Goal: Task Accomplishment & Management: Manage account settings

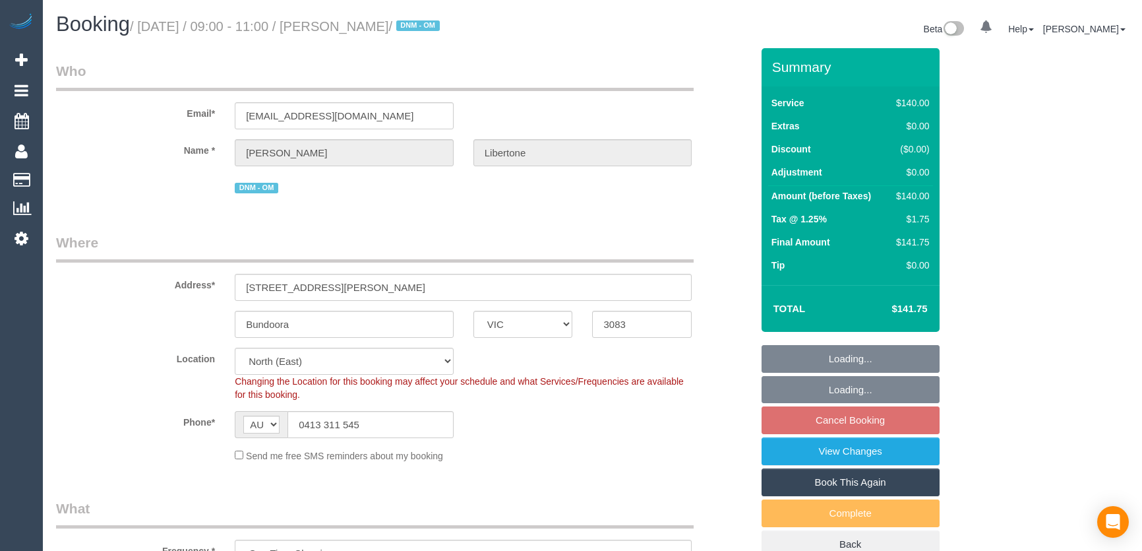
select select "VIC"
select select "string:stripe-pm_1Rkvcs2GScqysDRVeI3cYEWQ"
select select "number:28"
select select "number:14"
select select "number:19"
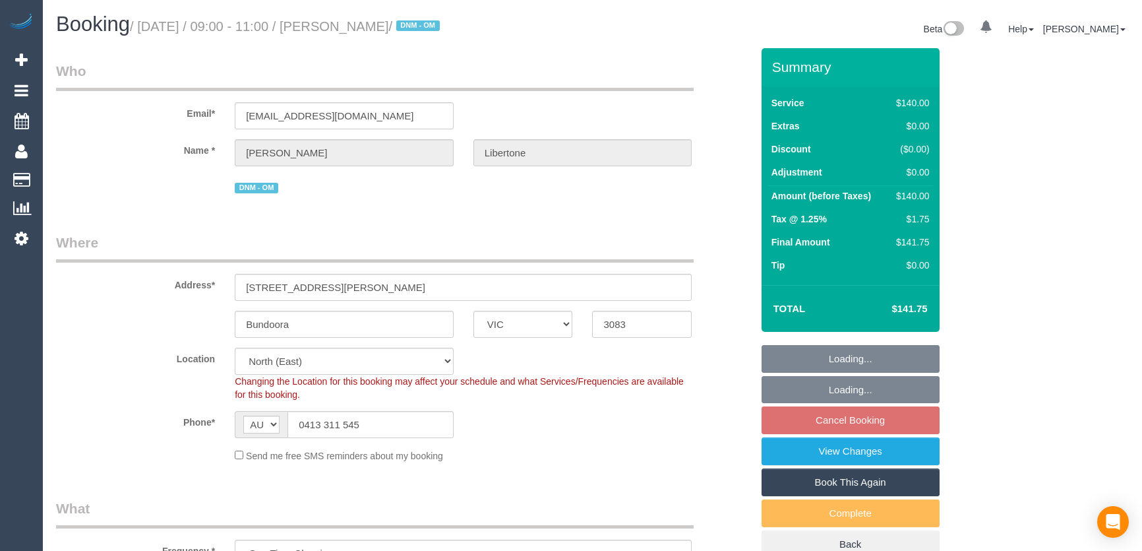
select select "number:36"
select select "object:1514"
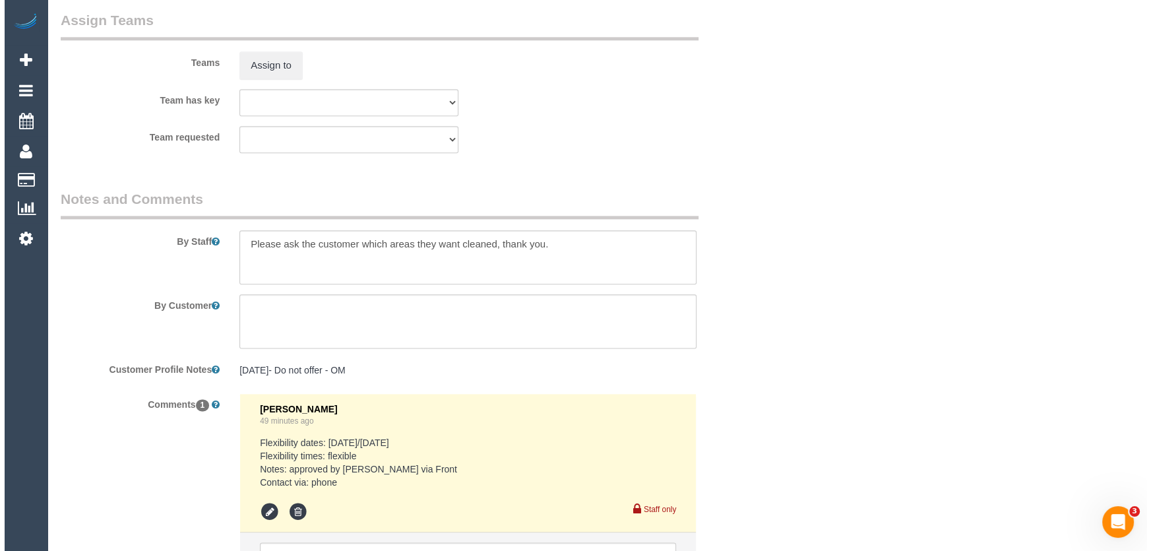
scroll to position [1918, 0]
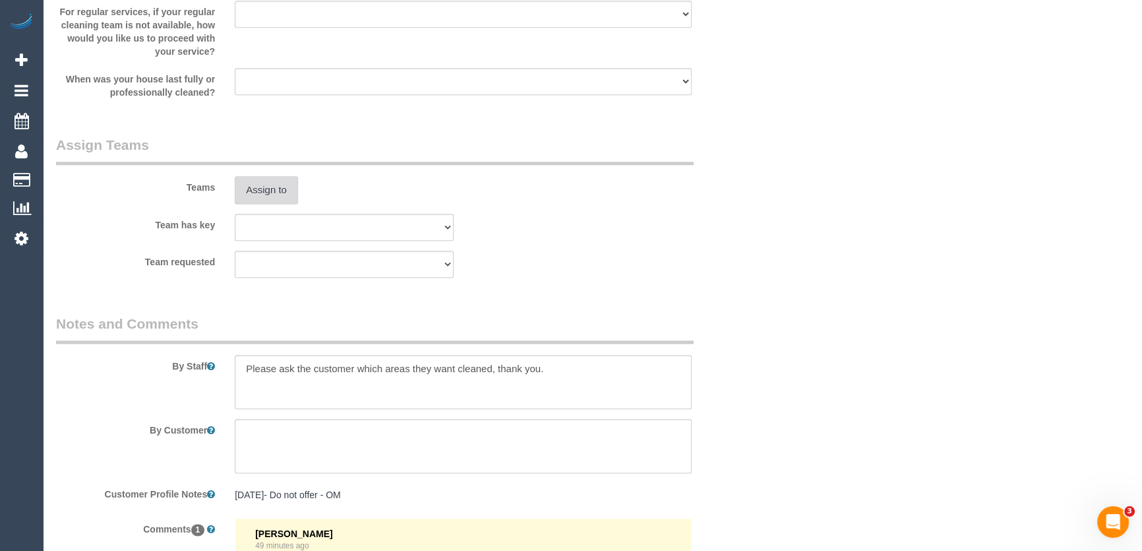
click at [264, 189] on button "Assign to" at bounding box center [266, 190] width 63 height 28
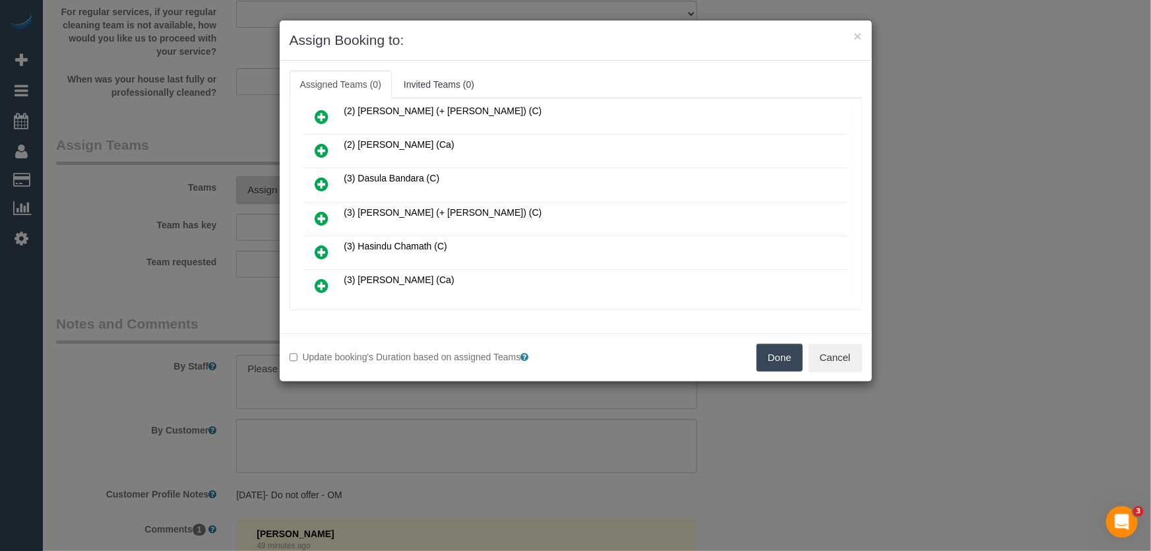
scroll to position [512, 0]
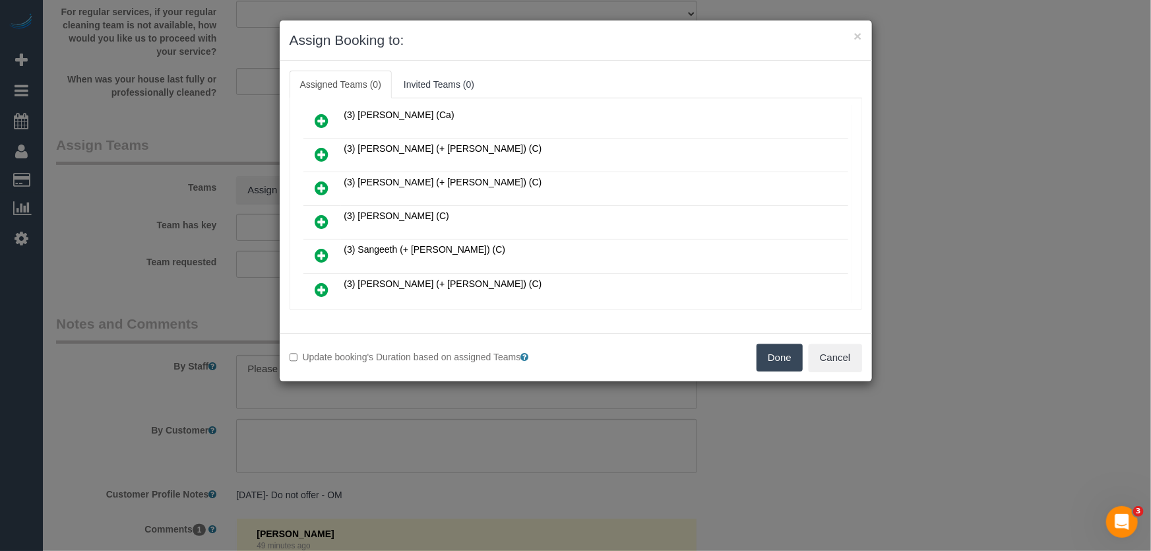
click at [318, 214] on icon at bounding box center [322, 222] width 14 height 16
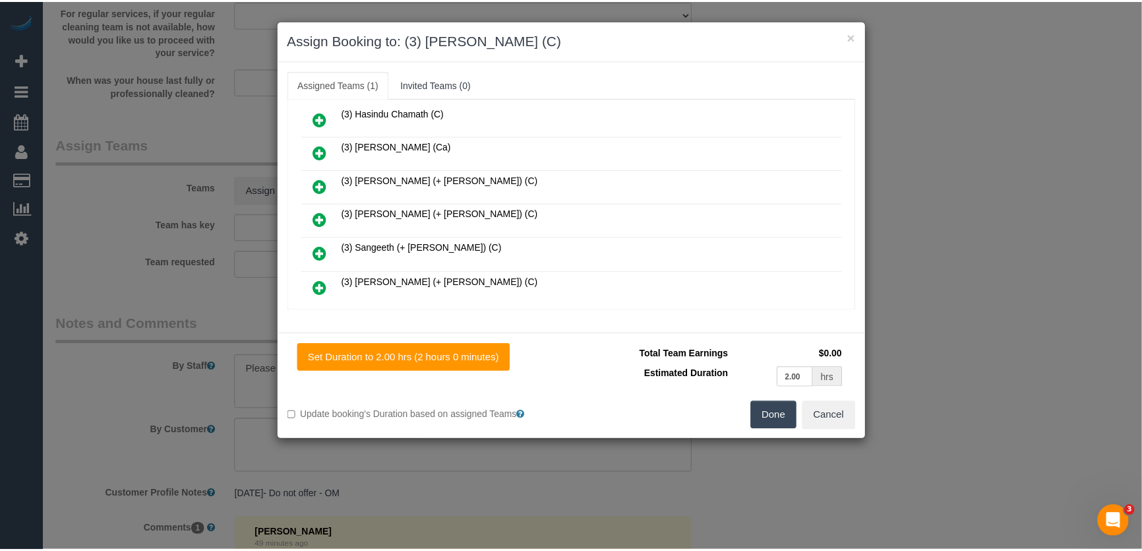
scroll to position [543, 0]
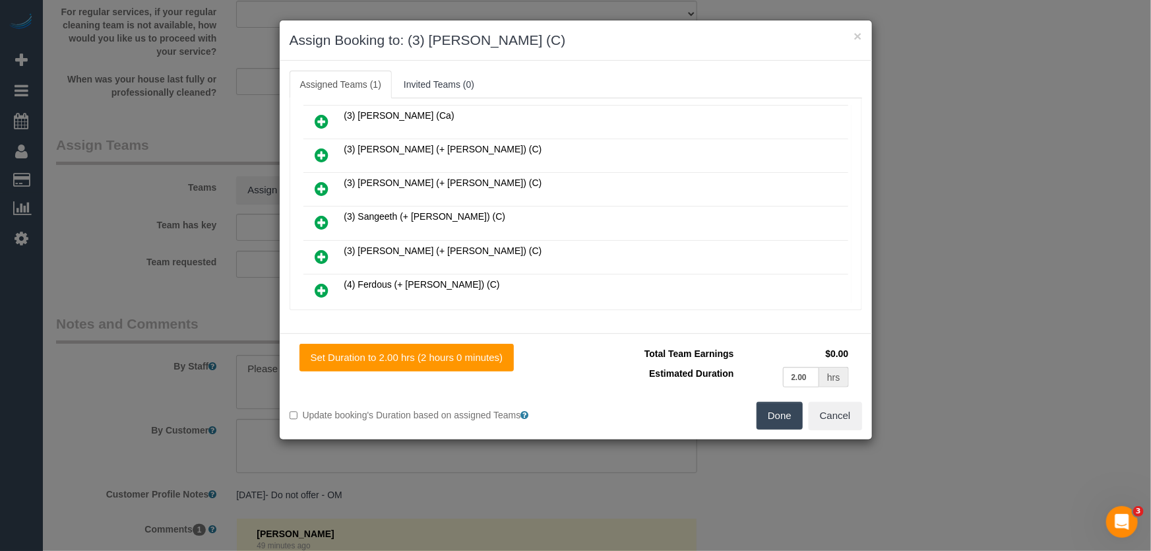
click at [785, 422] on button "Done" at bounding box center [779, 416] width 46 height 28
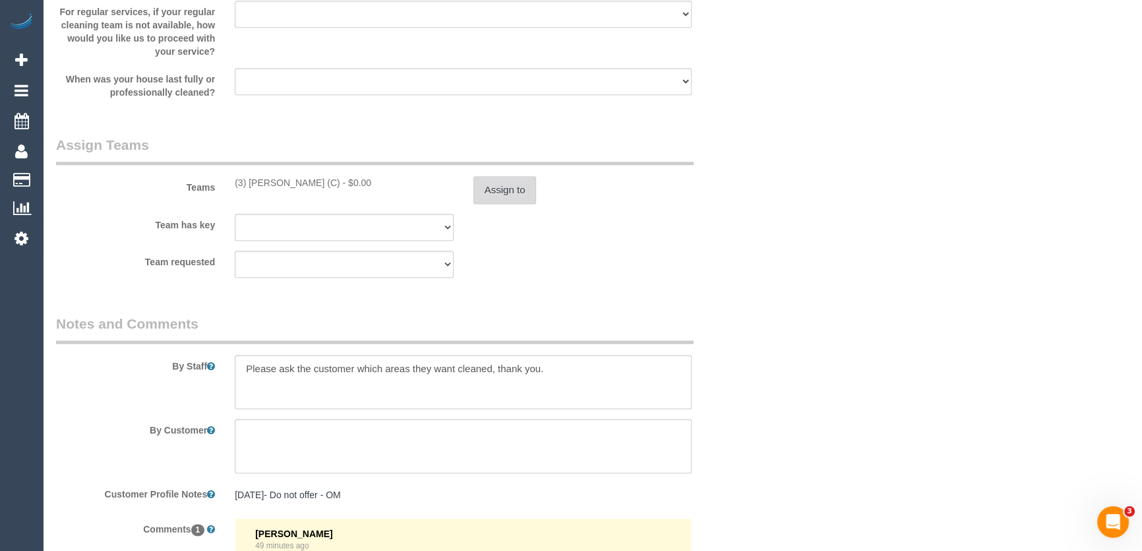
click at [510, 189] on button "Assign to" at bounding box center [505, 190] width 63 height 28
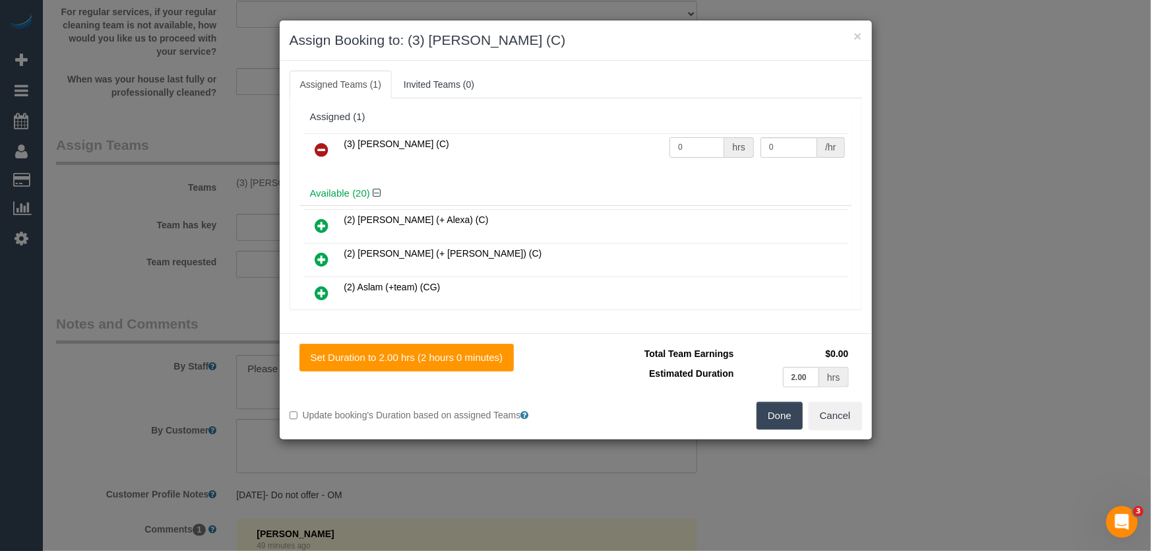
click at [692, 151] on input "0" at bounding box center [696, 147] width 55 height 20
type input "2"
type input "35"
click at [771, 411] on button "Done" at bounding box center [779, 416] width 46 height 28
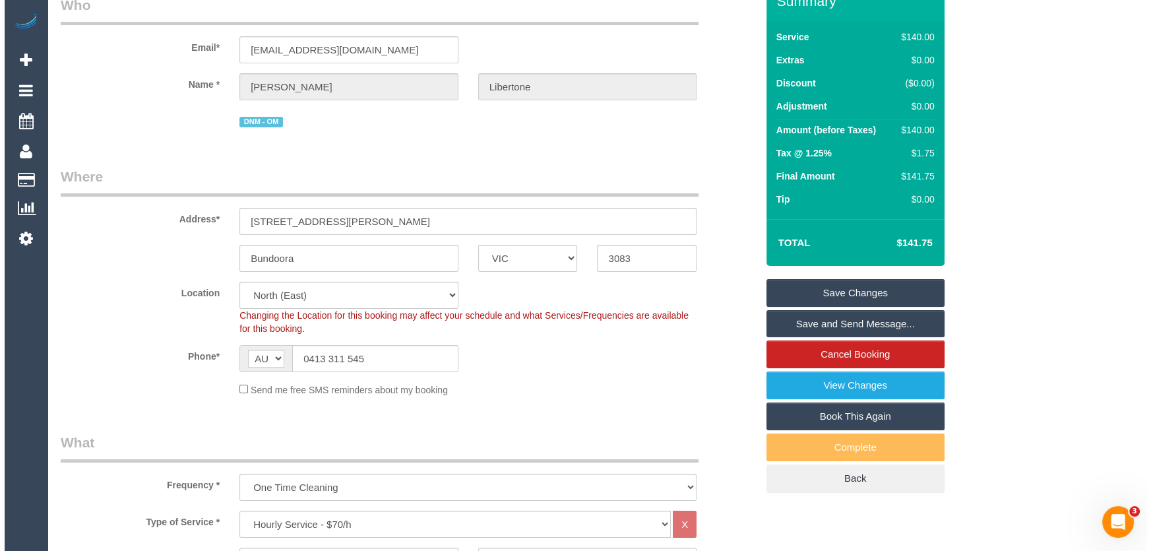
scroll to position [0, 0]
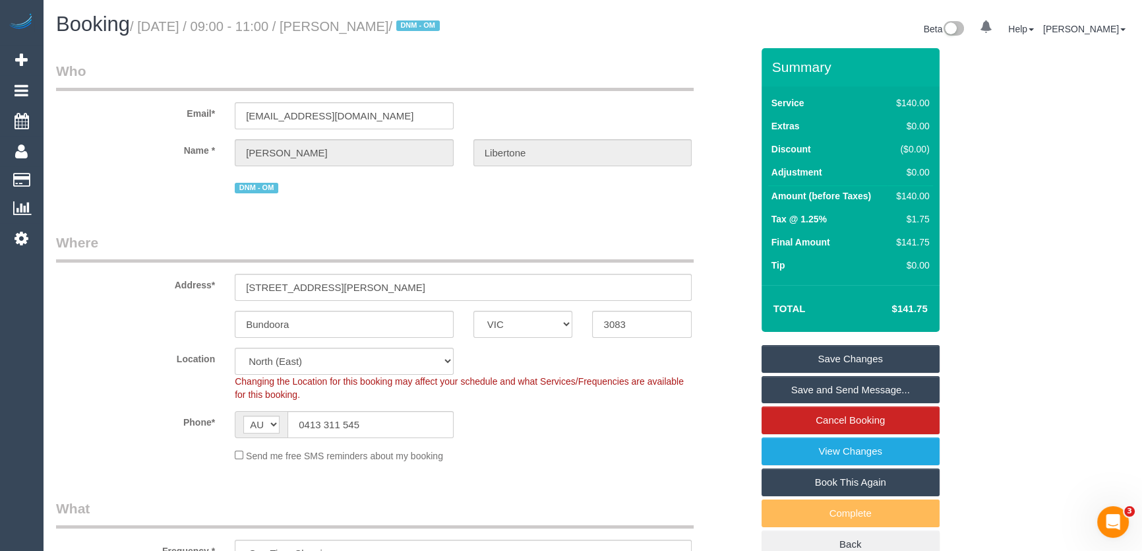
click at [350, 24] on small "/ August 22, 2025 / 09:00 - 11:00 / Lucy Libertone / DNM - OM" at bounding box center [286, 26] width 313 height 15
copy small "Lucy Libertone"
click at [835, 392] on link "Save and Send Message..." at bounding box center [851, 390] width 178 height 28
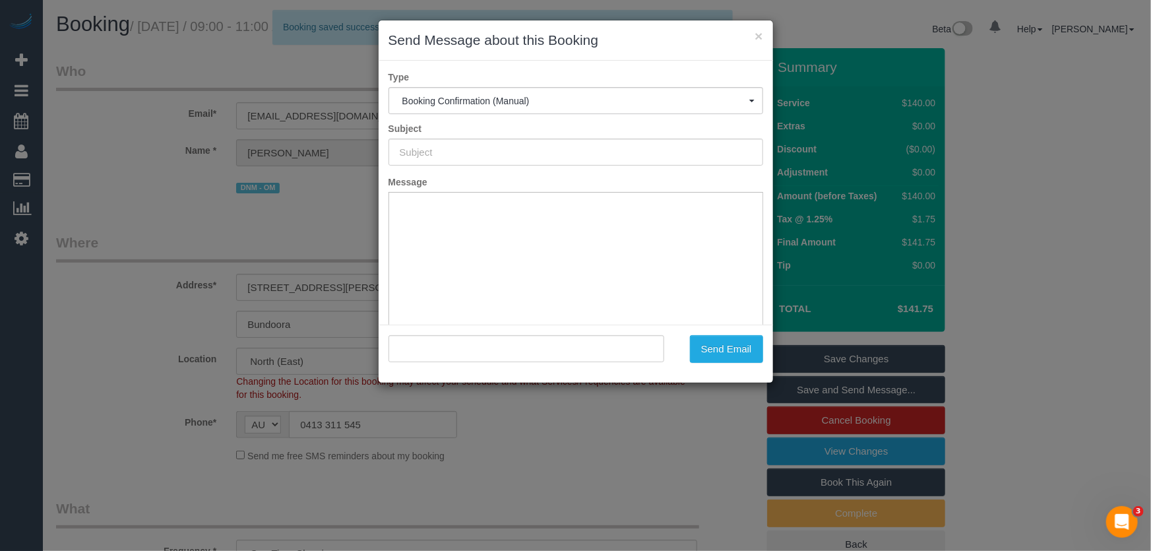
type input "Booking Confirmed"
type input ""Lucy Libertone" <libertonel@optusnet.com.au>"
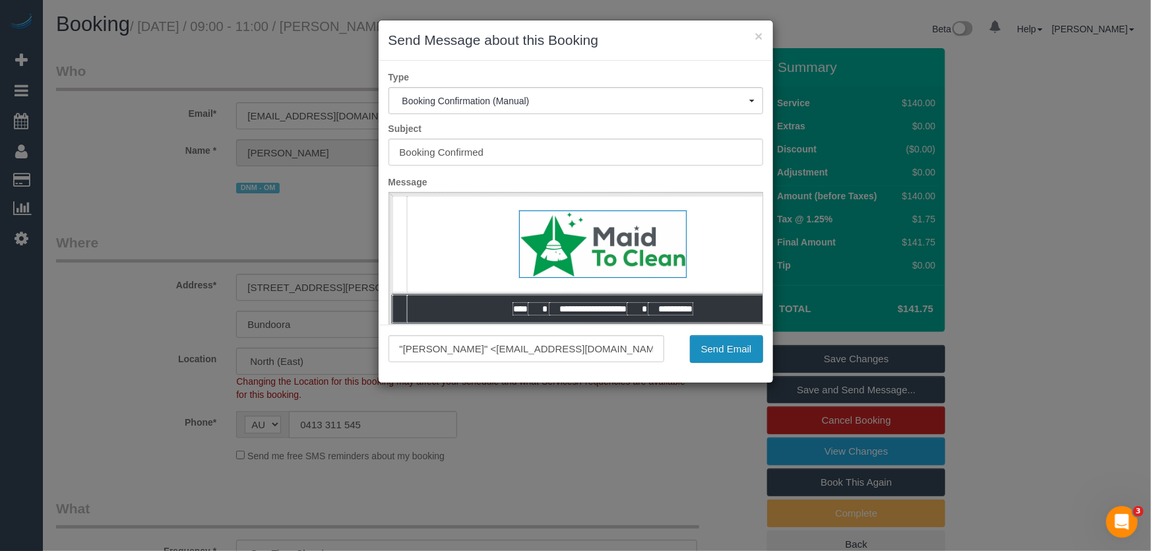
click at [717, 350] on button "Send Email" at bounding box center [726, 349] width 73 height 28
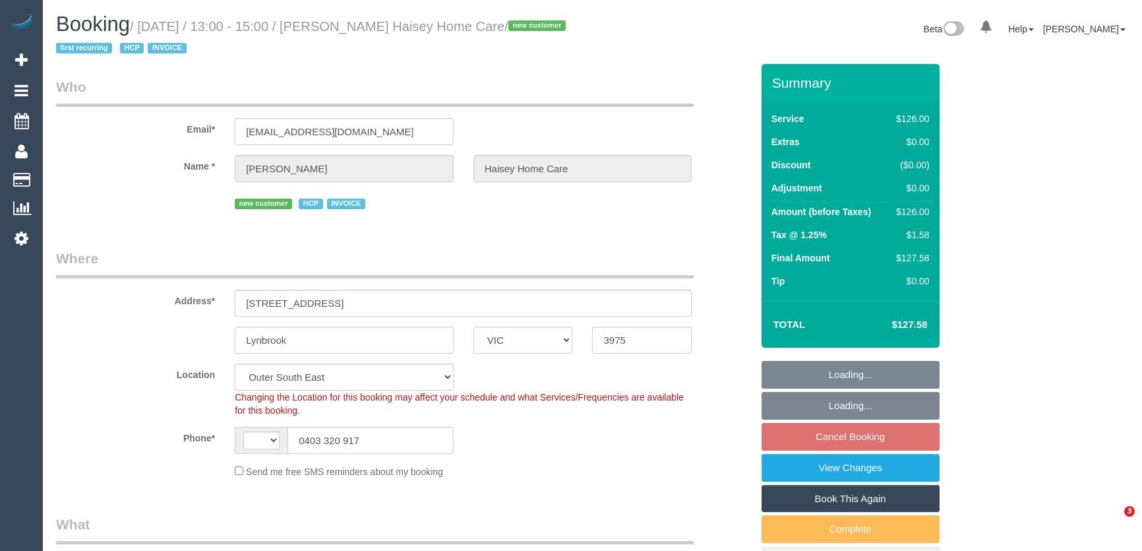
select select "VIC"
select select "string:AU"
select select "object:1024"
select select "120"
select select "number:28"
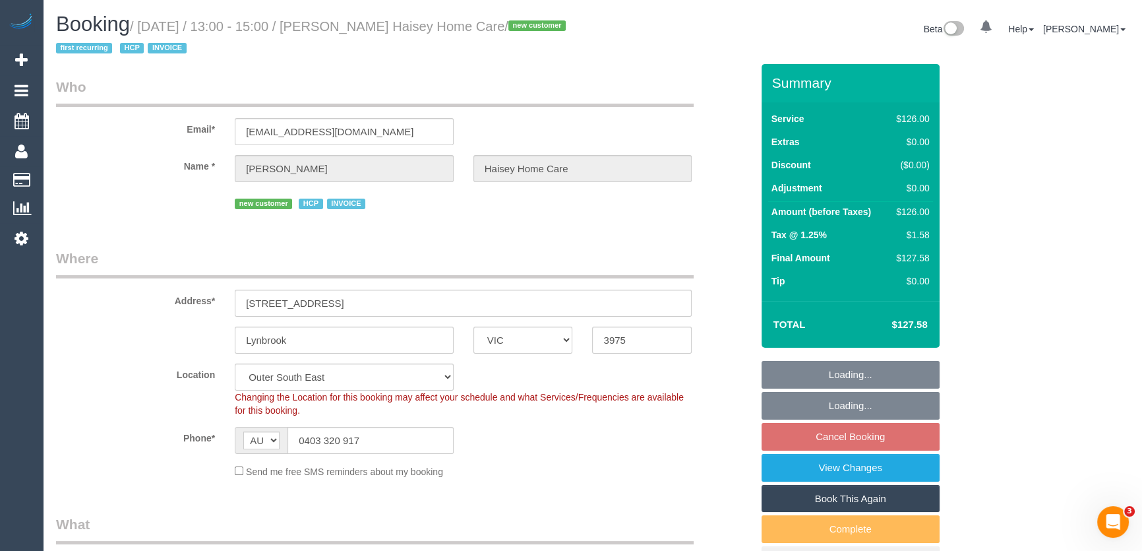
select select "number:14"
select select "number:19"
select select "number:25"
select select "number:35"
select select "number:12"
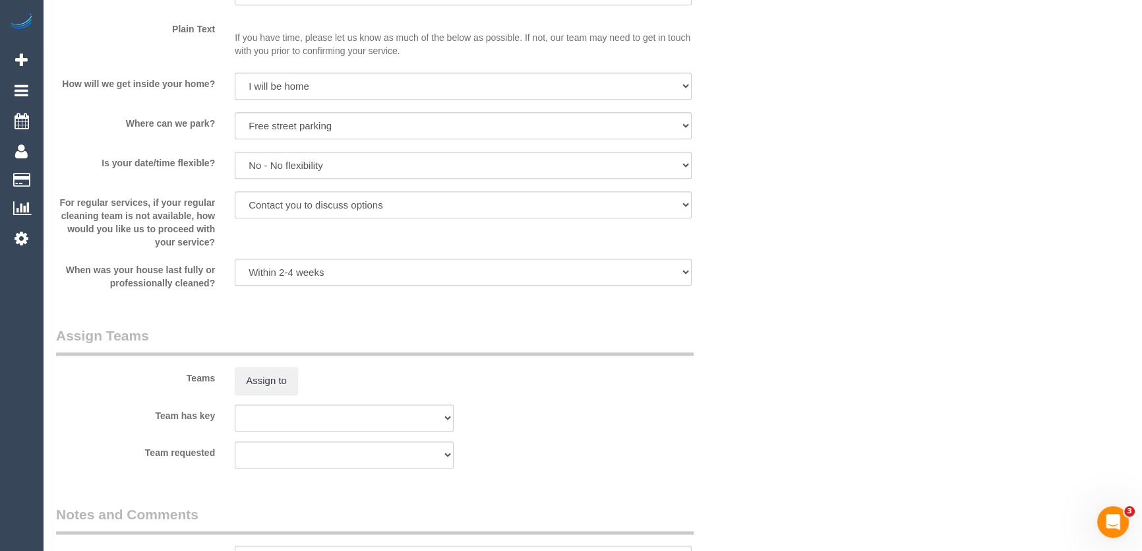
scroll to position [1438, 0]
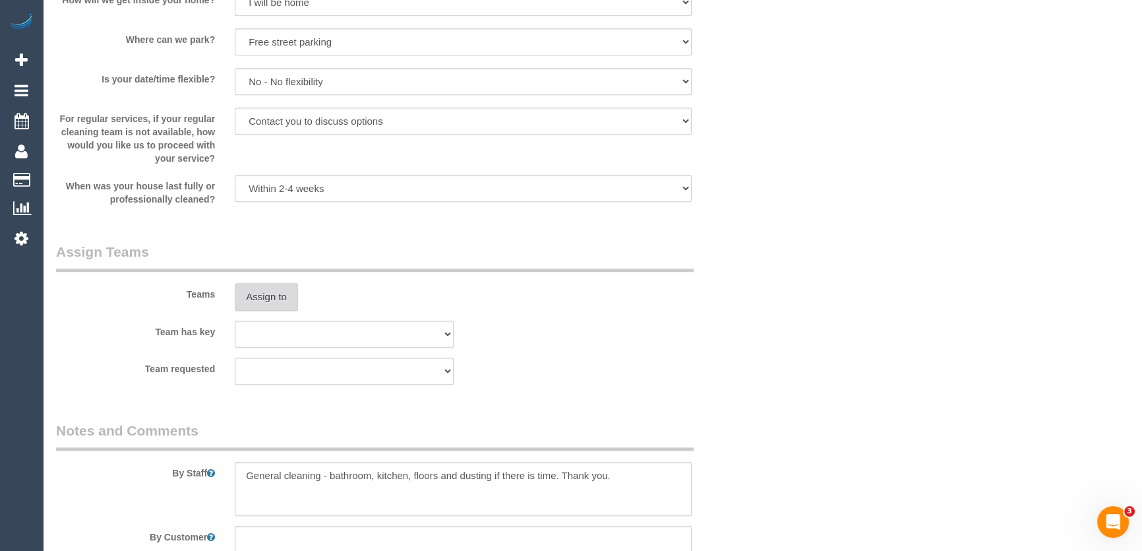
click at [276, 302] on button "Assign to" at bounding box center [266, 297] width 63 height 28
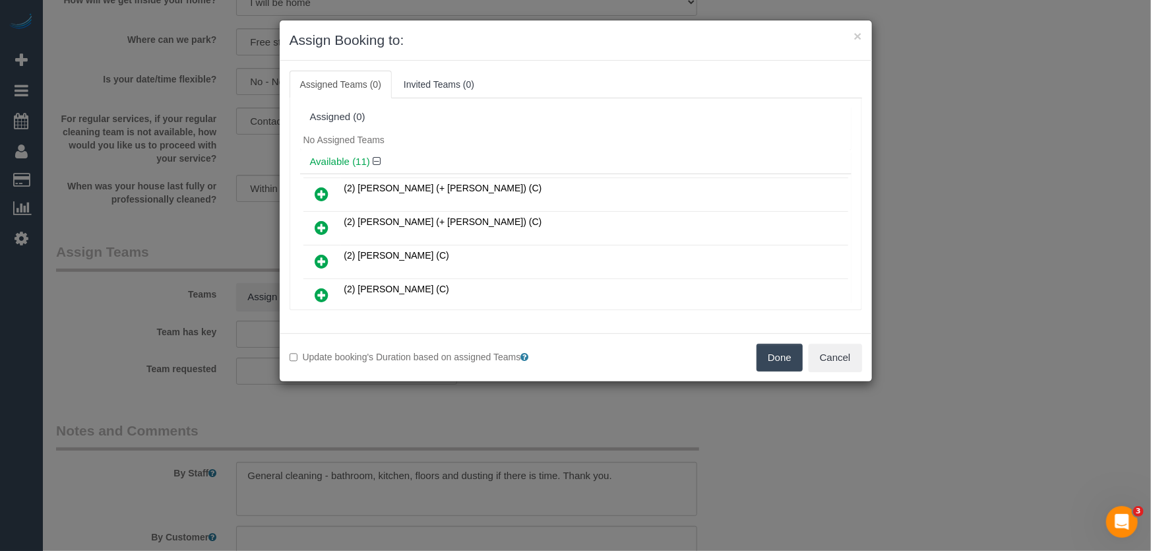
click at [318, 260] on icon at bounding box center [322, 261] width 14 height 16
click at [318, 235] on icon at bounding box center [322, 228] width 14 height 16
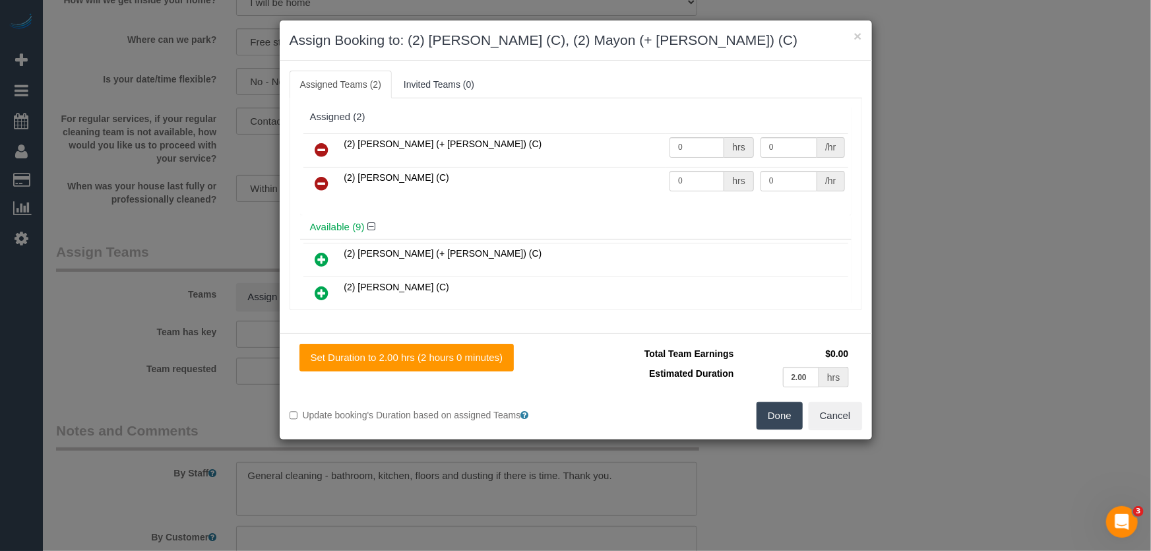
click at [324, 150] on icon at bounding box center [322, 150] width 14 height 16
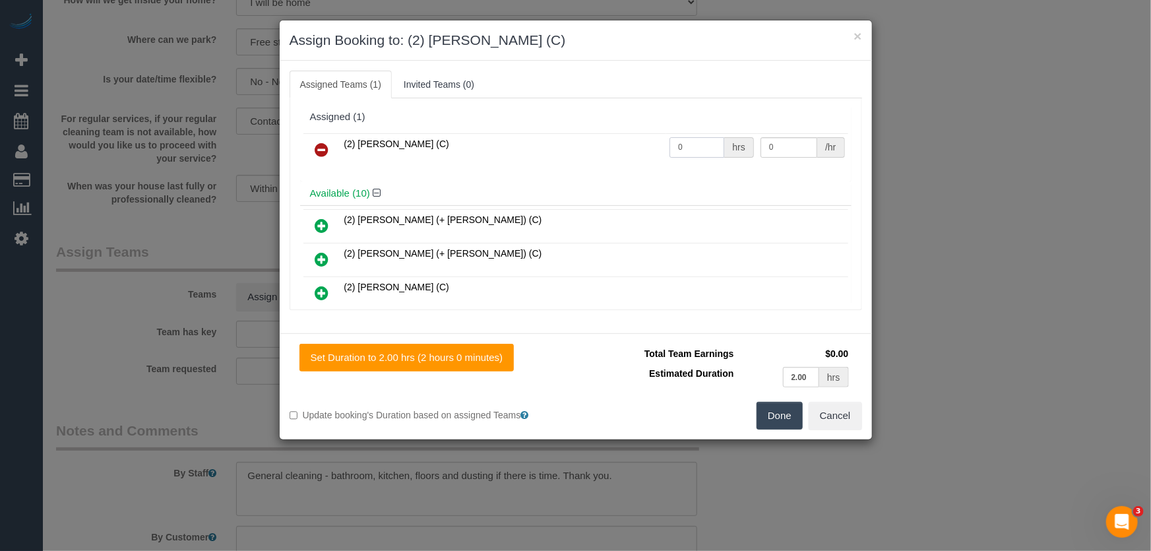
click at [690, 142] on input "0" at bounding box center [696, 147] width 55 height 20
type input "2"
click at [779, 412] on button "Done" at bounding box center [779, 416] width 46 height 28
type input "37.5"
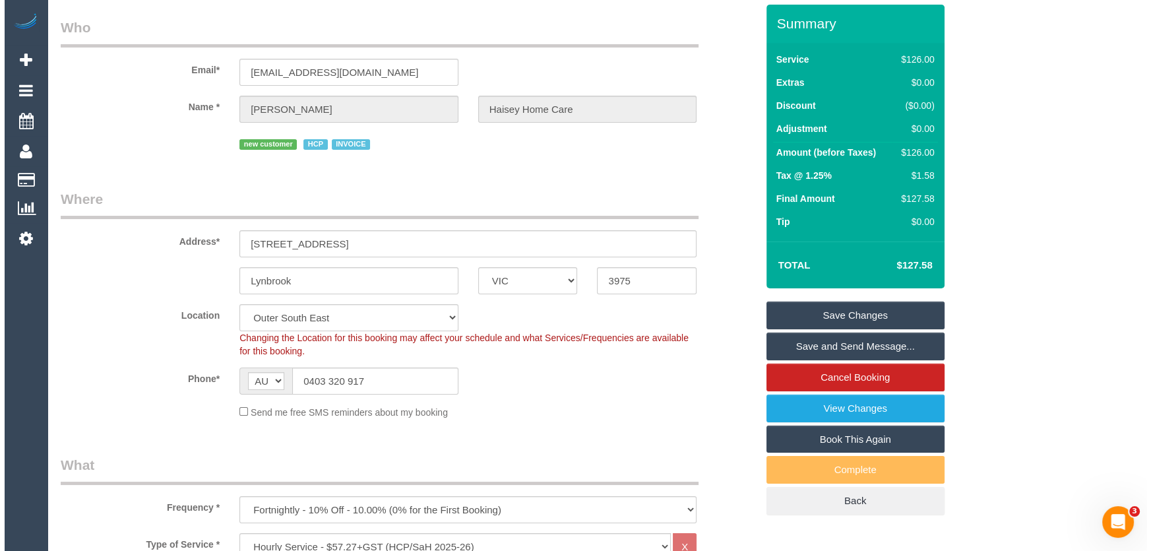
scroll to position [0, 0]
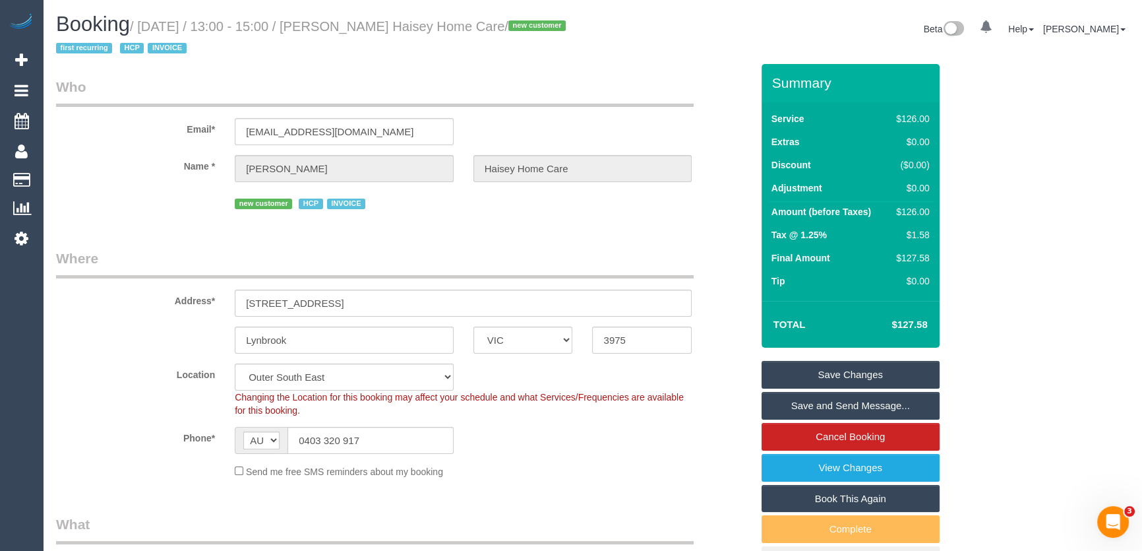
click at [347, 24] on small "/ August 26, 2025 / 13:00 - 15:00 / Sayed Hewadpal Haisey Home Care / new custo…" at bounding box center [313, 37] width 514 height 37
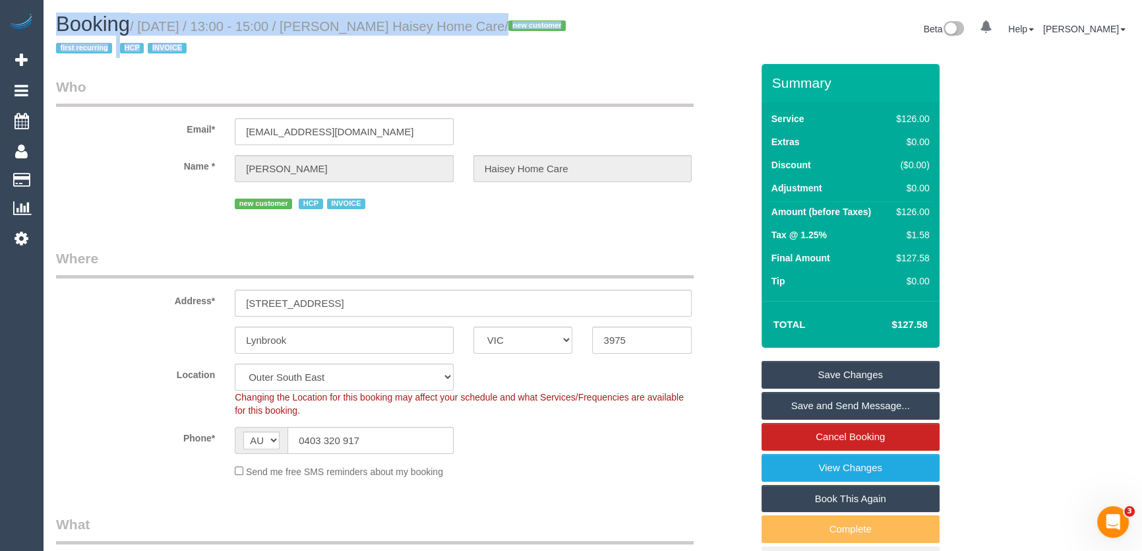
click at [348, 53] on h1 "Booking / August 26, 2025 / 13:00 - 15:00 / Sayed Hewadpal Haisey Home Care / n…" at bounding box center [319, 35] width 527 height 45
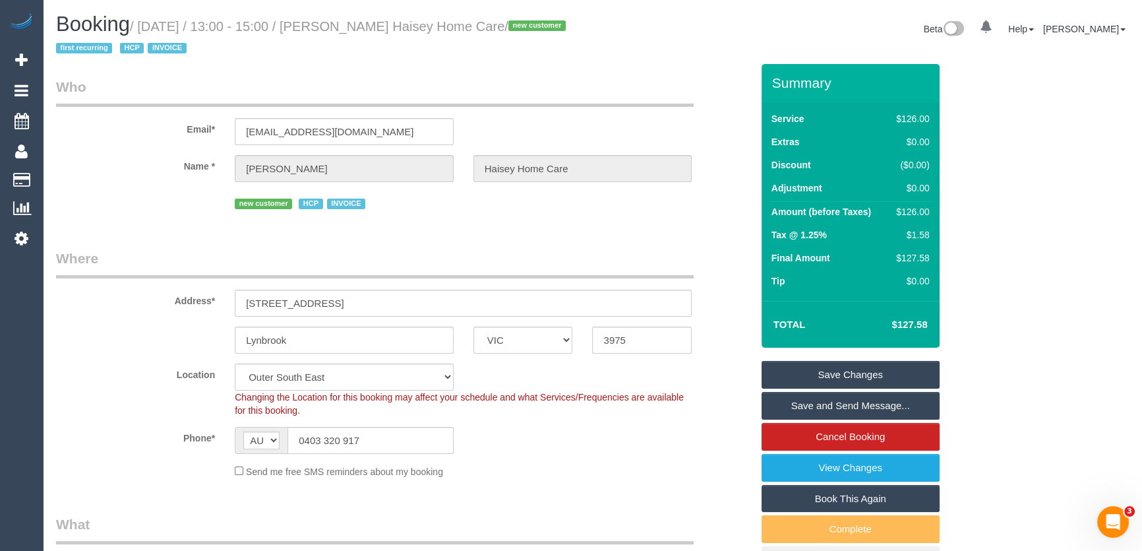
click at [351, 26] on small "/ August 26, 2025 / 13:00 - 15:00 / Sayed Hewadpal Haisey Home Care / new custo…" at bounding box center [313, 37] width 514 height 37
copy small "Sayed Hewadpal Haisey Home Care"
click at [824, 410] on link "Save and Send Message..." at bounding box center [851, 406] width 178 height 28
click at [825, 410] on fieldset "Save Changes Save and Send Message... Cancel Booking View Changes Book This Aga…" at bounding box center [851, 468] width 178 height 214
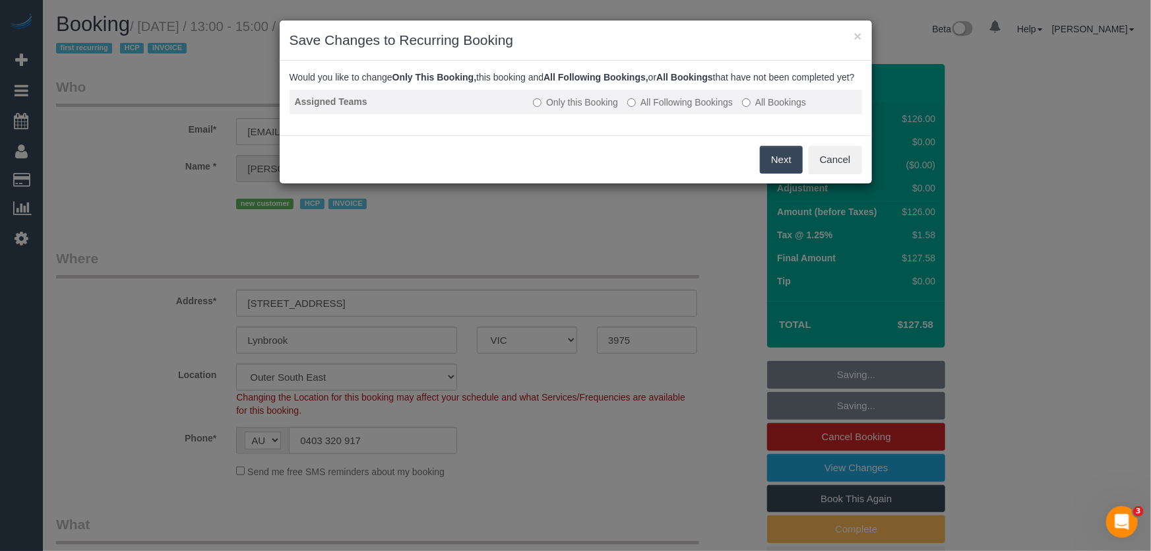
click at [681, 109] on label "All Following Bookings" at bounding box center [680, 102] width 106 height 13
click at [787, 173] on button "Save" at bounding box center [780, 160] width 45 height 28
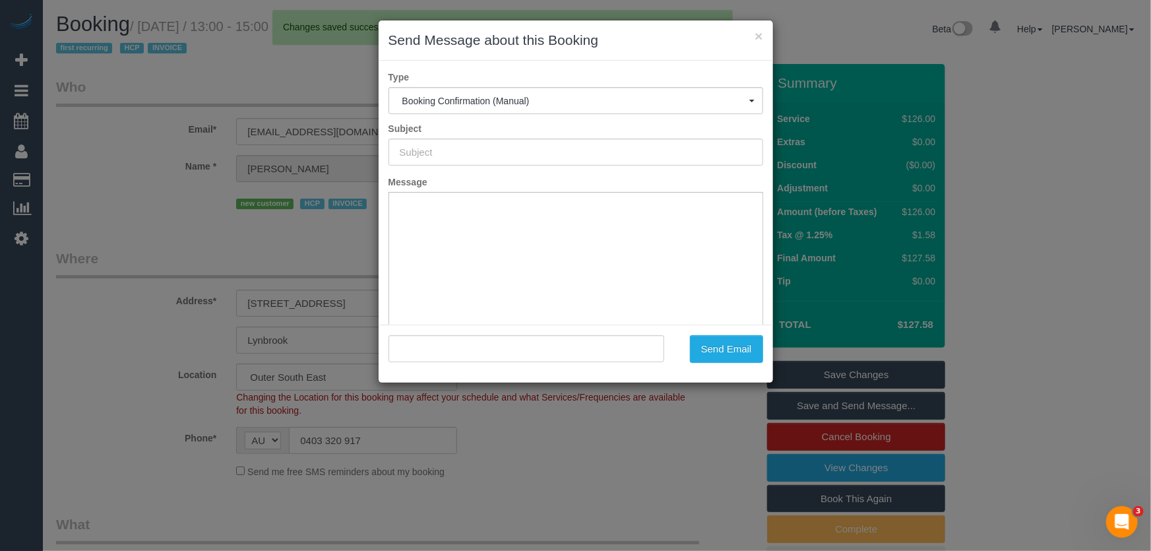
type input "Booking Confirmed"
type input ""Sayed Hewadpal Haisey Home Care" <sayed.haiseyhomecare@fake.com>"
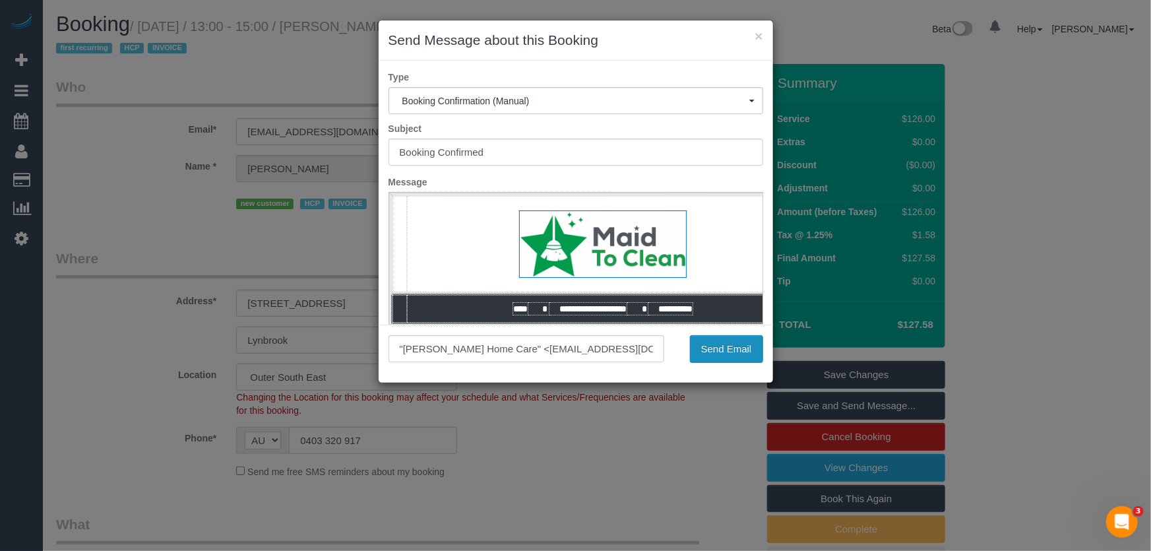
click at [732, 353] on button "Send Email" at bounding box center [726, 349] width 73 height 28
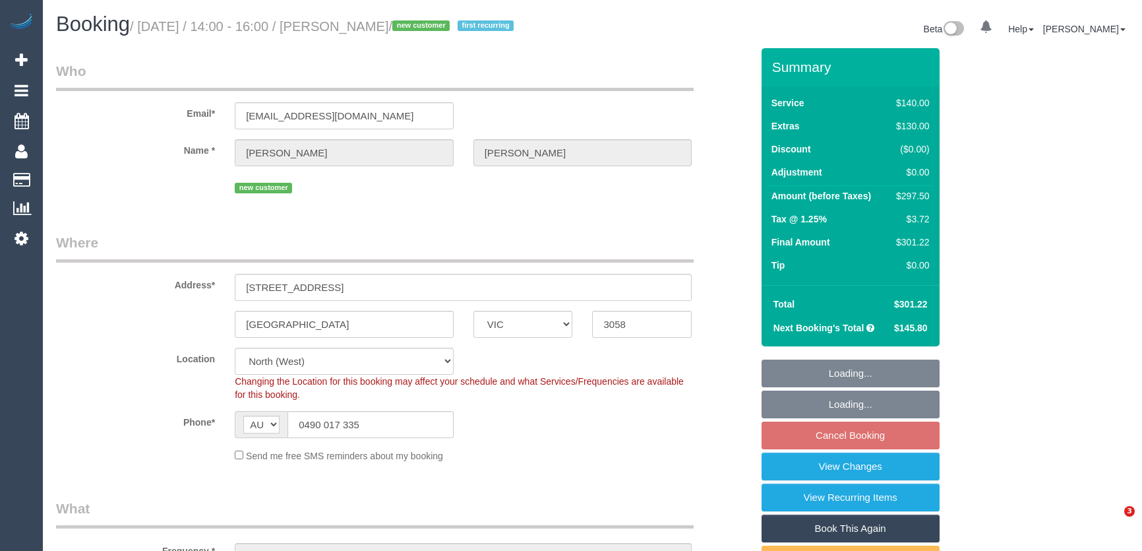
select select "VIC"
select select "number:29"
select select "number:14"
select select "number:21"
select select "number:25"
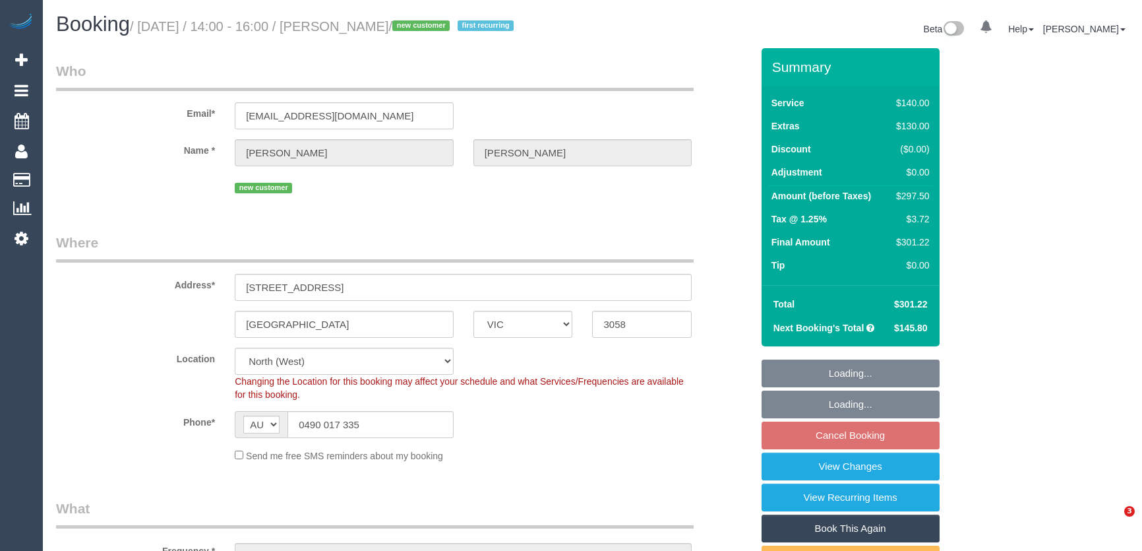
select select "number:34"
select select "number:26"
select select "object:894"
select select "spot1"
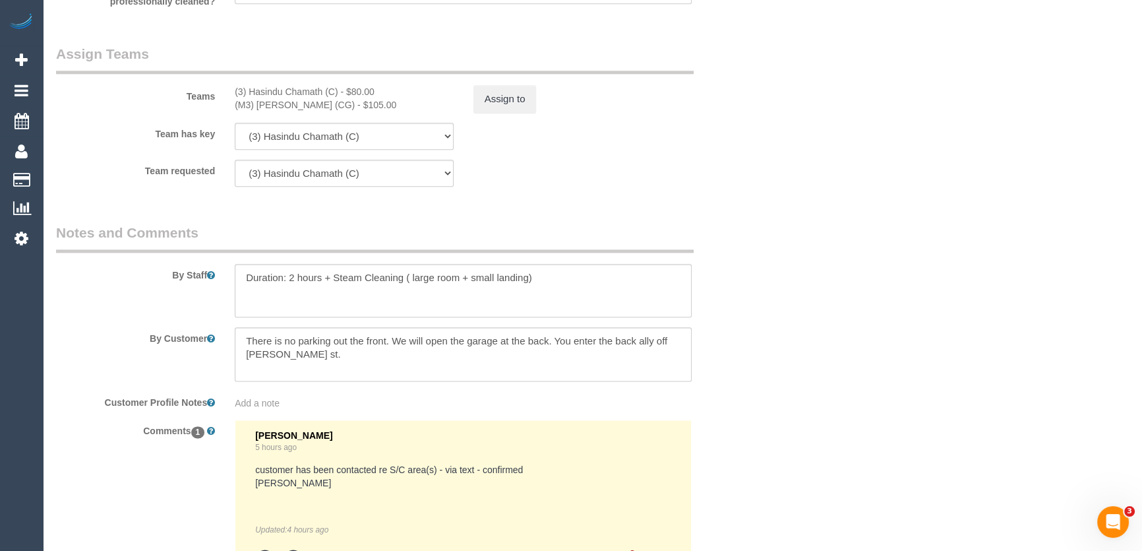
scroll to position [2201, 0]
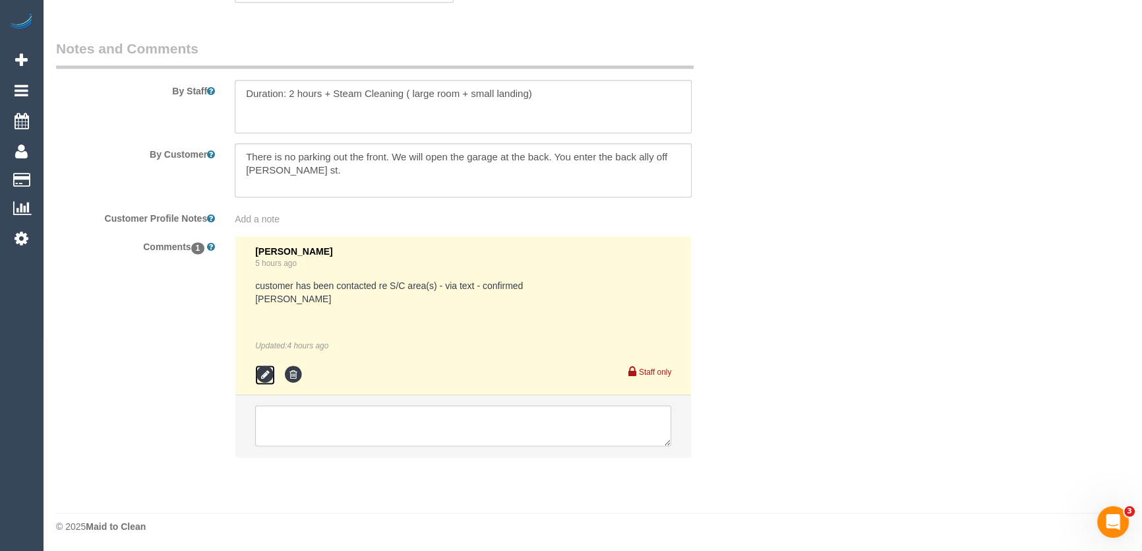
click at [261, 371] on icon at bounding box center [265, 375] width 20 height 20
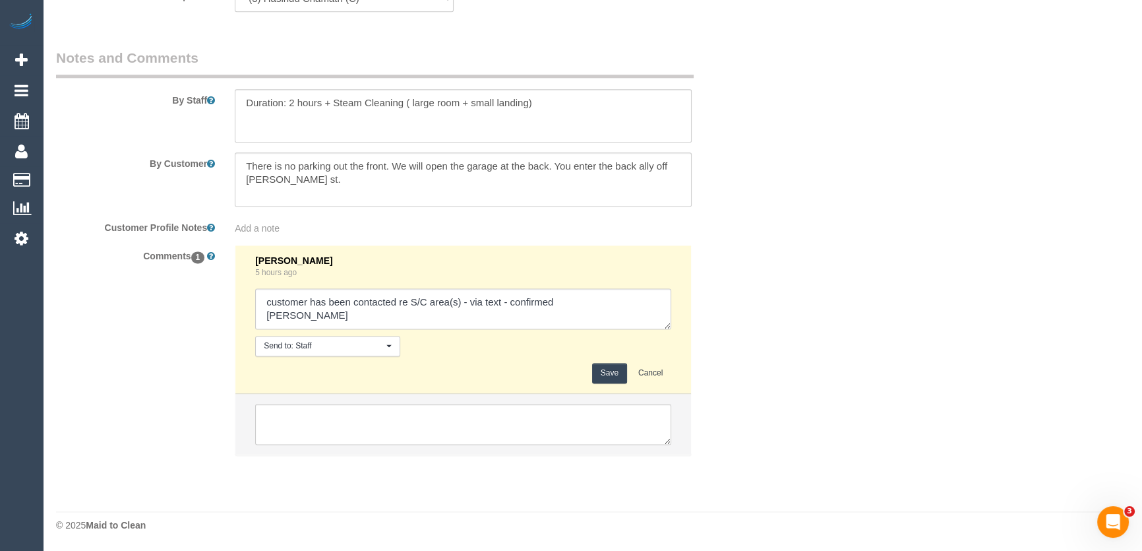
scroll to position [2189, 0]
click at [311, 319] on textarea at bounding box center [463, 310] width 416 height 41
type textarea "customer has been contacted re S/C area(s) - via text - confirmed Adnan AW 4-5p…"
click at [237, 101] on textarea at bounding box center [463, 118] width 457 height 54
paste textarea "Est. time: _hrs + SC of _(areas)__ Steam cleaner to arrive at ___ Please ensure…"
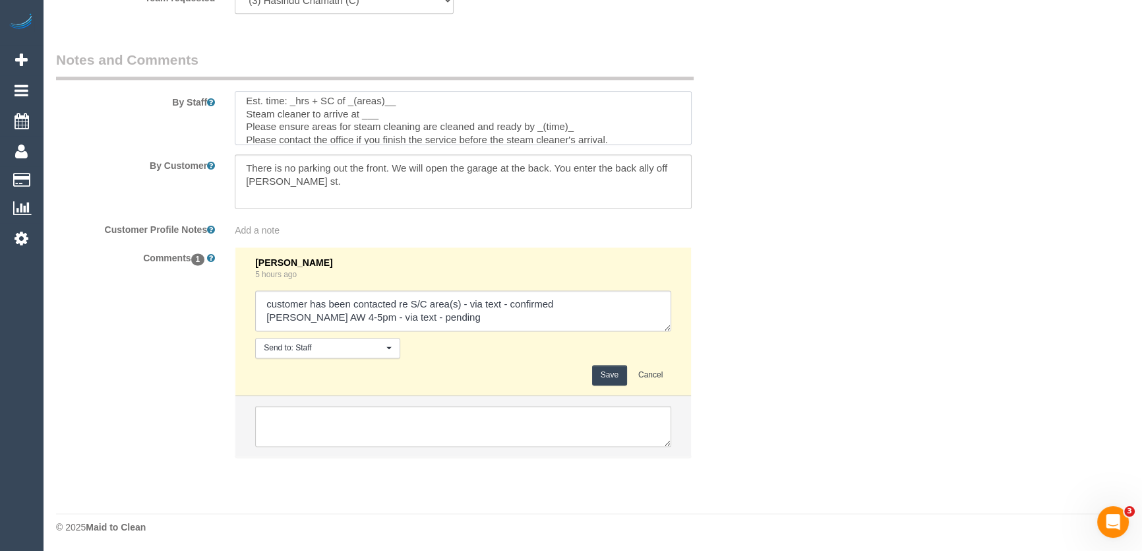
scroll to position [0, 0]
click at [295, 102] on textarea at bounding box center [463, 118] width 457 height 54
click at [405, 103] on textarea at bounding box center [463, 118] width 457 height 54
click at [389, 123] on textarea at bounding box center [463, 118] width 457 height 54
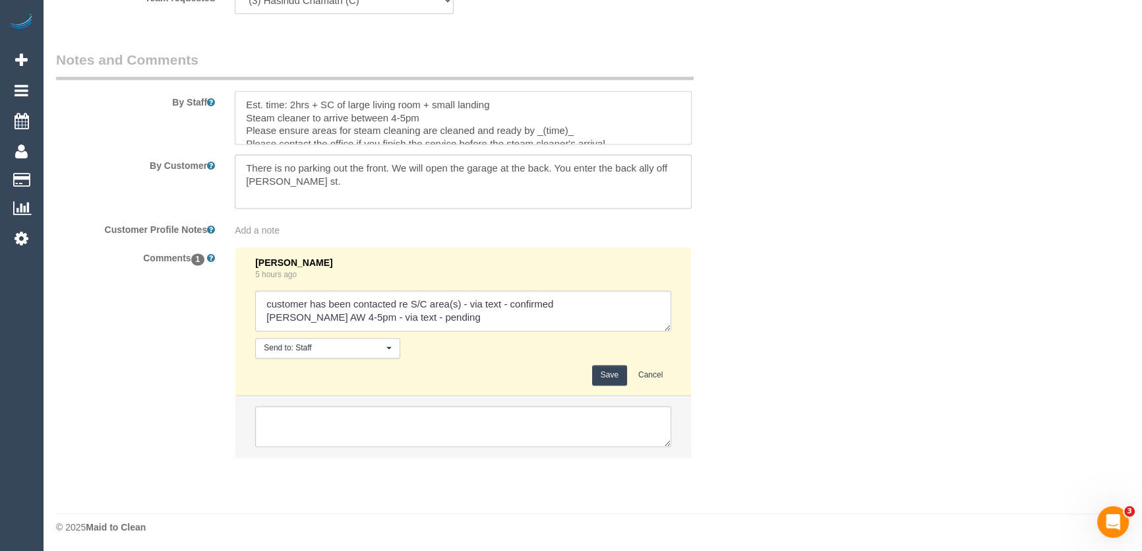
click at [582, 133] on textarea at bounding box center [463, 118] width 457 height 54
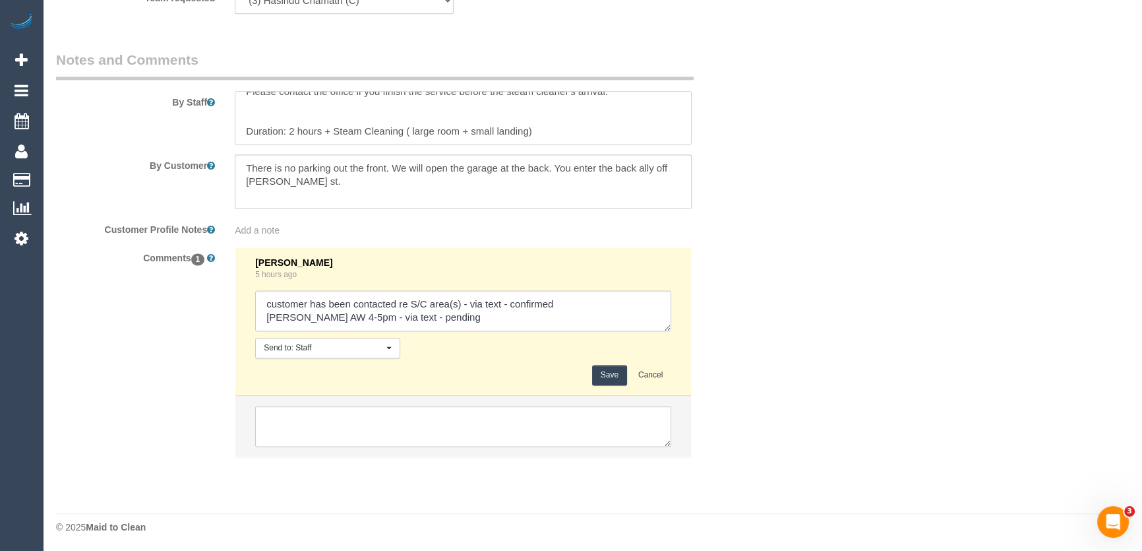
scroll to position [53, 0]
type textarea "Est. time: 2hrs + SC of large living room + small landing Steam cleaner to arri…"
click at [455, 319] on textarea at bounding box center [463, 310] width 416 height 41
type textarea "customer has been contacted re S/C area(s) - via text - confirmed Adnan AW 4-5p…"
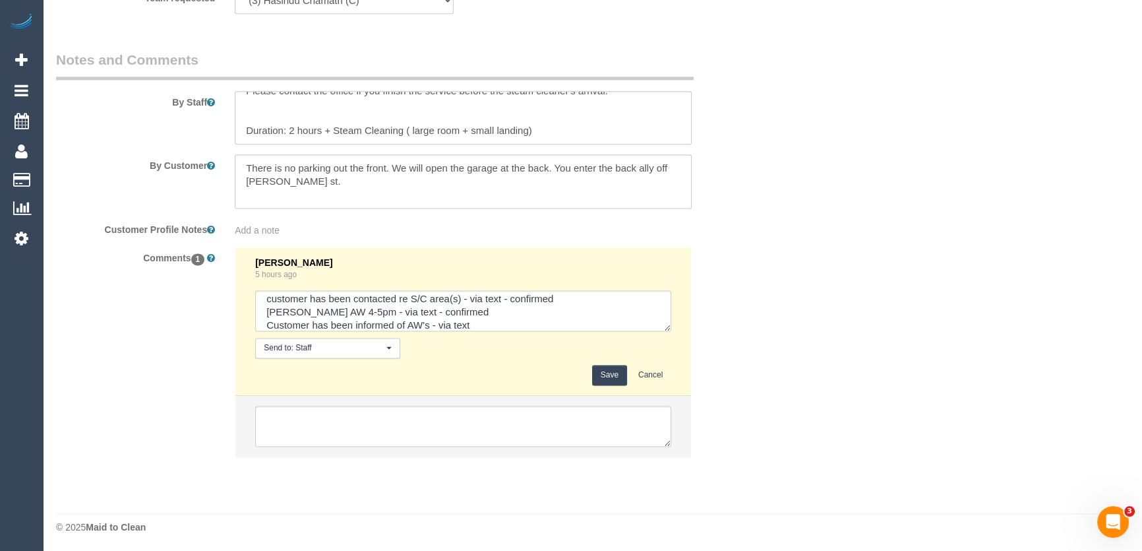
click at [607, 375] on button "Save" at bounding box center [609, 375] width 35 height 20
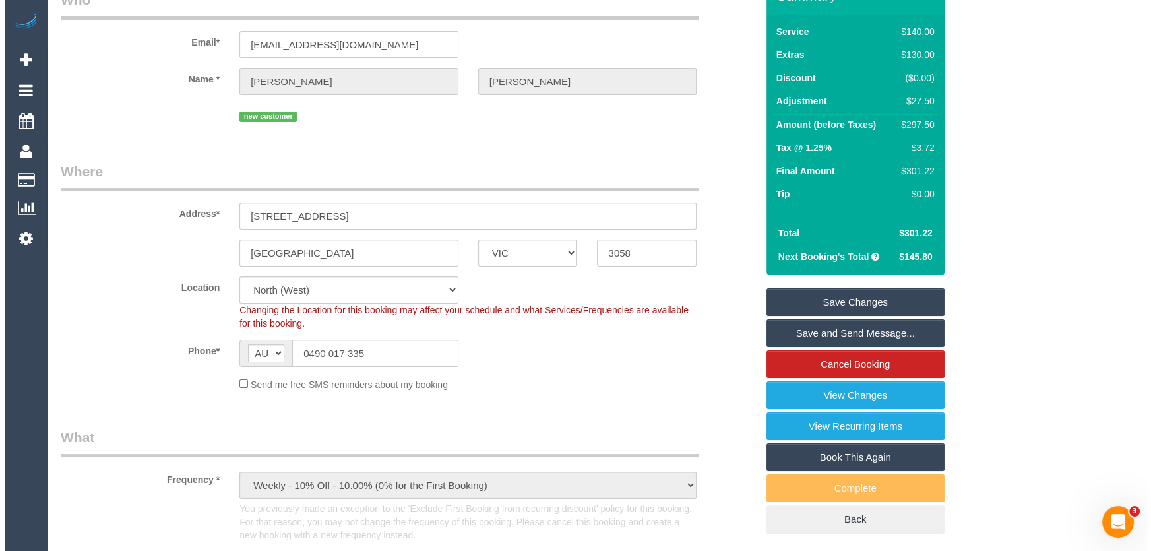
scroll to position [0, 0]
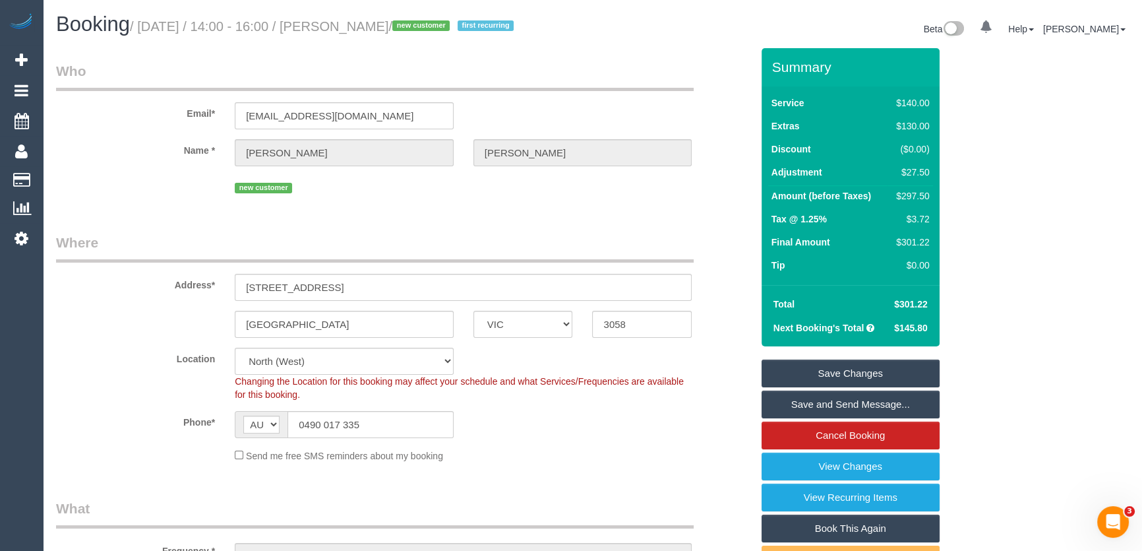
click at [828, 403] on link "Save and Send Message..." at bounding box center [851, 404] width 178 height 28
click at [828, 403] on fieldset "Save Changes Save and Send Message... Cancel Booking View Changes View Recurrin…" at bounding box center [851, 481] width 178 height 245
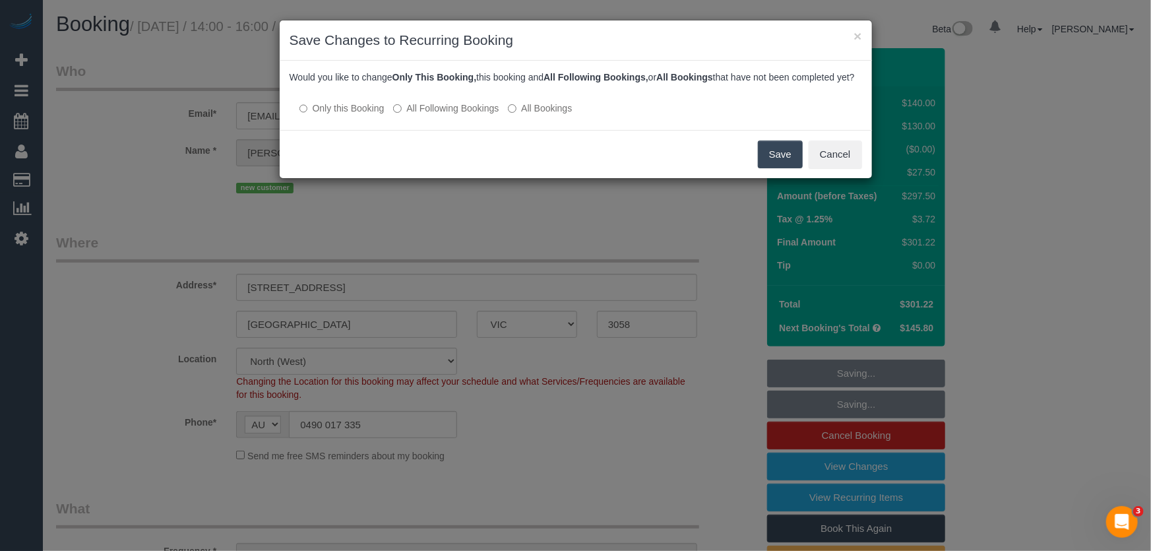
click at [778, 168] on button "Save" at bounding box center [780, 154] width 45 height 28
click at [778, 175] on div "Save Cancel" at bounding box center [576, 154] width 592 height 48
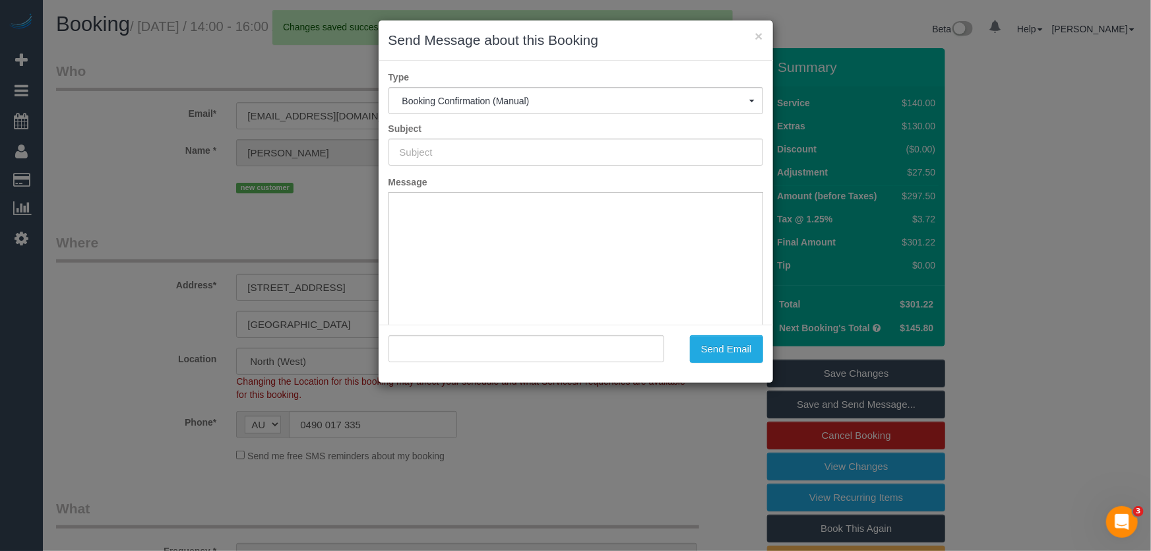
type input "Booking Confirmed"
type input ""Shana Howell" <shanafhowell@gmail.com>"
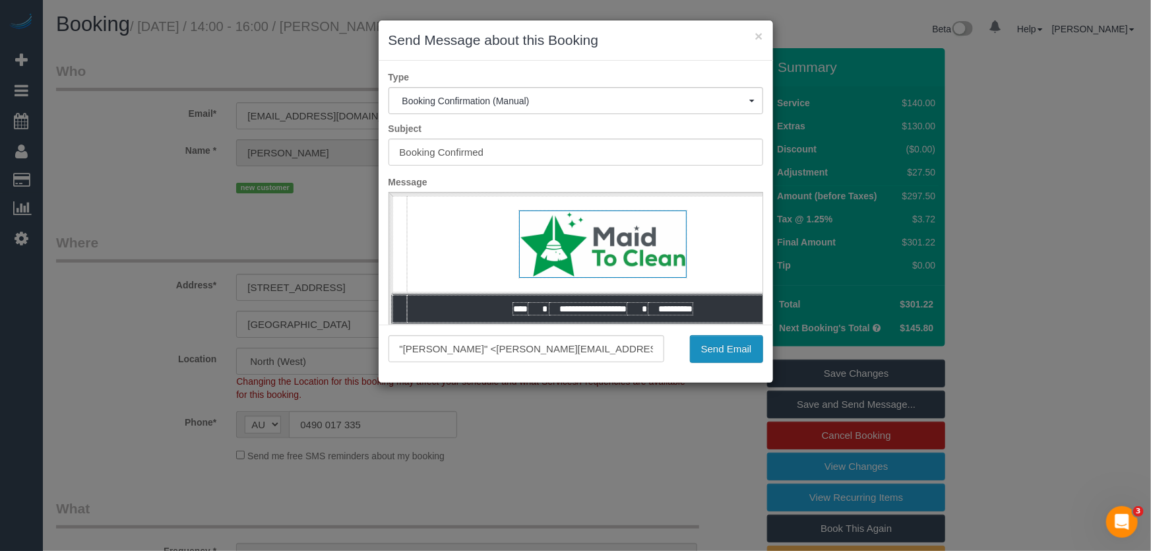
click at [715, 350] on button "Send Email" at bounding box center [726, 349] width 73 height 28
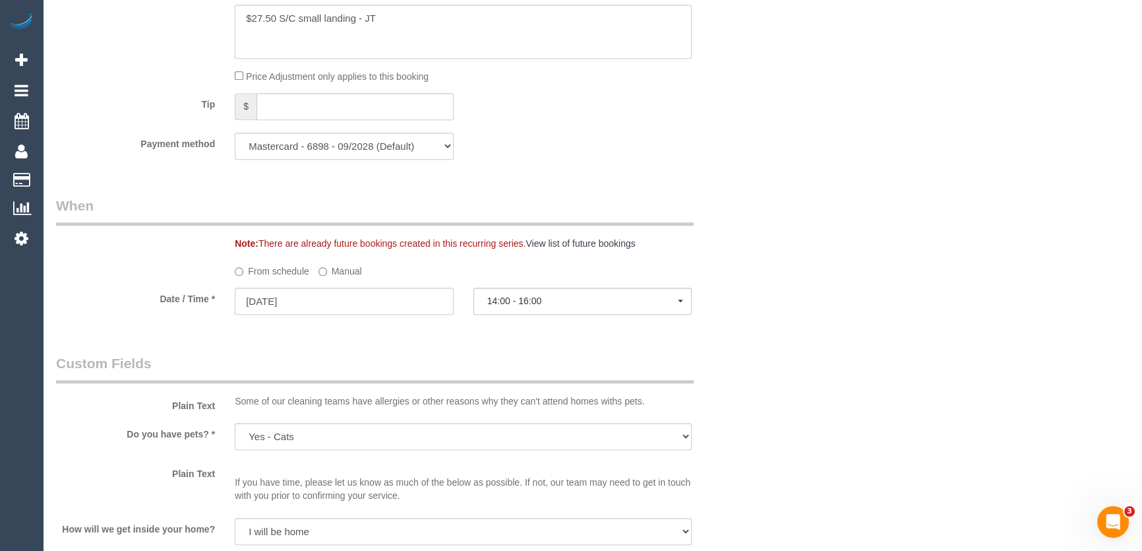
scroll to position [1438, 0]
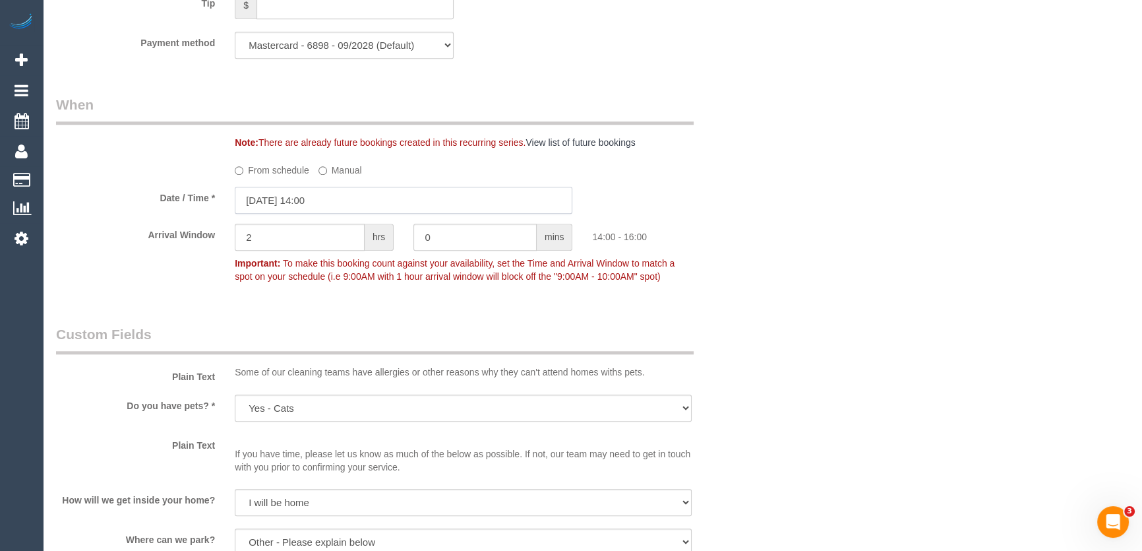
click at [340, 200] on input "22/08/2025 14:00" at bounding box center [404, 200] width 338 height 27
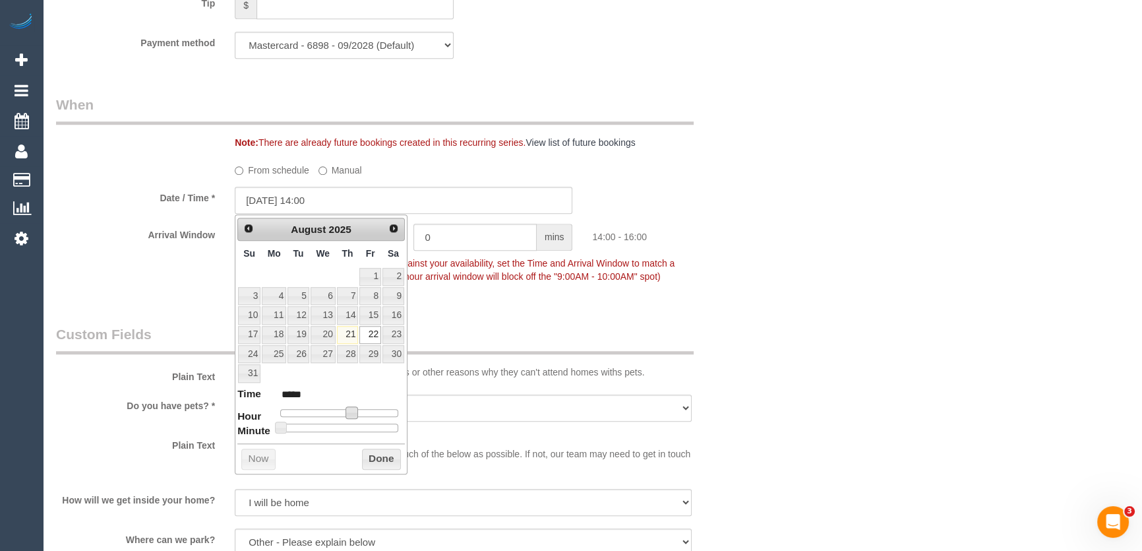
click at [350, 414] on span at bounding box center [352, 412] width 12 height 12
click at [351, 414] on span at bounding box center [352, 412] width 12 height 12
click at [355, 413] on span at bounding box center [352, 412] width 12 height 12
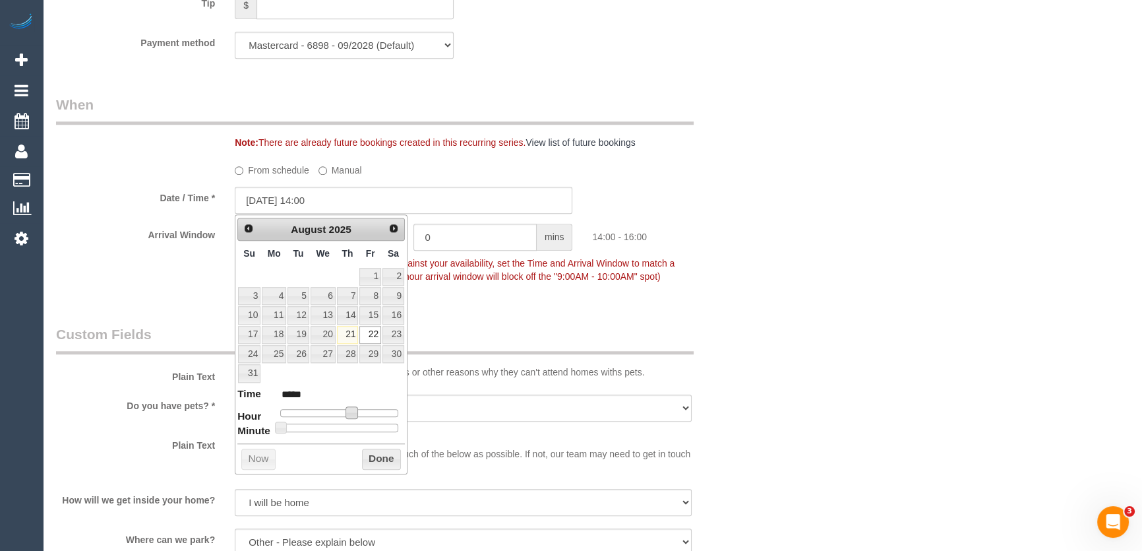
click at [355, 413] on span at bounding box center [352, 412] width 12 height 12
click at [353, 412] on div at bounding box center [339, 413] width 118 height 8
click at [359, 409] on div at bounding box center [339, 413] width 118 height 8
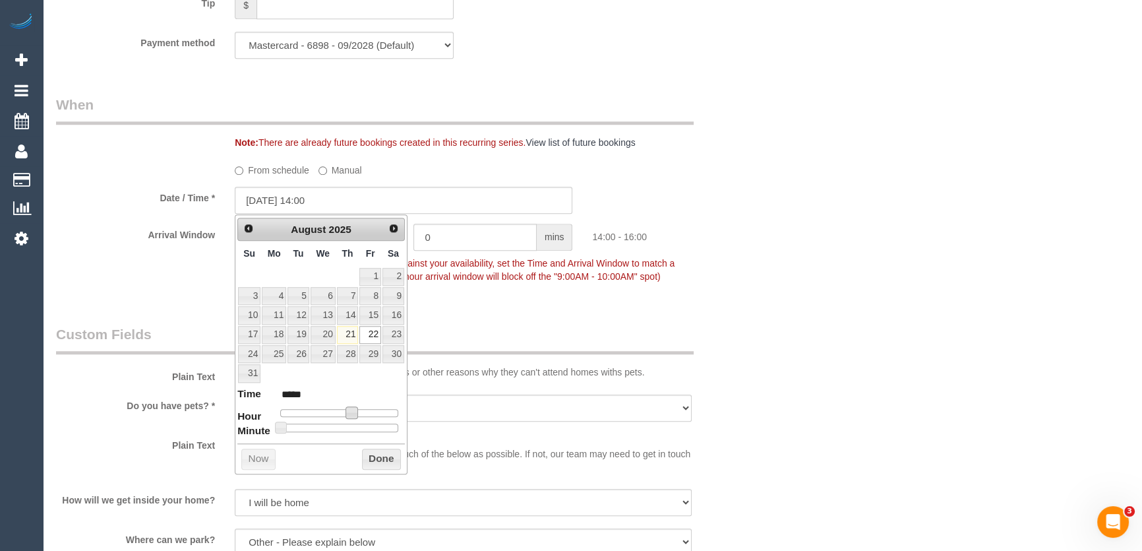
click at [357, 408] on span at bounding box center [352, 412] width 12 height 12
type input "22/08/2025 15:00"
type input "*****"
click at [356, 409] on span at bounding box center [357, 412] width 12 height 12
click at [359, 410] on span at bounding box center [357, 412] width 12 height 12
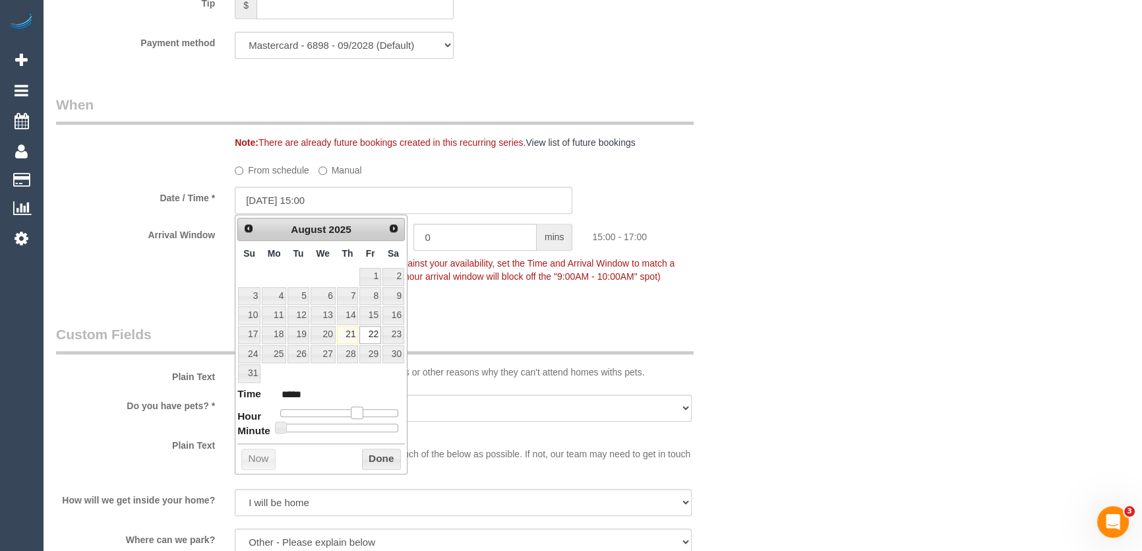
click at [357, 410] on span at bounding box center [357, 412] width 12 height 12
click at [446, 307] on div "Who Email* shanafhowell@gmail.com Name * Shana Howell new customer Where Addres…" at bounding box center [404, 29] width 716 height 2744
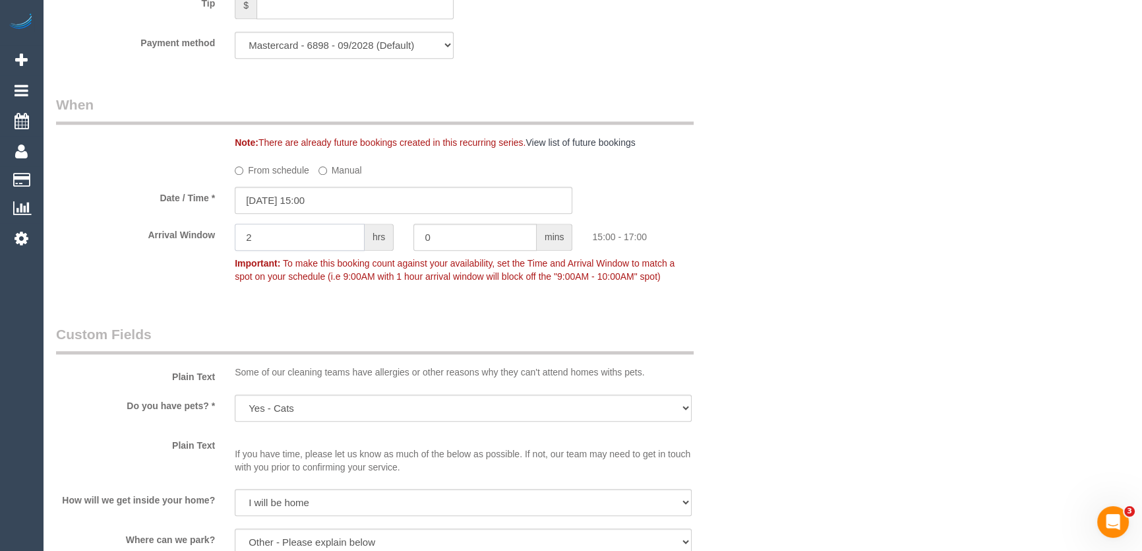
click at [319, 249] on input "2" at bounding box center [300, 237] width 130 height 27
click at [452, 233] on input "0" at bounding box center [474, 237] width 123 height 27
type input "30"
click at [831, 329] on div "Who Email* shanafhowell@gmail.com Name * Shana Howell new customer Where Addres…" at bounding box center [592, 29] width 1073 height 2744
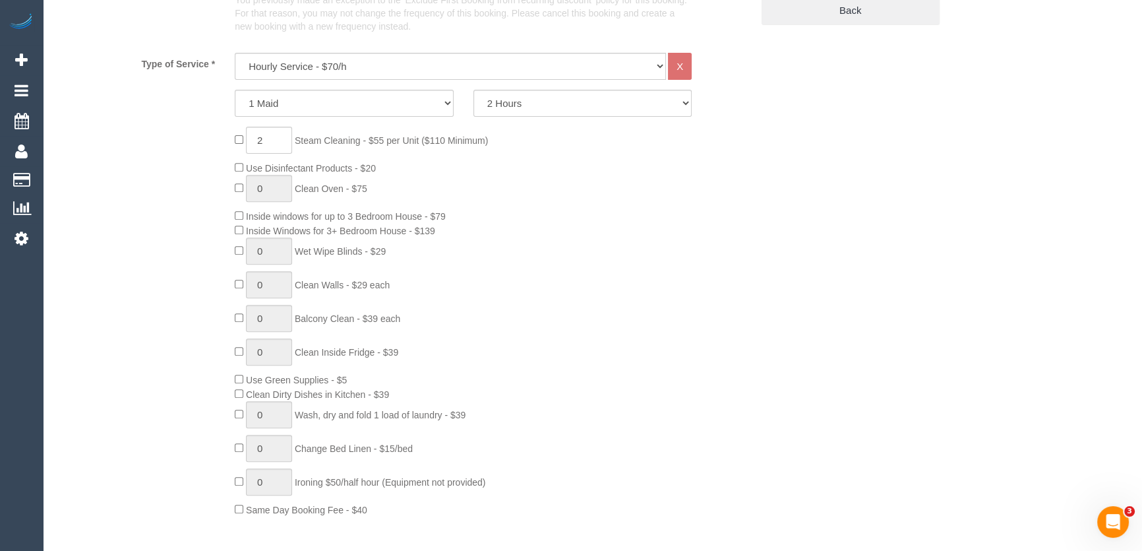
scroll to position [406, 0]
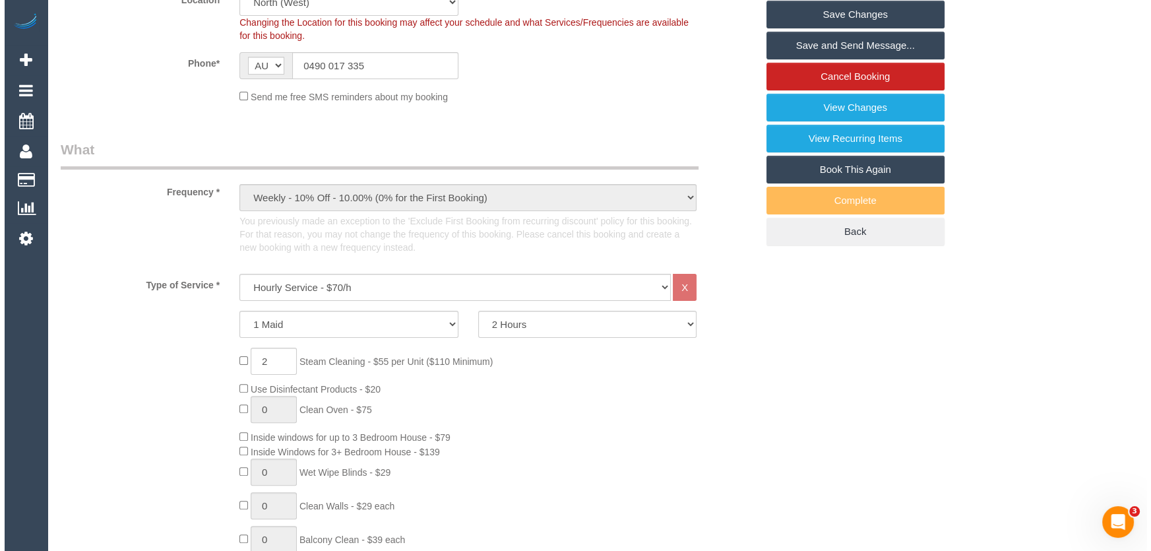
scroll to position [0, 0]
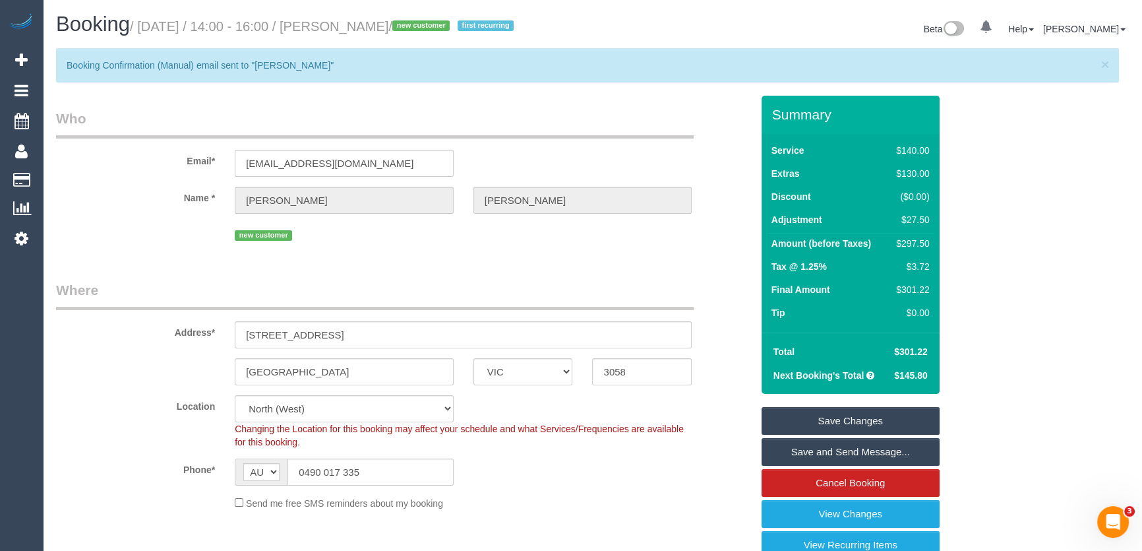
click at [837, 419] on link "Save Changes" at bounding box center [851, 421] width 178 height 28
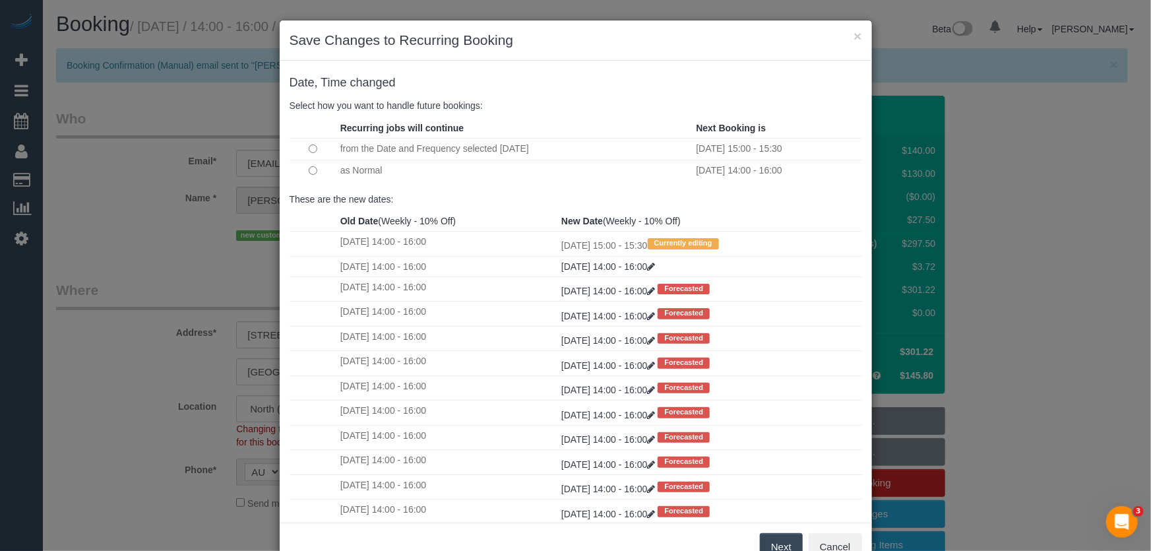
click at [769, 547] on button "Next" at bounding box center [781, 547] width 43 height 28
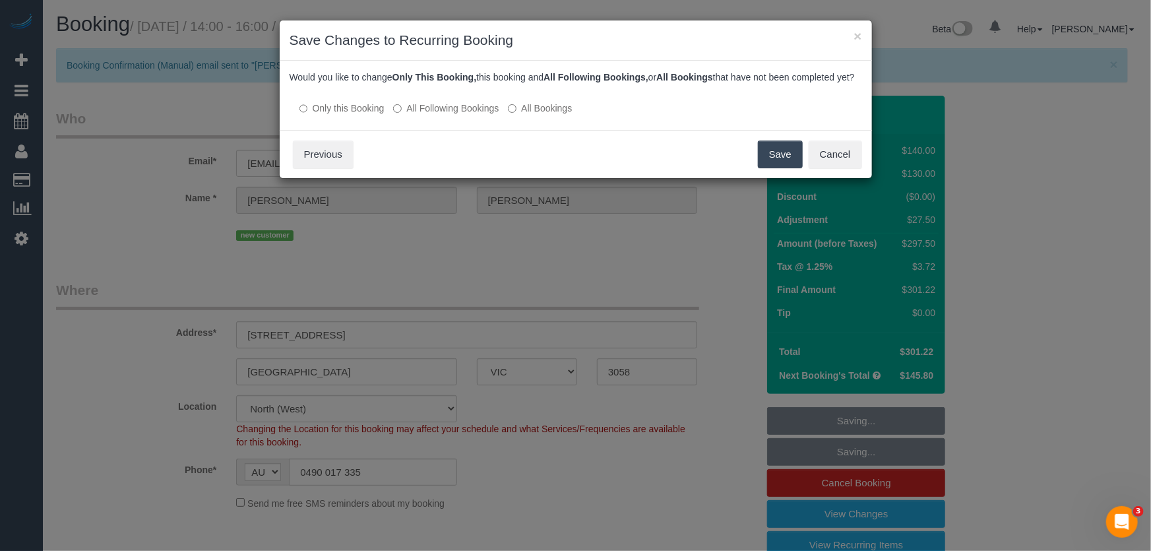
click at [778, 168] on button "Save" at bounding box center [780, 154] width 45 height 28
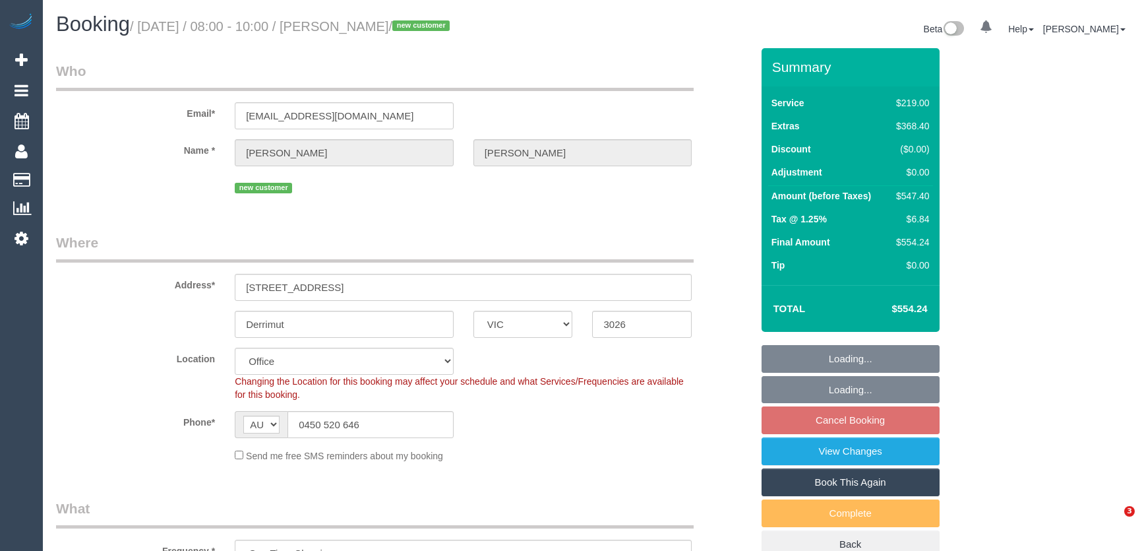
select select "VIC"
select select "number:28"
select select "number:14"
select select "number:19"
select select "number:25"
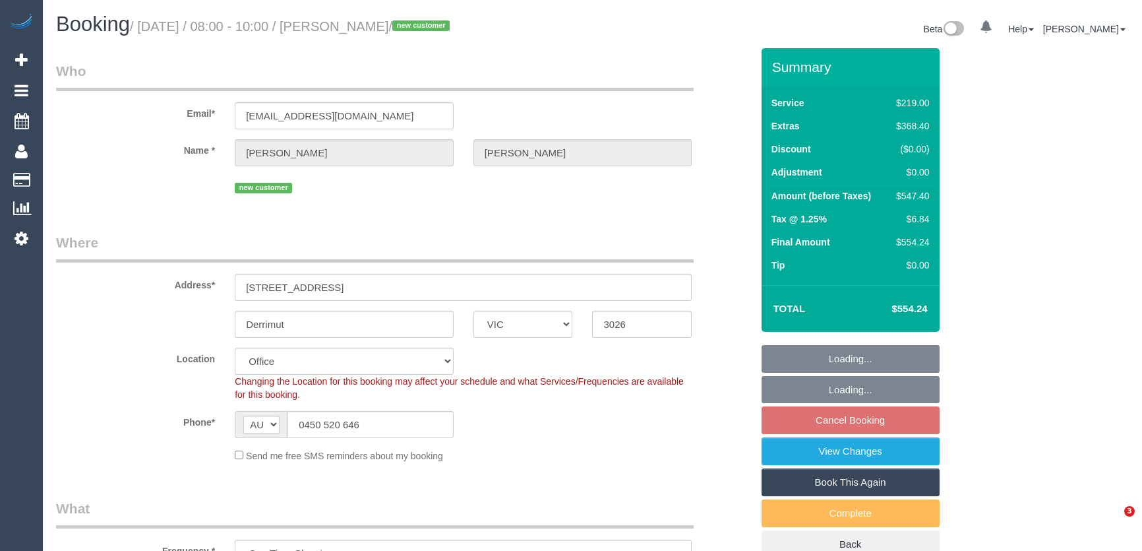
select select "number:13"
select select "object:2113"
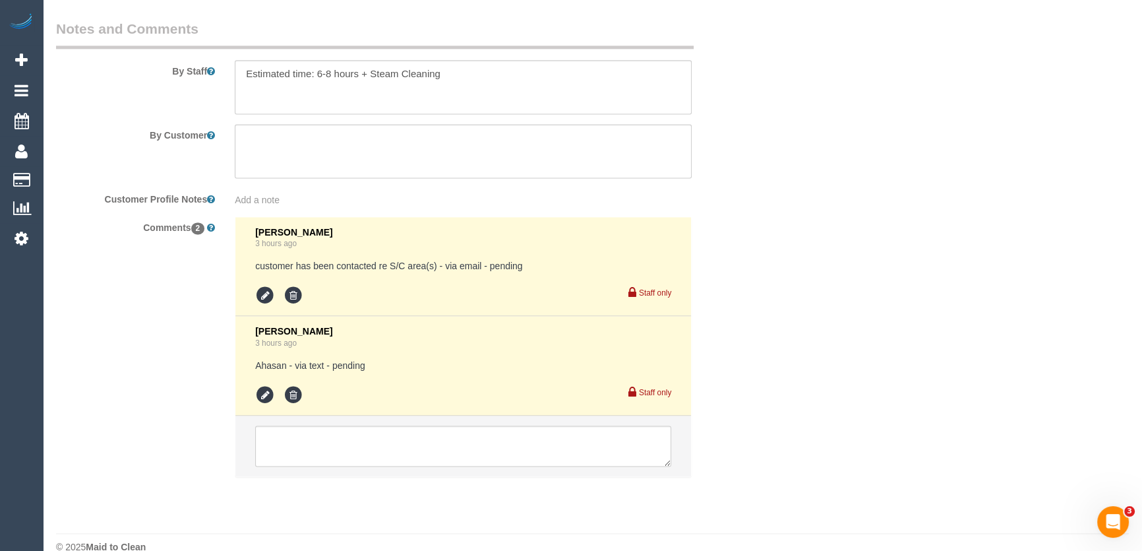
scroll to position [2271, 0]
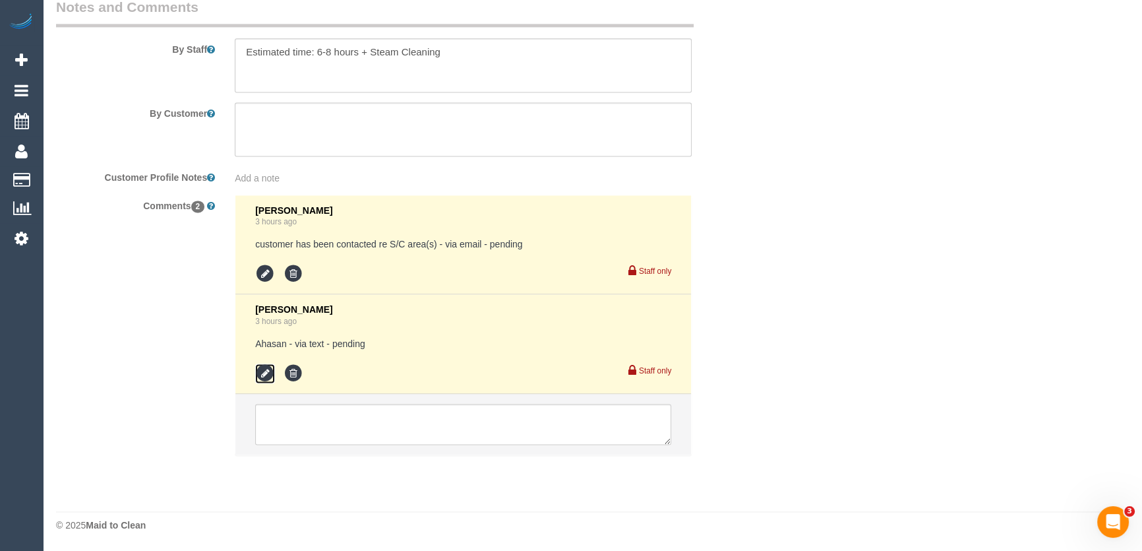
click at [264, 375] on icon at bounding box center [265, 373] width 20 height 20
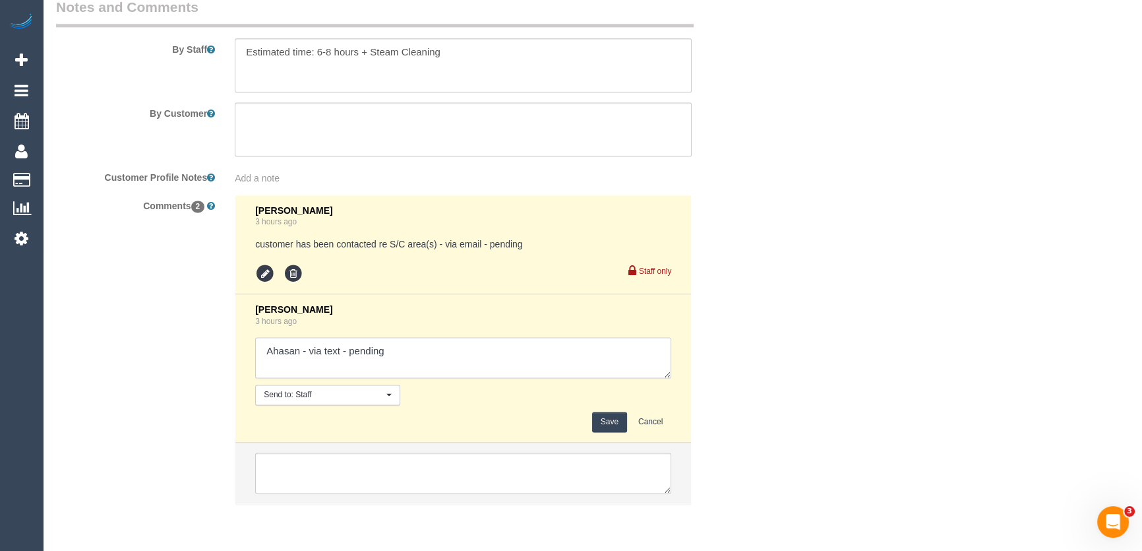
click at [410, 361] on textarea at bounding box center [463, 357] width 416 height 41
click at [405, 356] on textarea at bounding box center [463, 357] width 416 height 41
click at [405, 355] on textarea at bounding box center [463, 357] width 416 height 41
click at [399, 346] on textarea at bounding box center [463, 357] width 416 height 41
type textarea "Ahasan - via text - confirmed"
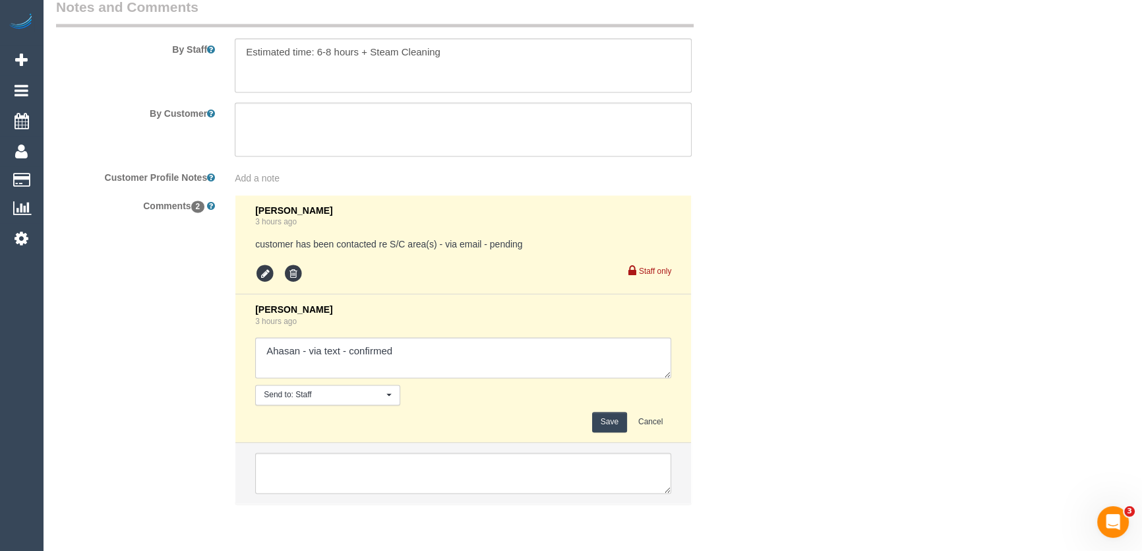
click at [614, 424] on button "Save" at bounding box center [609, 422] width 35 height 20
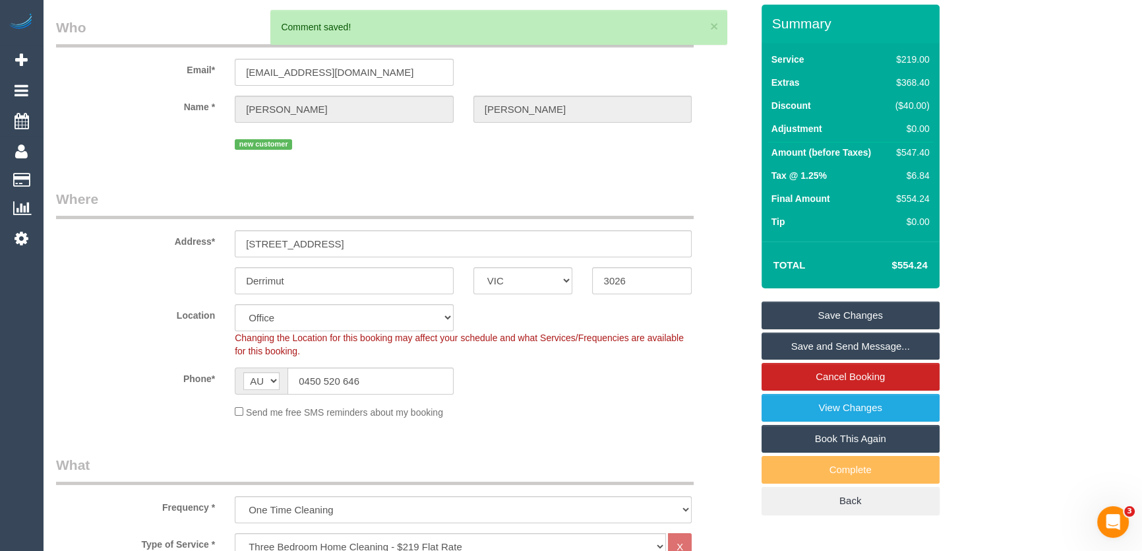
scroll to position [0, 0]
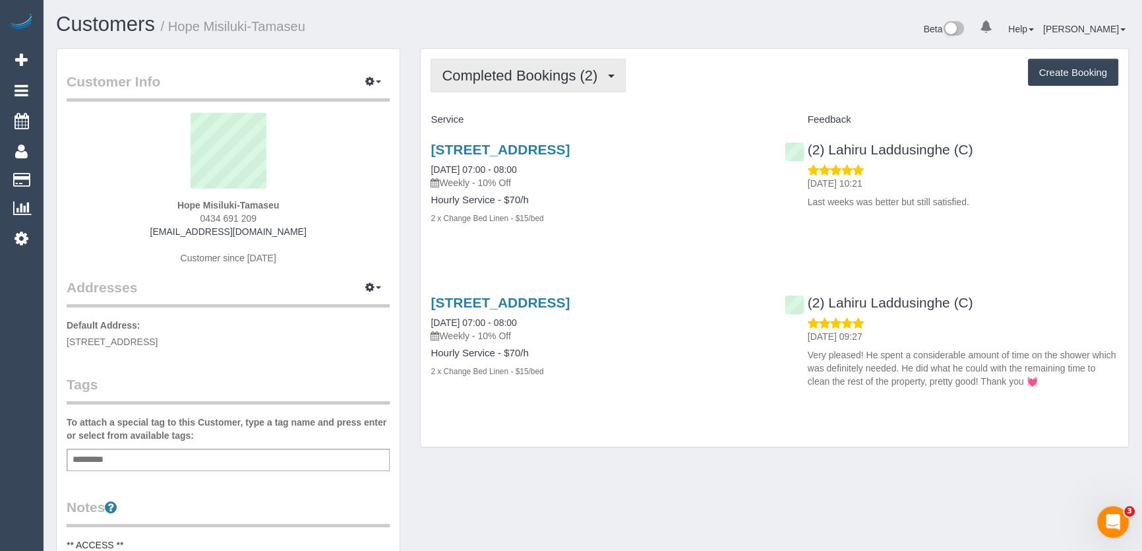
click at [533, 82] on button "Completed Bookings (2)" at bounding box center [528, 76] width 195 height 34
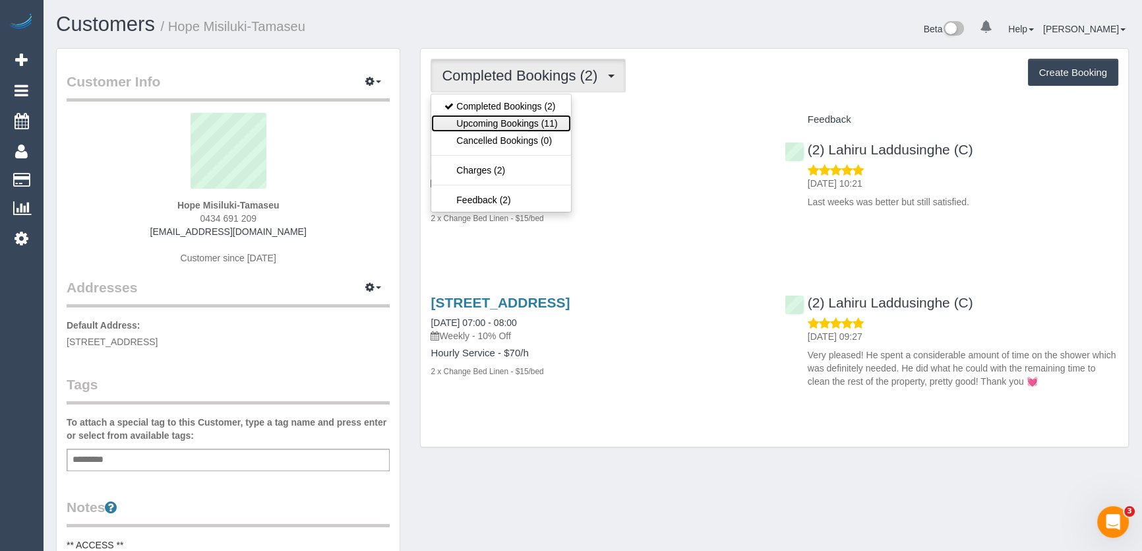
click at [527, 127] on link "Upcoming Bookings (11)" at bounding box center [500, 123] width 139 height 17
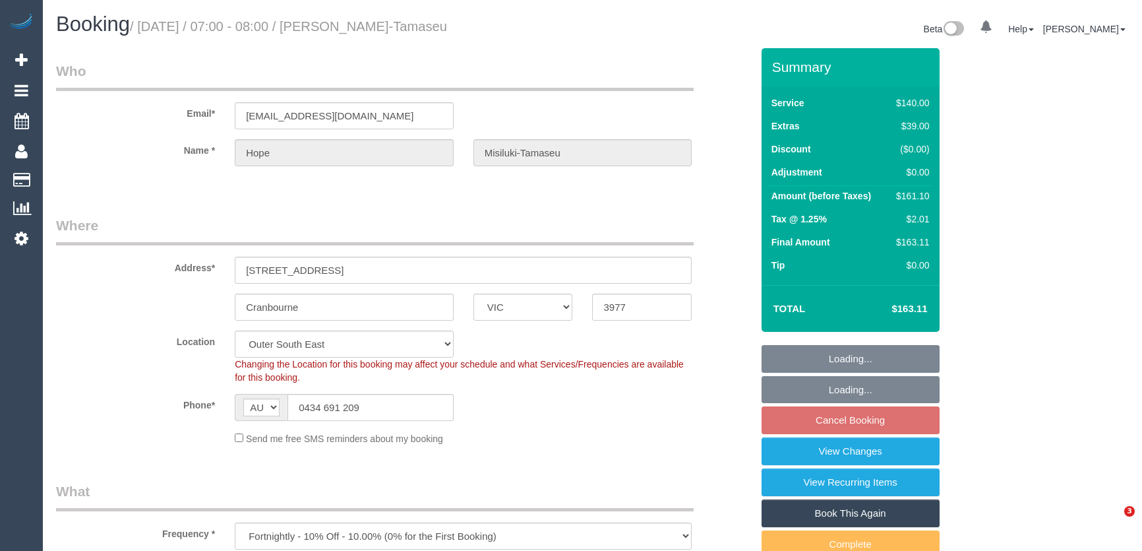
select select "VIC"
select select "number:27"
select select "number:17"
select select "number:19"
select select "number:24"
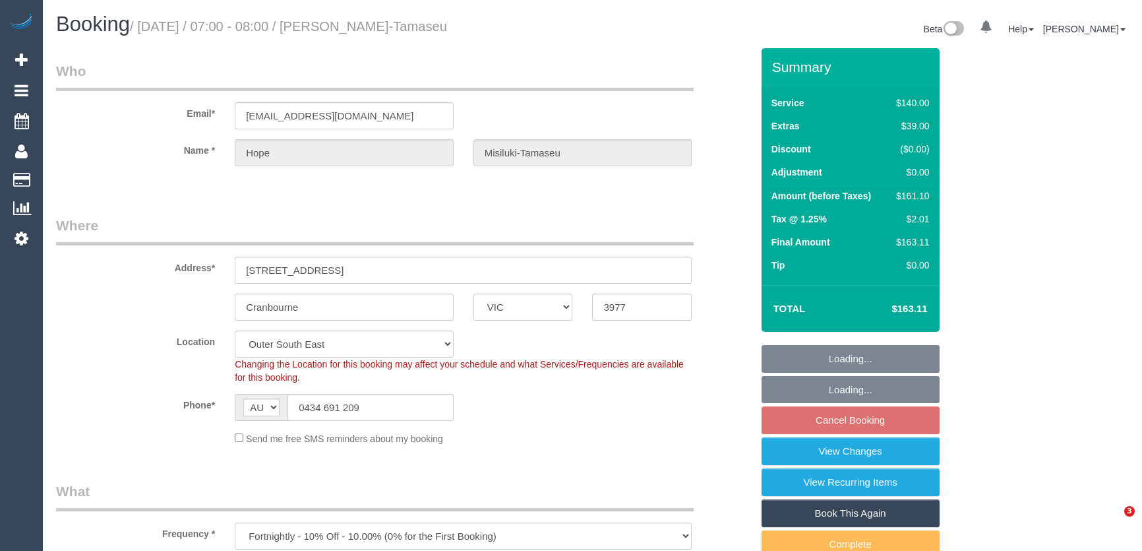
select select "number:34"
select select "number:26"
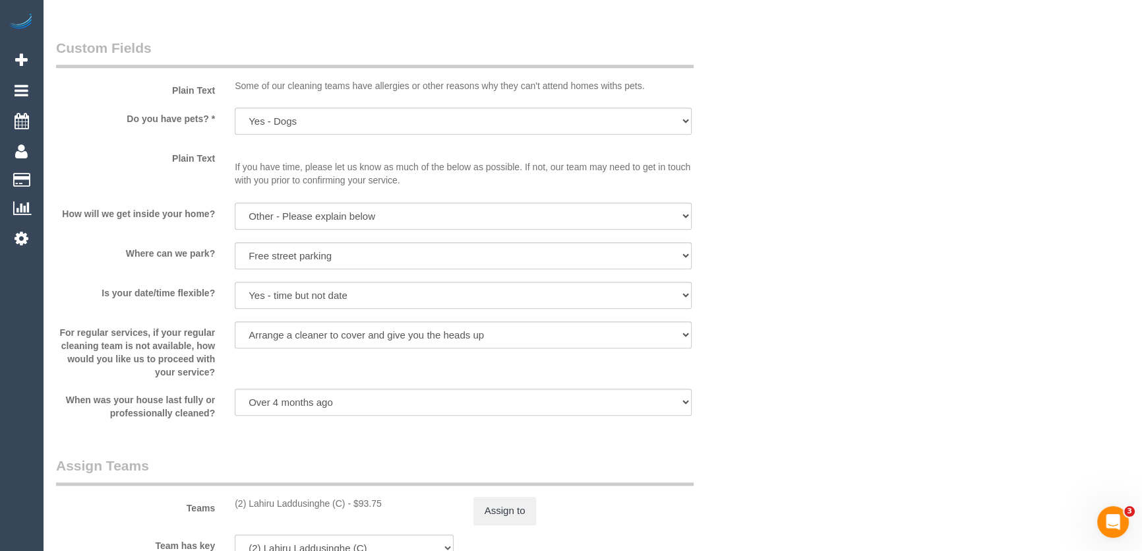
scroll to position [1618, 0]
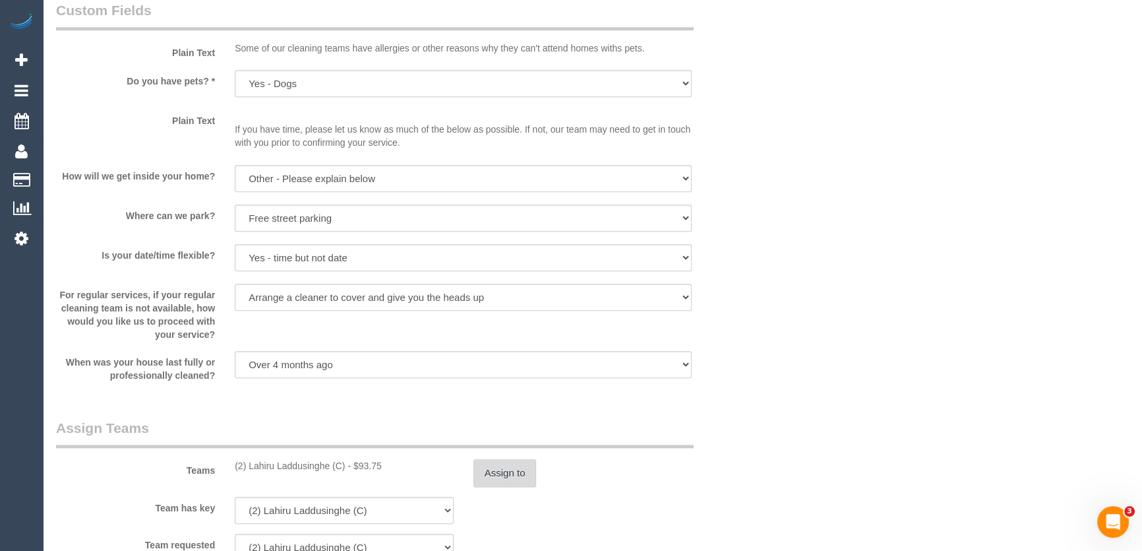
click at [501, 468] on button "Assign to" at bounding box center [505, 473] width 63 height 28
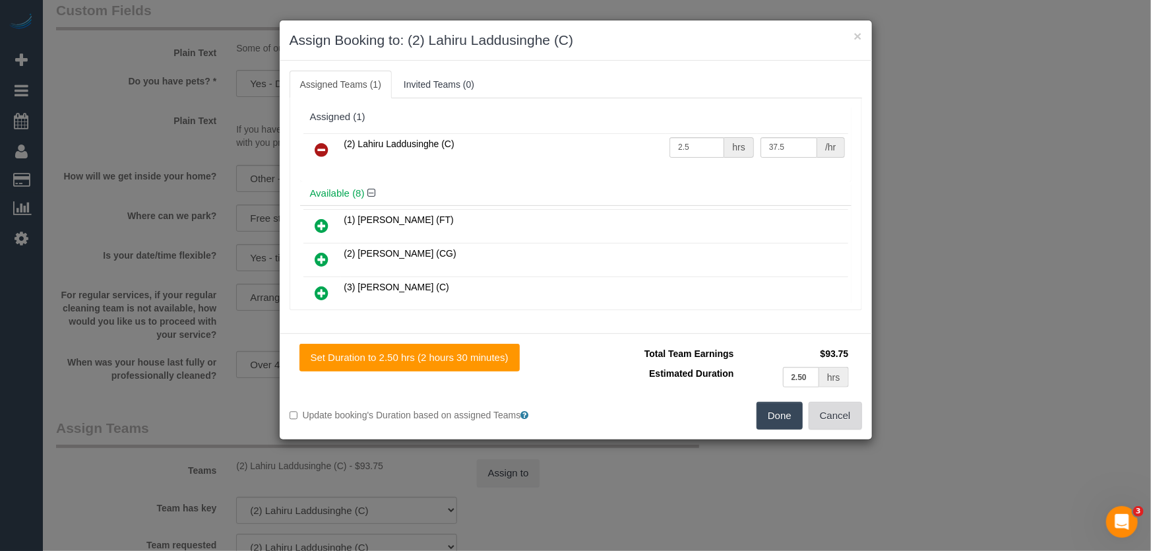
click at [830, 421] on button "Cancel" at bounding box center [835, 416] width 53 height 28
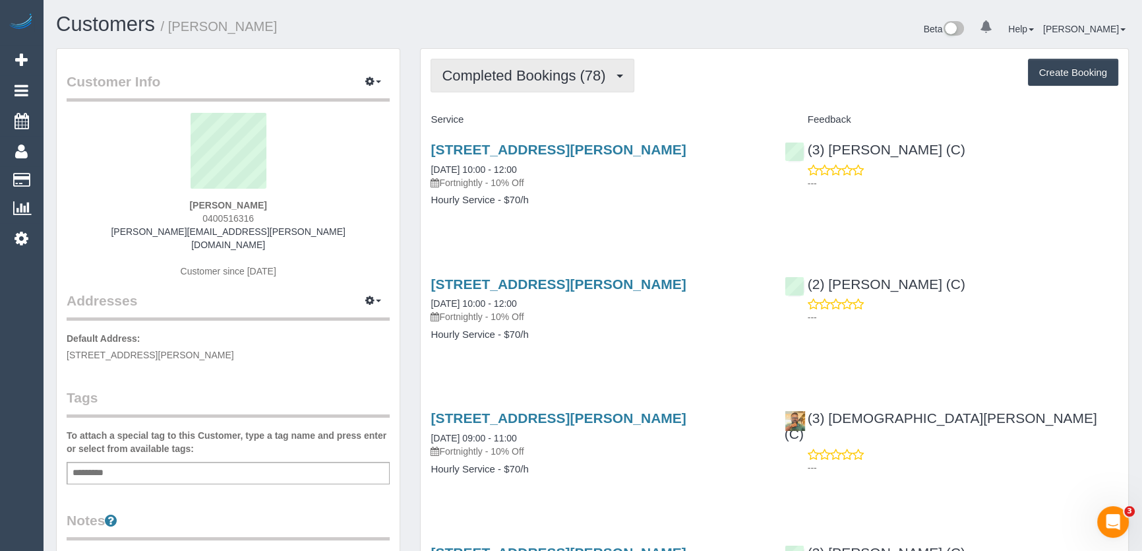
click at [544, 77] on span "Completed Bookings (78)" at bounding box center [527, 75] width 170 height 16
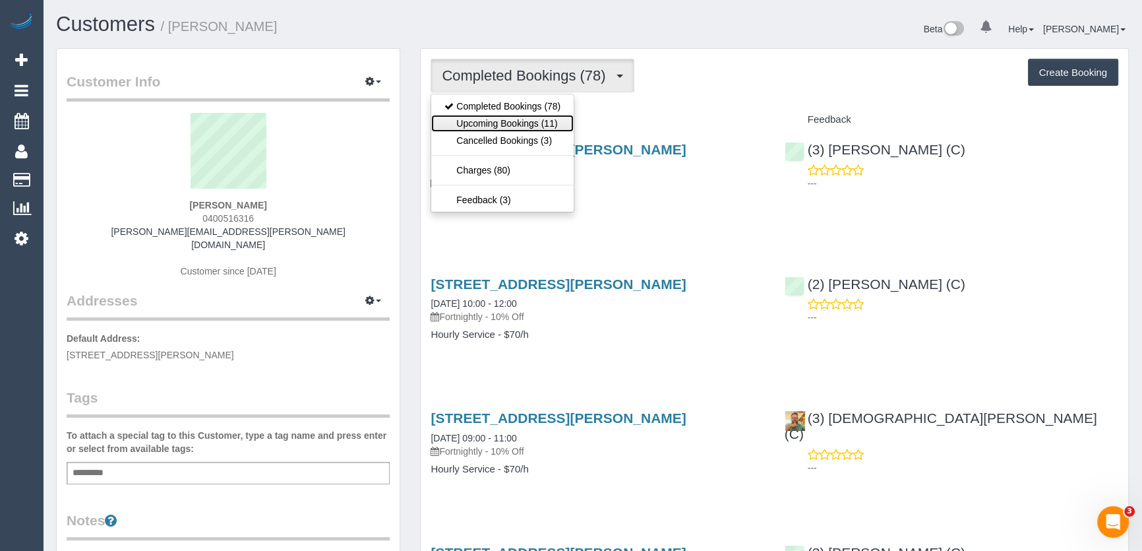
click at [520, 122] on link "Upcoming Bookings (11)" at bounding box center [502, 123] width 142 height 17
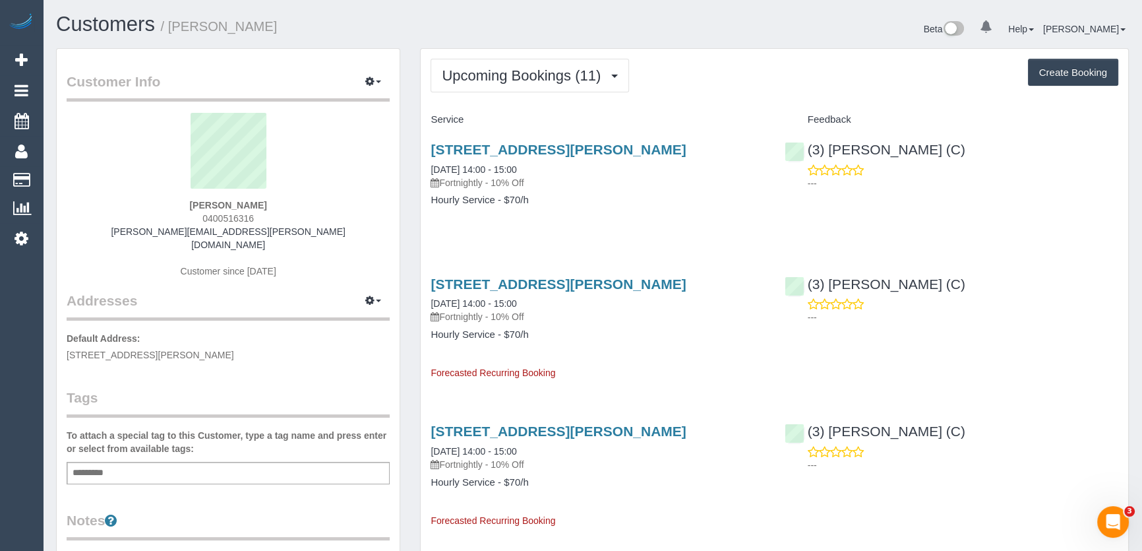
click at [257, 219] on div "[PERSON_NAME] 0400516316 [PERSON_NAME][EMAIL_ADDRESS][PERSON_NAME][DOMAIN_NAME]…" at bounding box center [228, 202] width 323 height 178
copy div "0400516316"
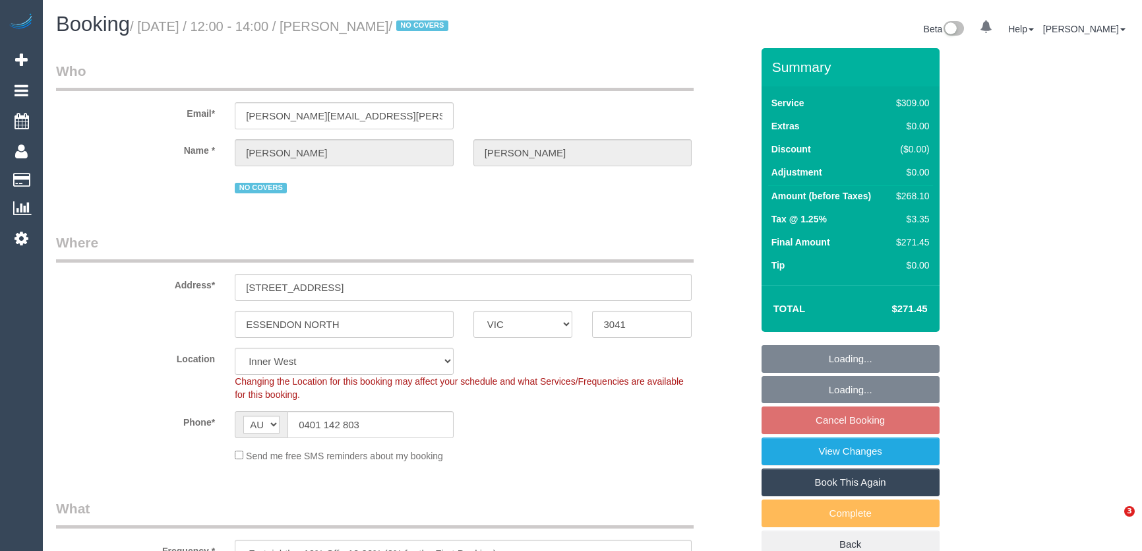
select select "VIC"
select select "number:28"
select select "number:14"
select select "number:19"
select select "number:22"
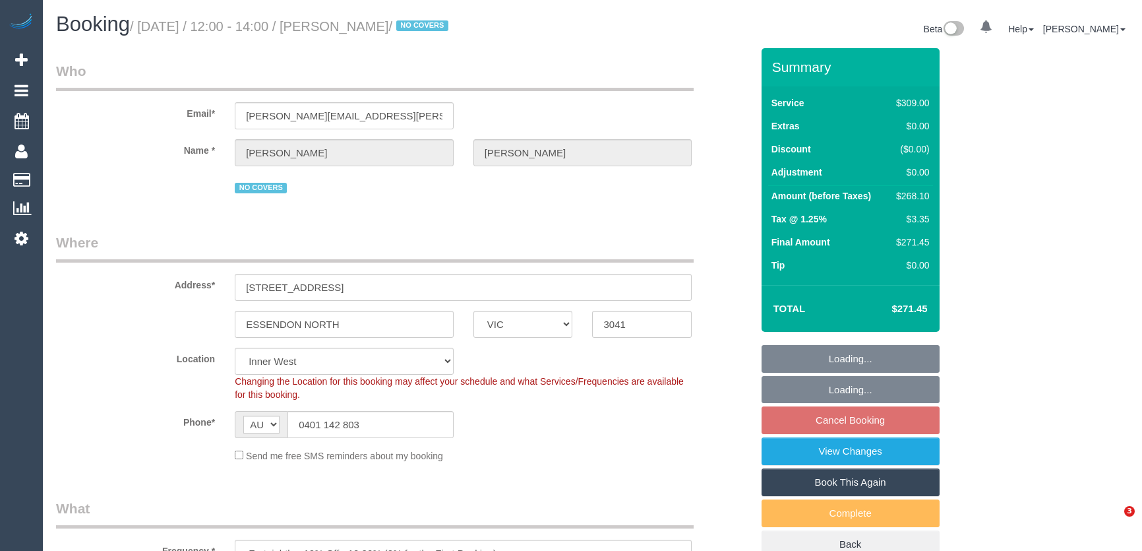
select select "number:35"
select select "number:11"
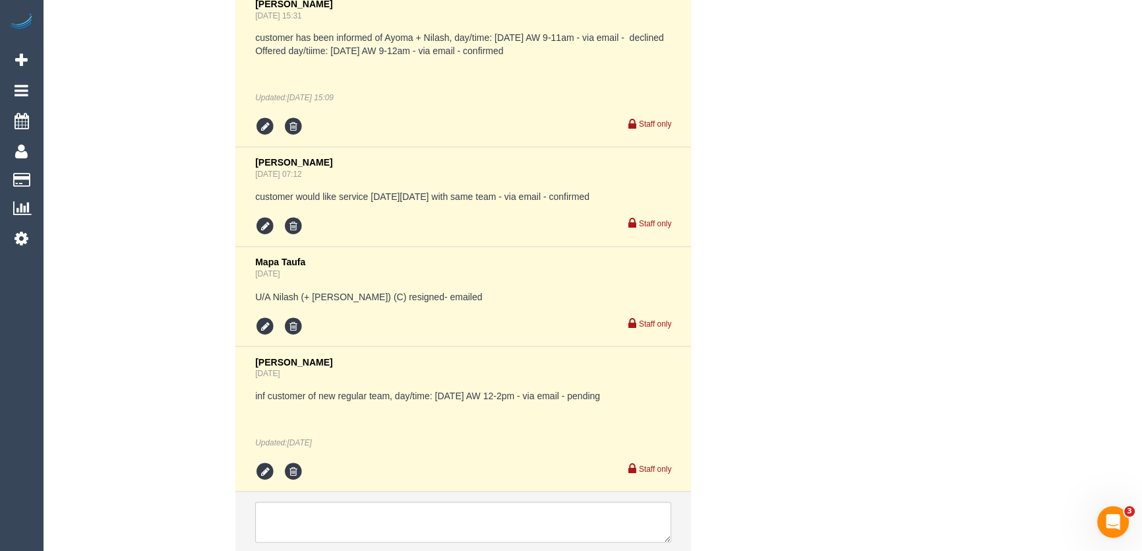
scroll to position [2961, 0]
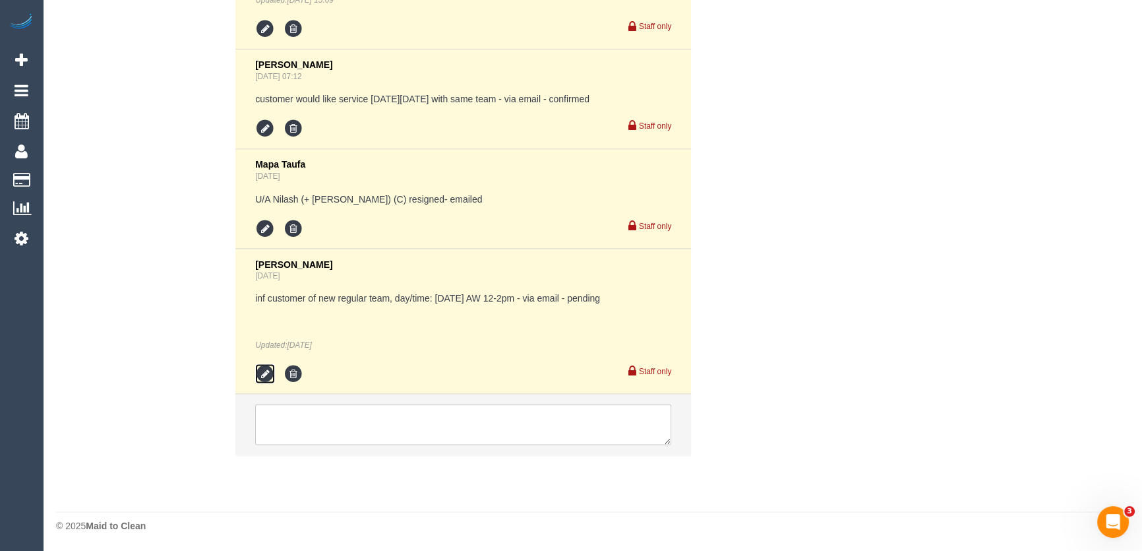
click at [270, 369] on icon at bounding box center [265, 373] width 20 height 20
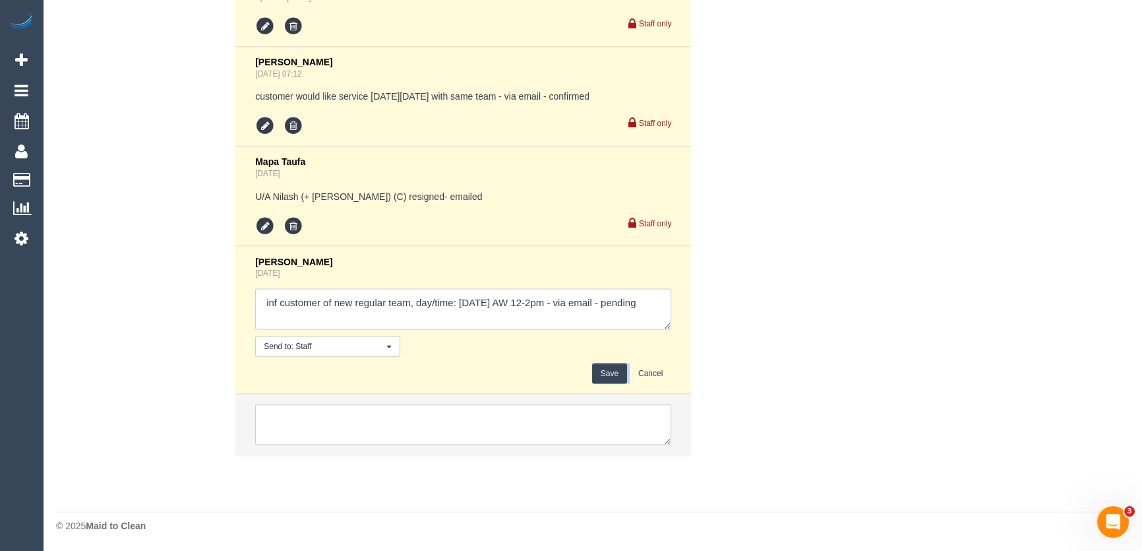
click at [661, 309] on textarea at bounding box center [463, 308] width 416 height 41
type textarea "inf customer of new regular team, day/time: Friday 29/8 AW 12-2pm - via email -…"
click at [618, 373] on button "Save" at bounding box center [609, 373] width 35 height 20
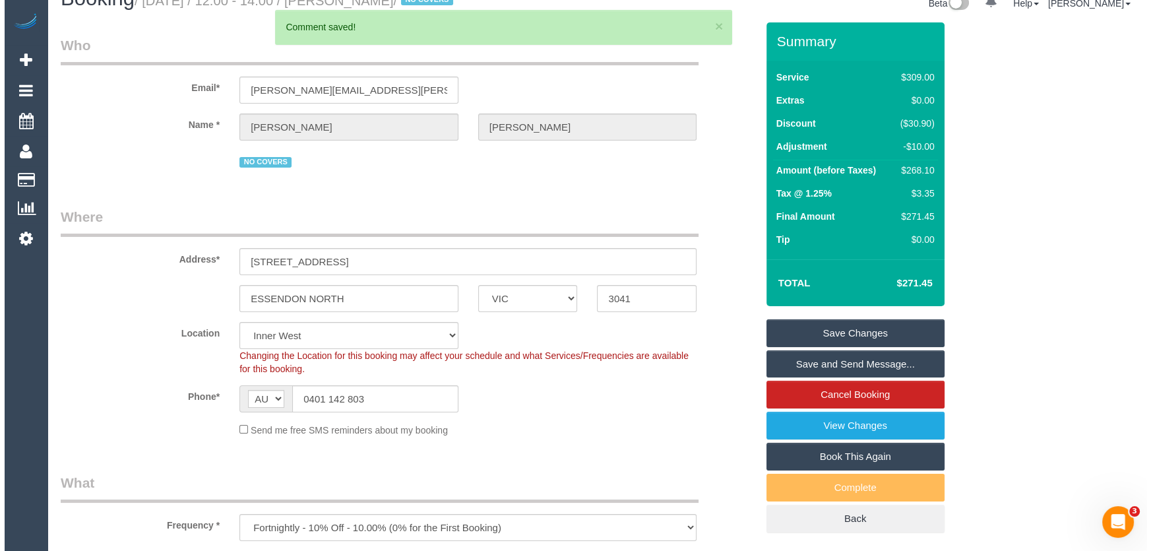
scroll to position [0, 0]
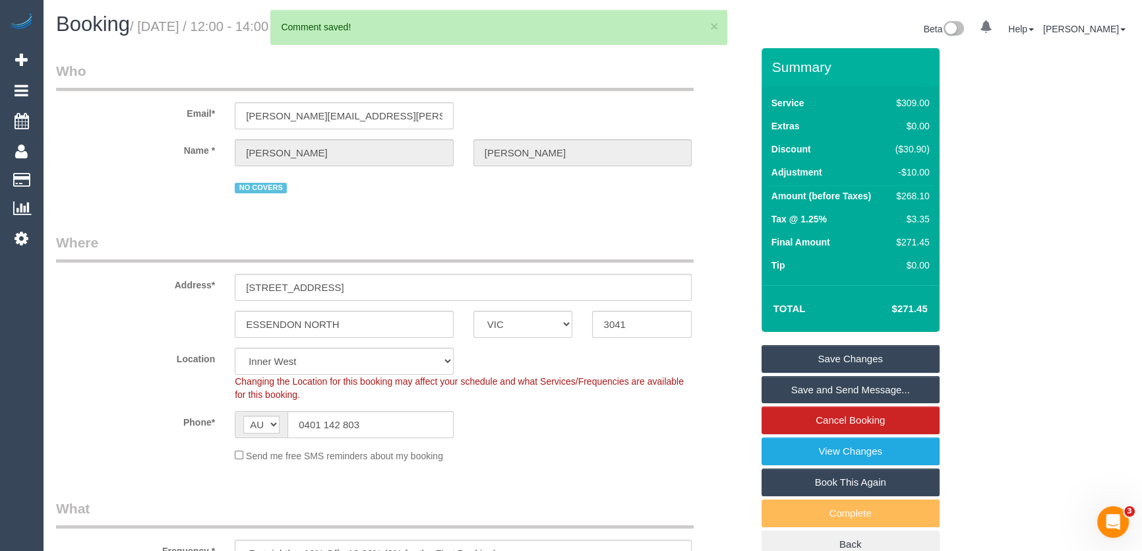
click at [835, 389] on link "Save and Send Message..." at bounding box center [851, 390] width 178 height 28
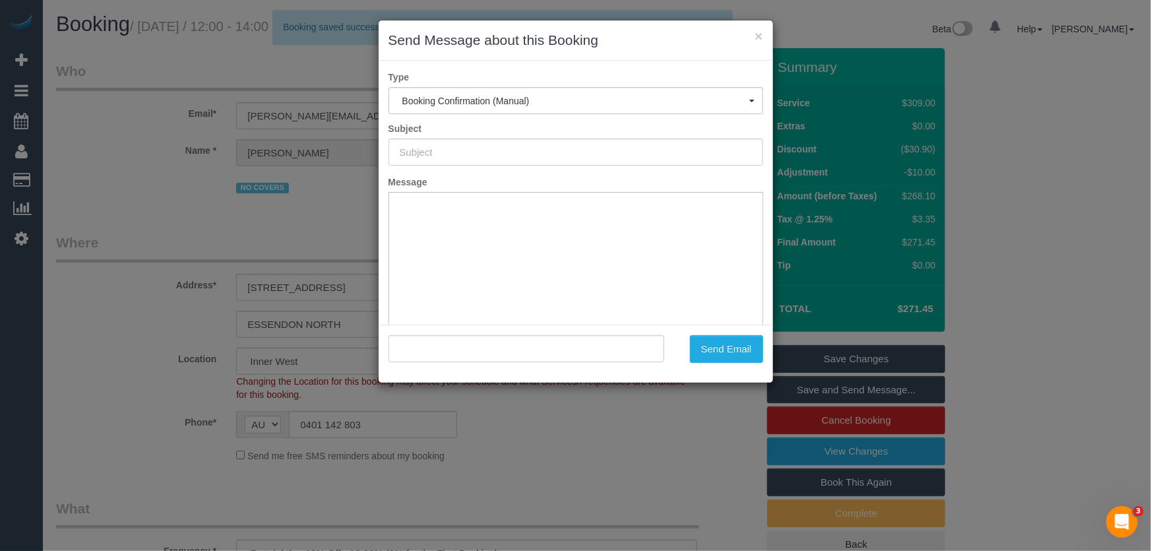
type input "Booking Confirmed"
type input ""Sam Khoury" <sam.khoury@outlook.com>"
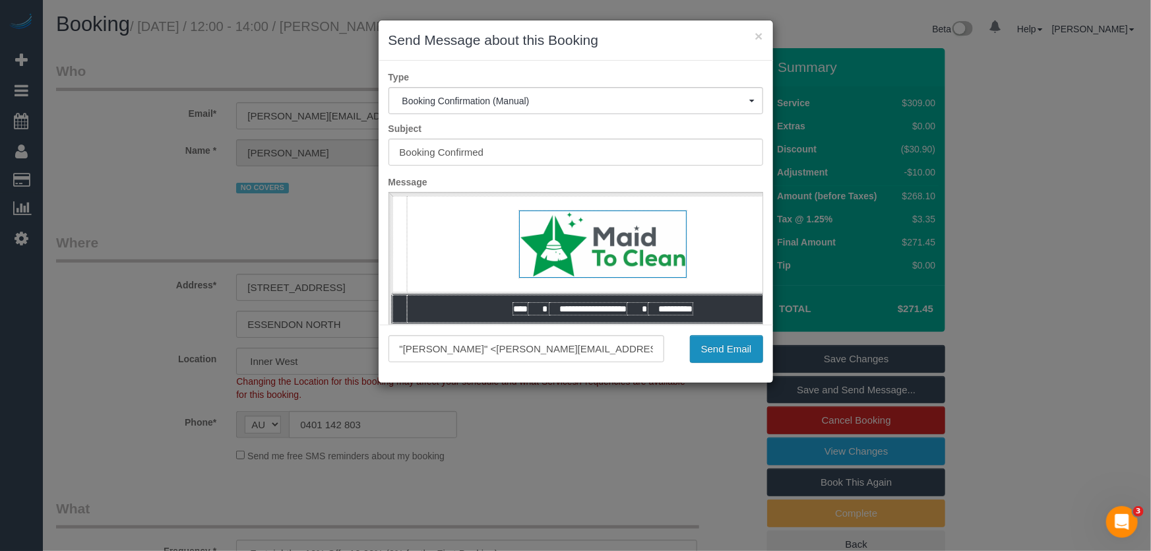
click at [725, 352] on button "Send Email" at bounding box center [726, 349] width 73 height 28
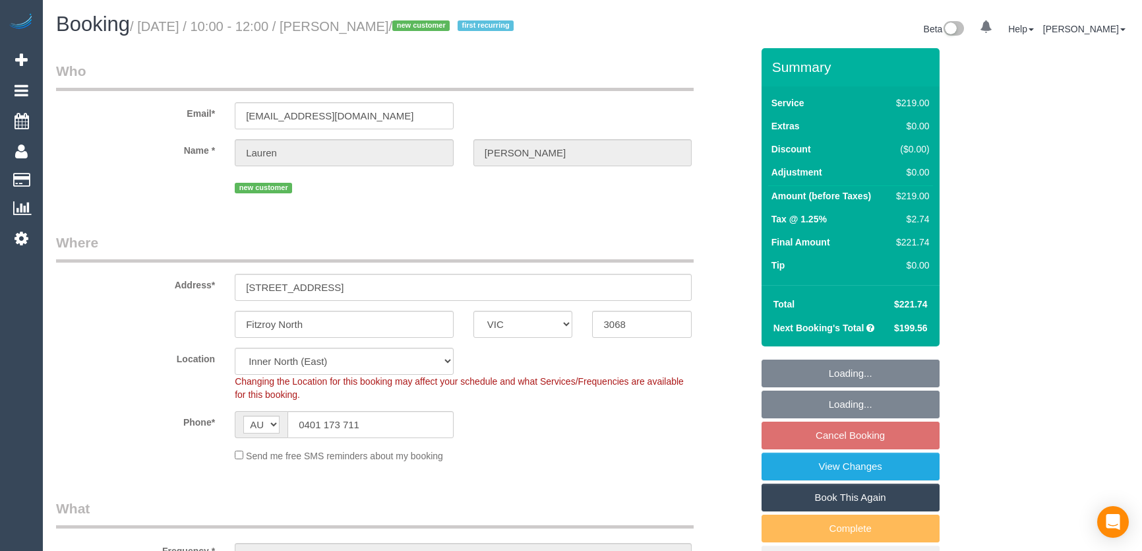
select select "VIC"
select select "number:27"
select select "number:16"
select select "number:19"
select select "number:22"
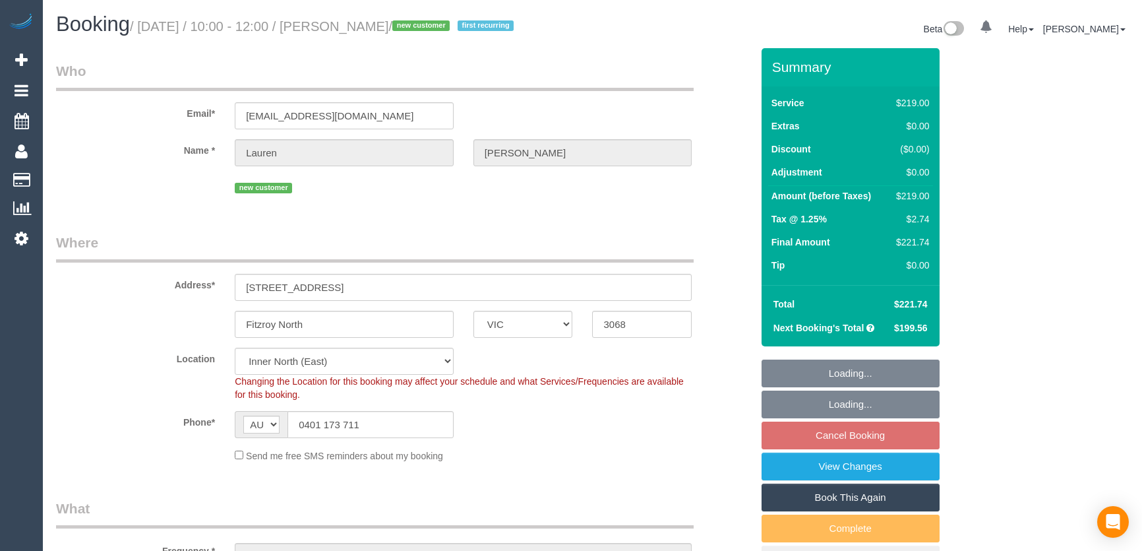
select select "number:34"
select select "number:12"
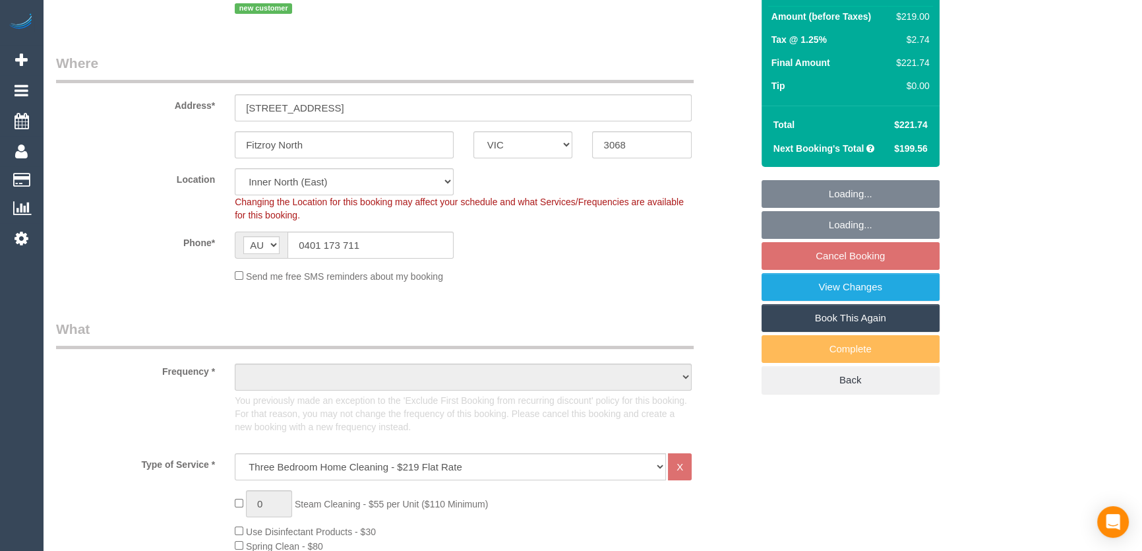
select select "object:1632"
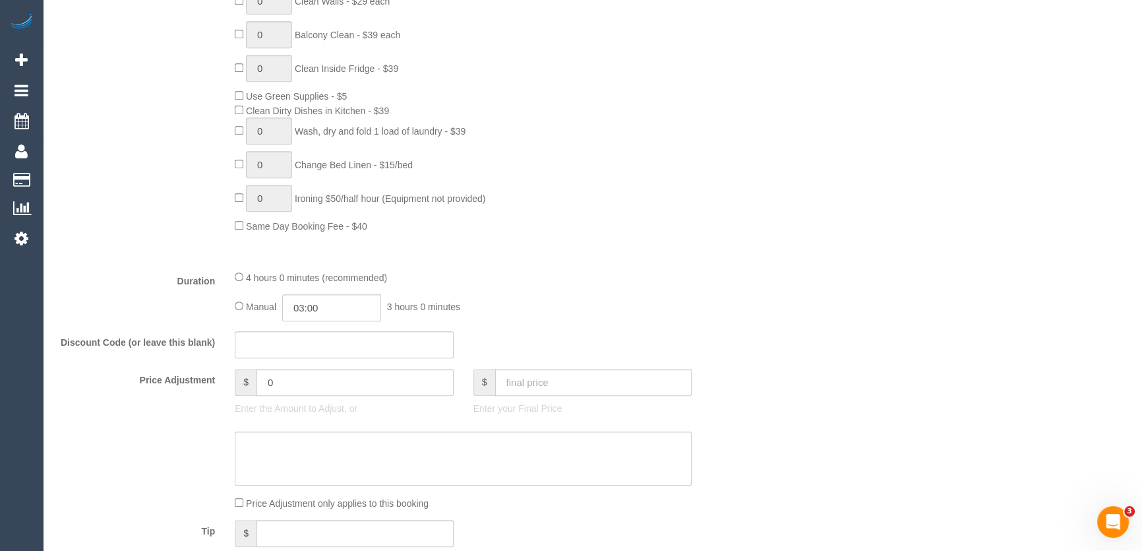
scroll to position [2376, 0]
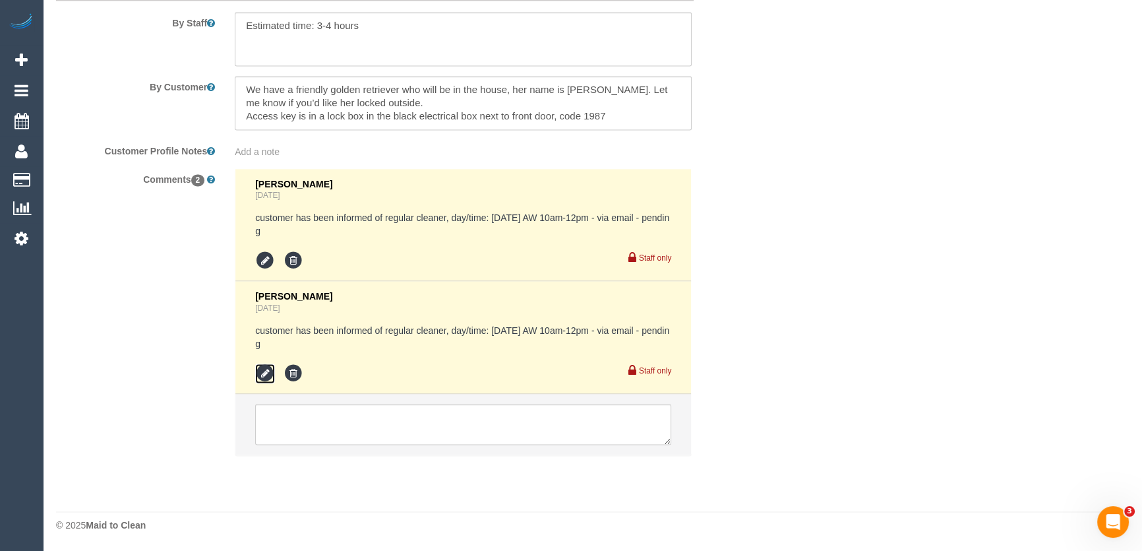
click at [268, 369] on icon at bounding box center [265, 373] width 20 height 20
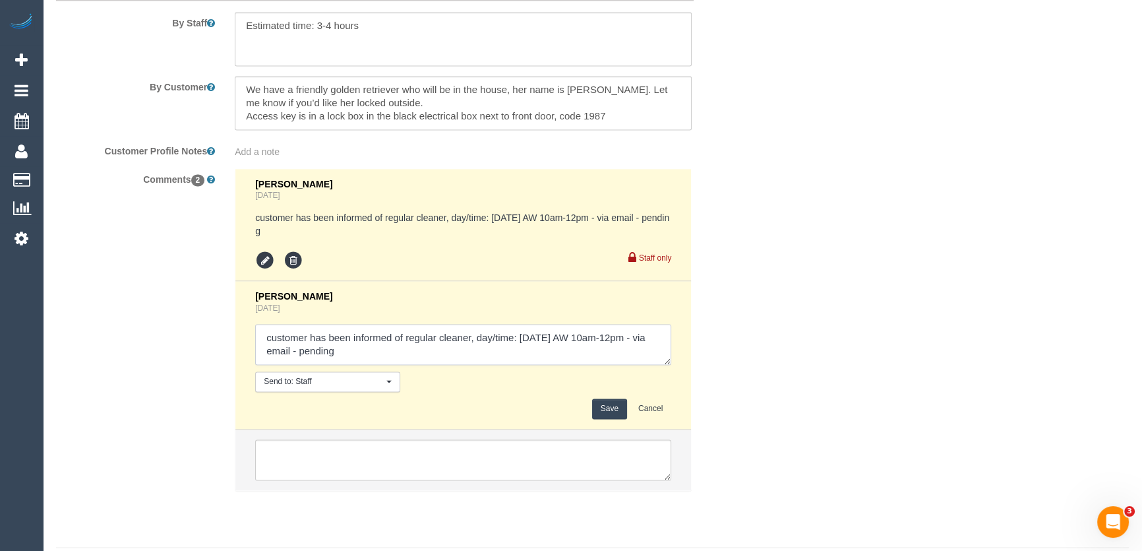
click at [367, 358] on textarea at bounding box center [463, 344] width 416 height 41
type textarea "customer has been informed of regular cleaner, day/time: [DATE] AW 10am-12pm - …"
click at [611, 415] on button "Save" at bounding box center [609, 408] width 35 height 20
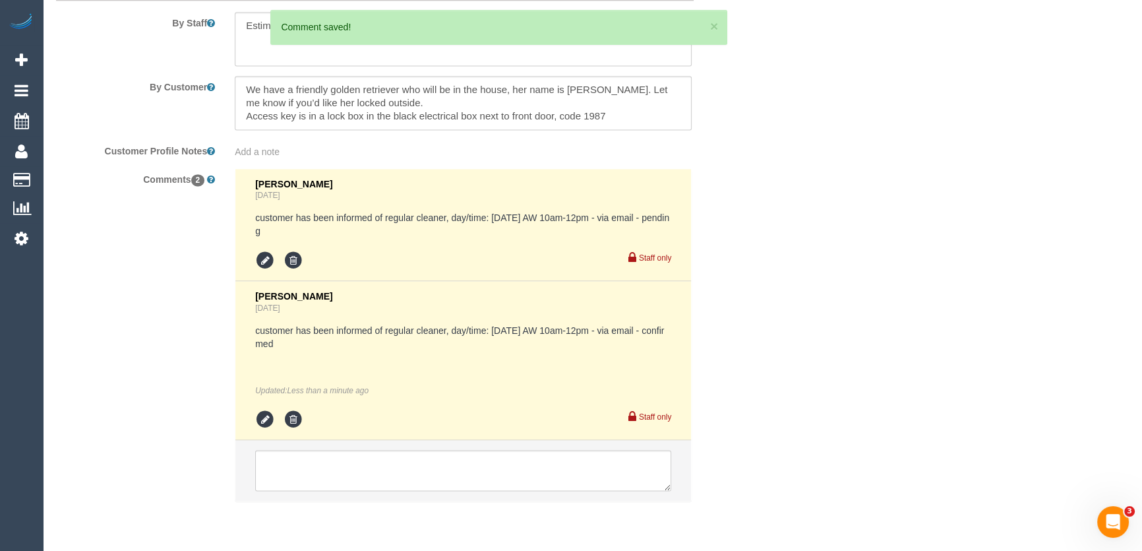
click at [619, 400] on div "[PERSON_NAME] [DATE] customer has been informed of regular cleaner, day/time: […" at bounding box center [463, 360] width 416 height 138
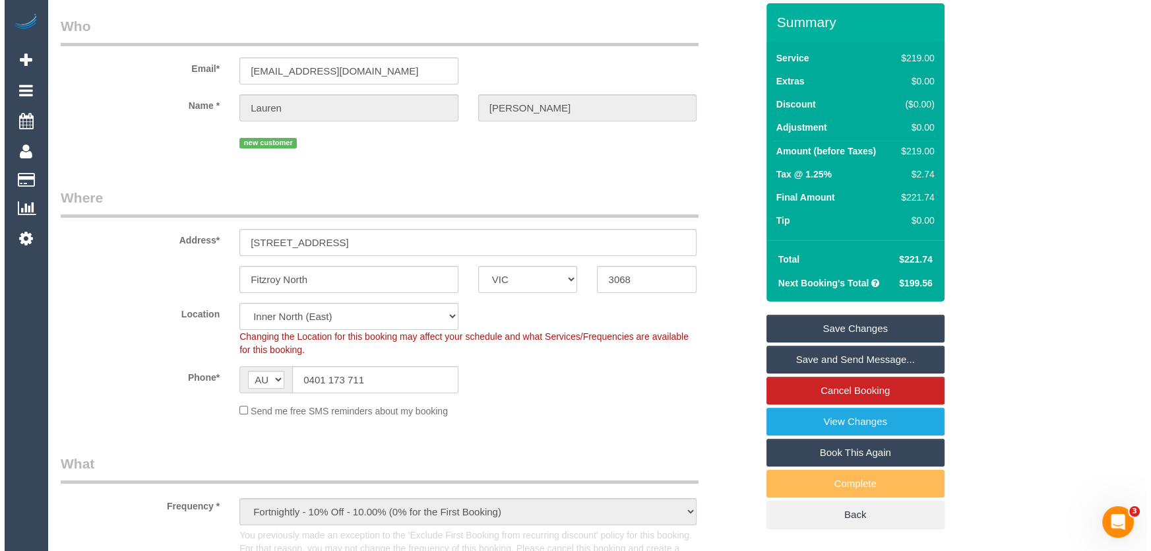
scroll to position [0, 0]
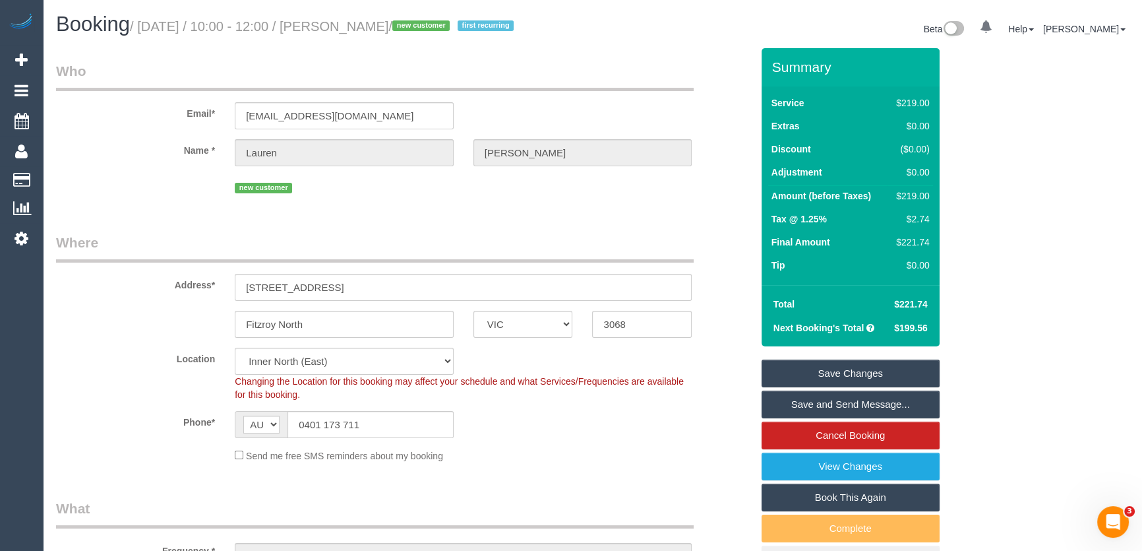
click at [829, 403] on link "Save and Send Message..." at bounding box center [851, 404] width 178 height 28
click at [829, 403] on fieldset "Save Changes Save and Send Message... Cancel Booking View Changes Book This Aga…" at bounding box center [851, 466] width 178 height 214
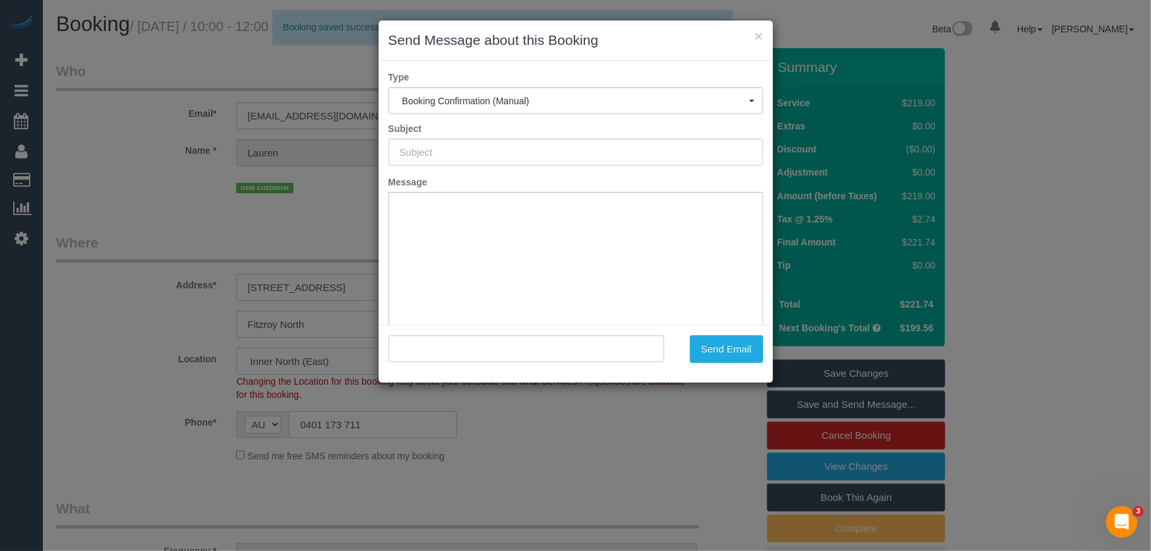
type input "Booking Confirmed"
type input ""Lauren Smith" <laurenmichellesmith90@gmail.com>"
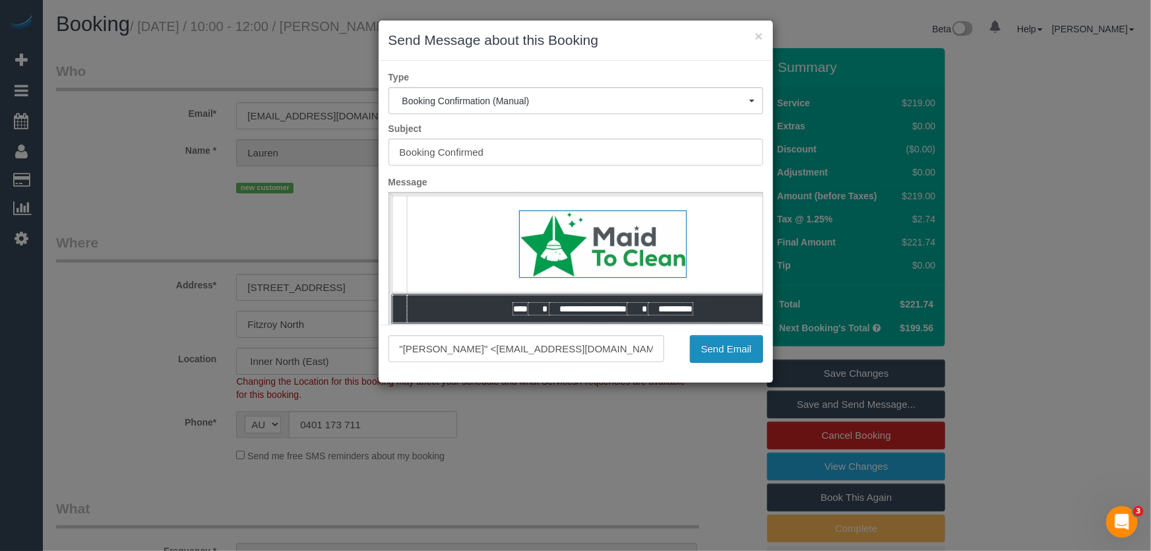
click at [708, 347] on button "Send Email" at bounding box center [726, 349] width 73 height 28
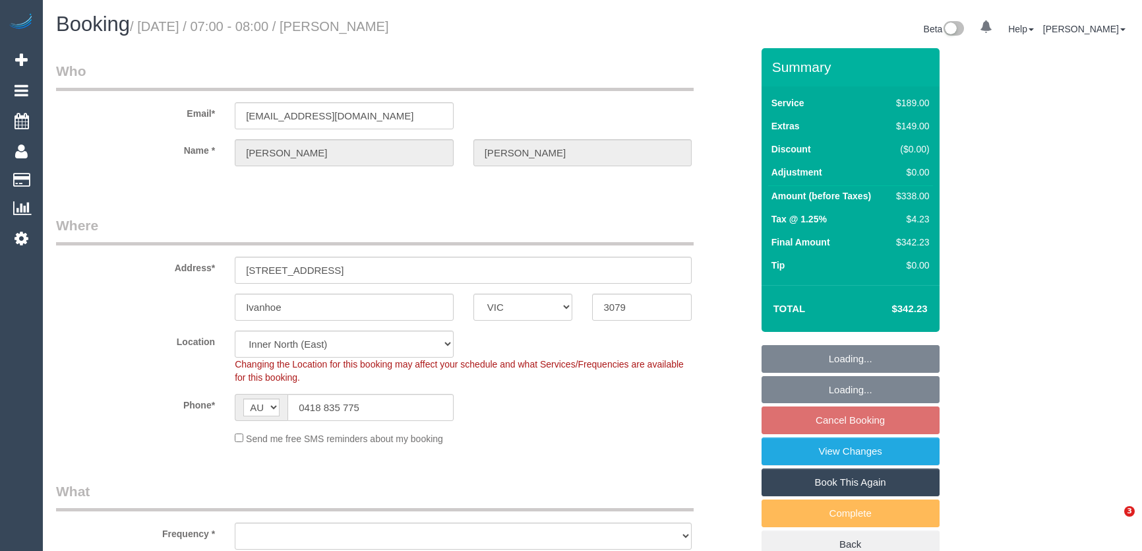
select select "VIC"
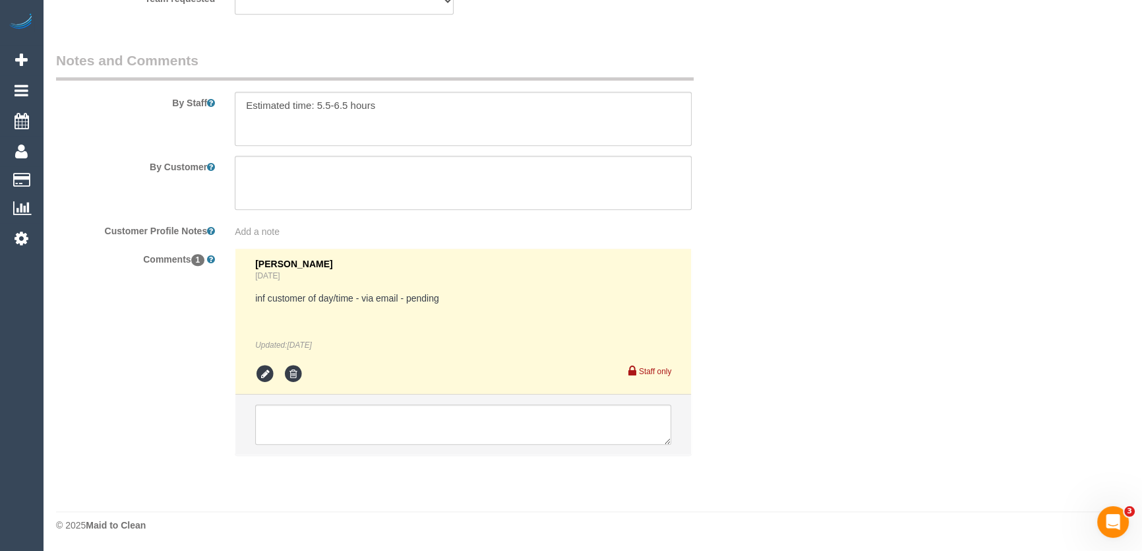
select select "object:1614"
select select "string:stripe-pm_1RsHNO2GScqysDRV6765zhgF"
select select "number:27"
select select "number:14"
select select "number:18"
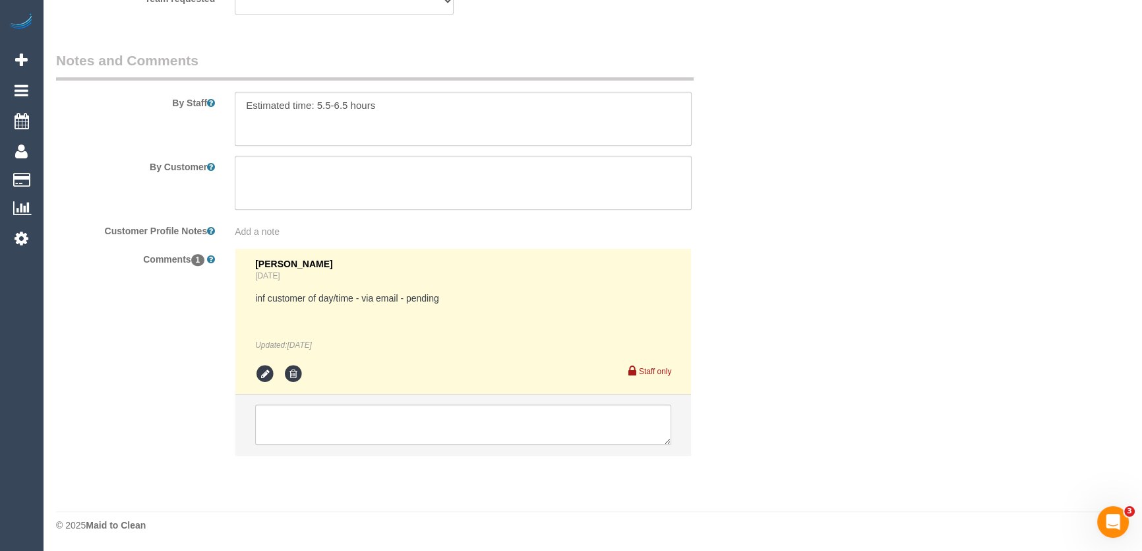
select select "number:24"
select select "number:12"
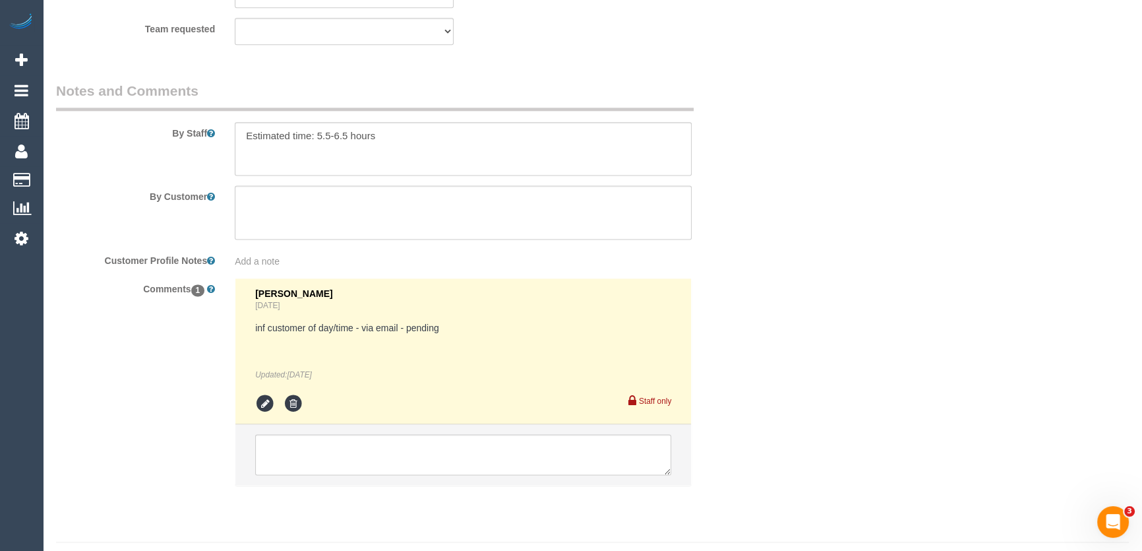
scroll to position [2200, 0]
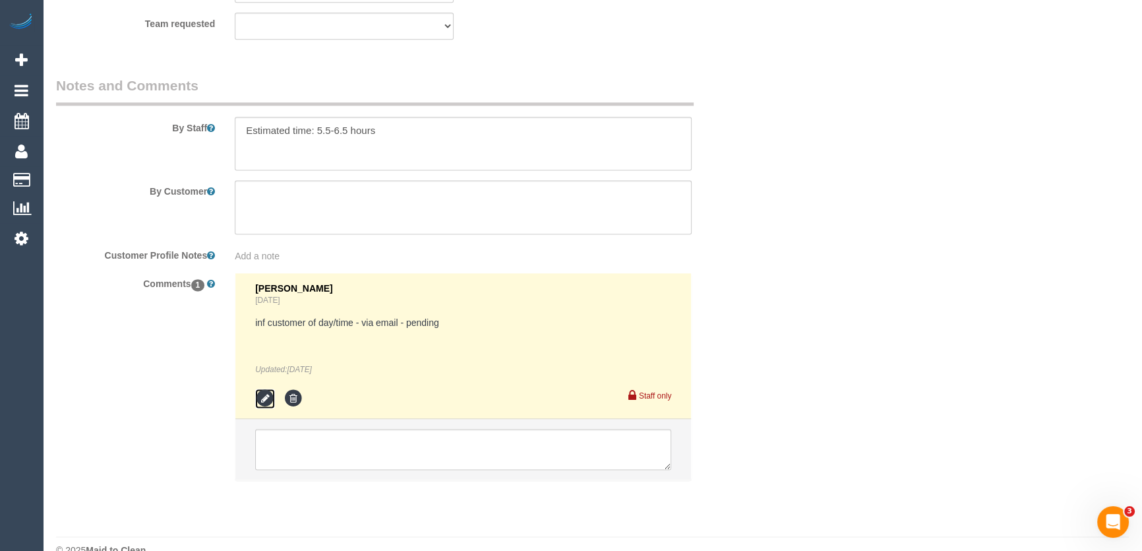
click at [262, 388] on icon at bounding box center [265, 398] width 20 height 20
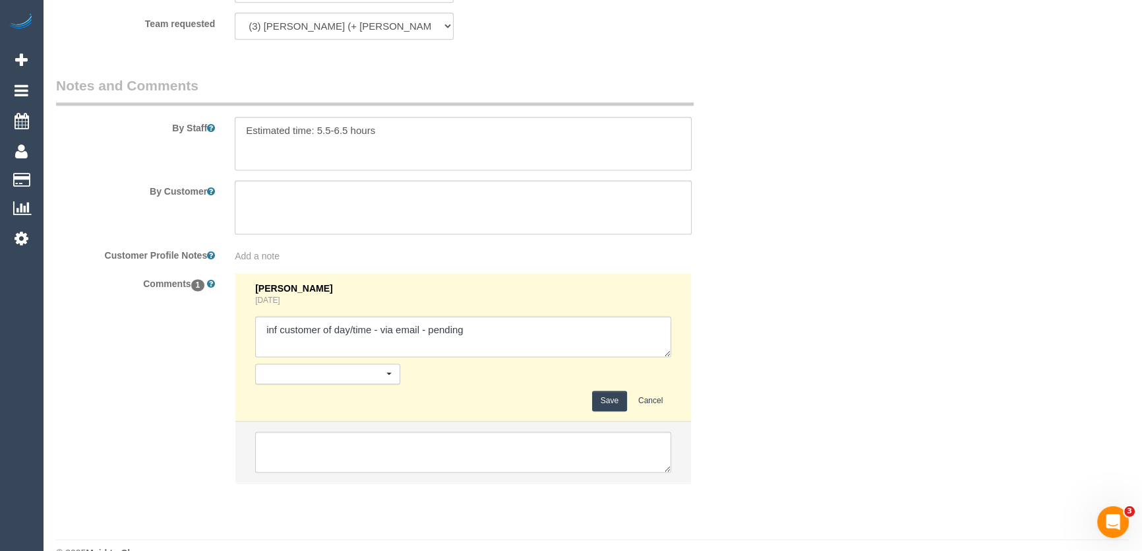
click at [260, 390] on div "Save Cancel" at bounding box center [463, 400] width 416 height 20
click at [261, 390] on div "Save Cancel" at bounding box center [463, 400] width 416 height 20
click at [500, 316] on textarea at bounding box center [463, 336] width 416 height 41
type textarea "inf customer of day/time - via email - confirmed"
click at [614, 390] on button "Save" at bounding box center [609, 400] width 35 height 20
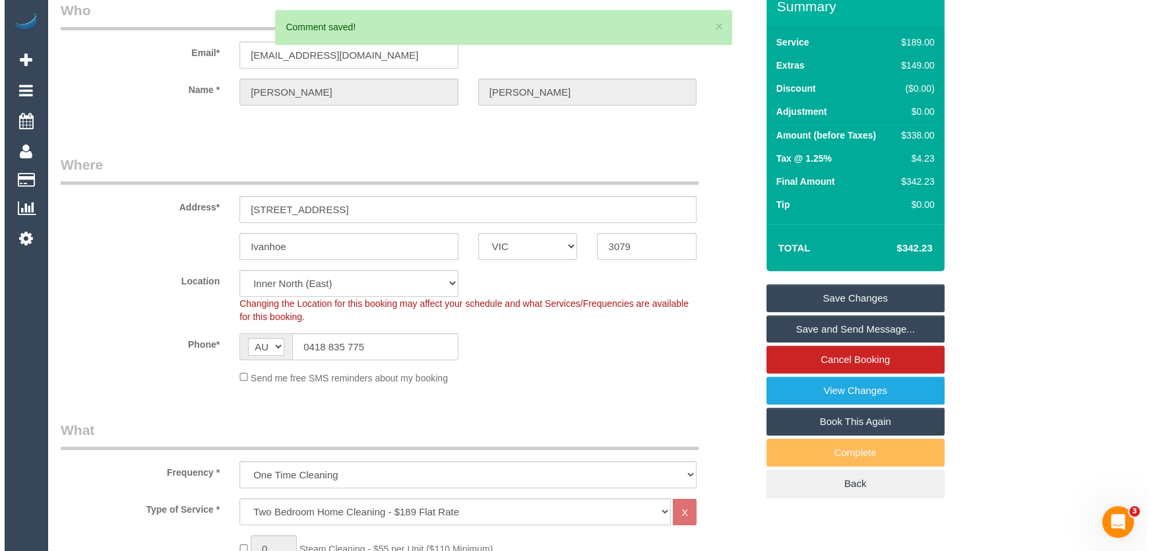
scroll to position [0, 0]
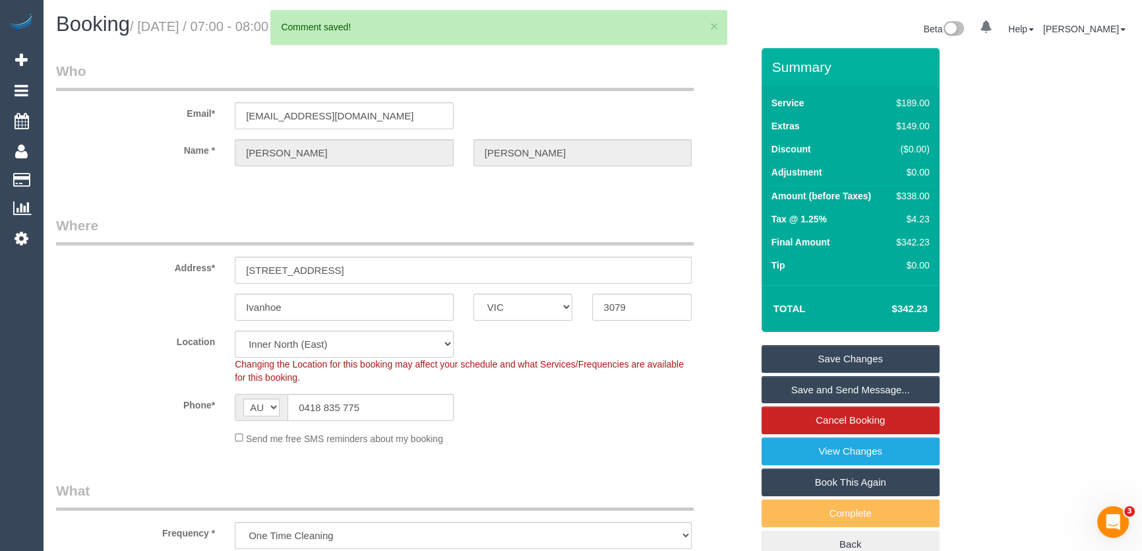
click at [850, 391] on link "Save and Send Message..." at bounding box center [851, 390] width 178 height 28
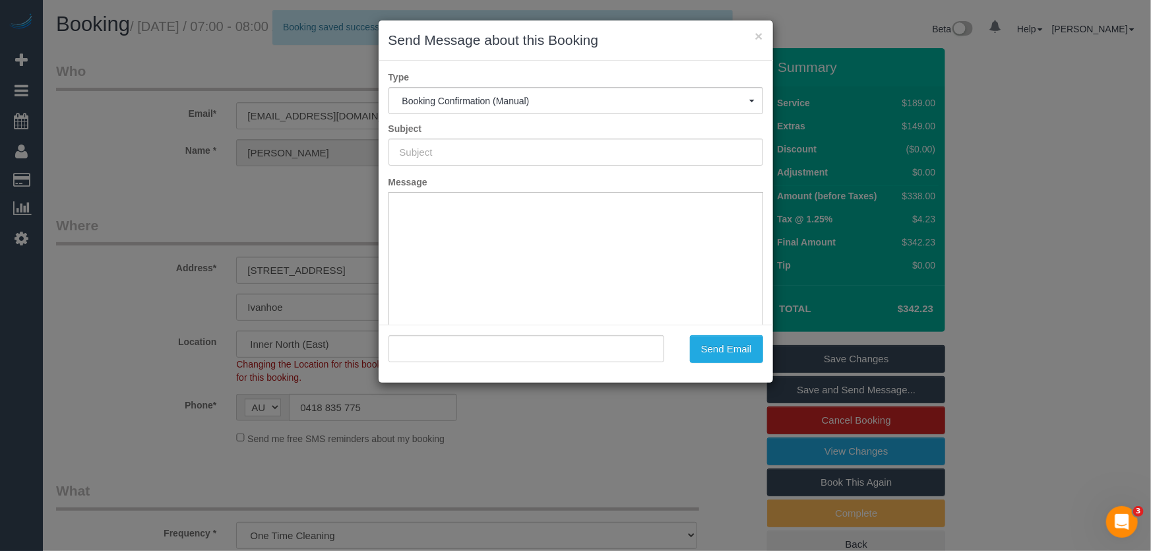
type input "Booking Confirmed"
type input ""Helen Canty" <adelgal3@yahoo.com>"
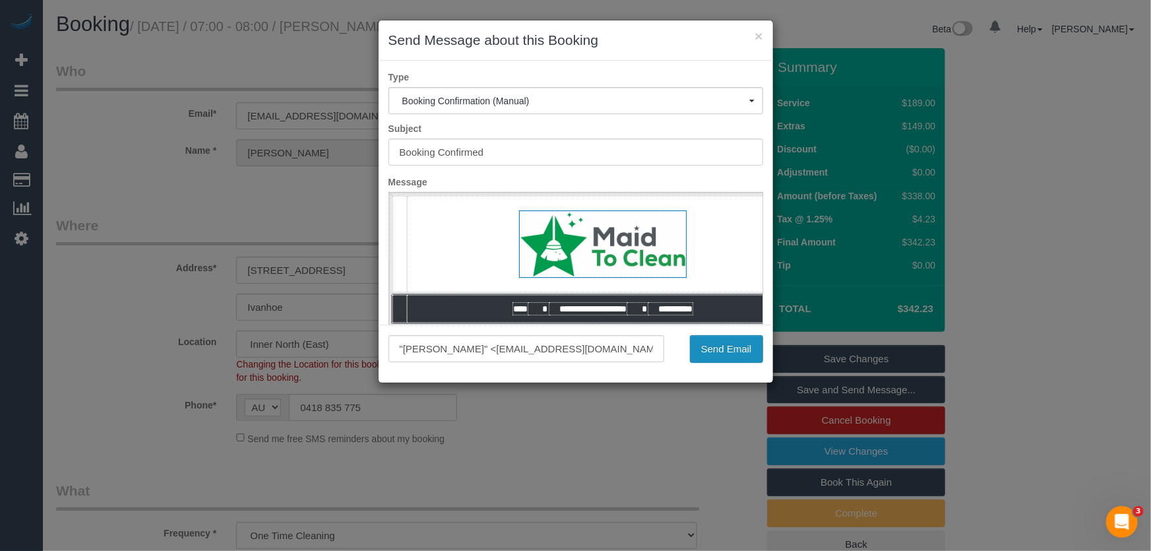
click at [723, 355] on button "Send Email" at bounding box center [726, 349] width 73 height 28
click at [723, 355] on div "Send Email" at bounding box center [723, 349] width 99 height 28
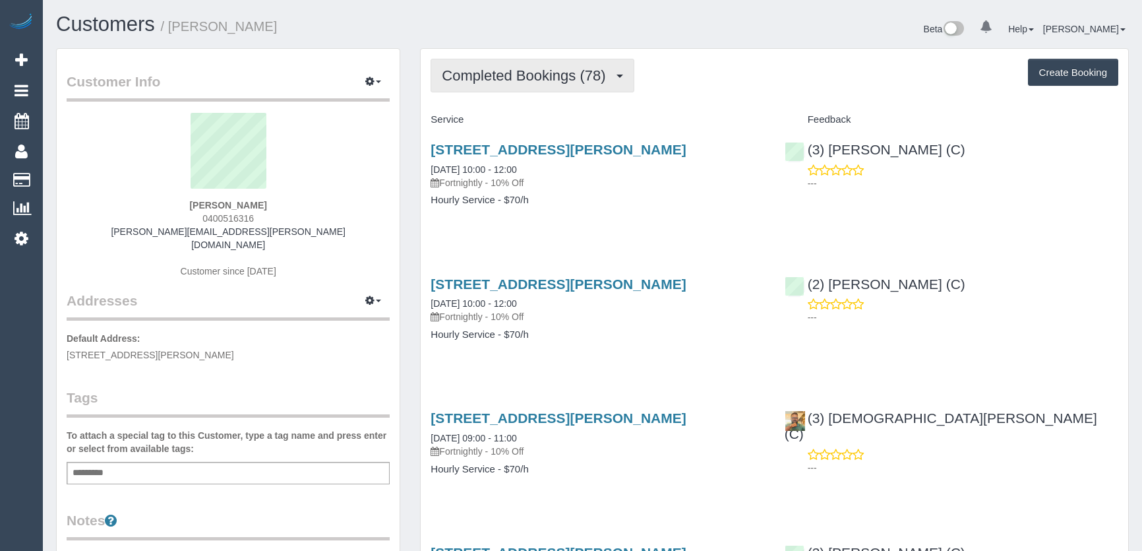
click at [584, 80] on span "Completed Bookings (78)" at bounding box center [527, 75] width 170 height 16
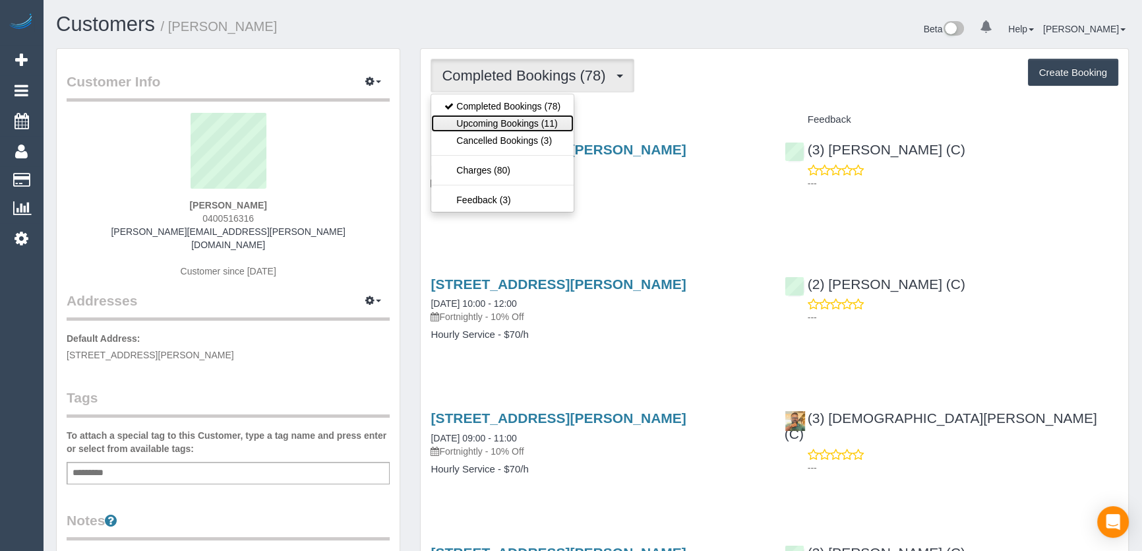
click at [554, 123] on link "Upcoming Bookings (11)" at bounding box center [502, 123] width 142 height 17
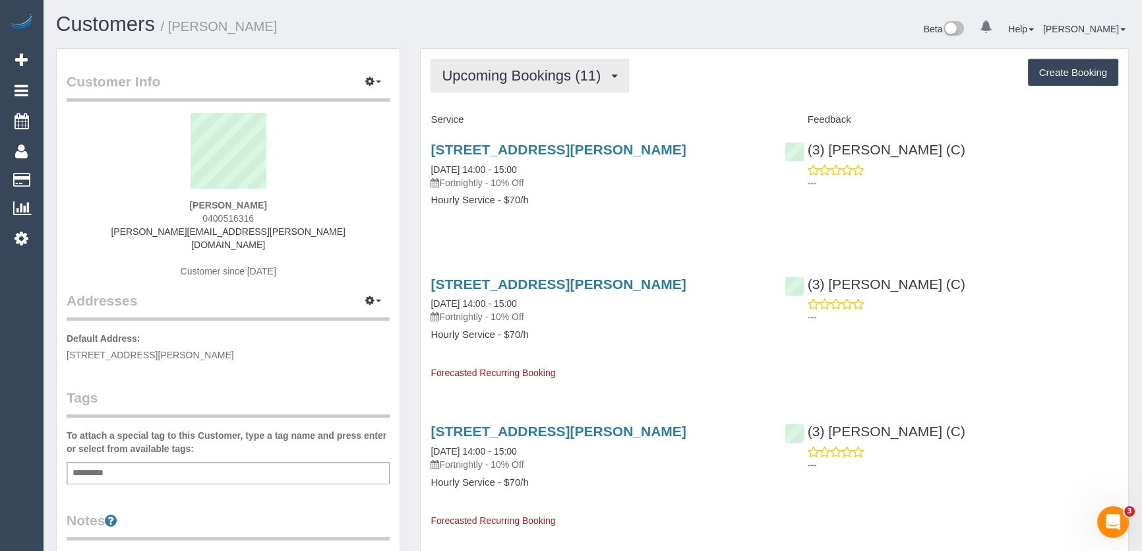
click at [468, 75] on span "Upcoming Bookings (11)" at bounding box center [525, 75] width 166 height 16
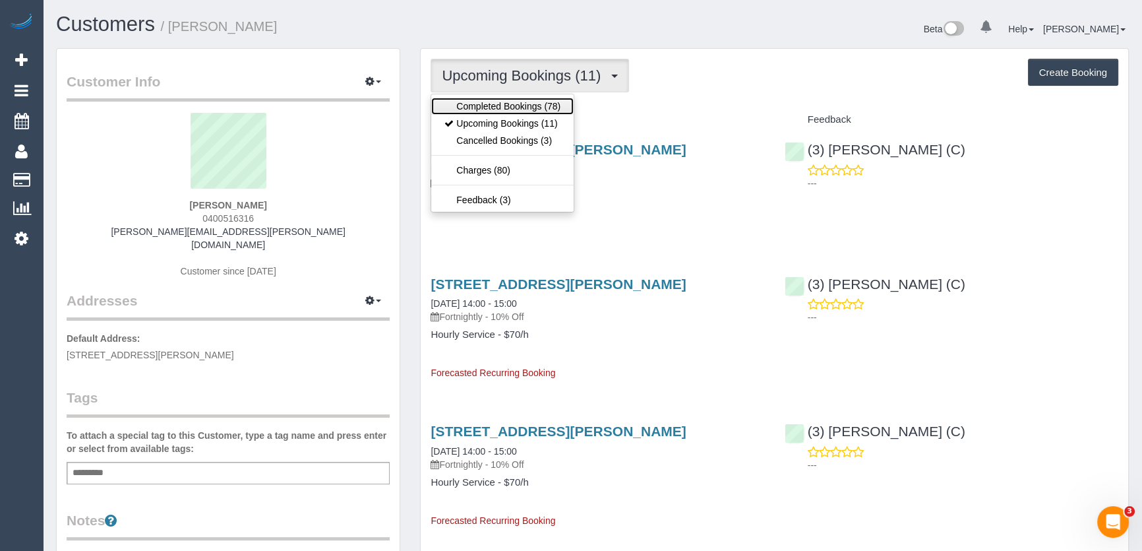
click at [470, 107] on link "Completed Bookings (78)" at bounding box center [502, 106] width 142 height 17
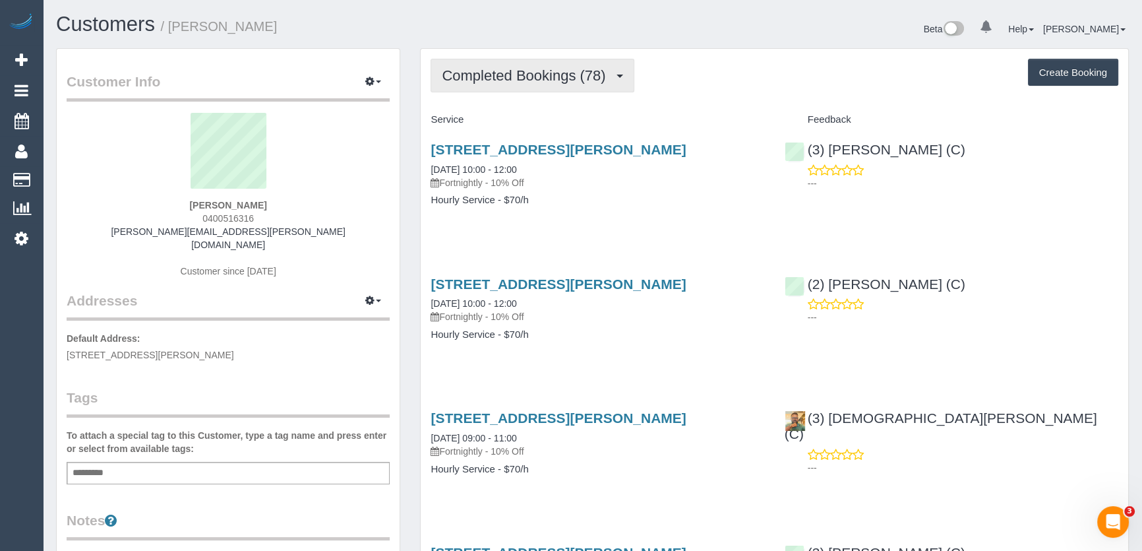
click at [506, 74] on span "Completed Bookings (78)" at bounding box center [527, 75] width 170 height 16
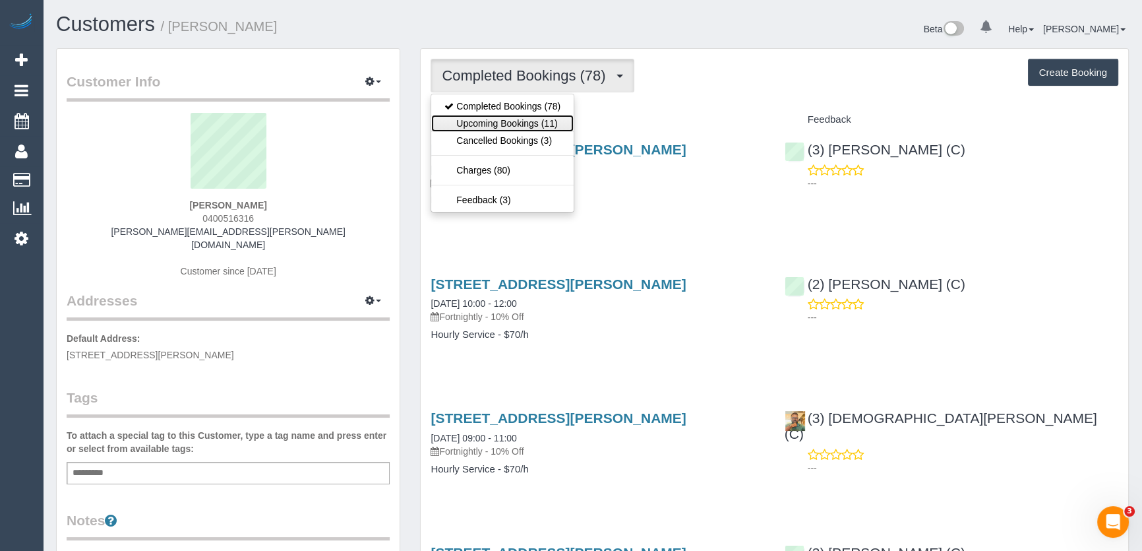
click at [506, 127] on link "Upcoming Bookings (11)" at bounding box center [502, 123] width 142 height 17
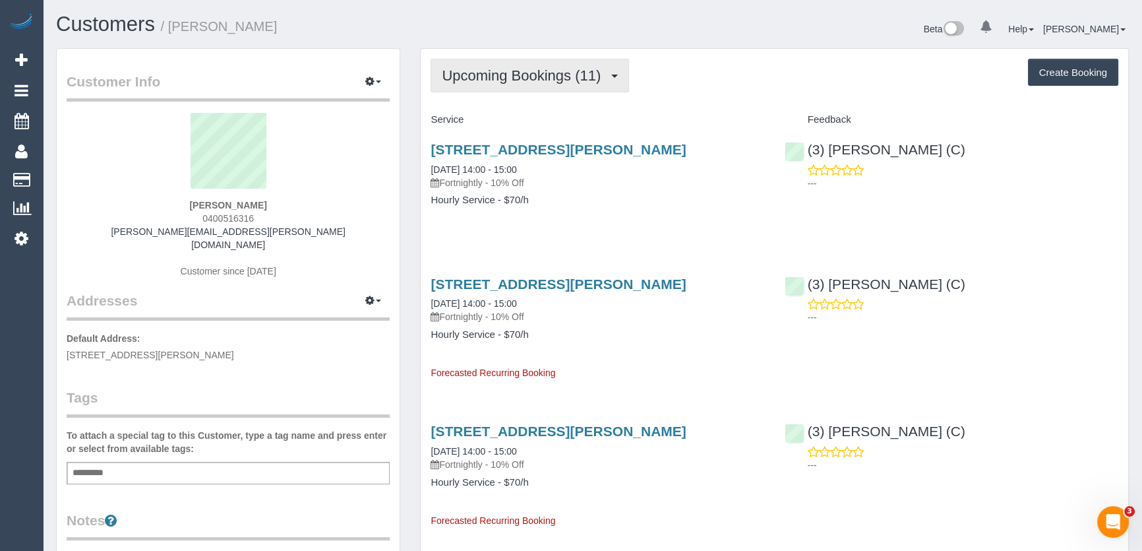
click at [545, 77] on span "Upcoming Bookings (11)" at bounding box center [525, 75] width 166 height 16
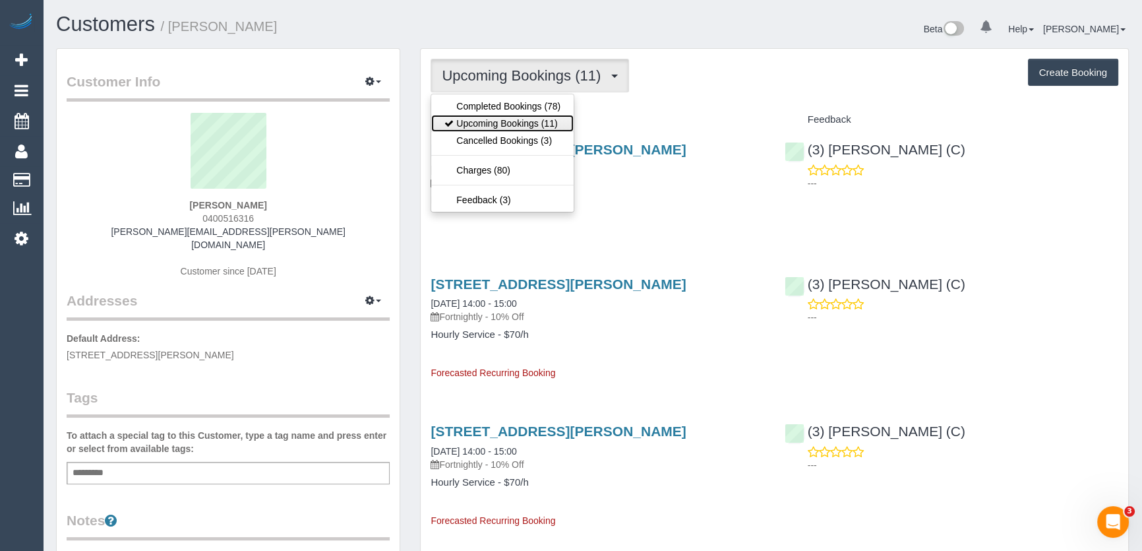
click at [534, 119] on link "Upcoming Bookings (11)" at bounding box center [502, 123] width 142 height 17
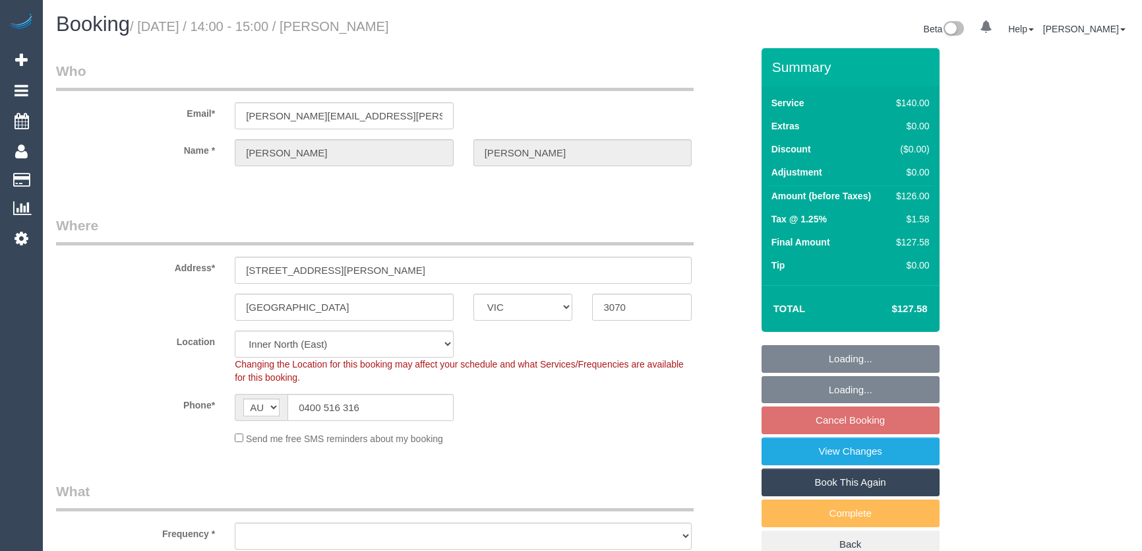
select select "VIC"
select select "string:stripe-pm_1KVOZn2GScqysDRV6FMvXMhg"
select select "number:28"
select select "number:14"
select select "number:19"
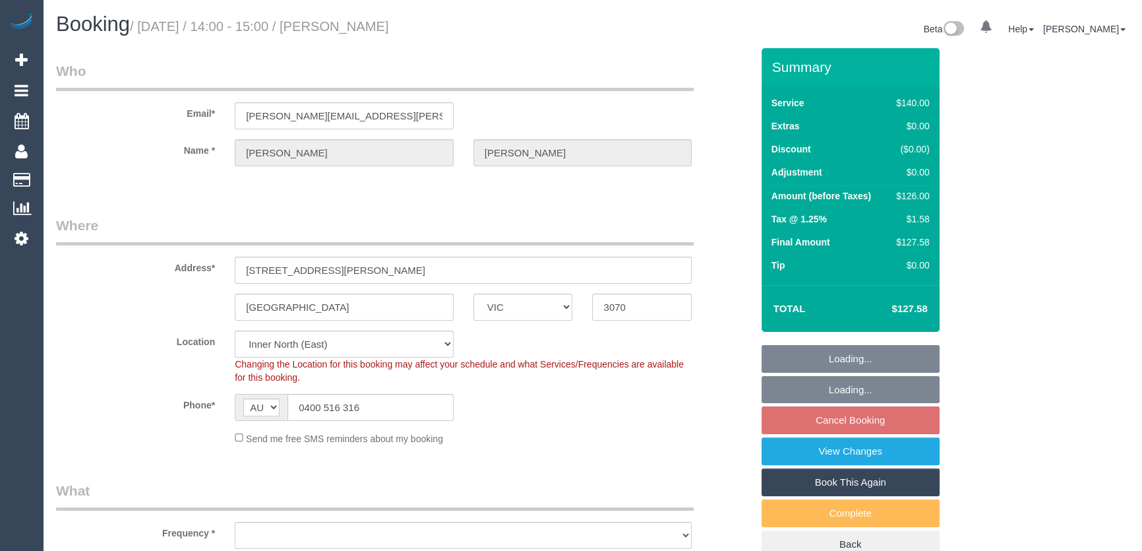
select select "number:24"
select select "number:34"
select select "number:11"
select select "object:1652"
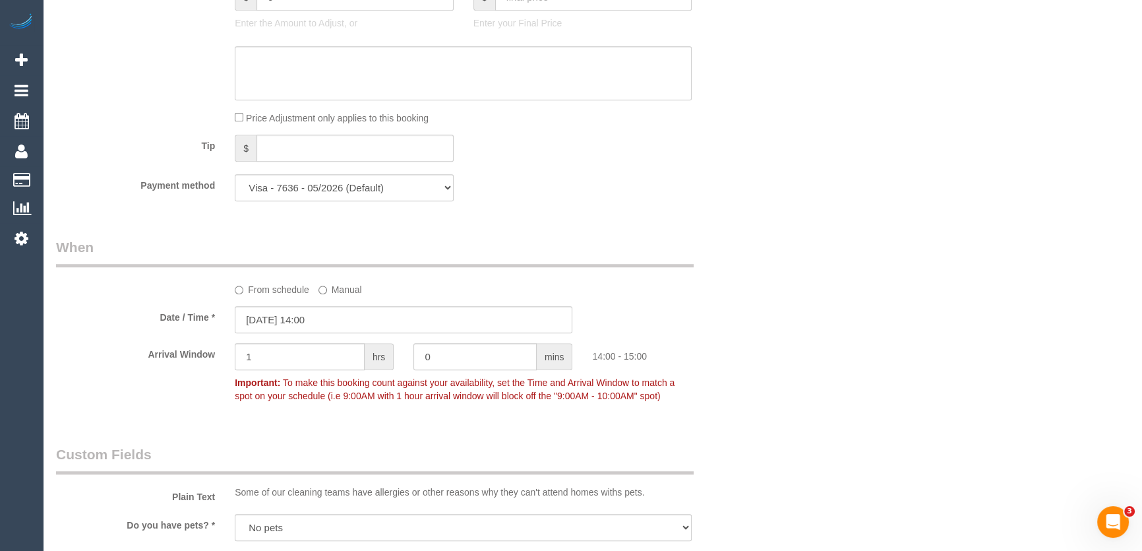
scroll to position [1259, 0]
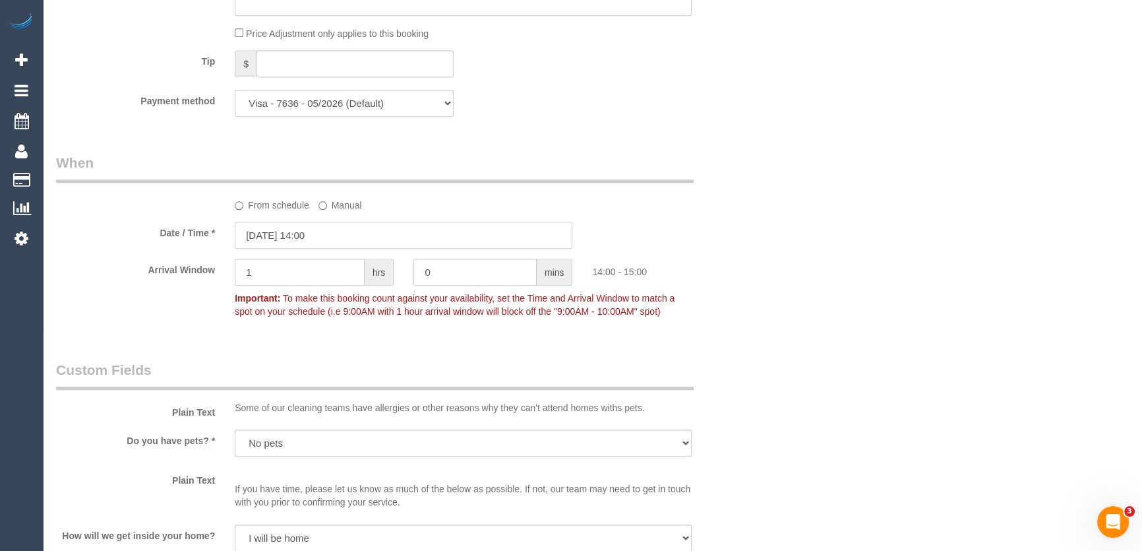
click at [334, 234] on input "[DATE] 14:00" at bounding box center [404, 235] width 338 height 27
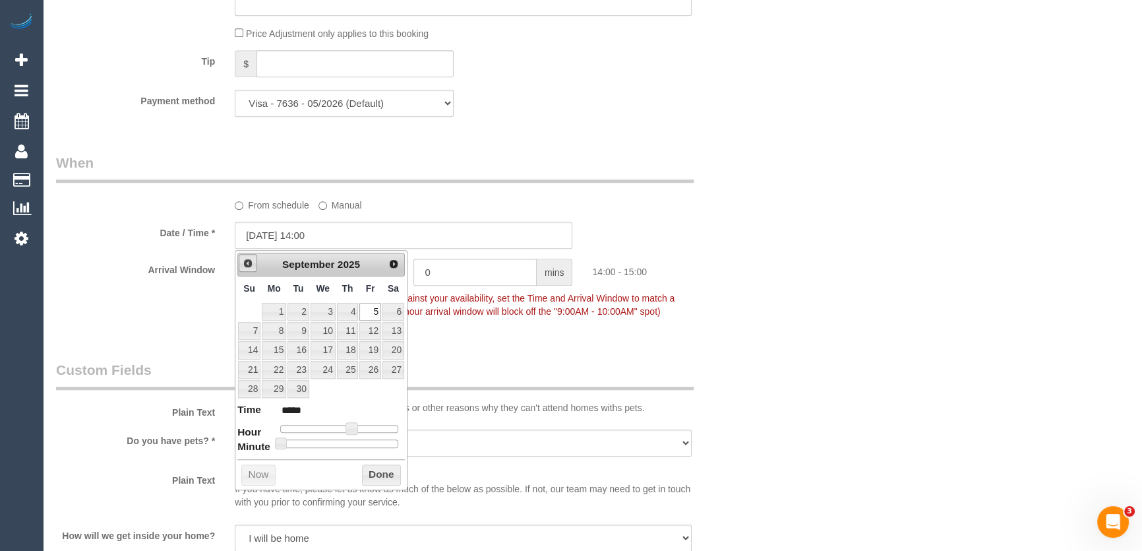
click at [245, 268] on link "Prev" at bounding box center [248, 263] width 18 height 18
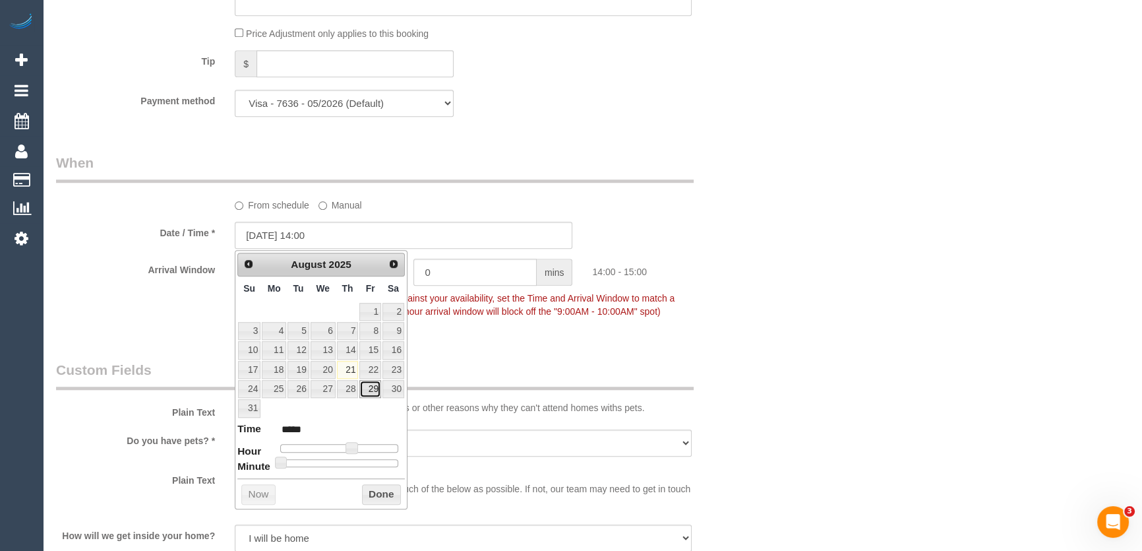
click at [365, 389] on link "29" at bounding box center [369, 389] width 21 height 18
type input "[DATE] 13:00"
type input "*****"
type input "29/08/2025 12:00"
type input "*****"
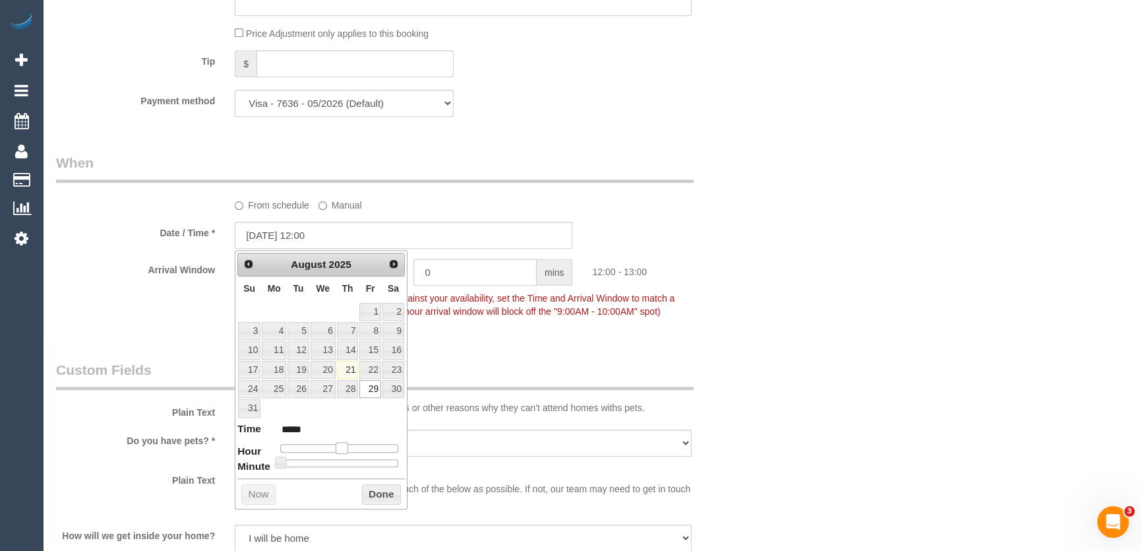
type input "29/08/2025 11:00"
type input "*****"
type input "29/08/2025 10:00"
type input "*****"
drag, startPoint x: 352, startPoint y: 446, endPoint x: 325, endPoint y: 448, distance: 27.2
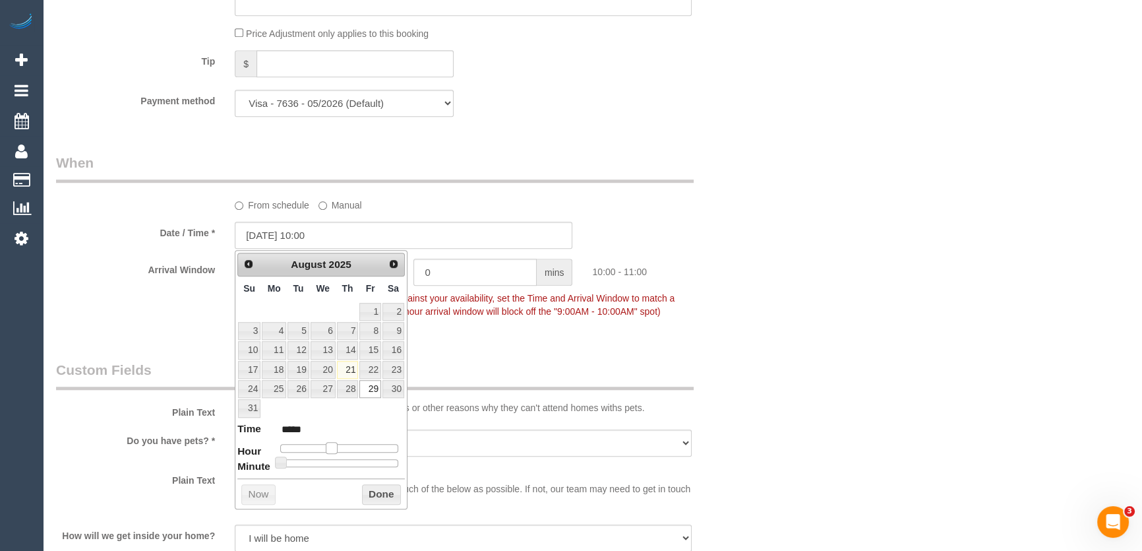
click at [329, 448] on span at bounding box center [332, 448] width 12 height 12
type input "29/08/2025 09:00"
type input "*****"
click at [327, 448] on span at bounding box center [332, 448] width 12 height 12
type input "29/08/2025 08:00"
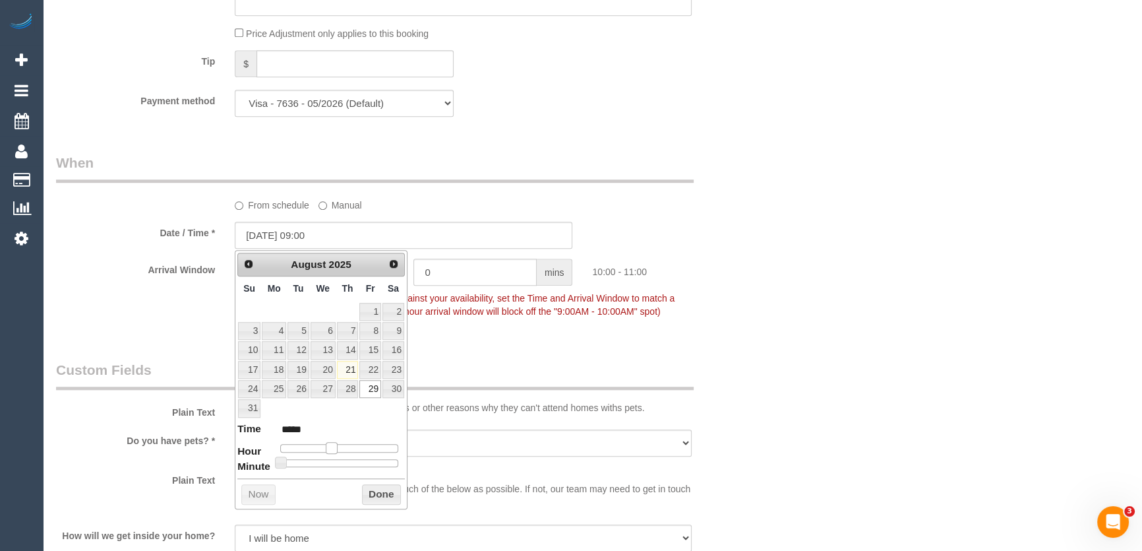
type input "*****"
click at [332, 448] on div at bounding box center [339, 448] width 118 height 8
click at [326, 444] on div at bounding box center [339, 448] width 118 height 8
click at [327, 444] on span at bounding box center [321, 448] width 12 height 12
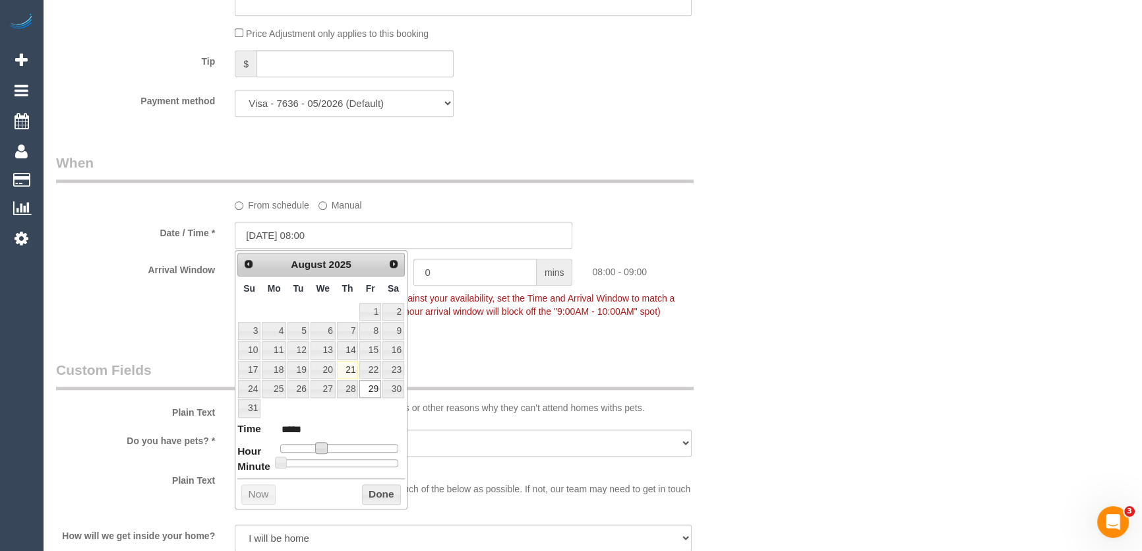
click at [328, 448] on div at bounding box center [339, 448] width 118 height 8
click at [327, 448] on span at bounding box center [321, 448] width 12 height 12
type input "29/08/2025 09:00"
type input "*****"
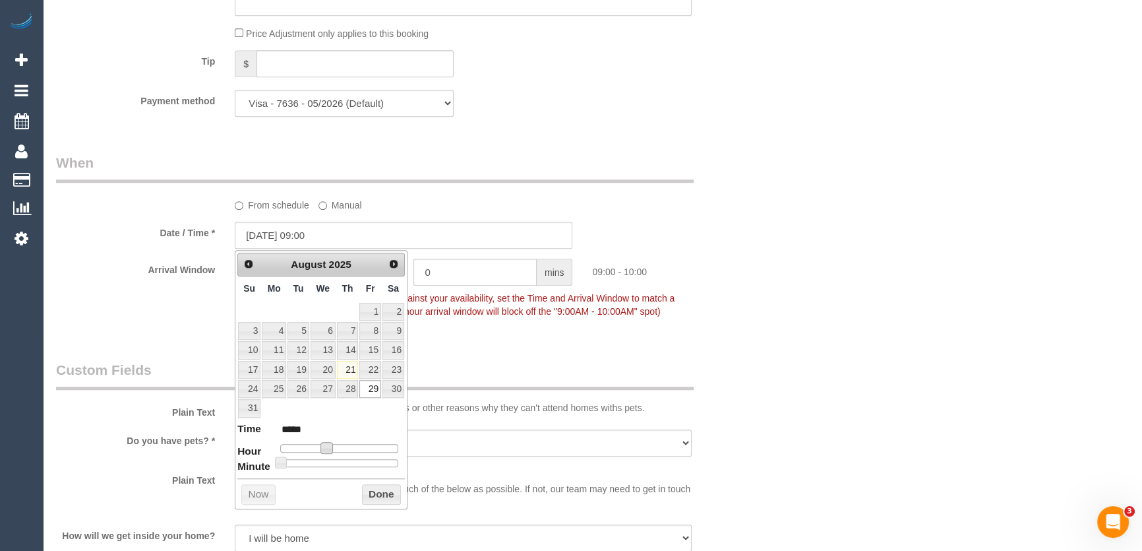
click at [332, 448] on span at bounding box center [327, 448] width 12 height 12
type input "29/08/2025 10:00"
type input "*****"
click at [508, 340] on div "Who Email* ferraro.lee@gmail.com Name * Lee Ferraro Where Address* 30 Claude St…" at bounding box center [404, 122] width 716 height 2667
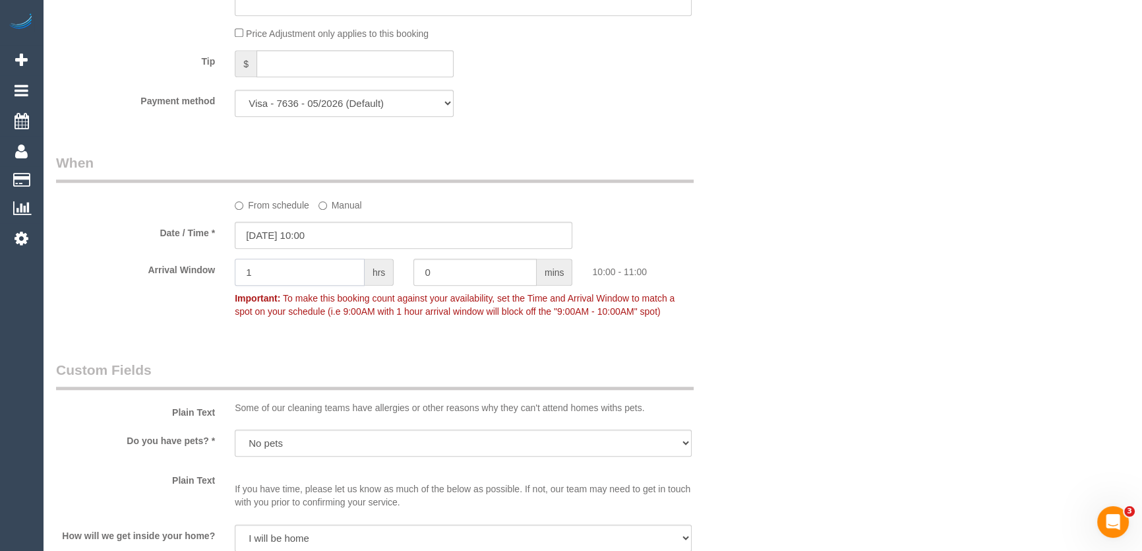
click at [286, 272] on input "1" at bounding box center [300, 272] width 130 height 27
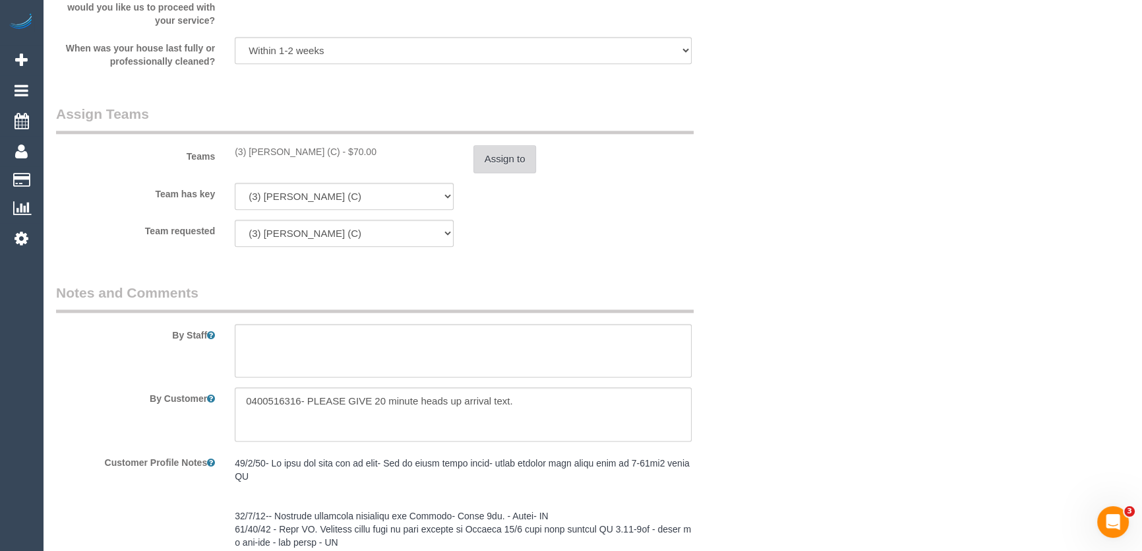
scroll to position [1918, 0]
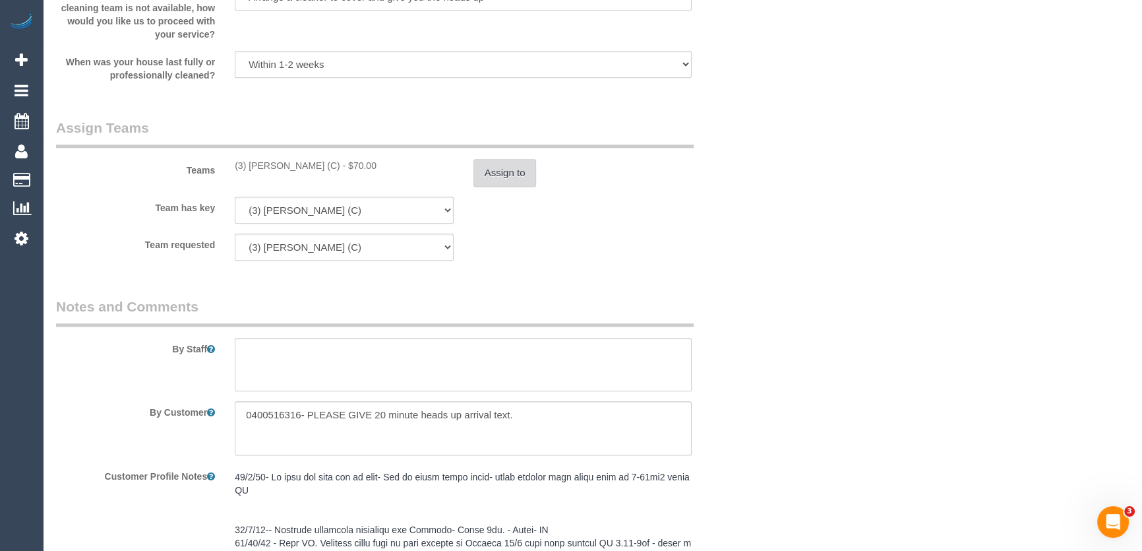
type input "2"
click at [505, 180] on button "Assign to" at bounding box center [505, 173] width 63 height 28
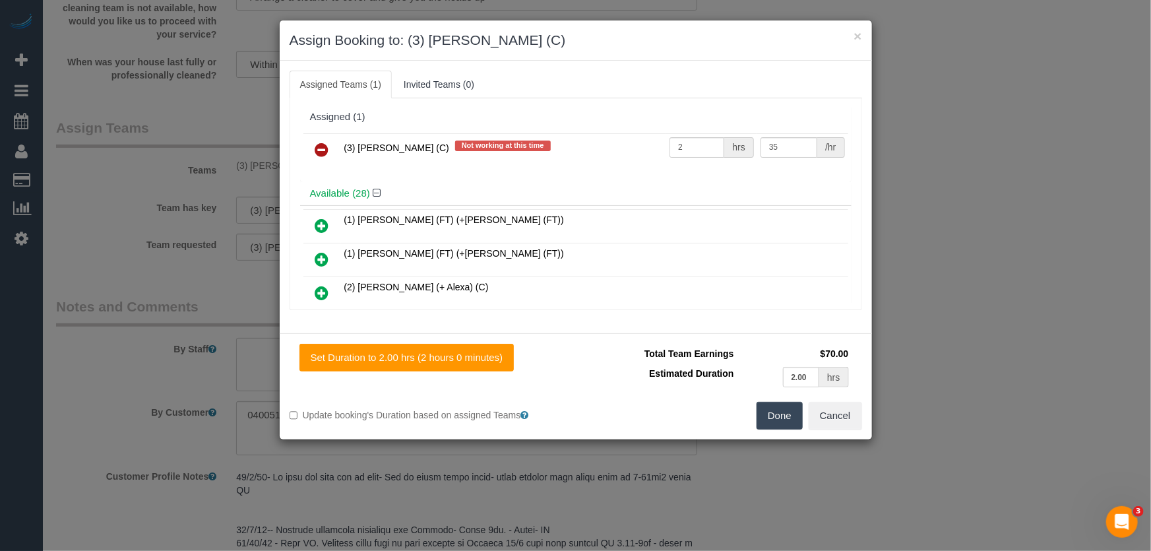
click at [320, 145] on icon at bounding box center [322, 150] width 14 height 16
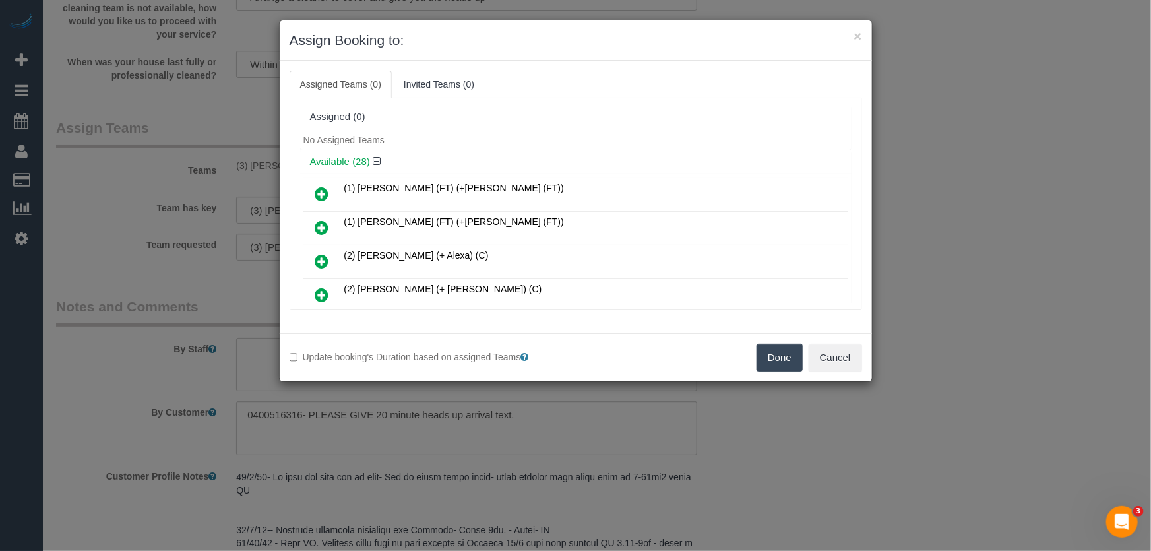
click at [767, 363] on button "Done" at bounding box center [779, 358] width 46 height 28
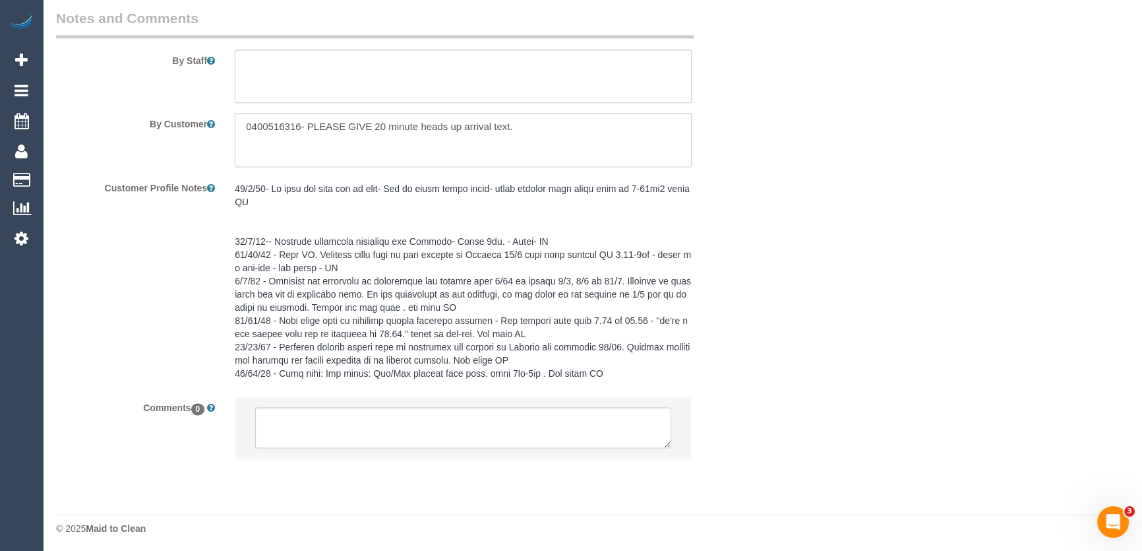
scroll to position [2209, 0]
click at [388, 422] on textarea at bounding box center [463, 424] width 416 height 41
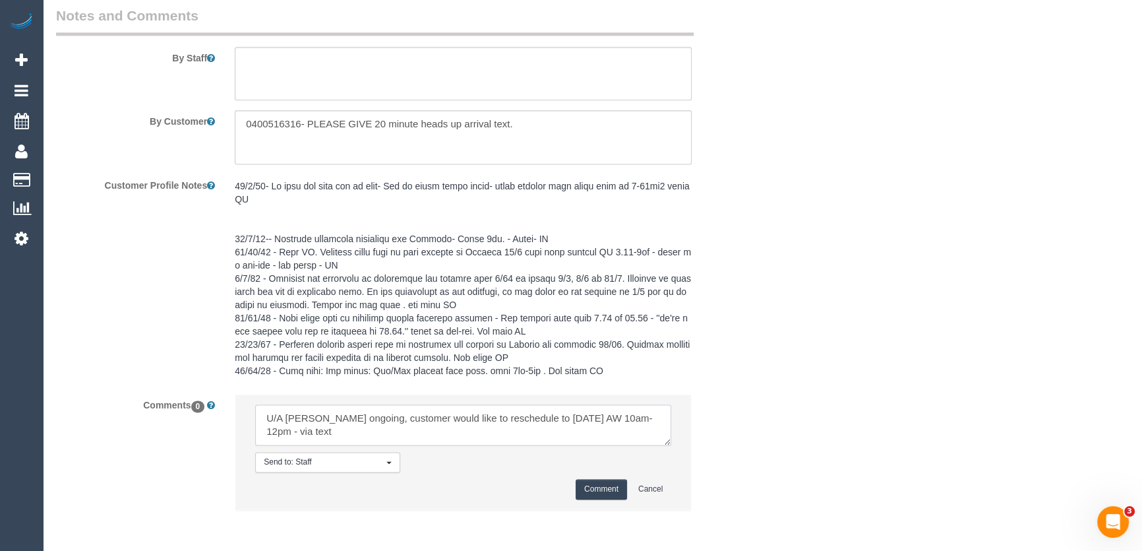
type textarea "U/A Patrick ongoing, customer would like to reschedule to Friday 29/8 AW 10am-1…"
click at [589, 483] on button "Comment" at bounding box center [601, 489] width 51 height 20
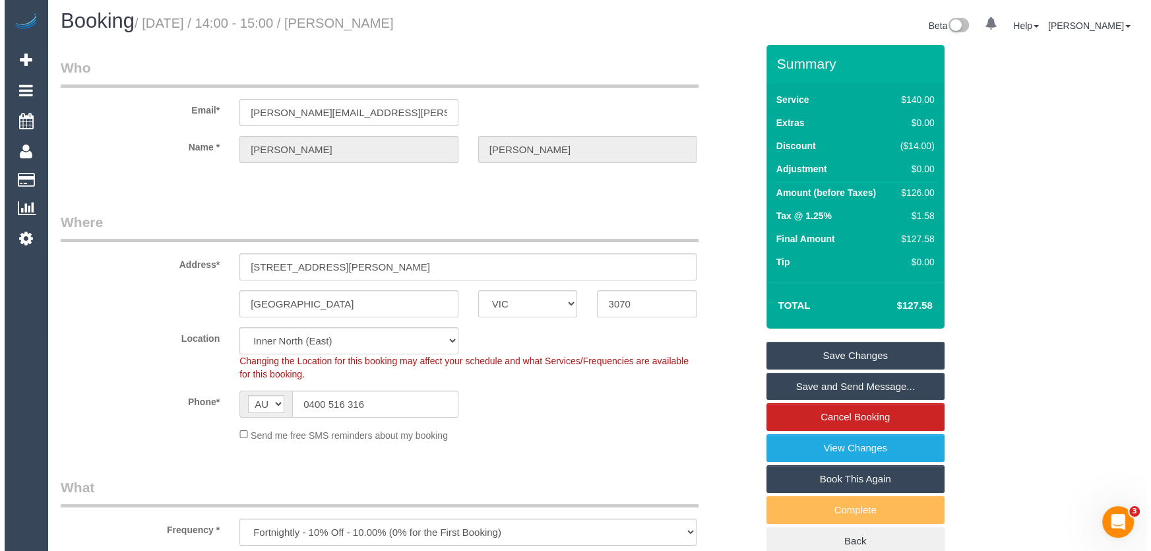
scroll to position [0, 0]
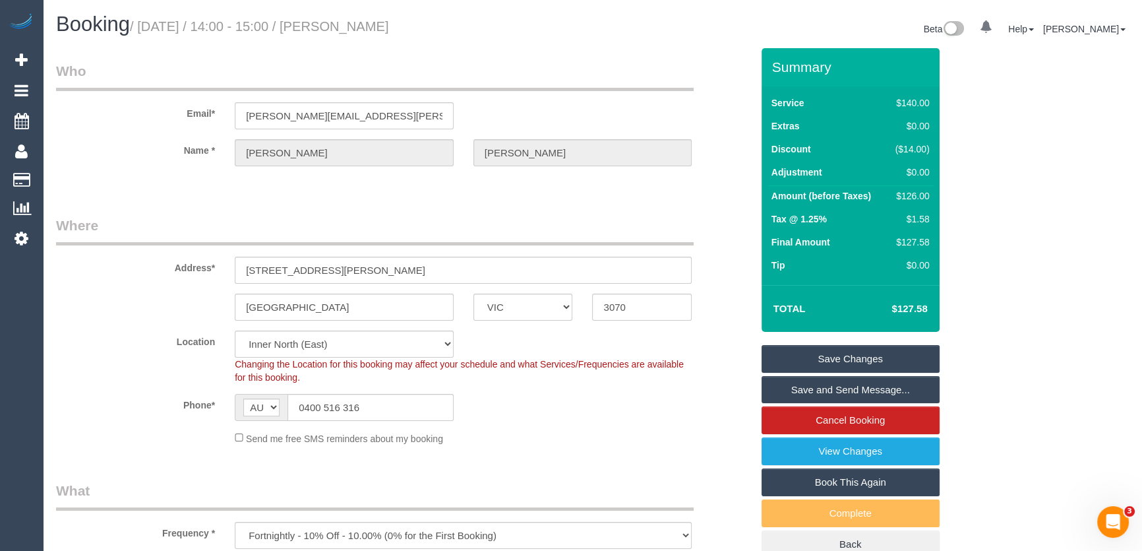
click at [842, 359] on link "Save Changes" at bounding box center [851, 359] width 178 height 28
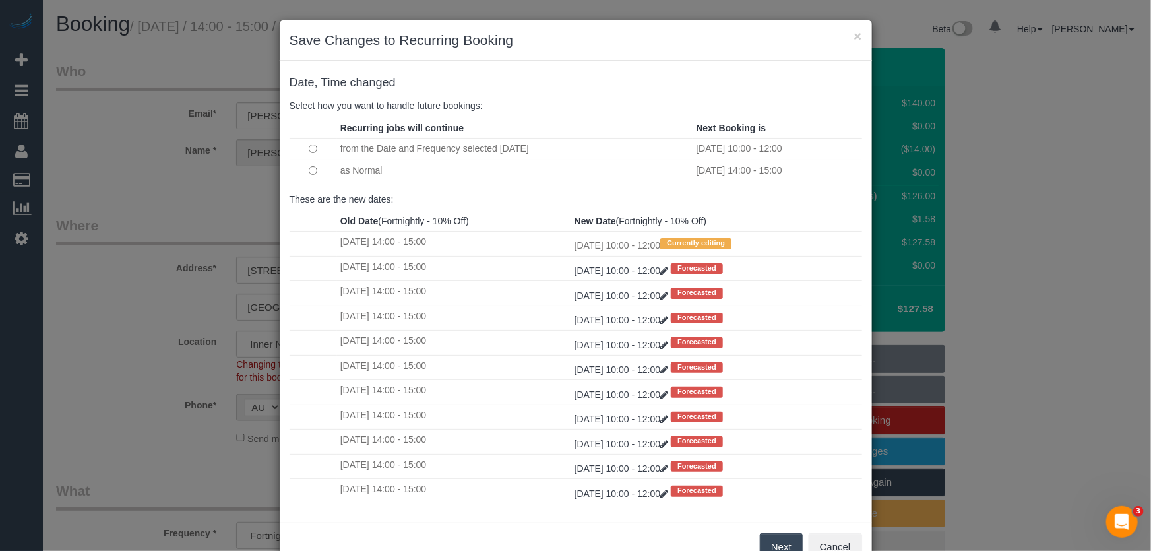
click at [778, 538] on button "Next" at bounding box center [781, 547] width 43 height 28
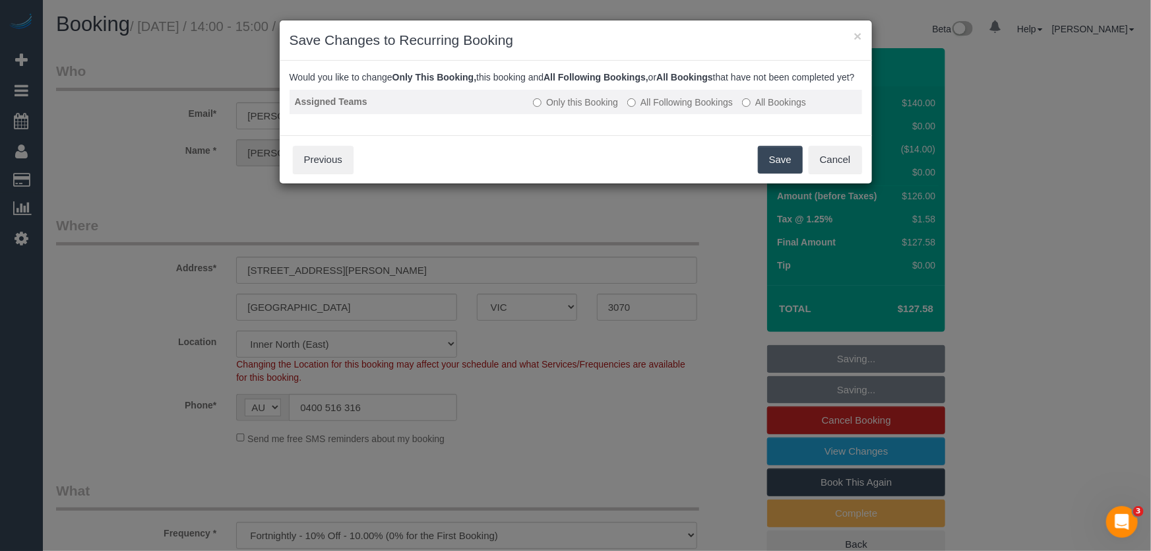
click at [657, 109] on label "All Following Bookings" at bounding box center [680, 102] width 106 height 13
click at [776, 170] on button "Save" at bounding box center [780, 160] width 45 height 28
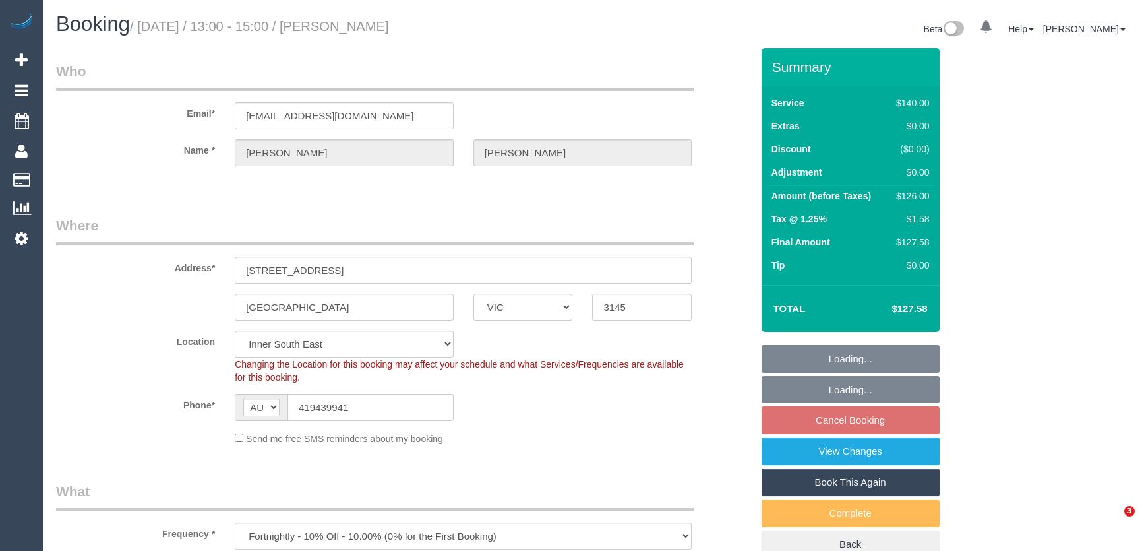
select select "VIC"
select select "string:stripe-pm_1RbIjn2GScqysDRVUgffc8pY"
select select "number:28"
select select "number:14"
select select "number:18"
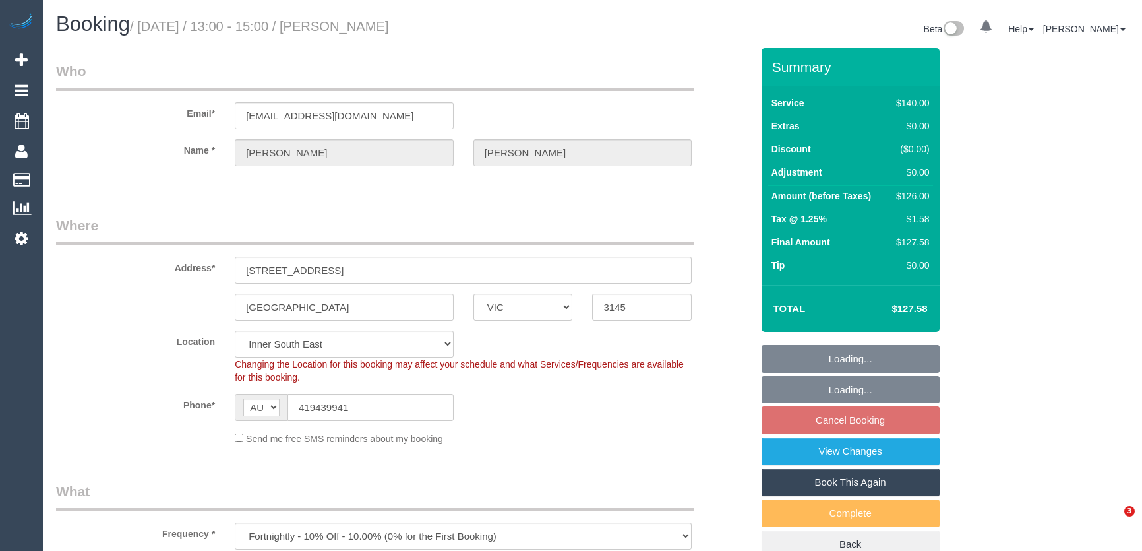
select select "number:36"
select select "number:34"
select select "number:12"
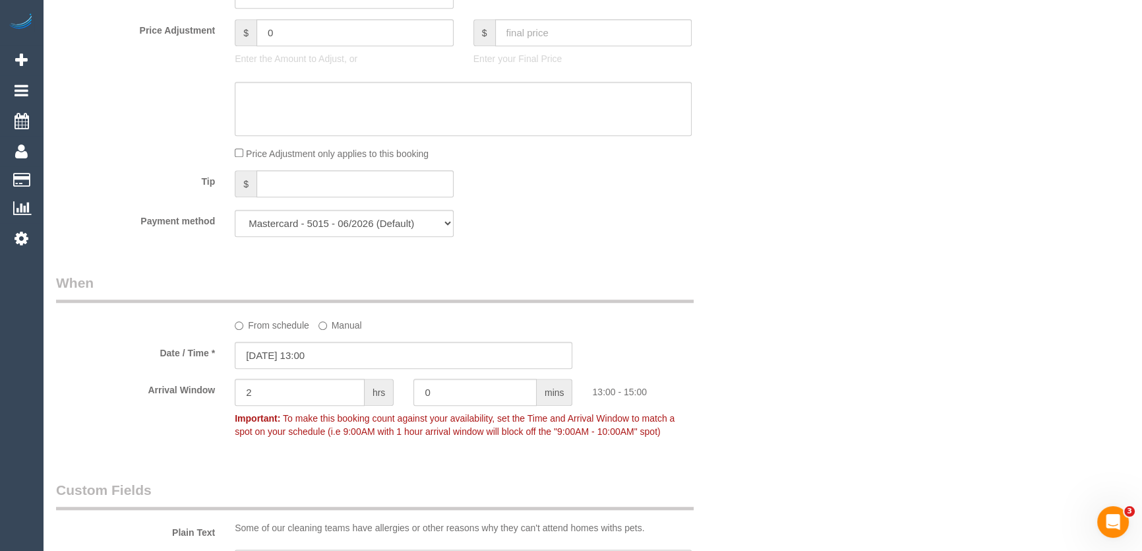
scroll to position [1199, 0]
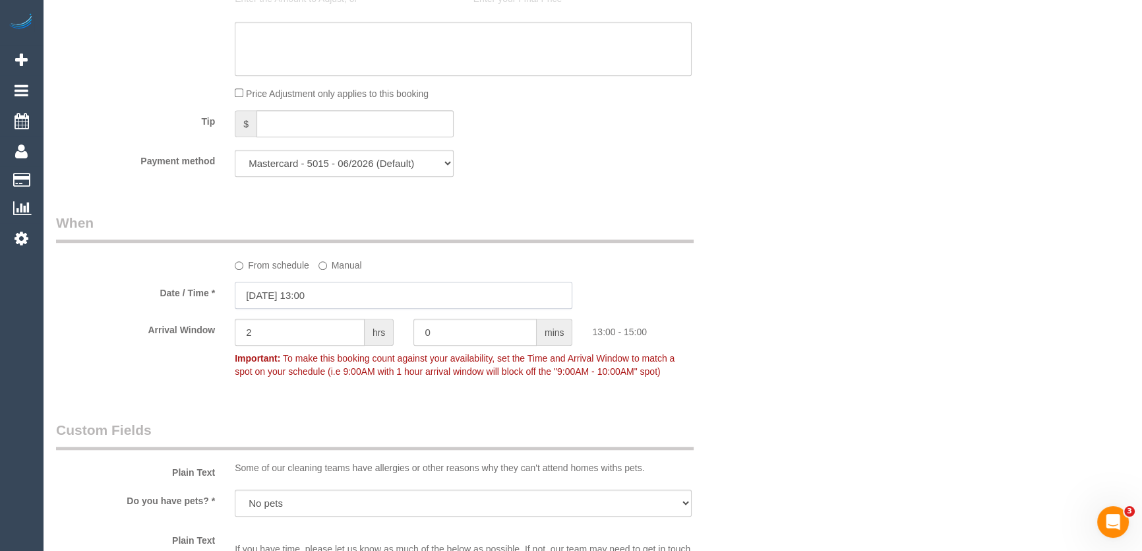
click at [350, 299] on input "22/08/2025 13:00" at bounding box center [404, 295] width 338 height 27
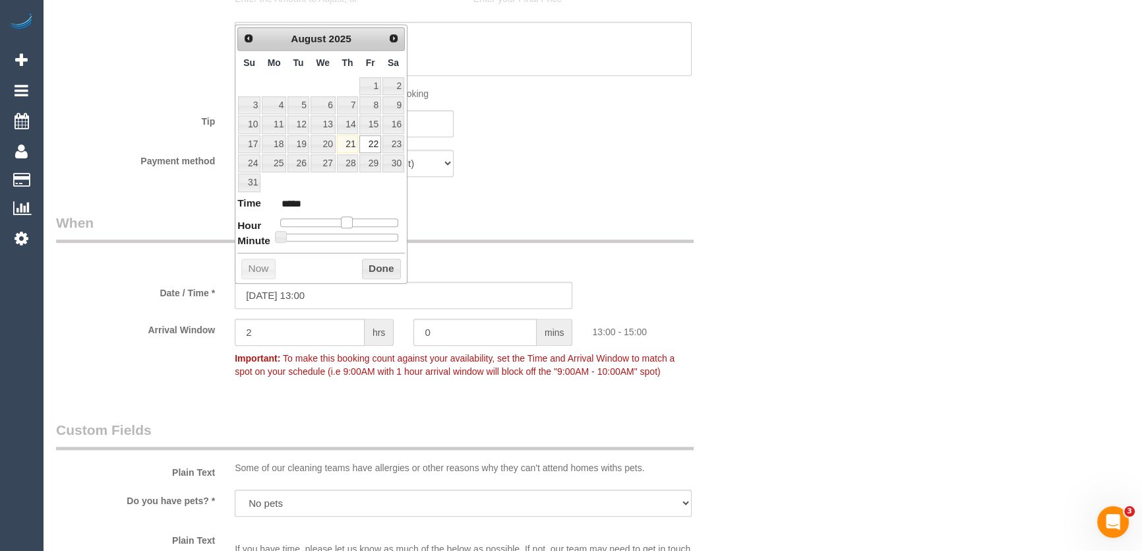
type input "22/08/2025 12:00"
type input "*****"
click at [338, 216] on span at bounding box center [342, 222] width 12 height 12
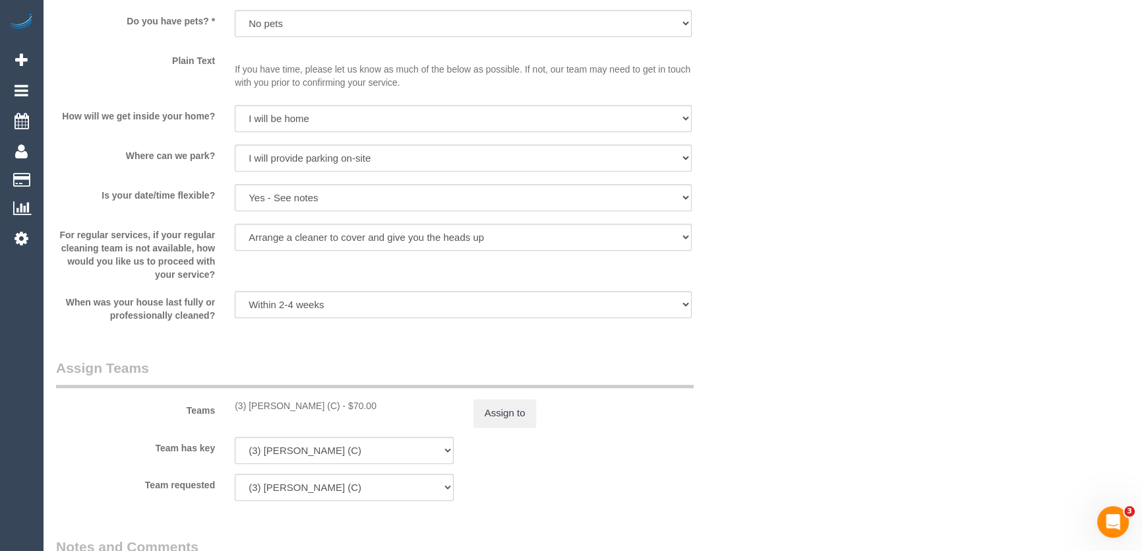
scroll to position [2203, 0]
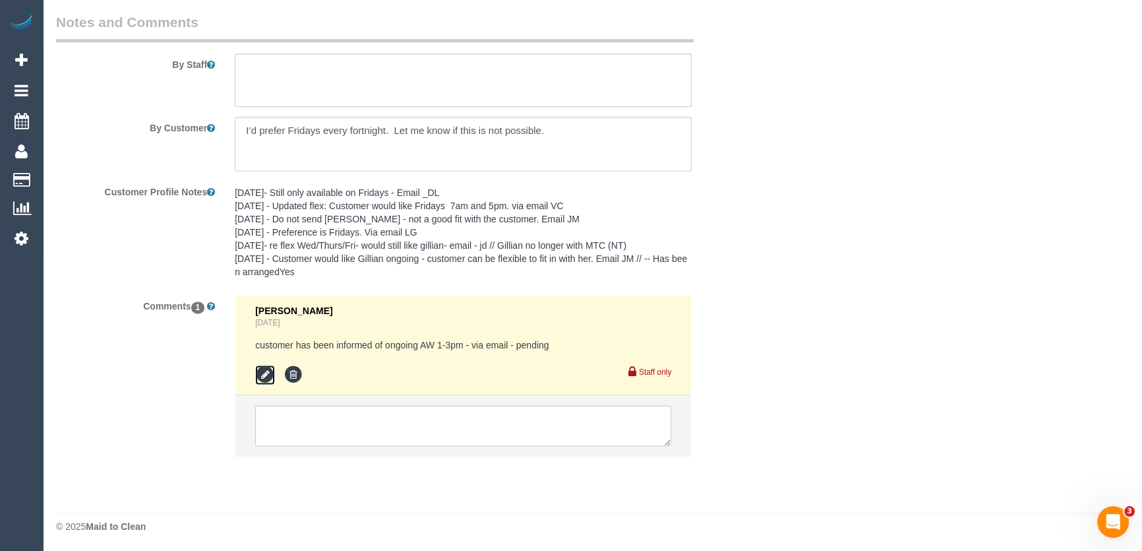
click at [255, 372] on icon at bounding box center [265, 375] width 20 height 20
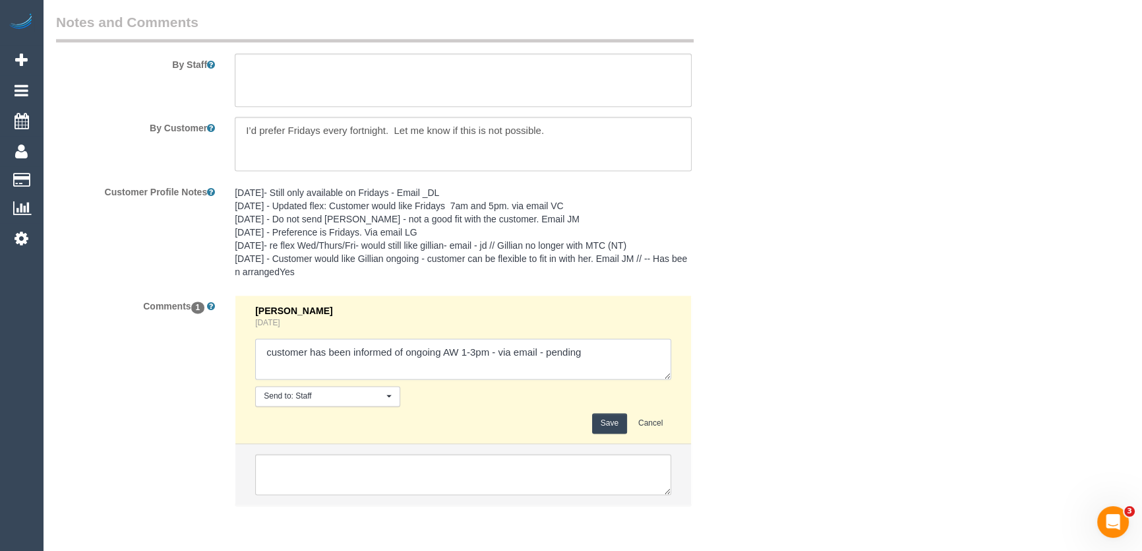
click at [475, 354] on textarea at bounding box center [463, 358] width 416 height 41
click at [475, 353] on textarea at bounding box center [463, 358] width 416 height 41
click at [541, 349] on textarea at bounding box center [463, 358] width 416 height 41
type textarea "customer has been informed of ongoing AW 12-2pm - via email/text - pending"
click at [619, 423] on button "Save" at bounding box center [609, 423] width 35 height 20
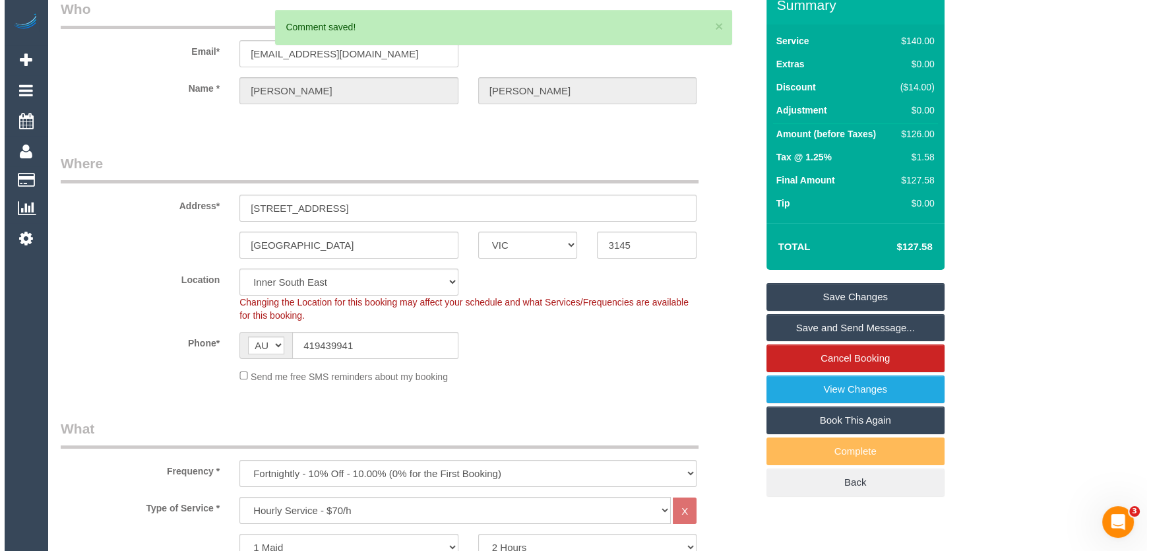
scroll to position [0, 0]
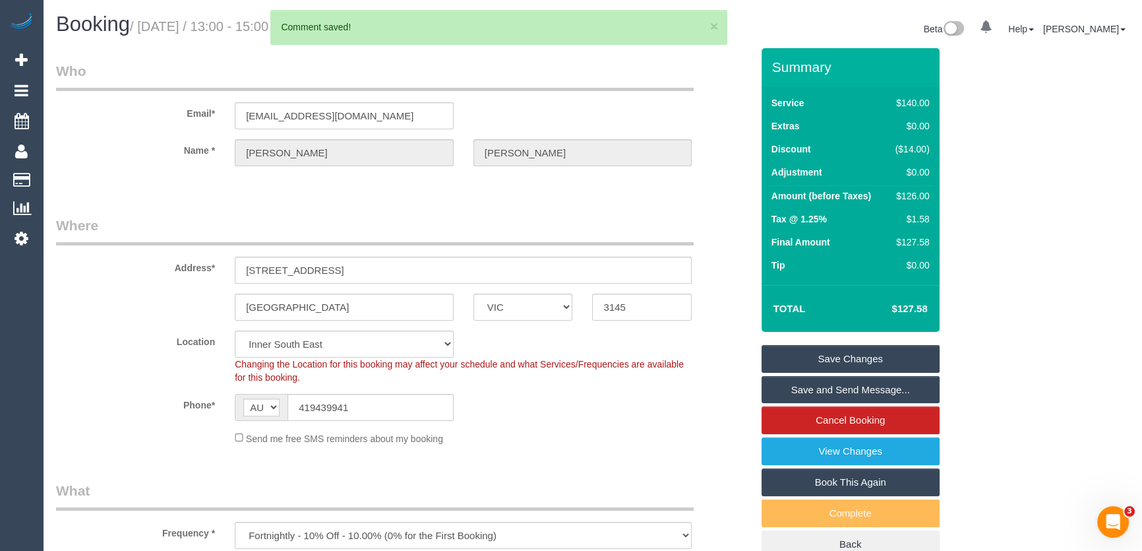
click at [842, 356] on link "Save Changes" at bounding box center [851, 359] width 178 height 28
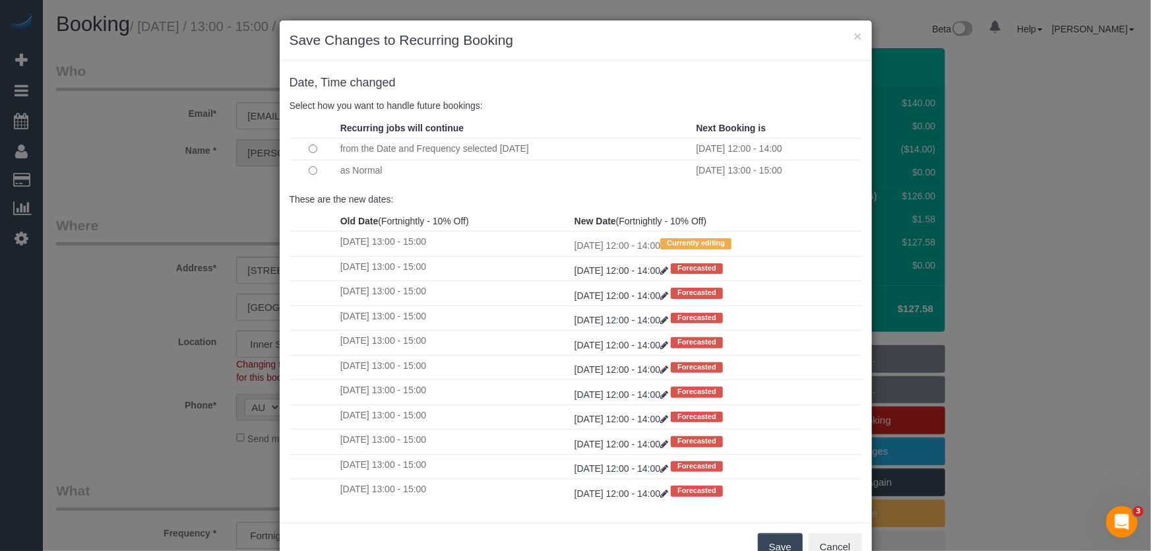
click at [770, 544] on button "Save" at bounding box center [780, 547] width 45 height 28
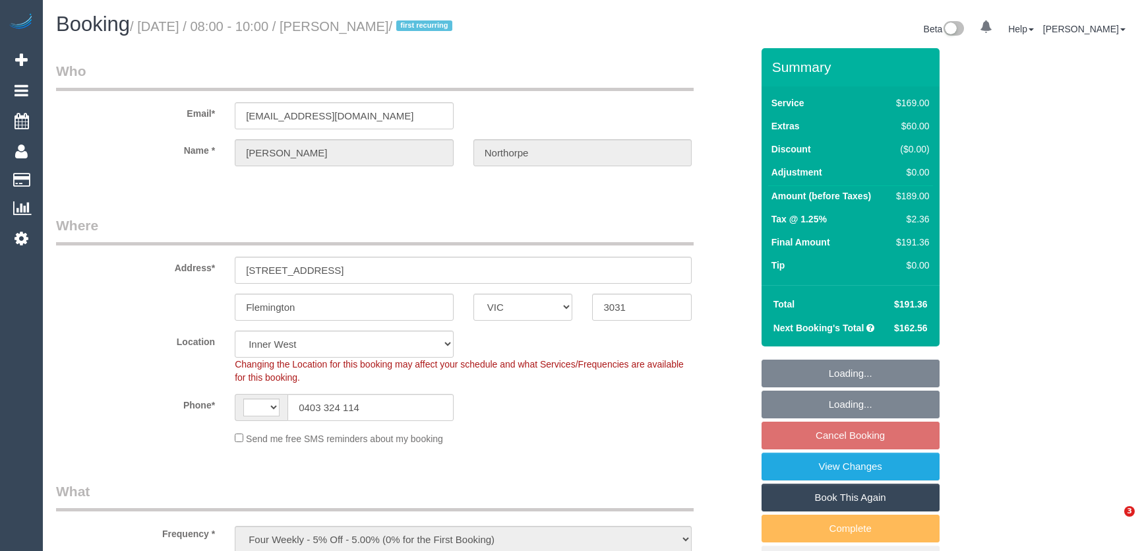
select select "VIC"
select select "string:stripe-pm_1RtKFW2GScqysDRVNRsrSitR"
select select "object:568"
select select "string:AU"
select select "spot2"
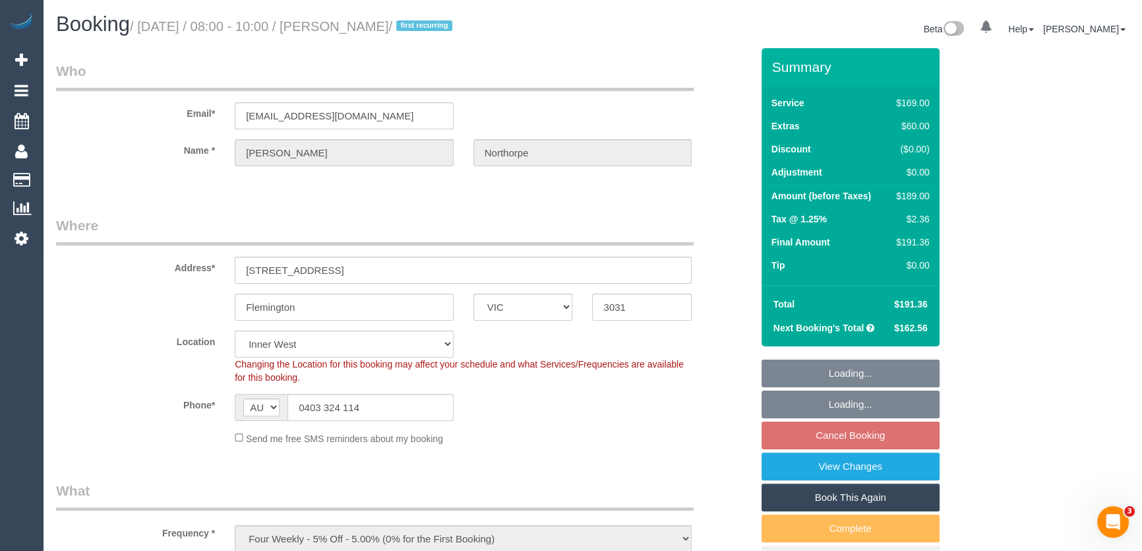
select select "number:29"
select select "number:16"
select select "number:19"
select select "number:22"
select select "number:33"
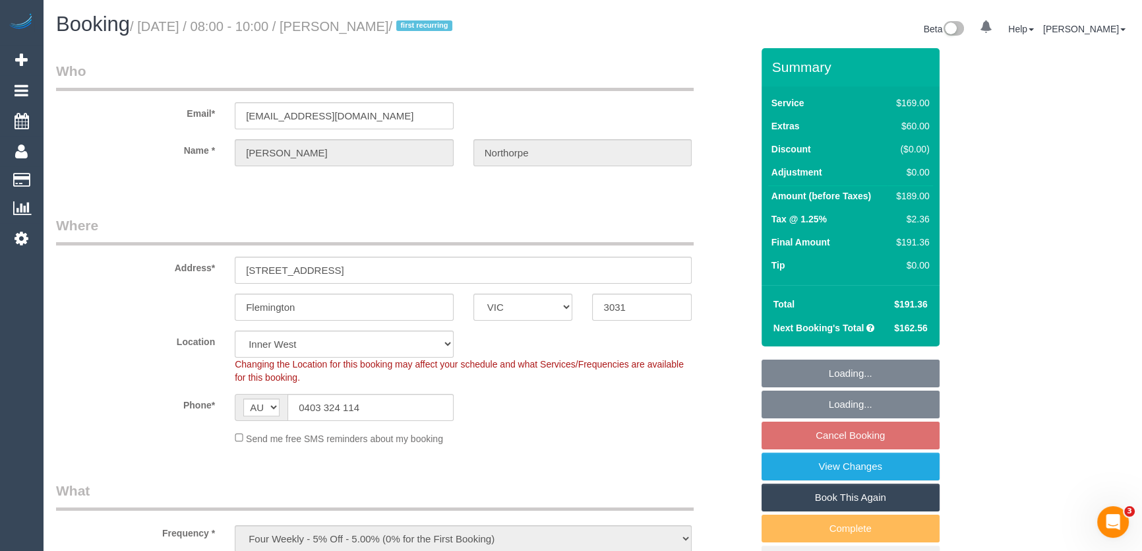
select select "number:26"
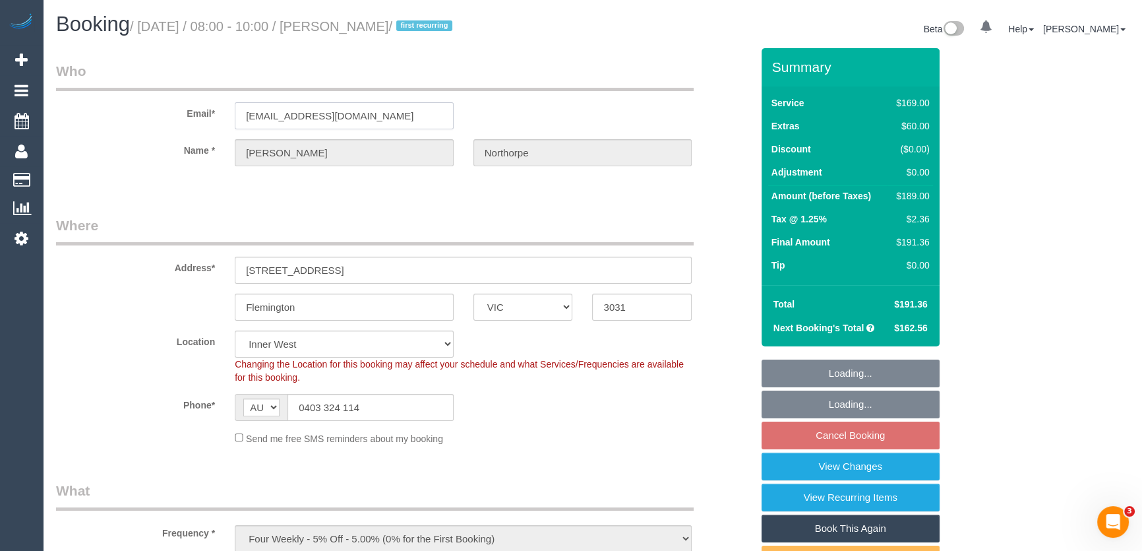
click at [398, 113] on input "[EMAIL_ADDRESS][DOMAIN_NAME]" at bounding box center [344, 115] width 219 height 27
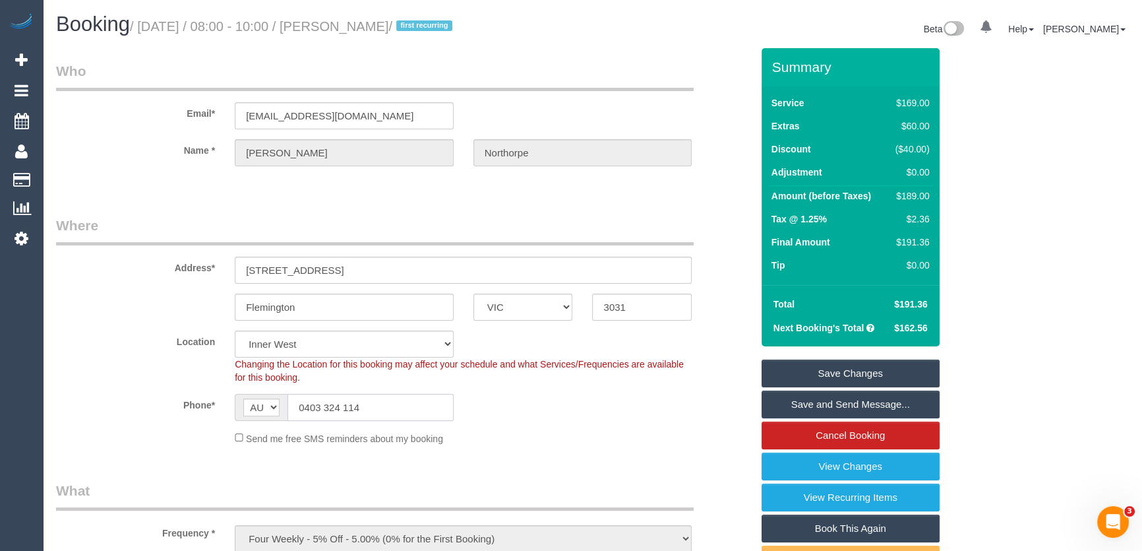
click at [379, 403] on input "0403 324 114" at bounding box center [371, 407] width 166 height 27
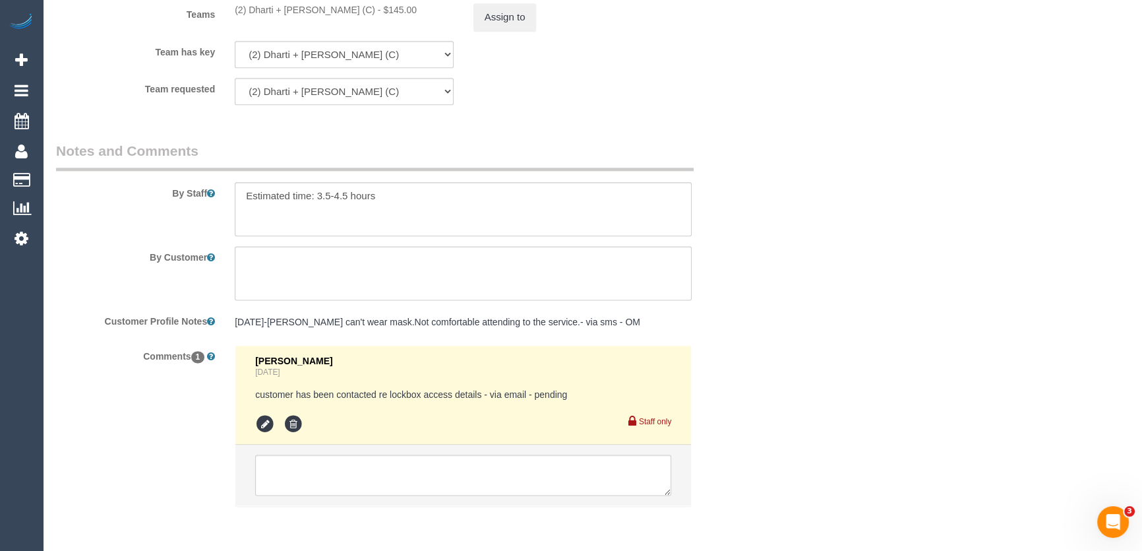
scroll to position [2168, 0]
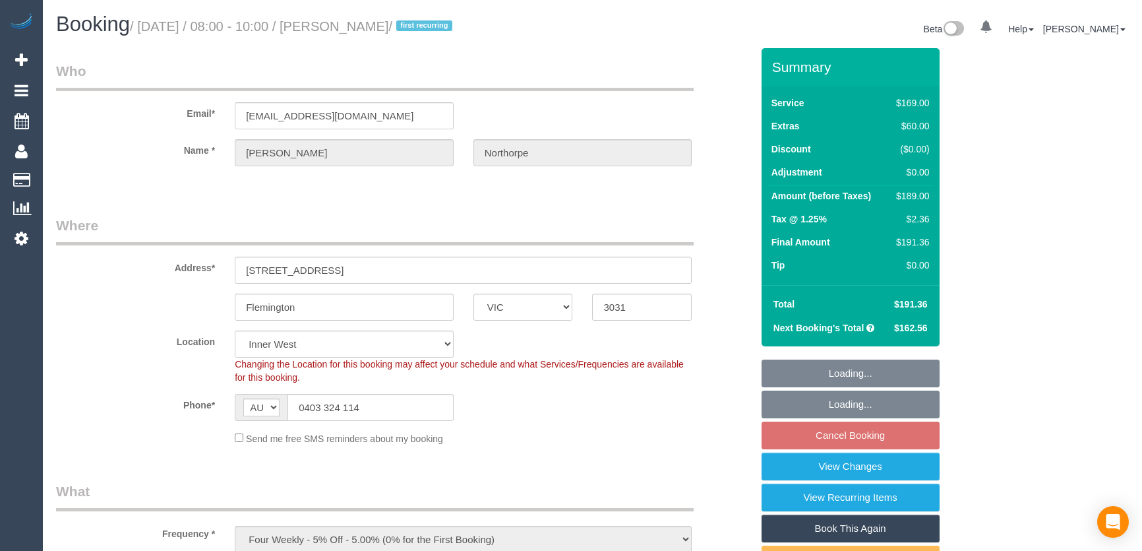
select select "VIC"
select select "string:stripe-pm_1RtKFW2GScqysDRVNRsrSitR"
select select "spot2"
select select "number:29"
select select "number:16"
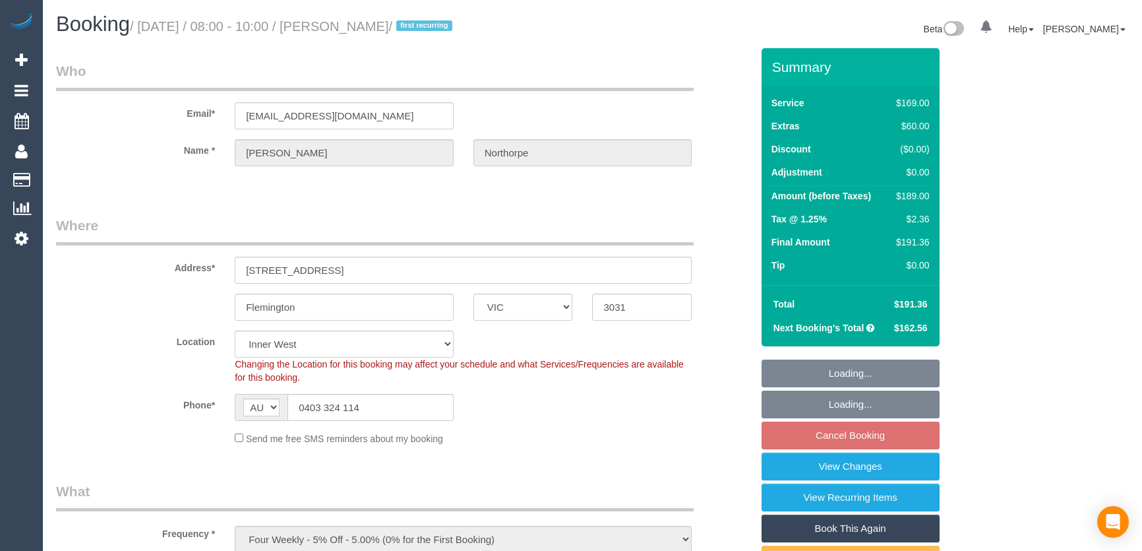
select select "number:19"
select select "number:22"
select select "number:33"
select select "number:26"
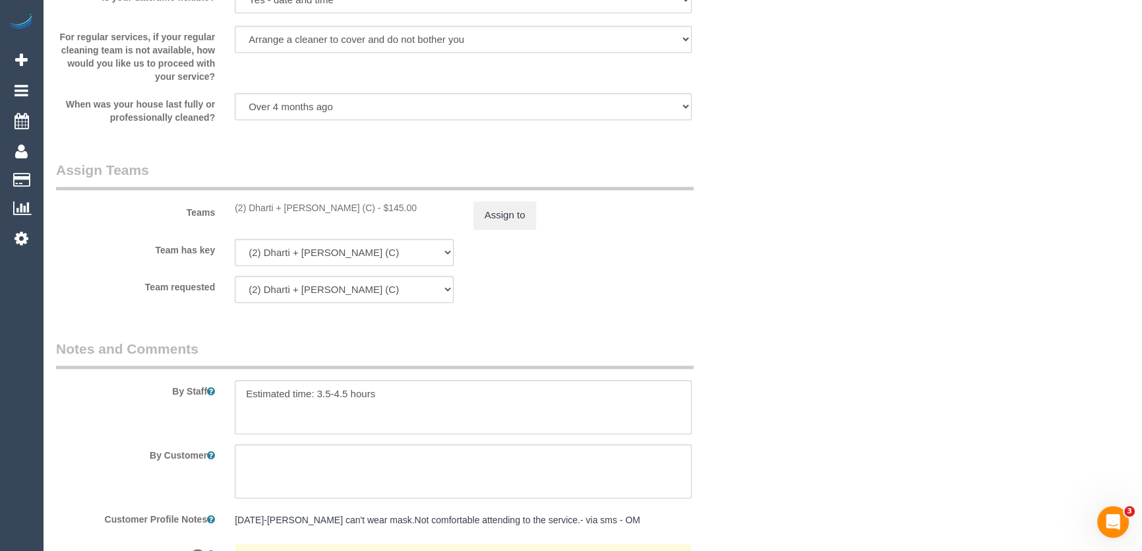
scroll to position [2038, 0]
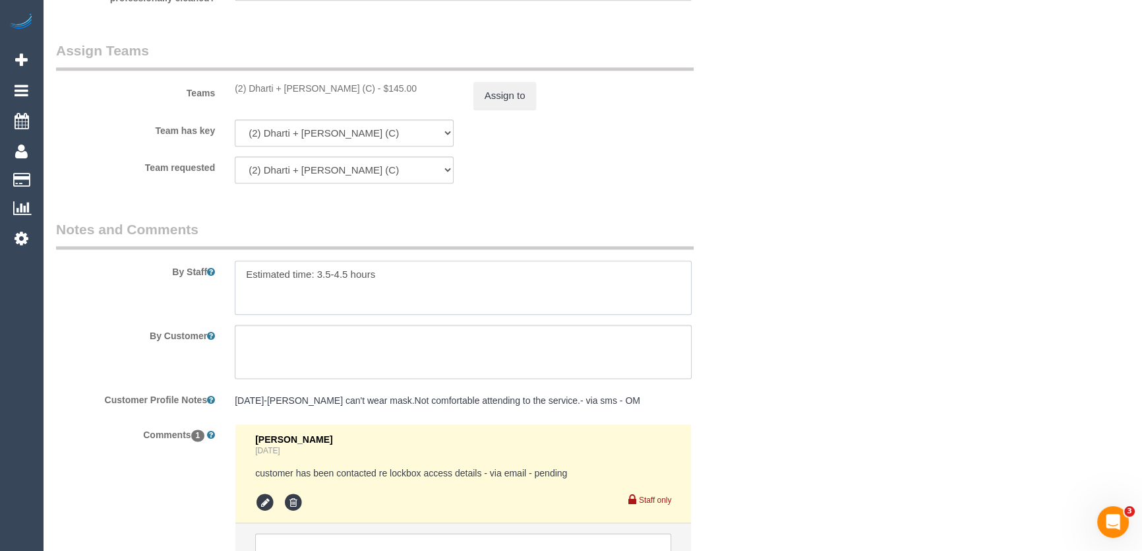
click at [416, 280] on textarea at bounding box center [463, 287] width 457 height 54
click at [312, 292] on textarea at bounding box center [463, 287] width 457 height 54
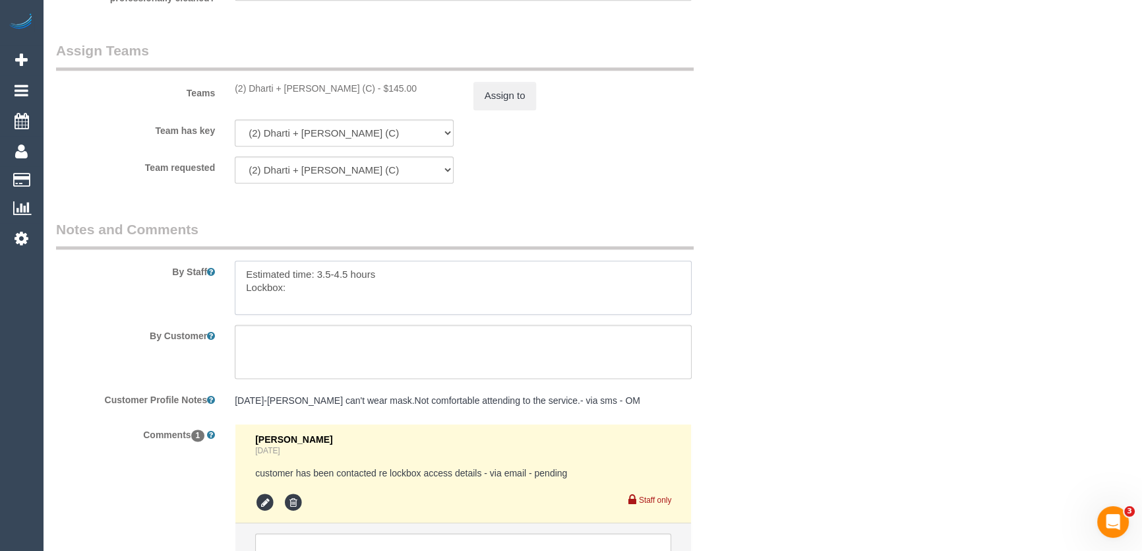
paste textarea "code is 0907*"
type textarea "Estimated time: 3.5-4.5 hours Lockbox: code is 0907*"
click at [259, 501] on icon at bounding box center [265, 503] width 20 height 20
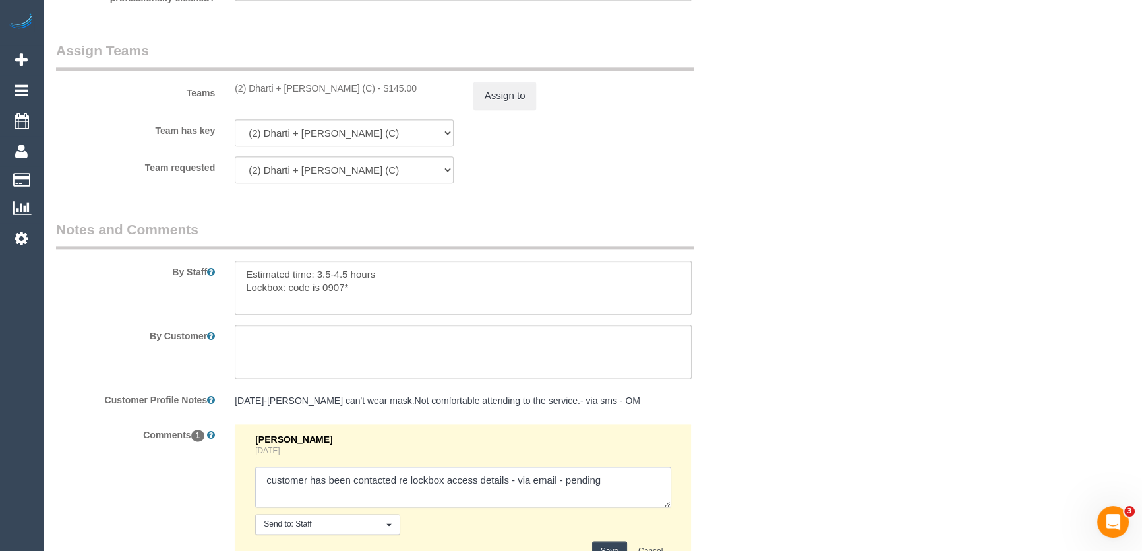
click at [619, 484] on textarea at bounding box center [463, 486] width 416 height 41
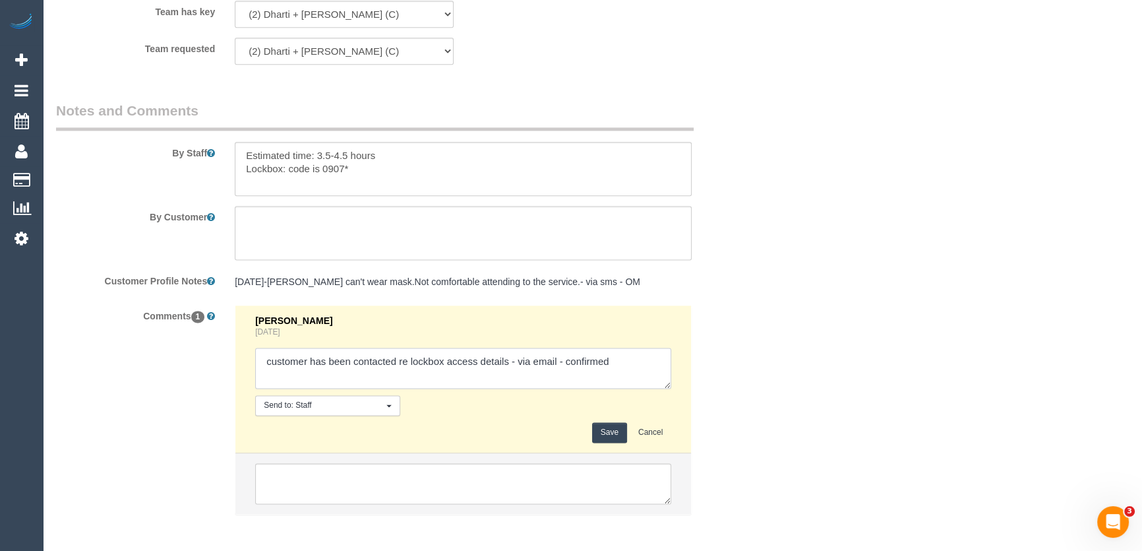
scroll to position [2158, 0]
type textarea "customer has been contacted re lockbox access details - via email - confirmed"
click at [610, 427] on button "Save" at bounding box center [609, 431] width 35 height 20
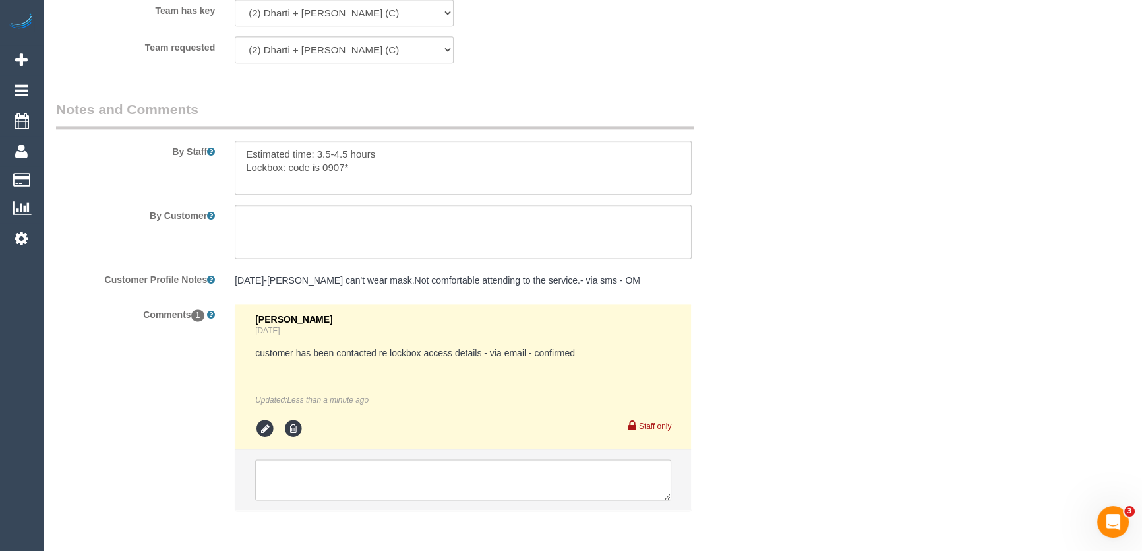
click at [242, 279] on pre "19/12/24-Tina can't wear mask.Not comfortable attending to the service.- via sm…" at bounding box center [463, 280] width 457 height 13
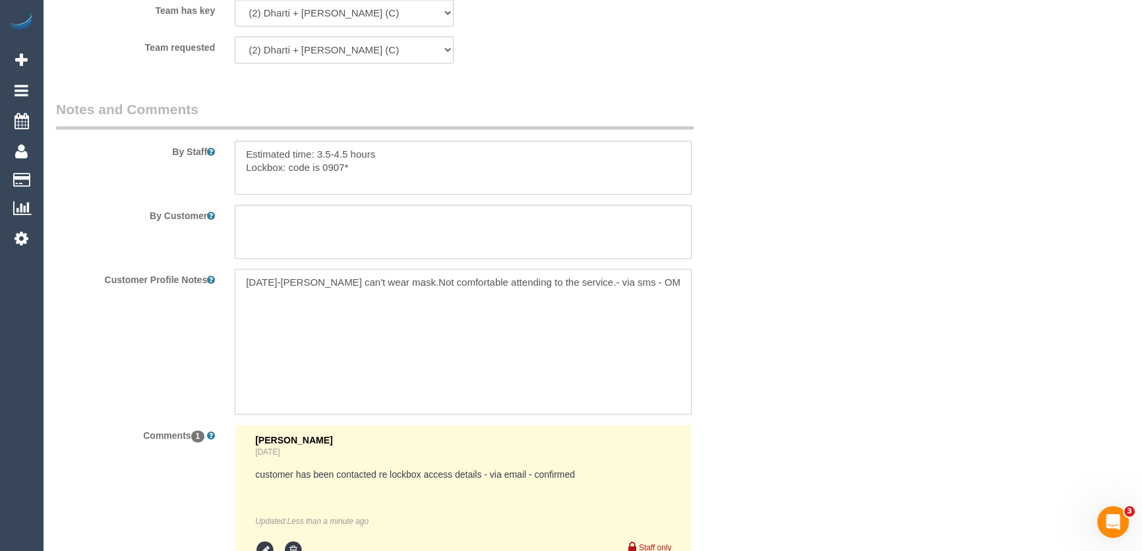
click at [237, 279] on textarea "19/12/24-Tina can't wear mask.Not comfortable attending to the service.- via sm…" at bounding box center [463, 341] width 457 height 146
paste textarea "** ACCESS ** ** PREFERENCES ** ** DO NOT SEND ** ** GENERAL ** ** BILLING/INVOI…"
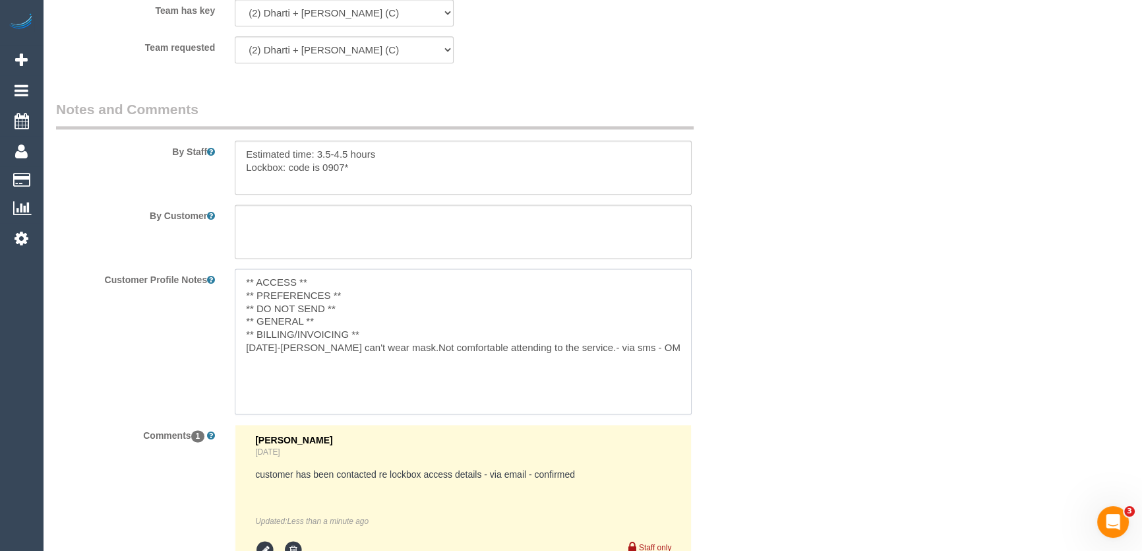
click at [364, 280] on textarea "** ACCESS ** ** PREFERENCES ** ** DO NOT SEND ** ** GENERAL ** ** BILLING/INVOI…" at bounding box center [463, 341] width 457 height 146
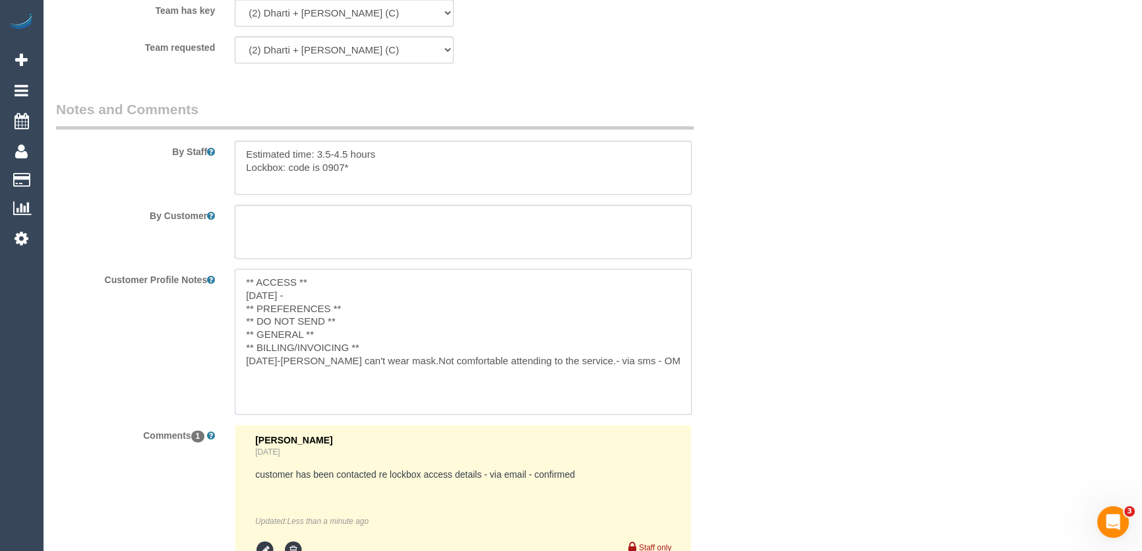
paste textarea "** ACCESS ** ** PREFERENCES ** ** DO NOT SEND ** ** GENERAL ** ** BILLING/INVOI…"
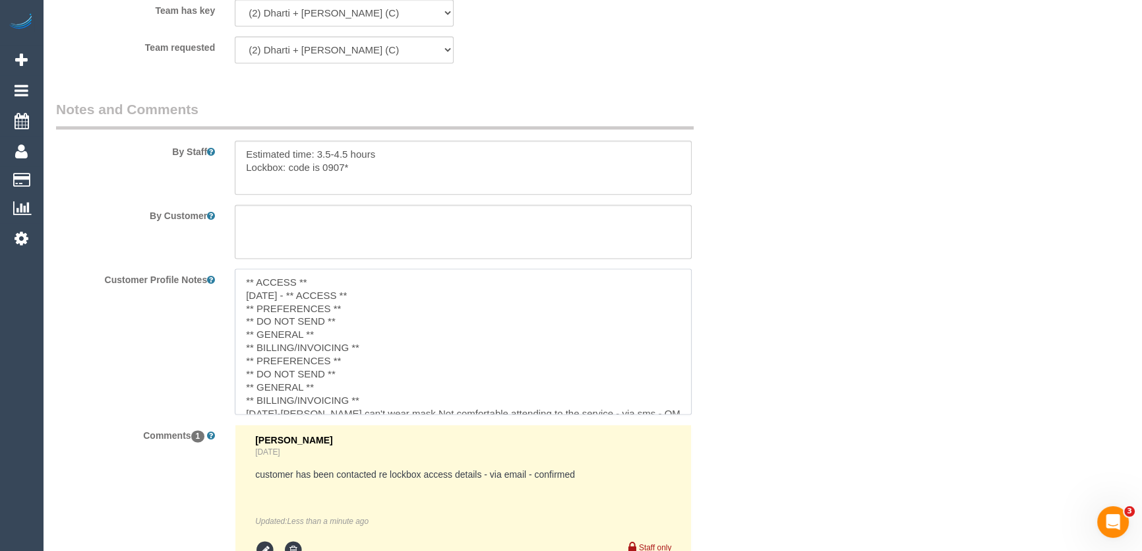
click at [293, 295] on textarea "** ACCESS ** 21/08/25 - ** ACCESS ** ** PREFERENCES ** ** DO NOT SEND ** ** GEN…" at bounding box center [463, 341] width 457 height 146
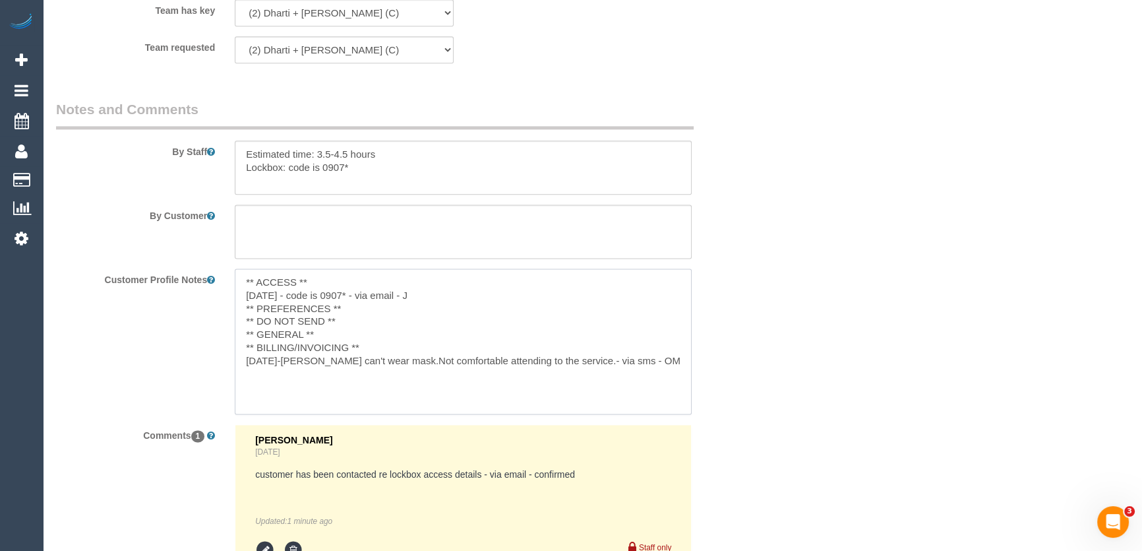
type textarea "** ACCESS ** 21/08/25 - code is 0907* - via email - JT ** PREFERENCES ** ** DO …"
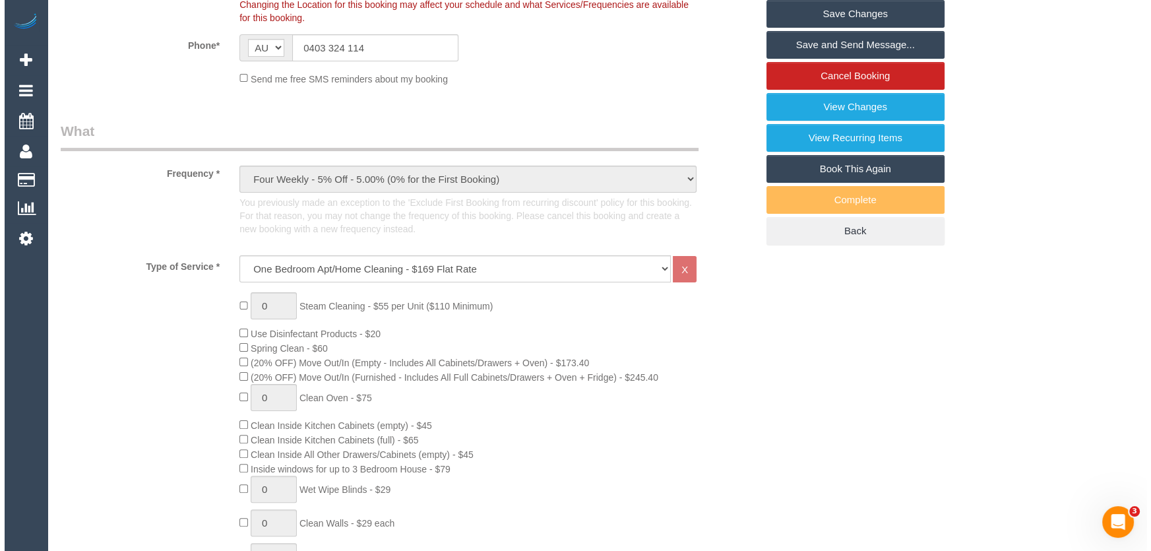
scroll to position [0, 0]
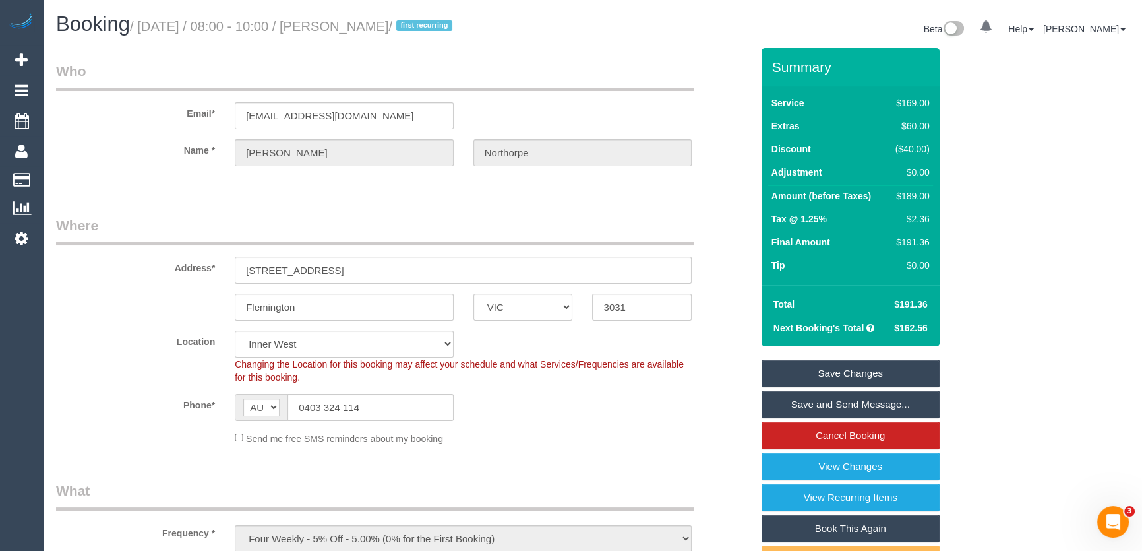
click at [853, 406] on link "Save and Send Message..." at bounding box center [851, 404] width 178 height 28
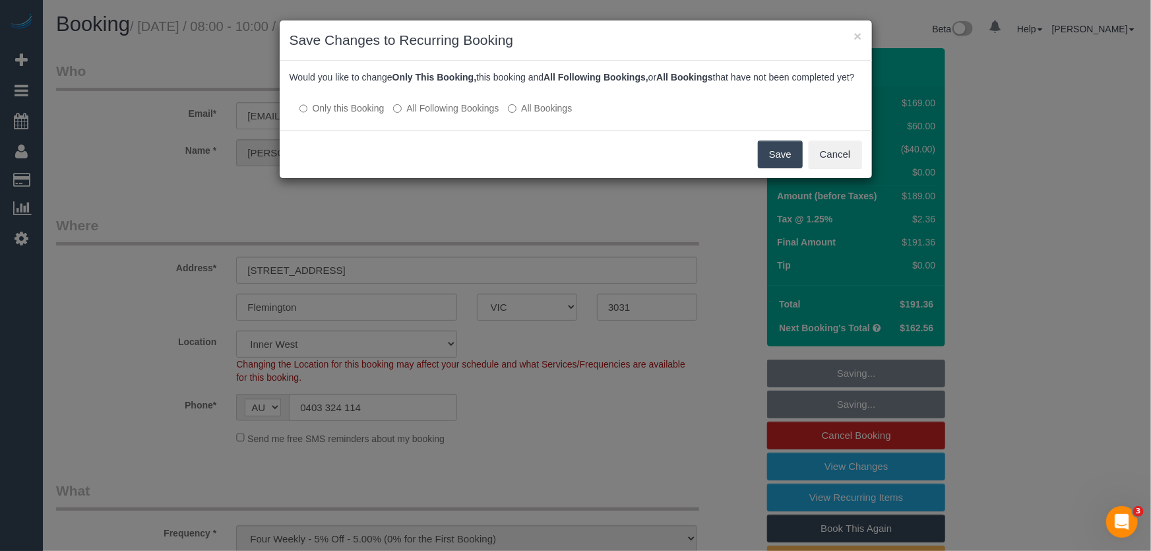
click at [778, 168] on button "Save" at bounding box center [780, 154] width 45 height 28
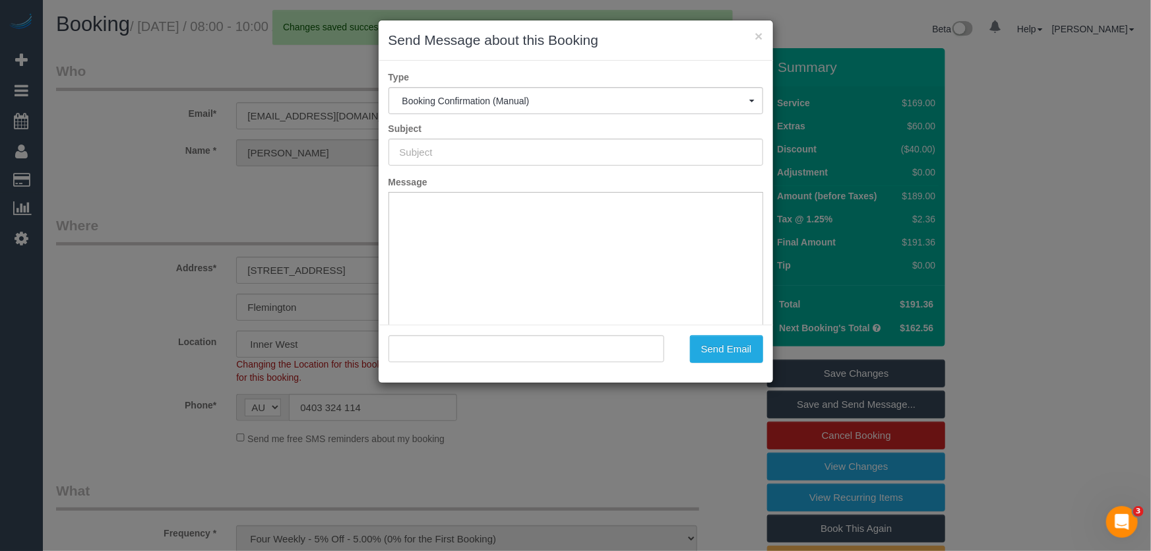
type input "Booking Confirmed"
type input ""Emma Northorpe" <emma.northorpe@gmail.com>"
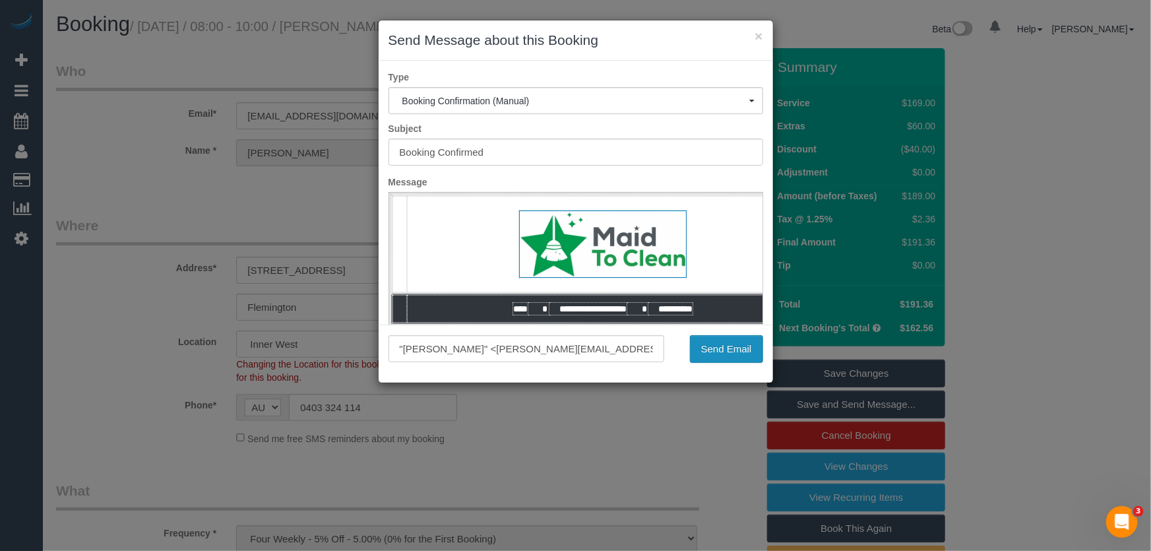
click at [721, 355] on button "Send Email" at bounding box center [726, 349] width 73 height 28
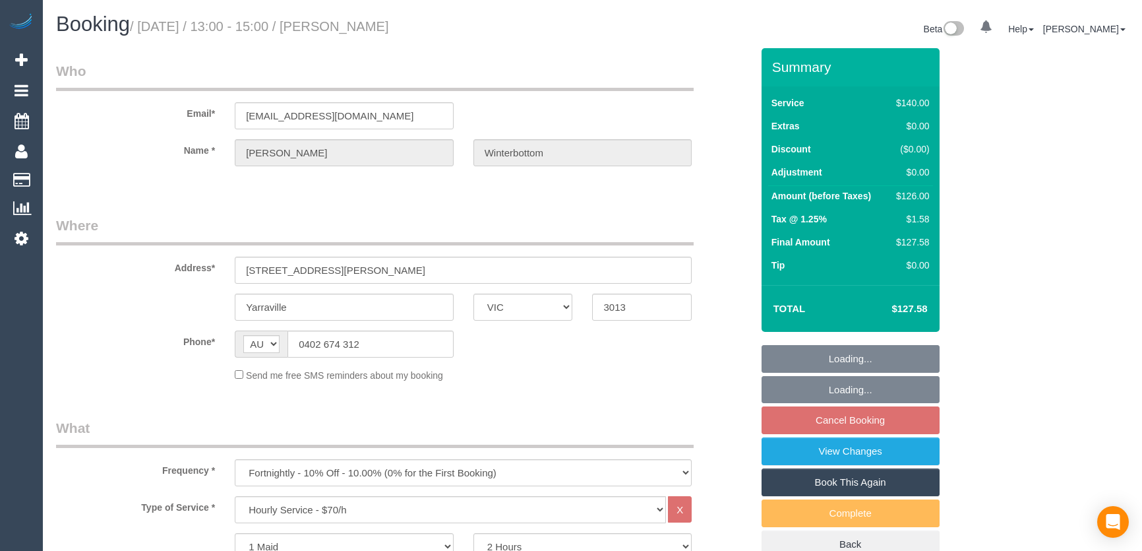
select select "VIC"
select select "number:27"
select select "number:14"
select select "number:19"
select select "number:22"
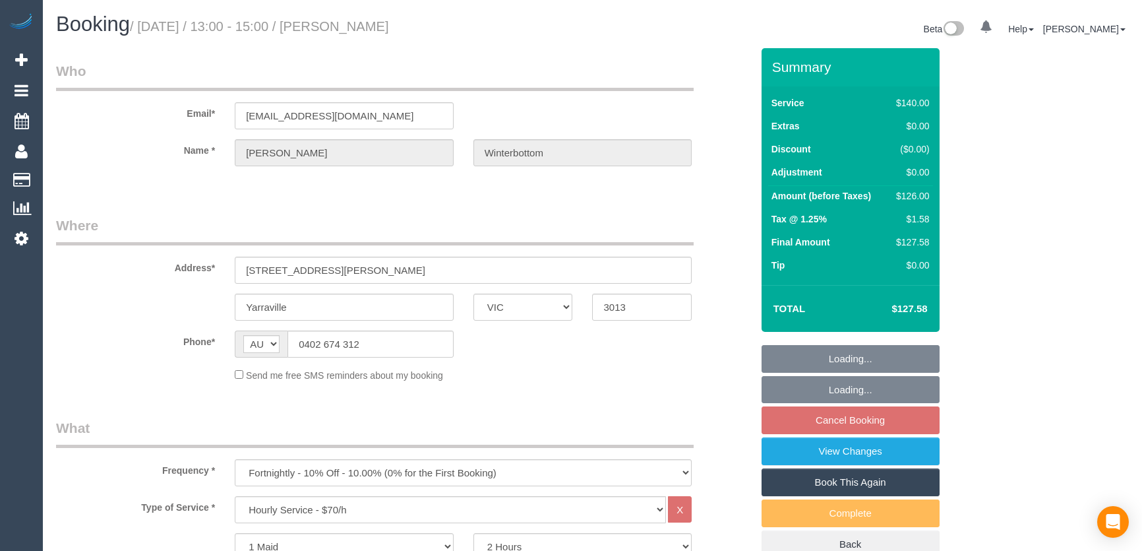
select select "number:35"
select select "number:26"
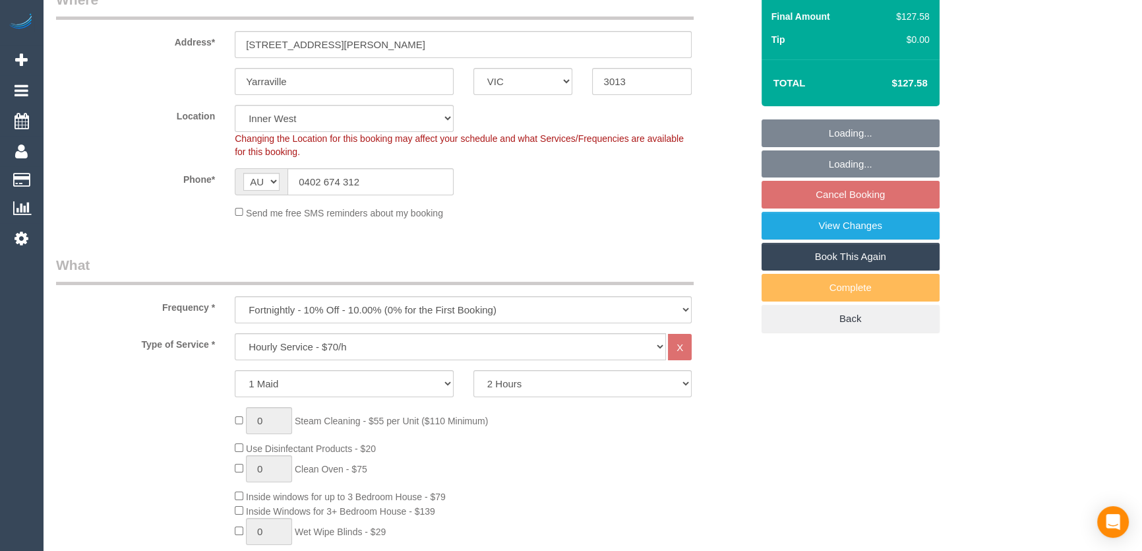
select select "object:1588"
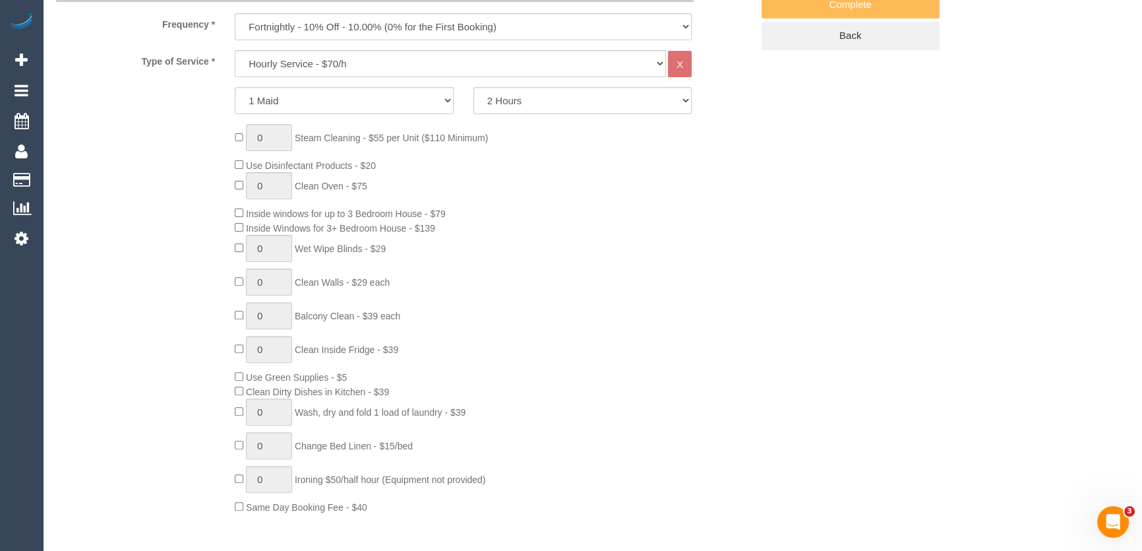
scroll to position [599, 0]
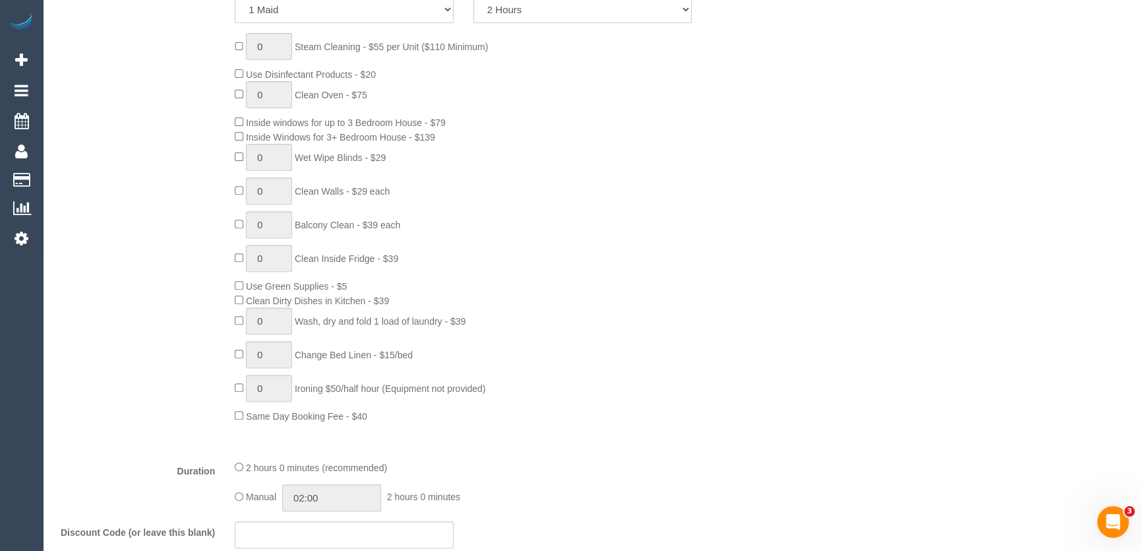
click at [532, 131] on div "0 Steam Cleaning - $55 per Unit ($110 Minimum) Use Disinfectant Products - $20 …" at bounding box center [493, 228] width 536 height 390
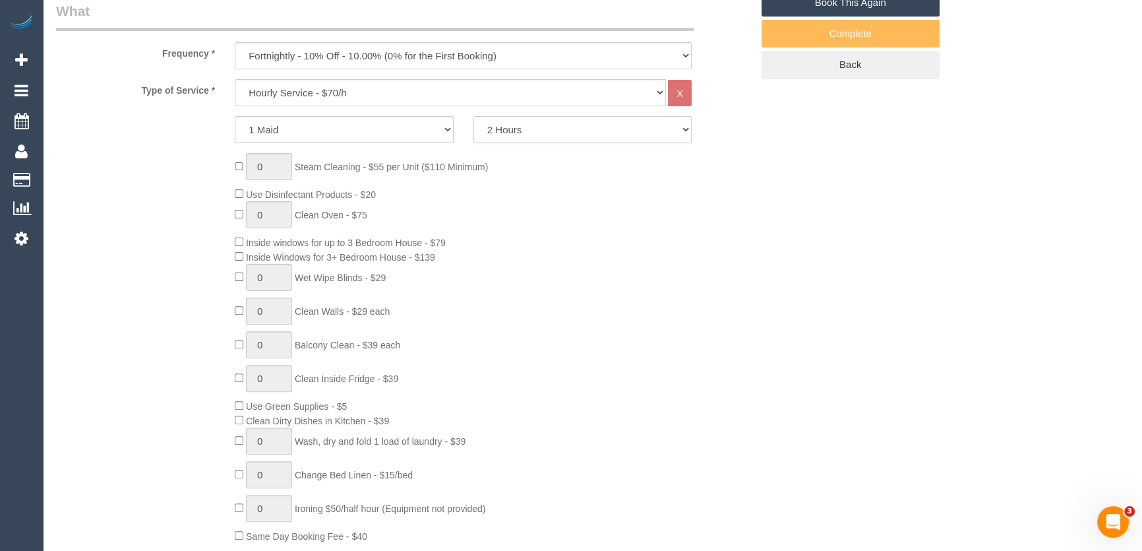
click at [521, 132] on select "2 Hours 2.5 Hours 3 Hours 3.5 Hours 4 Hours 4.5 Hours 5 Hours 5.5 Hours 6 Hours…" at bounding box center [583, 129] width 219 height 27
select select "180"
click at [474, 116] on select "2 Hours 2.5 Hours 3 Hours 3.5 Hours 4 Hours 4.5 Hours 5 Hours 5.5 Hours 6 Hours…" at bounding box center [583, 129] width 219 height 27
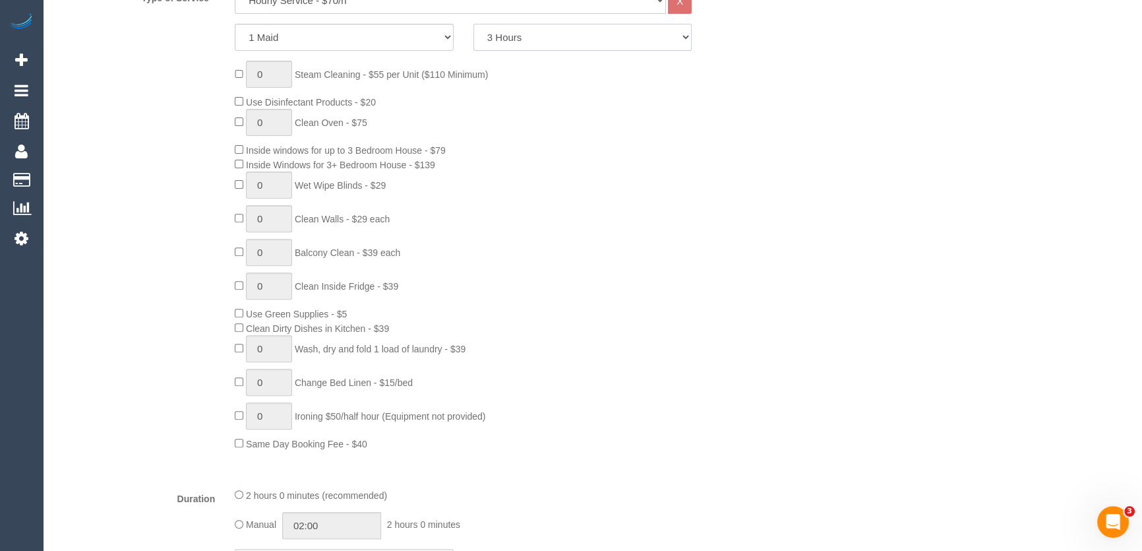
scroll to position [659, 0]
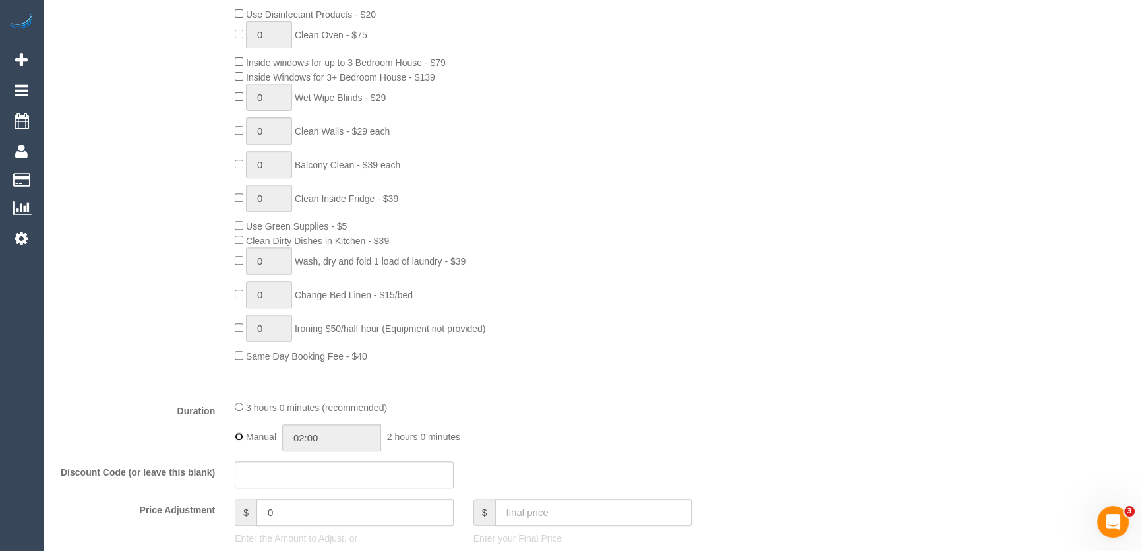
type input "03:00"
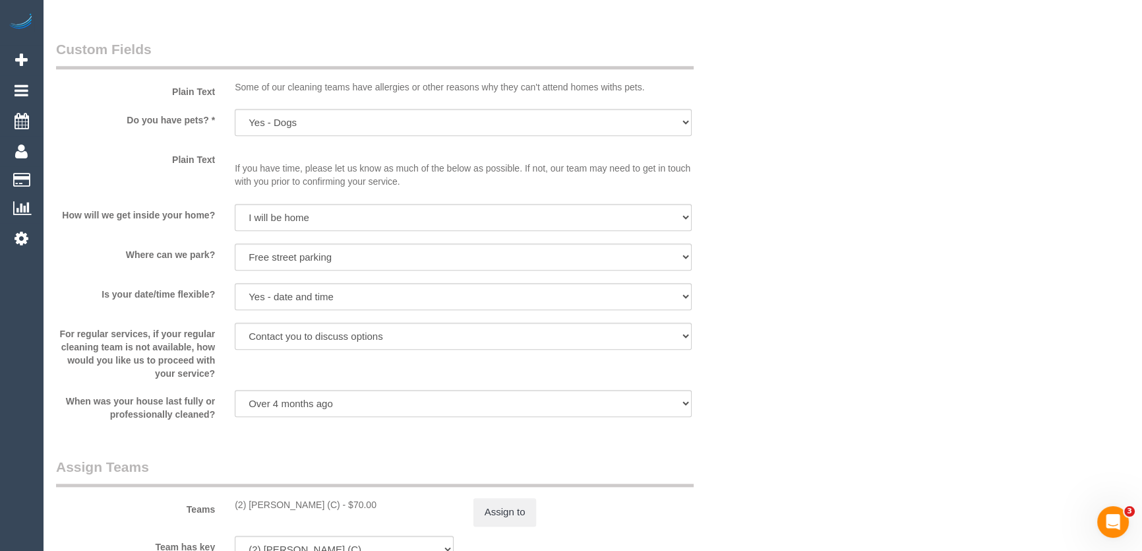
scroll to position [1678, 0]
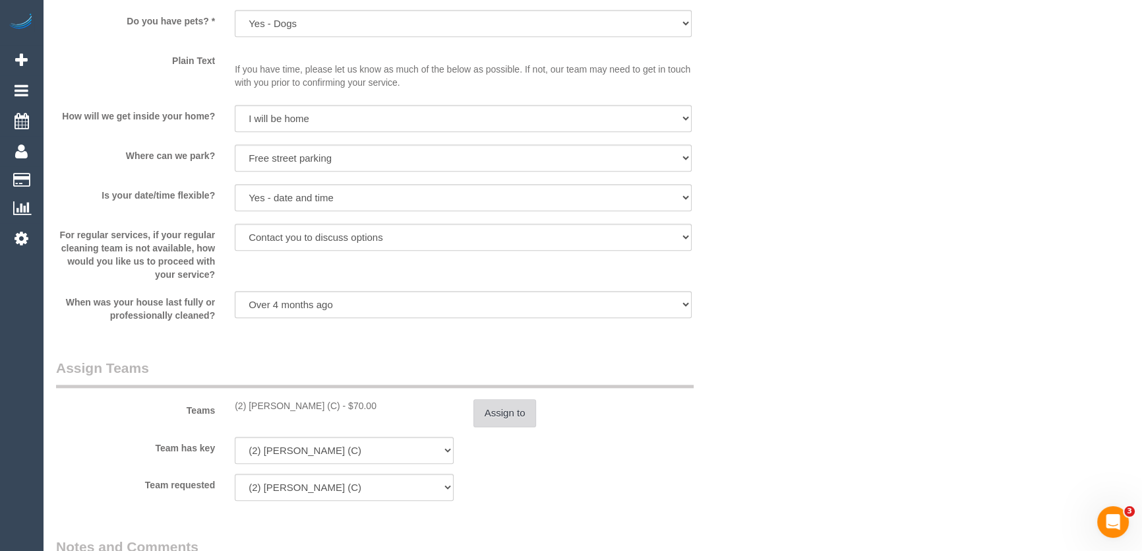
click at [503, 412] on button "Assign to" at bounding box center [505, 413] width 63 height 28
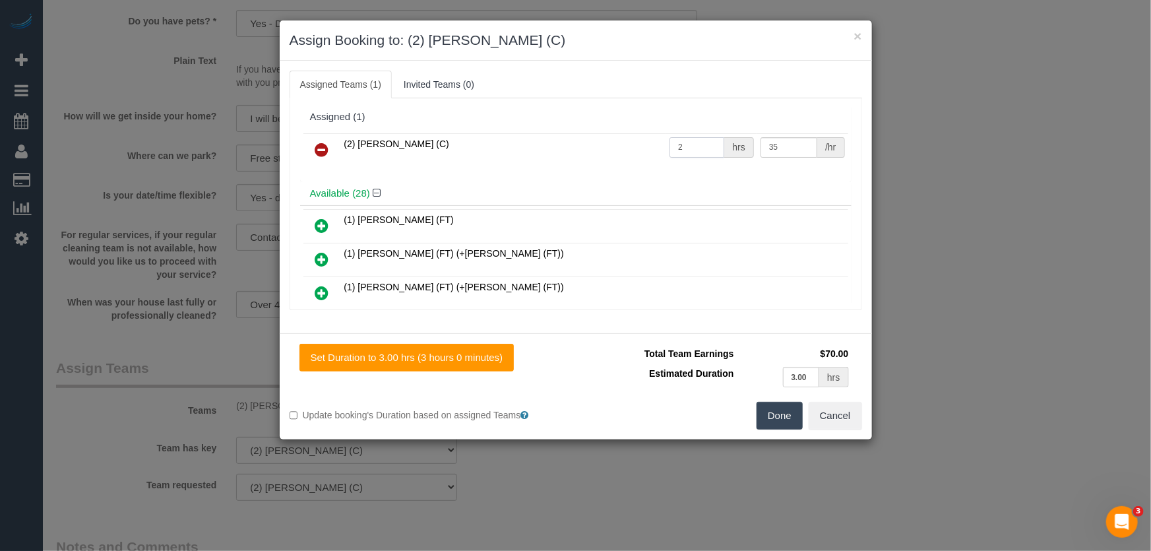
click at [684, 145] on input "2" at bounding box center [696, 147] width 55 height 20
type input "3"
click at [785, 426] on button "Done" at bounding box center [779, 416] width 46 height 28
type input "37.5"
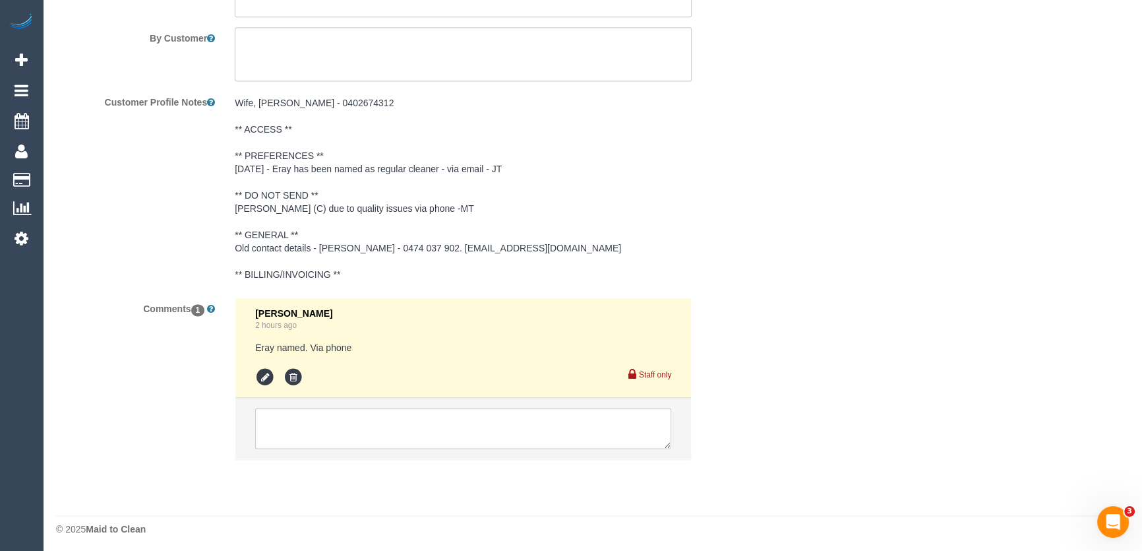
scroll to position [2295, 0]
click at [344, 419] on textarea at bounding box center [463, 425] width 416 height 41
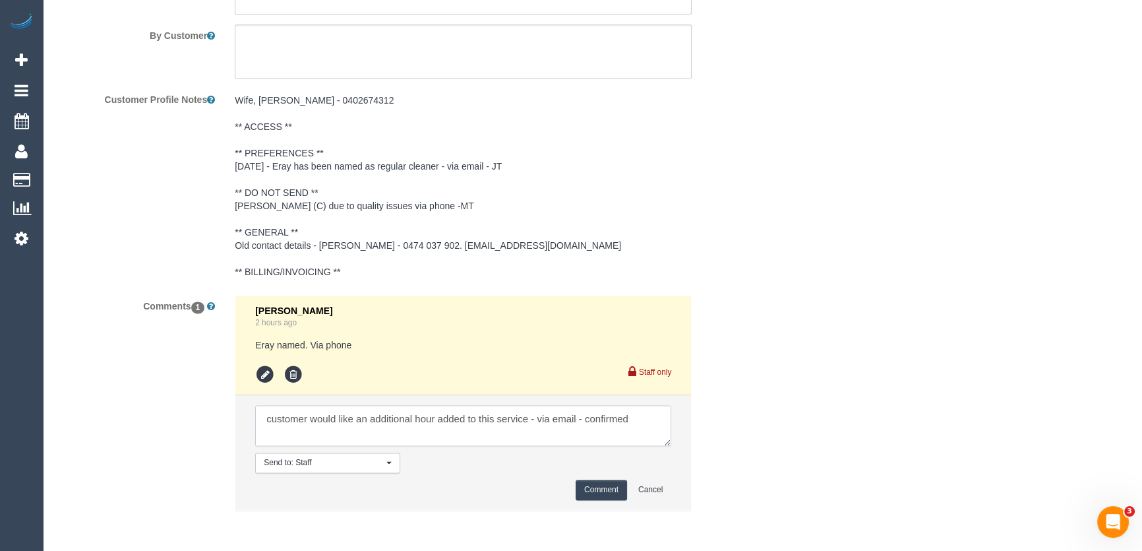
type textarea "customer would like an additional hour added to this service - via email - conf…"
click at [597, 489] on button "Comment" at bounding box center [601, 489] width 51 height 20
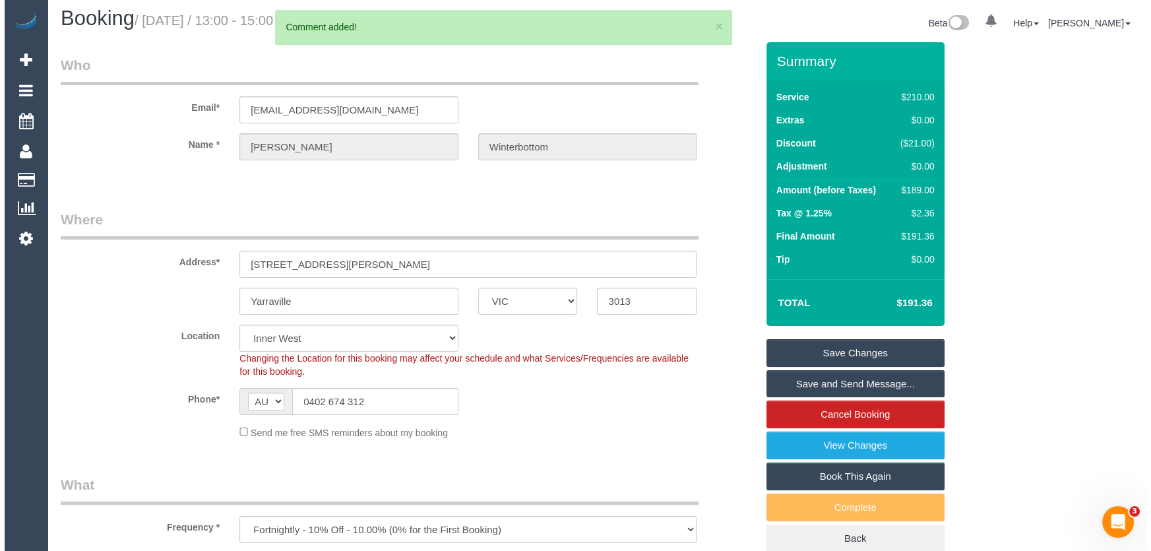
scroll to position [0, 0]
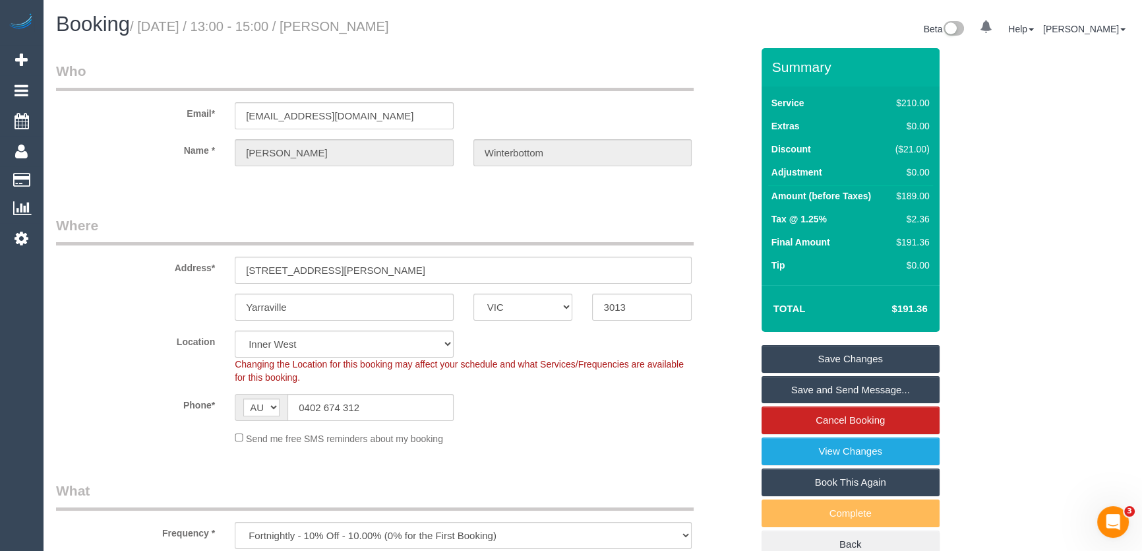
click at [383, 28] on small "/ September 05, 2025 / 13:00 - 15:00 / Danielle Winterbottom" at bounding box center [259, 26] width 259 height 15
copy small "Danielle Winterbottom"
click at [857, 389] on link "Save and Send Message..." at bounding box center [851, 390] width 178 height 28
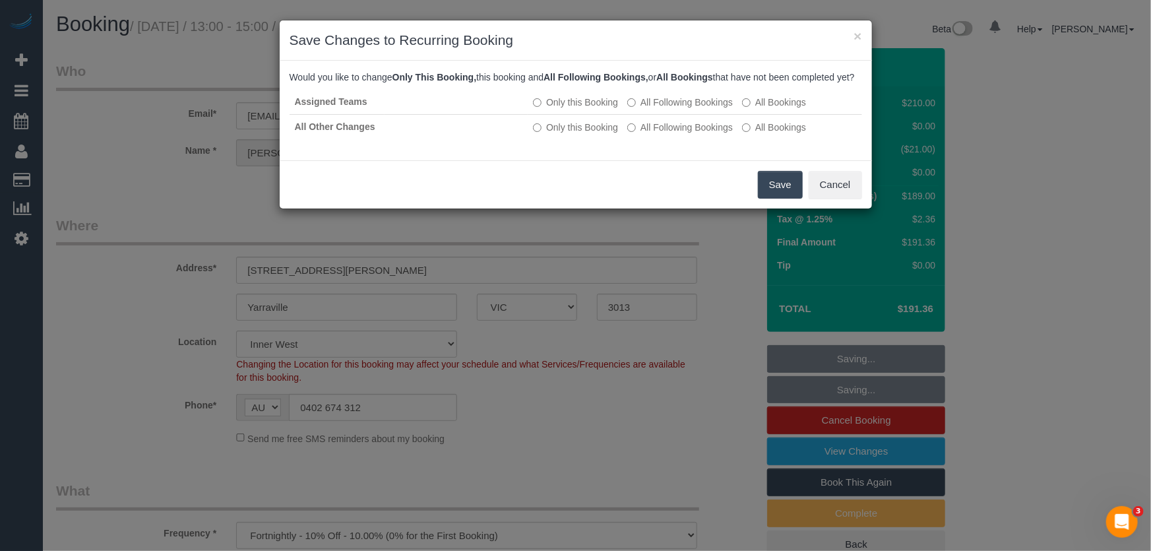
click at [781, 199] on button "Save" at bounding box center [780, 185] width 45 height 28
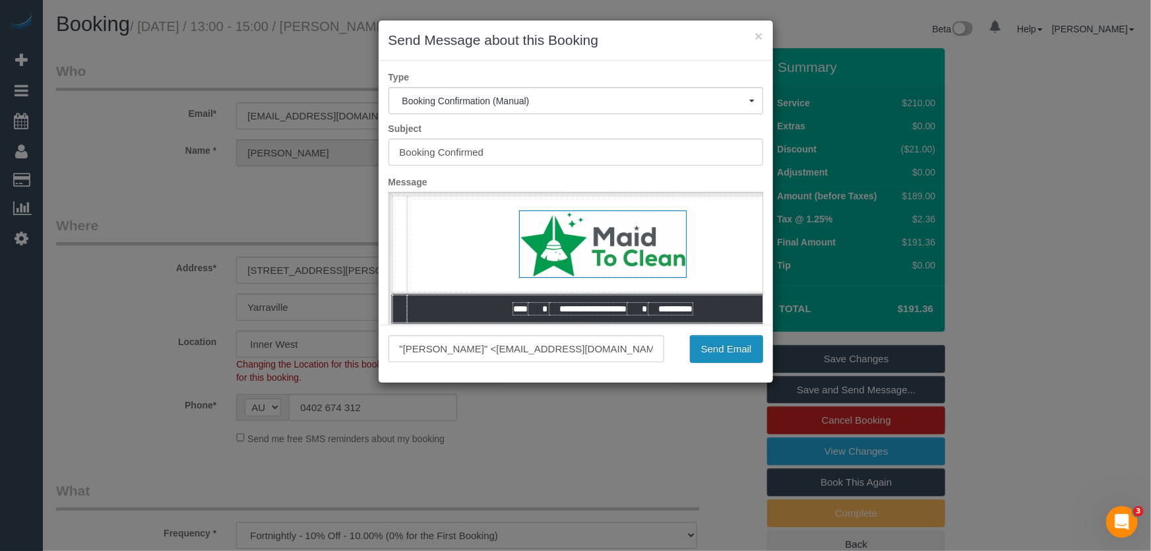
click at [726, 350] on button "Send Email" at bounding box center [726, 349] width 73 height 28
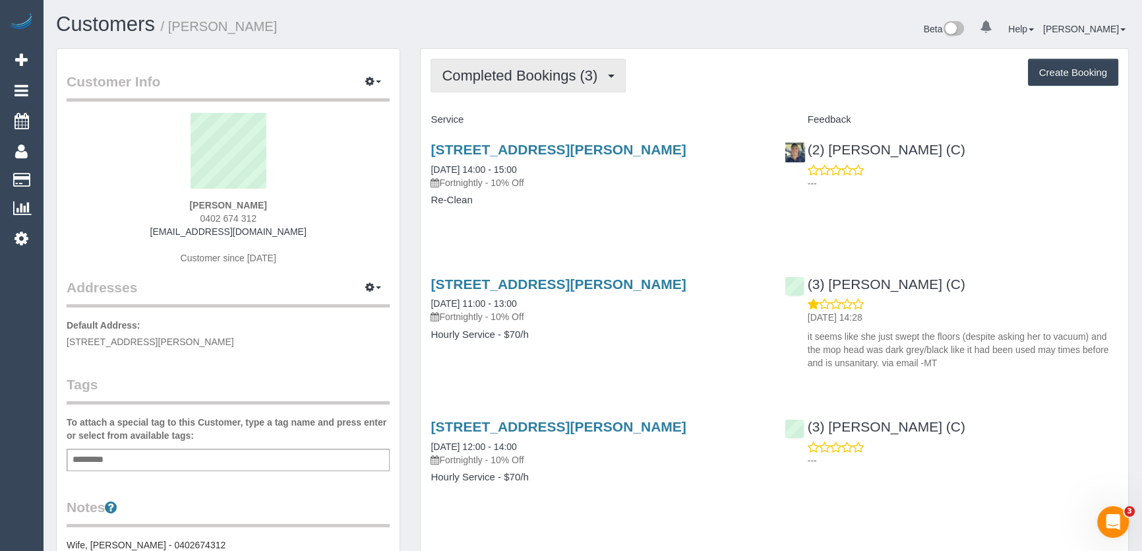
click at [545, 71] on span "Completed Bookings (3)" at bounding box center [523, 75] width 162 height 16
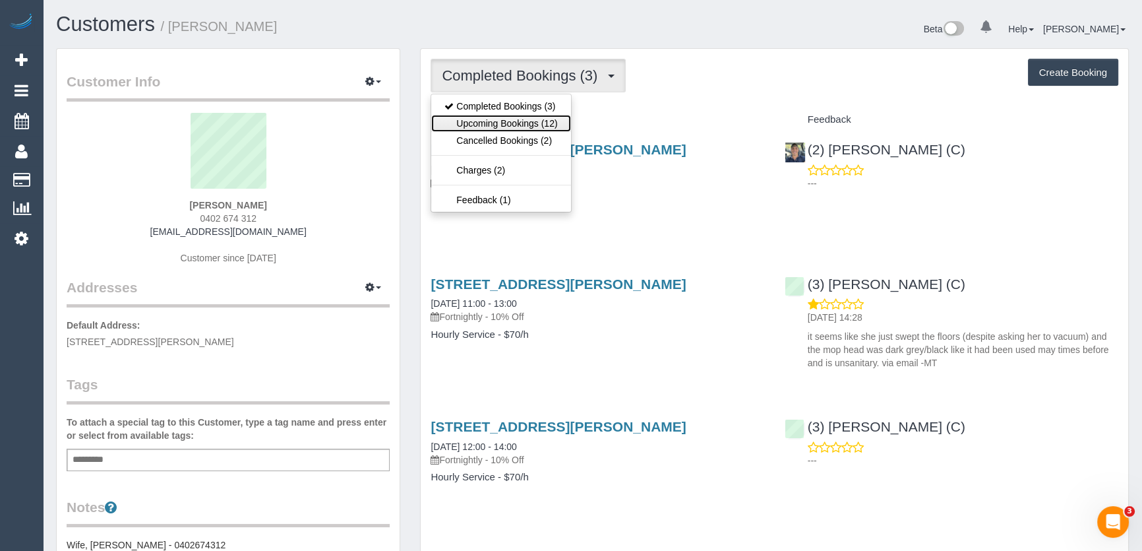
click at [535, 123] on link "Upcoming Bookings (12)" at bounding box center [500, 123] width 139 height 17
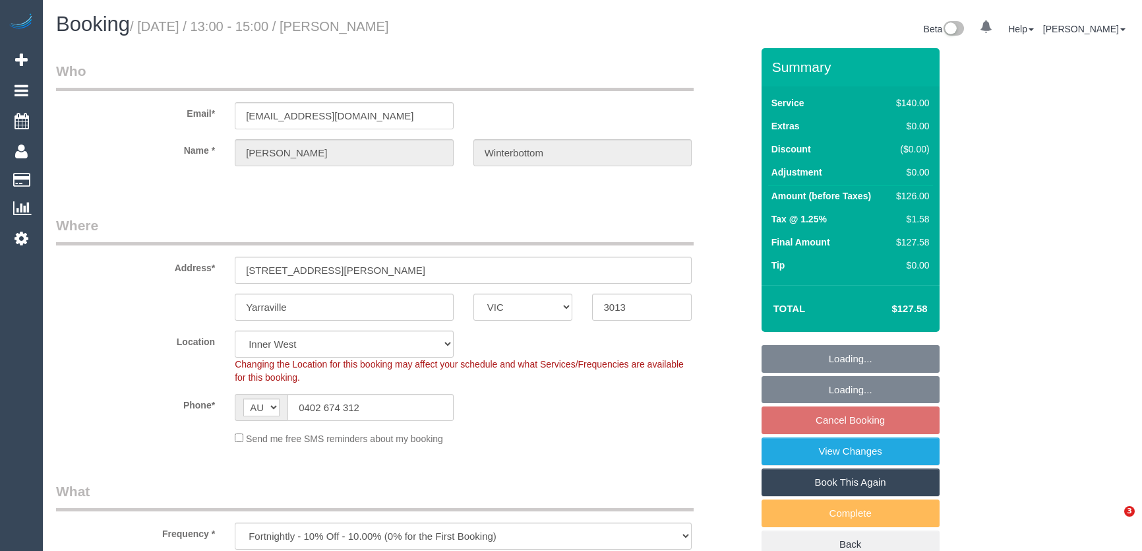
select select "VIC"
select select "number:27"
select select "number:14"
select select "number:19"
select select "number:22"
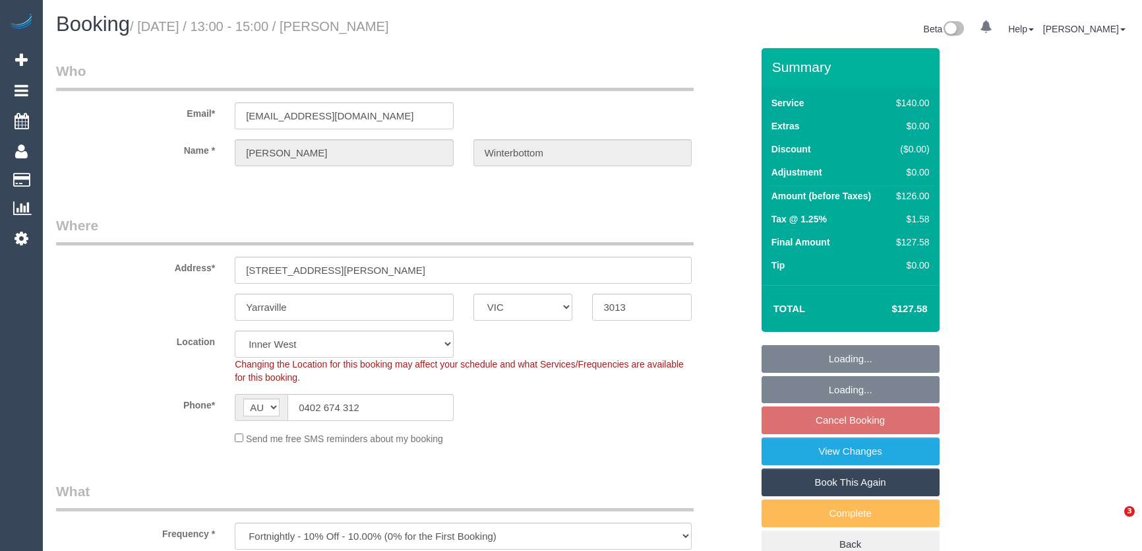
select select "number:35"
select select "number:26"
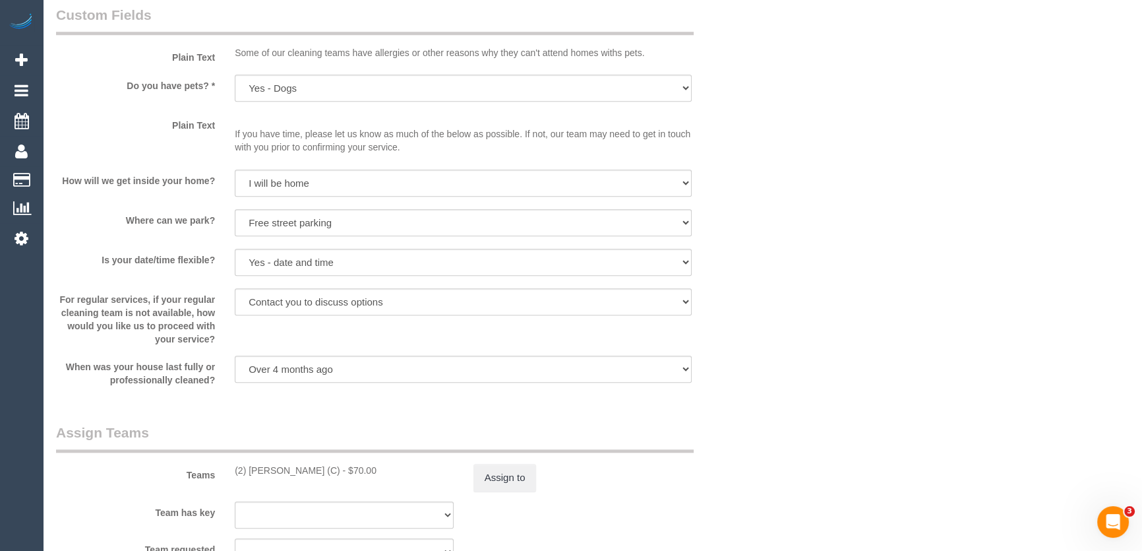
scroll to position [1678, 0]
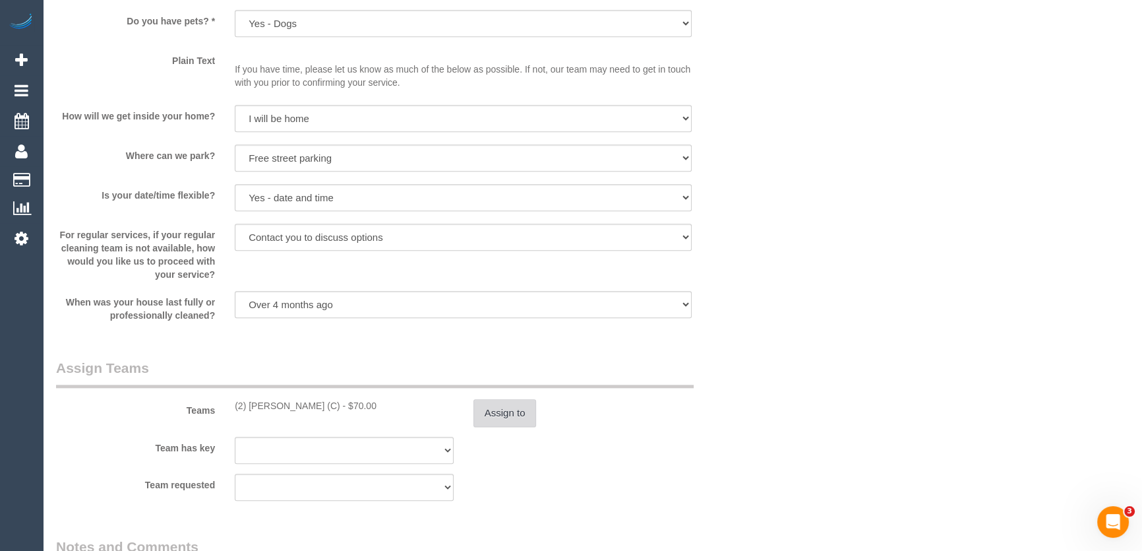
click at [523, 413] on button "Assign to" at bounding box center [505, 413] width 63 height 28
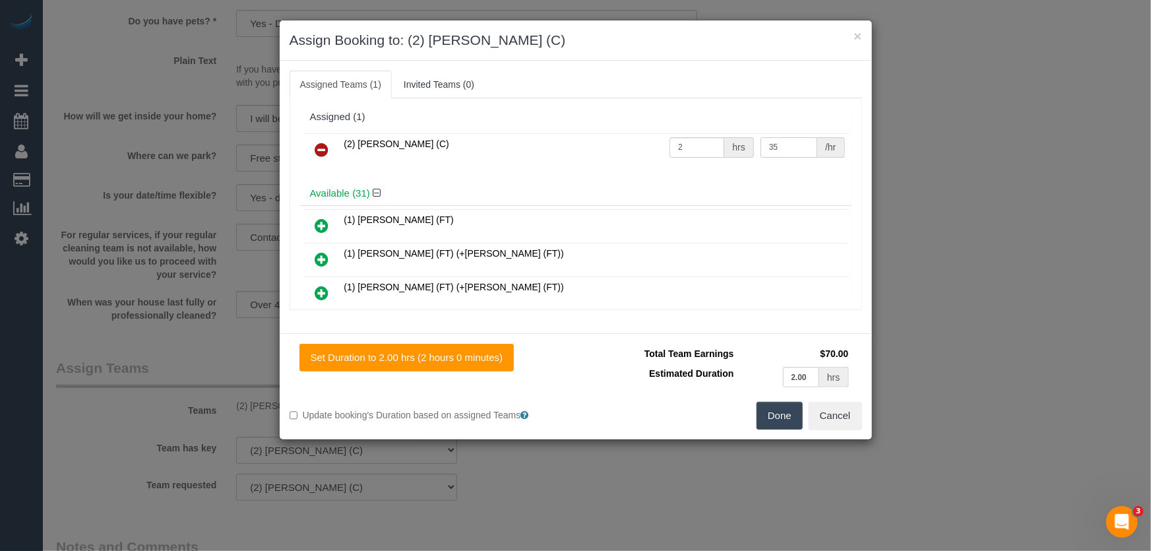
click at [772, 151] on input "35" at bounding box center [788, 147] width 57 height 20
type input "37.5"
click at [782, 418] on button "Done" at bounding box center [779, 416] width 46 height 28
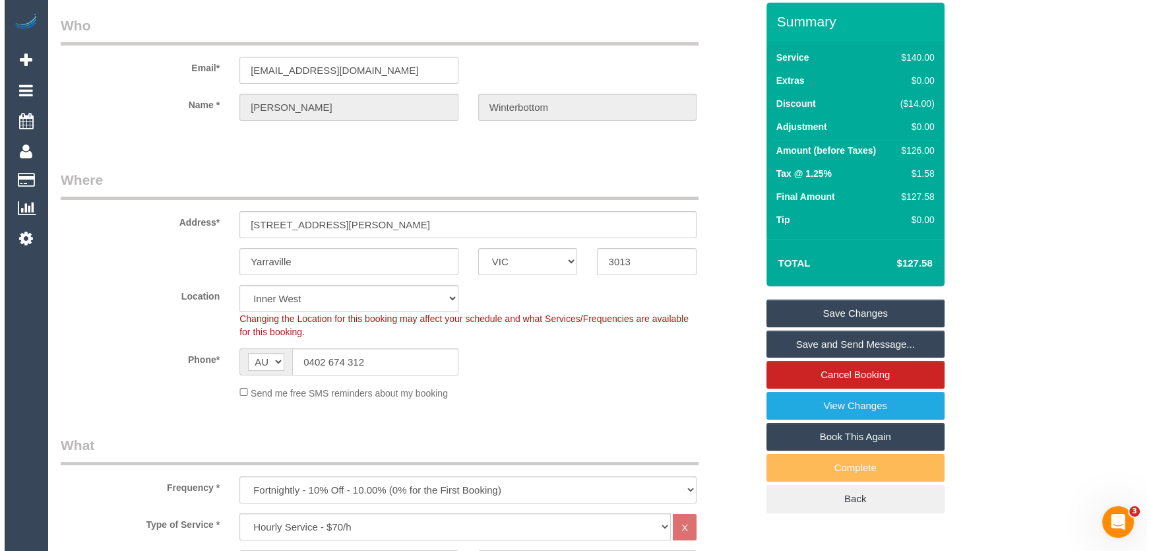
scroll to position [0, 0]
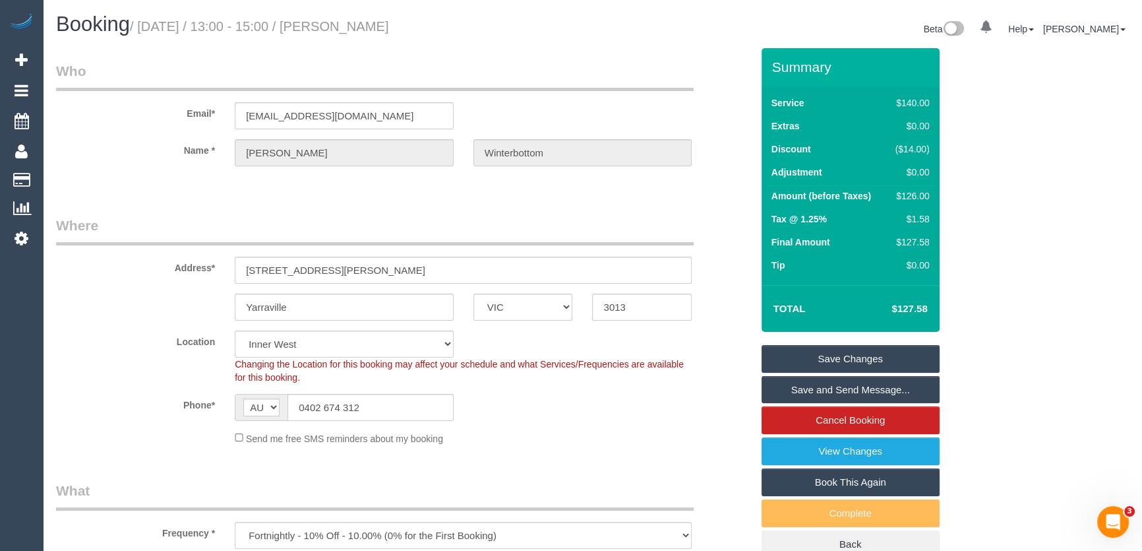
click at [811, 361] on link "Save Changes" at bounding box center [851, 359] width 178 height 28
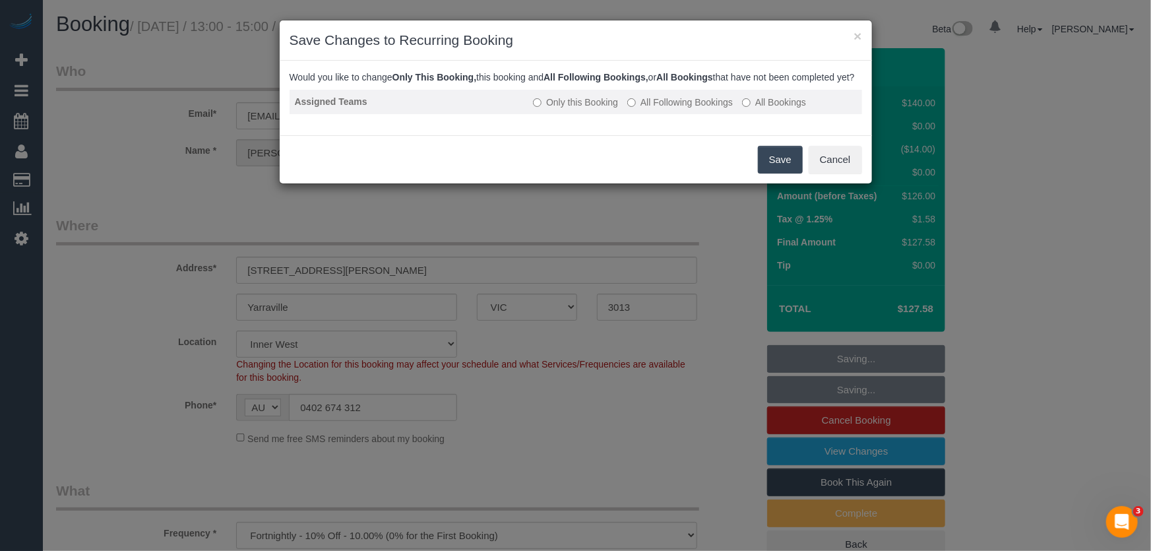
click at [666, 109] on label "All Following Bookings" at bounding box center [680, 102] width 106 height 13
click at [776, 171] on button "Save" at bounding box center [780, 160] width 45 height 28
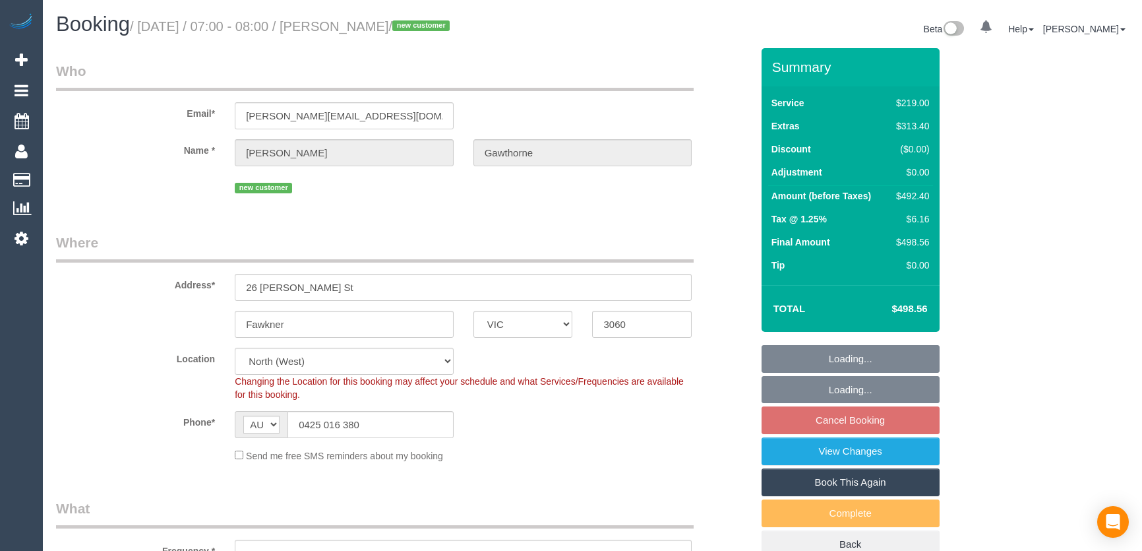
select select "VIC"
select select "object:581"
select select "number:29"
select select "number:16"
select select "number:18"
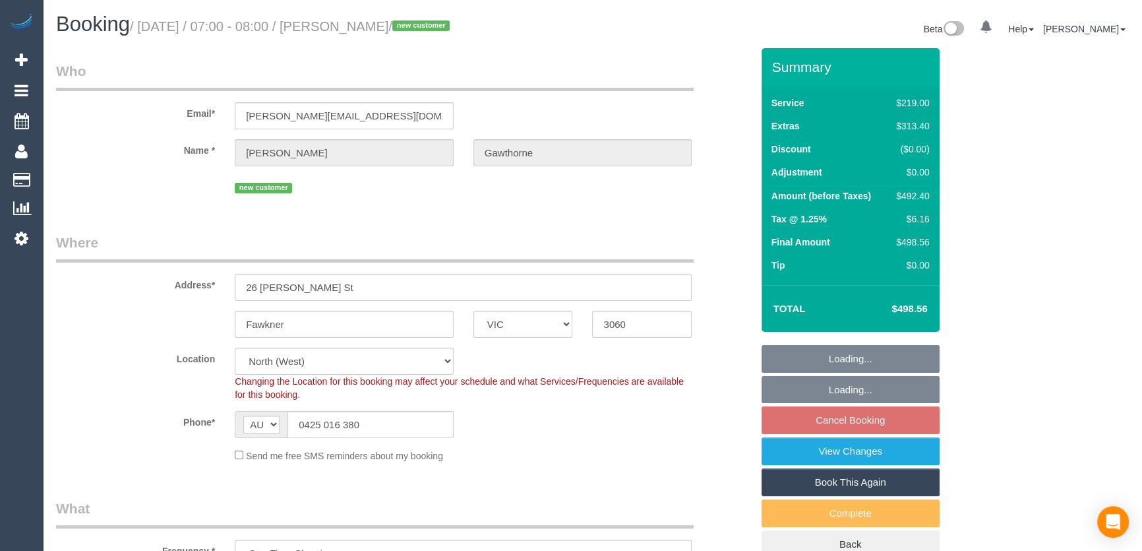
select select "number:24"
select select "object:1595"
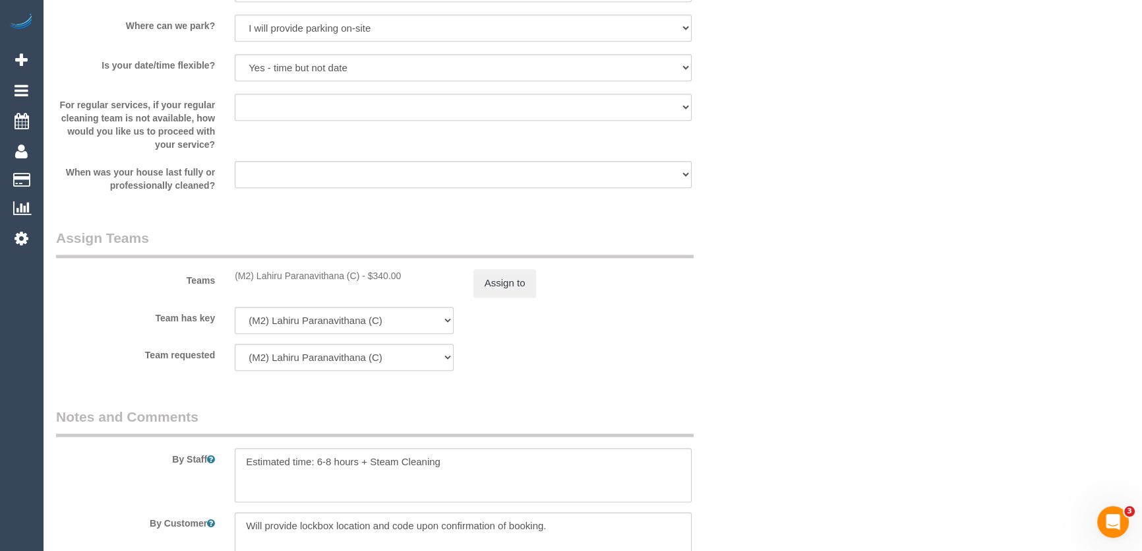
scroll to position [1918, 0]
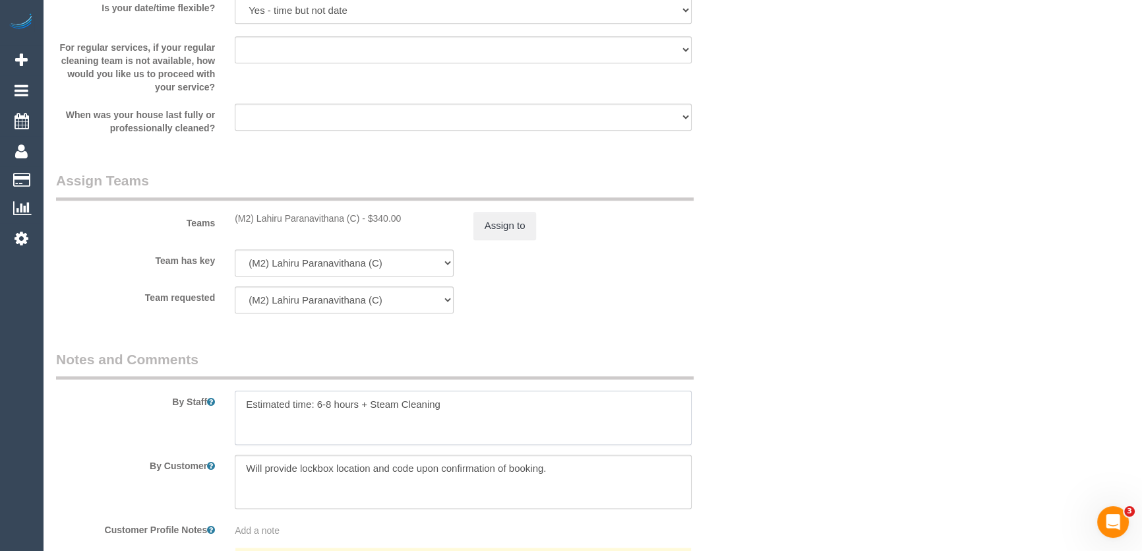
click at [478, 406] on textarea at bounding box center [463, 417] width 457 height 54
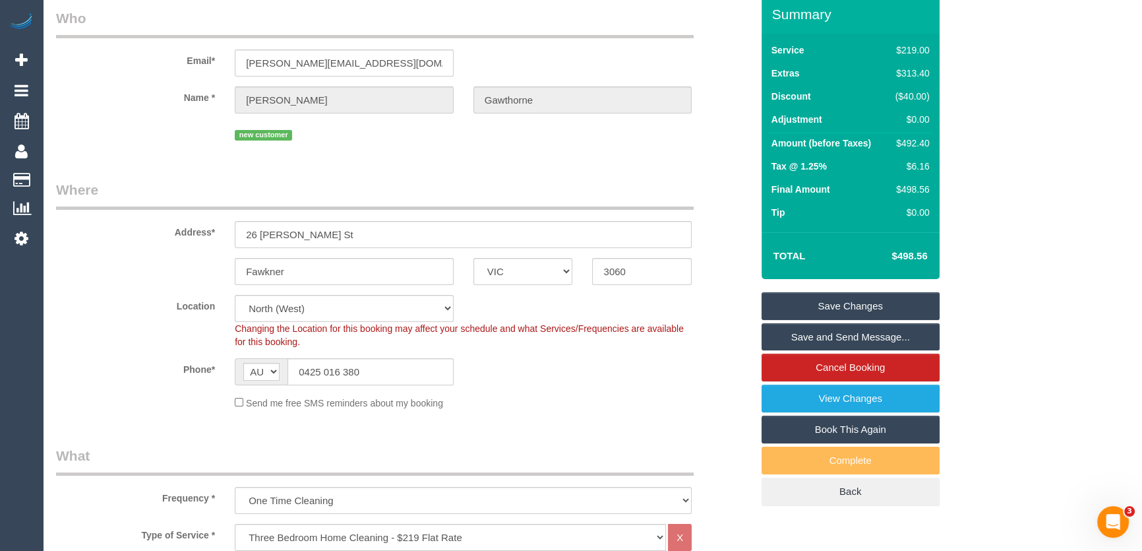
scroll to position [0, 0]
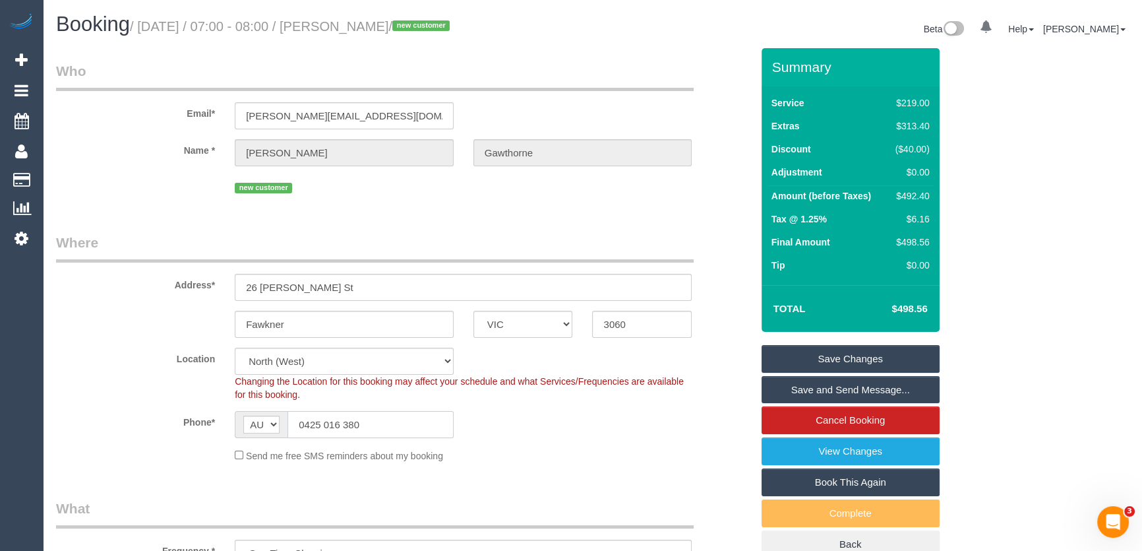
click at [386, 427] on input "0425 016 380" at bounding box center [371, 424] width 166 height 27
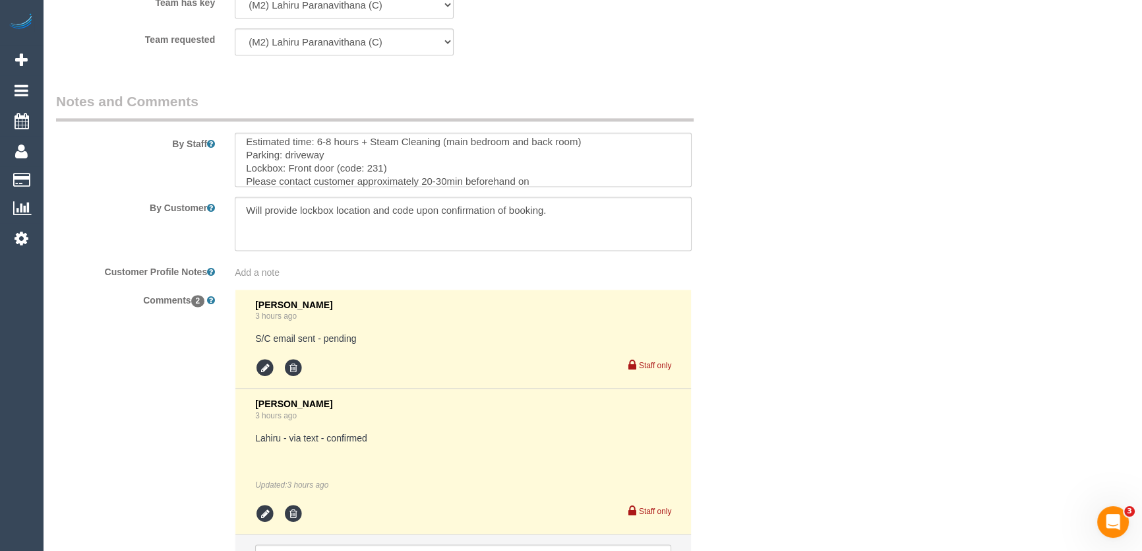
scroll to position [2278, 0]
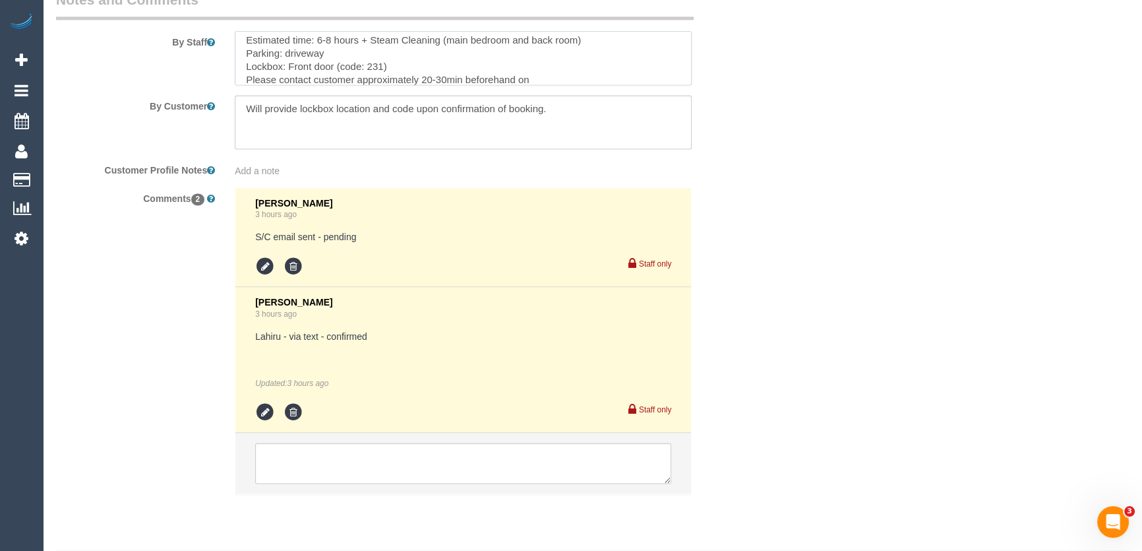
click at [547, 80] on textarea at bounding box center [463, 58] width 457 height 54
paste textarea "0425 016 380"
type textarea "Estimated time: 6-8 hours + Steam Cleaning (main bedroom and back room) Parking…"
click at [554, 113] on textarea at bounding box center [463, 122] width 457 height 54
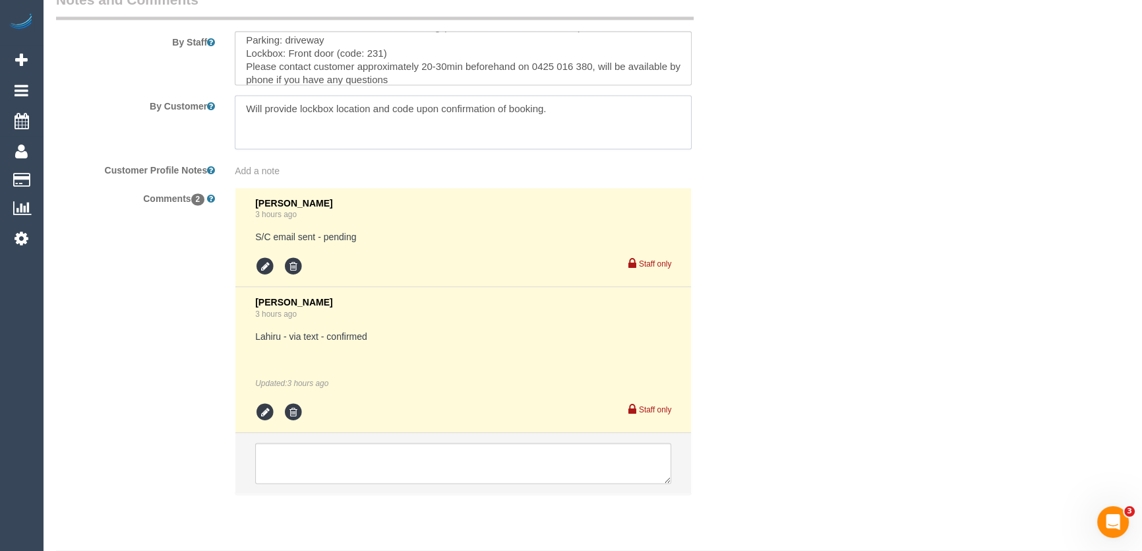
click at [554, 113] on textarea at bounding box center [463, 122] width 457 height 54
click at [260, 263] on icon at bounding box center [265, 267] width 20 height 20
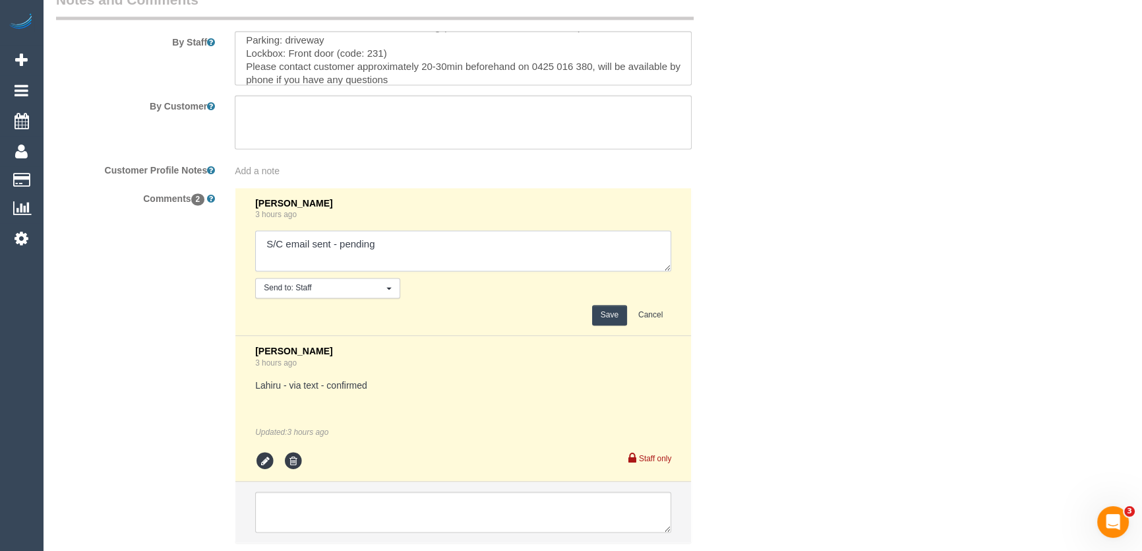
click at [422, 252] on textarea at bounding box center [463, 250] width 416 height 41
type textarea "S/C email sent - confirmed"
click at [595, 317] on button "Save" at bounding box center [609, 315] width 35 height 20
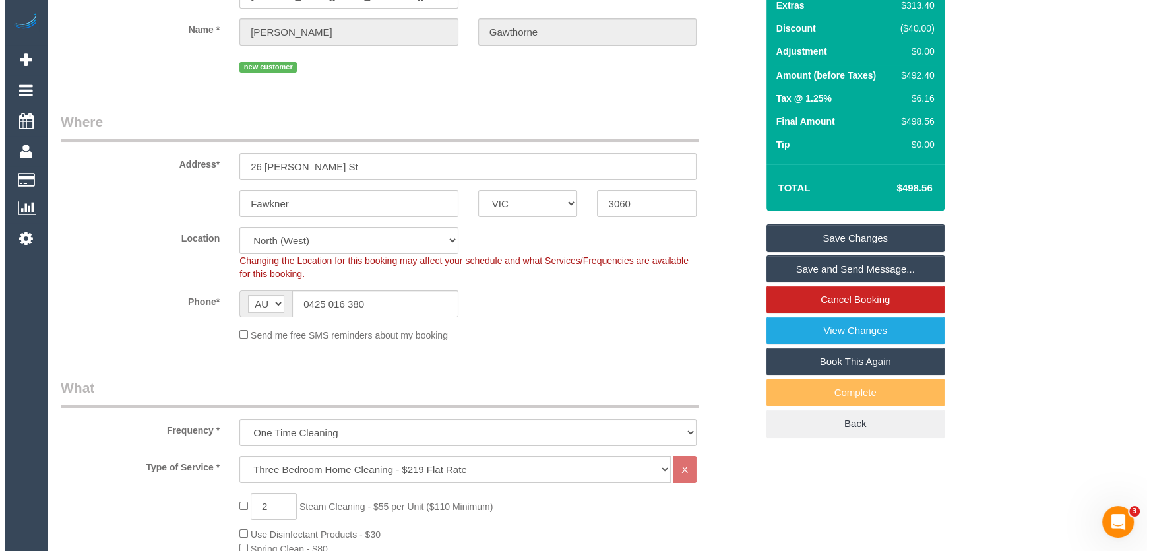
scroll to position [0, 0]
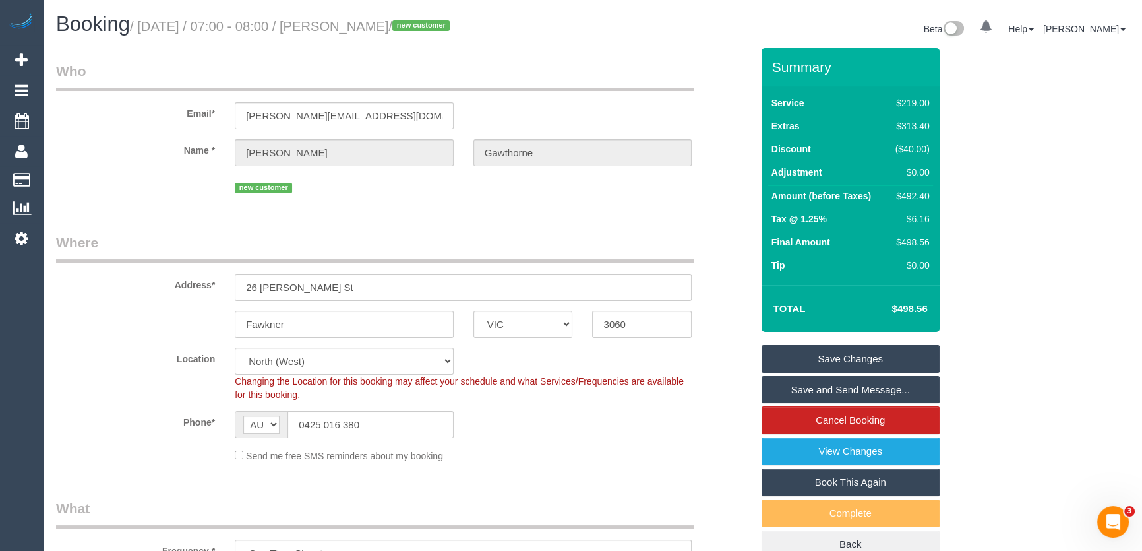
click at [844, 389] on link "Save and Send Message..." at bounding box center [851, 390] width 178 height 28
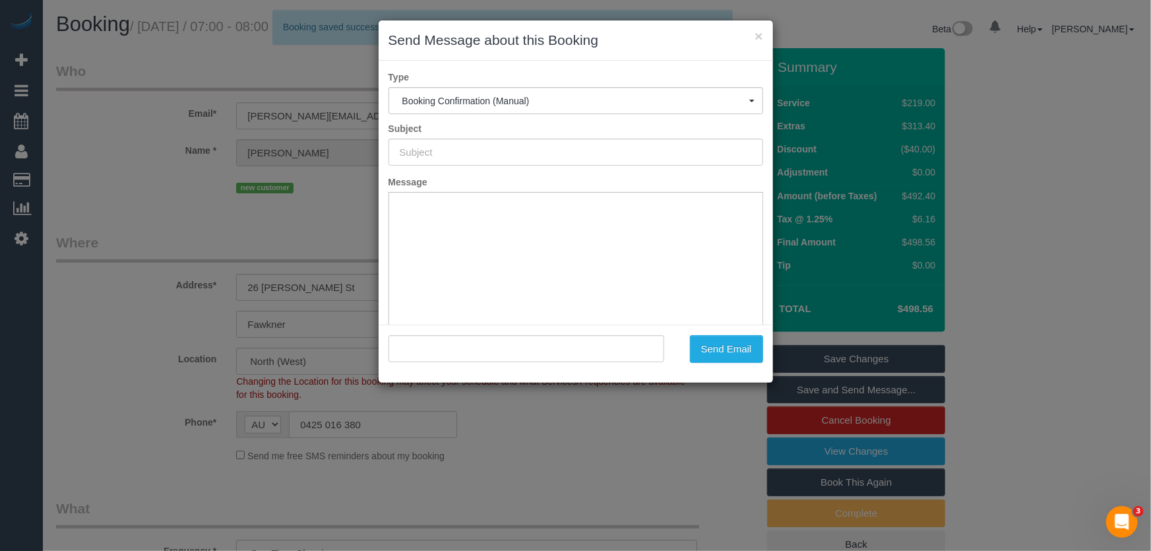
type input "Booking Confirmed"
type input ""Alycia Gawthorne" <a.gawthorne@gmail.com>"
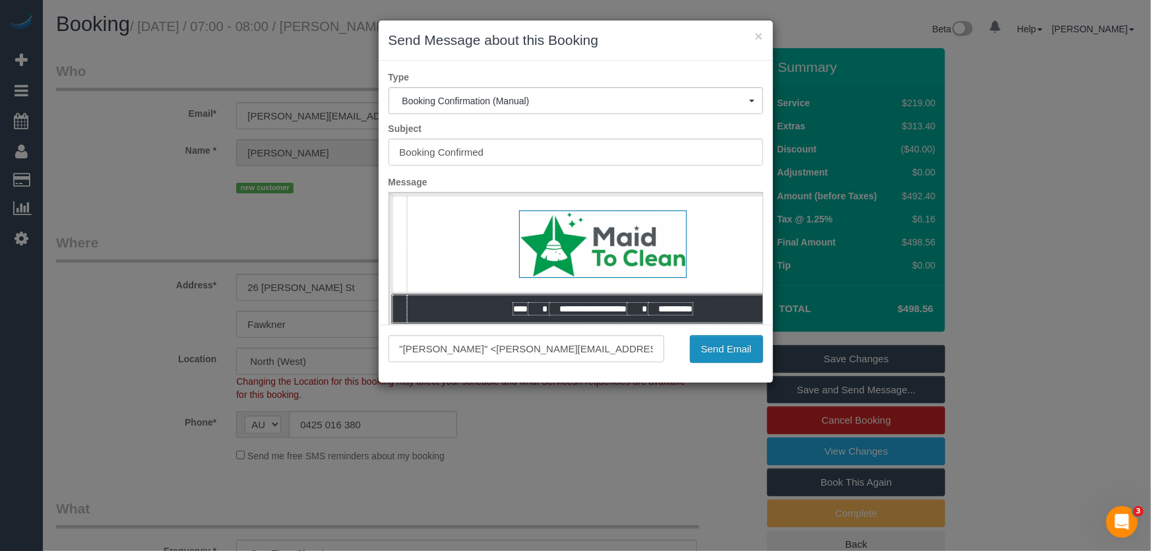
click at [719, 352] on button "Send Email" at bounding box center [726, 349] width 73 height 28
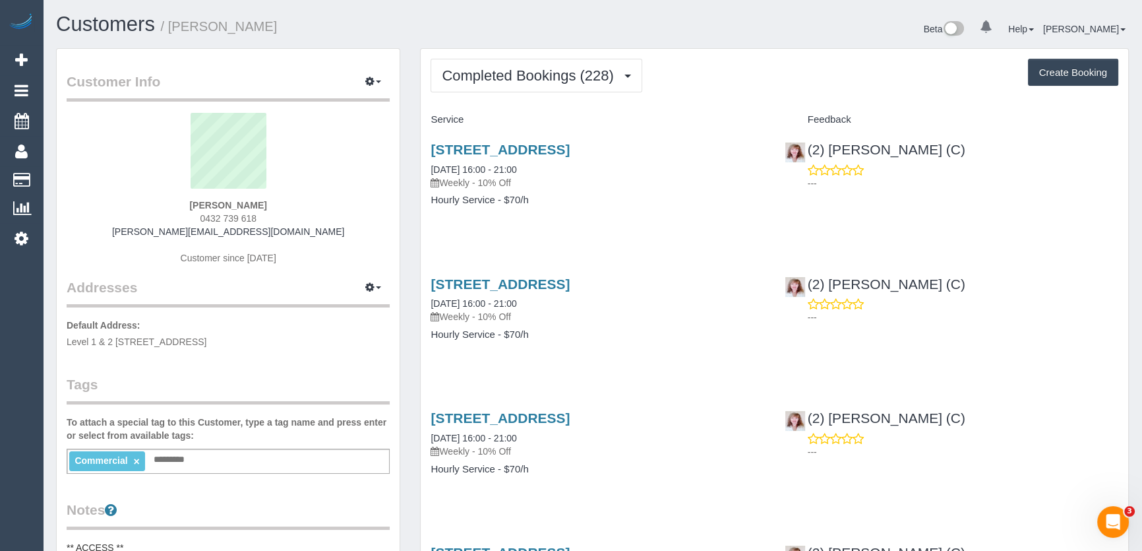
click at [317, 227] on div "[PERSON_NAME] 0432 739 618 [PERSON_NAME][EMAIL_ADDRESS][DOMAIN_NAME] Customer s…" at bounding box center [228, 195] width 323 height 165
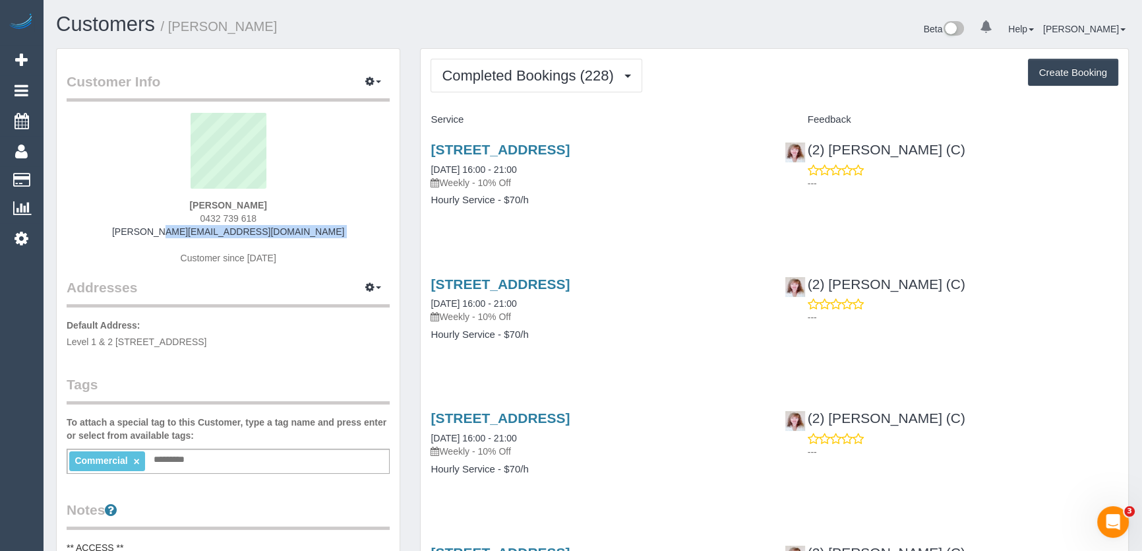
copy div "[PERSON_NAME][EMAIL_ADDRESS][DOMAIN_NAME]"
click at [563, 82] on button "Completed Bookings (228)" at bounding box center [537, 76] width 212 height 34
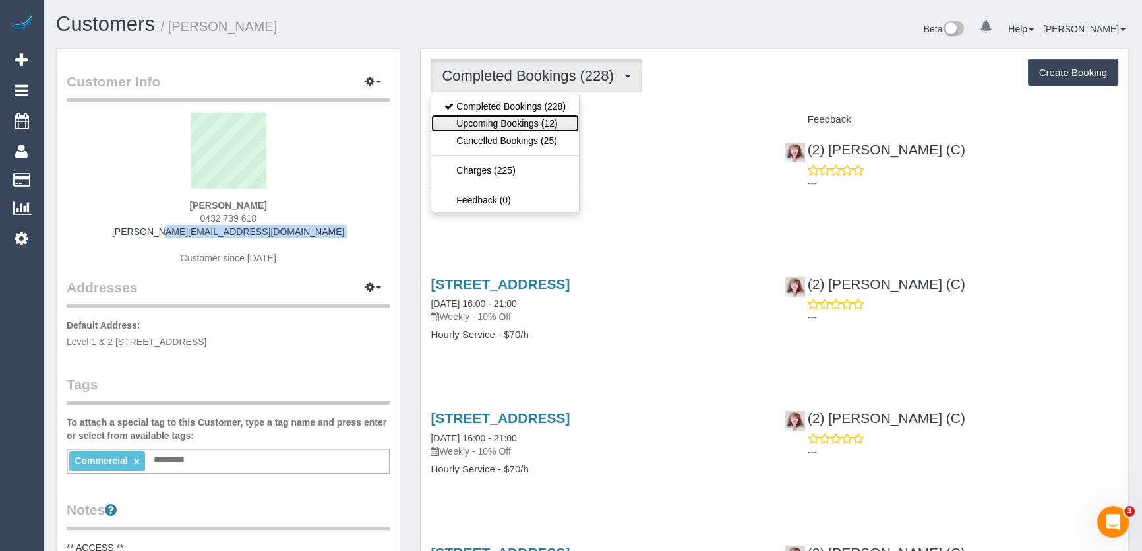
click at [545, 128] on link "Upcoming Bookings (12)" at bounding box center [505, 123] width 148 height 17
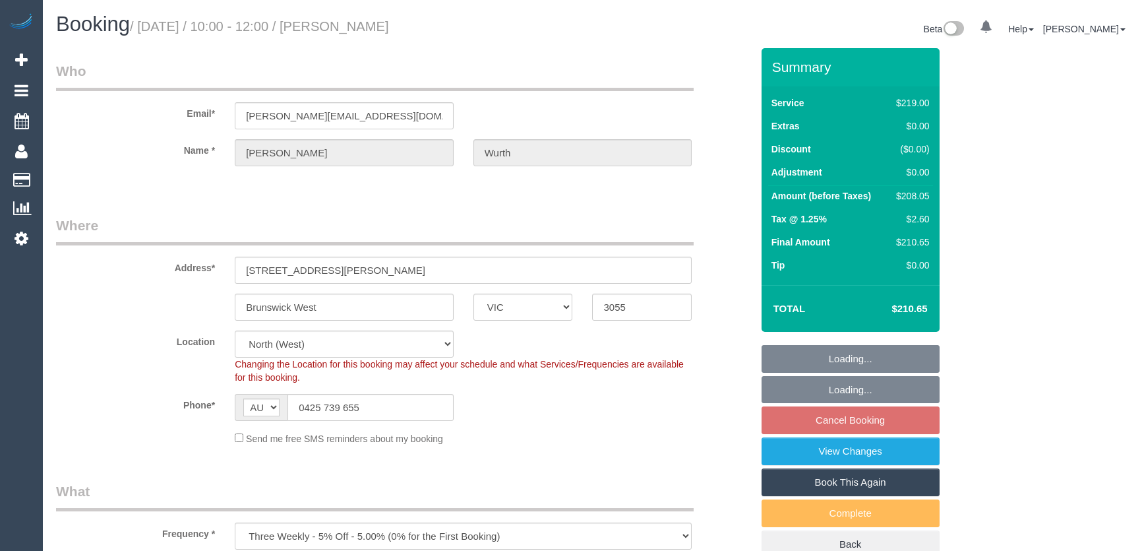
select select "VIC"
select select "number:28"
select select "number:14"
select select "number:19"
select select "number:22"
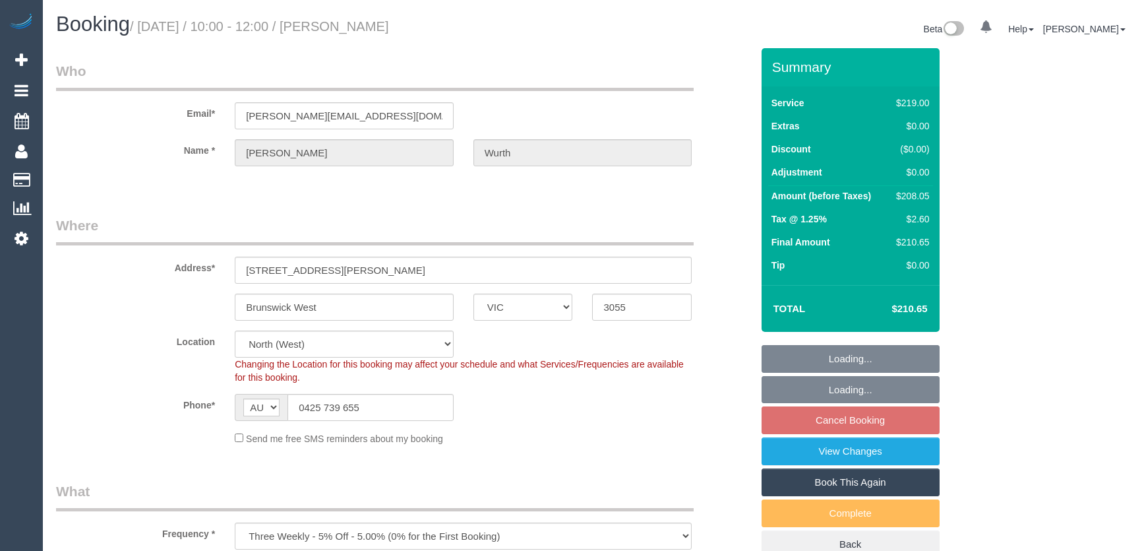
select select "number:34"
select select "number:13"
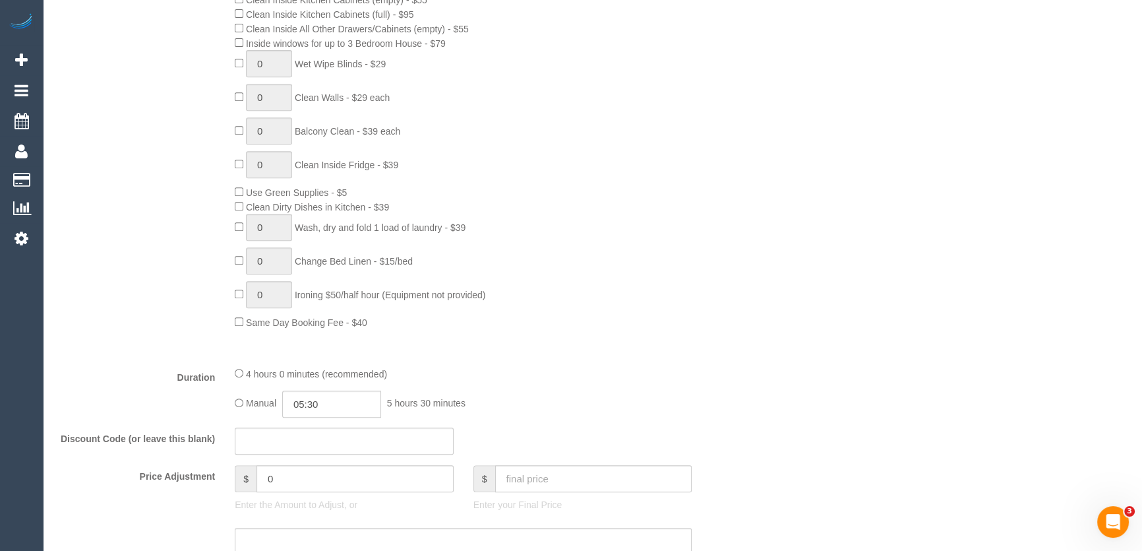
scroll to position [839, 0]
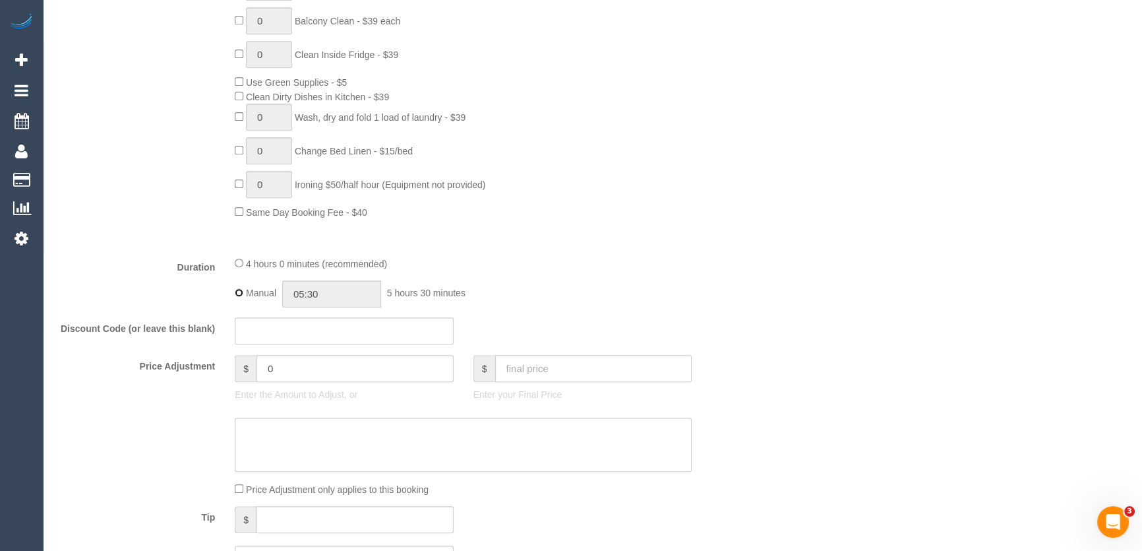
type input "04:00"
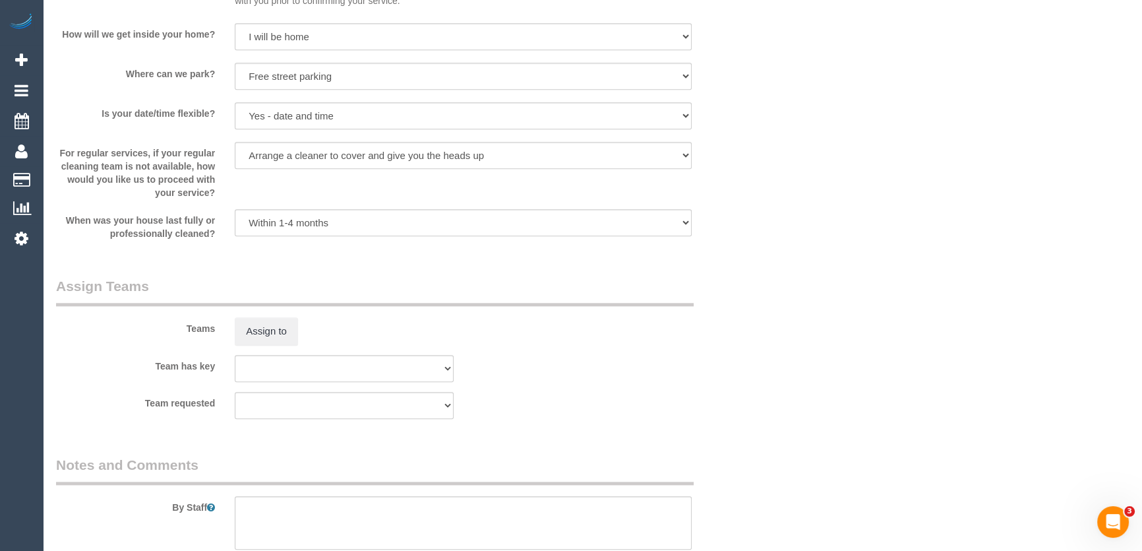
scroll to position [1798, 0]
click at [260, 333] on button "Assign to" at bounding box center [266, 329] width 63 height 28
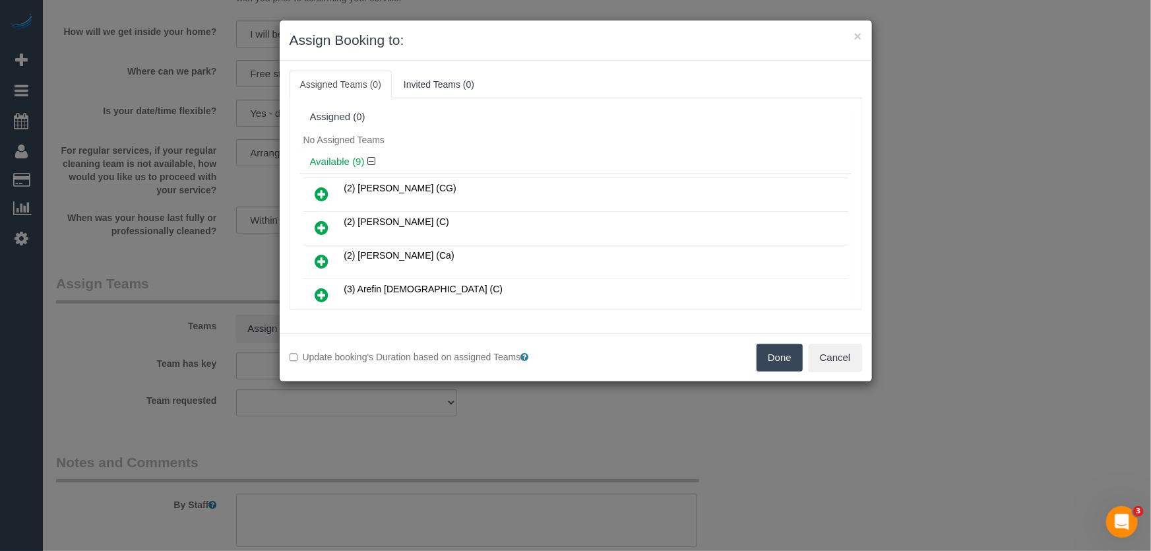
click at [324, 293] on icon at bounding box center [322, 295] width 14 height 16
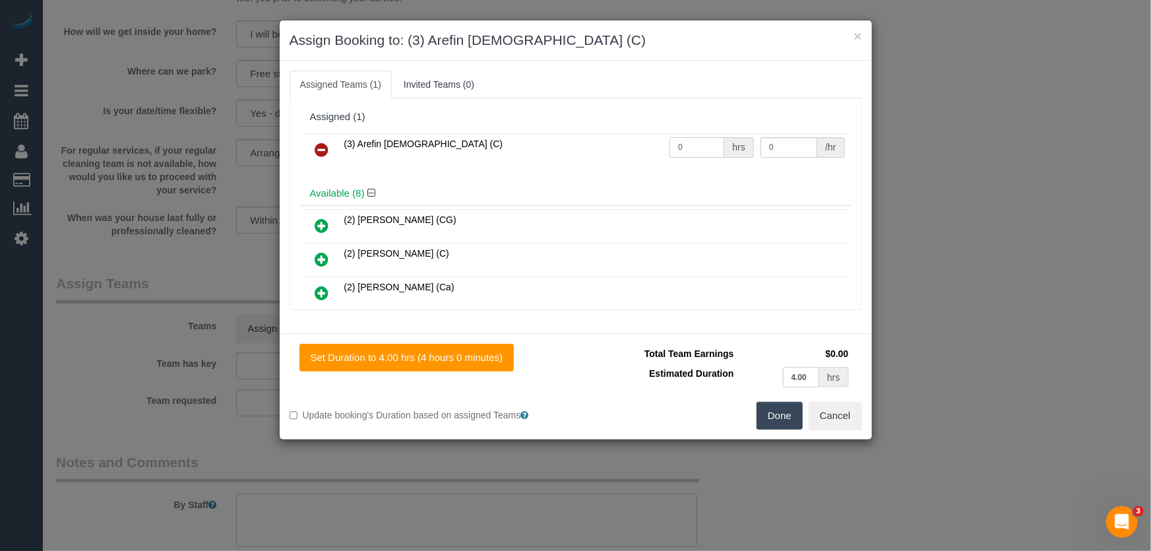
click at [694, 149] on input "0" at bounding box center [696, 147] width 55 height 20
type input "1"
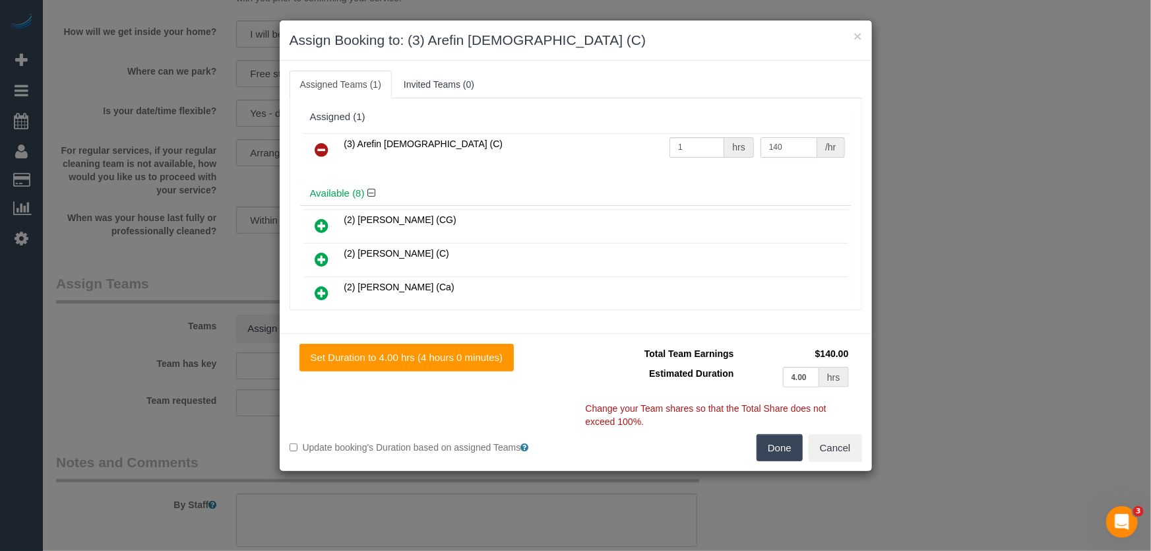
click at [774, 150] on input "140" at bounding box center [788, 147] width 57 height 20
type input "130"
click at [779, 448] on button "Done" at bounding box center [779, 448] width 46 height 28
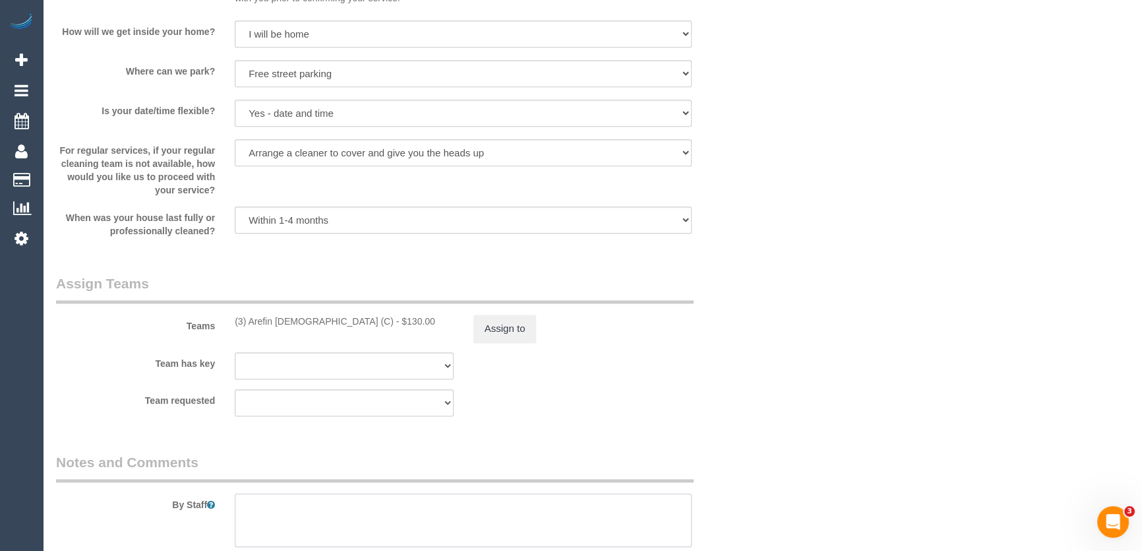
click at [274, 512] on textarea at bounding box center [463, 520] width 457 height 54
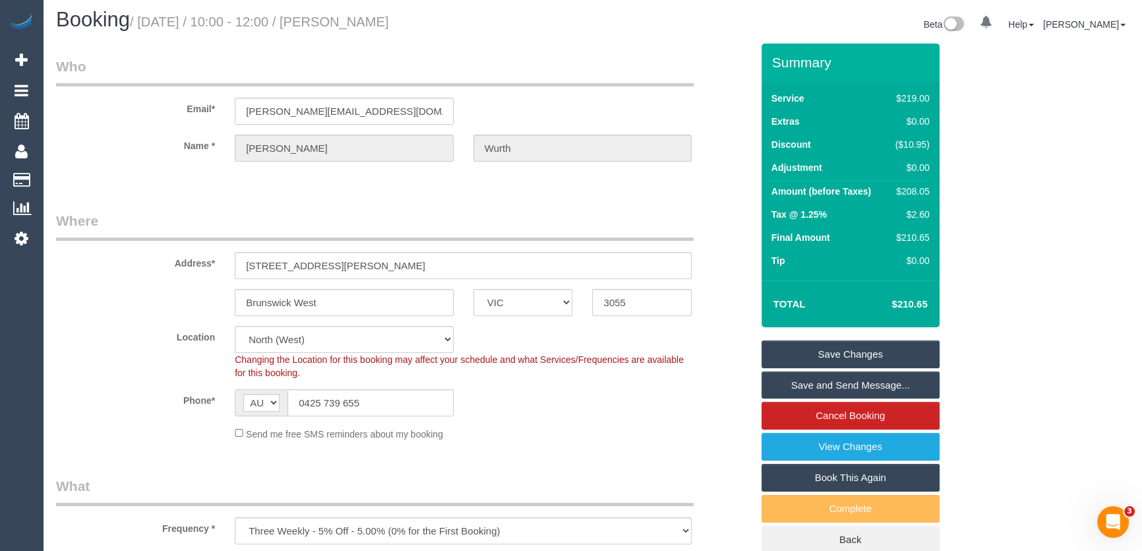
scroll to position [0, 0]
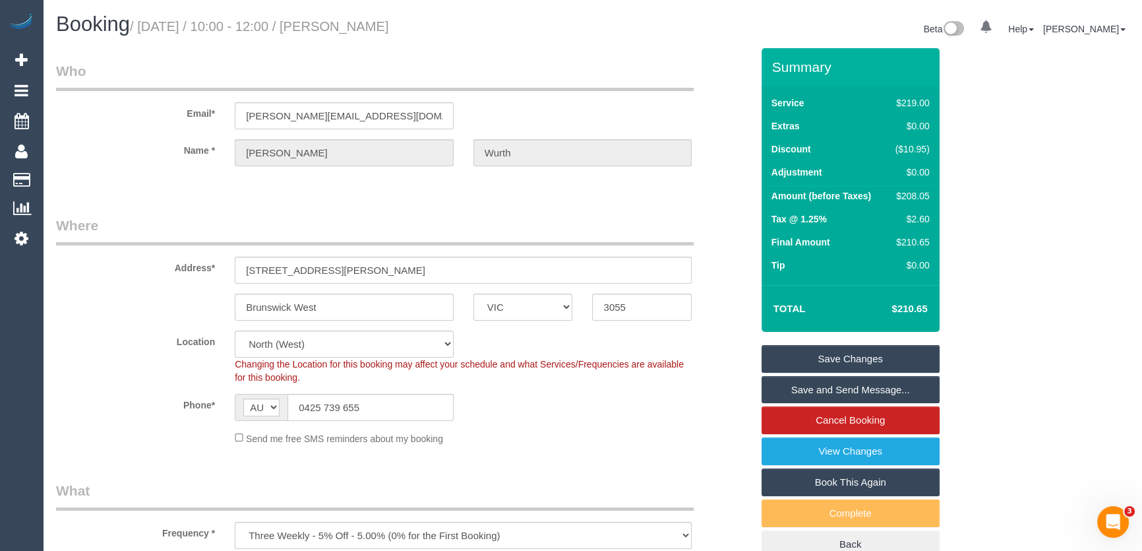
type textarea "Estimated time: 3-4 hours"
click at [363, 27] on small "/ August 26, 2025 / 10:00 - 12:00 / Courtney Wurth" at bounding box center [259, 26] width 259 height 15
click at [359, 28] on small "/ August 26, 2025 / 10:00 - 12:00 / Courtney Wurth" at bounding box center [259, 26] width 259 height 15
copy small "Courtney Wurth"
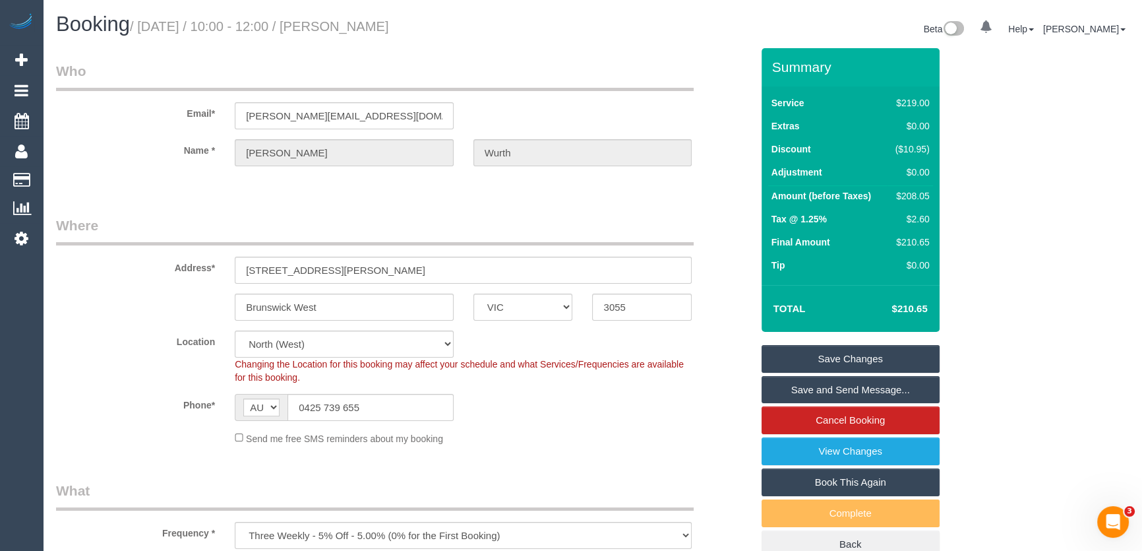
click at [805, 386] on link "Save and Send Message..." at bounding box center [851, 390] width 178 height 28
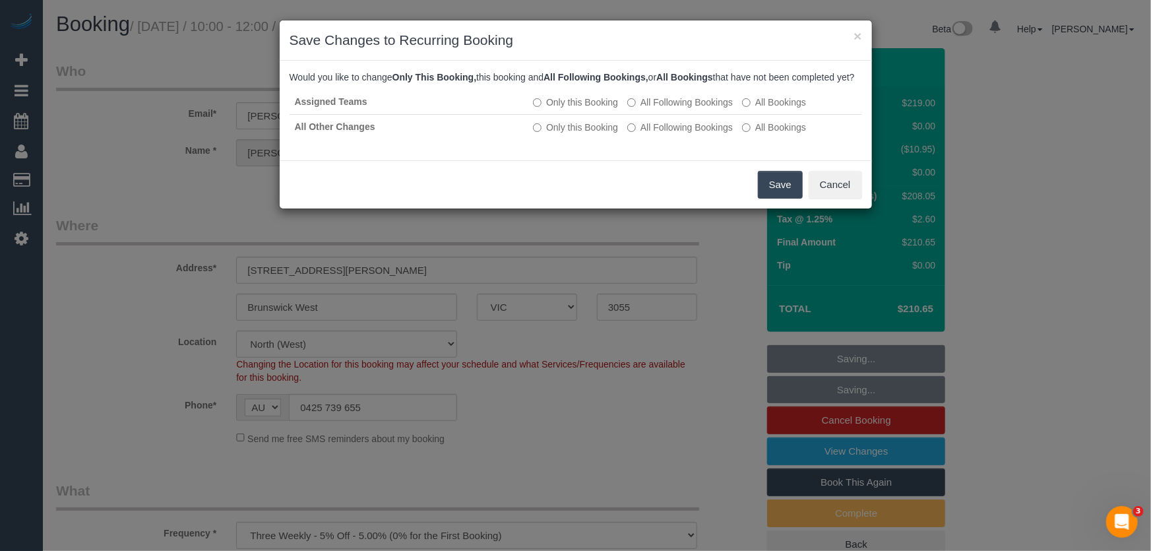
click at [773, 197] on button "Save" at bounding box center [780, 185] width 45 height 28
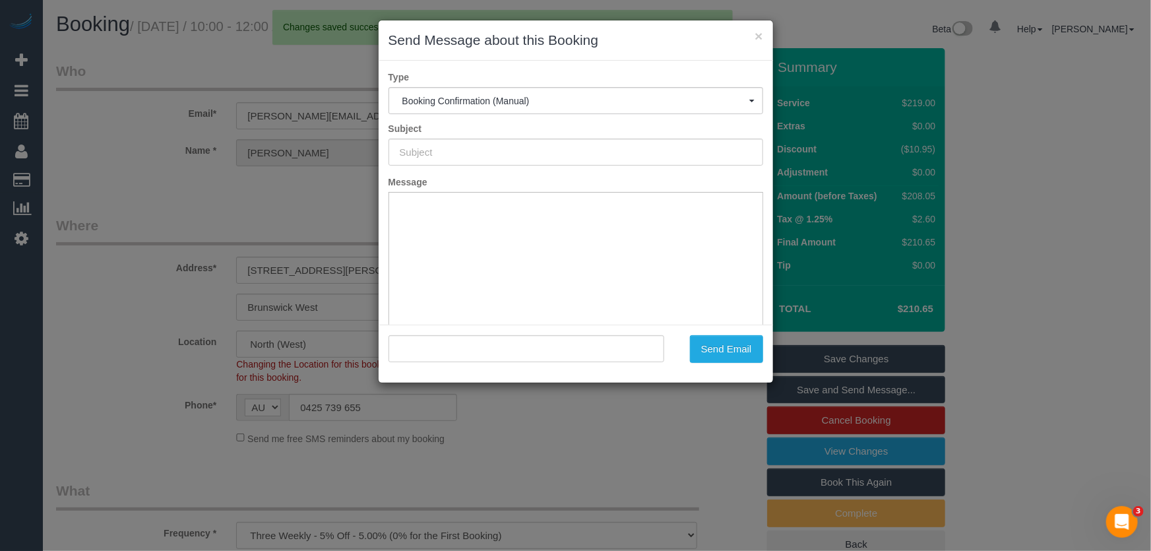
type input "Booking Confirmed"
type input ""Courtney Wurth" <c.wurth@hotmail.com>"
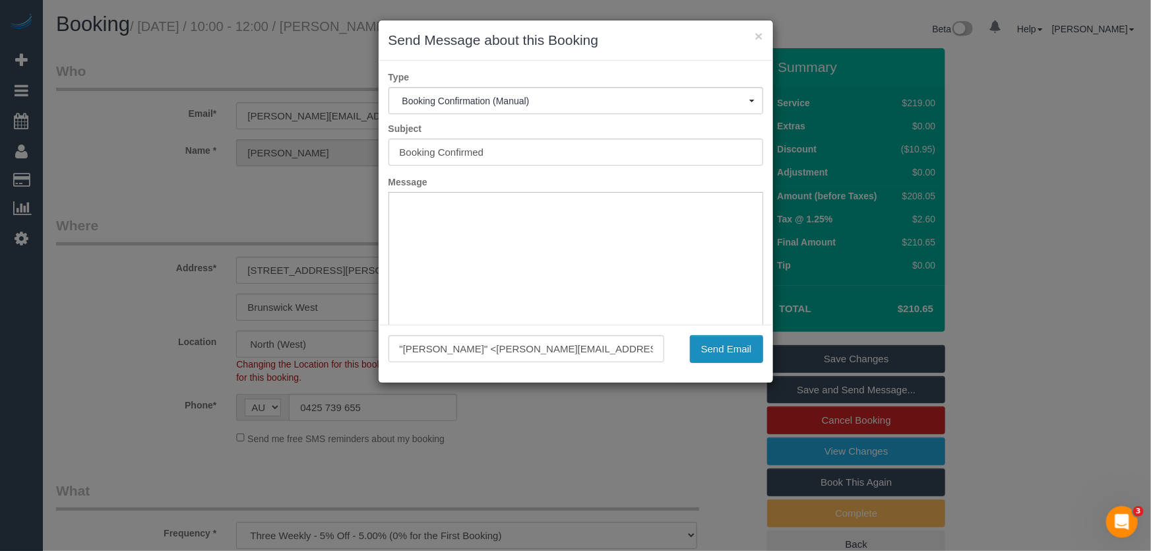
click at [712, 353] on button "Send Email" at bounding box center [726, 349] width 73 height 28
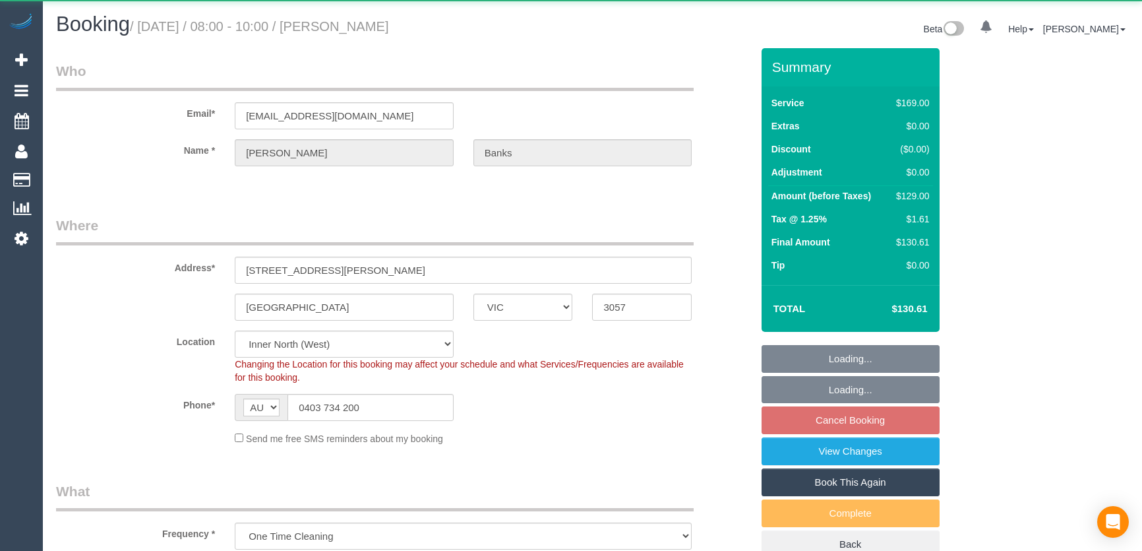
select select "VIC"
select select "string:stripe-pm_1RxoyG2GScqysDRV6lHadarf"
select select "number:28"
select select "number:14"
select select "number:18"
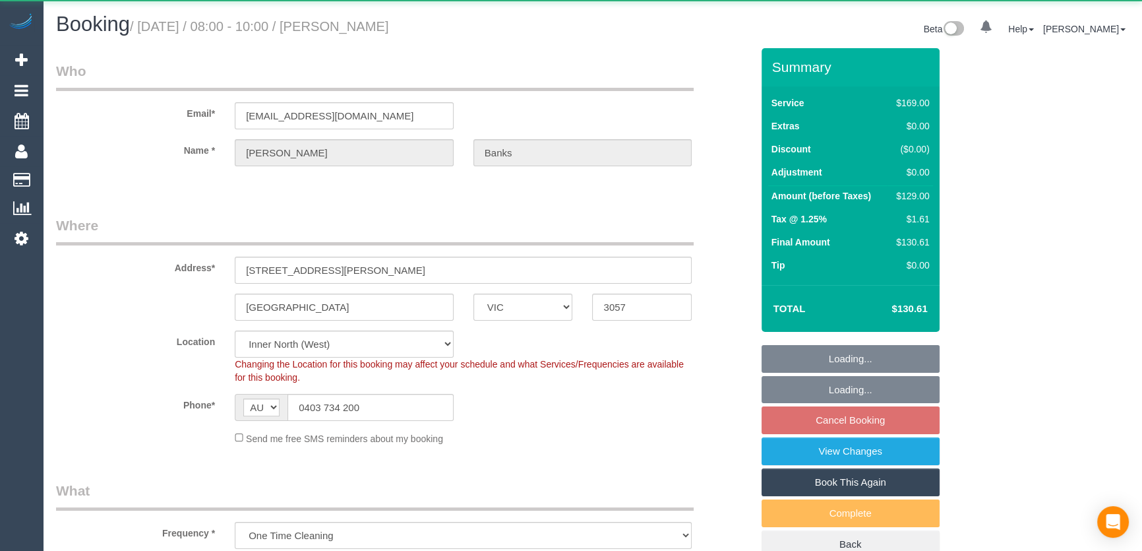
select select "number:25"
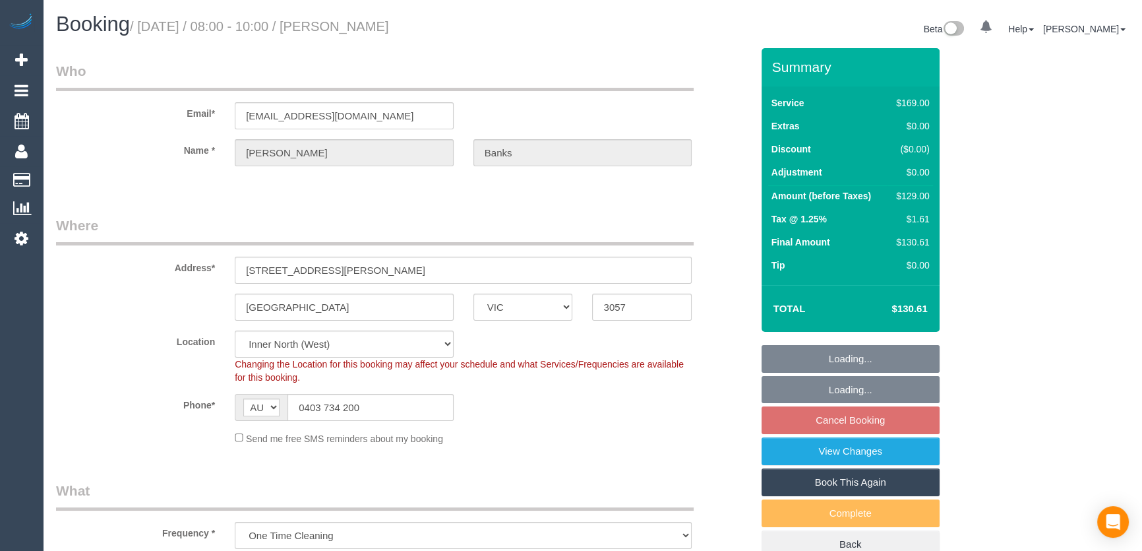
select select "object:771"
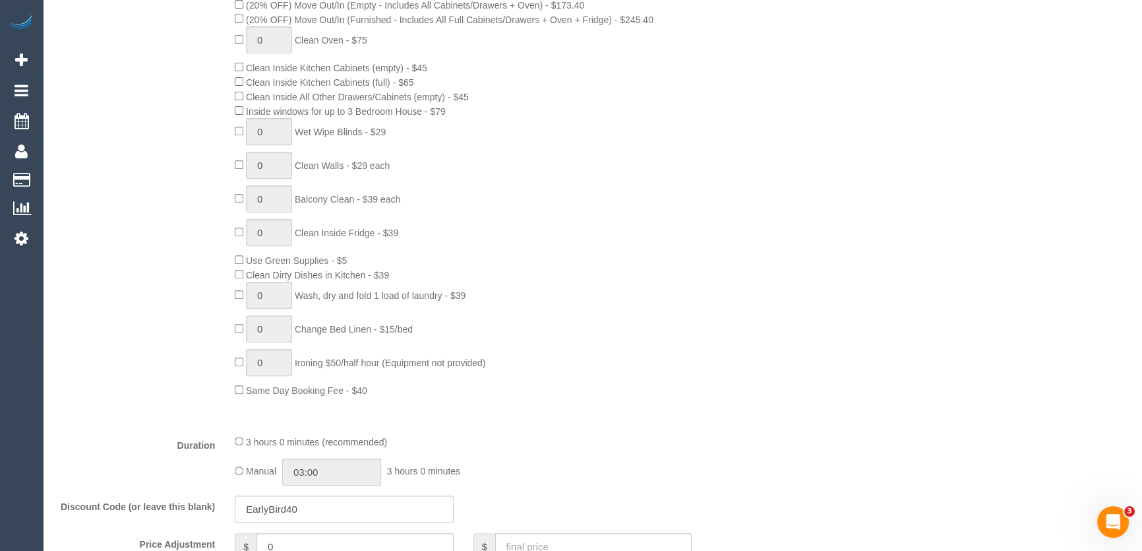
scroll to position [719, 0]
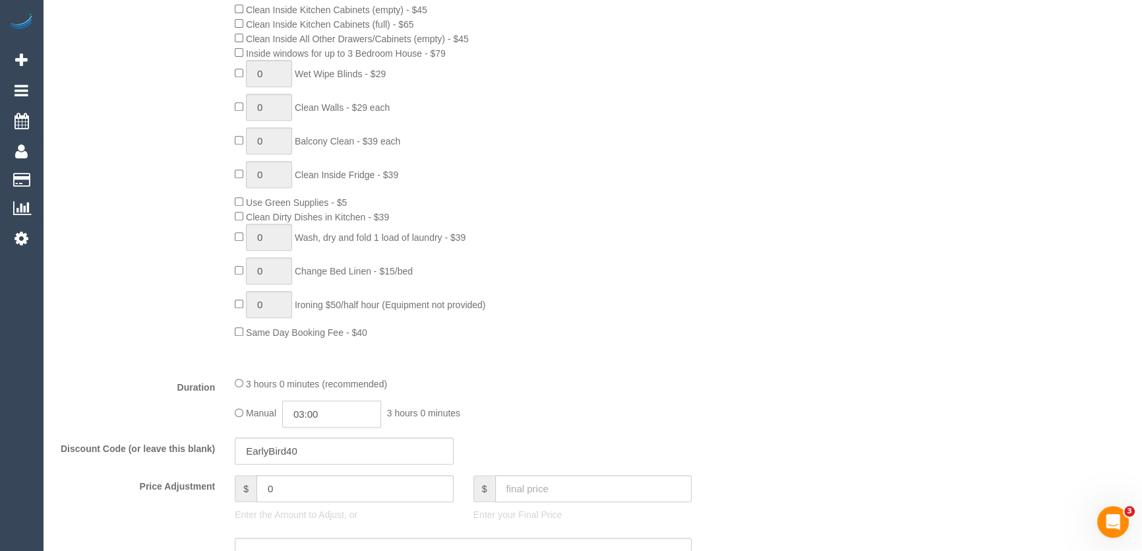
click at [352, 417] on input "03:00" at bounding box center [331, 413] width 99 height 27
click at [314, 446] on li "01:30" at bounding box center [317, 452] width 59 height 17
click at [327, 418] on input "01:30" at bounding box center [331, 413] width 99 height 27
type input "01:45"
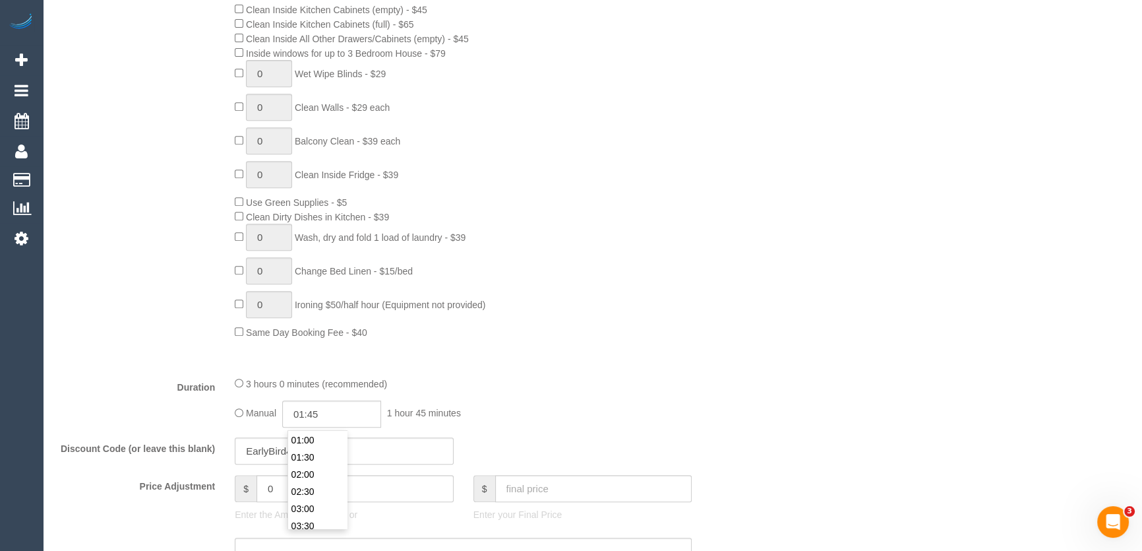
click at [585, 366] on div at bounding box center [463, 365] width 477 height 1
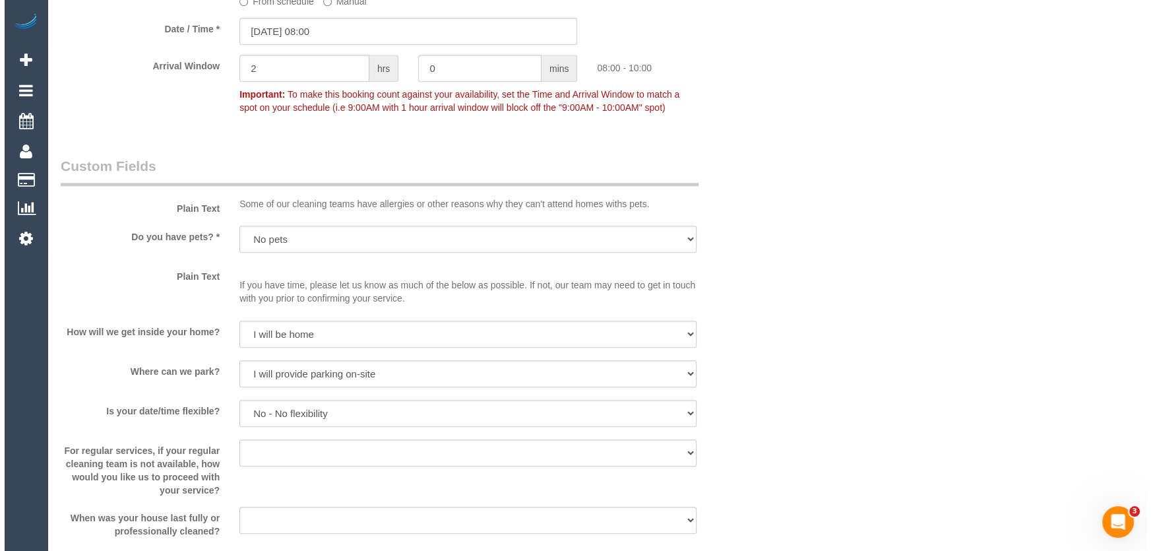
scroll to position [1618, 0]
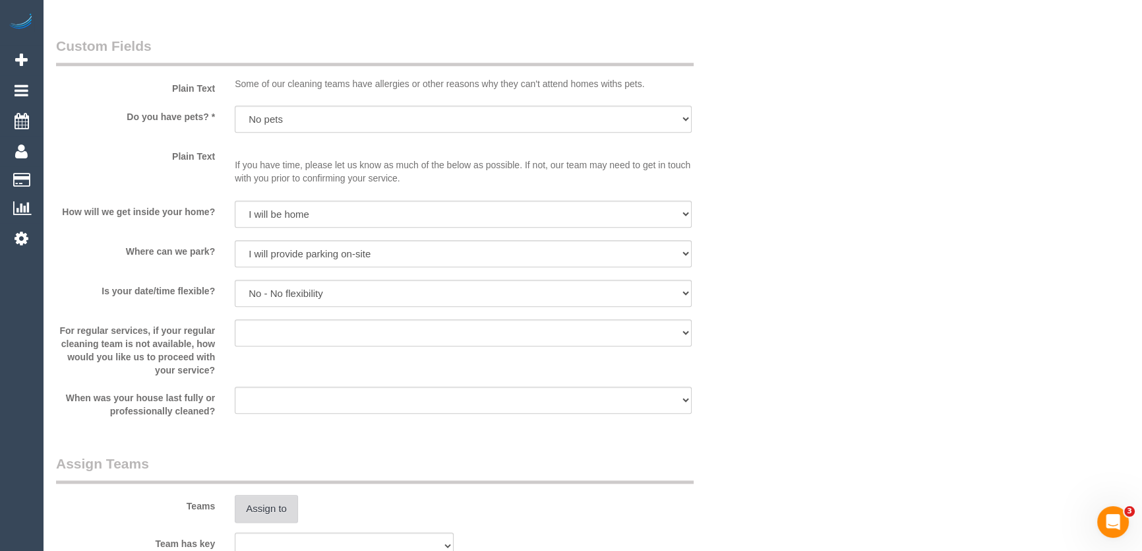
click at [264, 505] on button "Assign to" at bounding box center [266, 509] width 63 height 28
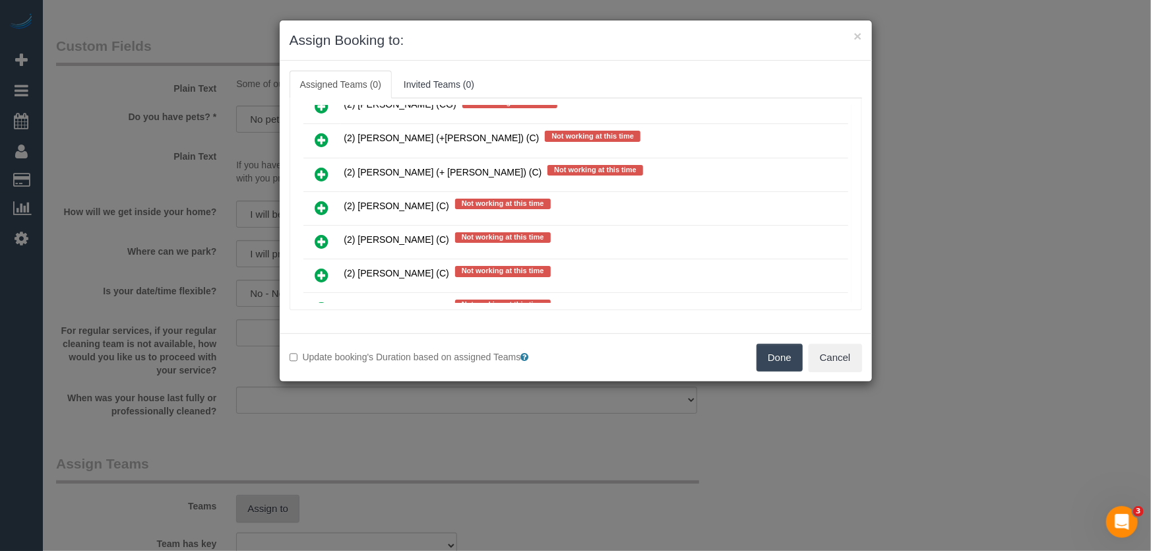
scroll to position [2258, 0]
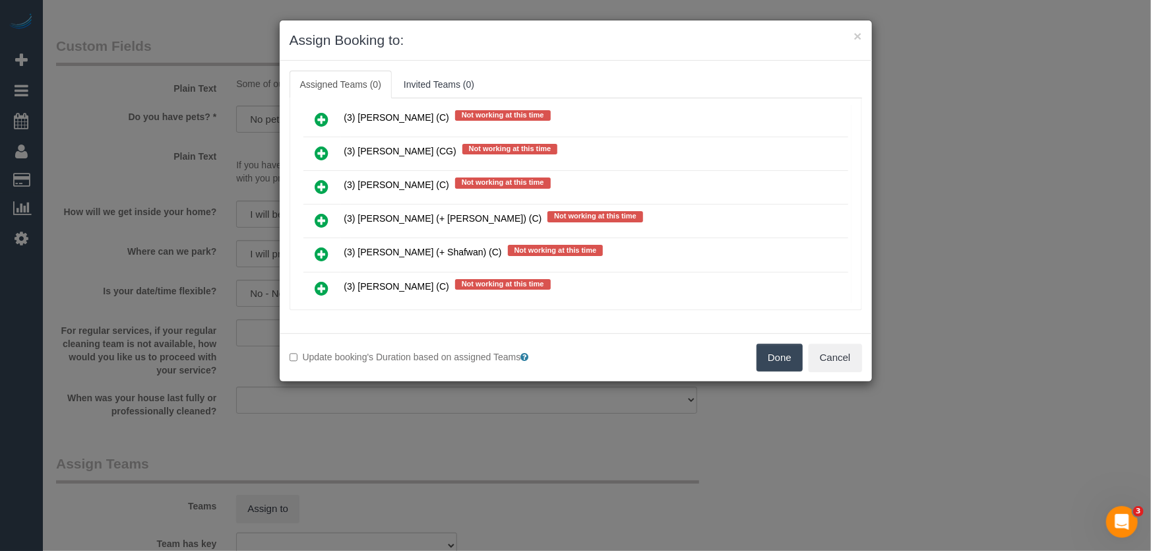
click at [319, 246] on icon at bounding box center [322, 254] width 14 height 16
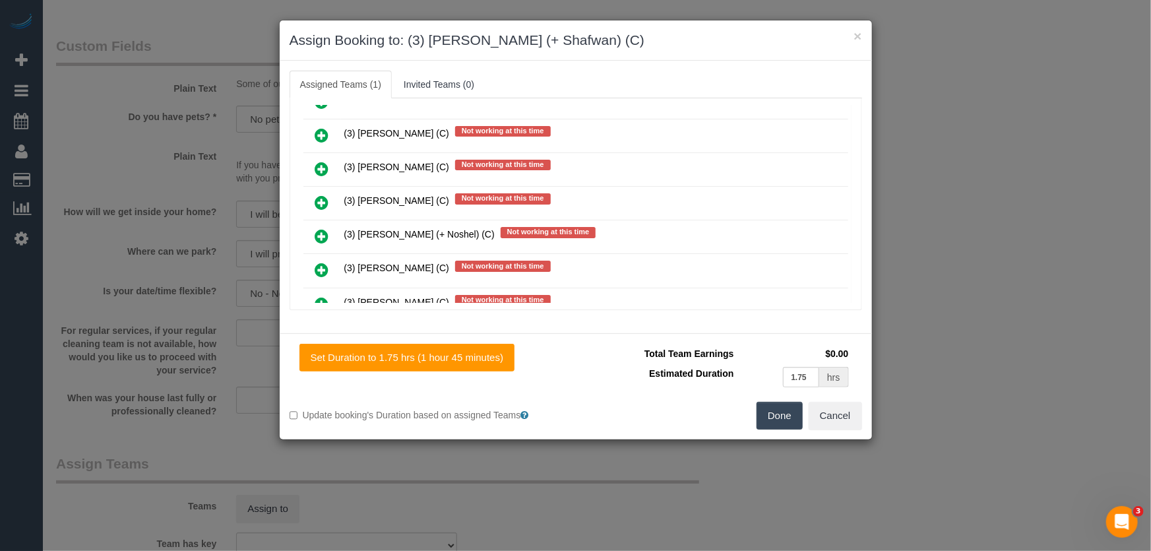
scroll to position [3009, 0]
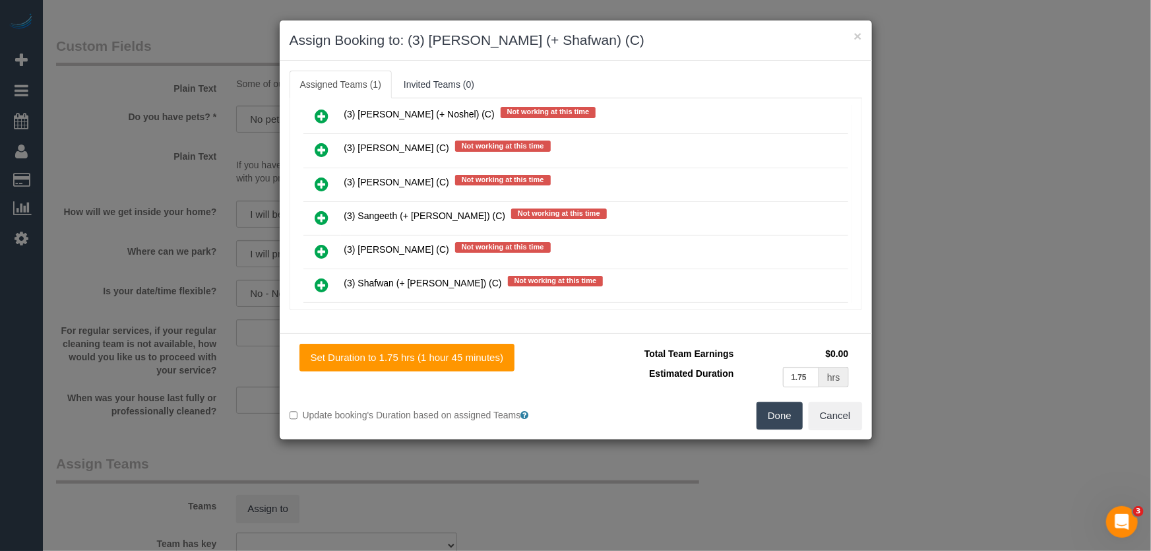
click at [317, 277] on icon at bounding box center [322, 285] width 14 height 16
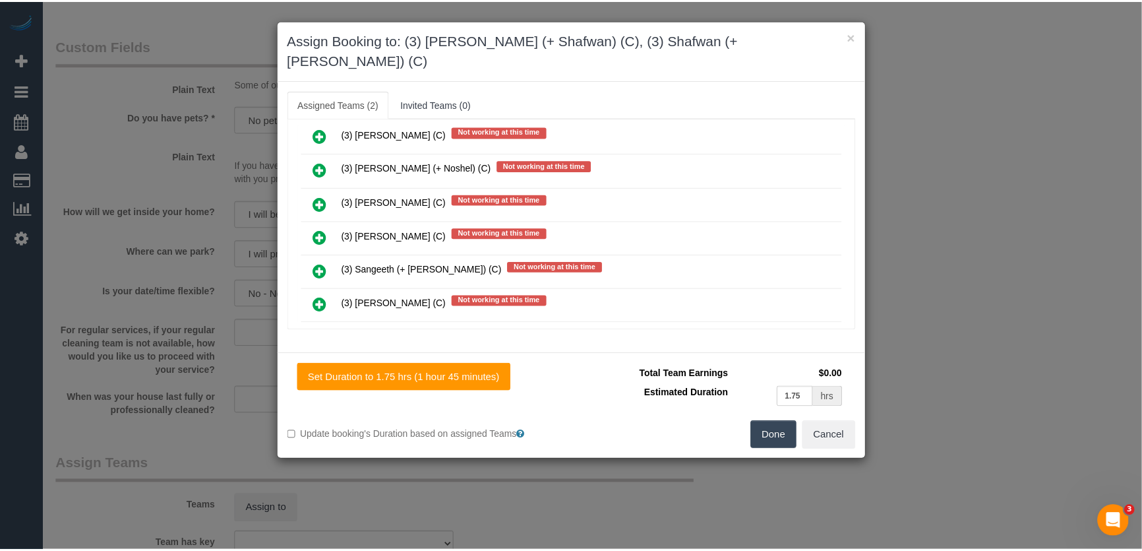
scroll to position [3102, 0]
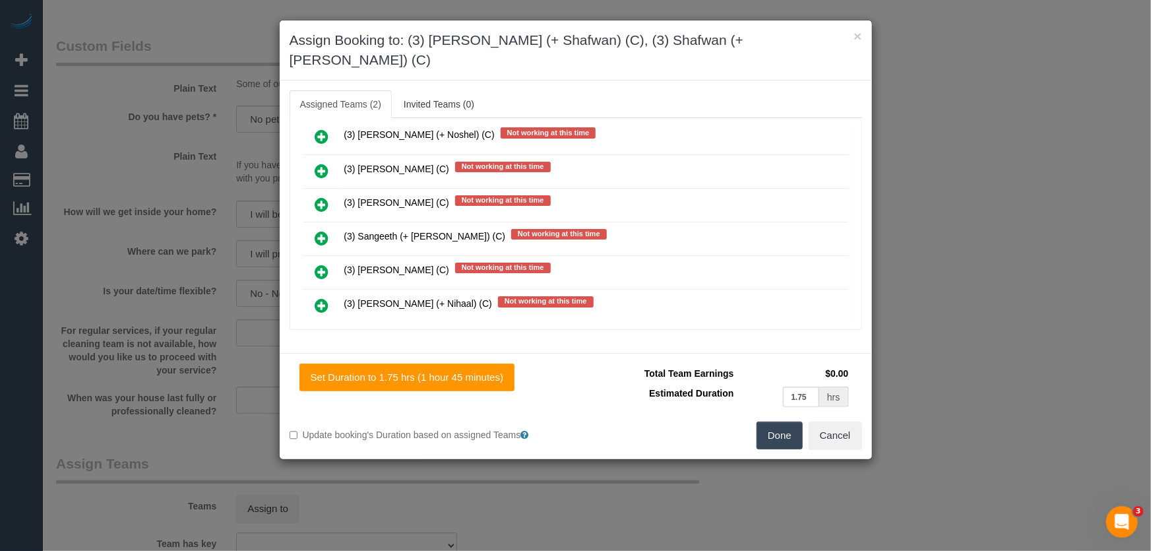
click at [797, 421] on button "Done" at bounding box center [779, 435] width 46 height 28
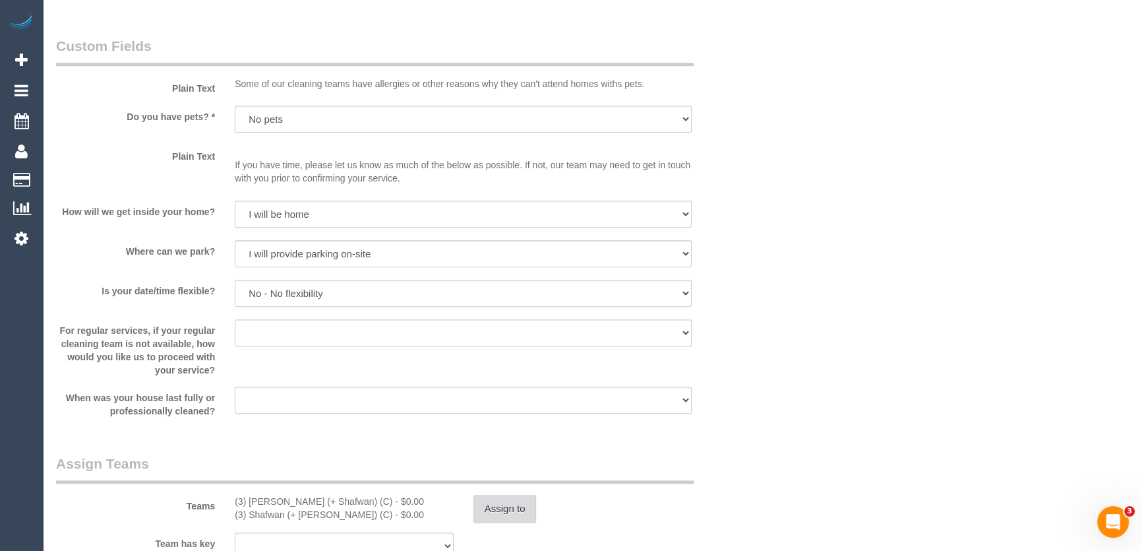
click at [510, 510] on button "Assign to" at bounding box center [505, 509] width 63 height 28
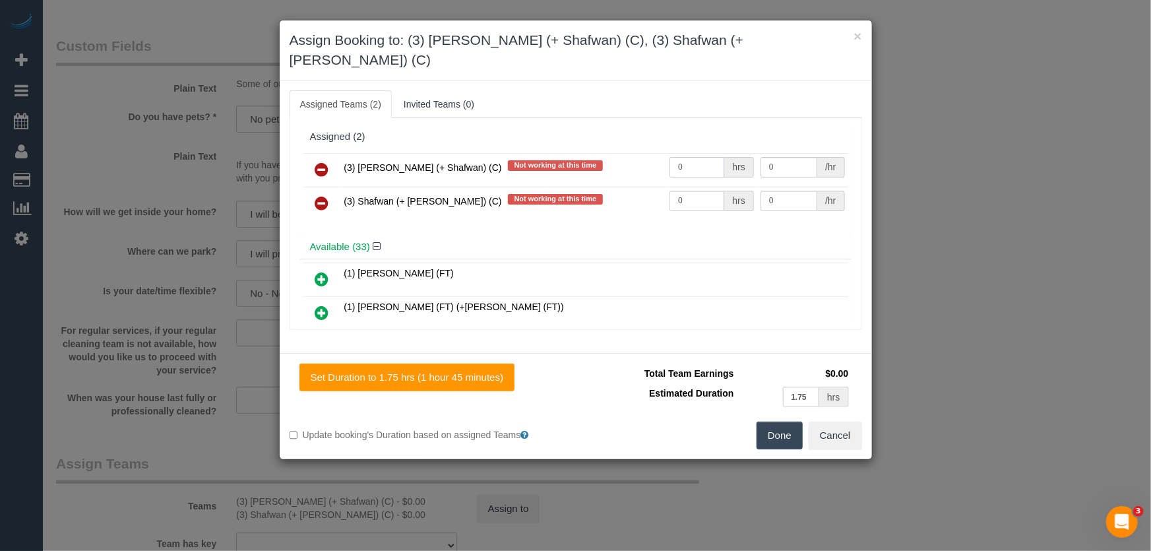
click at [688, 157] on input "0" at bounding box center [696, 167] width 55 height 20
type input "1"
type input "55"
click at [693, 191] on input "0" at bounding box center [696, 201] width 55 height 20
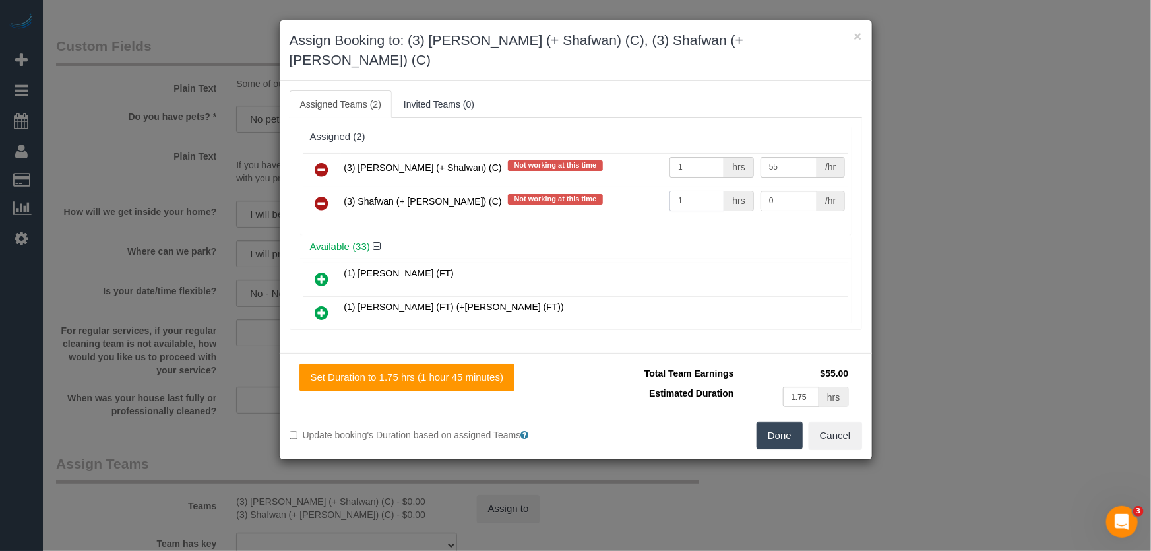
type input "1"
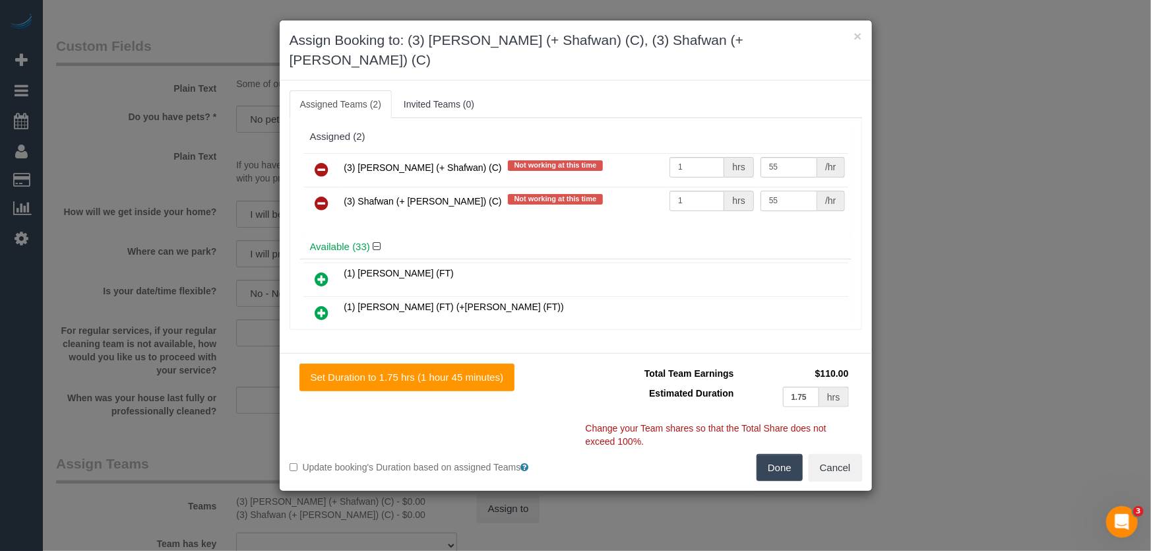
type input "55"
click at [778, 454] on button "Done" at bounding box center [779, 468] width 46 height 28
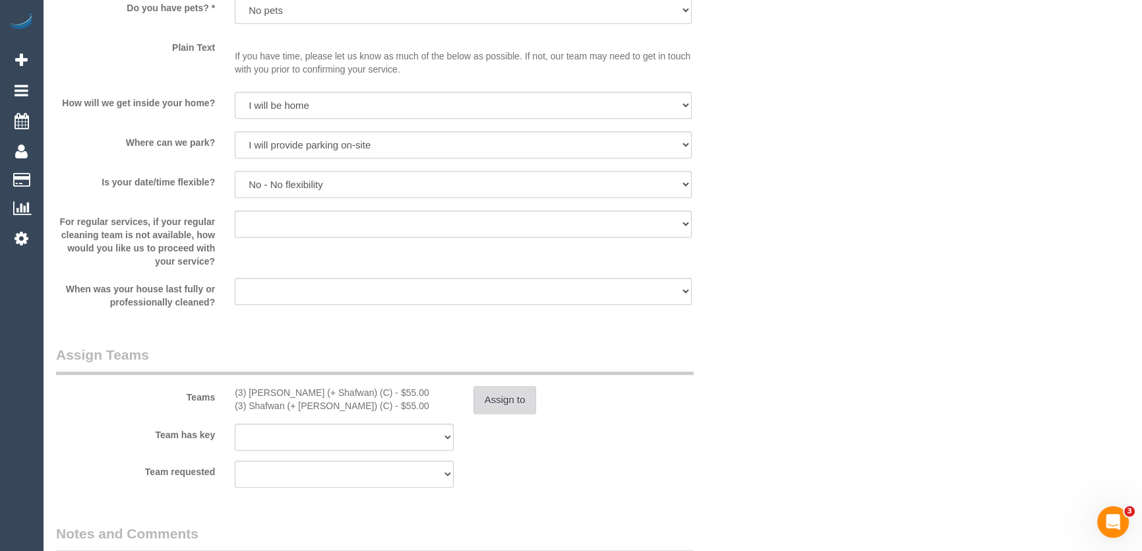
scroll to position [1858, 0]
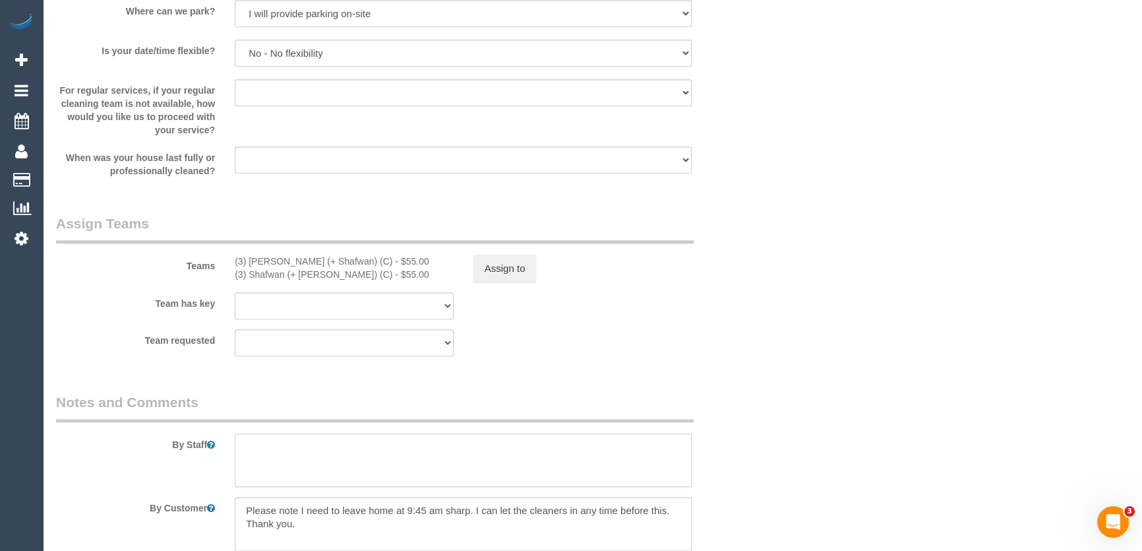
click at [291, 459] on textarea at bounding box center [463, 460] width 457 height 54
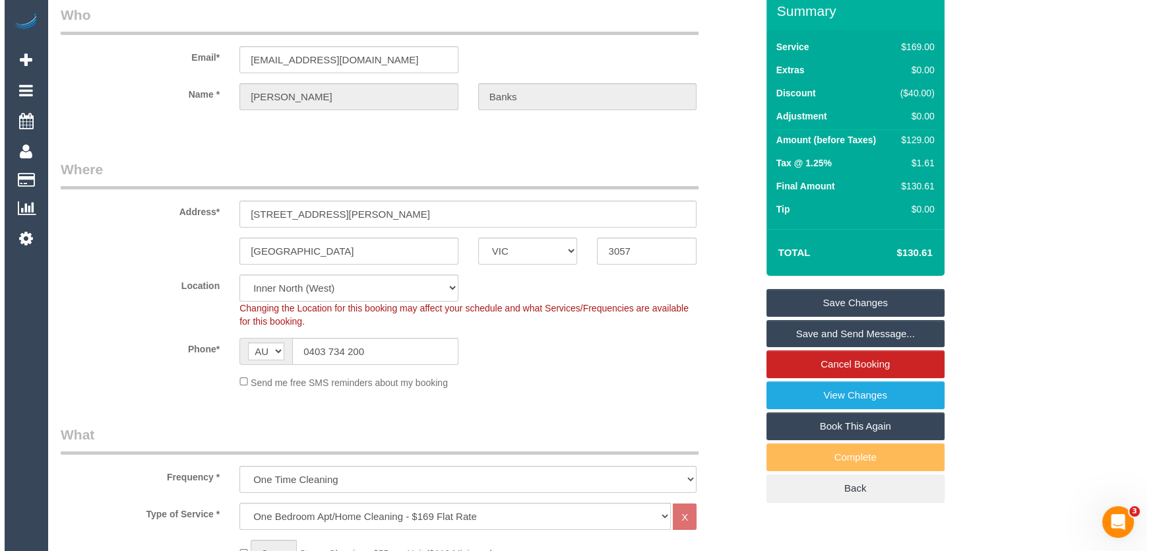
scroll to position [0, 0]
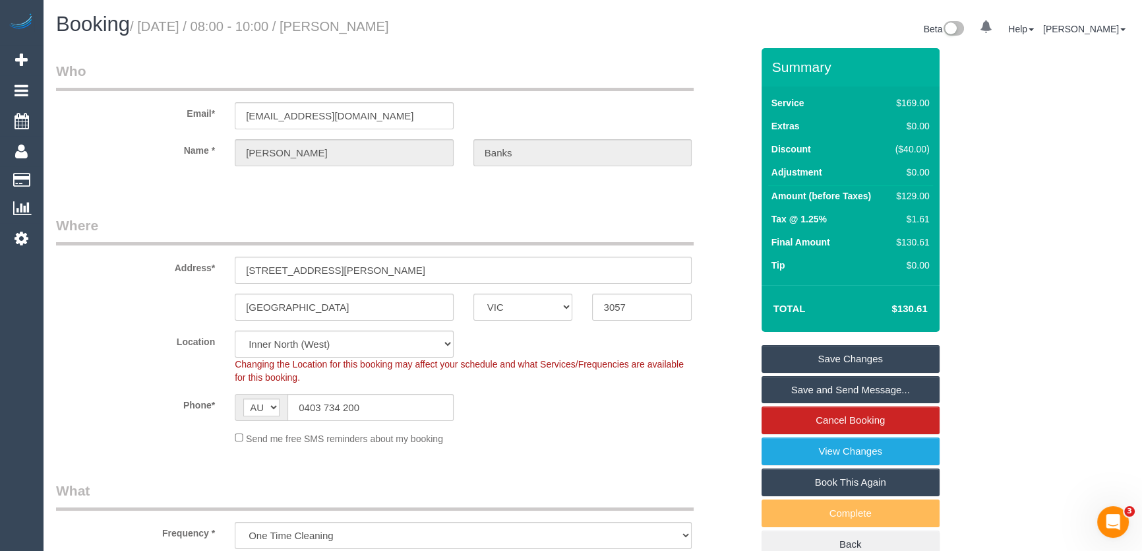
type textarea "Estimated time: 3-3.5 hours"
click at [365, 30] on small "/ August 26, 2025 / 08:00 - 10:00 / Andrew Banks" at bounding box center [259, 26] width 259 height 15
copy small "Andrew Banks"
click at [822, 390] on link "Save and Send Message..." at bounding box center [851, 390] width 178 height 28
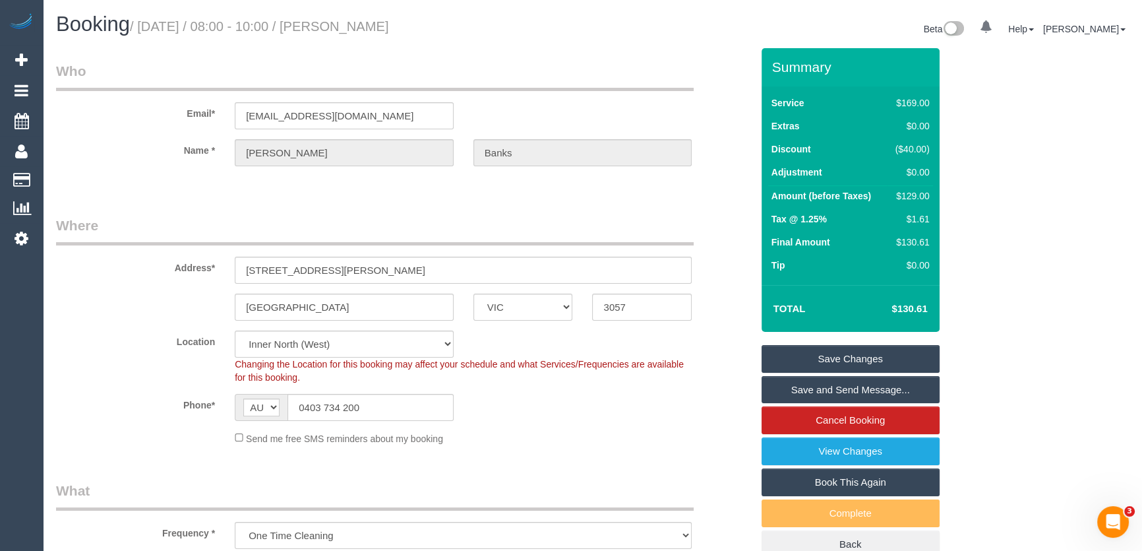
click at [822, 390] on fieldset "Save Changes Save and Send Message... Cancel Booking View Changes Book This Aga…" at bounding box center [851, 452] width 178 height 214
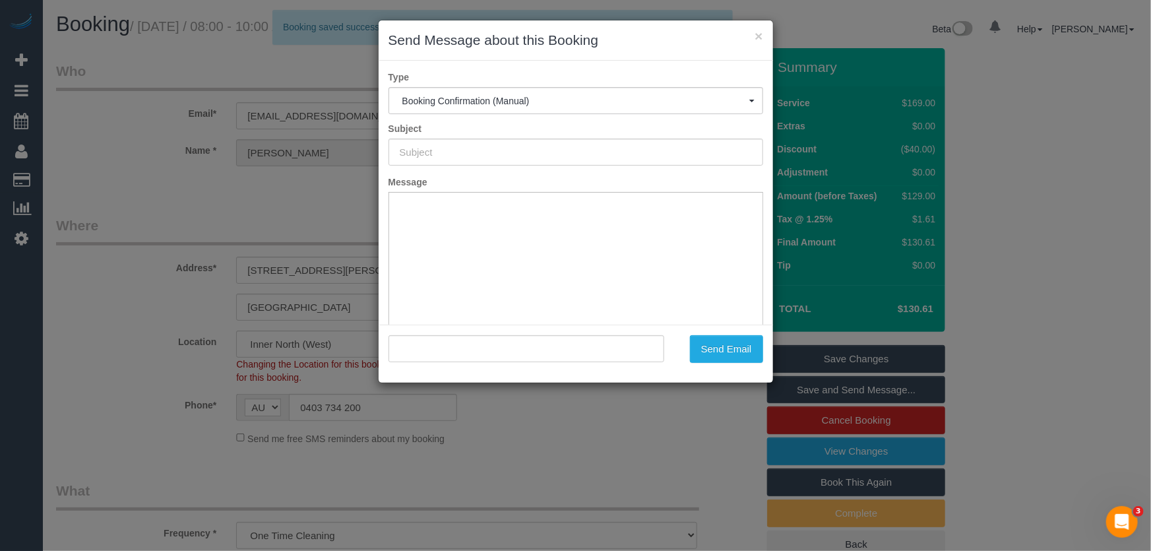
type input "Booking Confirmed"
type input ""Andrew Banks" <andrewbanks312@gmail.com>"
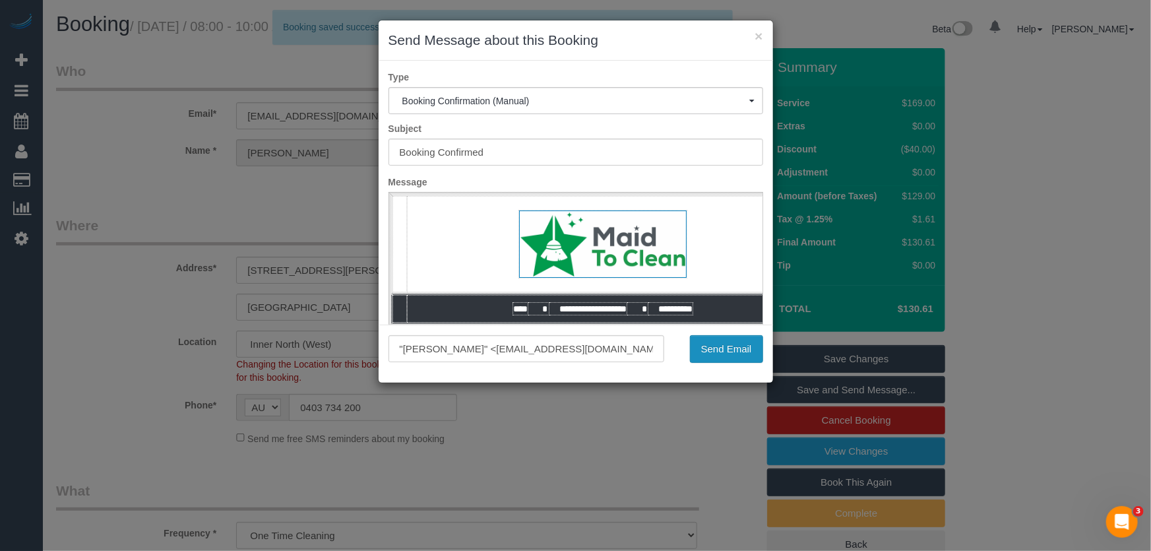
click at [729, 355] on button "Send Email" at bounding box center [726, 349] width 73 height 28
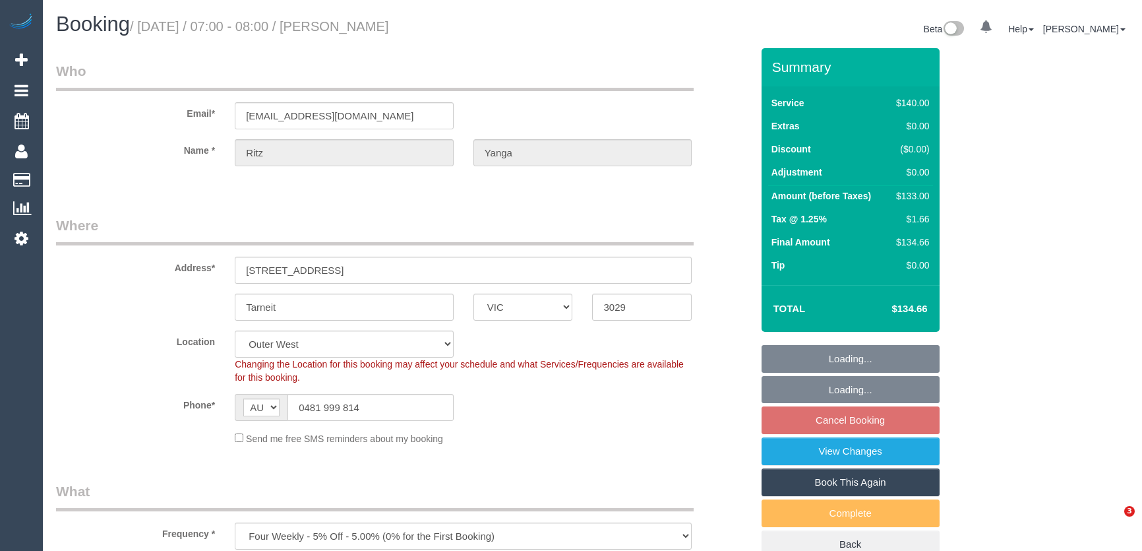
select select "VIC"
select select "number:28"
select select "number:14"
select select "number:19"
select select "number:25"
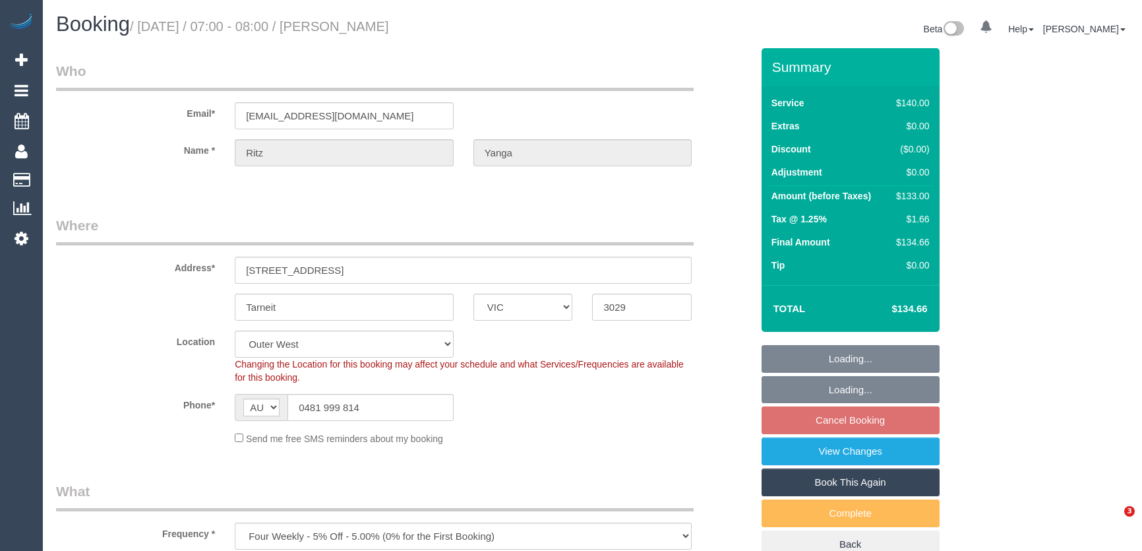
select select "number:35"
select select "number:13"
select select "spot1"
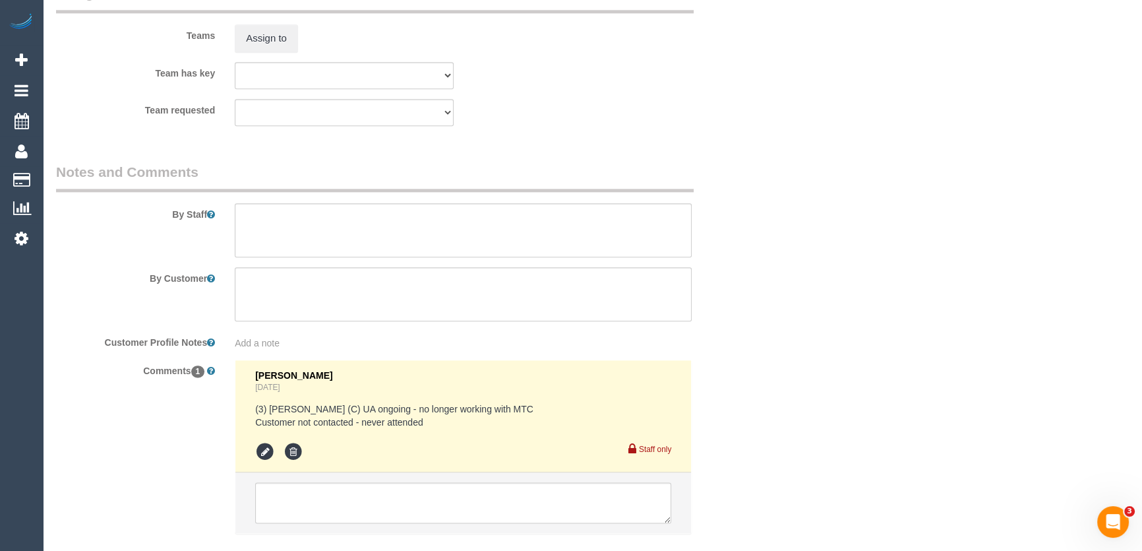
scroll to position [2038, 0]
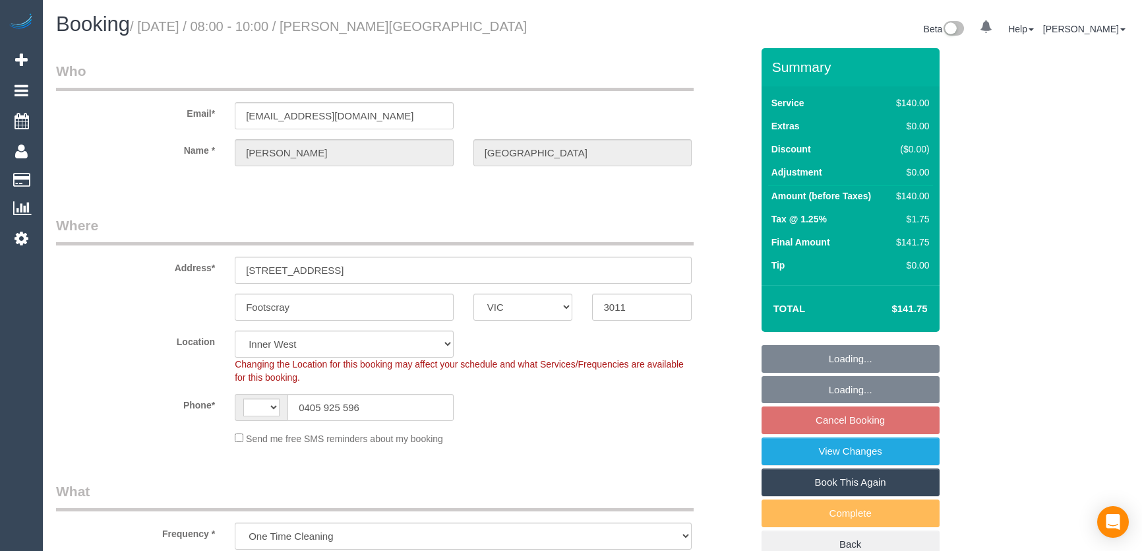
select select "VIC"
select select "number:29"
select select "number:14"
select select "number:18"
select select "number:36"
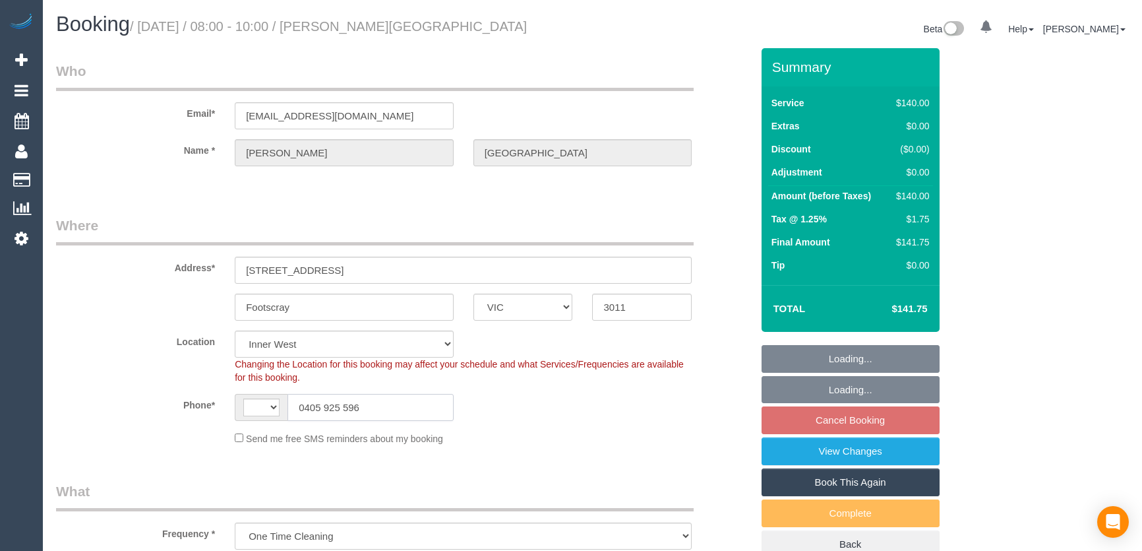
click at [382, 406] on input "0405 925 596" at bounding box center [371, 407] width 166 height 27
select select "string:AU"
select select "object:433"
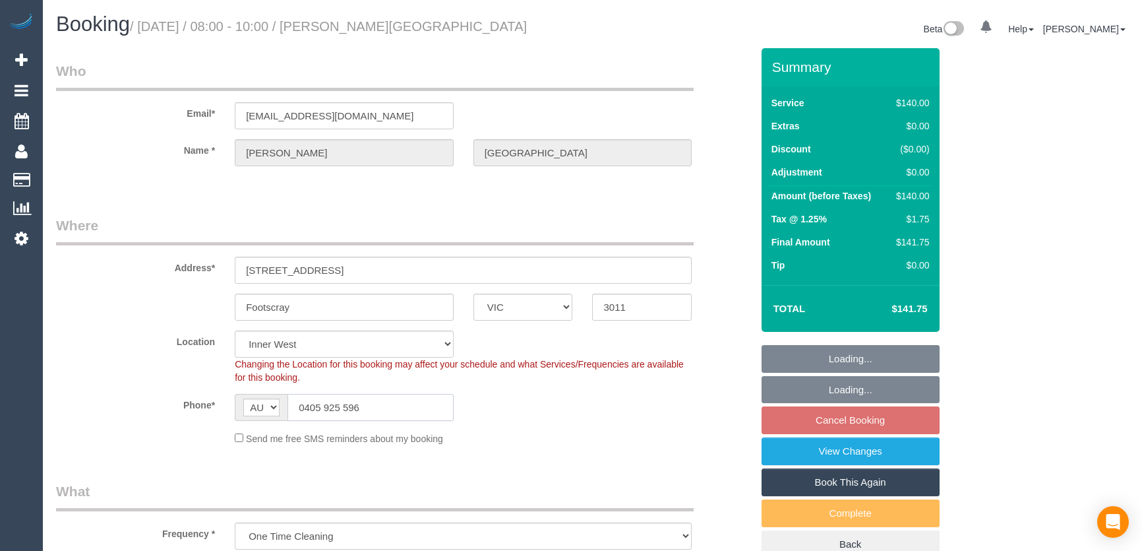
select select "string:stripe-pm_1ROIUJ2GScqysDRVGgcF7j3T"
click at [382, 406] on input "0405 925 596" at bounding box center [371, 407] width 166 height 27
click at [381, 406] on input "0405 925 596" at bounding box center [371, 407] width 166 height 27
select select "spot2"
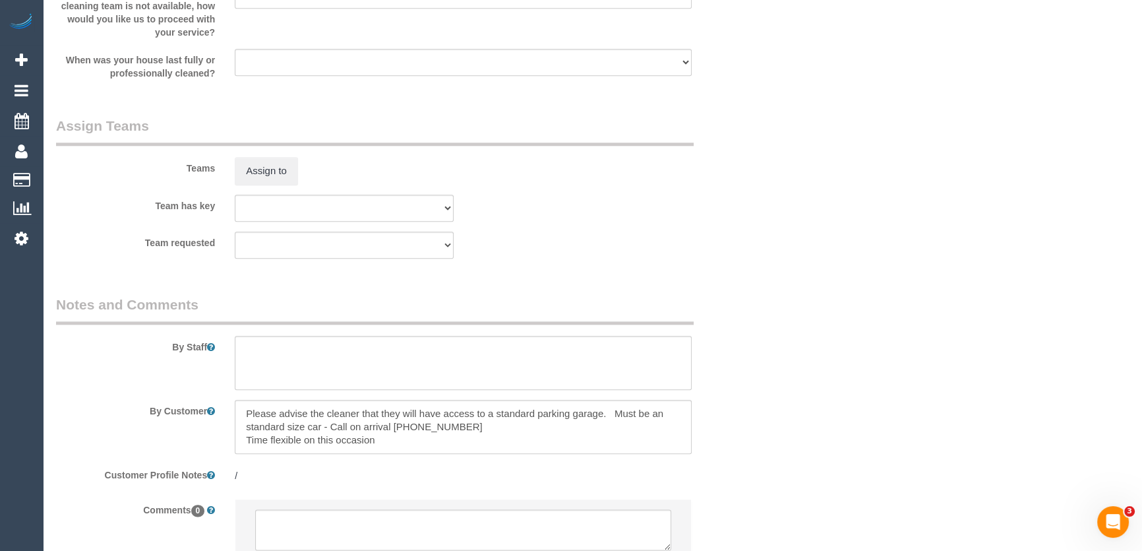
scroll to position [1952, 0]
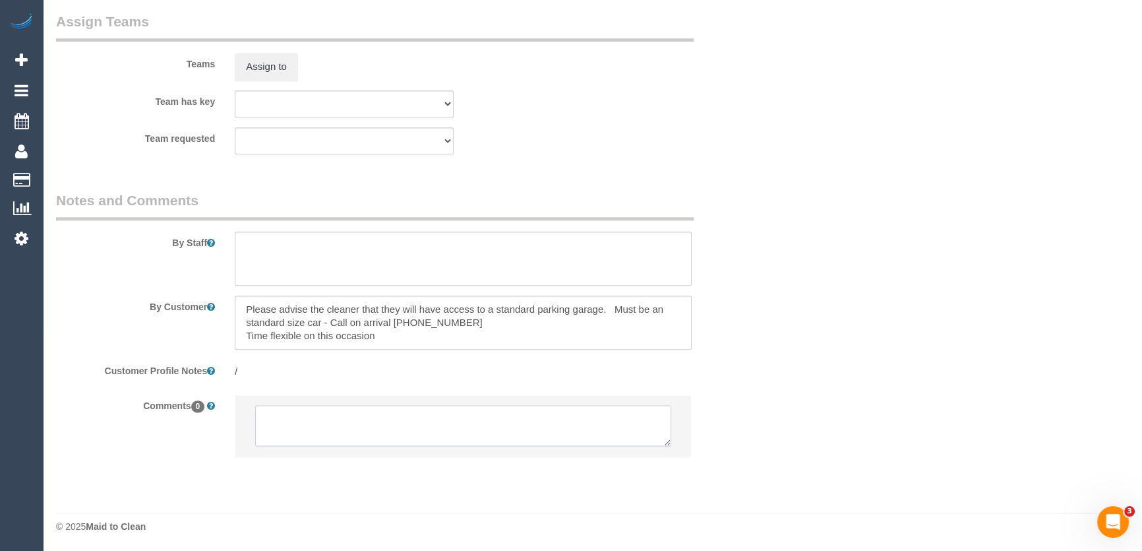
click at [304, 422] on textarea at bounding box center [463, 425] width 416 height 41
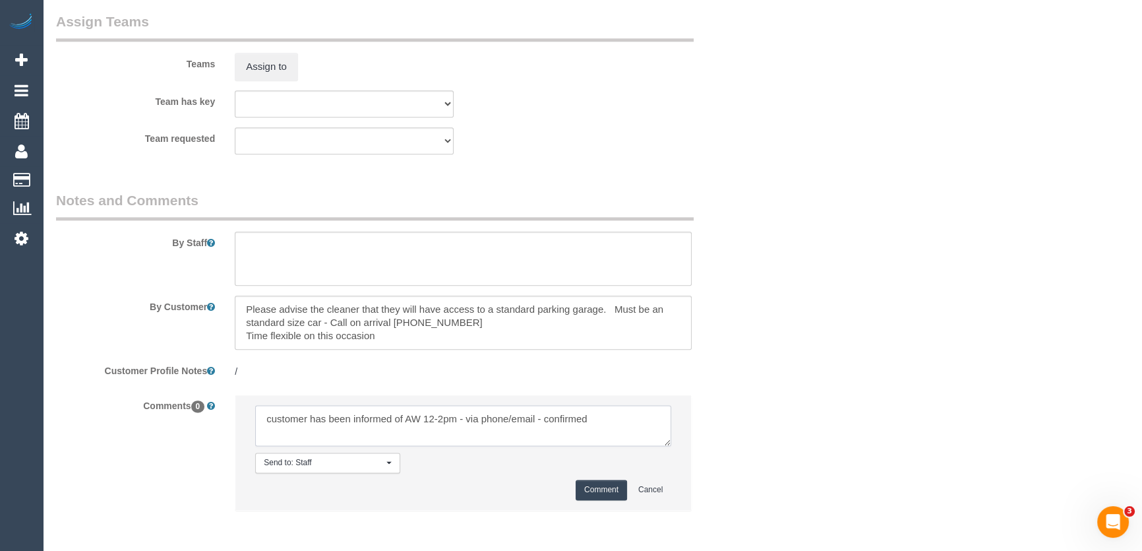
type textarea "customer has been informed of AW 12-2pm - via phone/email - confirmed"
drag, startPoint x: 592, startPoint y: 491, endPoint x: 577, endPoint y: 504, distance: 20.1
click at [592, 491] on button "Comment" at bounding box center [601, 489] width 51 height 20
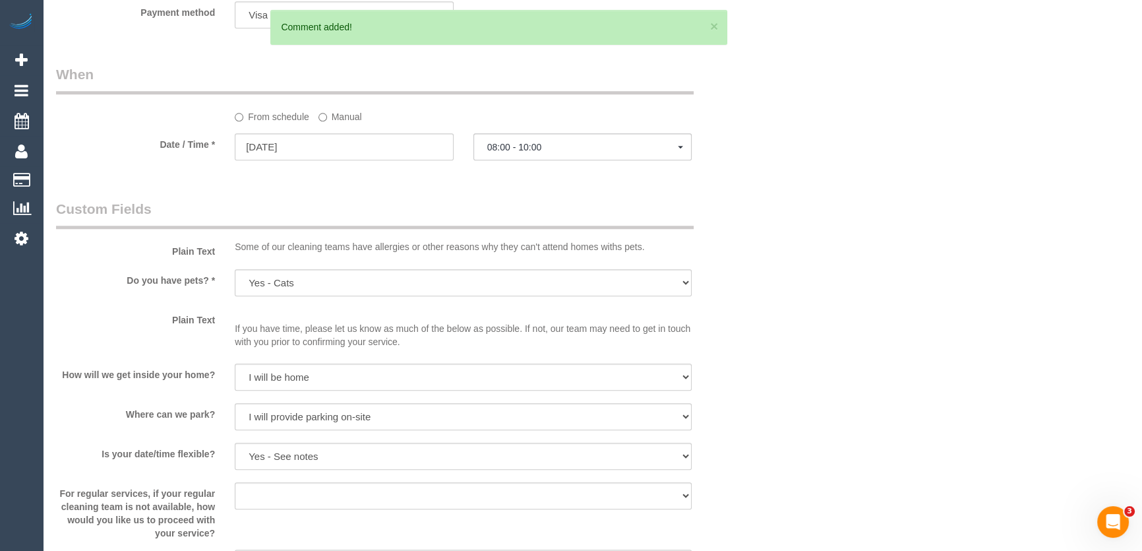
scroll to position [1233, 0]
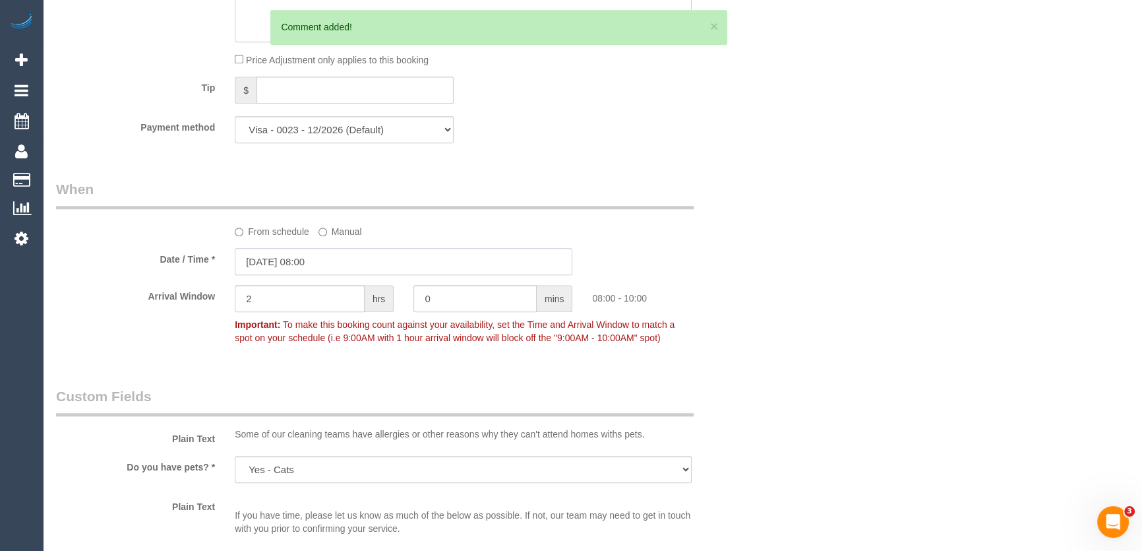
click at [342, 262] on input "[DATE] 08:00" at bounding box center [404, 261] width 338 height 27
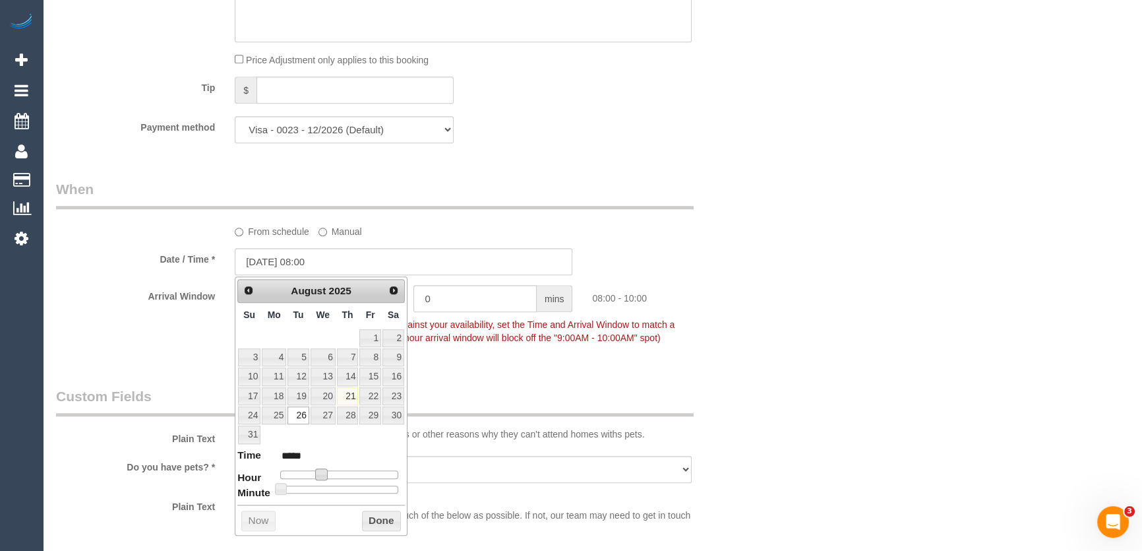
type input "[DATE] 09:00"
type input "*****"
drag, startPoint x: 321, startPoint y: 474, endPoint x: 329, endPoint y: 472, distance: 8.7
click at [328, 472] on span at bounding box center [327, 474] width 12 height 12
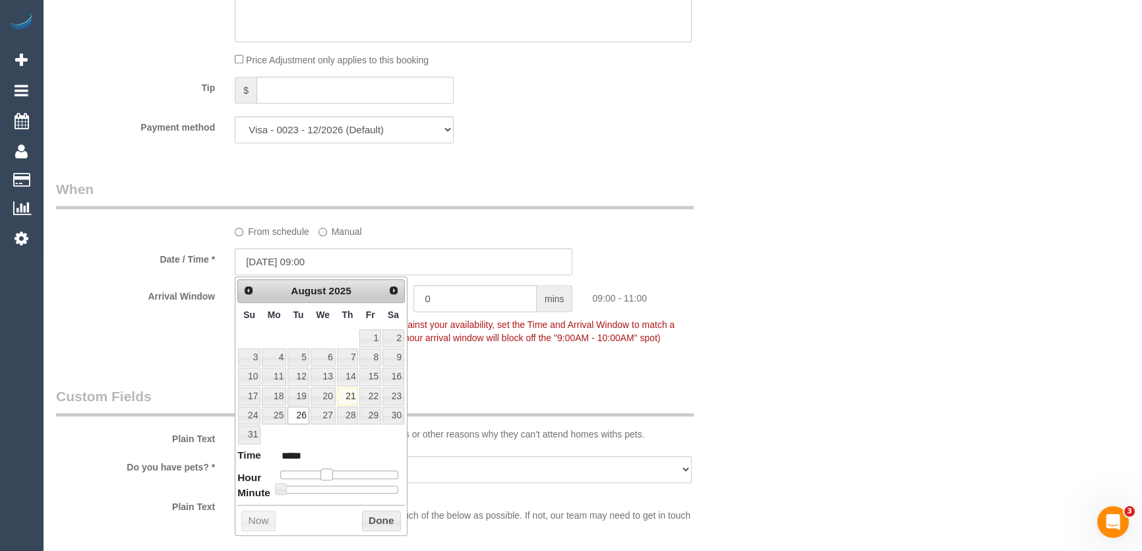
click at [329, 472] on span at bounding box center [327, 474] width 12 height 12
click at [331, 472] on span at bounding box center [327, 474] width 12 height 12
click at [332, 472] on div at bounding box center [339, 474] width 118 height 8
click at [338, 471] on div at bounding box center [339, 474] width 118 height 8
click at [332, 471] on span at bounding box center [327, 474] width 12 height 12
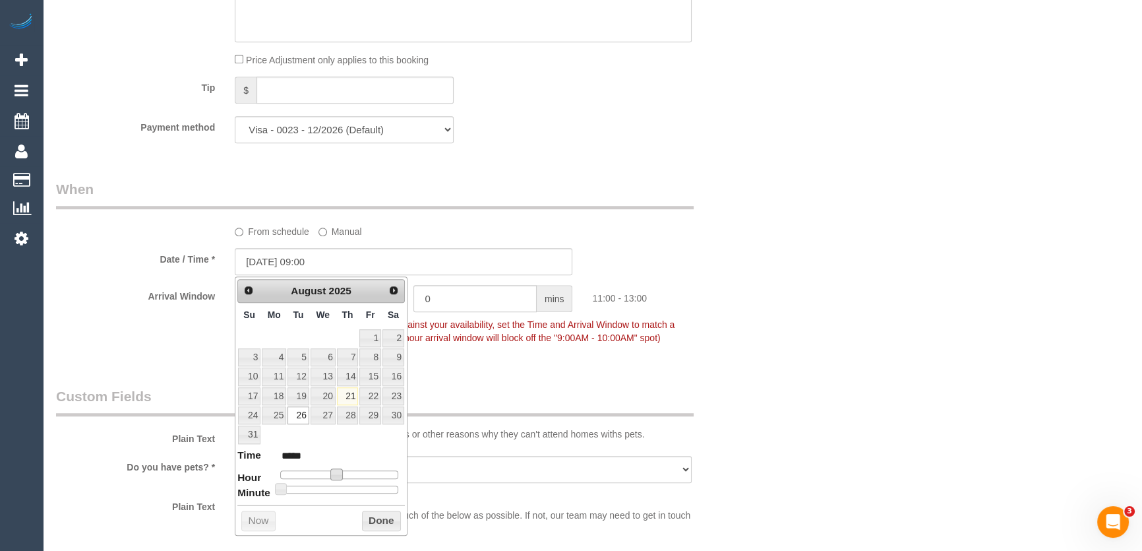
click at [329, 475] on div at bounding box center [339, 474] width 118 height 8
type input "[DATE] 09:00"
type input "*****"
type input "[DATE] 10:00"
type input "*****"
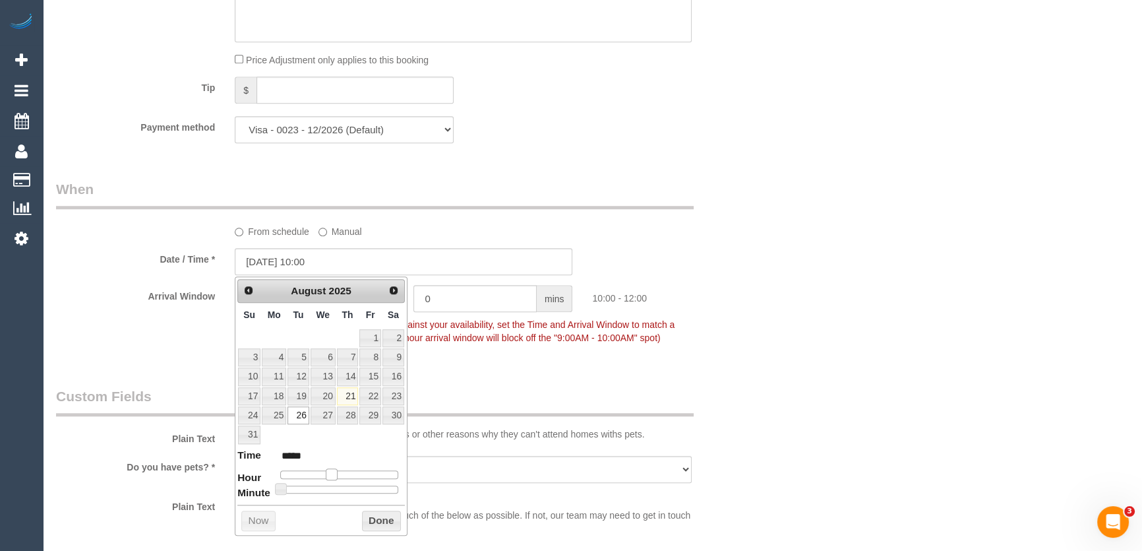
type input "[DATE] 11:00"
type input "*****"
type input "[DATE] 12:00"
type input "*****"
type input "[DATE] 13:00"
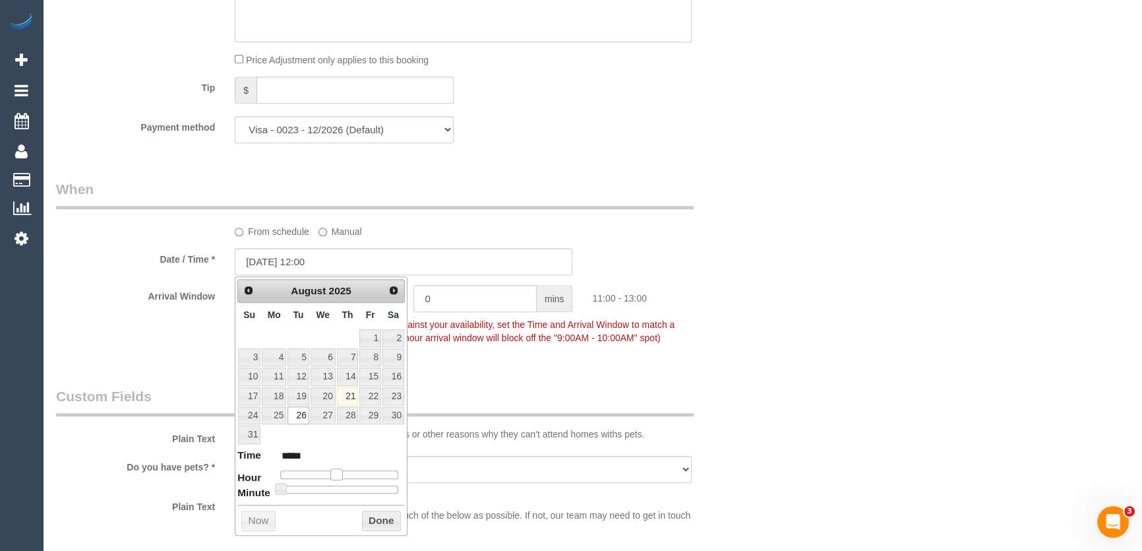
type input "*****"
drag, startPoint x: 329, startPoint y: 475, endPoint x: 349, endPoint y: 475, distance: 19.8
click at [349, 475] on span at bounding box center [347, 474] width 12 height 12
type input "[DATE] 12:00"
type input "*****"
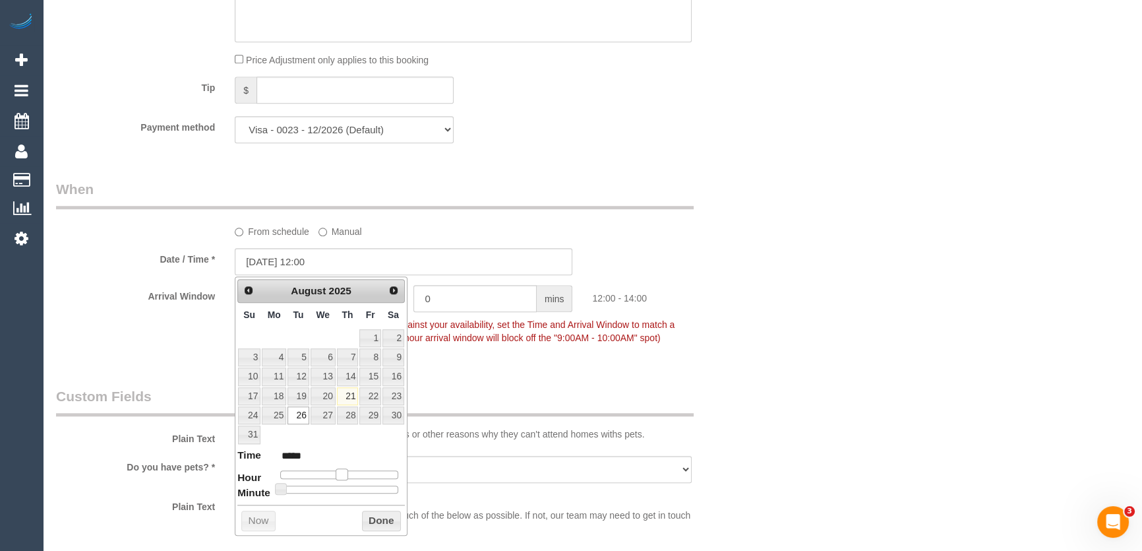
click at [342, 474] on span at bounding box center [342, 474] width 12 height 12
click at [522, 339] on span "To make this booking count against your availability, set the Time and Arrival …" at bounding box center [455, 331] width 440 height 24
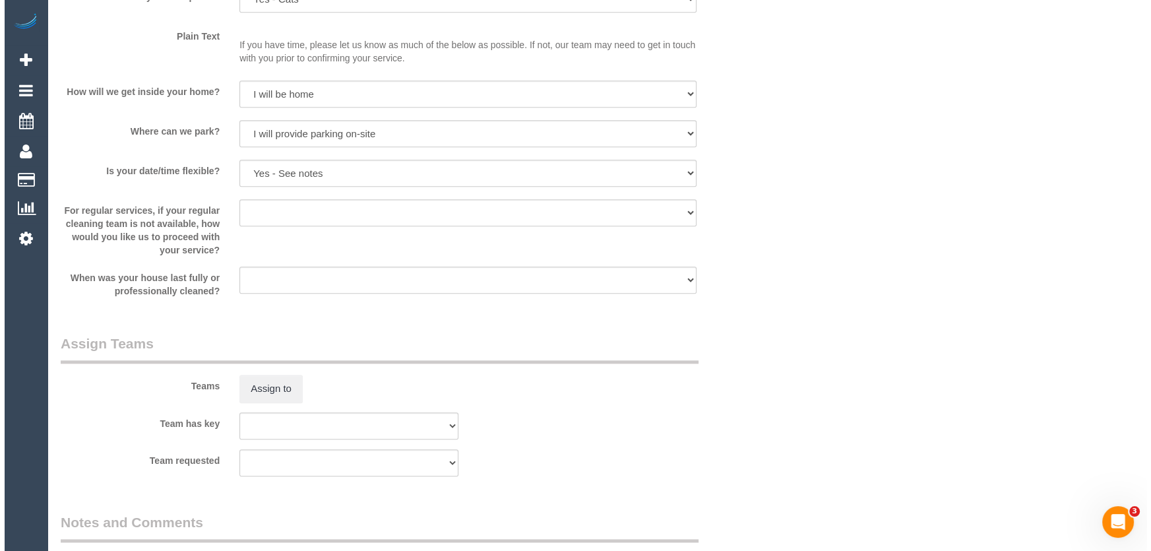
scroll to position [1712, 0]
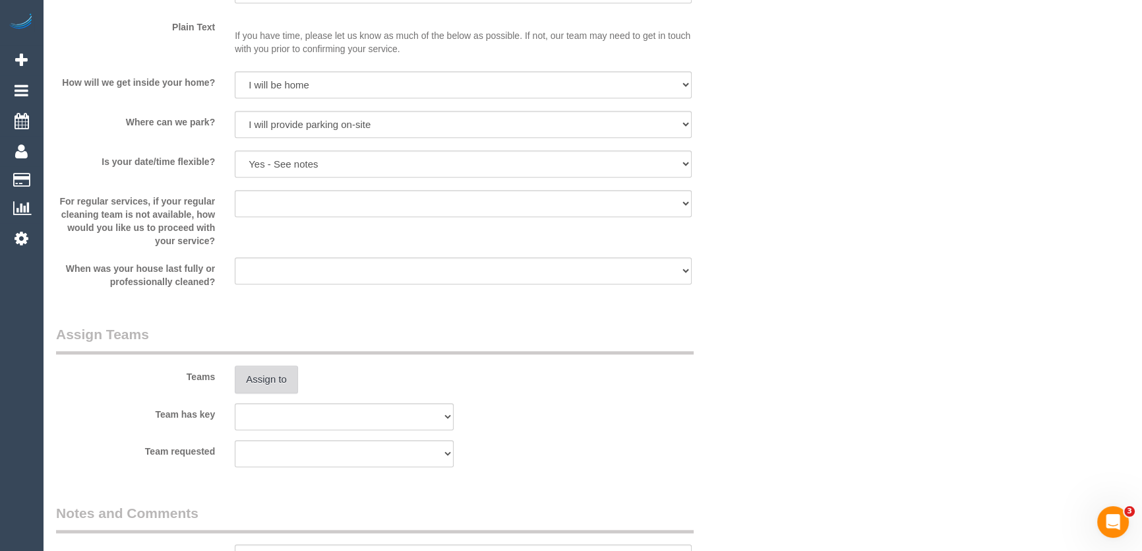
click at [261, 379] on button "Assign to" at bounding box center [266, 379] width 63 height 28
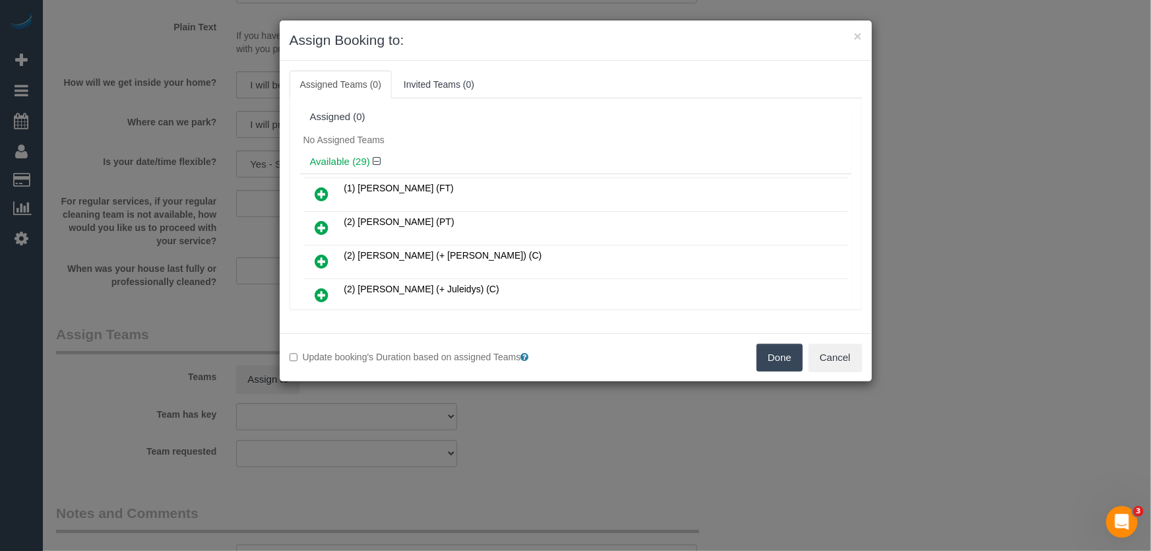
scroll to position [314, 0]
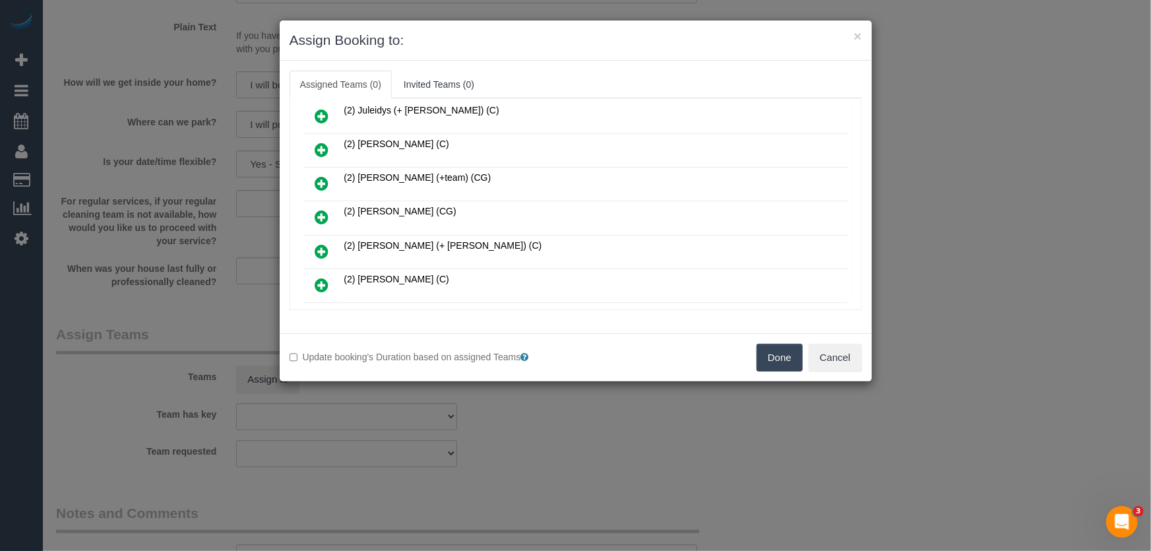
click at [322, 212] on icon at bounding box center [322, 217] width 14 height 16
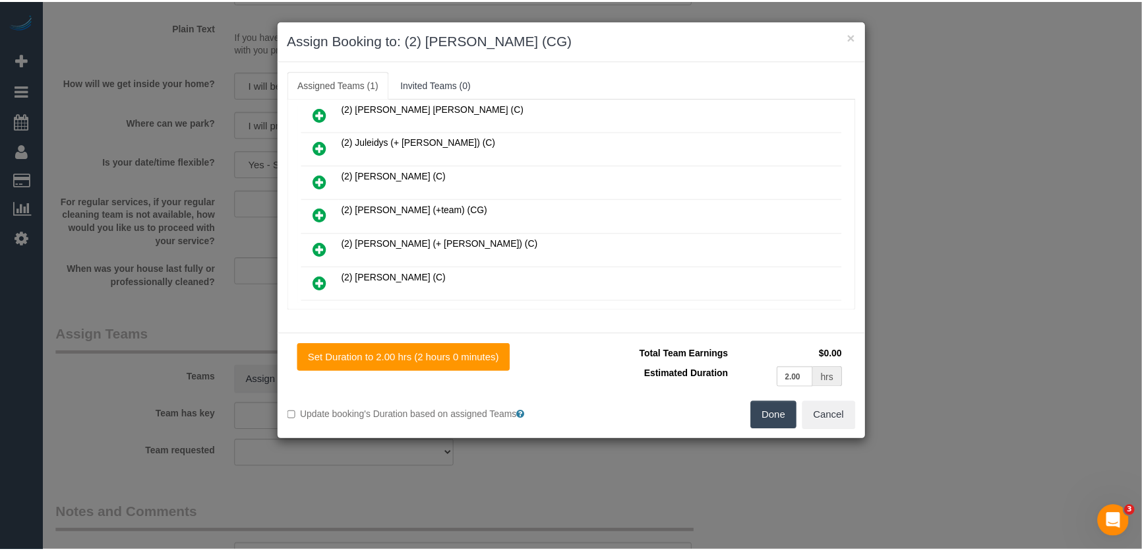
scroll to position [344, 0]
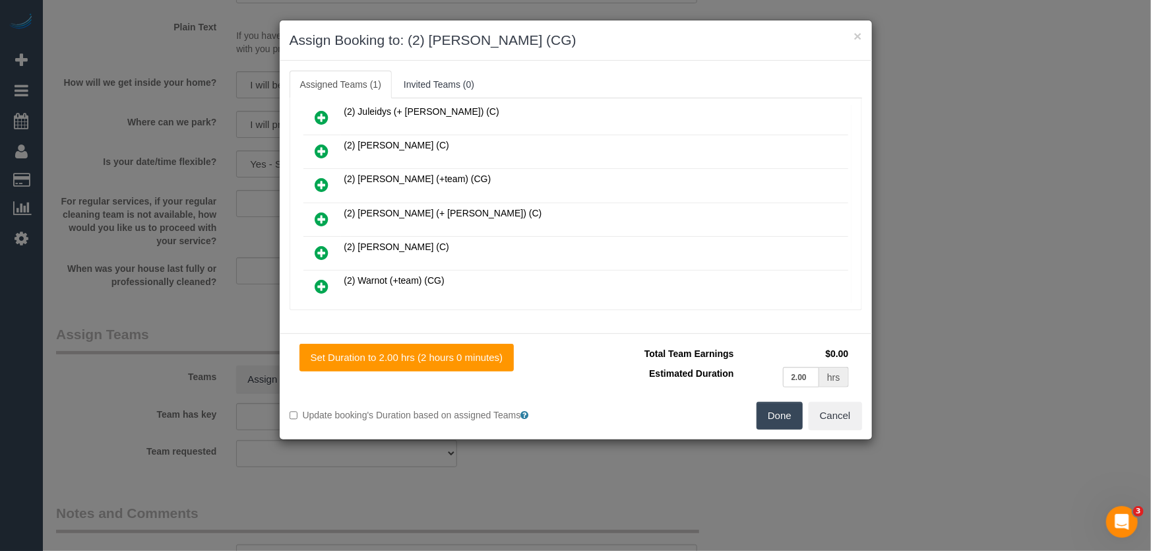
click at [778, 415] on button "Done" at bounding box center [779, 416] width 46 height 28
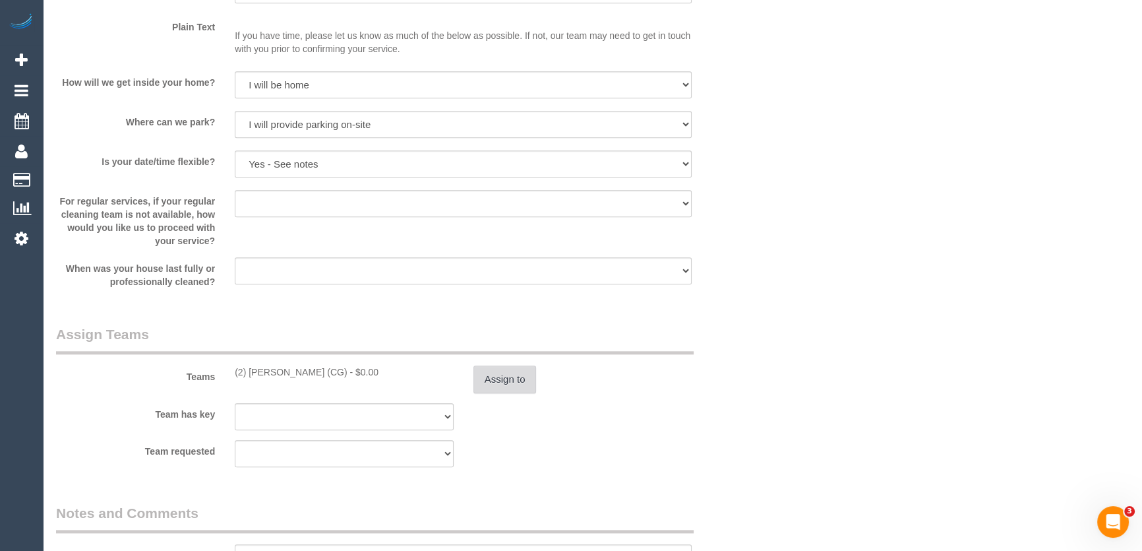
click at [528, 376] on button "Assign to" at bounding box center [505, 379] width 63 height 28
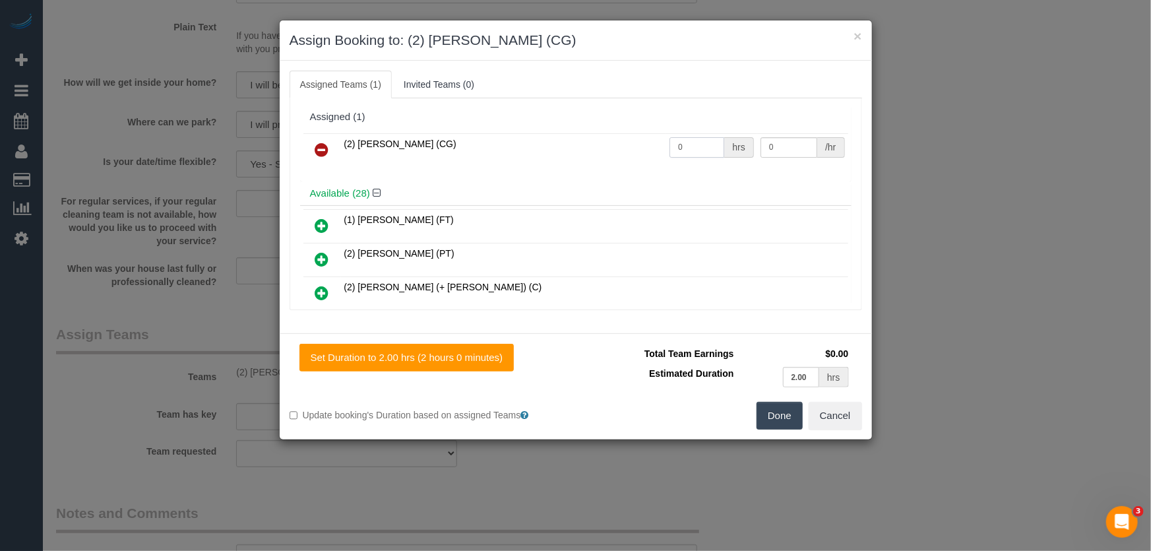
click at [687, 146] on input "0" at bounding box center [696, 147] width 55 height 20
type input "2"
type input "41.25"
click at [785, 404] on button "Done" at bounding box center [779, 416] width 46 height 28
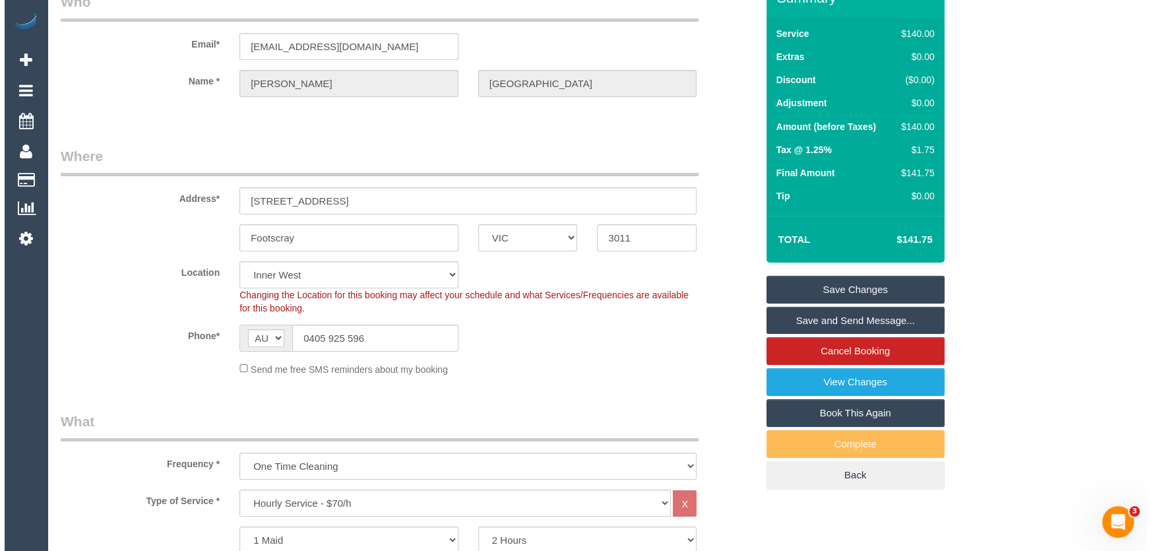
scroll to position [0, 0]
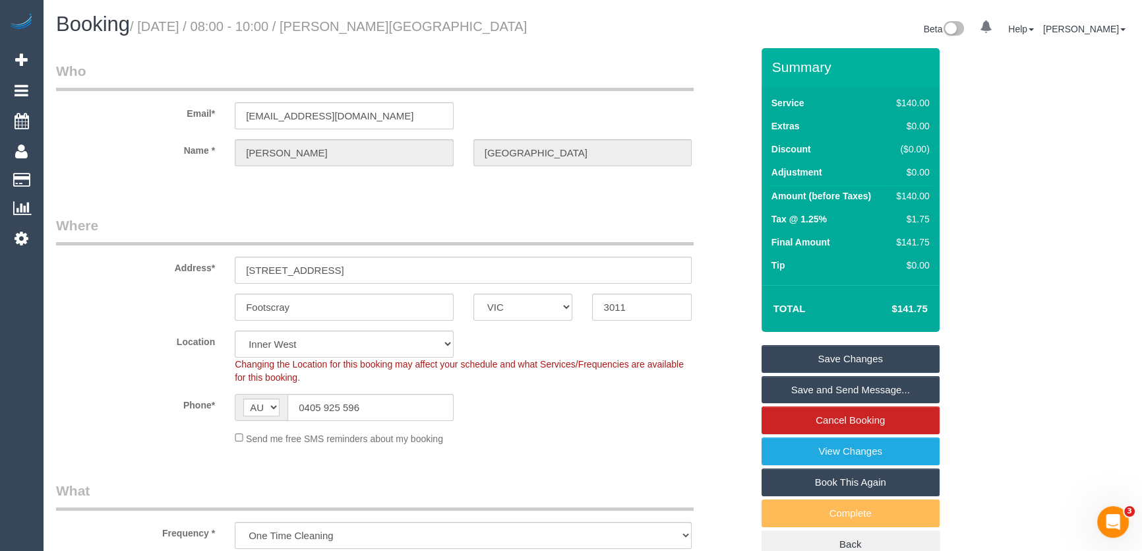
click at [351, 32] on small "/ [DATE] / 08:00 - 10:00 / [PERSON_NAME][GEOGRAPHIC_DATA]" at bounding box center [328, 26] width 397 height 15
copy small "[PERSON_NAME]"
click at [345, 119] on input "[EMAIL_ADDRESS][DOMAIN_NAME]" at bounding box center [344, 115] width 219 height 27
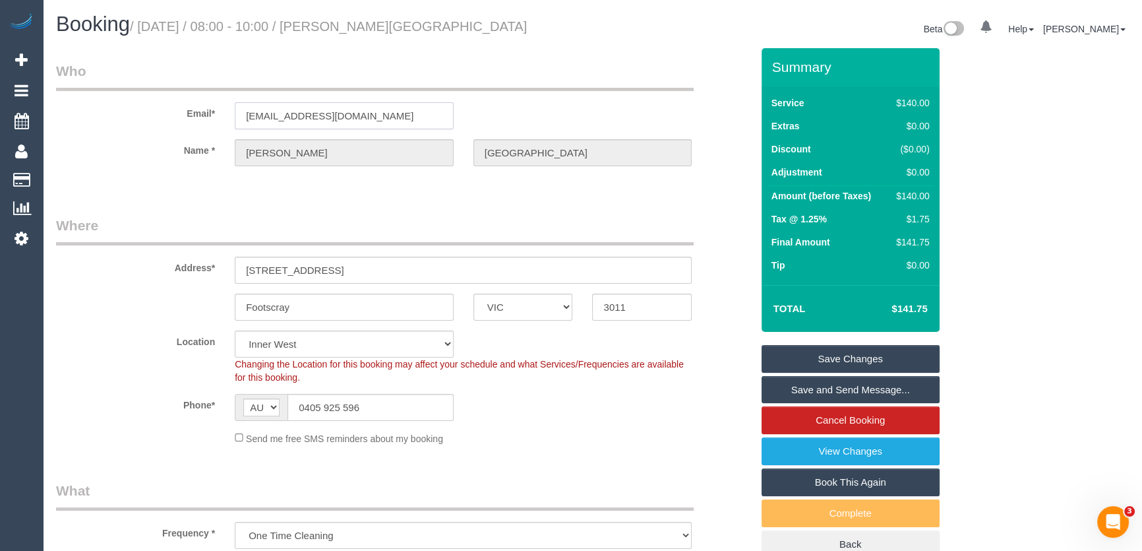
click at [345, 119] on input "[EMAIL_ADDRESS][DOMAIN_NAME]" at bounding box center [344, 115] width 219 height 27
click at [825, 388] on link "Save and Send Message..." at bounding box center [851, 390] width 178 height 28
click at [825, 388] on fieldset "Save Changes Save and Send Message... Cancel Booking View Changes Book This Aga…" at bounding box center [851, 452] width 178 height 214
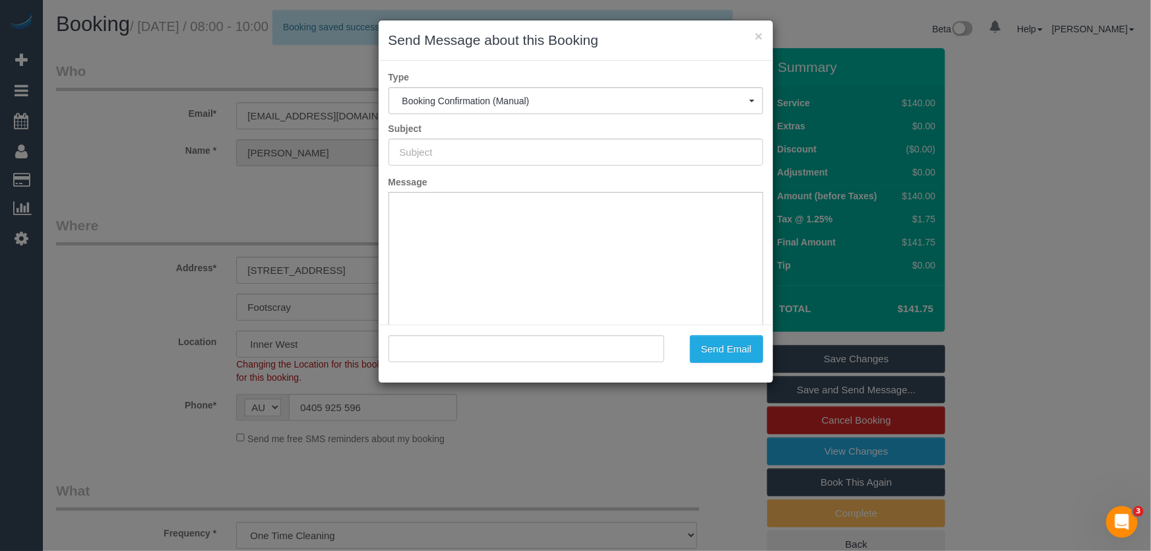
type input "Booking Confirmed"
type input ""[PERSON_NAME]" <[EMAIL_ADDRESS][DOMAIN_NAME]>"
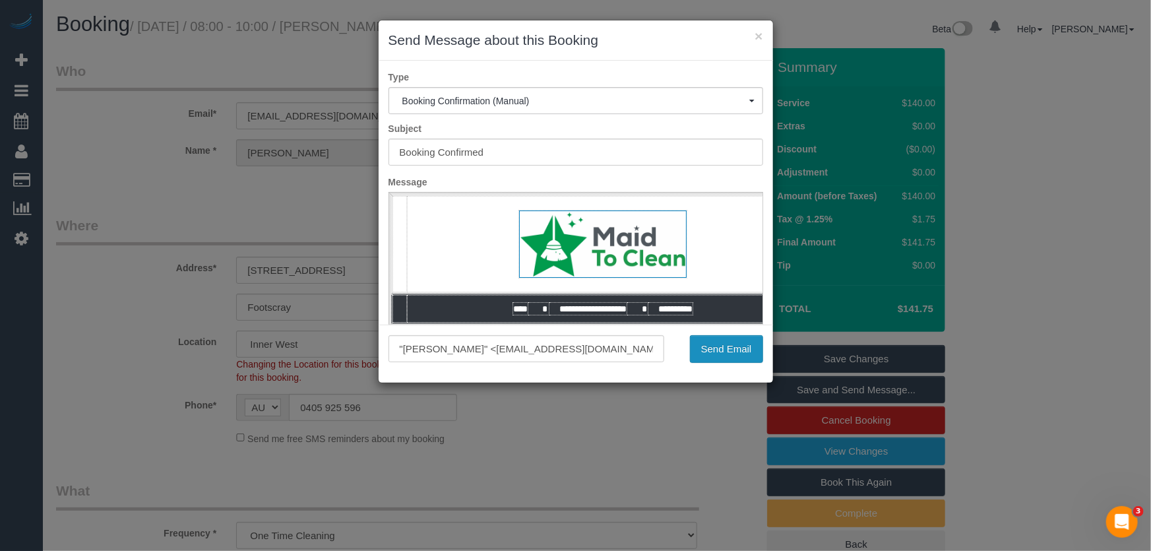
click at [721, 355] on button "Send Email" at bounding box center [726, 349] width 73 height 28
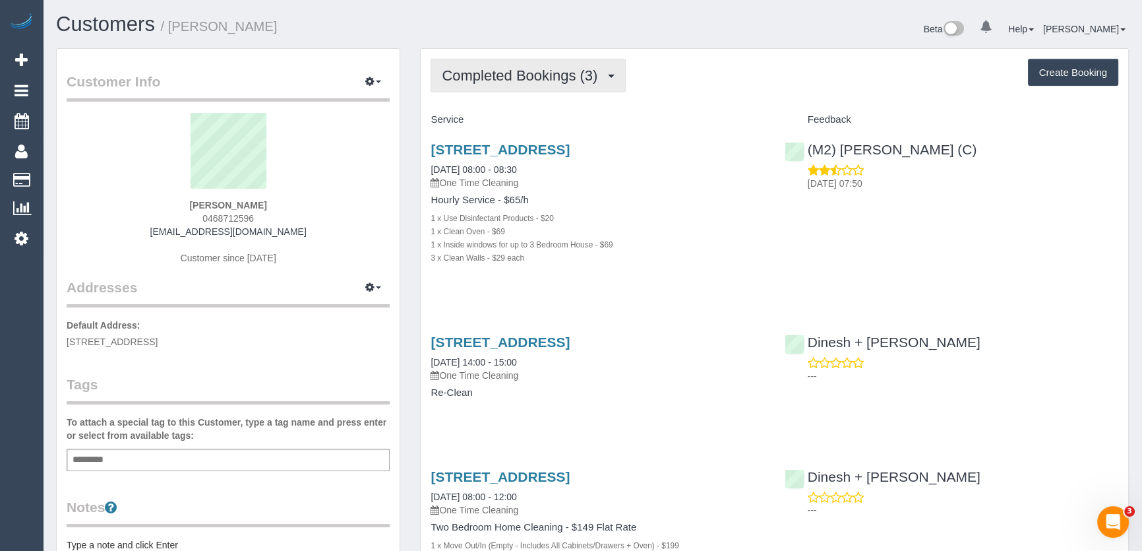
click at [568, 80] on span "Completed Bookings (3)" at bounding box center [523, 75] width 162 height 16
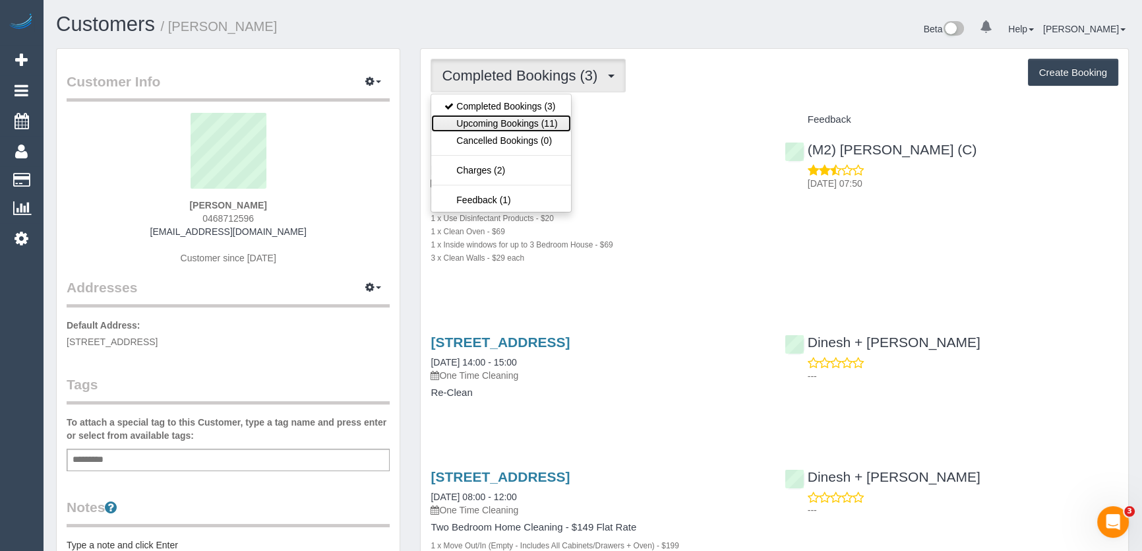
click at [549, 119] on link "Upcoming Bookings (11)" at bounding box center [500, 123] width 139 height 17
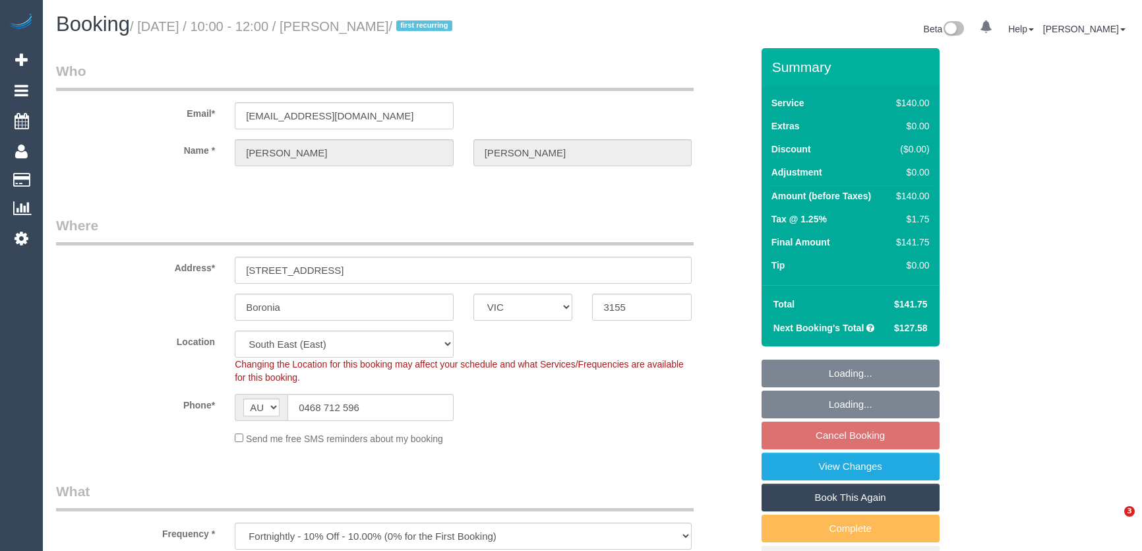
select select "VIC"
select select "string:stripe-pm_1Rvydx2GScqysDRVk2VPIqjE"
select select "number:28"
select select "number:14"
select select "number:19"
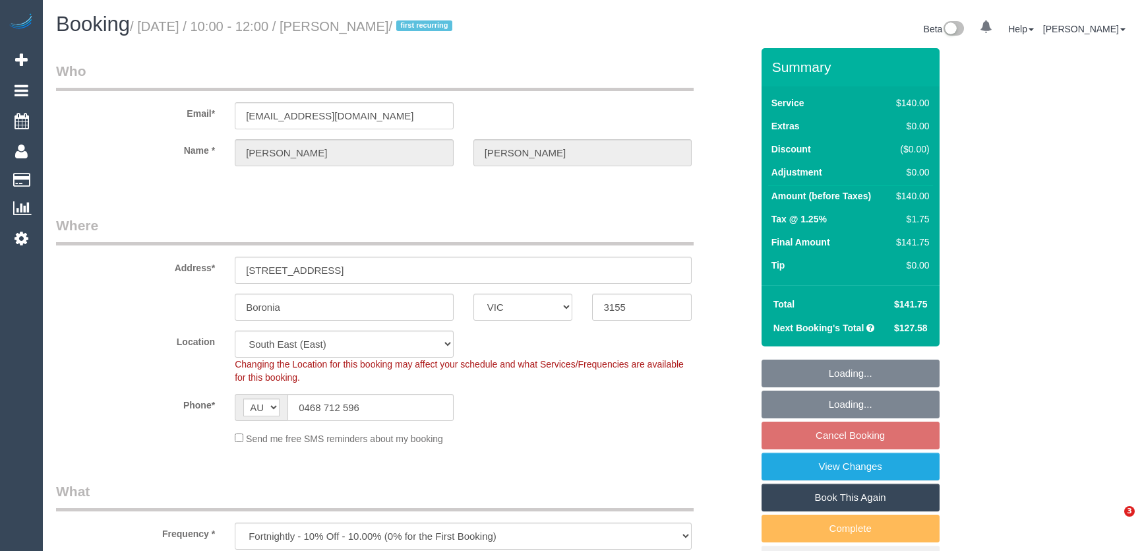
select select "number:22"
select select "number:34"
select select "number:12"
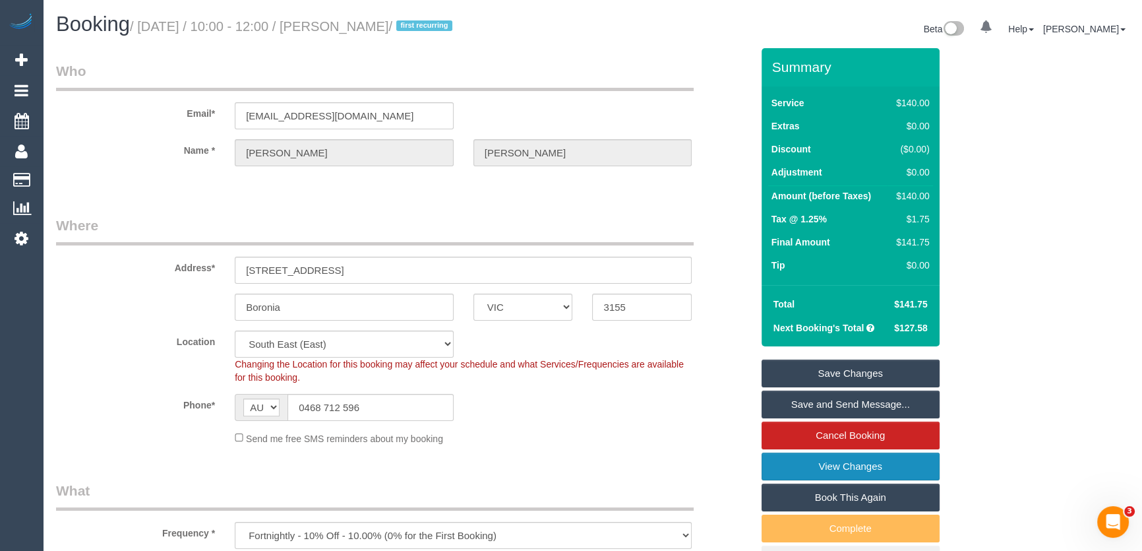
click at [863, 468] on link "View Changes" at bounding box center [851, 466] width 178 height 28
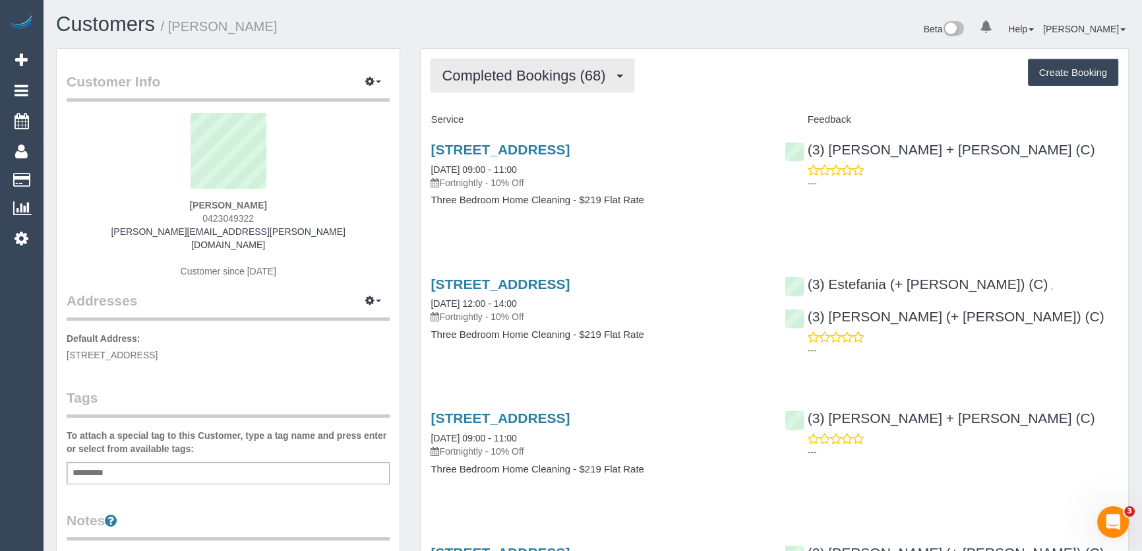
click at [584, 74] on span "Completed Bookings (68)" at bounding box center [527, 75] width 170 height 16
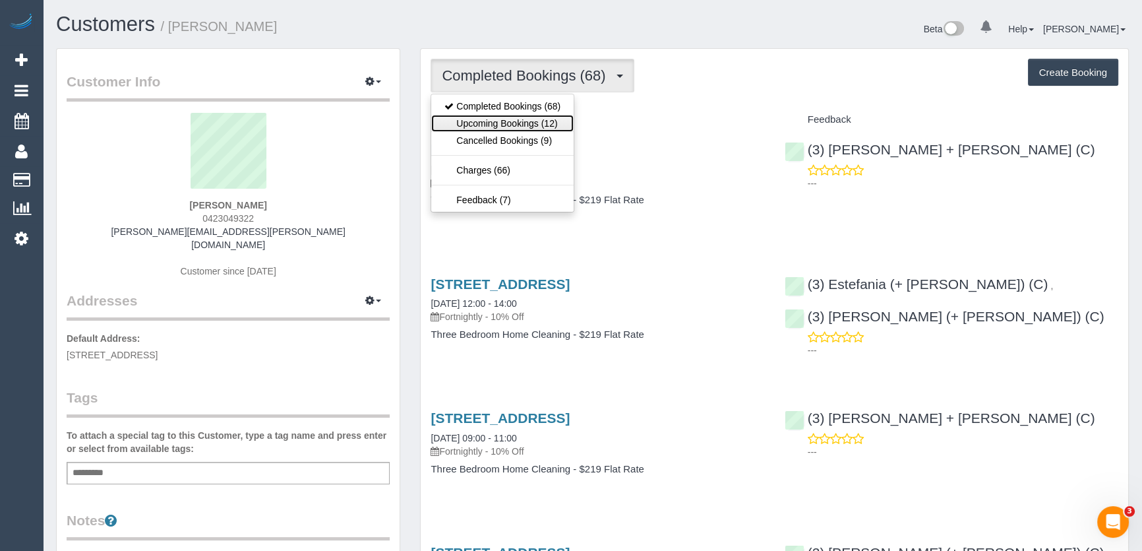
click at [555, 126] on link "Upcoming Bookings (12)" at bounding box center [502, 123] width 142 height 17
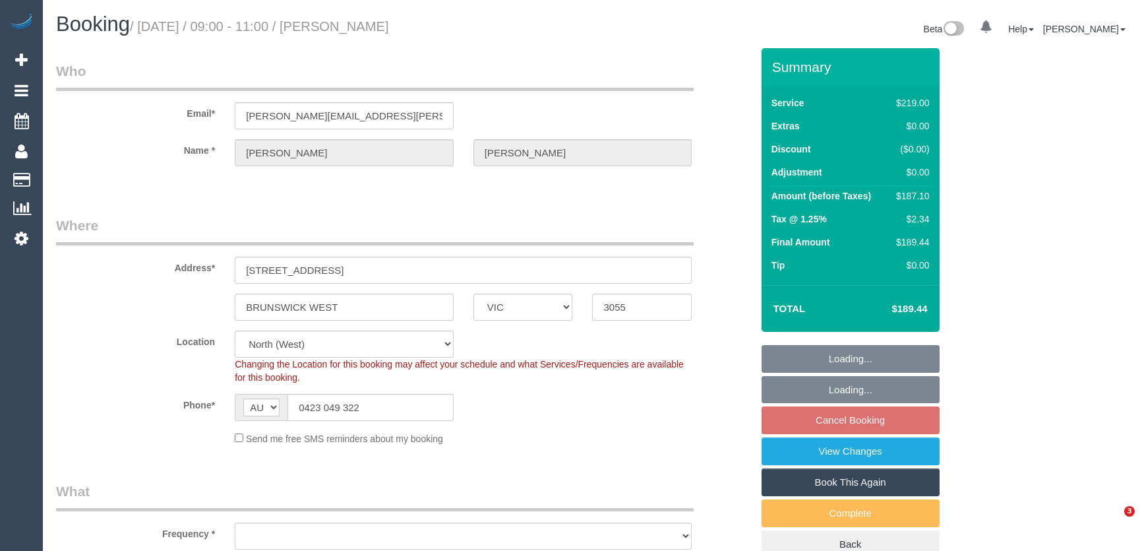
select select "VIC"
select select "object:1530"
select select "number:27"
select select "number:17"
select select "number:19"
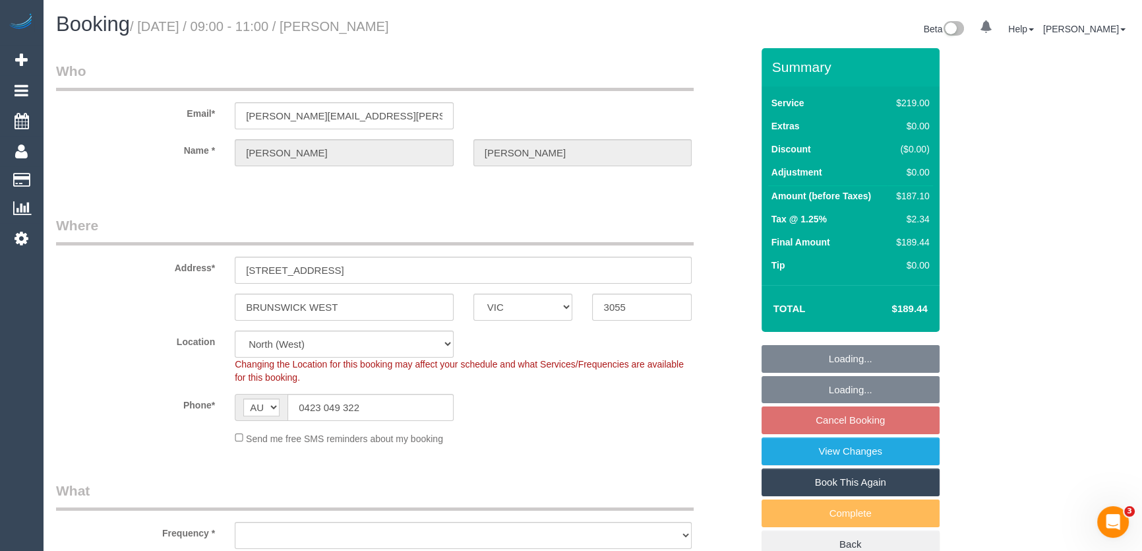
select select "number:22"
select select "number:35"
select select "number:11"
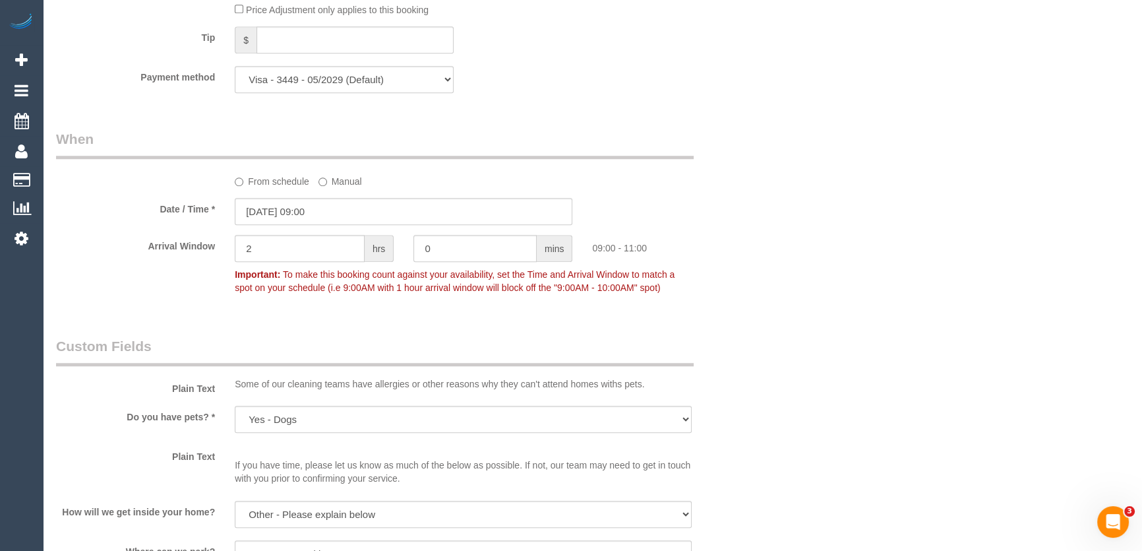
scroll to position [1319, 0]
click at [338, 216] on input "04/09/2025 09:00" at bounding box center [404, 210] width 338 height 27
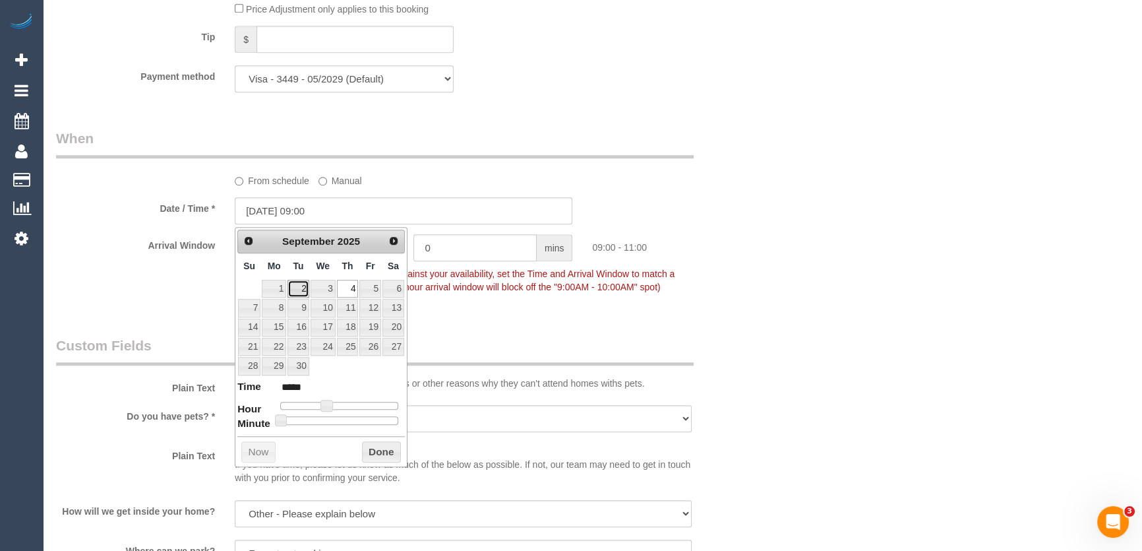
click at [303, 288] on link "2" at bounding box center [298, 289] width 21 height 18
type input "02/09/2025 09:00"
click at [464, 322] on div "Who Email* joanna.m.cooney@gmail.com Name * Joanna Cooney Where Address* 3/252 …" at bounding box center [404, 67] width 716 height 2676
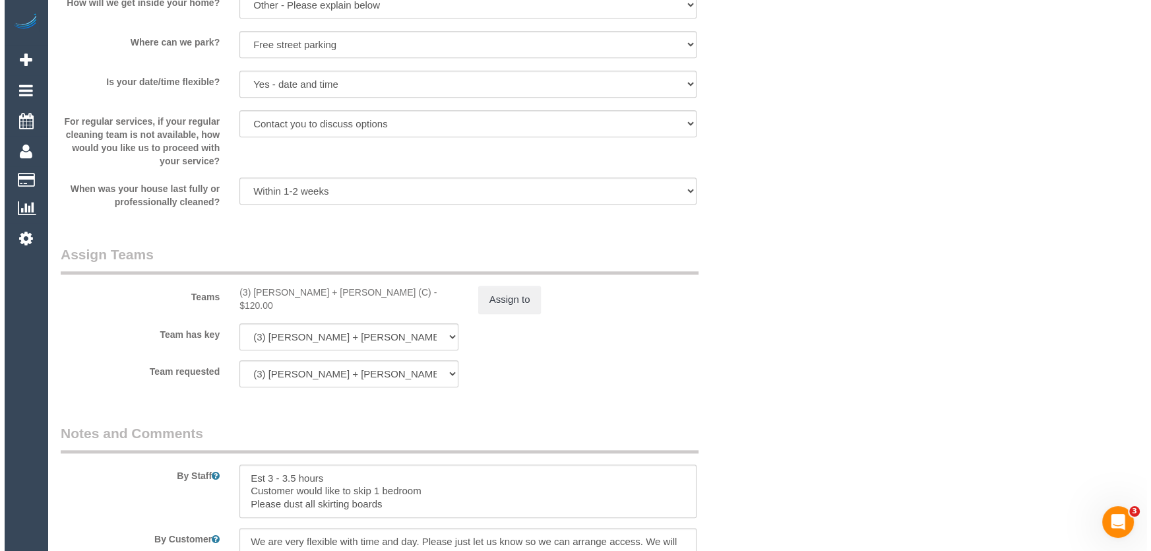
scroll to position [1918, 0]
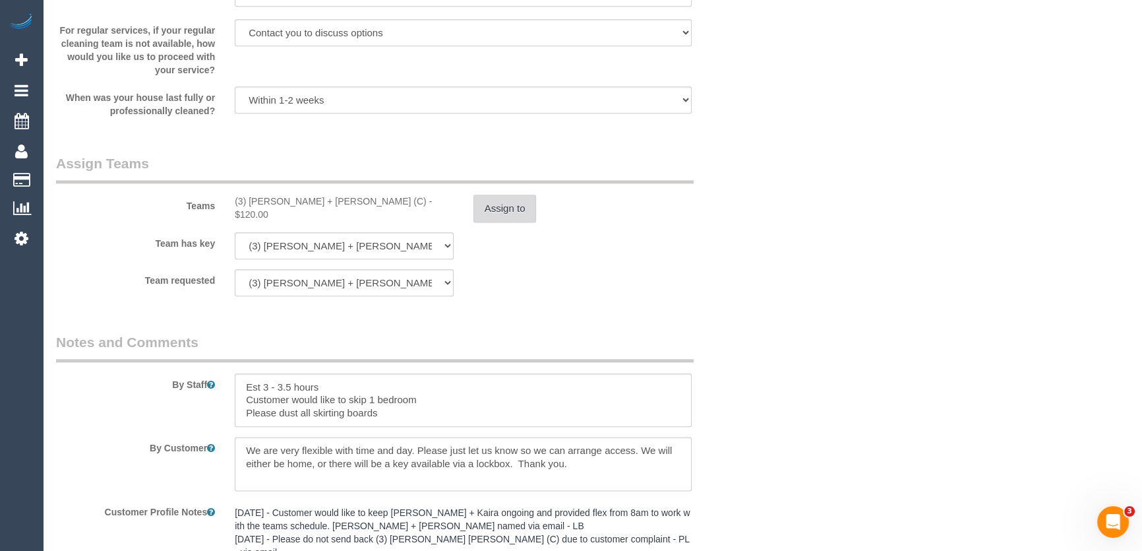
click at [505, 208] on button "Assign to" at bounding box center [505, 209] width 63 height 28
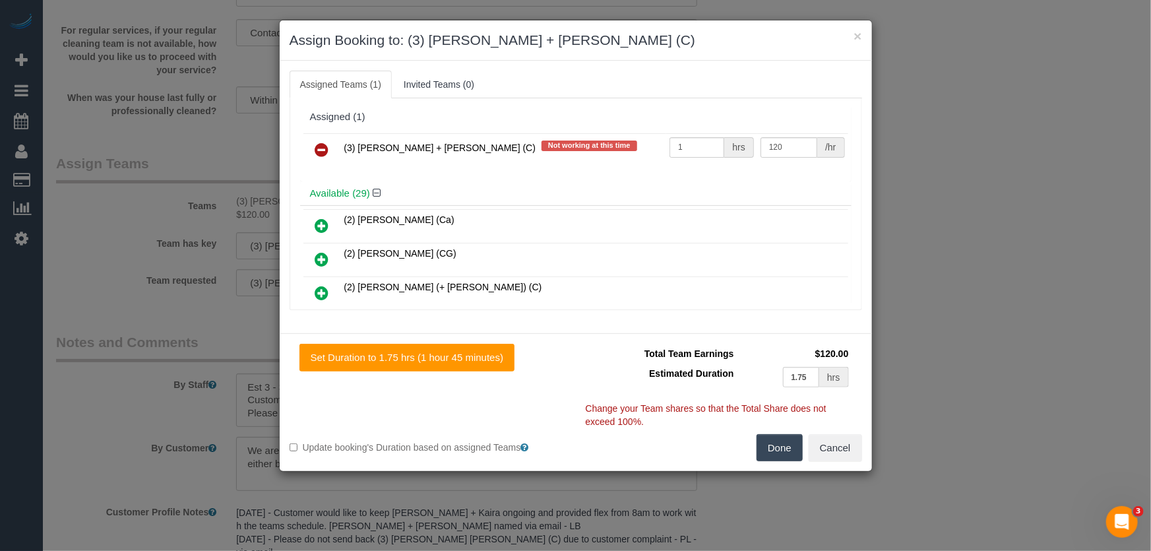
click at [320, 148] on icon at bounding box center [322, 150] width 14 height 16
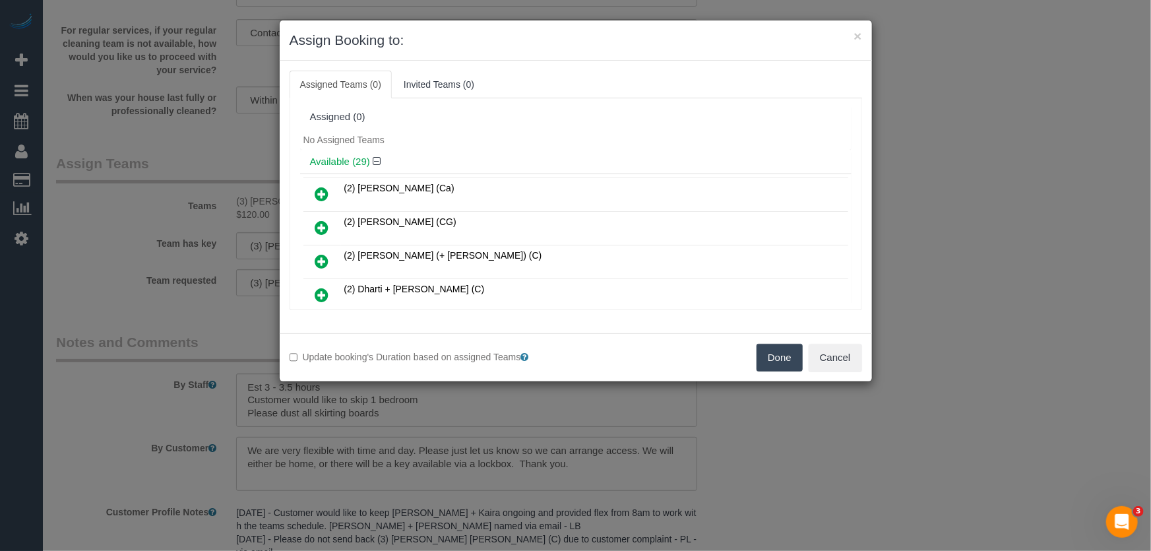
scroll to position [347, 0]
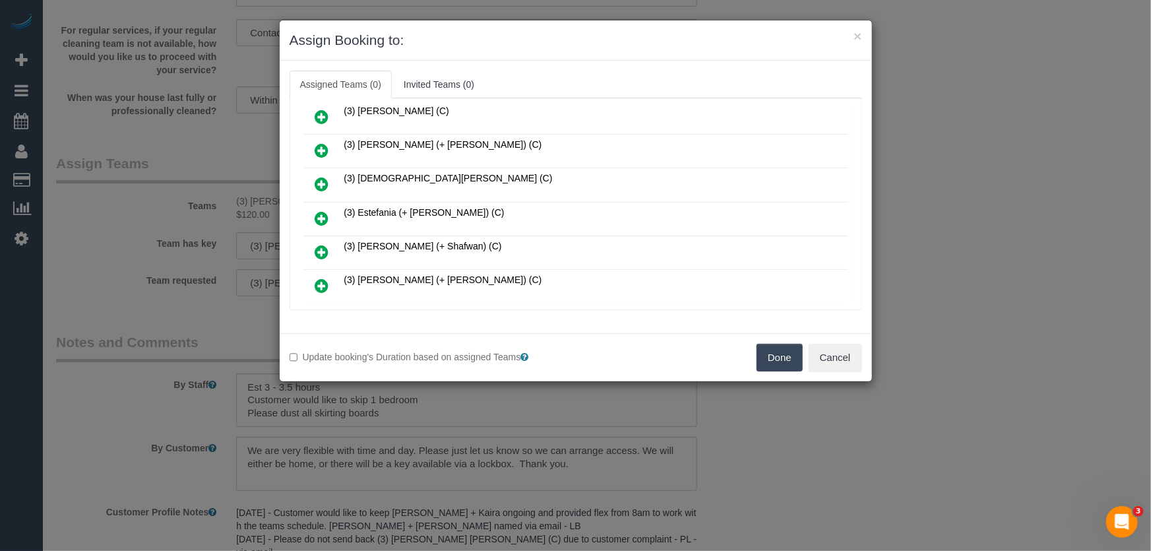
click at [315, 210] on icon at bounding box center [322, 218] width 14 height 16
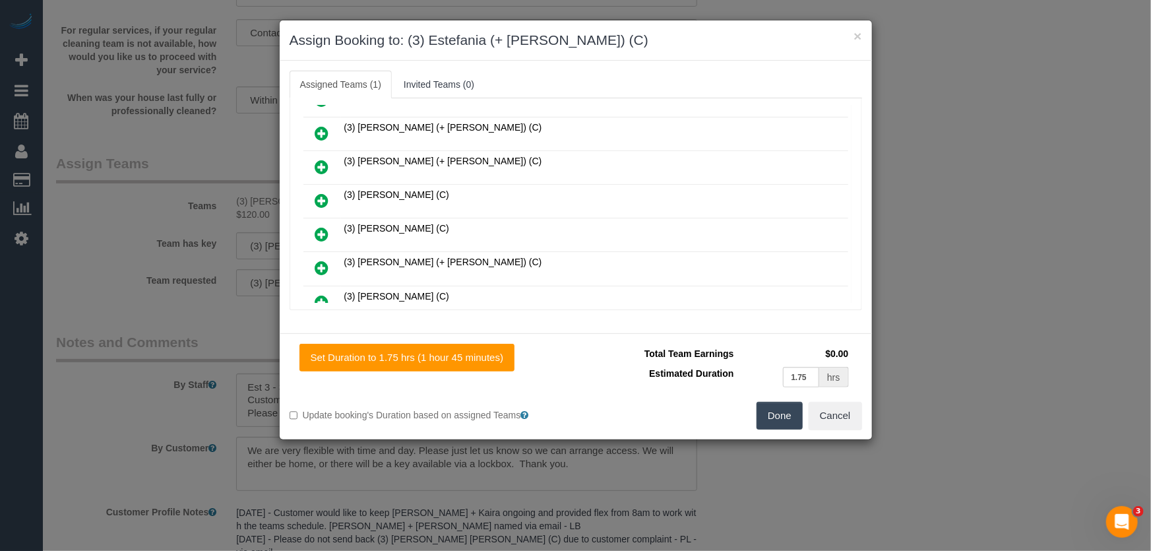
scroll to position [498, 0]
click at [318, 259] on icon at bounding box center [322, 267] width 14 height 16
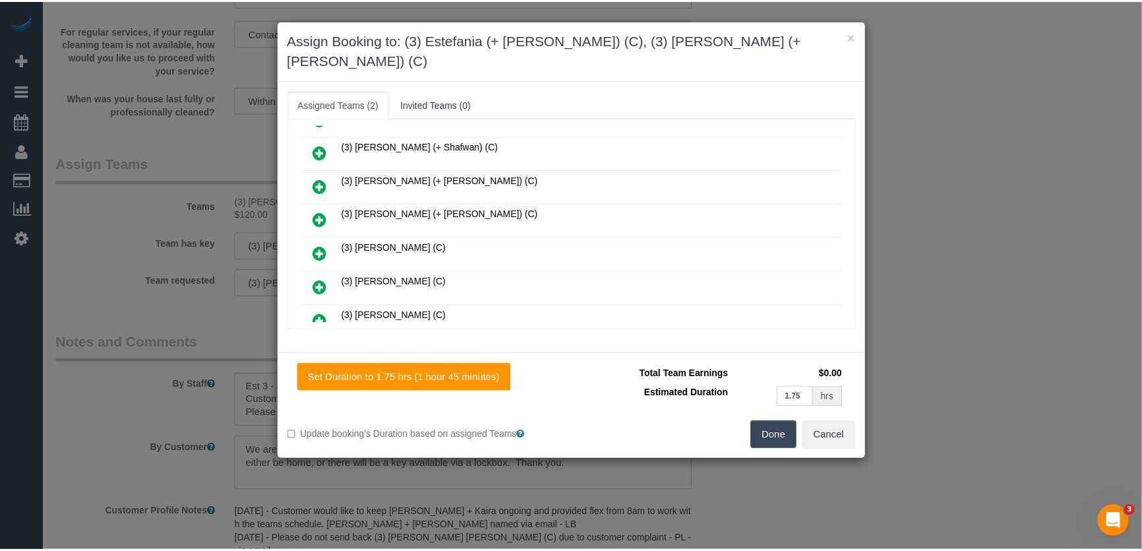
scroll to position [531, 0]
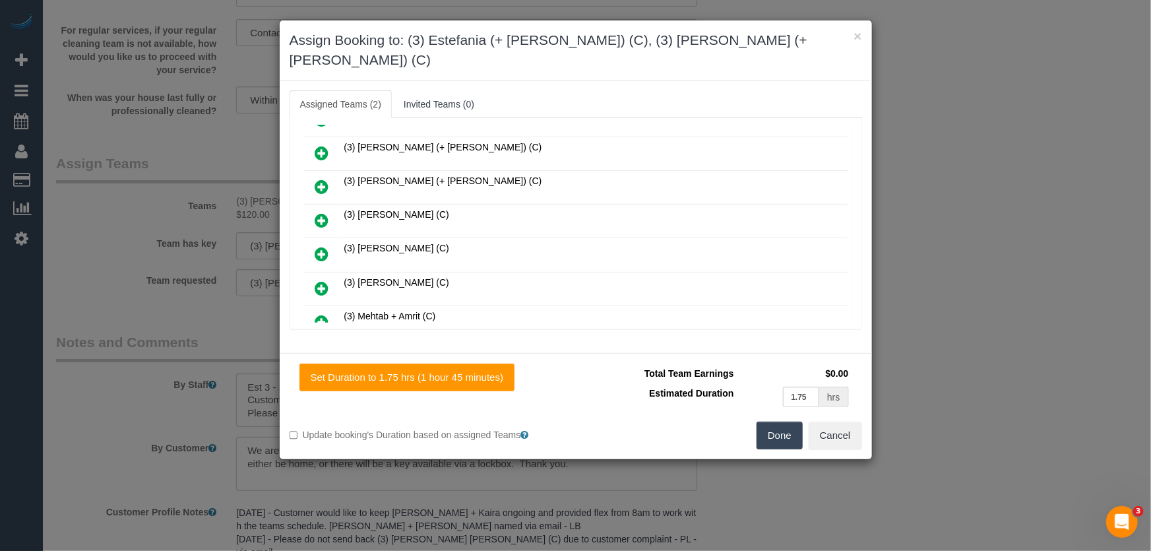
click at [778, 421] on button "Done" at bounding box center [779, 435] width 46 height 28
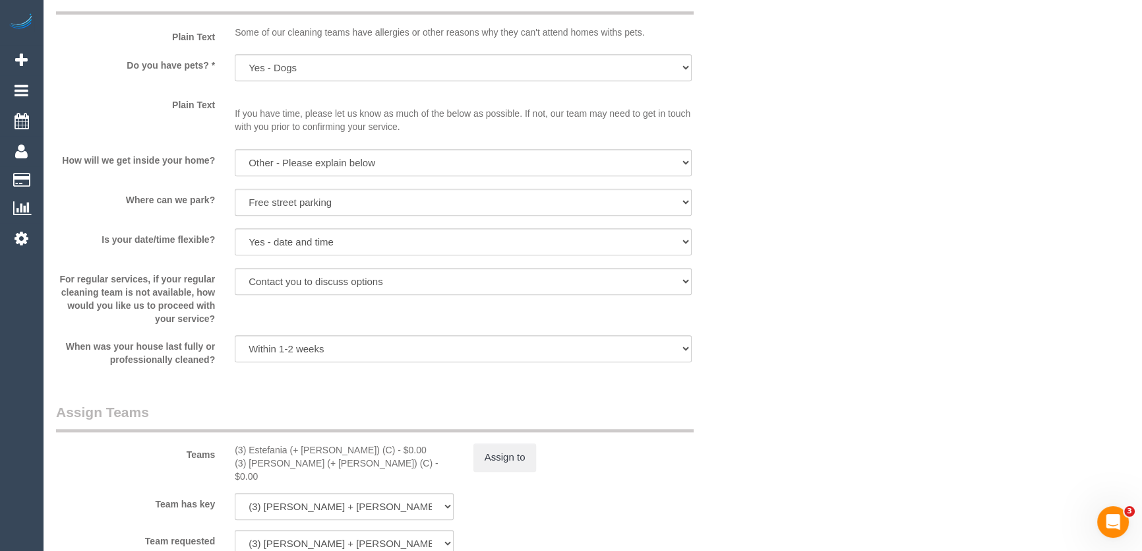
scroll to position [1738, 0]
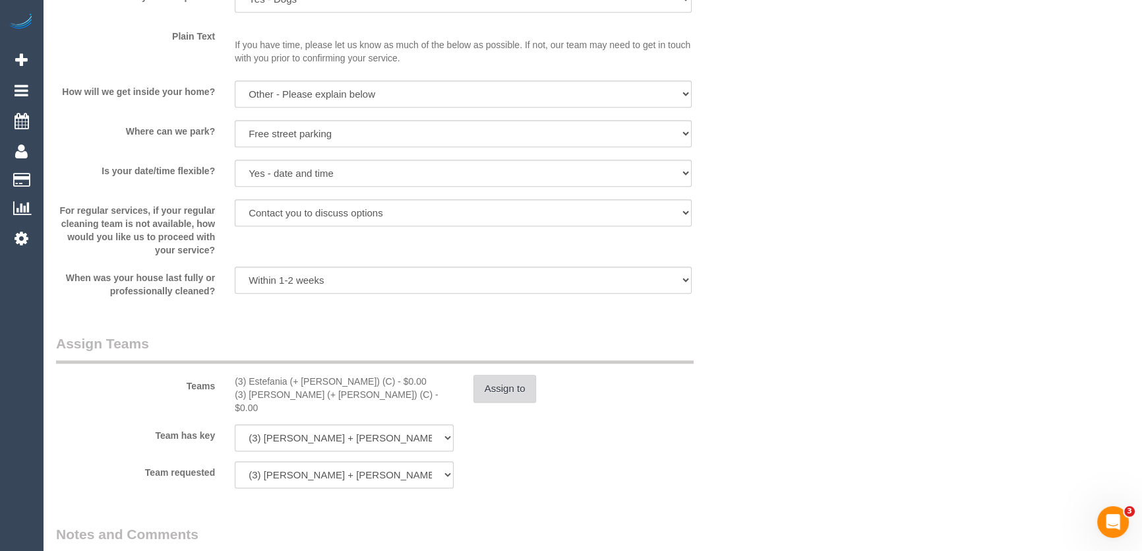
click at [513, 393] on button "Assign to" at bounding box center [505, 389] width 63 height 28
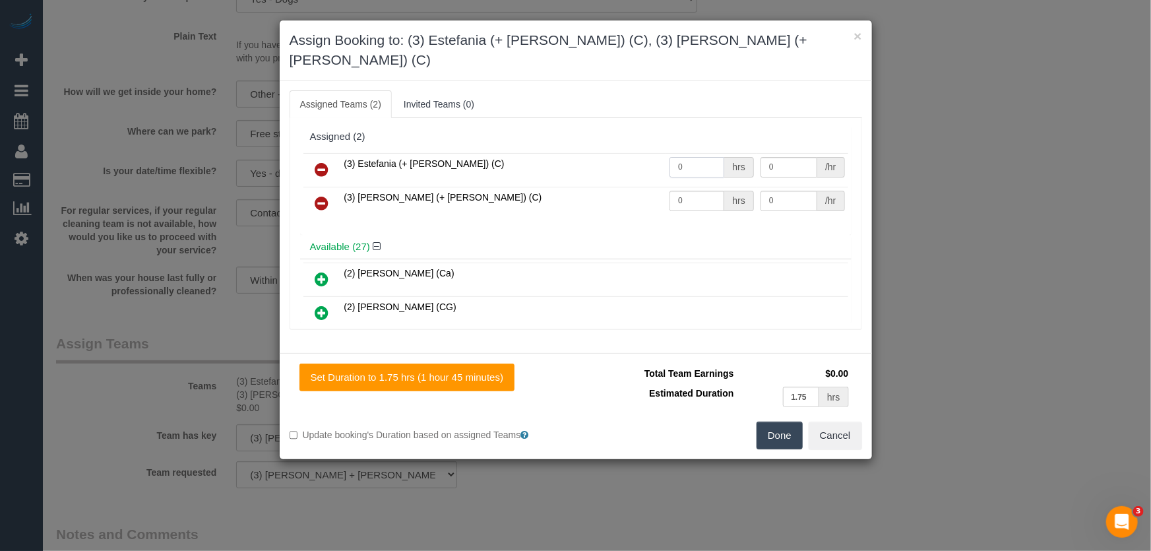
click at [703, 157] on input "0" at bounding box center [696, 167] width 55 height 20
type input "1"
type input "60"
click at [697, 191] on input "0" at bounding box center [696, 201] width 55 height 20
type input "1"
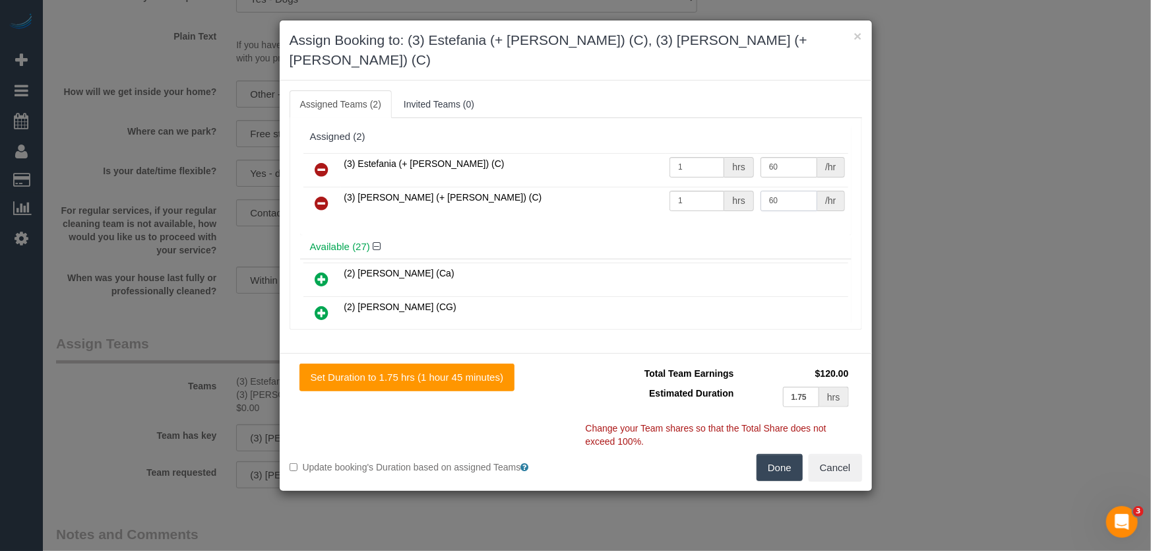
type input "60"
click at [782, 454] on button "Done" at bounding box center [779, 468] width 46 height 28
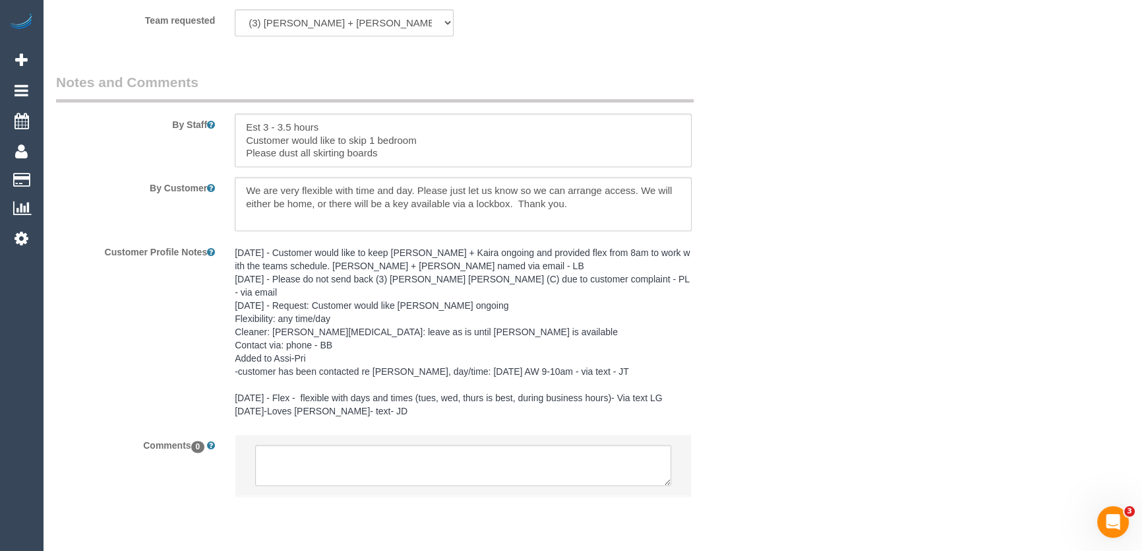
scroll to position [2220, 0]
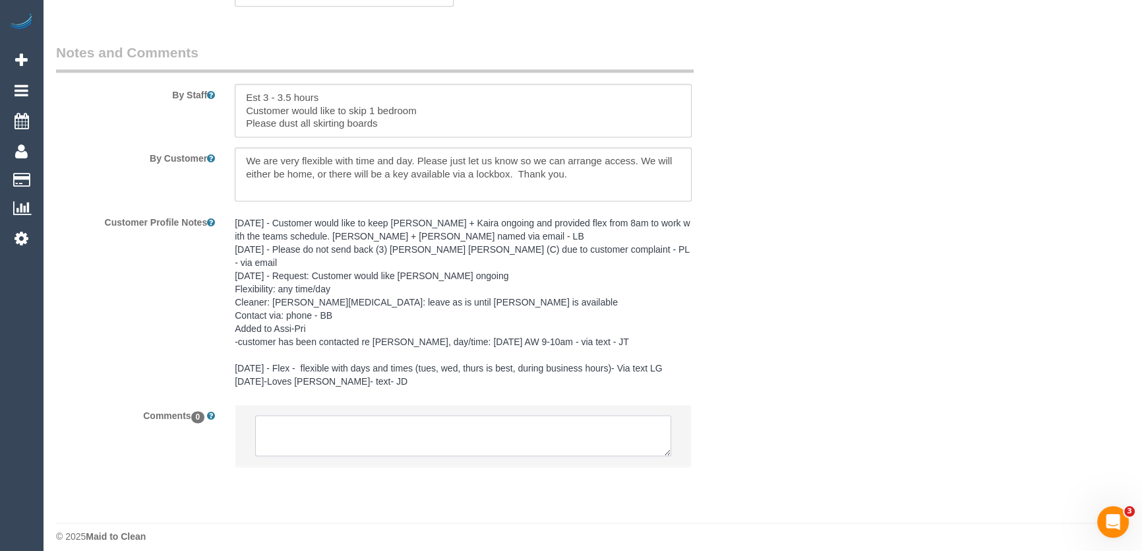
click at [307, 424] on textarea at bounding box center [463, 435] width 416 height 41
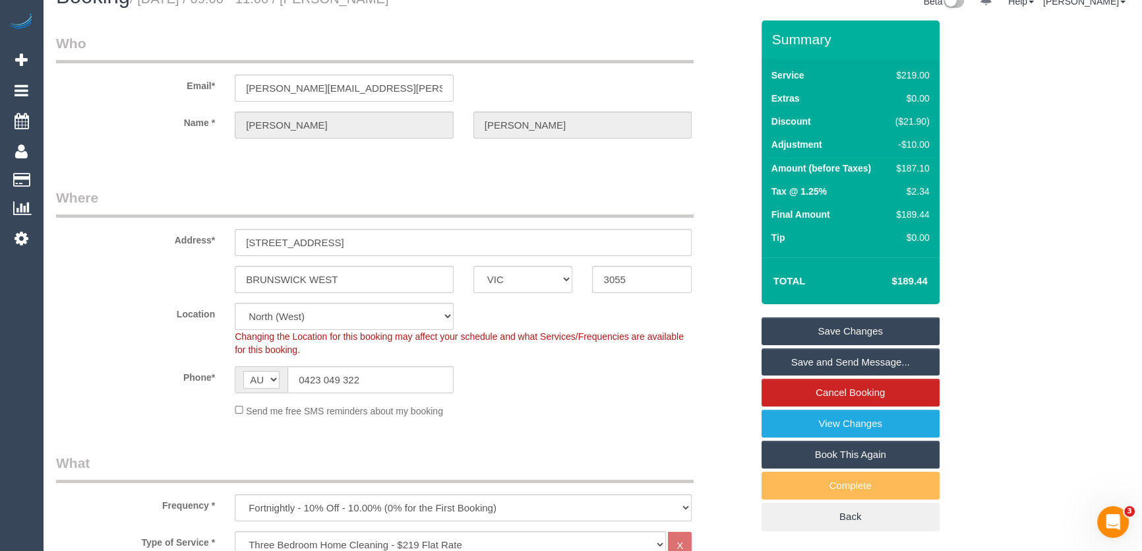
scroll to position [1, 0]
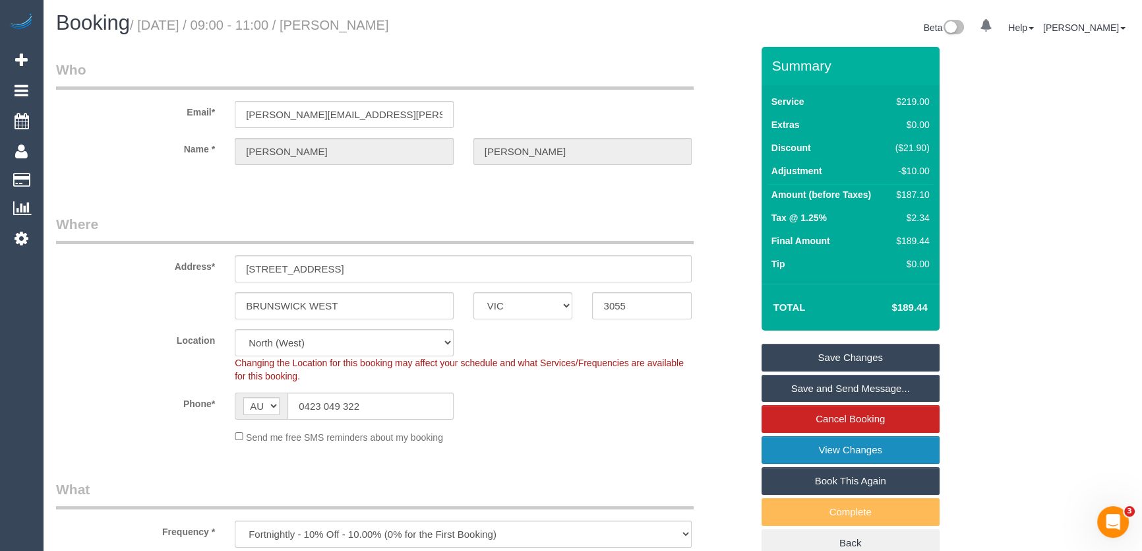
click at [789, 448] on link "View Changes" at bounding box center [851, 450] width 178 height 28
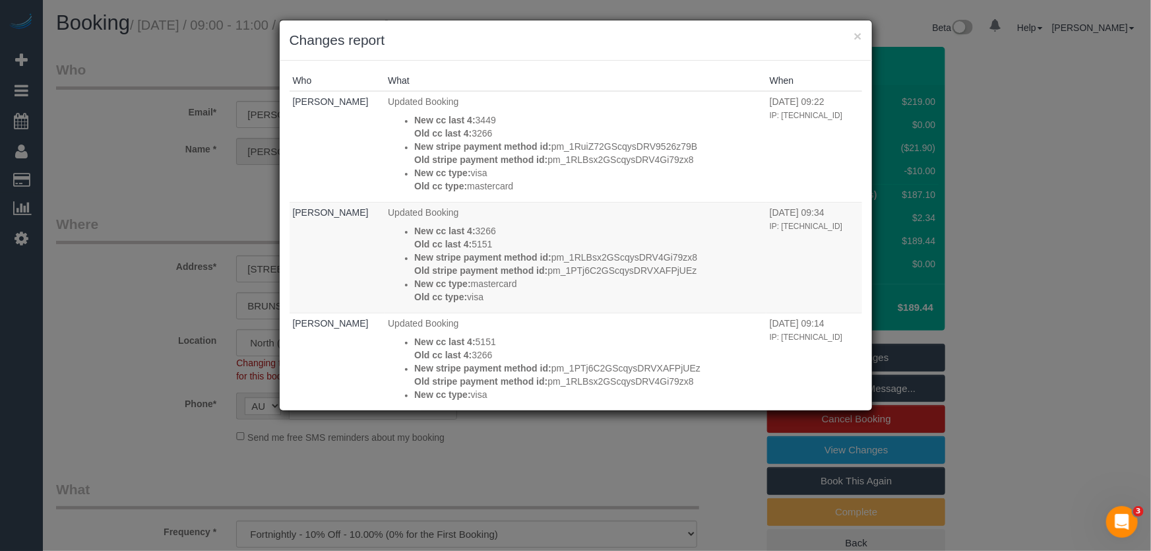
click at [606, 423] on div "× Changes report Who What When Odelle Marie Updated Booking New cc last 4: 3449…" at bounding box center [575, 275] width 1151 height 551
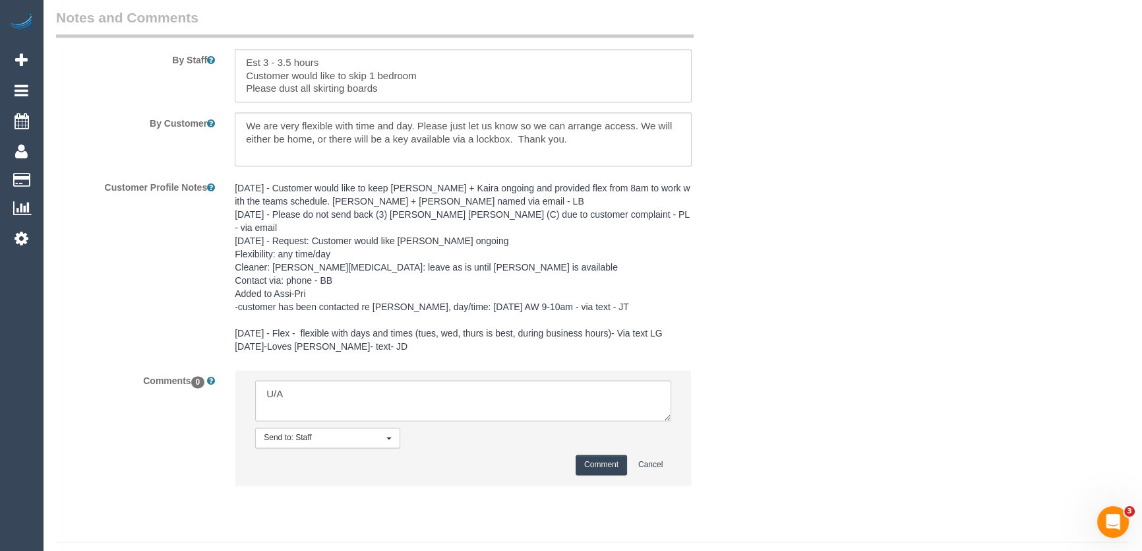
scroll to position [2274, 0]
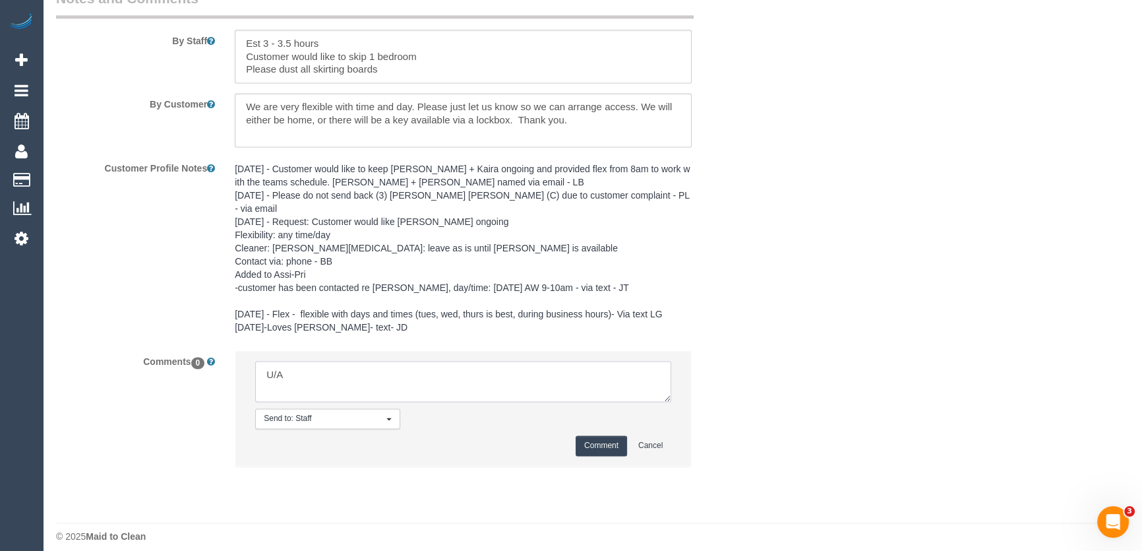
click at [296, 365] on textarea at bounding box center [463, 381] width 416 height 41
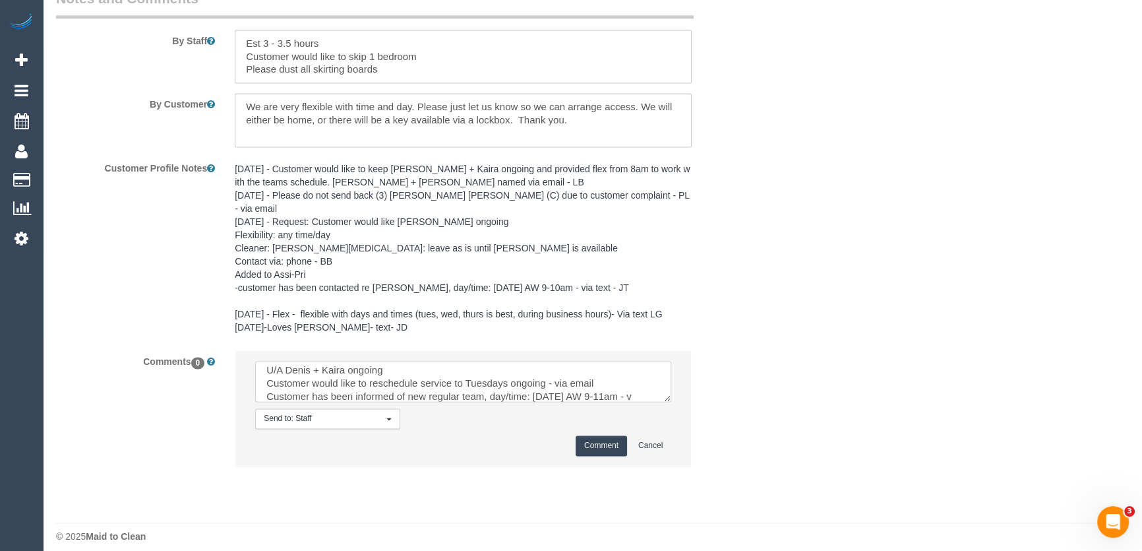
scroll to position [18, 0]
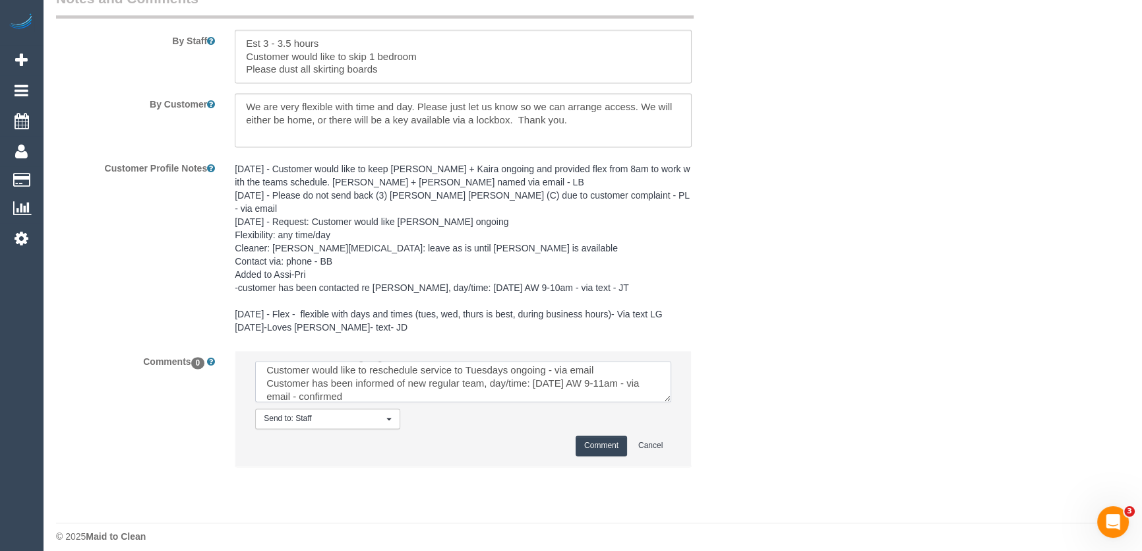
type textarea "U/A Denis + Kaira ongoing Customer would like to reschedule service to Tuesdays…"
click at [601, 437] on button "Comment" at bounding box center [601, 445] width 51 height 20
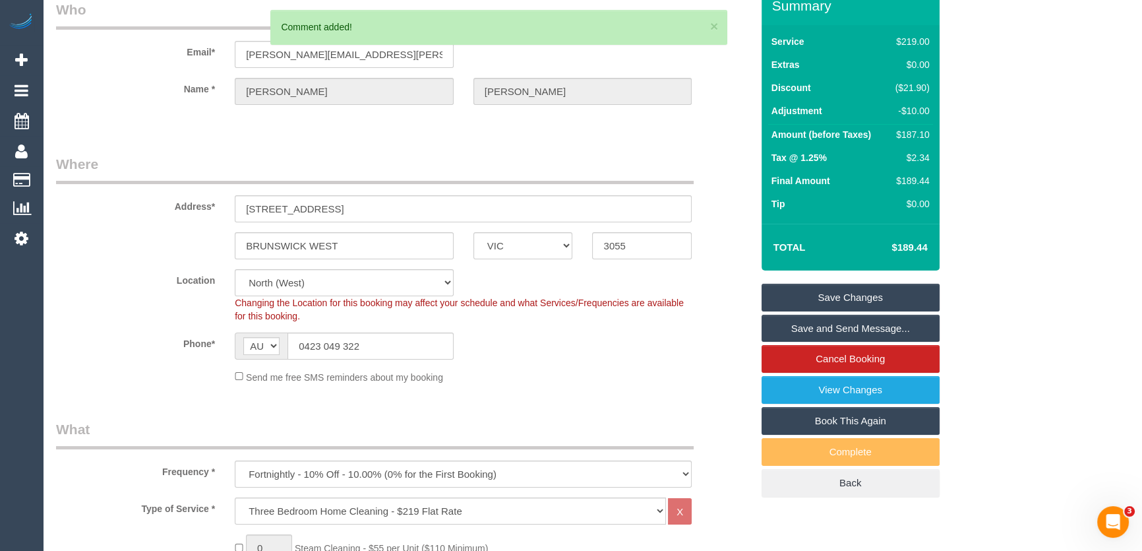
scroll to position [0, 0]
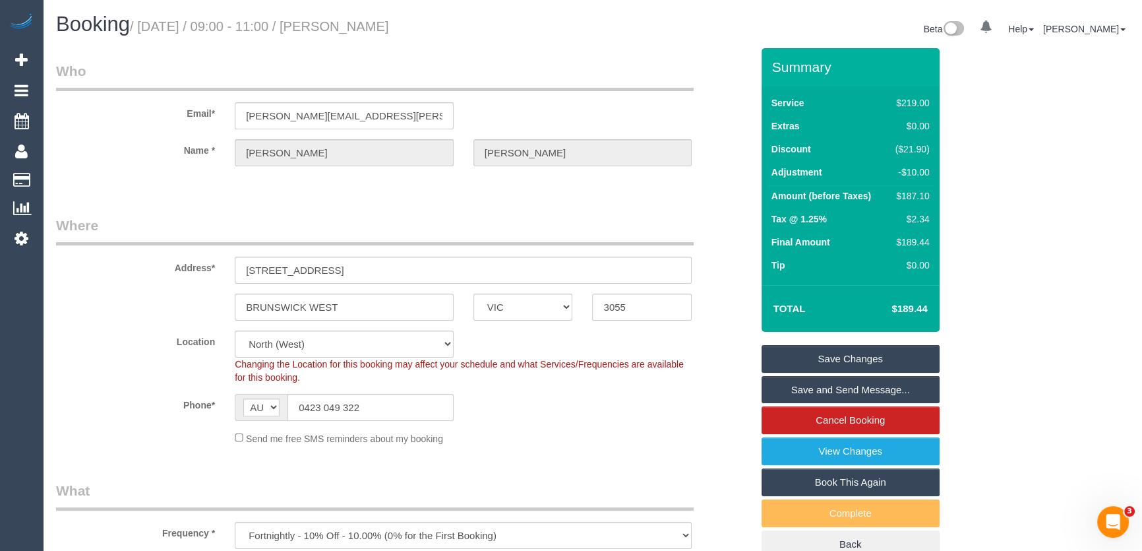
click at [388, 28] on small "/ September 04, 2025 / 09:00 - 11:00 / Joanna Cooney" at bounding box center [259, 26] width 259 height 15
copy small "Joanna Cooney"
click at [807, 388] on link "Save and Send Message..." at bounding box center [851, 390] width 178 height 28
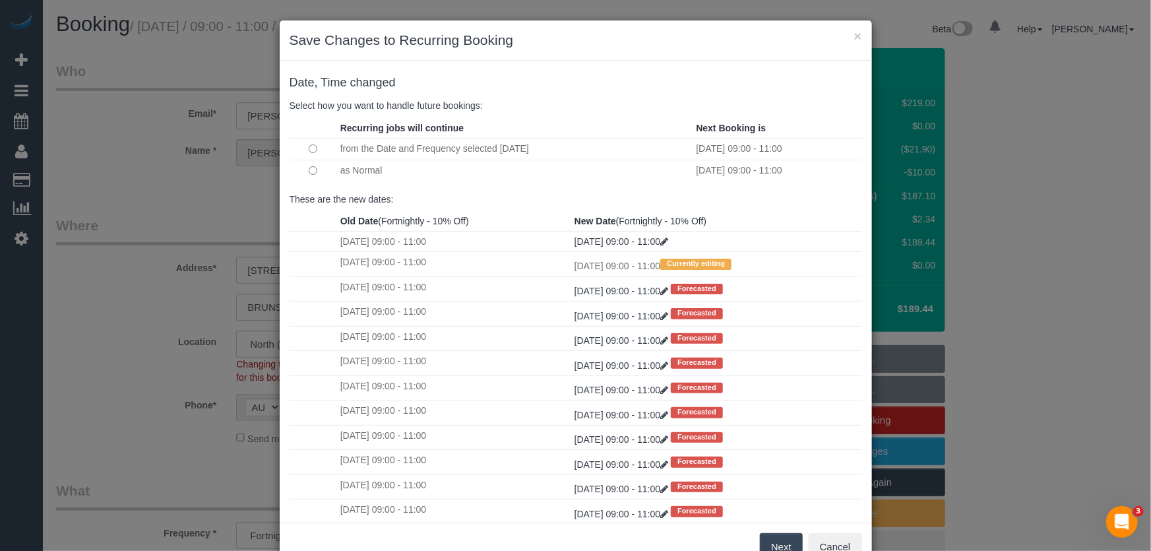
click at [768, 541] on button "Next" at bounding box center [781, 547] width 43 height 28
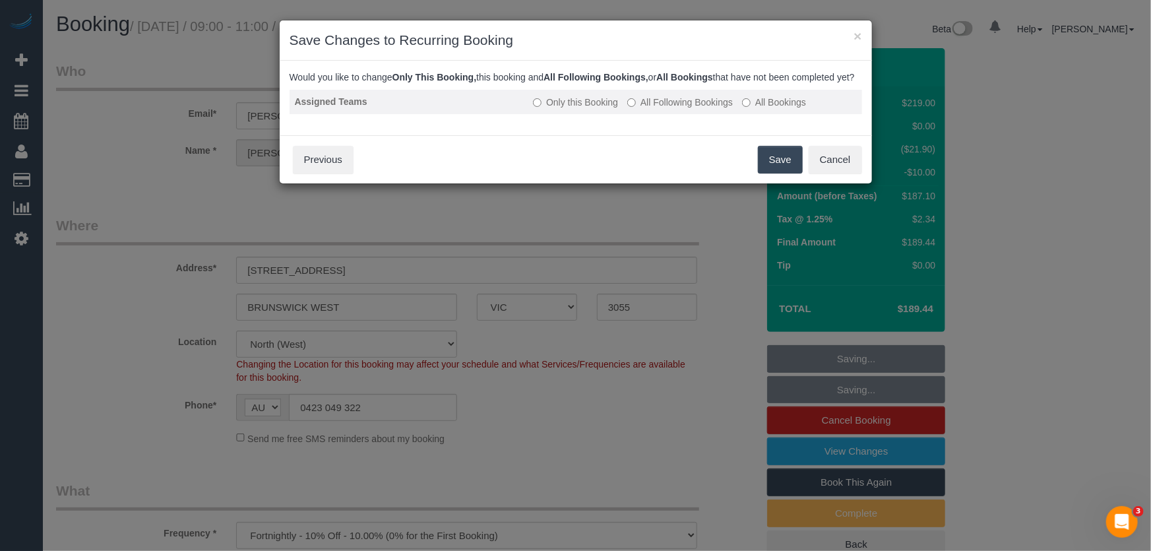
click at [667, 109] on label "All Following Bookings" at bounding box center [680, 102] width 106 height 13
click at [776, 171] on button "Save" at bounding box center [780, 160] width 45 height 28
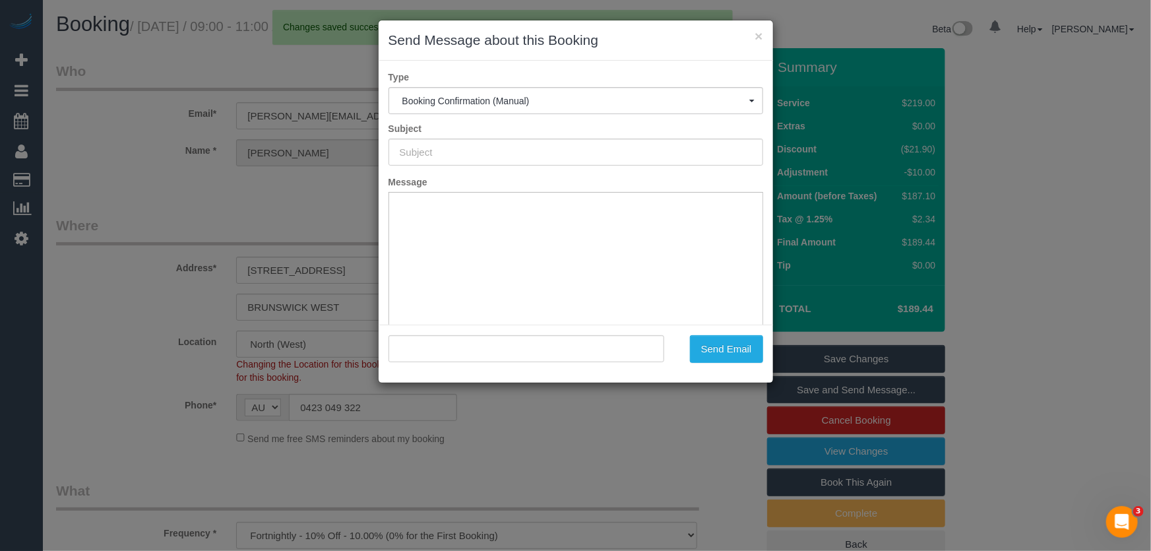
type input "Booking Confirmed"
type input ""Joanna Cooney" <joanna.m.cooney@gmail.com>"
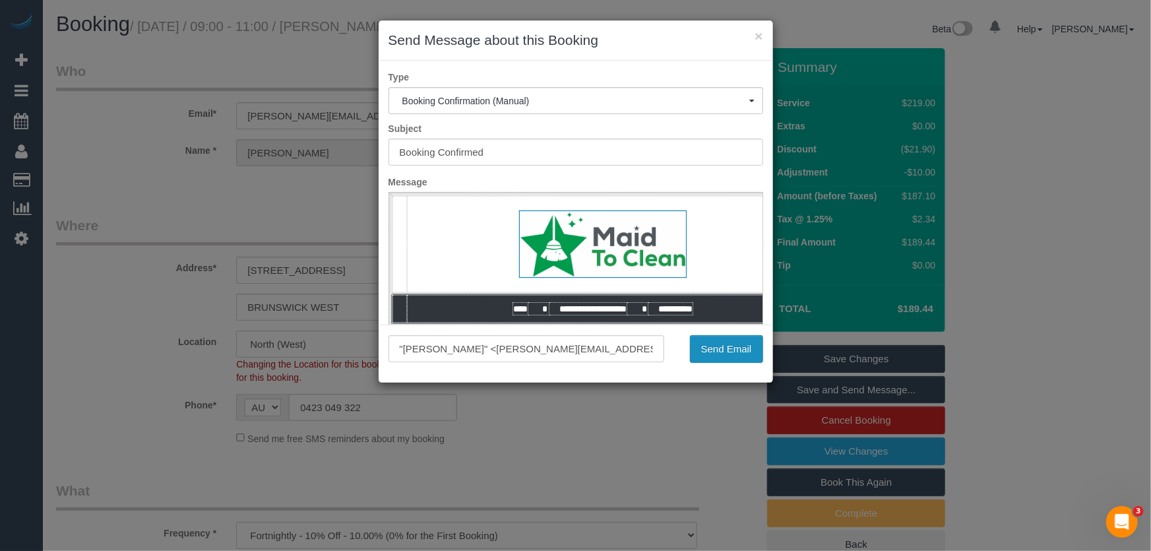
click at [721, 352] on button "Send Email" at bounding box center [726, 349] width 73 height 28
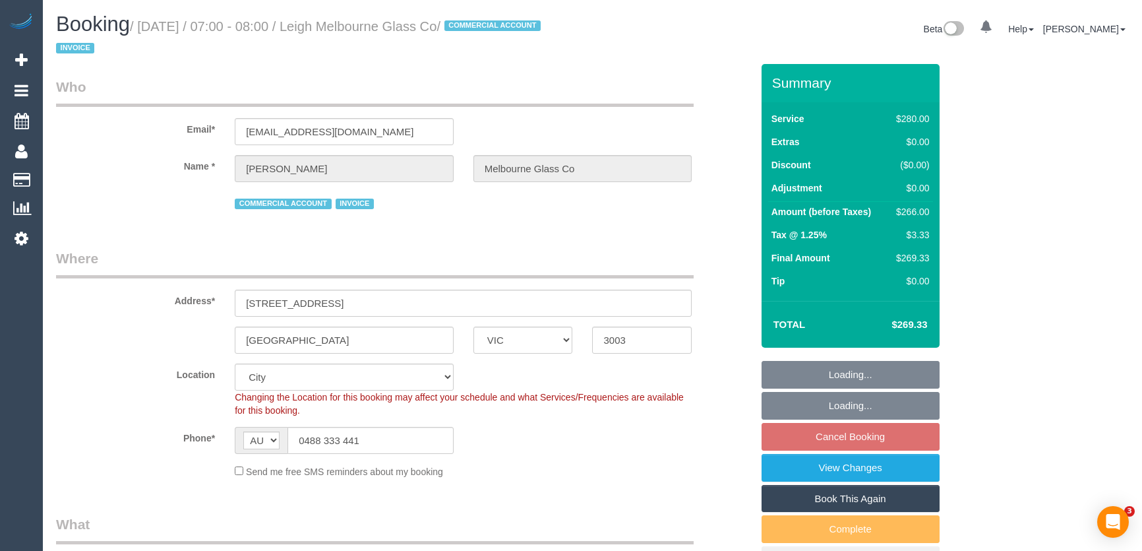
select select "VIC"
select select "2"
select select "spot14"
select select "number:28"
select select "number:14"
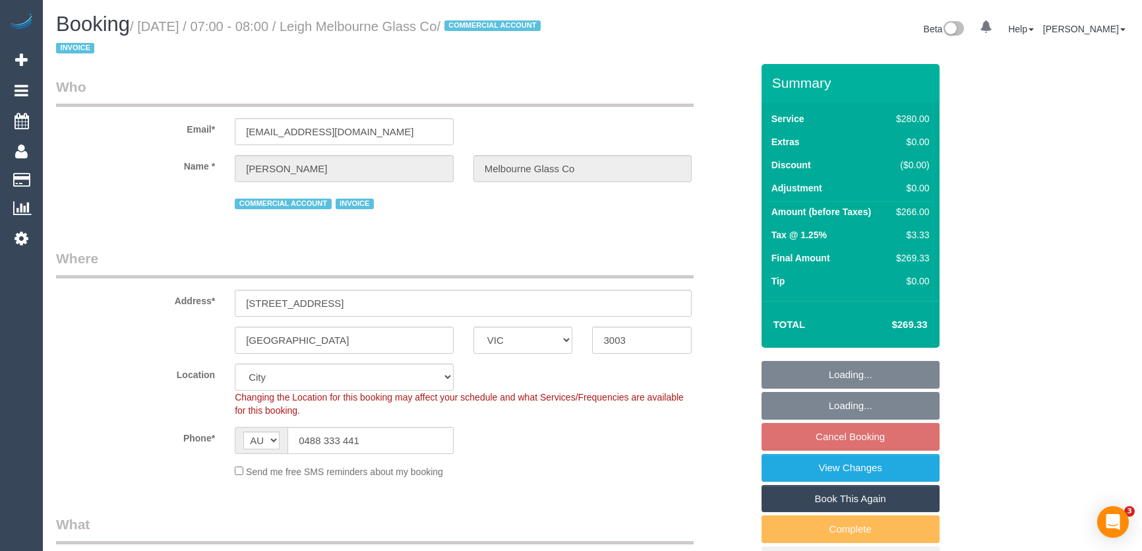
select select "number:19"
select select "number:36"
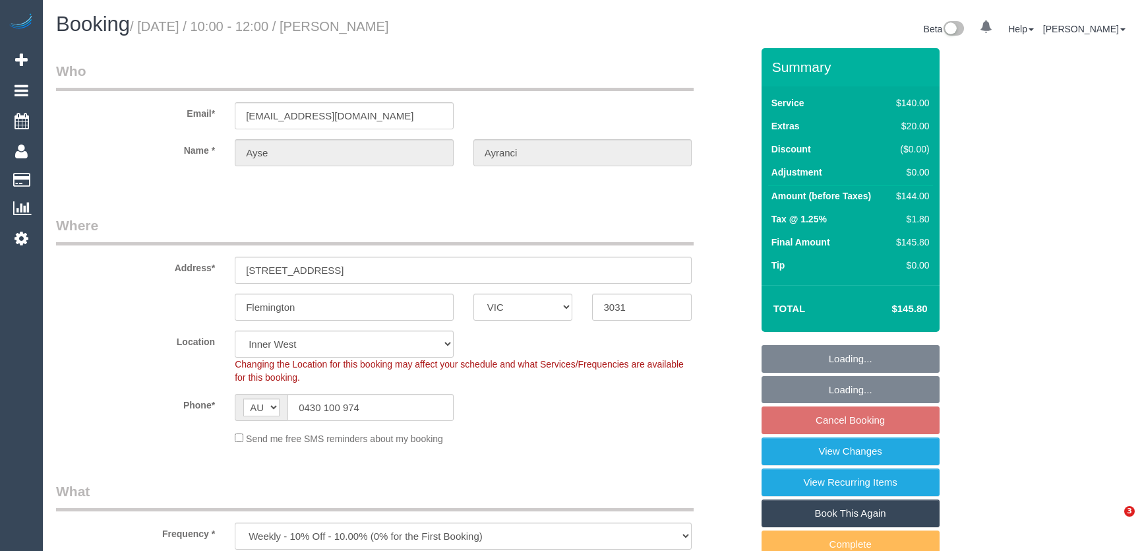
select select "VIC"
select select "number:30"
select select "number:14"
select select "number:19"
select select "number:24"
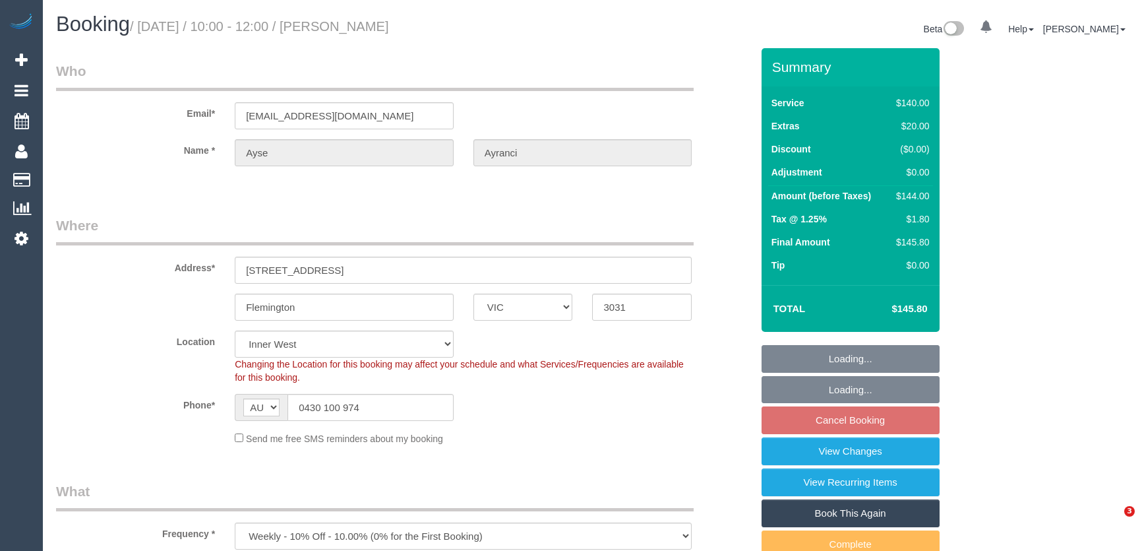
select select "number:34"
select select "number:11"
select select "object:867"
select select "spot3"
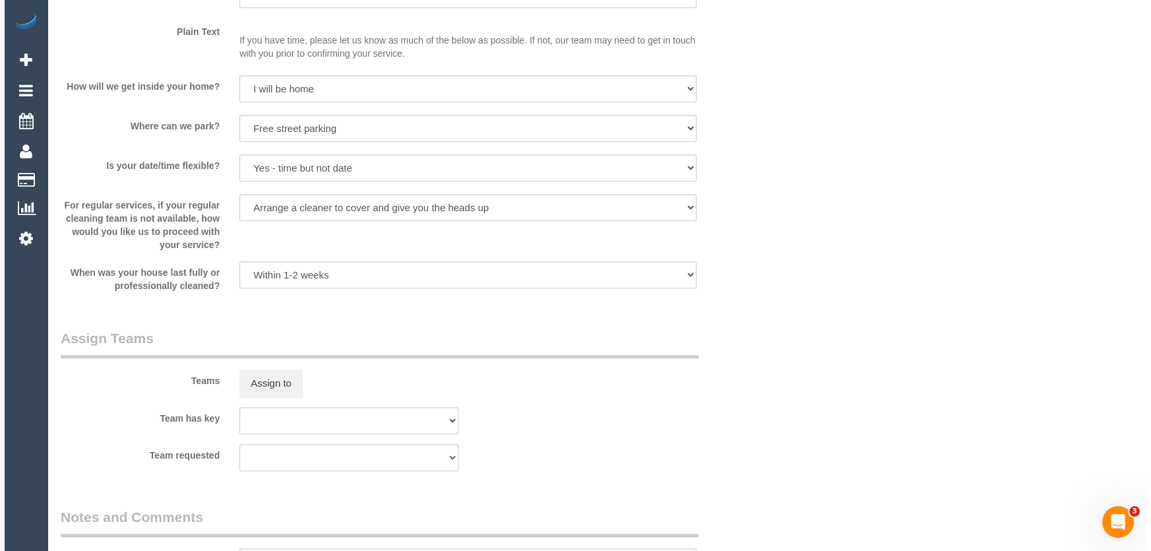
scroll to position [1738, 0]
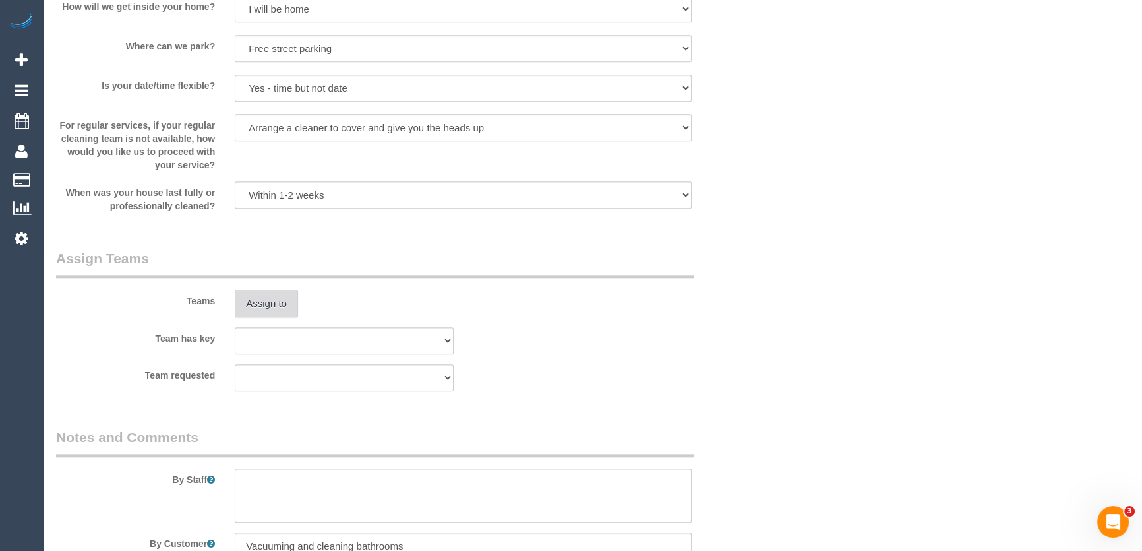
click at [261, 308] on button "Assign to" at bounding box center [266, 304] width 63 height 28
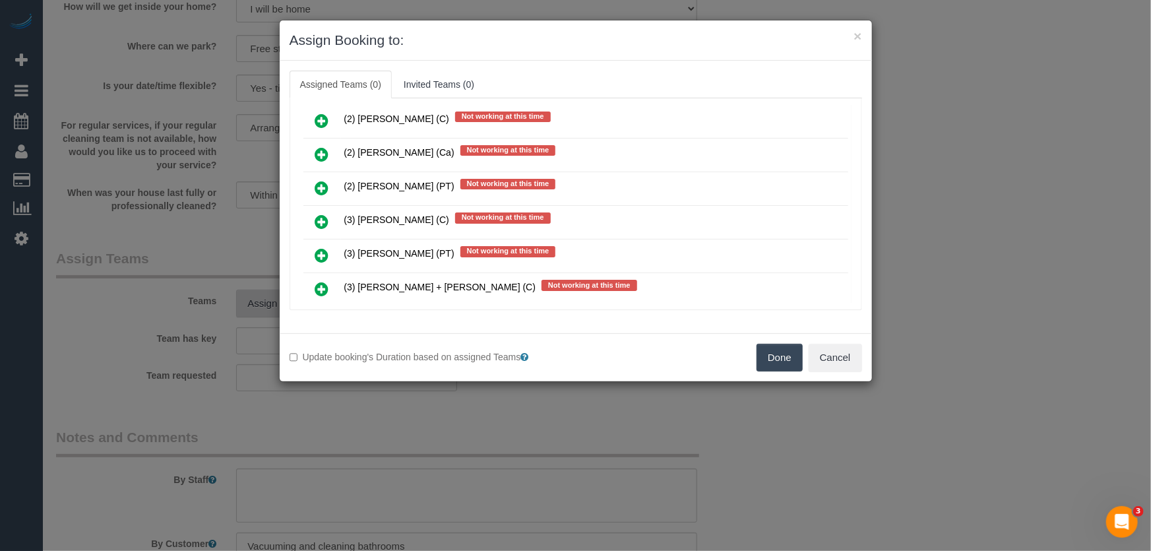
scroll to position [3996, 0]
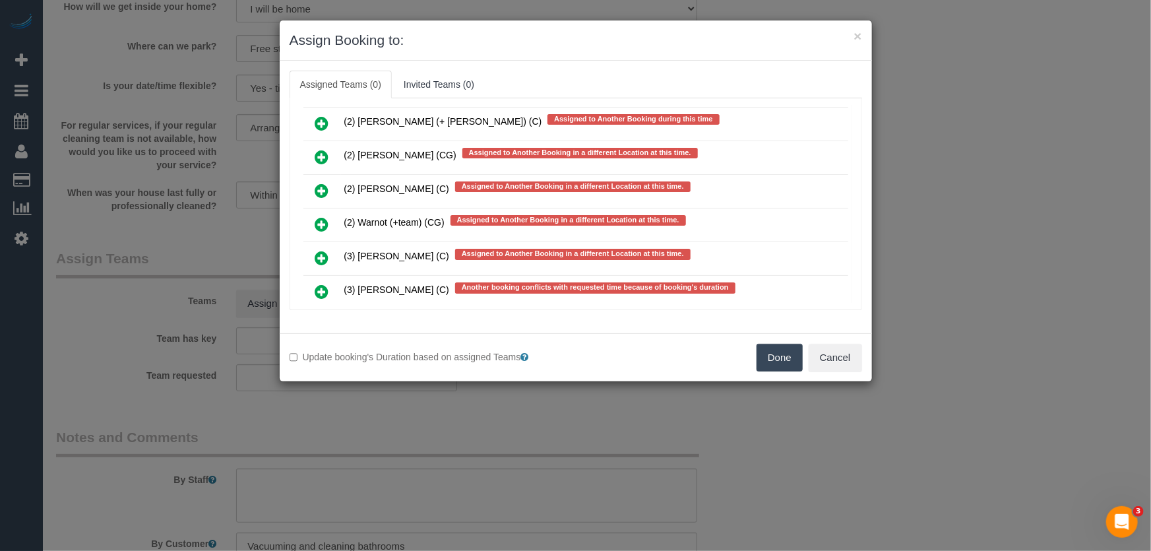
click at [322, 284] on icon at bounding box center [322, 292] width 14 height 16
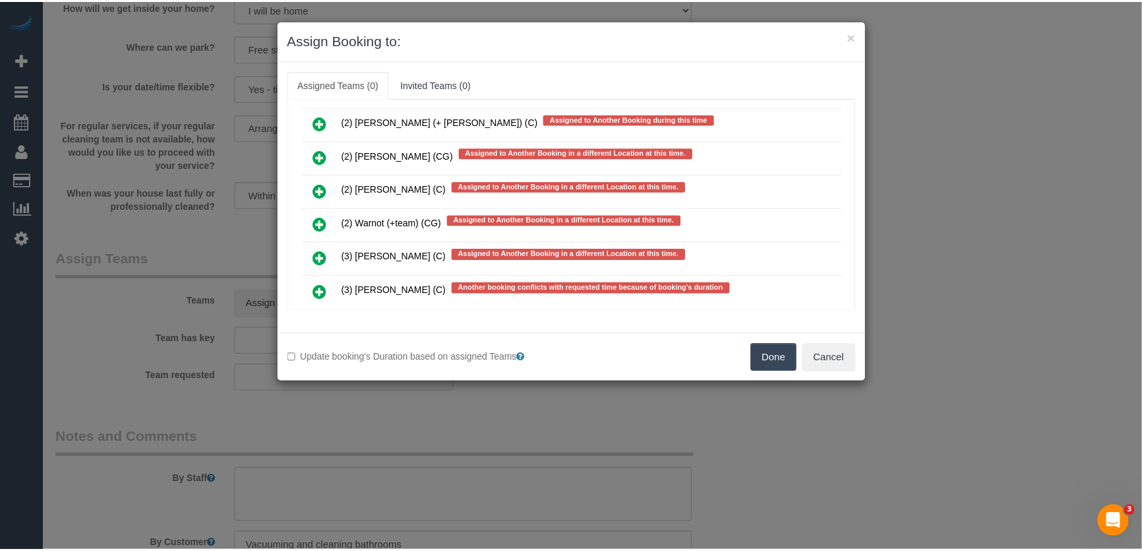
scroll to position [4033, 0]
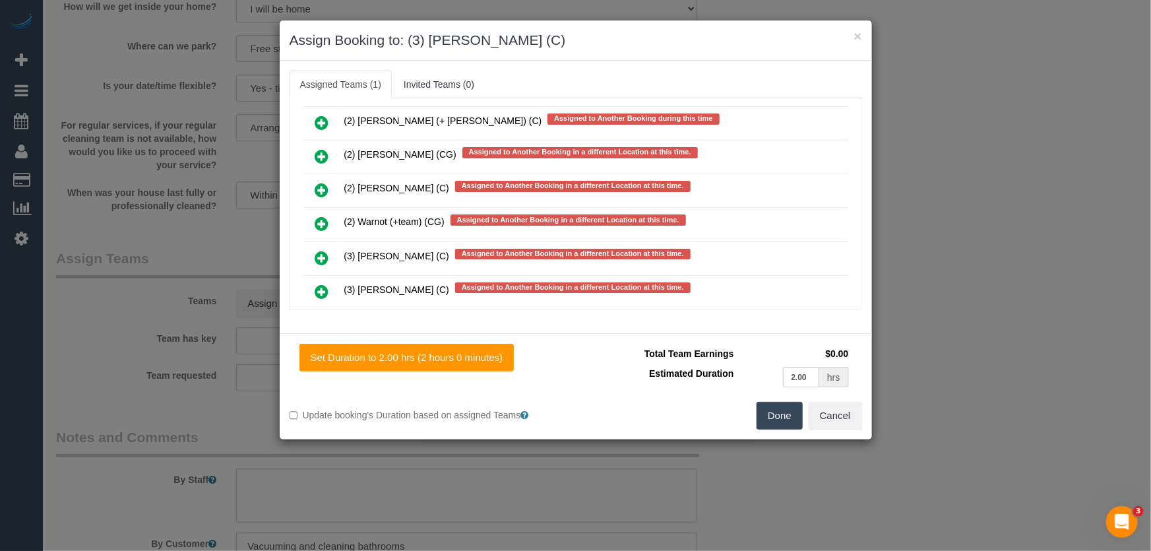
click at [794, 417] on button "Done" at bounding box center [779, 416] width 46 height 28
click at [794, 417] on div "Done Cancel" at bounding box center [724, 416] width 296 height 28
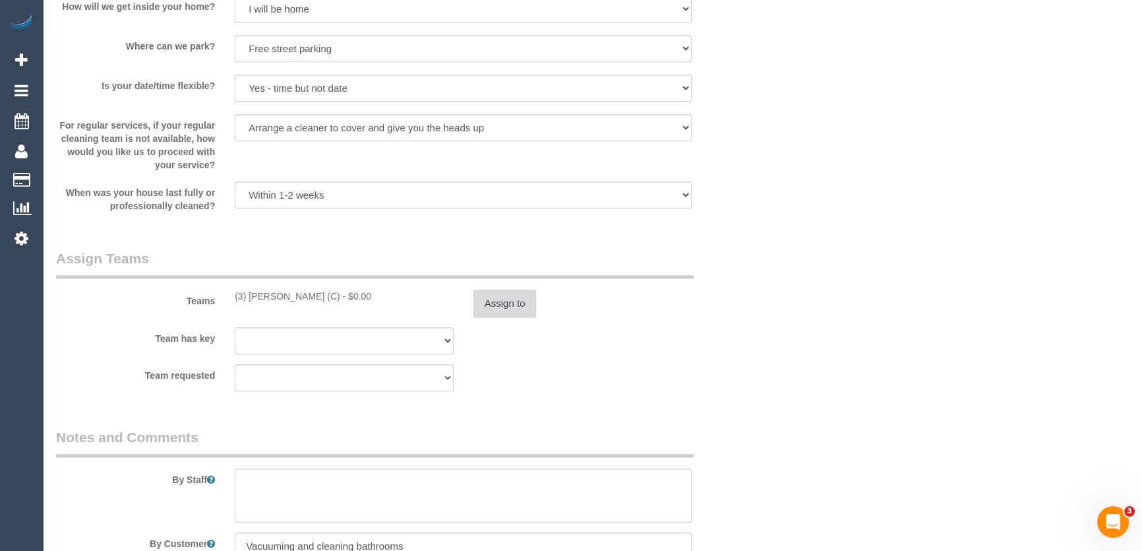
click at [501, 305] on button "Assign to" at bounding box center [505, 304] width 63 height 28
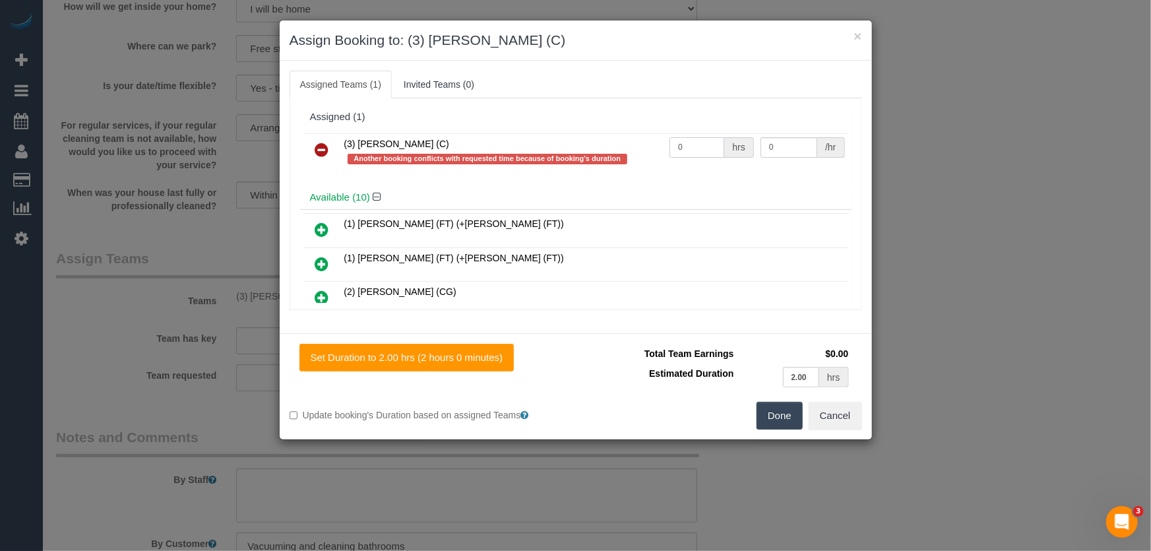
click at [692, 149] on input "0" at bounding box center [696, 147] width 55 height 20
type input "2"
type input "40"
click at [787, 415] on button "Done" at bounding box center [779, 416] width 46 height 28
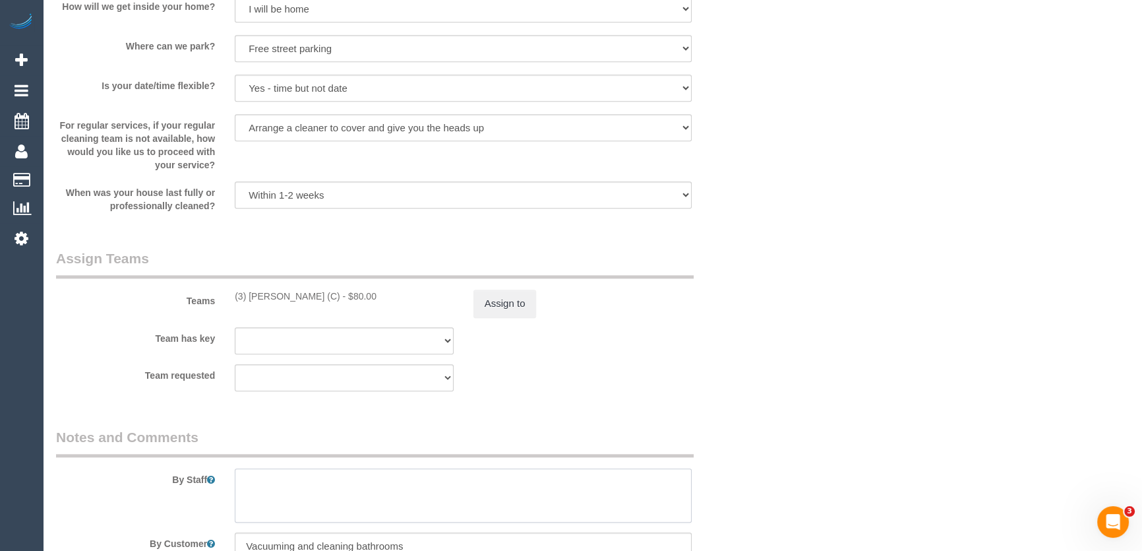
click at [262, 481] on textarea at bounding box center [463, 495] width 457 height 54
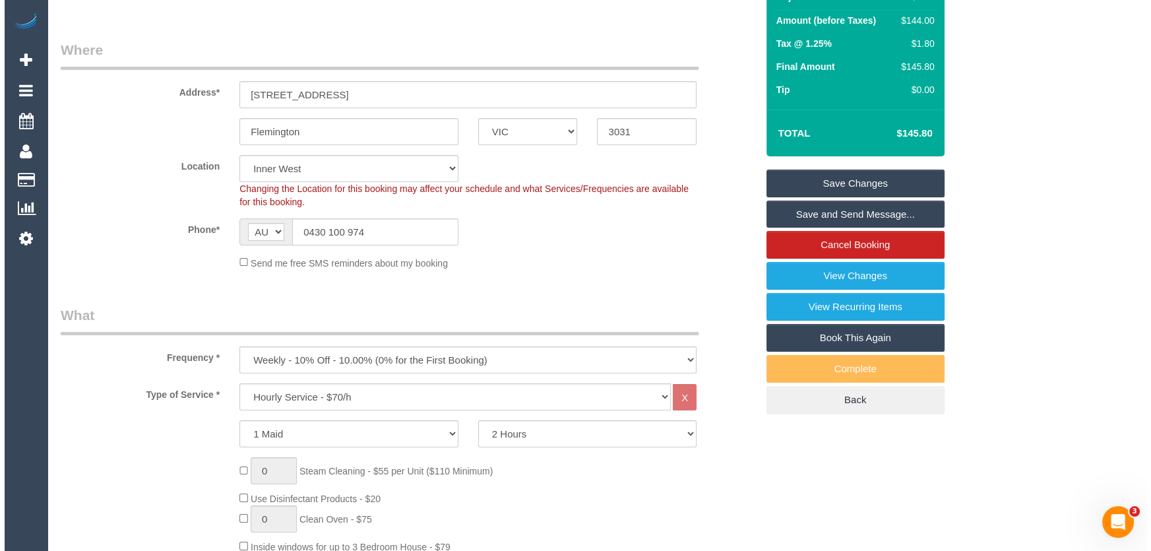
scroll to position [0, 0]
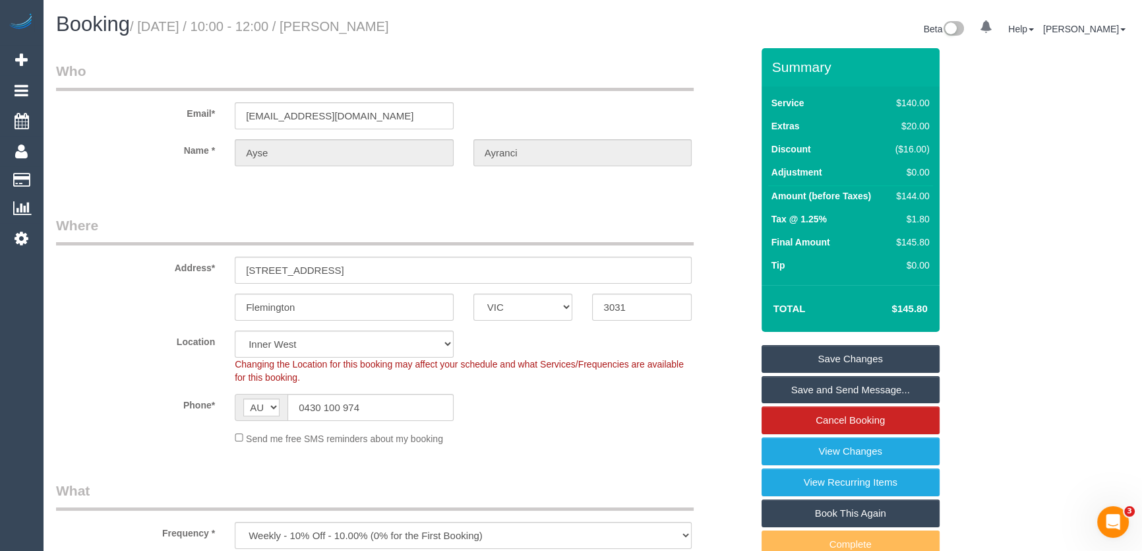
type textarea "*cover*"
click at [356, 29] on small "/ August 26, 2025 / 10:00 - 12:00 / Ayse Ayranci" at bounding box center [259, 26] width 259 height 15
click at [356, 28] on small "/ August 26, 2025 / 10:00 - 12:00 / Ayse Ayranci" at bounding box center [259, 26] width 259 height 15
copy small "Ayse Ayranci"
click at [826, 385] on link "Save and Send Message..." at bounding box center [851, 390] width 178 height 28
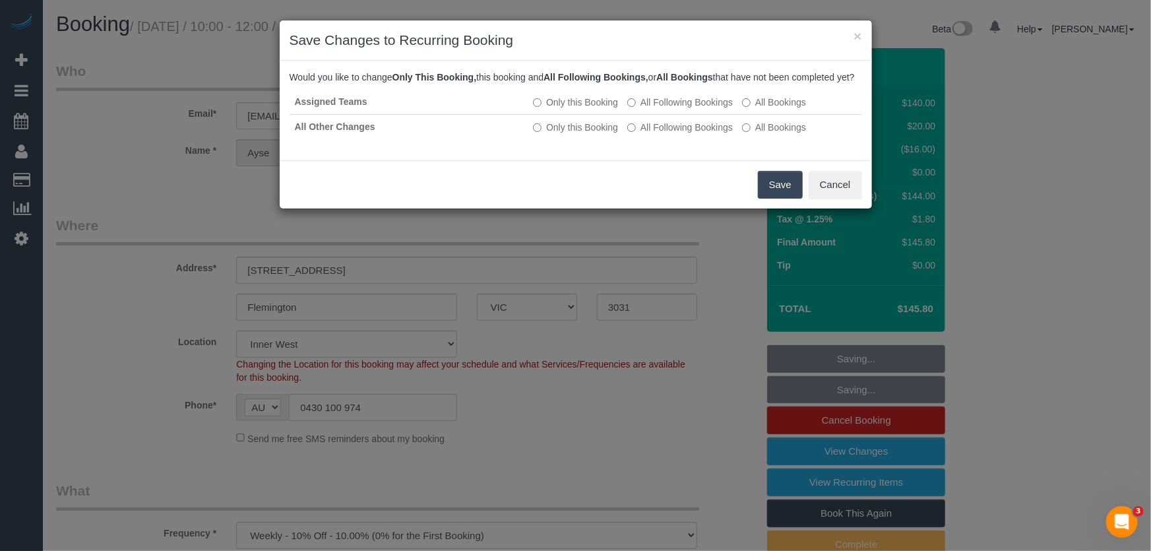
click at [774, 199] on button "Save" at bounding box center [780, 185] width 45 height 28
click at [776, 199] on div "Save Cancel" at bounding box center [576, 184] width 592 height 48
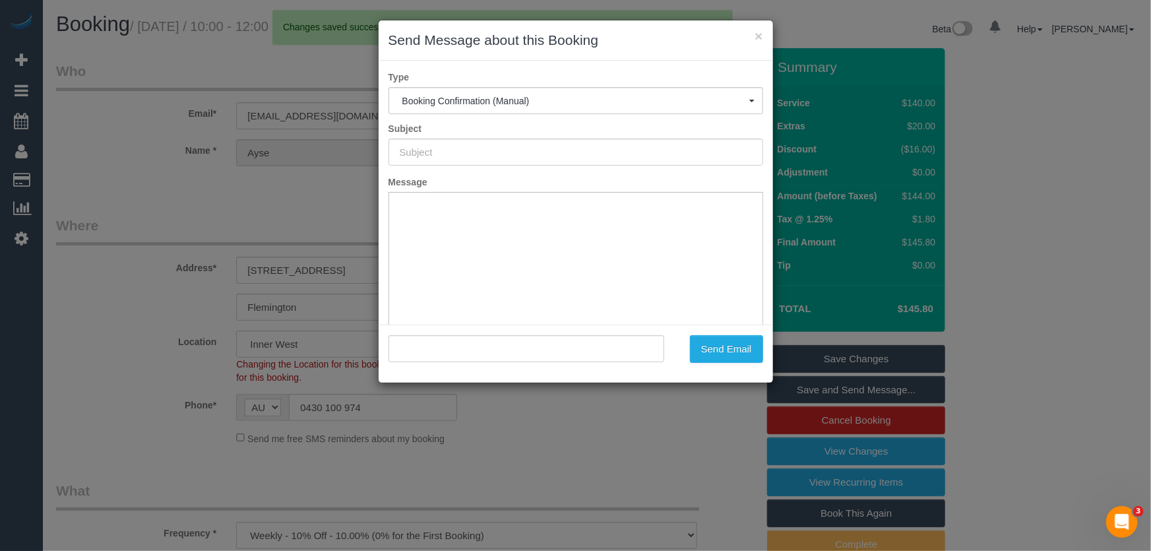
type input "Booking Confirmed"
type input ""Ayse Ayranci" <ayranciay@gmail.com>"
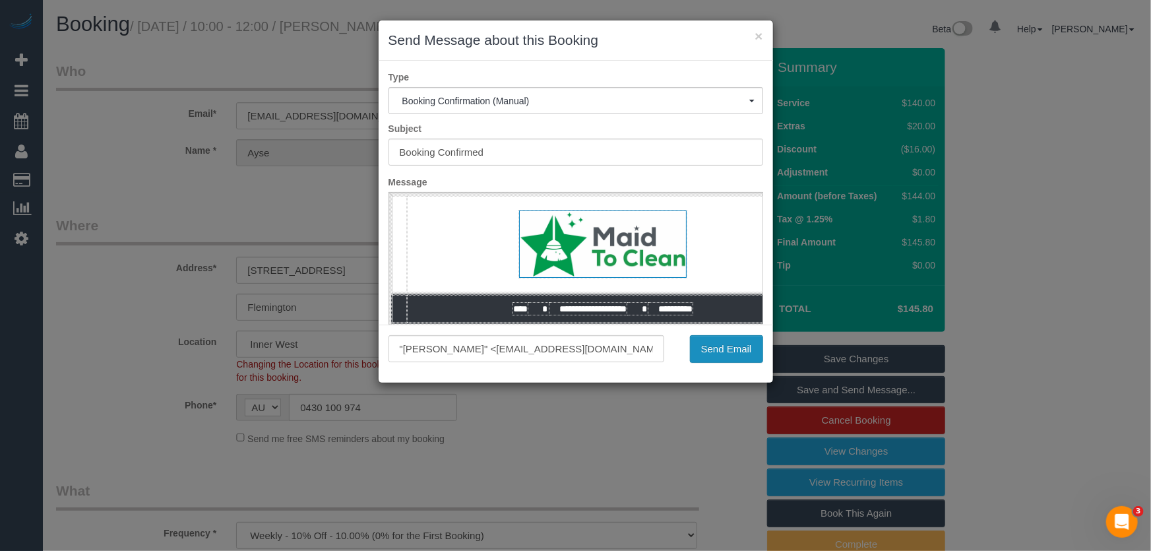
click at [721, 350] on button "Send Email" at bounding box center [726, 349] width 73 height 28
click at [721, 350] on div "Send Email" at bounding box center [723, 349] width 99 height 28
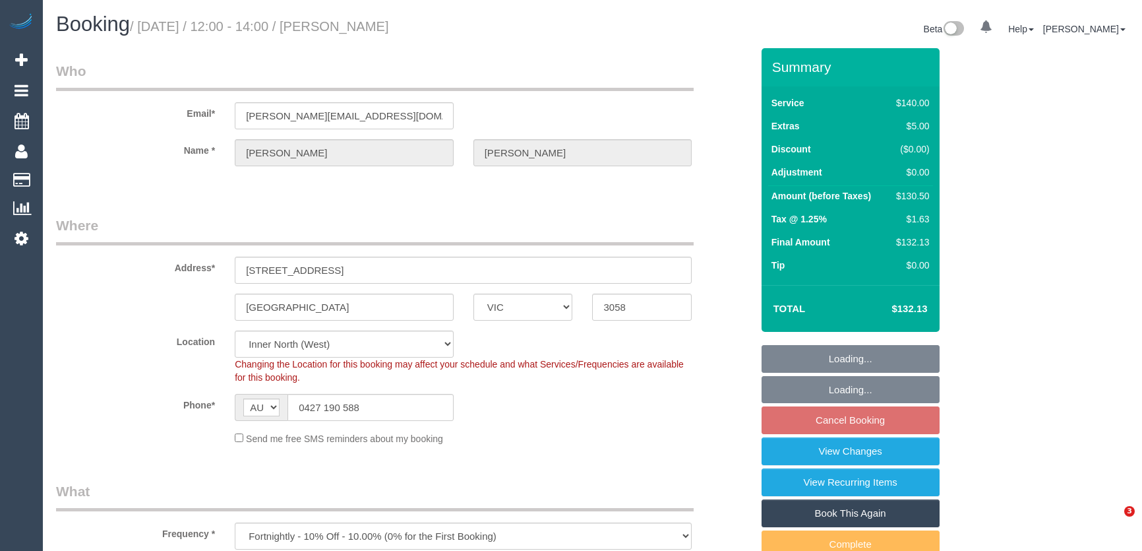
select select "VIC"
select select "number:28"
select select "number:15"
select select "number:19"
select select "number:22"
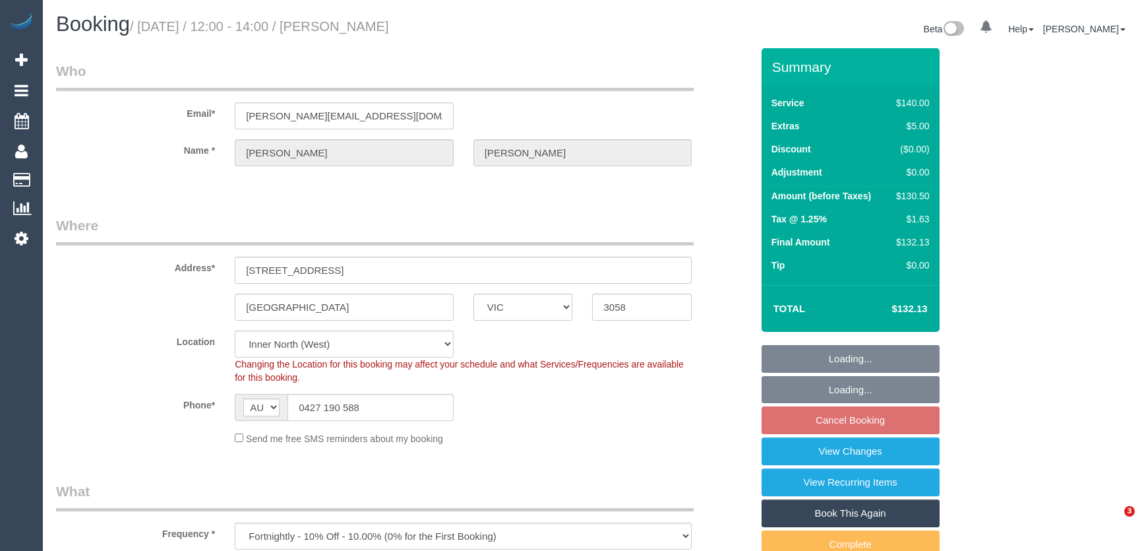
select select "number:34"
select select "number:26"
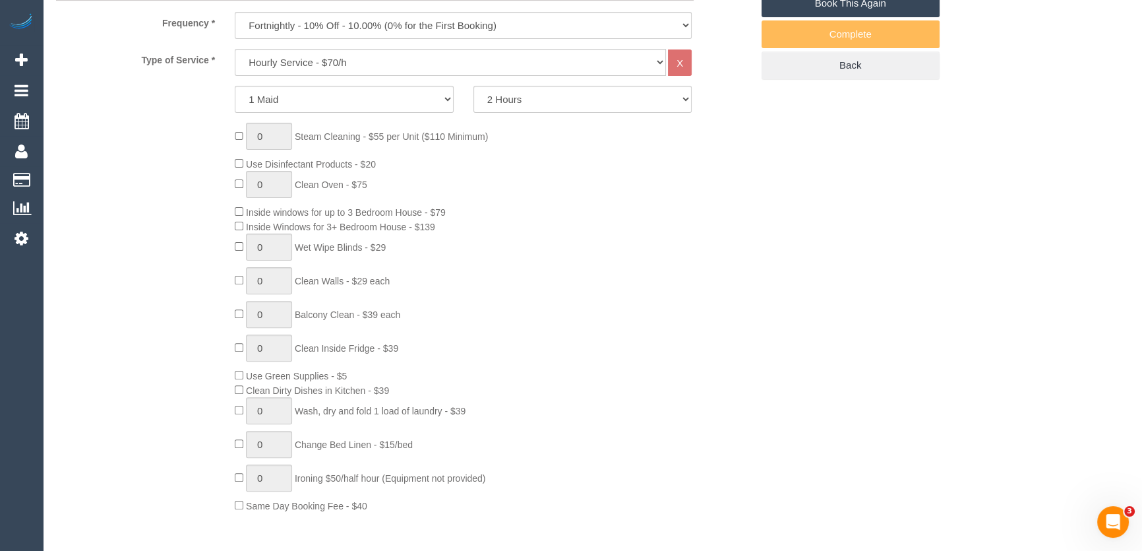
scroll to position [599, 0]
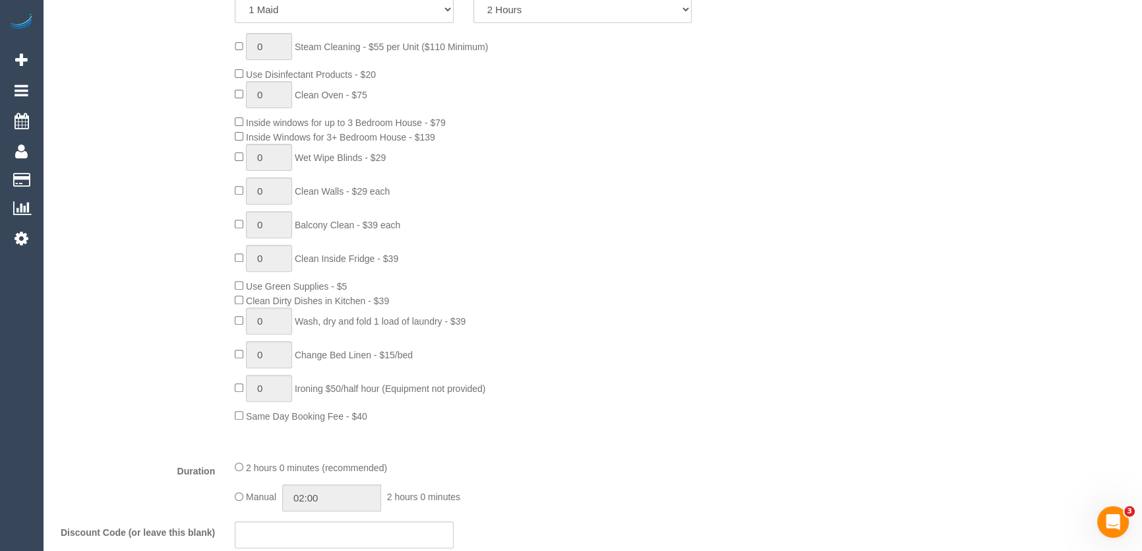
click at [281, 425] on div "Type of Service * Hourly Service - $70/h Hourly Service - $65/h Hourly Service …" at bounding box center [404, 204] width 696 height 490
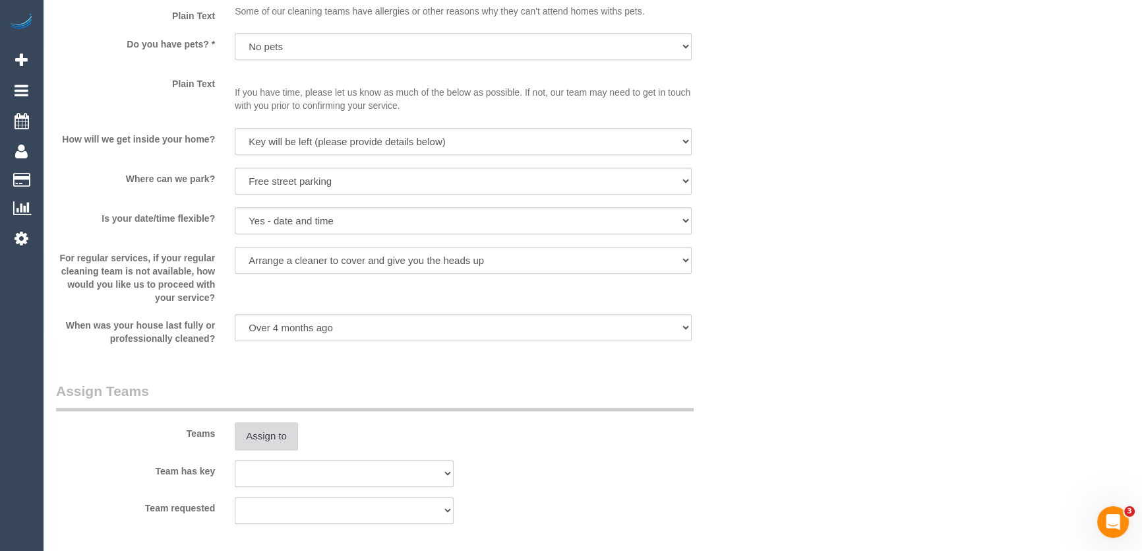
click at [255, 436] on button "Assign to" at bounding box center [266, 436] width 63 height 28
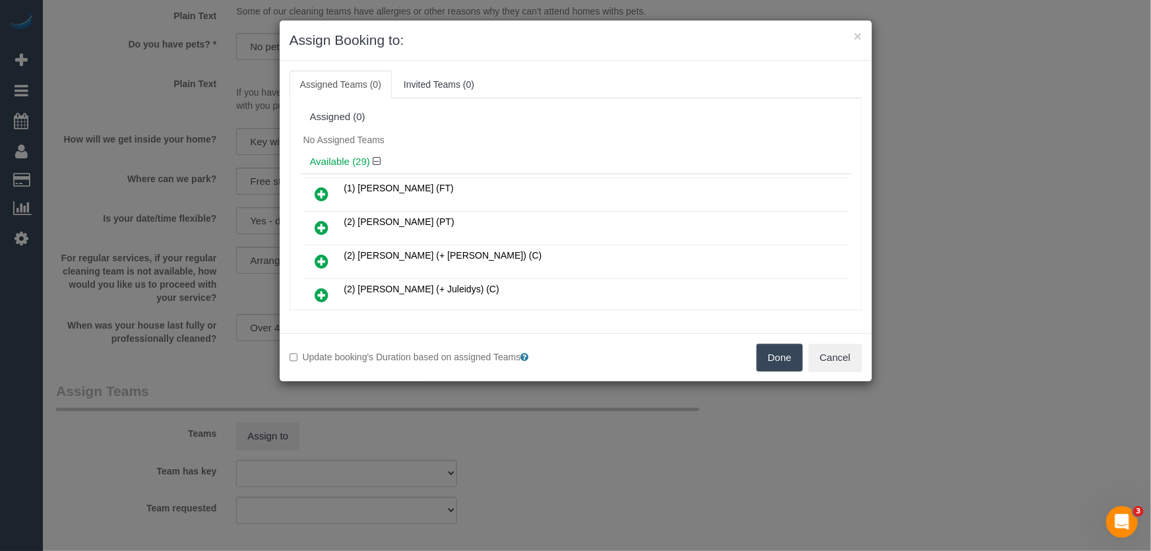
click at [319, 192] on icon at bounding box center [322, 194] width 14 height 16
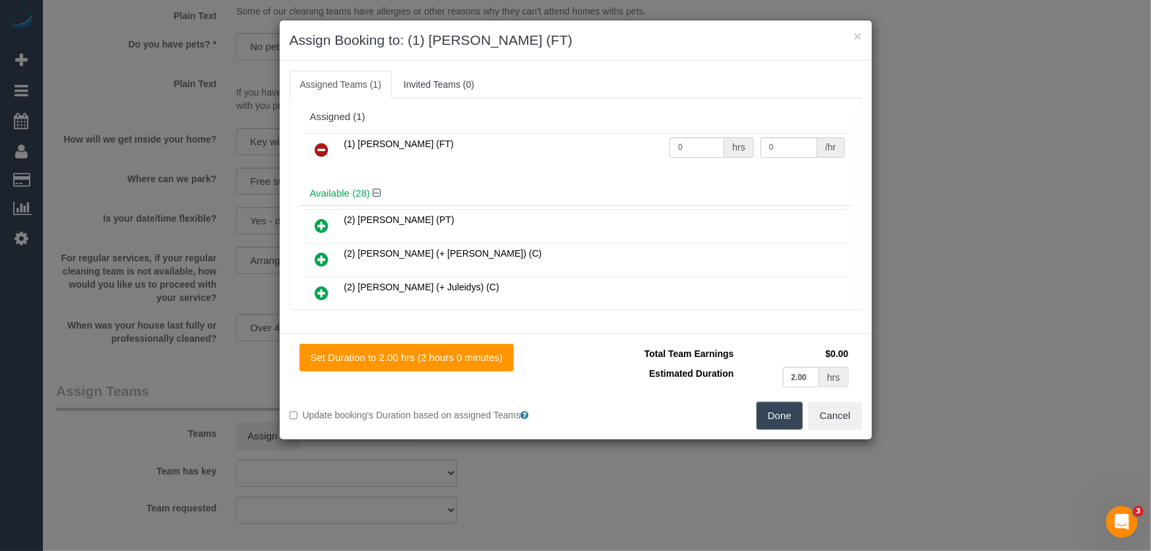
click at [780, 412] on button "Done" at bounding box center [779, 416] width 46 height 28
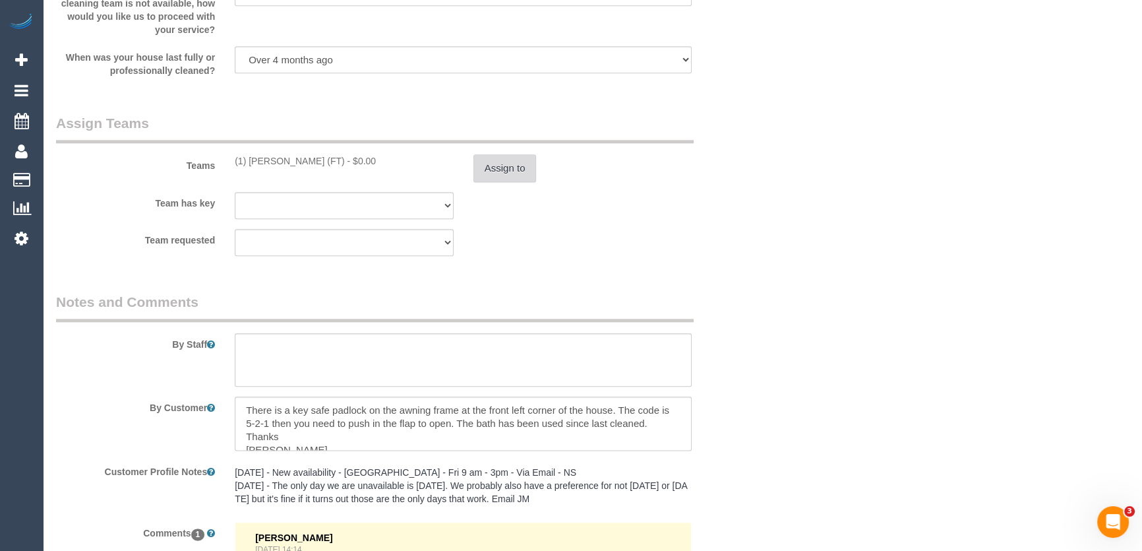
scroll to position [2038, 0]
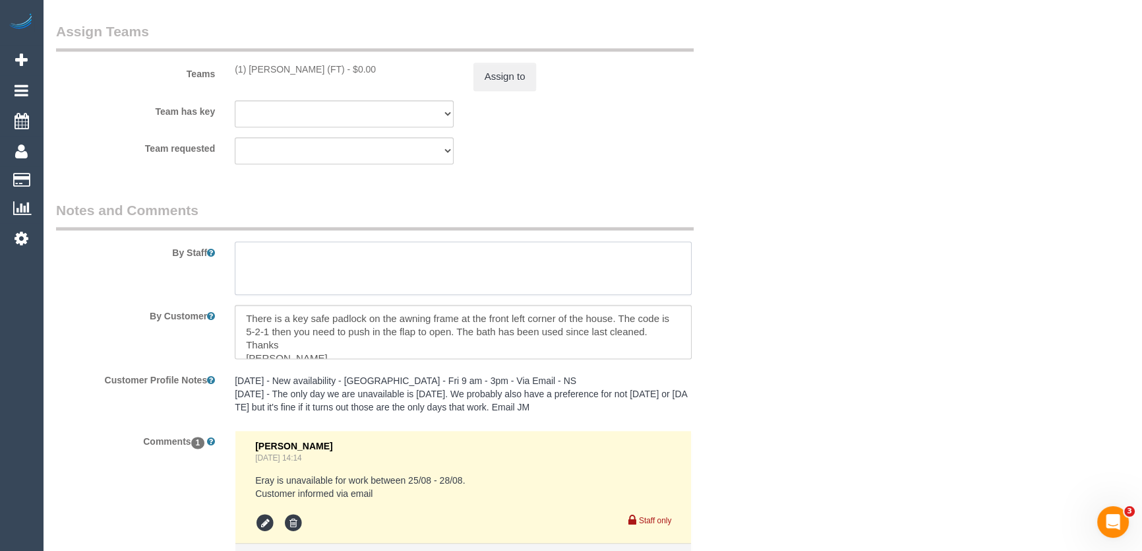
click at [284, 257] on textarea at bounding box center [463, 268] width 457 height 54
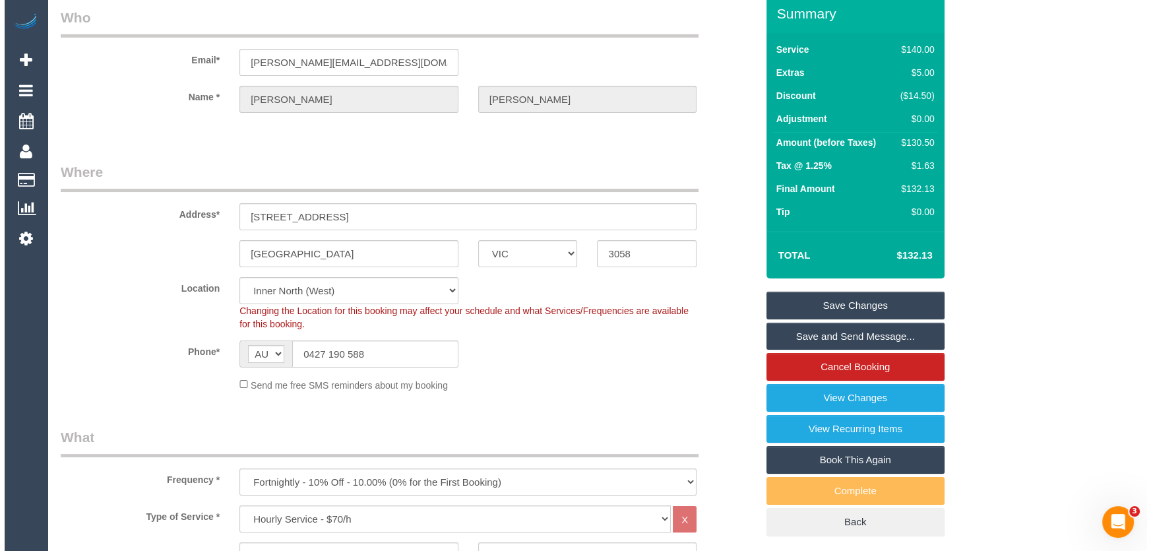
scroll to position [0, 0]
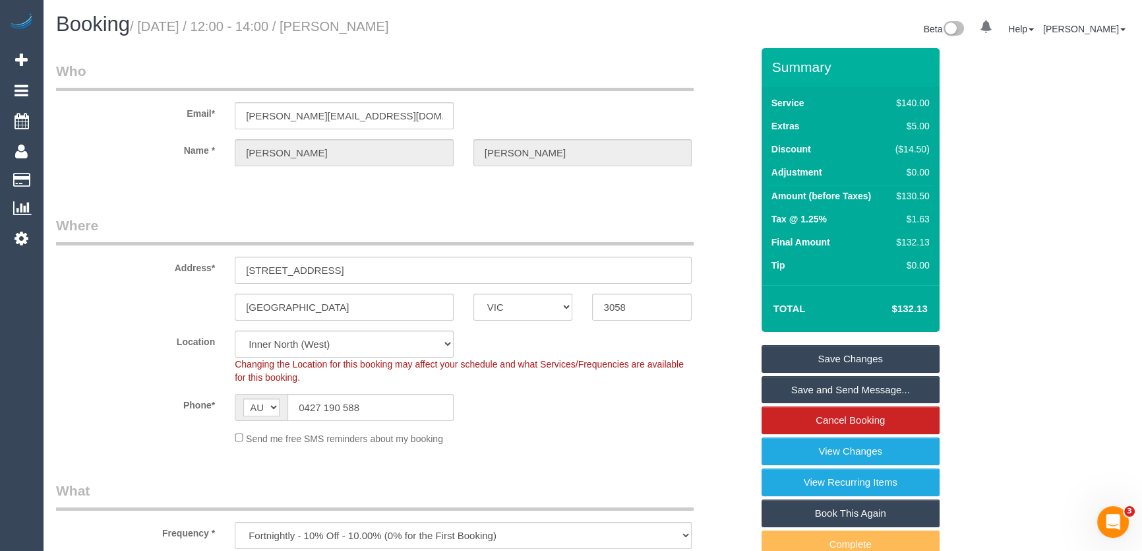
type textarea "*cover*"
click at [355, 31] on small "/ [DATE] / 12:00 - 14:00 / [PERSON_NAME]" at bounding box center [259, 26] width 259 height 15
copy small "[PERSON_NAME]"
click at [809, 388] on link "Save and Send Message..." at bounding box center [851, 390] width 178 height 28
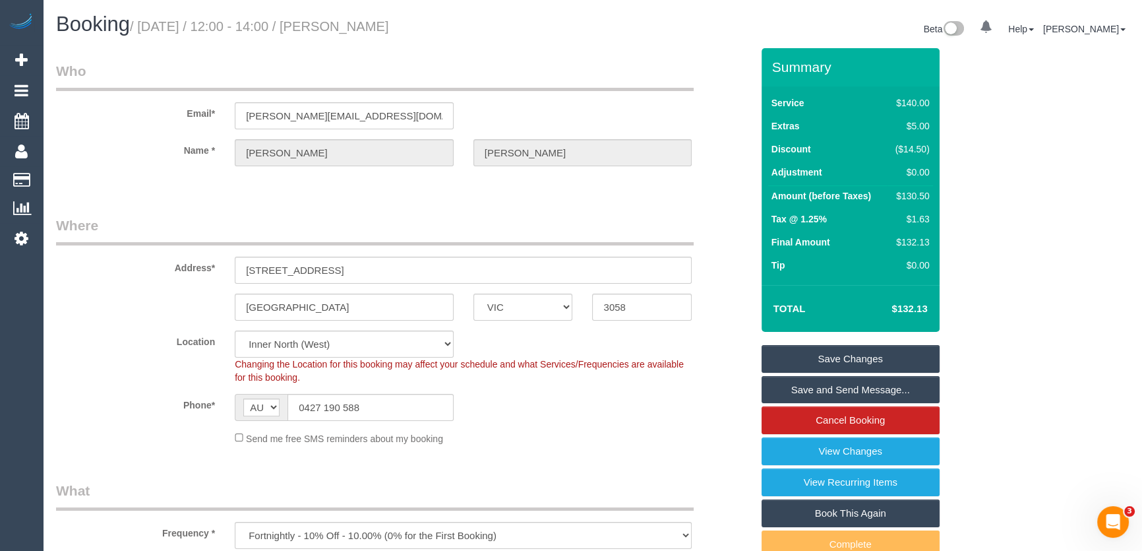
click at [809, 388] on fieldset "Save Changes Save and Send Message... Cancel Booking View Changes View Recurrin…" at bounding box center [851, 467] width 178 height 245
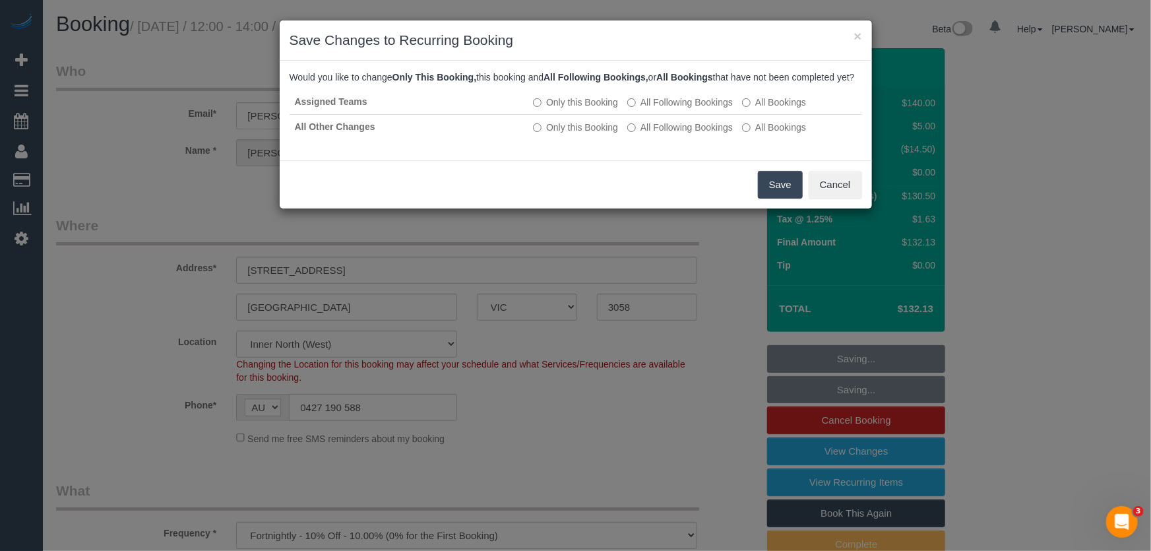
click at [785, 199] on button "Save" at bounding box center [780, 185] width 45 height 28
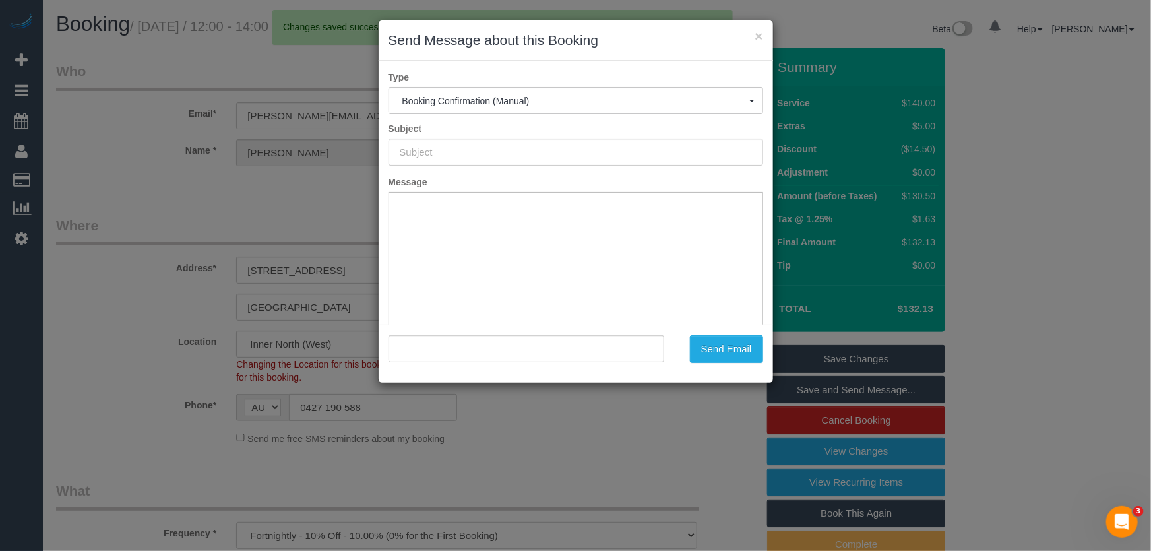
type input "Booking Confirmed"
type input ""Aimee Bradley" <aimee.bradley3@gmail.com>"
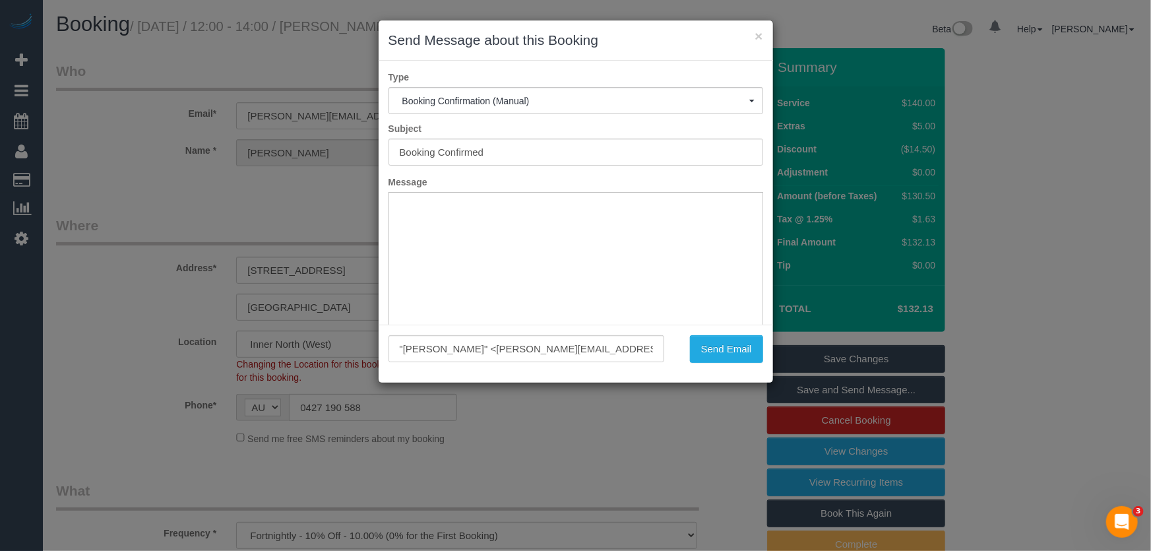
click at [702, 412] on div "× Send Message about this Booking Type Booking Confirmation (Manual) Booking Co…" at bounding box center [575, 275] width 1151 height 551
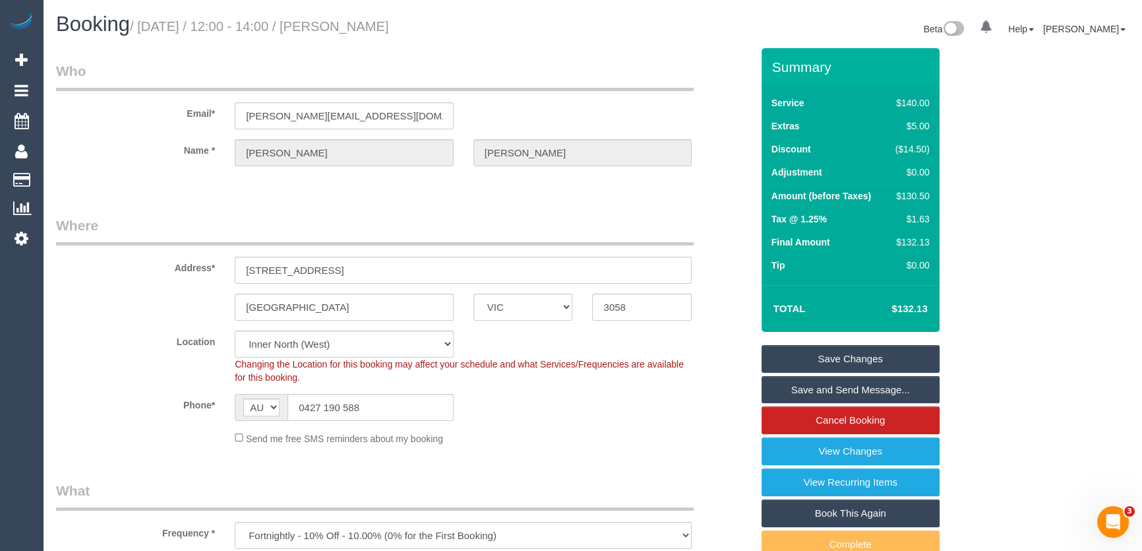
click at [870, 387] on link "Save and Send Message..." at bounding box center [851, 390] width 178 height 28
click at [870, 387] on fieldset "Save Changes Save and Send Message... Cancel Booking View Changes View Recurrin…" at bounding box center [851, 467] width 178 height 245
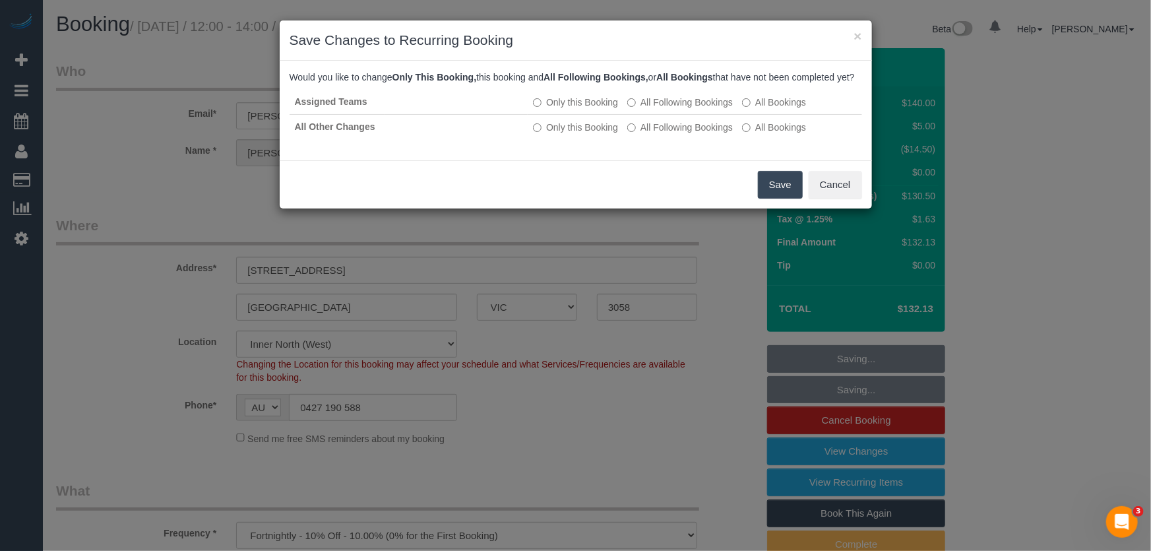
click at [776, 198] on button "Save" at bounding box center [780, 185] width 45 height 28
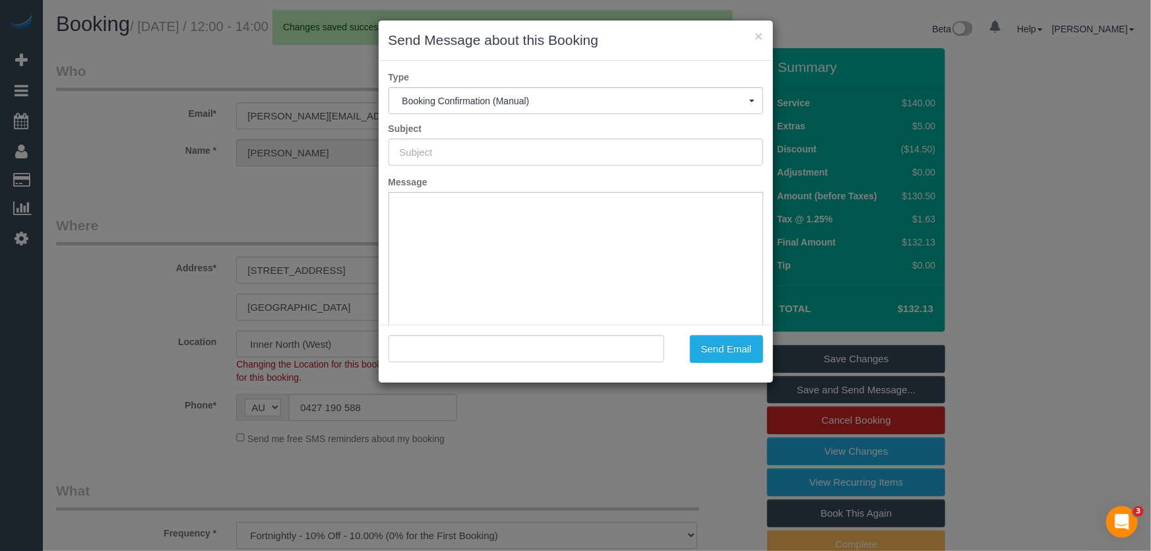
type input "Booking Confirmed"
type input ""Aimee Bradley" <aimee.bradley3@gmail.com>"
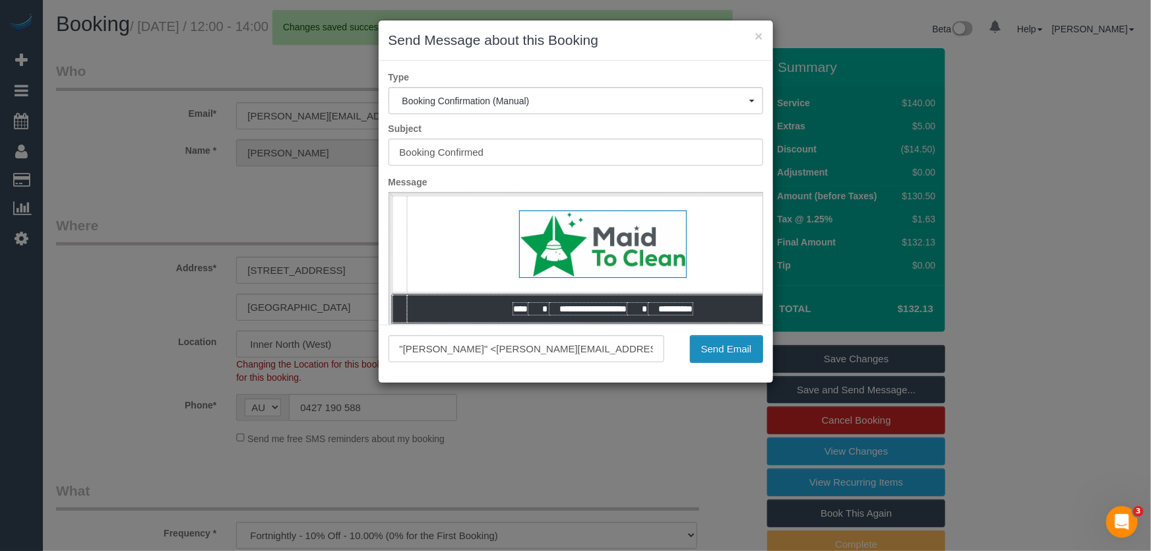
click at [714, 358] on button "Send Email" at bounding box center [726, 349] width 73 height 28
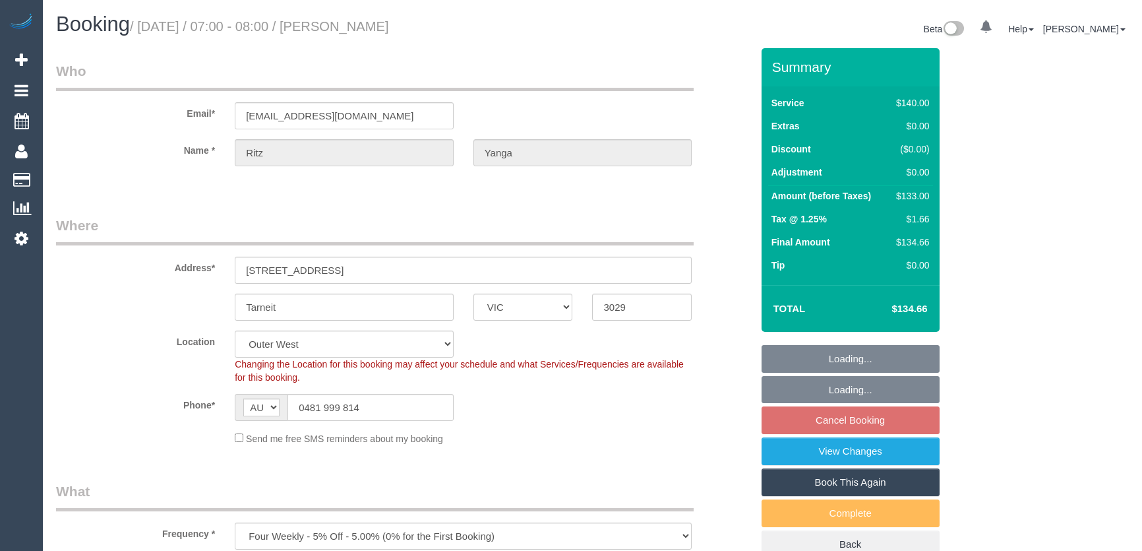
select select "VIC"
select select "number:28"
select select "number:14"
select select "number:19"
select select "number:25"
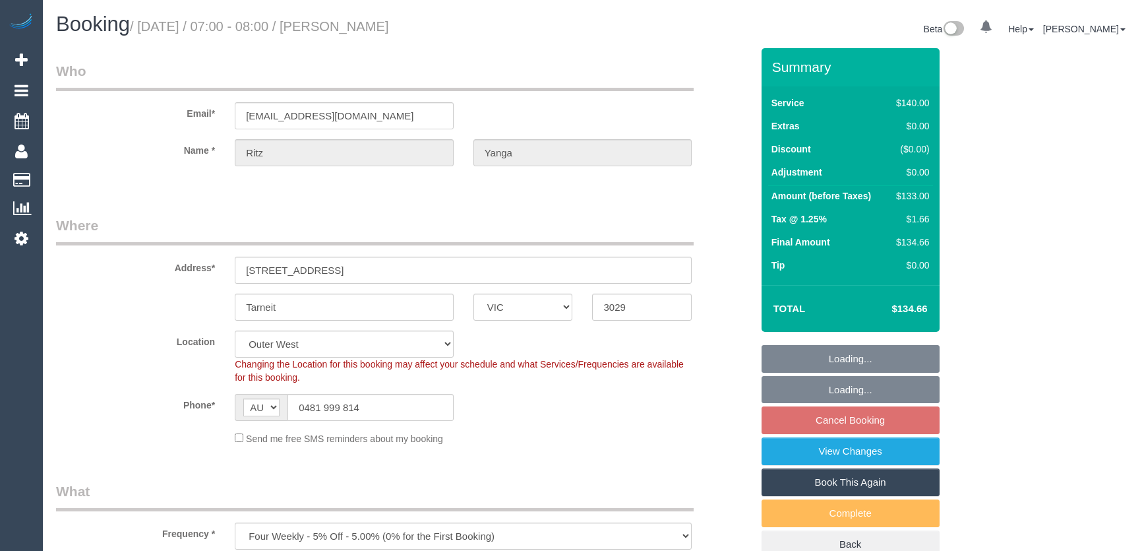
select select "number:35"
select select "number:13"
select select "spot1"
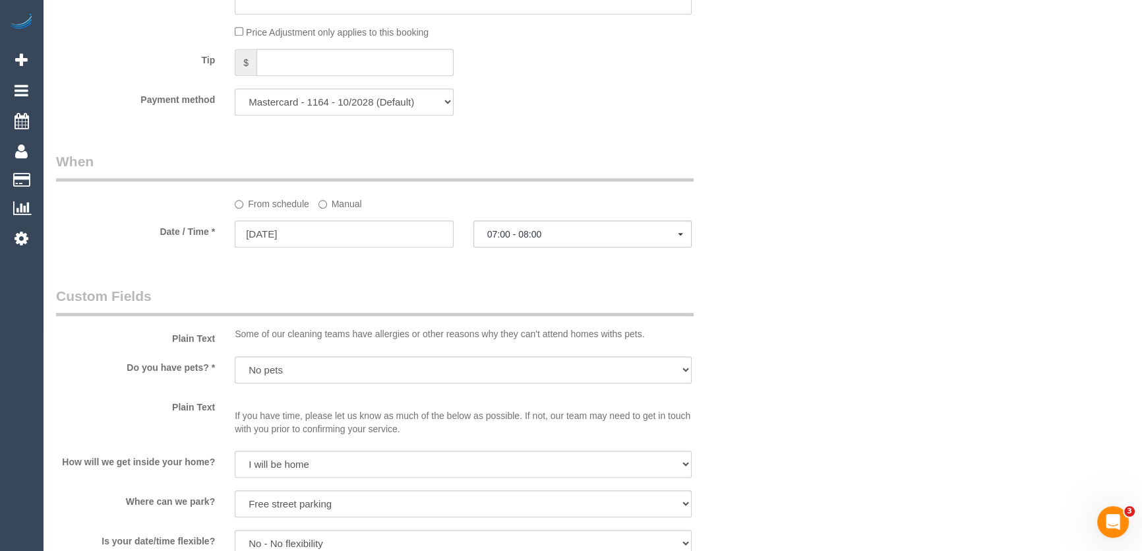
scroll to position [1319, 0]
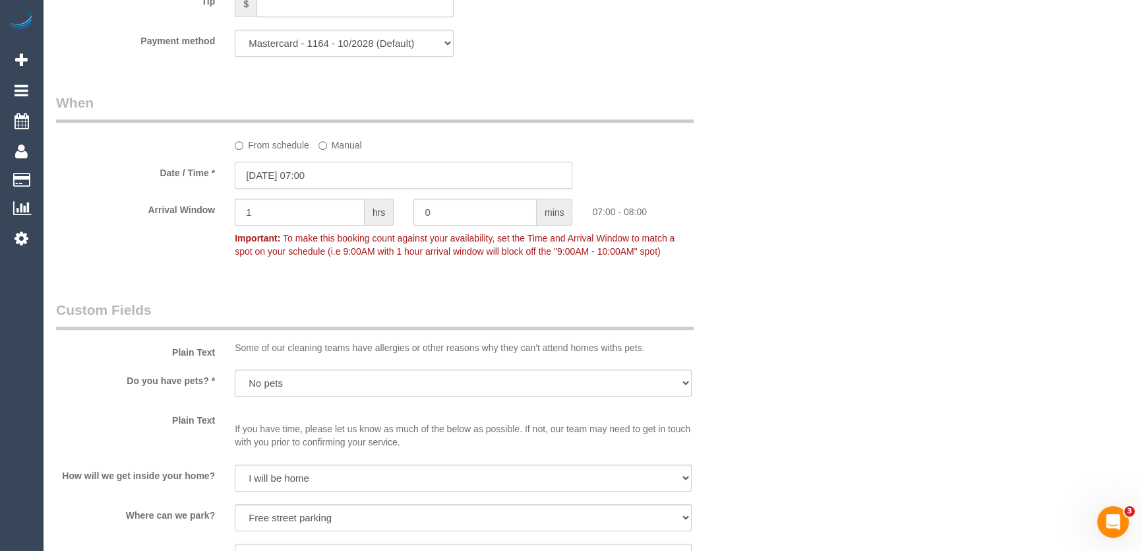
click at [339, 181] on input "[DATE] 07:00" at bounding box center [404, 175] width 338 height 27
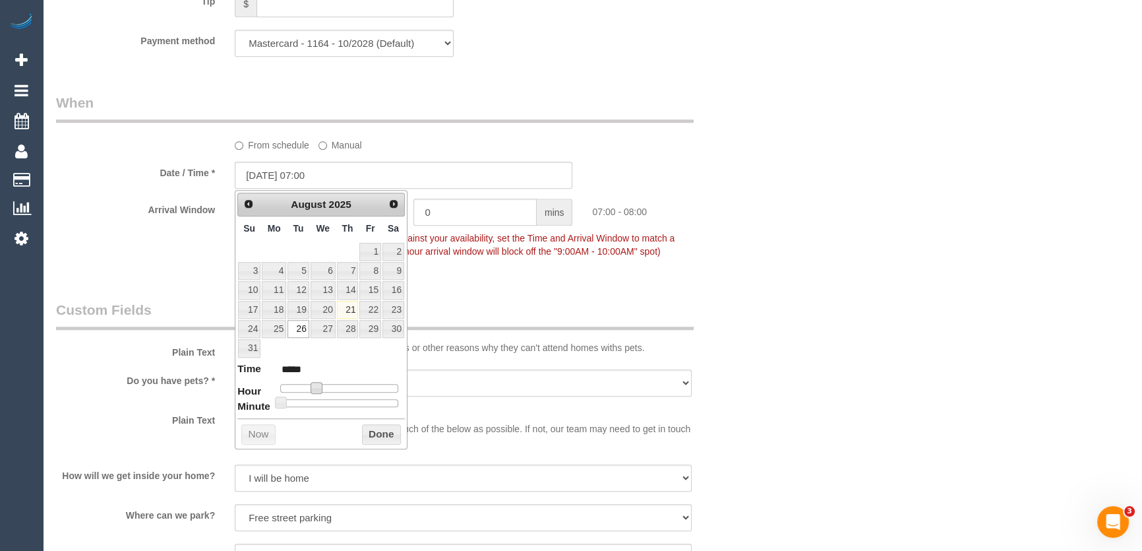
click at [317, 388] on span at bounding box center [317, 388] width 12 height 12
drag, startPoint x: 317, startPoint y: 388, endPoint x: 326, endPoint y: 386, distance: 8.7
click at [322, 387] on span at bounding box center [317, 388] width 12 height 12
type input "[DATE] 10:00"
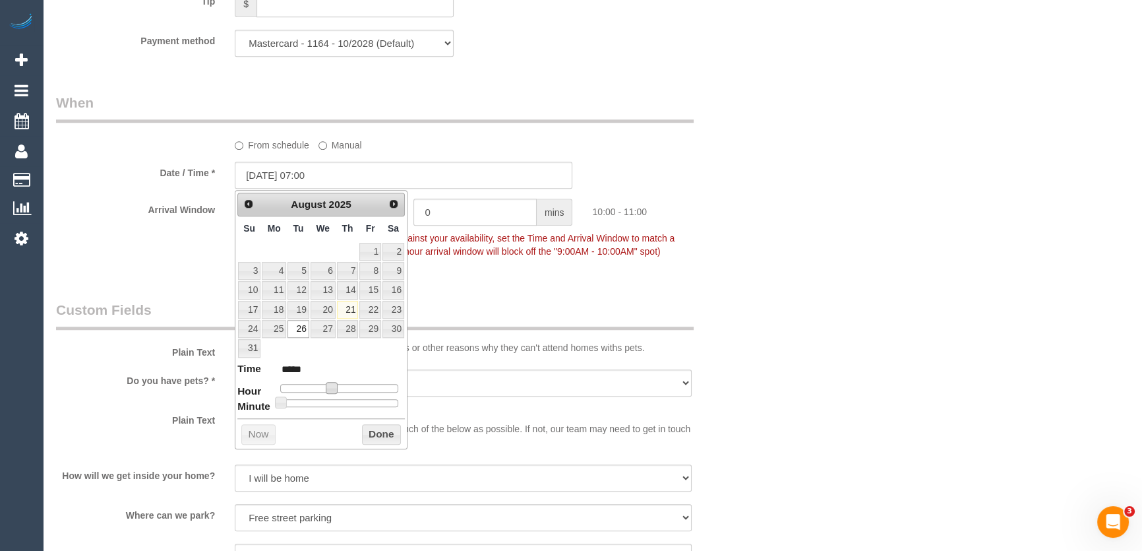
type input "*****"
type input "[DATE] 09:00"
type input "*****"
click at [327, 388] on span at bounding box center [327, 388] width 12 height 12
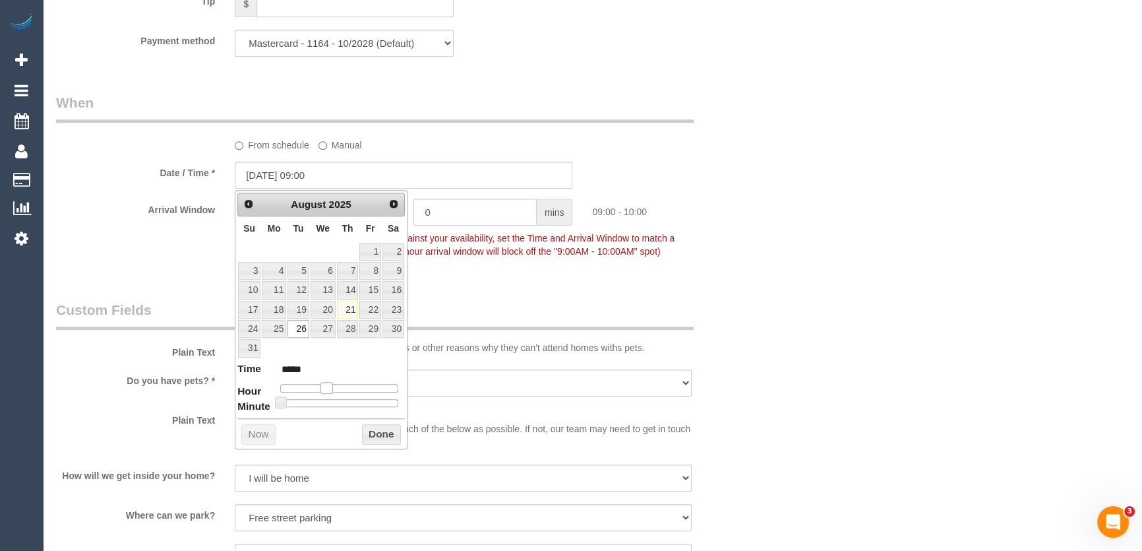
click at [491, 303] on legend "Custom Fields" at bounding box center [375, 315] width 638 height 30
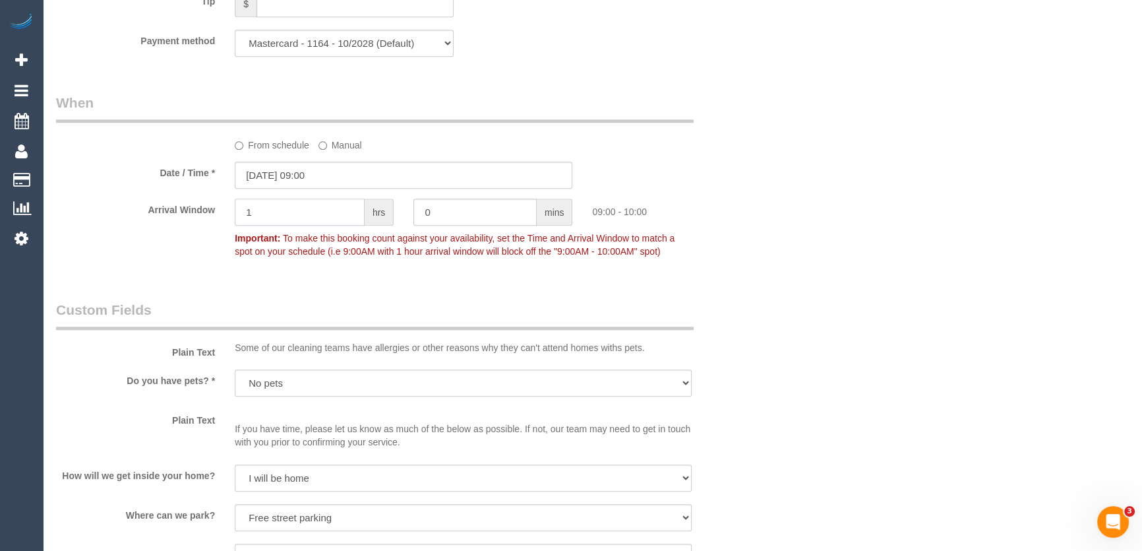
click at [332, 211] on input "1" at bounding box center [300, 212] width 130 height 27
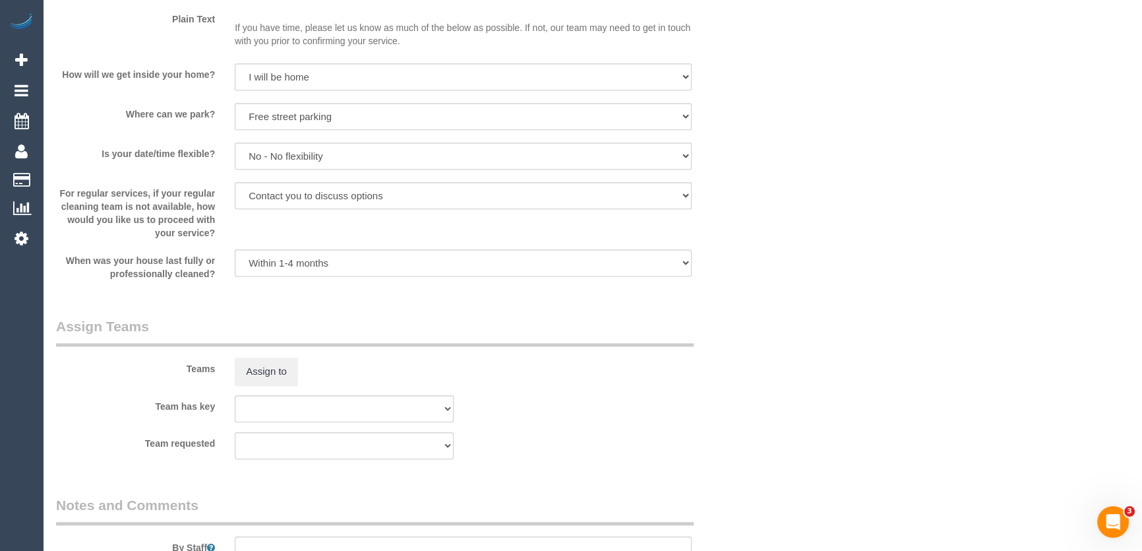
scroll to position [1798, 0]
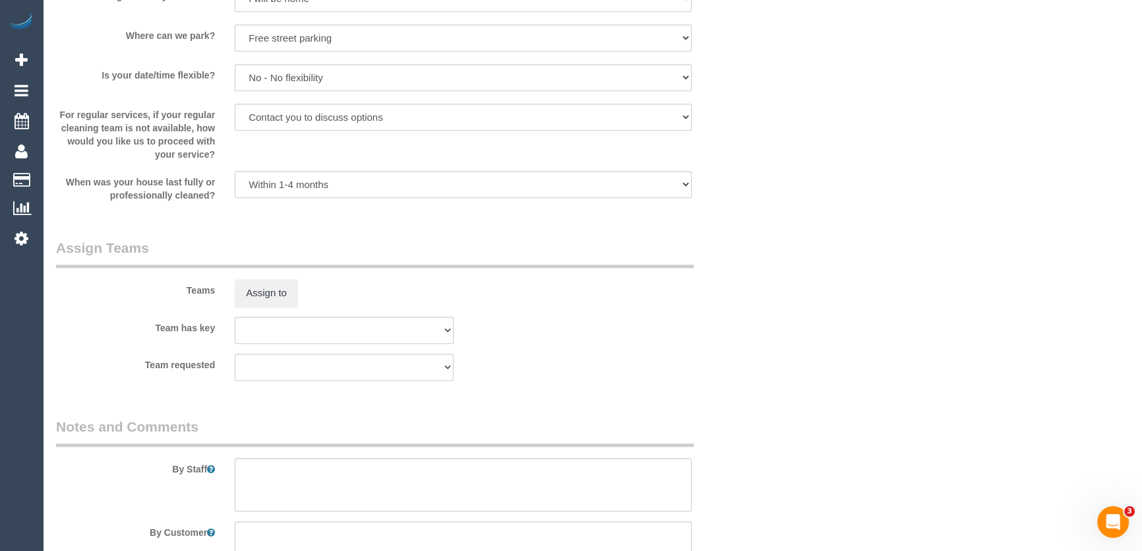
type input "2"
click at [262, 290] on button "Assign to" at bounding box center [266, 293] width 63 height 28
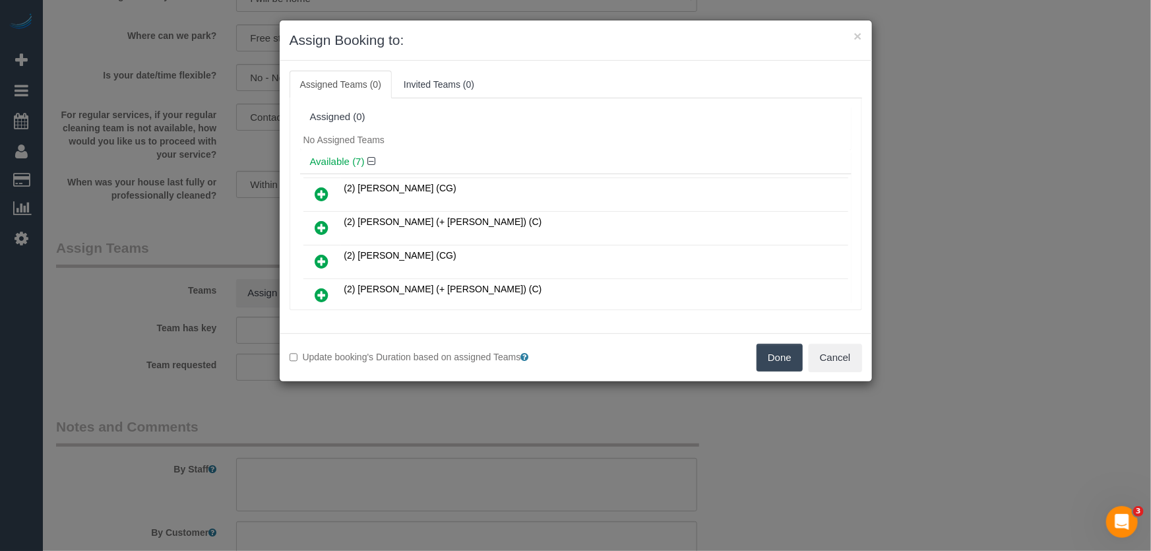
click at [317, 193] on icon at bounding box center [322, 194] width 14 height 16
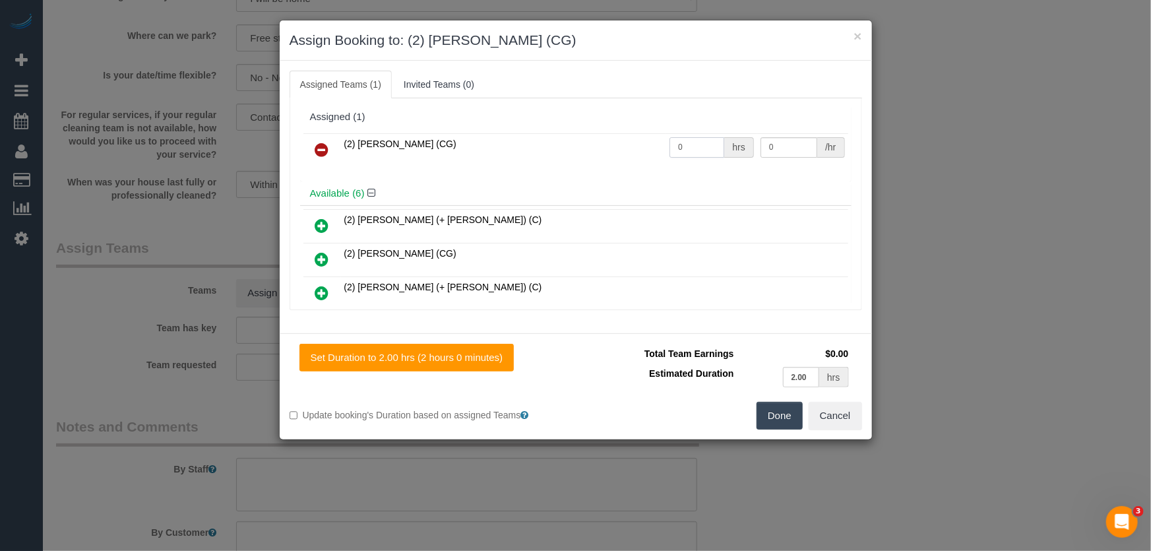
click at [689, 149] on input "0" at bounding box center [696, 147] width 55 height 20
type input "2"
type input "41.25"
click at [783, 414] on button "Done" at bounding box center [779, 416] width 46 height 28
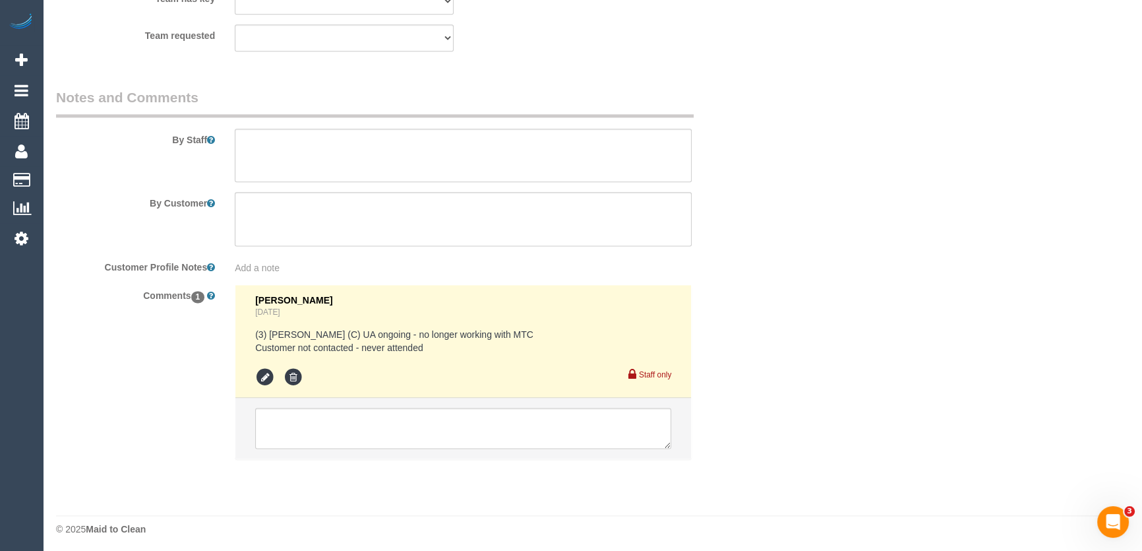
scroll to position [2130, 0]
click at [330, 423] on textarea at bounding box center [463, 425] width 416 height 41
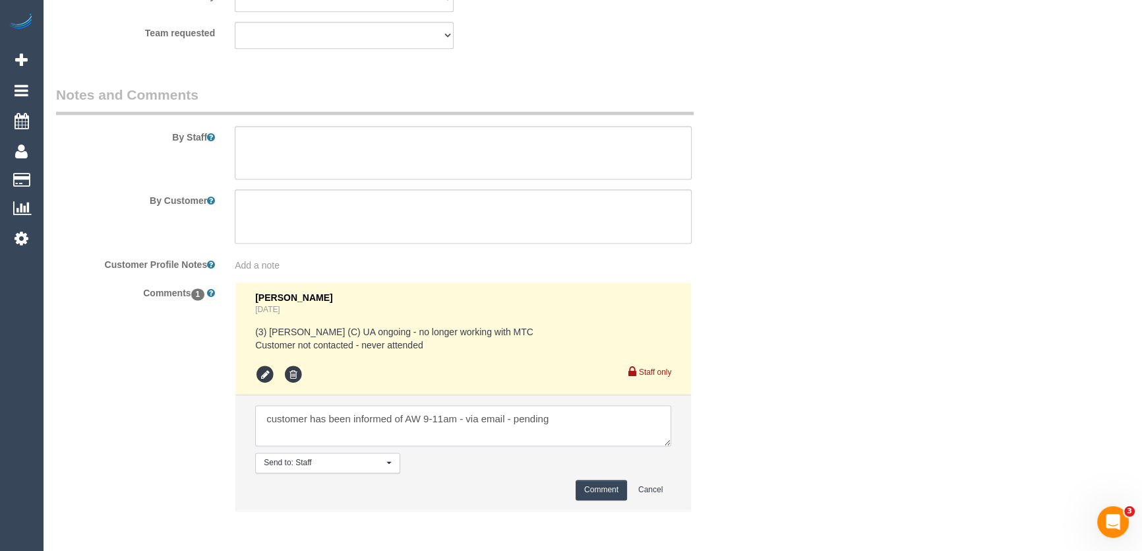
type textarea "customer has been informed of AW 9-11am - via email - pending"
click at [598, 492] on button "Comment" at bounding box center [601, 489] width 51 height 20
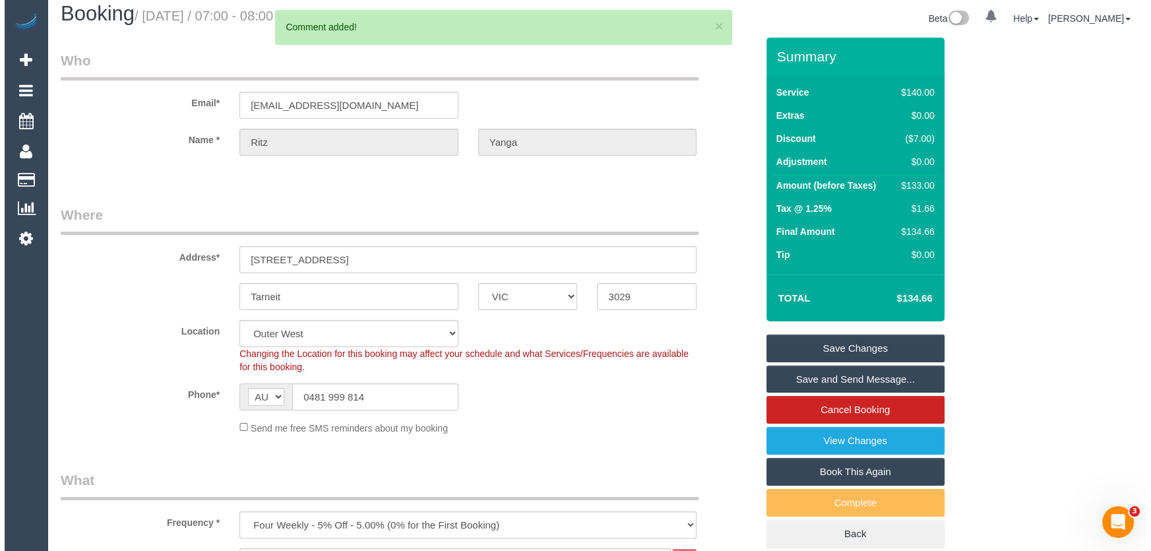
scroll to position [0, 0]
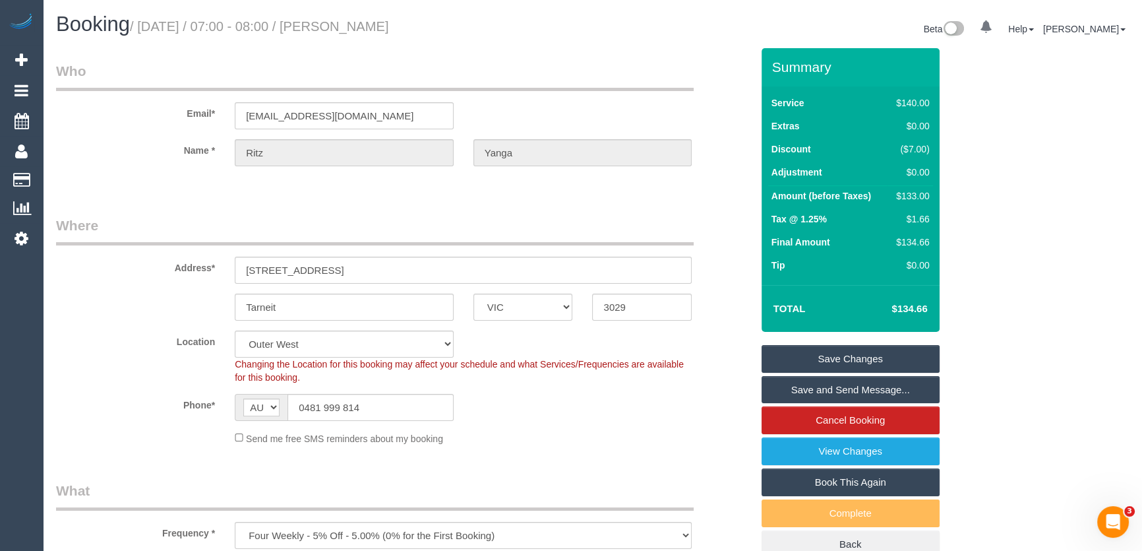
click at [352, 24] on small "/ [DATE] / 07:00 - 08:00 / [PERSON_NAME]" at bounding box center [259, 26] width 259 height 15
copy small "[PERSON_NAME]"
click at [368, 117] on input "[EMAIL_ADDRESS][DOMAIN_NAME]" at bounding box center [344, 115] width 219 height 27
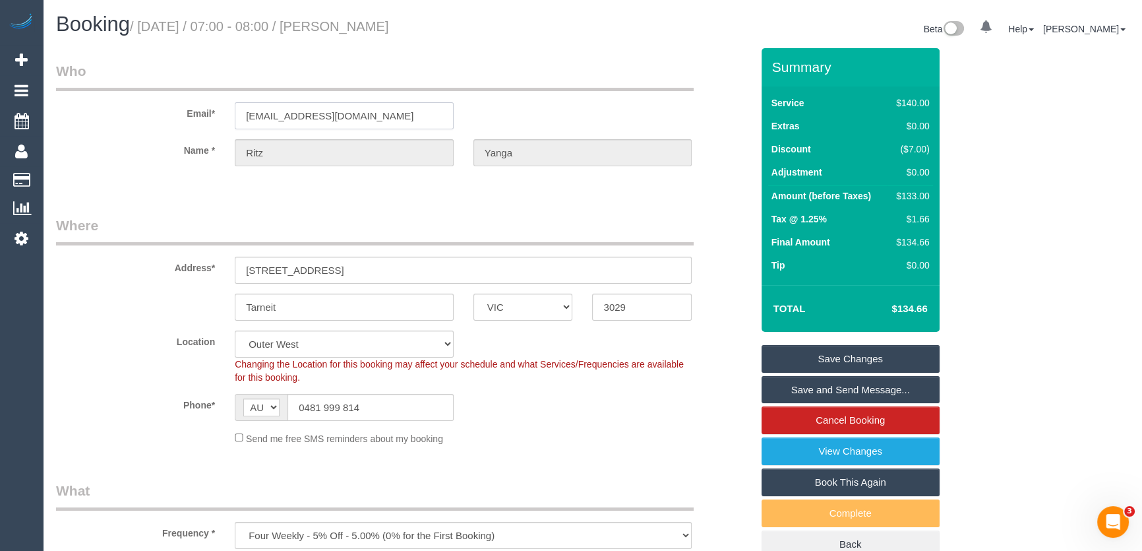
click at [368, 117] on input "[EMAIL_ADDRESS][DOMAIN_NAME]" at bounding box center [344, 115] width 219 height 27
click at [864, 359] on link "Save Changes" at bounding box center [851, 359] width 178 height 28
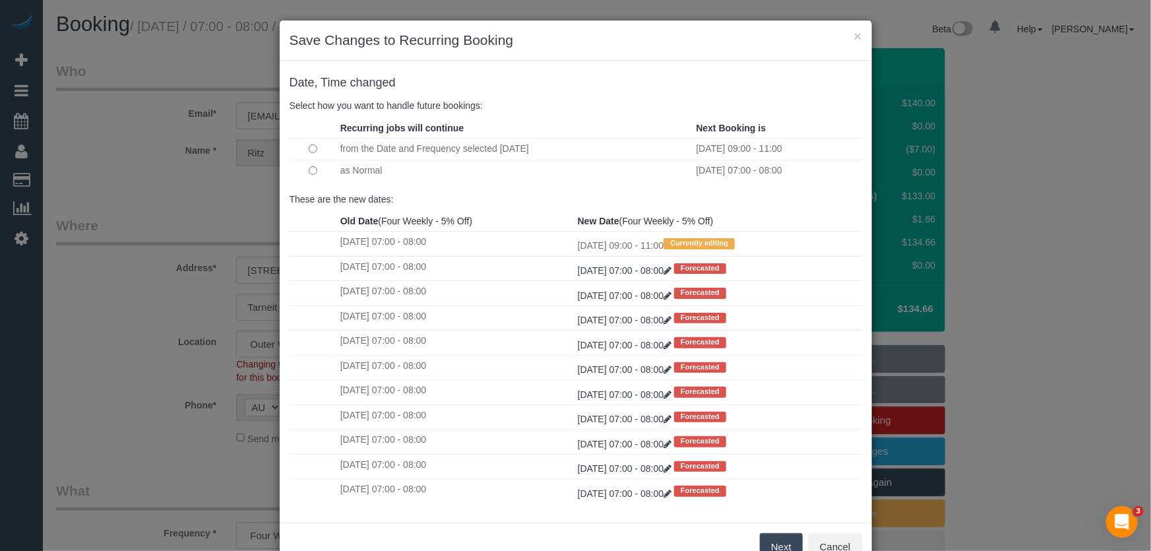
click at [777, 542] on button "Next" at bounding box center [781, 547] width 43 height 28
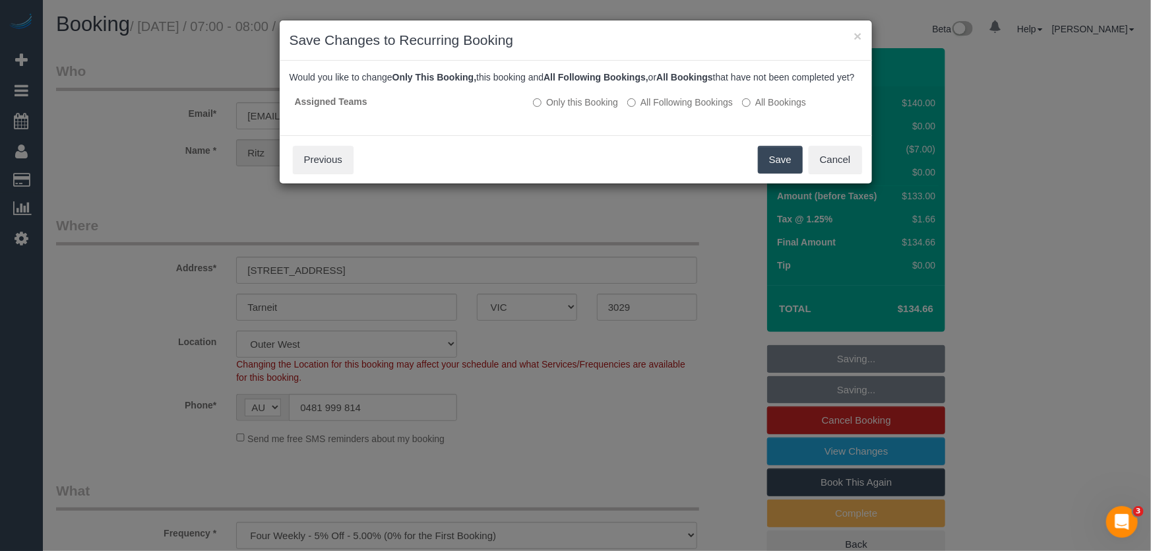
click at [780, 171] on button "Save" at bounding box center [780, 160] width 45 height 28
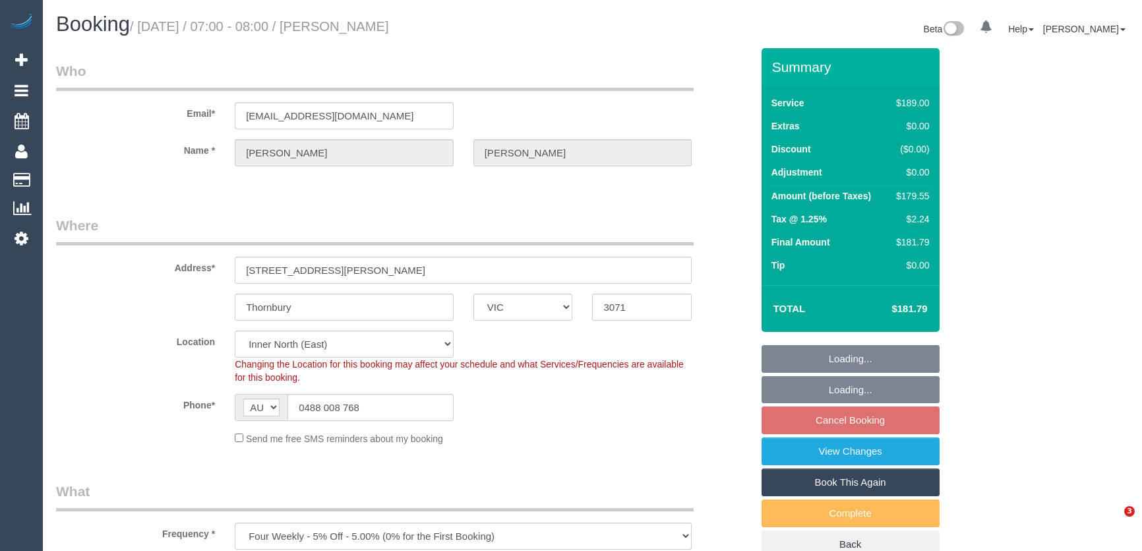
select select "VIC"
select select "number:28"
select select "number:14"
select select "number:19"
select select "number:36"
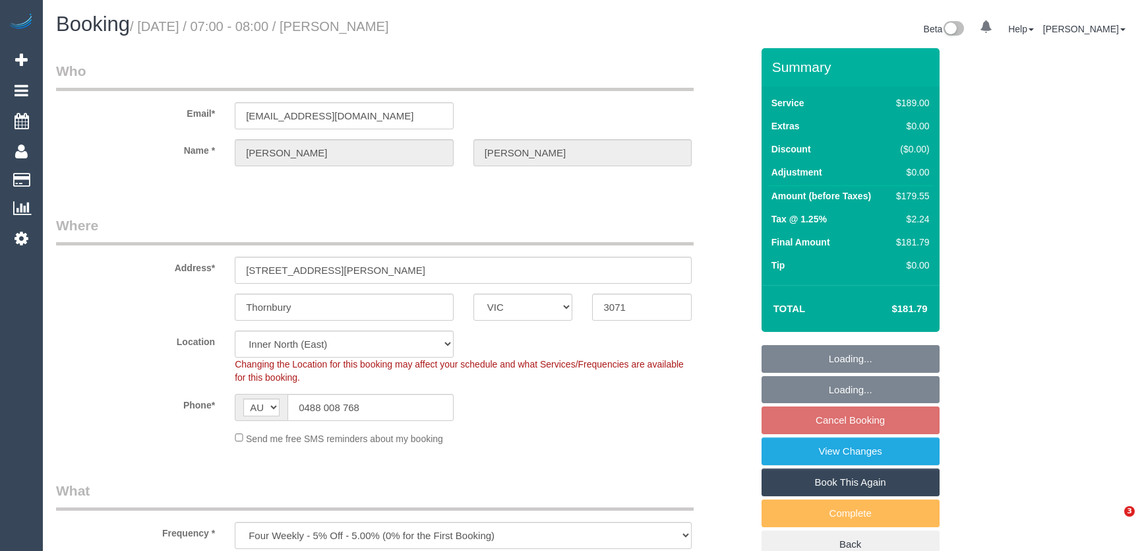
select select "object:1562"
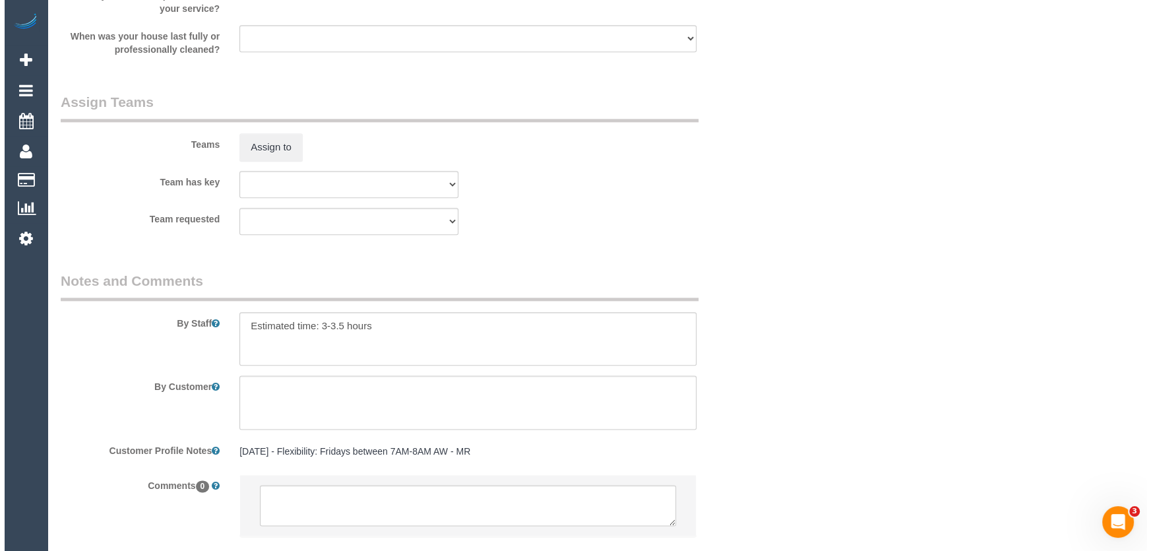
scroll to position [1822, 0]
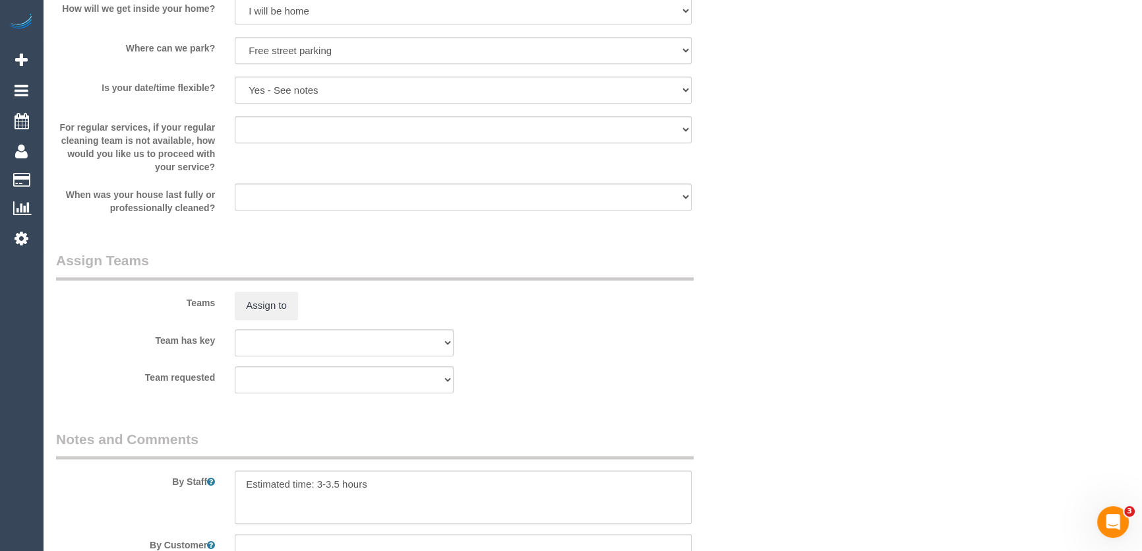
click at [269, 326] on sui-booking-teams "Teams Assign to Team has key (0) Office (1) Debbie Brodjanac (FT) (1) Karen Cru…" at bounding box center [404, 322] width 696 height 142
click at [275, 305] on button "Assign to" at bounding box center [266, 305] width 63 height 28
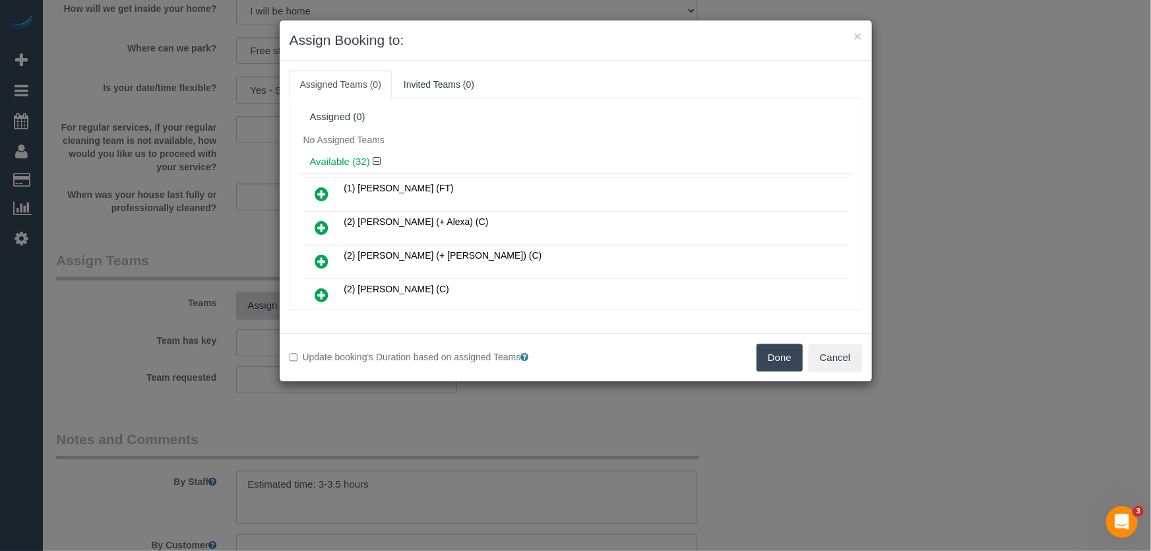
scroll to position [743, 0]
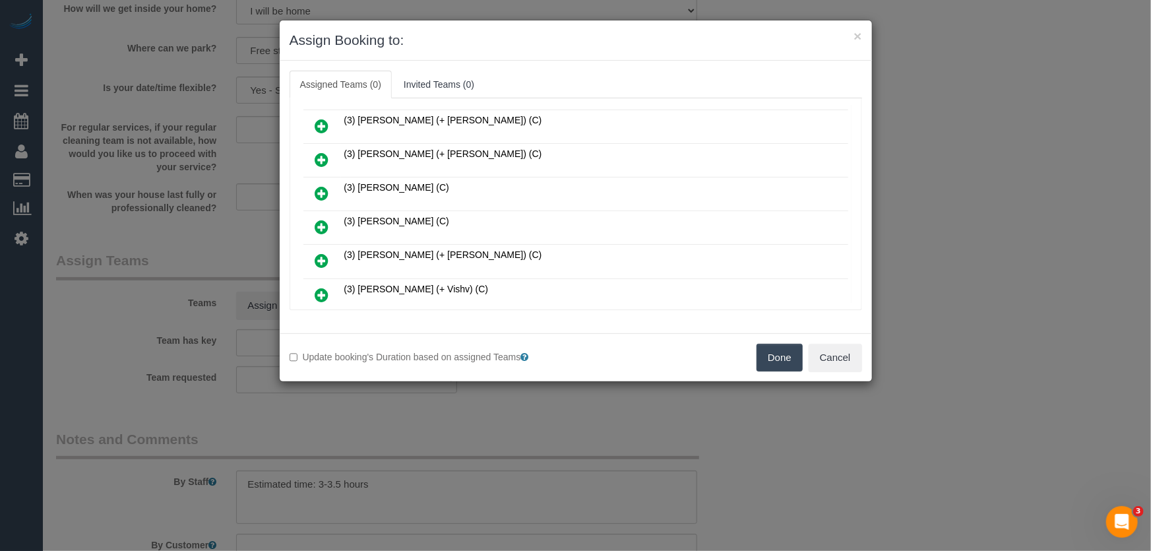
click at [319, 219] on icon at bounding box center [322, 227] width 14 height 16
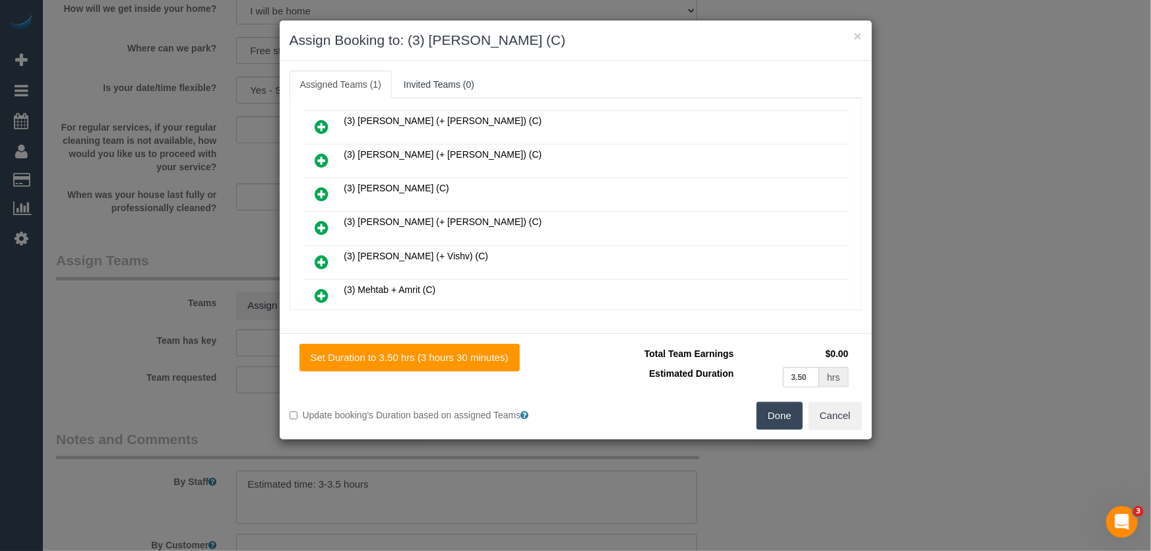
click at [765, 408] on button "Done" at bounding box center [779, 416] width 46 height 28
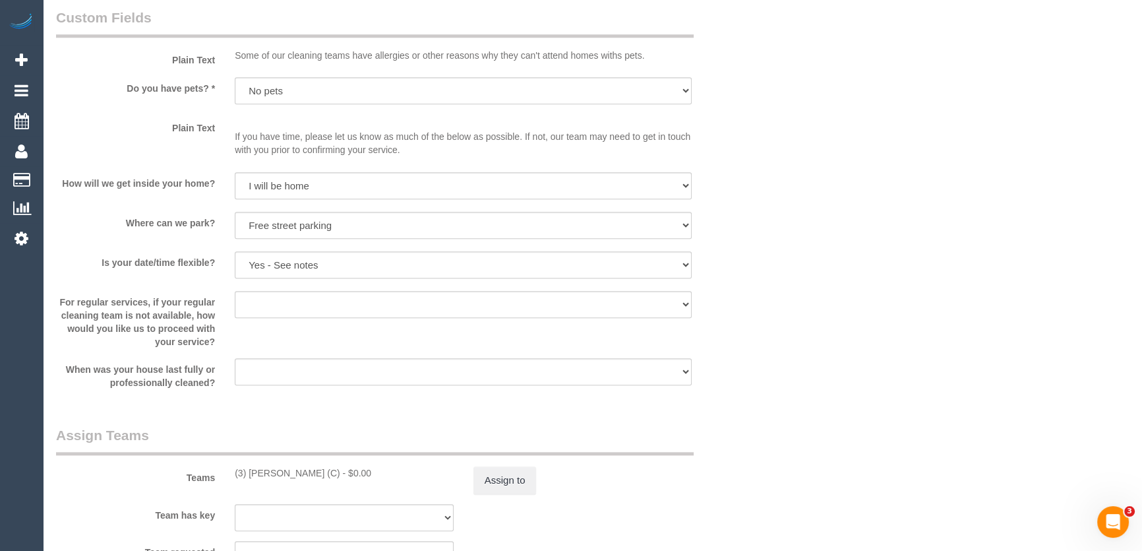
scroll to position [1738, 0]
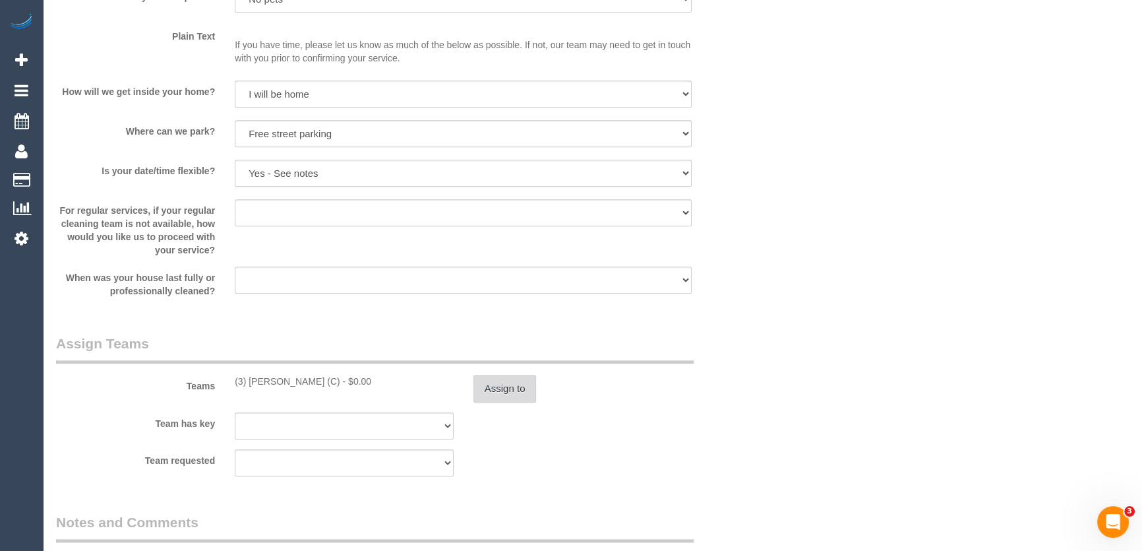
click at [495, 389] on button "Assign to" at bounding box center [505, 389] width 63 height 28
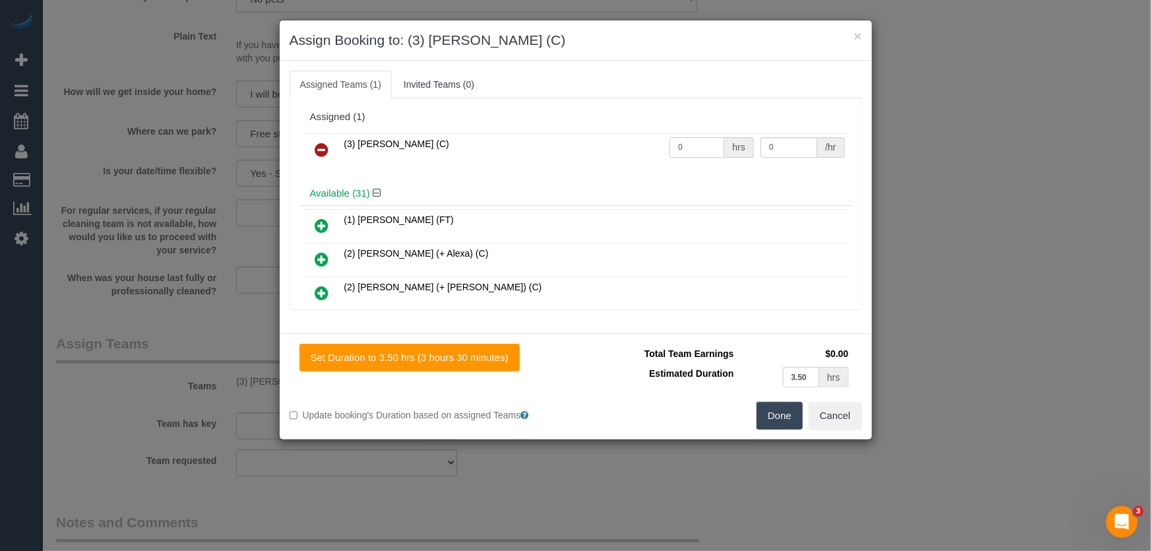
click at [686, 146] on input "0" at bounding box center [696, 147] width 55 height 20
type input "1"
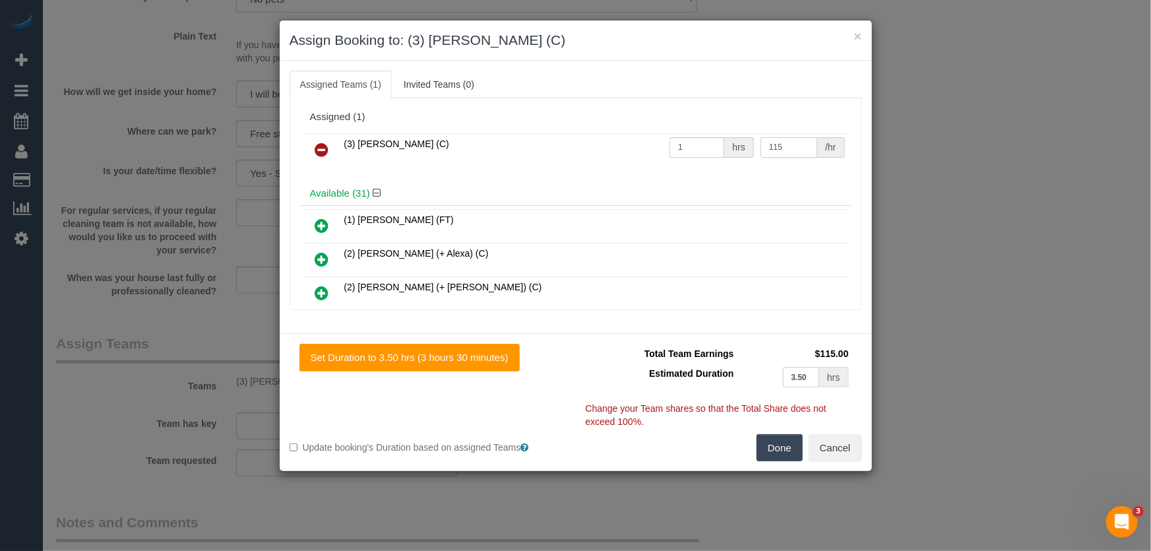
type input "115"
click at [783, 456] on button "Done" at bounding box center [779, 448] width 46 height 28
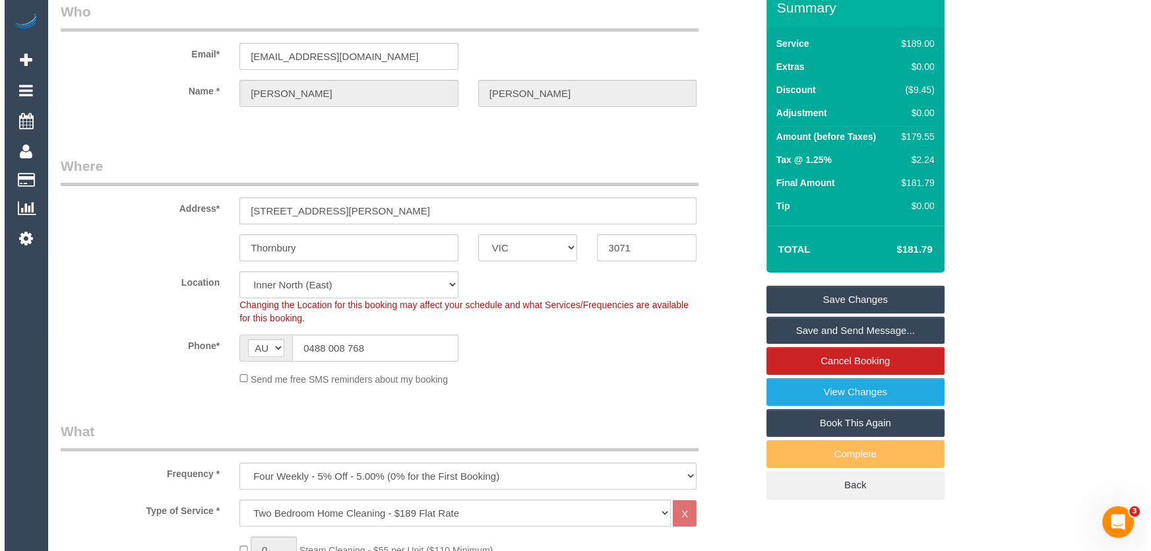
scroll to position [0, 0]
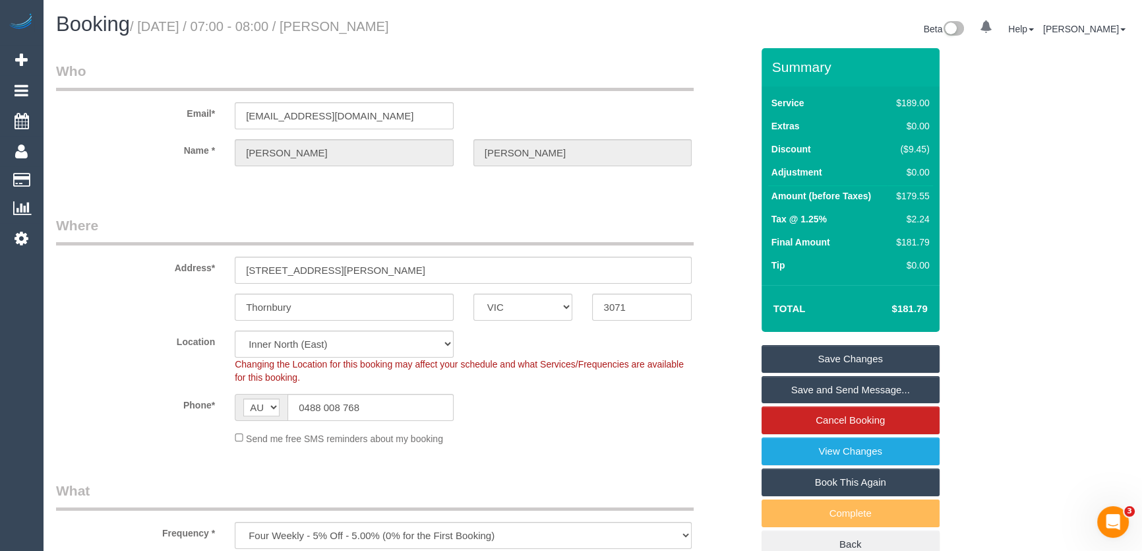
click at [346, 32] on small "/ August 26, 2025 / 07:00 - 08:00 / David McAuley" at bounding box center [259, 26] width 259 height 15
copy small "David McAuley"
click at [831, 389] on link "Save and Send Message..." at bounding box center [851, 390] width 178 height 28
click at [831, 389] on fieldset "Save Changes Save and Send Message... Cancel Booking View Changes Book This Aga…" at bounding box center [851, 452] width 178 height 214
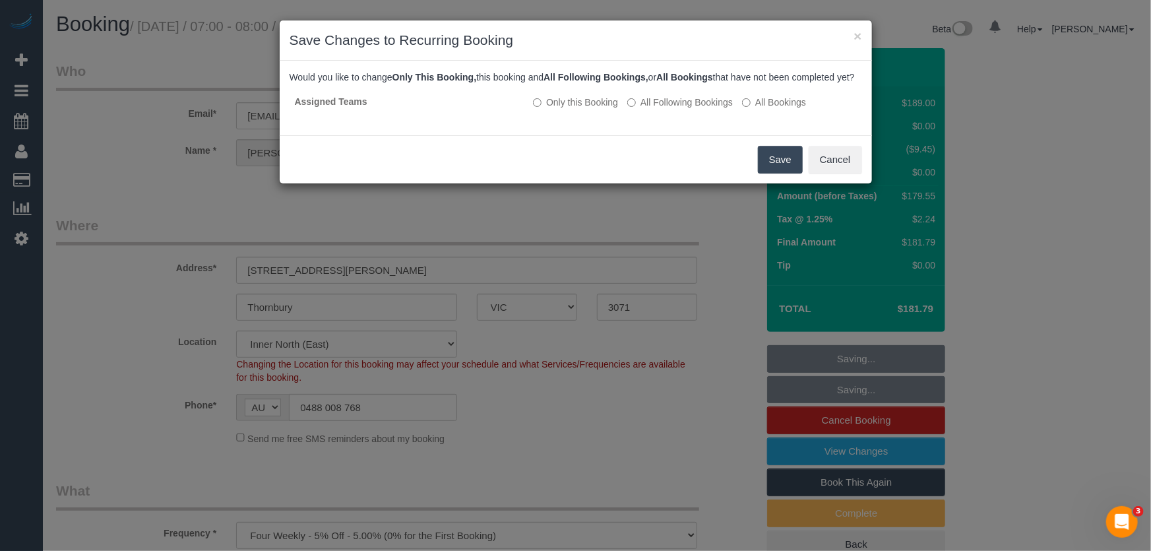
click at [786, 171] on button "Save" at bounding box center [780, 160] width 45 height 28
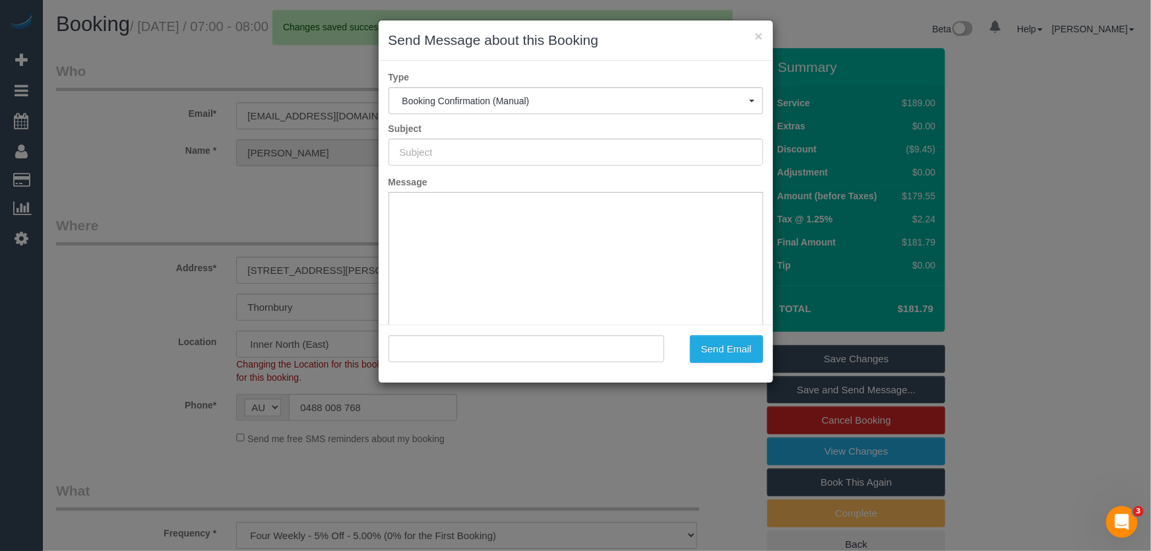
type input "Booking Confirmed"
type input ""David McAuley" <davidmcauley00@hotmail.com>"
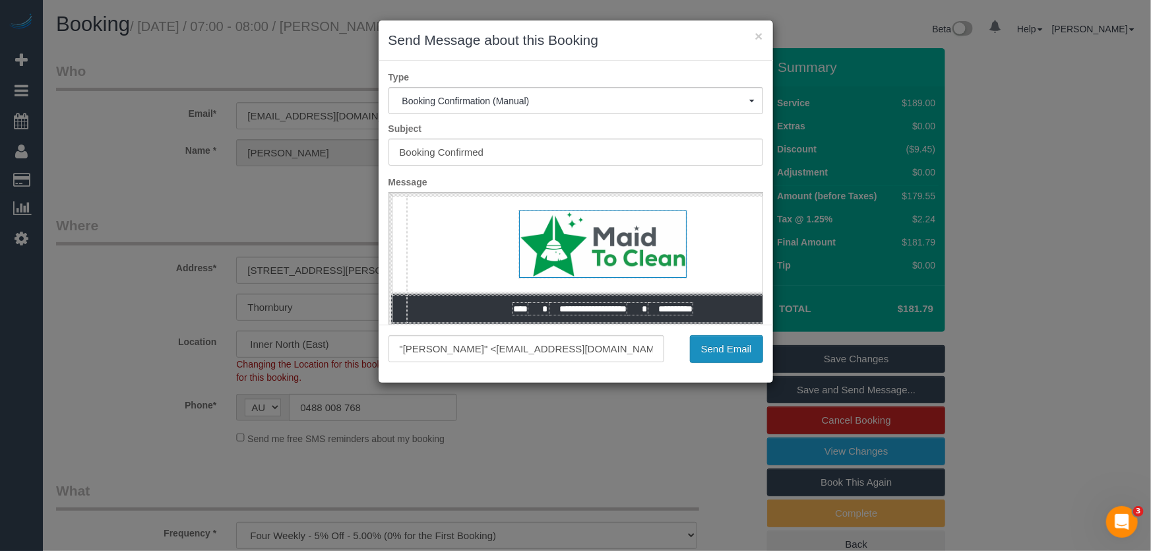
click at [725, 357] on button "Send Email" at bounding box center [726, 349] width 73 height 28
click at [725, 357] on div "Send Email" at bounding box center [723, 349] width 99 height 28
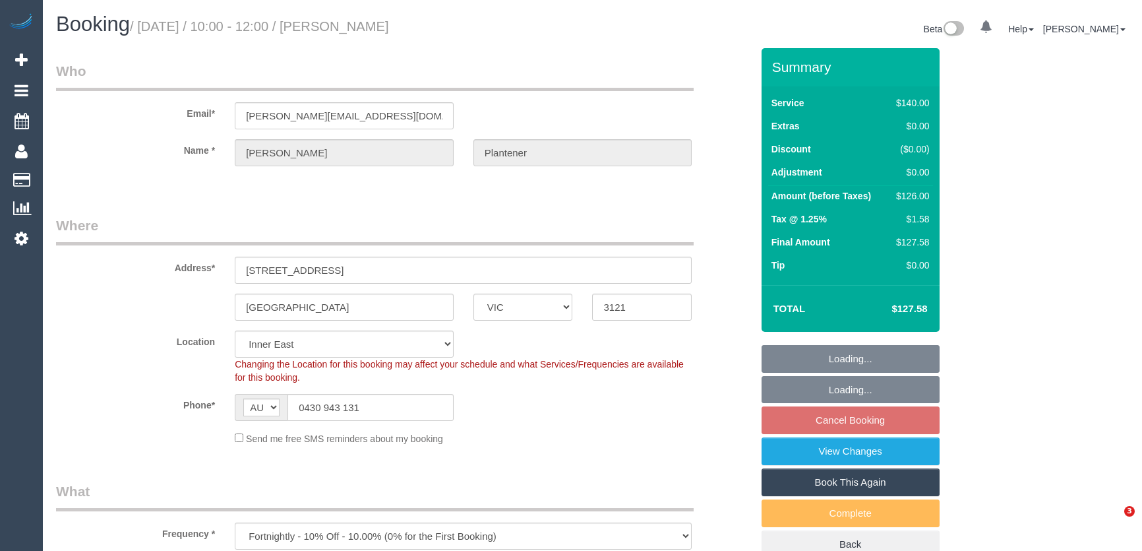
select select "VIC"
select select "spot3"
select select "number:29"
select select "number:14"
select select "number:19"
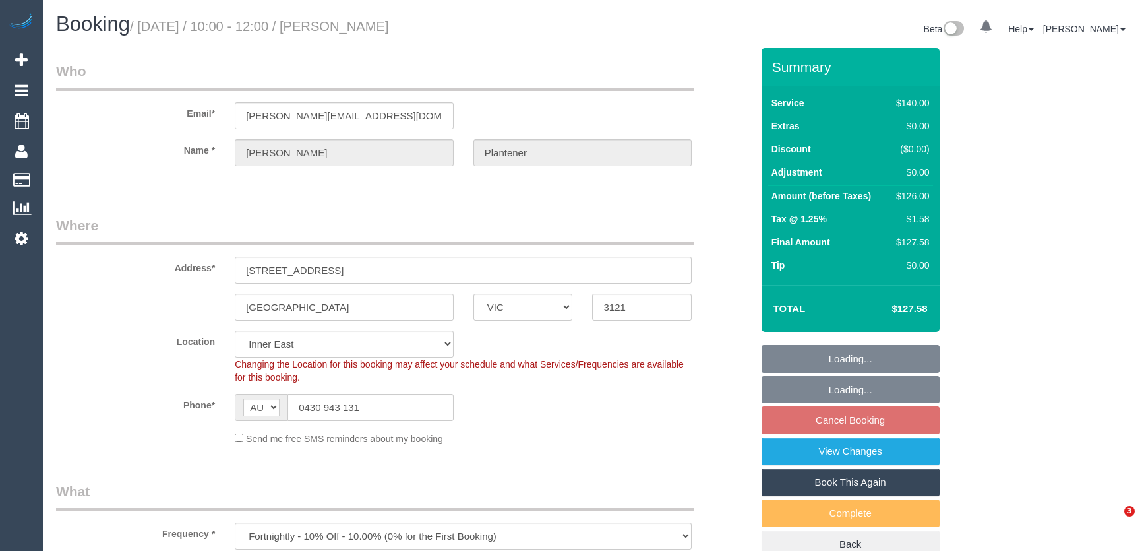
select select "number:22"
select select "number:34"
select select "number:12"
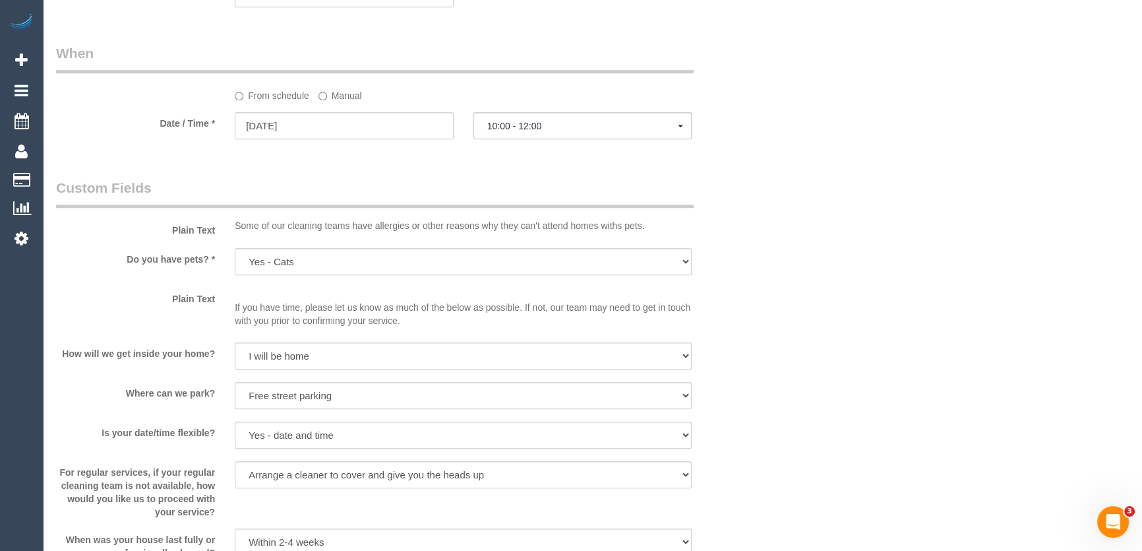
scroll to position [1438, 0]
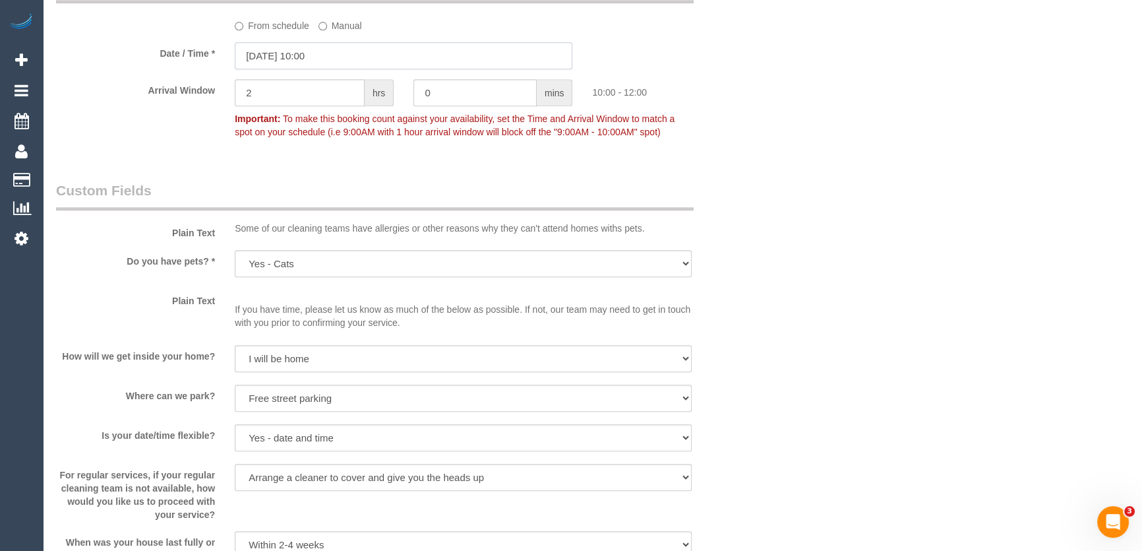
click at [342, 53] on input "[DATE] 10:00" at bounding box center [404, 55] width 338 height 27
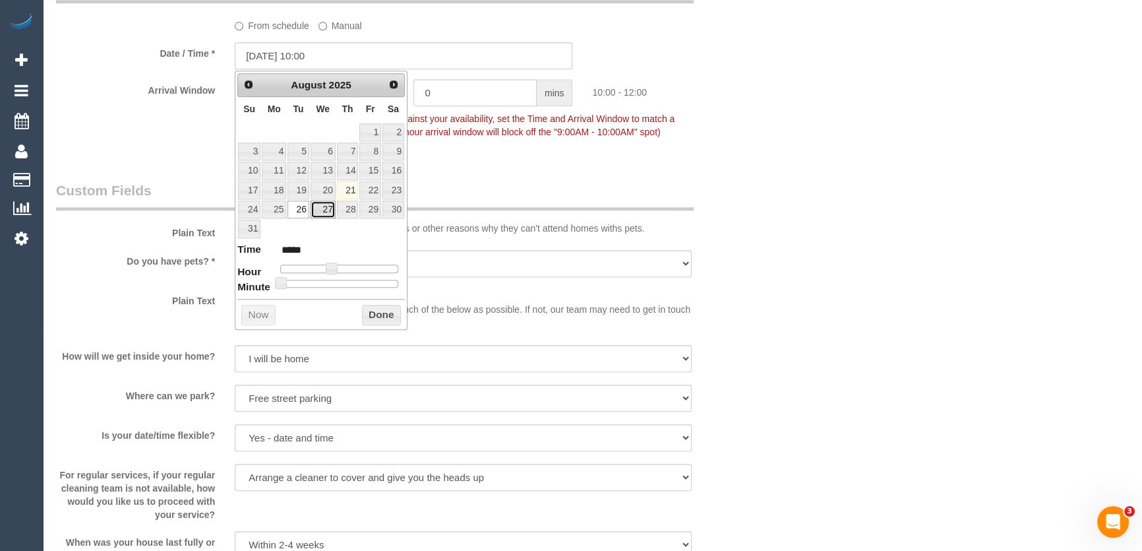
click at [322, 203] on link "27" at bounding box center [323, 209] width 25 height 18
type input "[DATE] 10:00"
click at [523, 171] on div "Who Email* [PERSON_NAME][EMAIL_ADDRESS][DOMAIN_NAME] Name * [PERSON_NAME] Plant…" at bounding box center [404, 95] width 716 height 2971
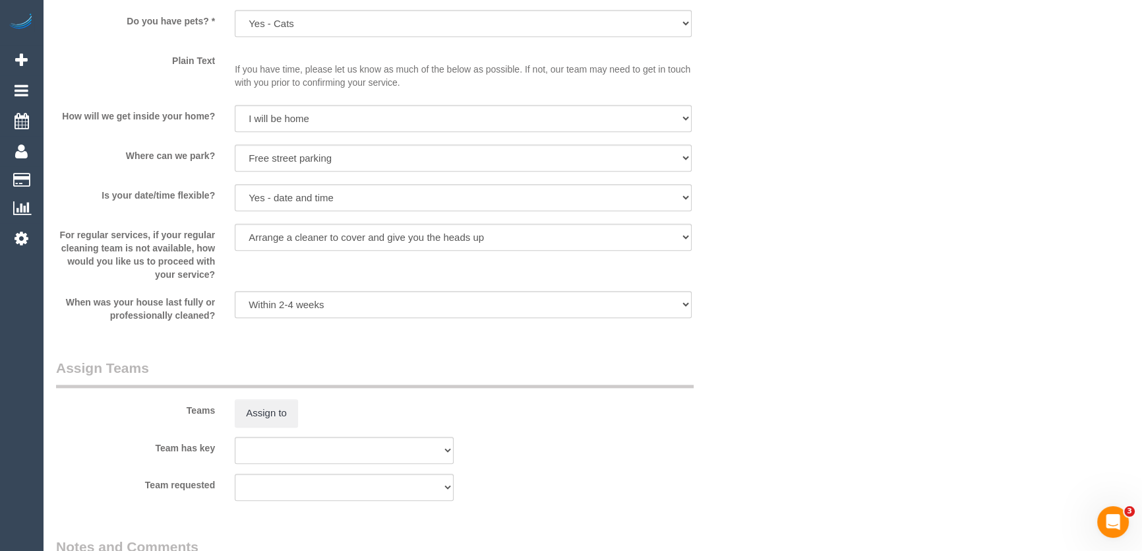
scroll to position [1777, 0]
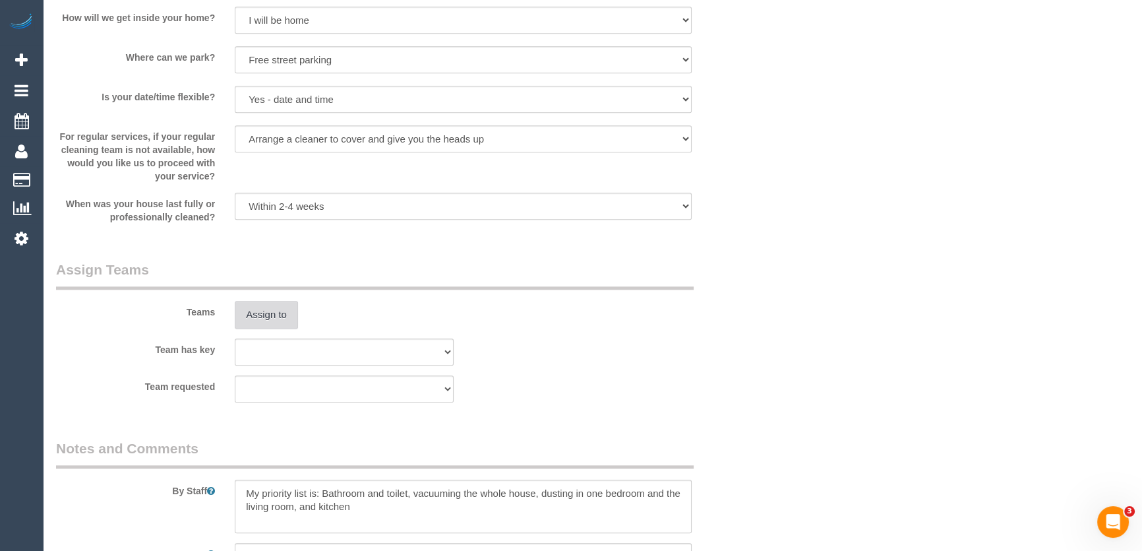
click at [255, 301] on button "Assign to" at bounding box center [266, 315] width 63 height 28
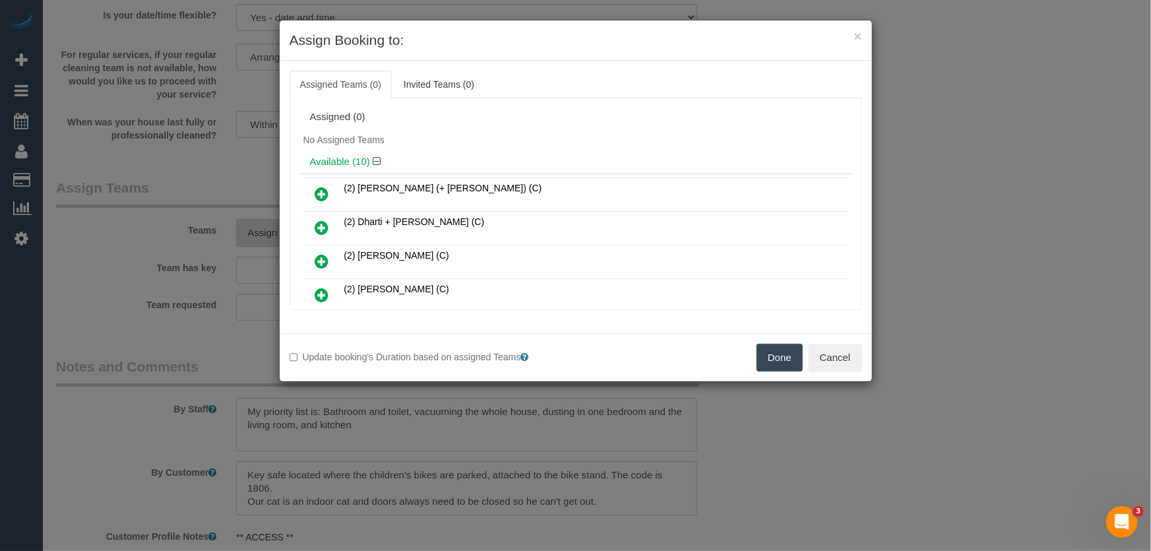
scroll to position [214, 0]
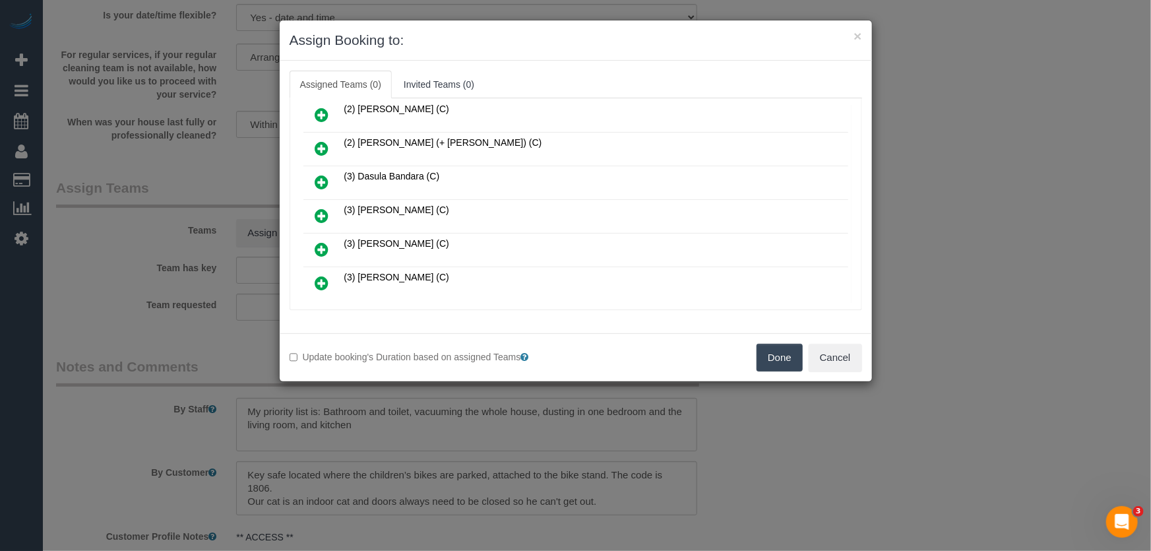
click at [317, 208] on icon at bounding box center [322, 216] width 14 height 16
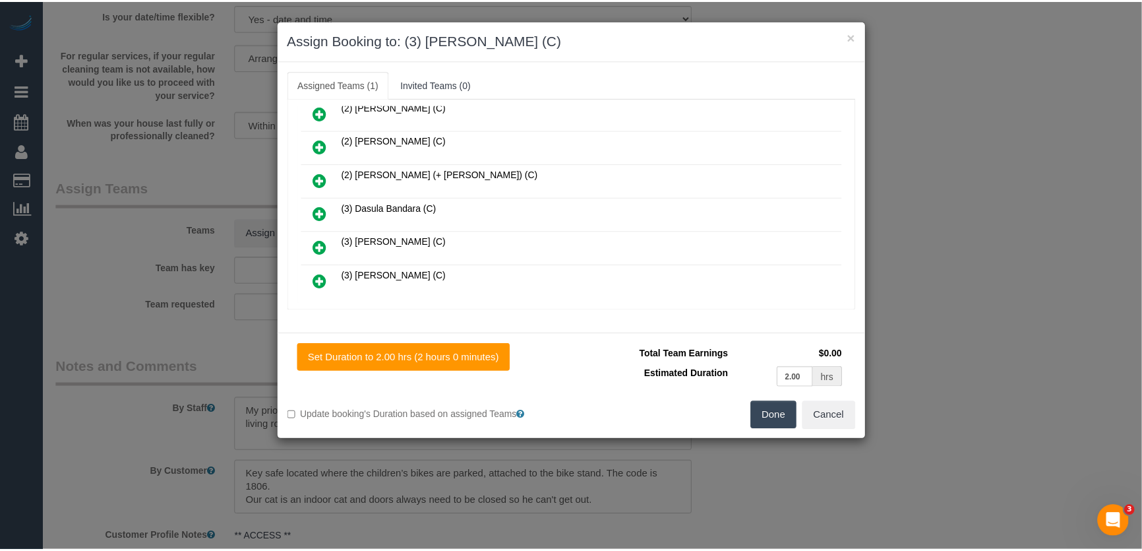
scroll to position [245, 0]
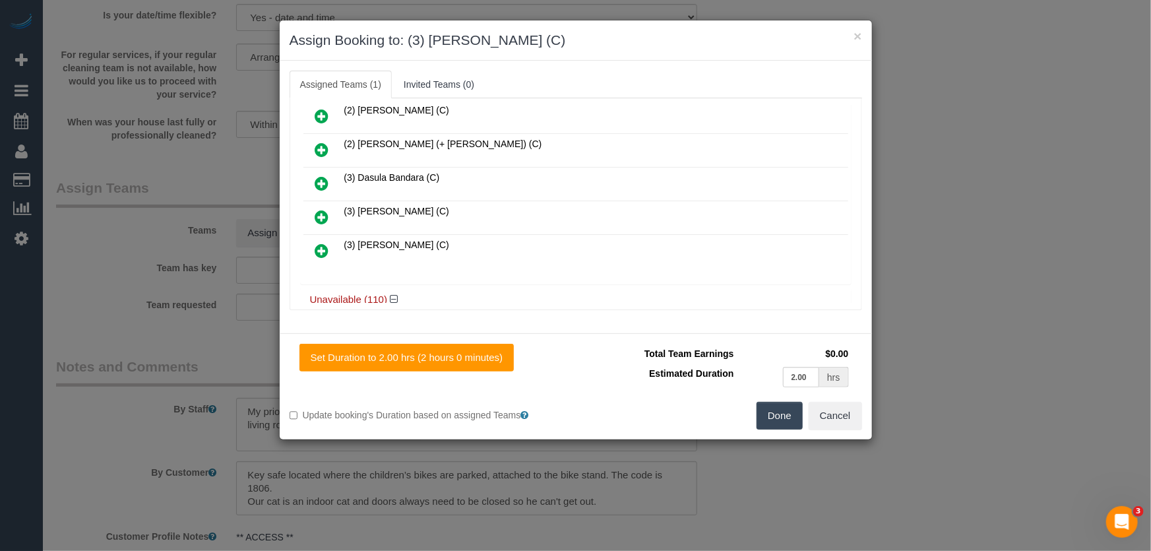
click at [778, 421] on button "Done" at bounding box center [779, 416] width 46 height 28
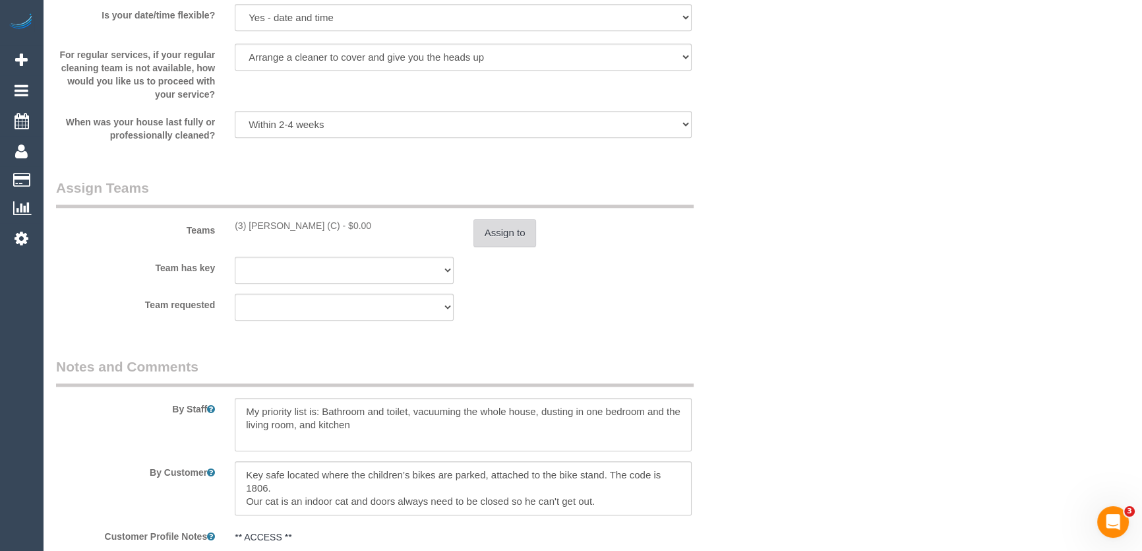
click at [495, 233] on button "Assign to" at bounding box center [505, 233] width 63 height 28
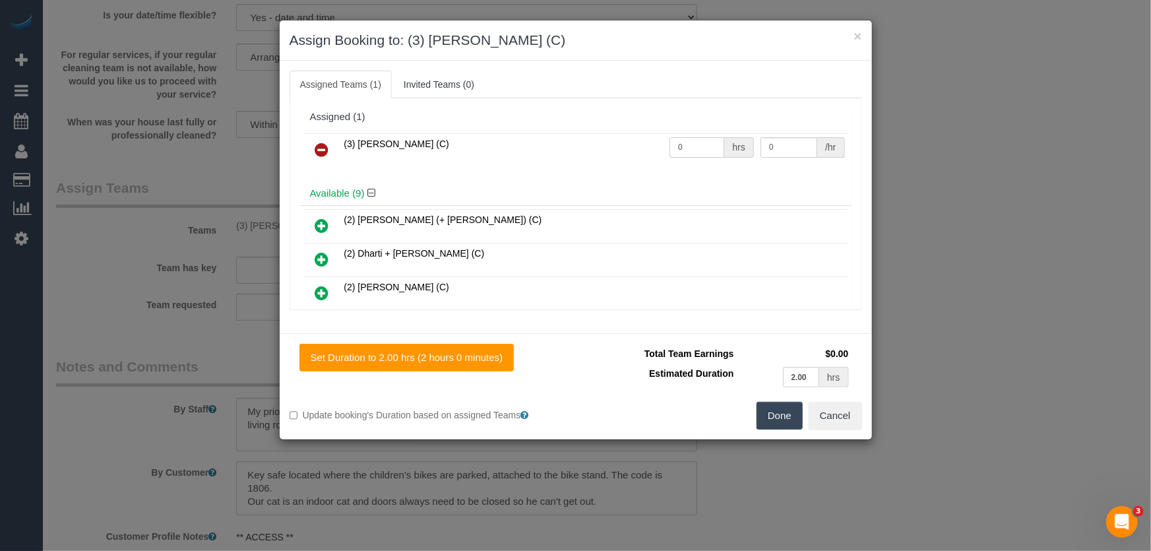
click at [687, 147] on input "0" at bounding box center [696, 147] width 55 height 20
type input "2"
type input "35"
click at [787, 414] on button "Done" at bounding box center [779, 416] width 46 height 28
click at [787, 414] on div "Done Cancel" at bounding box center [724, 416] width 296 height 28
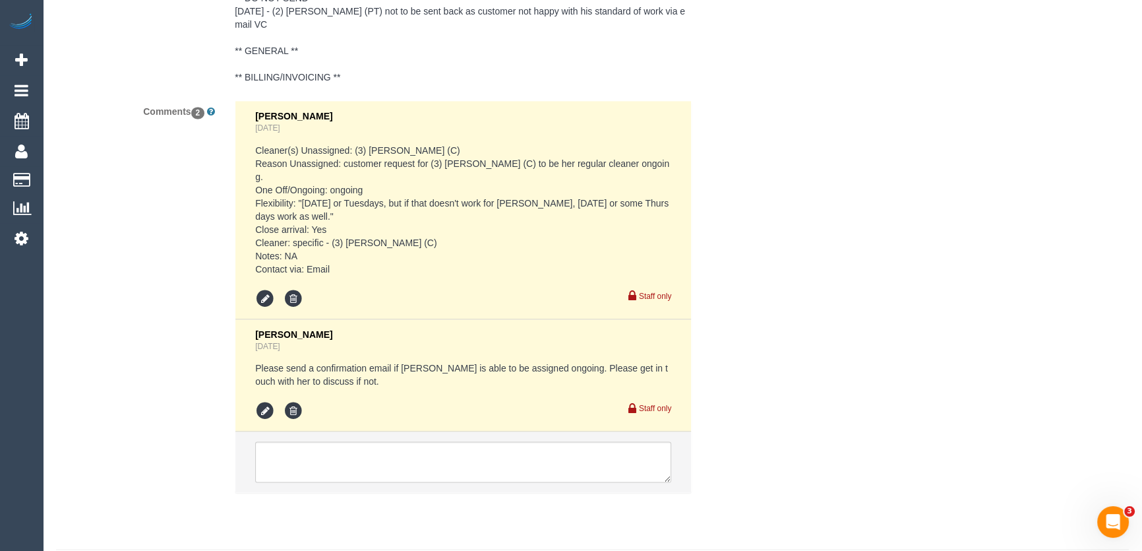
scroll to position [2486, 0]
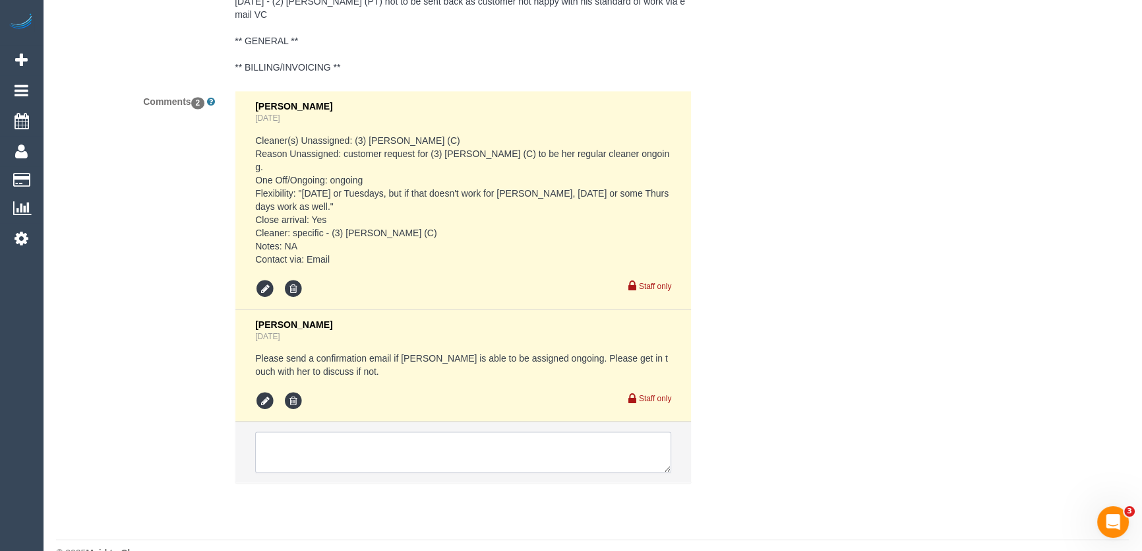
click at [342, 438] on textarea at bounding box center [463, 451] width 416 height 41
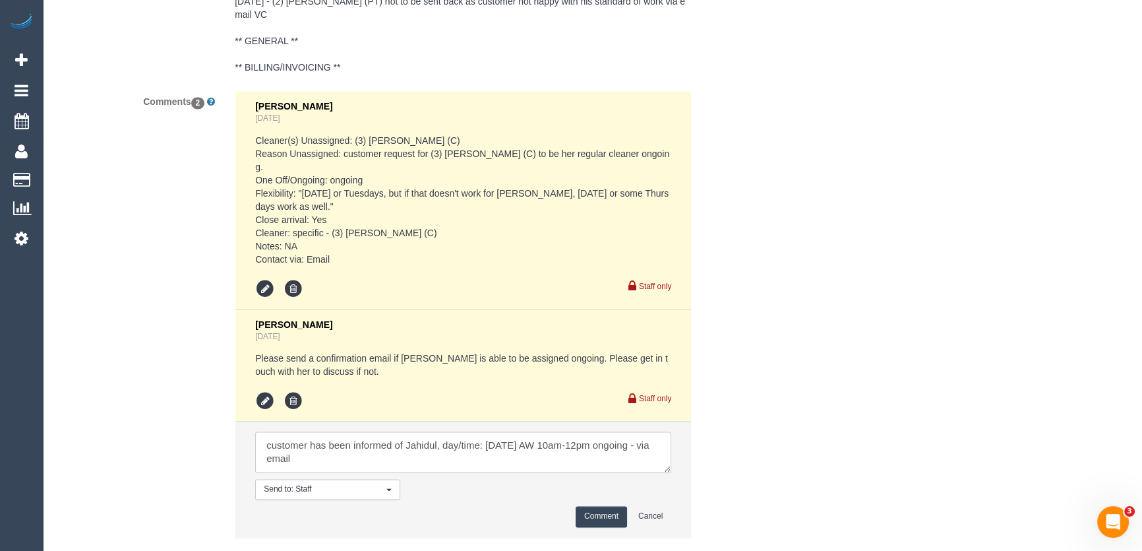
scroll to position [5, 0]
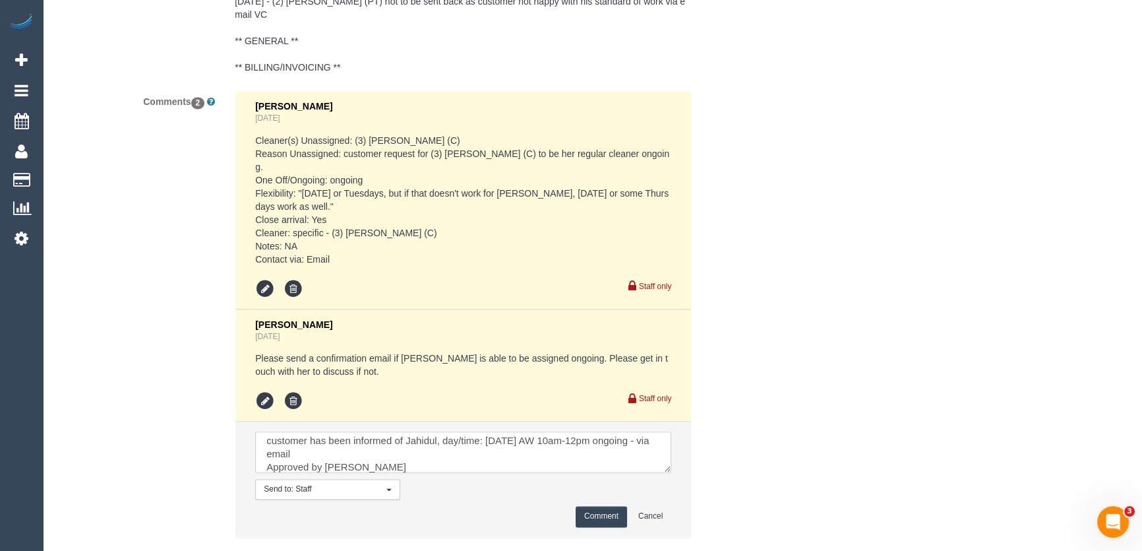
type textarea "customer has been informed of Jahidul, day/time: Wednesday 27/8 AW 10am-12pm on…"
click at [613, 506] on button "Comment" at bounding box center [601, 516] width 51 height 20
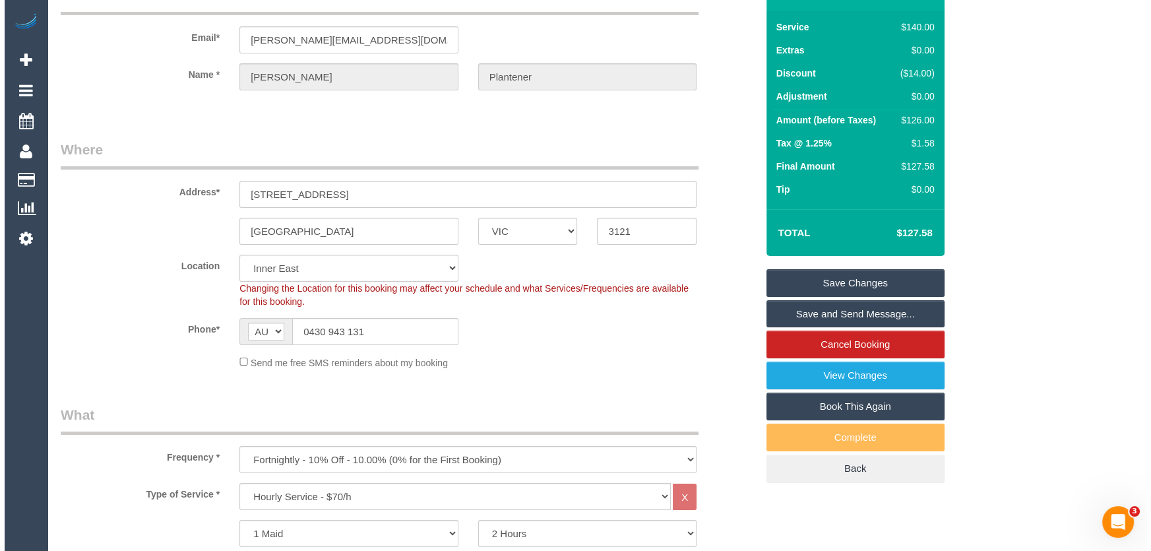
scroll to position [0, 0]
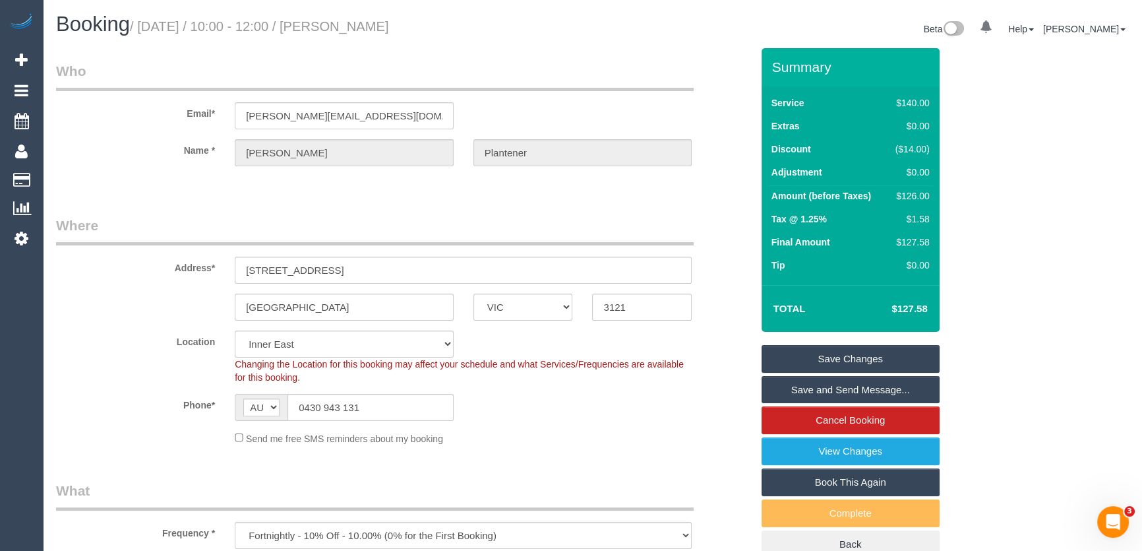
click at [363, 28] on small "/ August 26, 2025 / 10:00 - 12:00 / Veronika Plantener" at bounding box center [259, 26] width 259 height 15
click at [363, 29] on small "/ August 26, 2025 / 10:00 - 12:00 / Veronika Plantener" at bounding box center [259, 26] width 259 height 15
copy small "Veronika Plantener"
click at [402, 116] on input "veronika.plantener@gmail.com" at bounding box center [344, 115] width 219 height 27
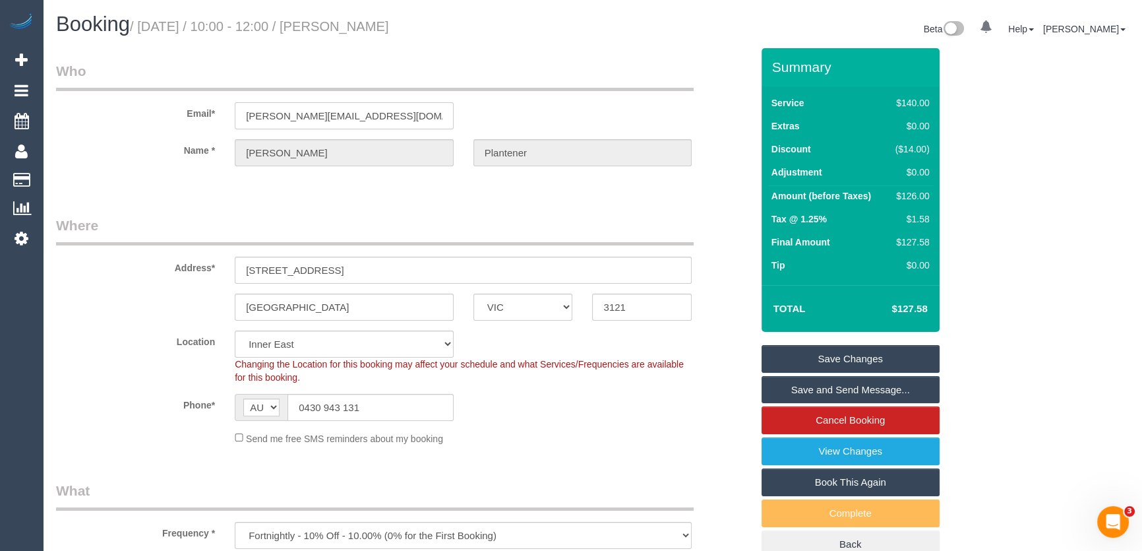
click at [402, 116] on input "veronika.plantener@gmail.com" at bounding box center [344, 115] width 219 height 27
click at [404, 116] on input "veronika.plantener@gmail.com" at bounding box center [344, 115] width 219 height 27
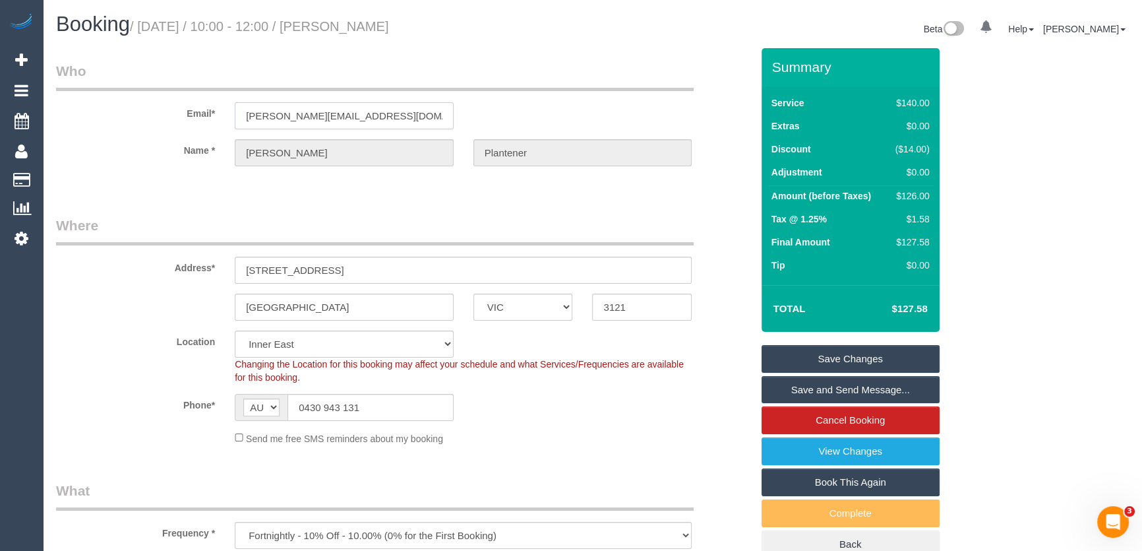
click at [408, 117] on input "veronika.plantener@gmail.com" at bounding box center [344, 115] width 219 height 27
click at [807, 386] on link "Save and Send Message..." at bounding box center [851, 390] width 178 height 28
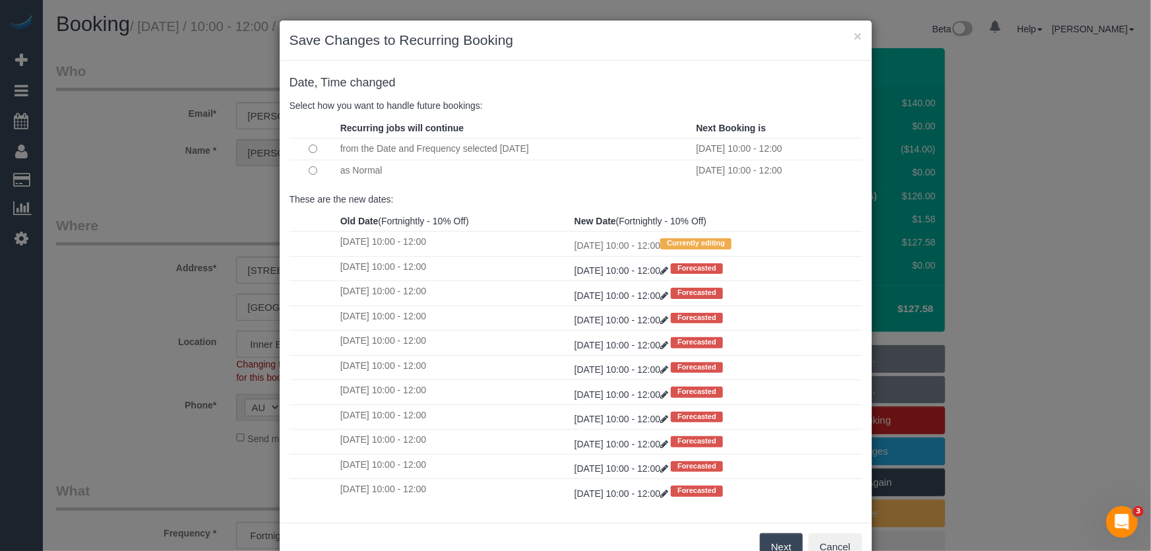
click at [772, 546] on button "Next" at bounding box center [781, 547] width 43 height 28
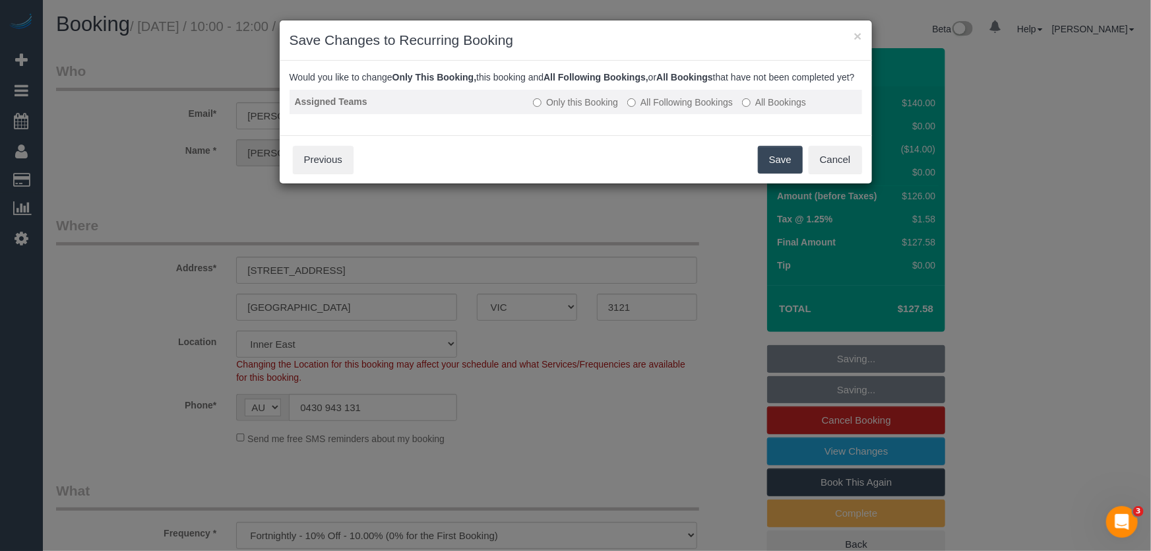
click at [685, 109] on label "All Following Bookings" at bounding box center [680, 102] width 106 height 13
click at [775, 173] on button "Save" at bounding box center [780, 160] width 45 height 28
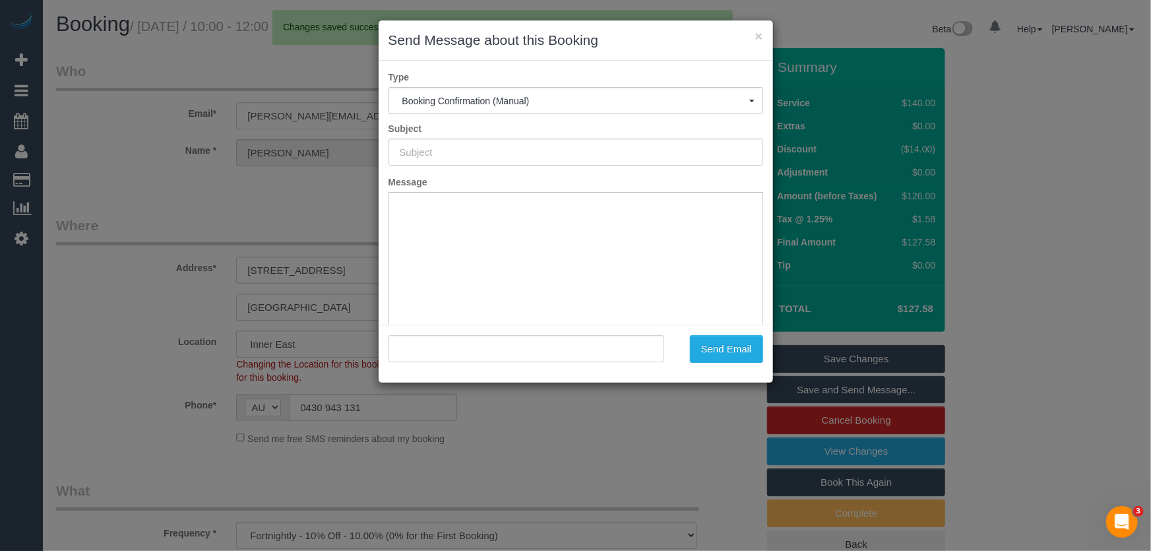
type input "Booking Confirmed"
type input ""Veronika Plantener" <veronika.plantener@gmail.com>"
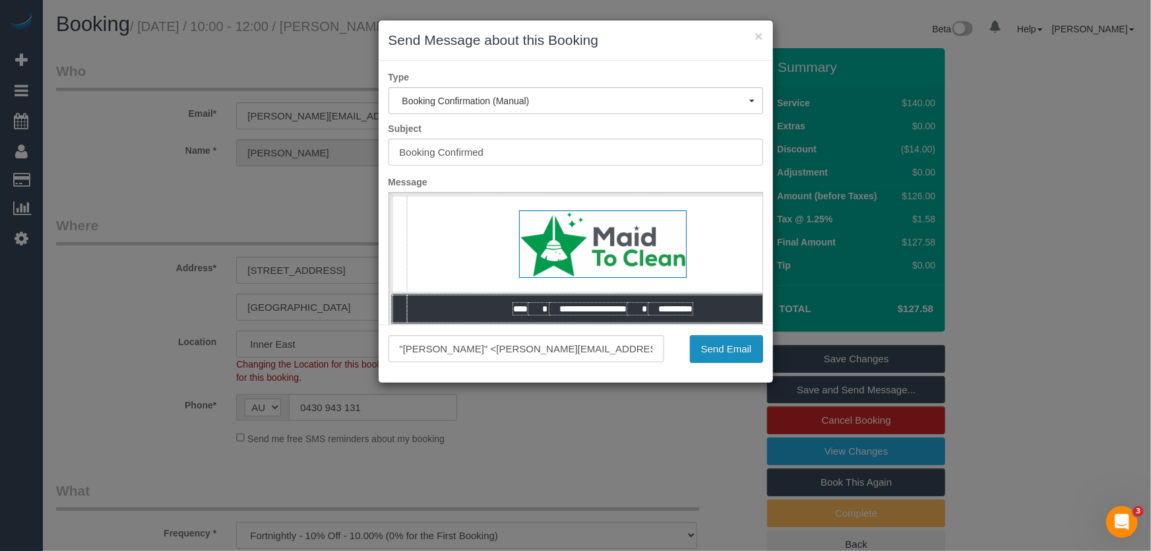
click at [728, 353] on button "Send Email" at bounding box center [726, 349] width 73 height 28
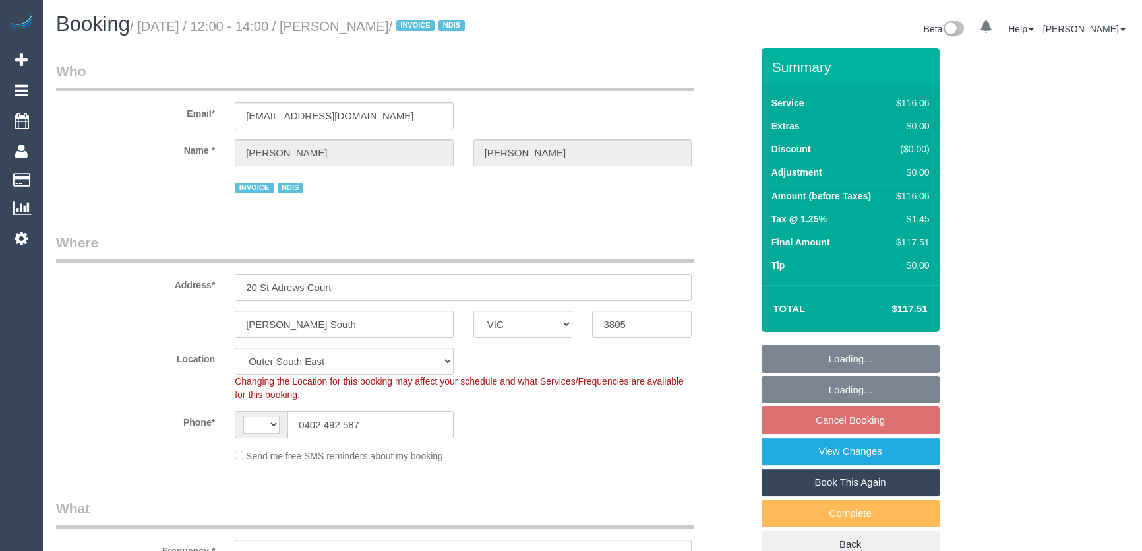
select select "VIC"
select select "number:27"
select select "number:14"
select select "number:18"
select select "number:22"
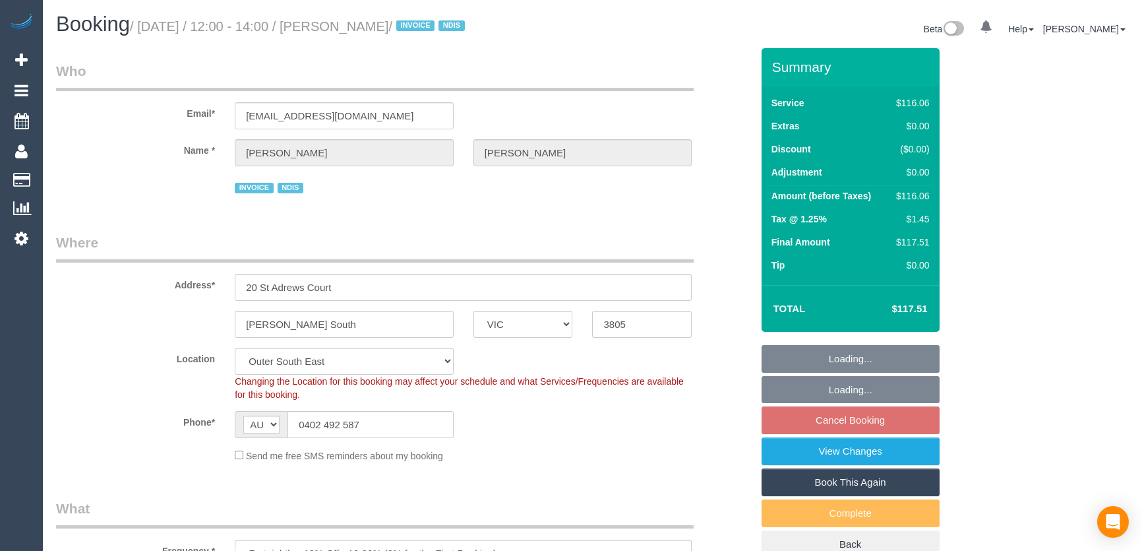
select select "string:AU"
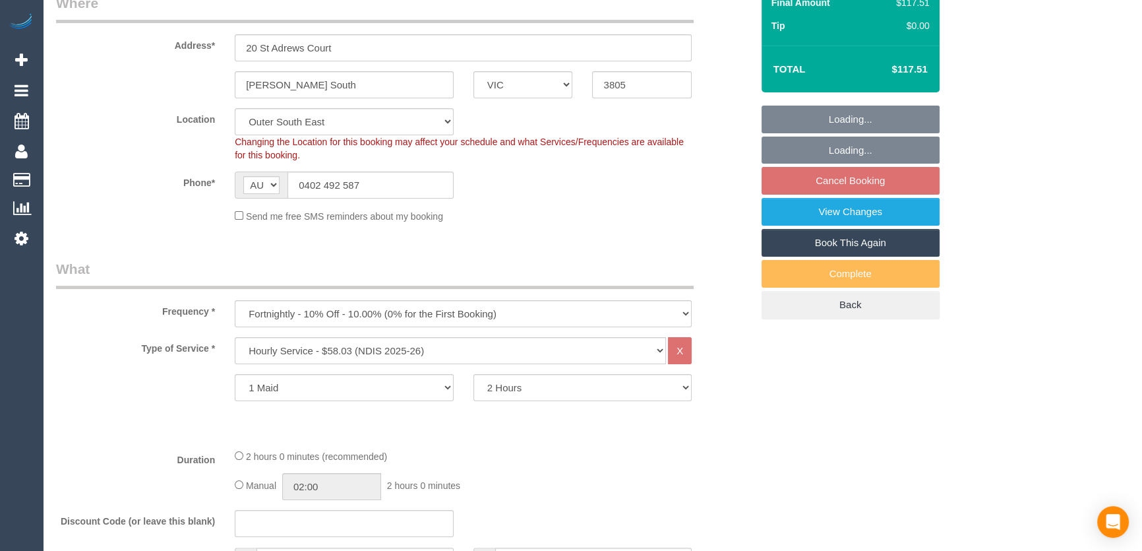
select select "object:1223"
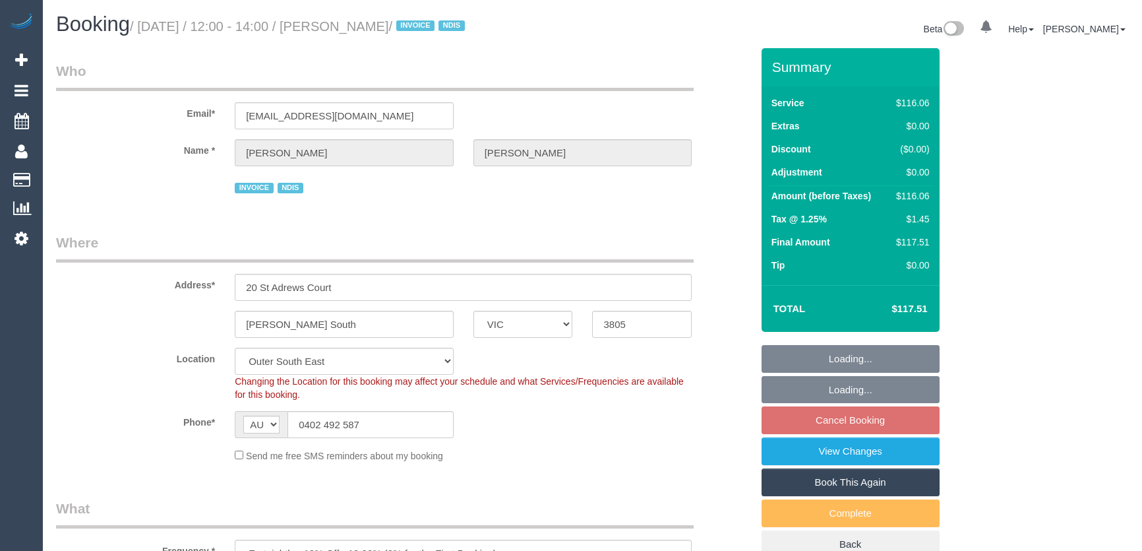
select select "VIC"
select select "number:27"
select select "number:14"
select select "number:18"
select select "number:22"
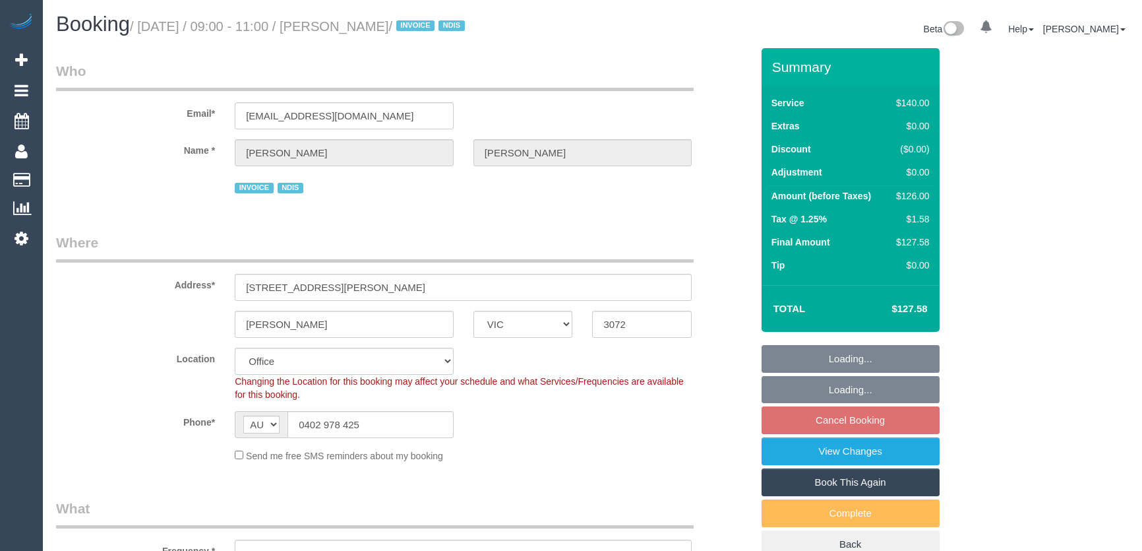
select select "VIC"
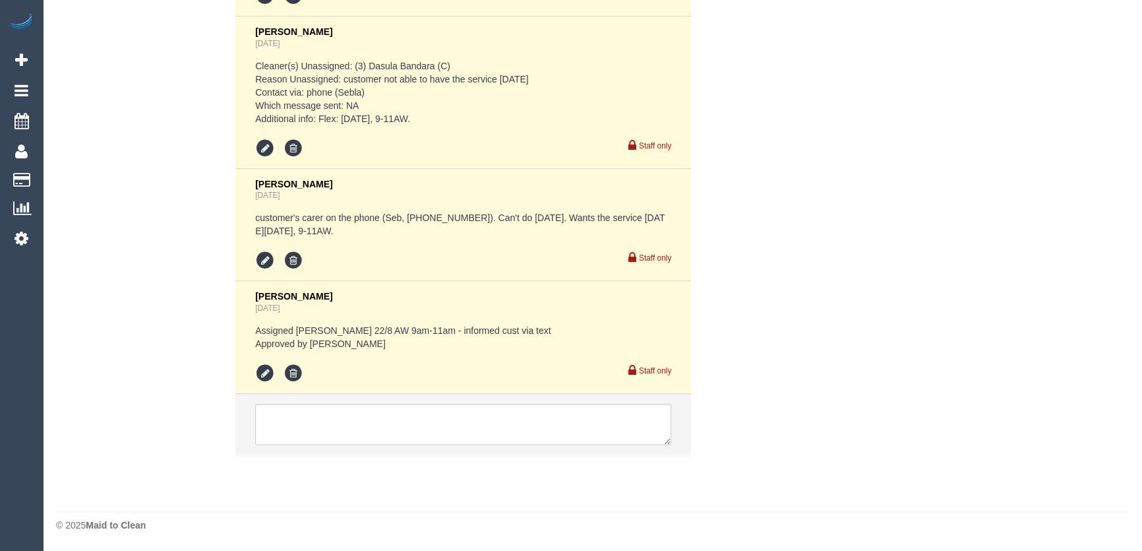
select select "object:2258"
select select "number:28"
select select "number:14"
select select "number:18"
select select "number:25"
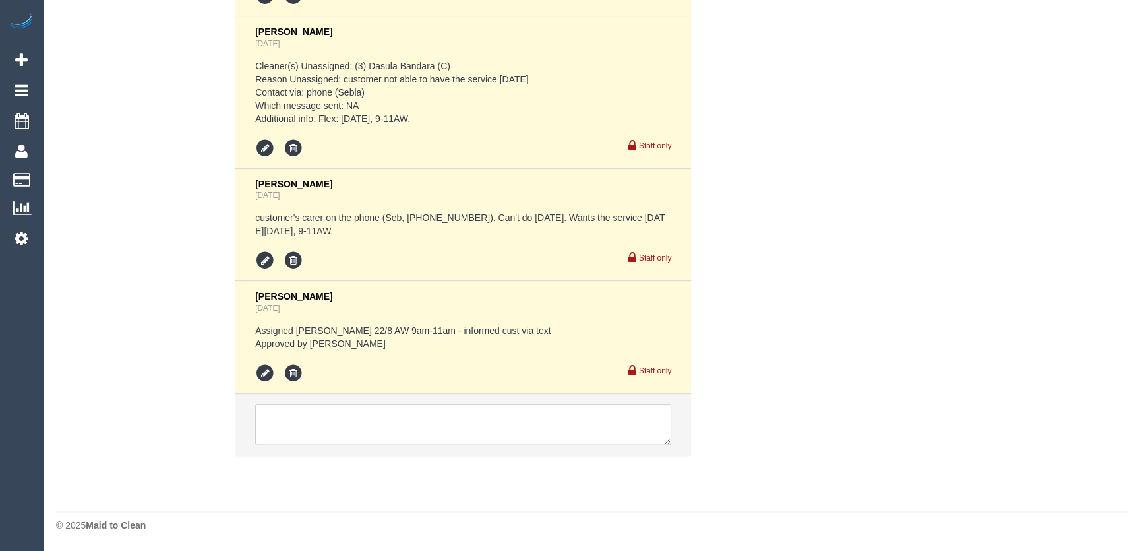
select select "number:34"
select select "number:13"
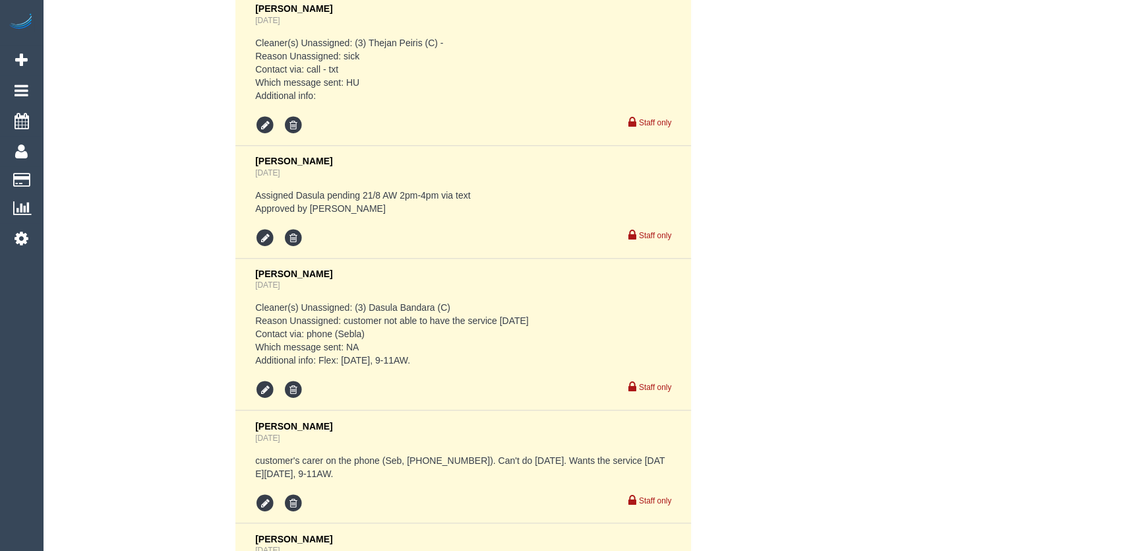
scroll to position [2677, 0]
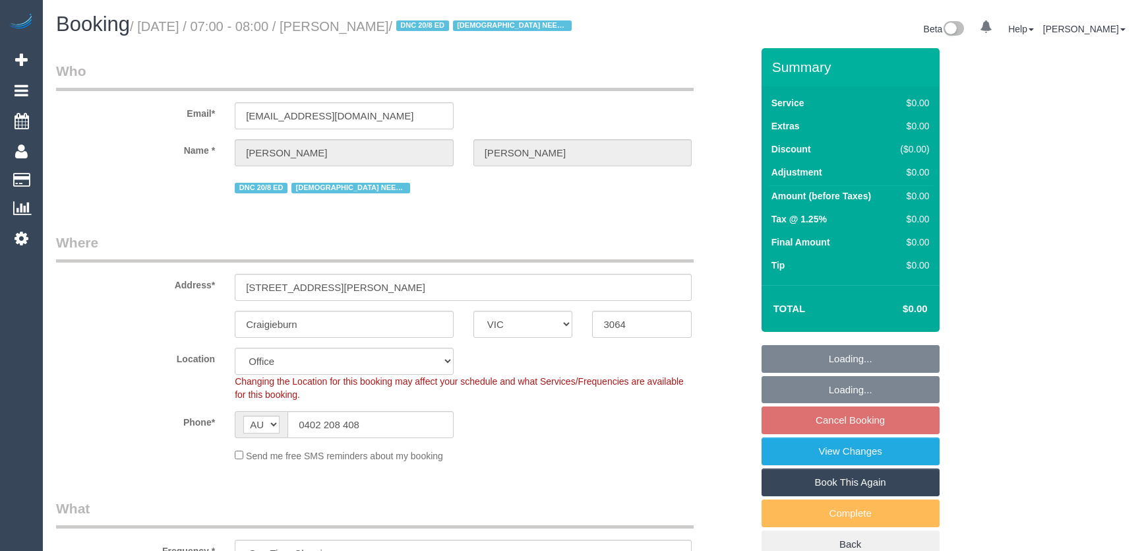
select select "VIC"
select select "number:28"
select select "number:14"
select select "number:18"
select select "number:36"
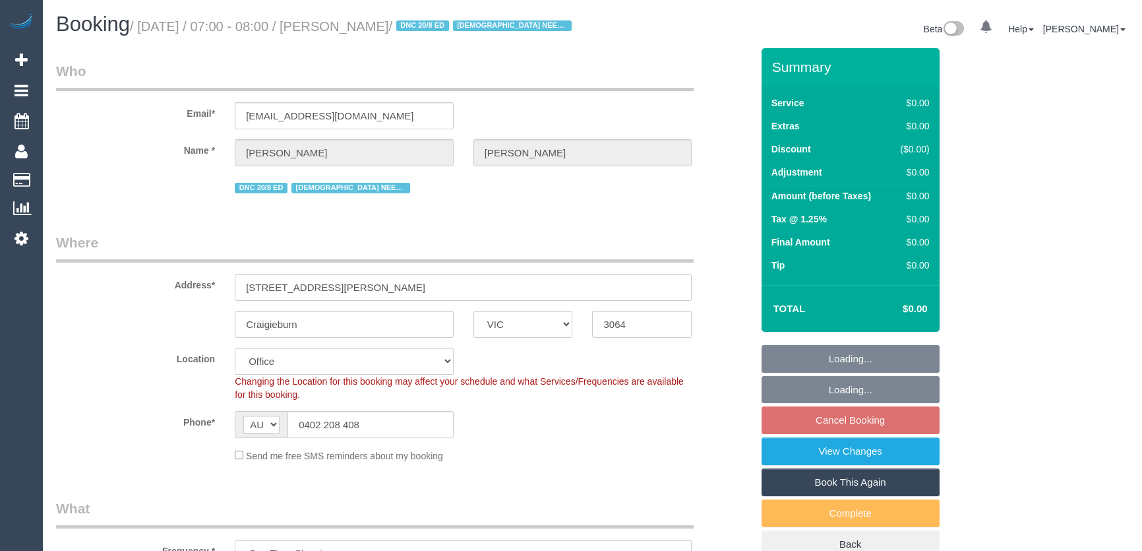
select select "number:35"
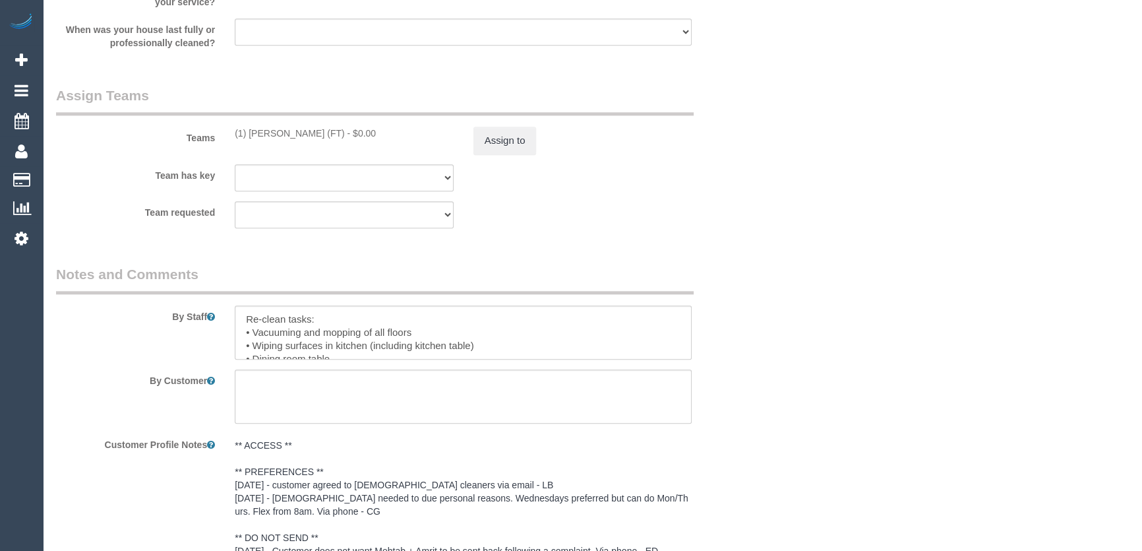
scroll to position [1798, 0]
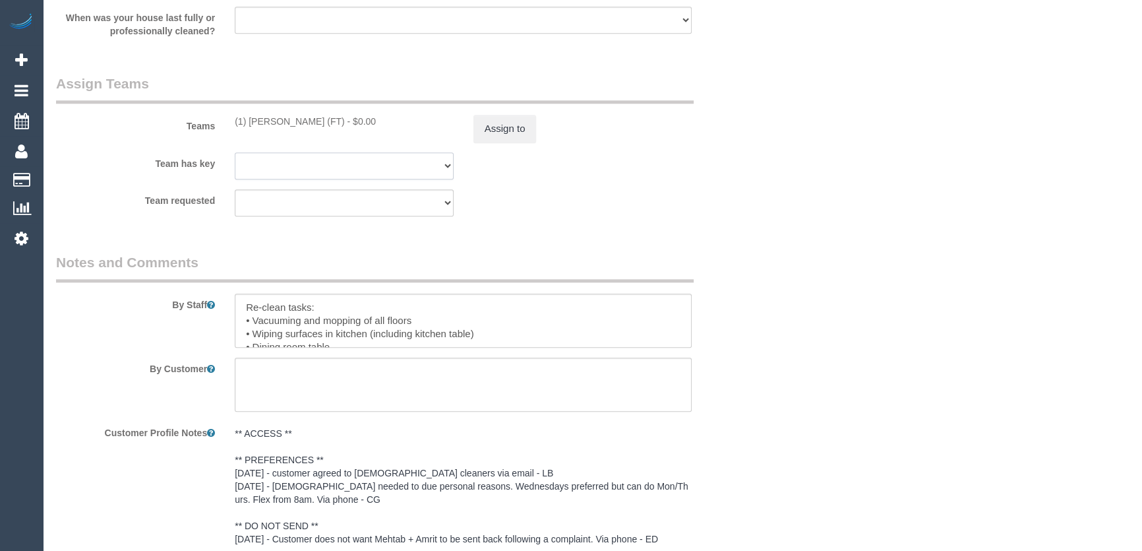
click at [239, 168] on select "(1) Sarah Slattery (FT) (0) Account - Tech (0) Office (0) Raunak Test Account (…" at bounding box center [344, 165] width 219 height 27
click at [341, 168] on select "(1) Sarah Slattery (FT) (0) Account - Tech (0) Office (0) Raunak Test Account (…" at bounding box center [344, 165] width 219 height 27
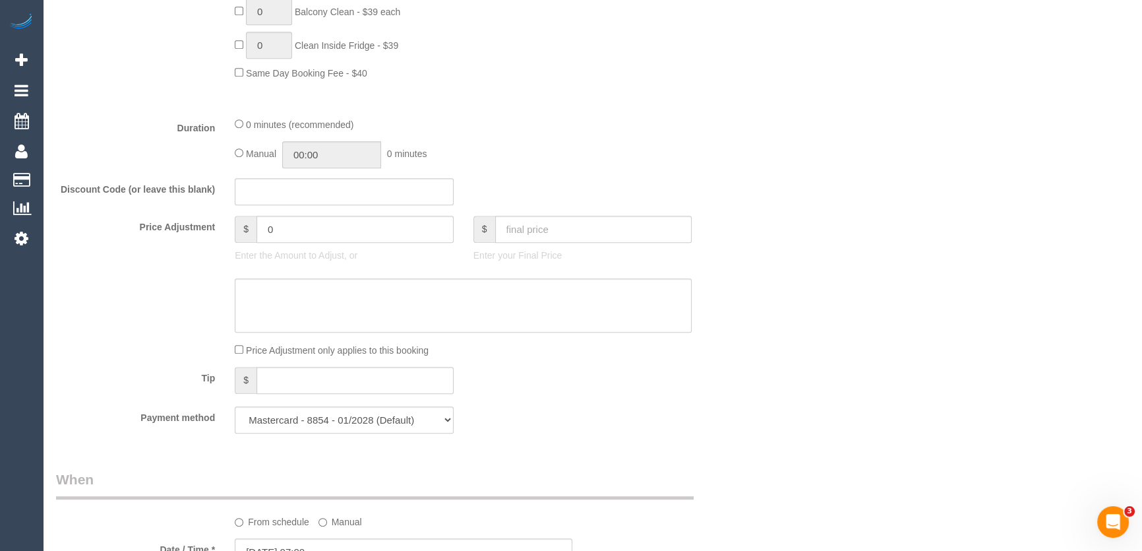
scroll to position [0, 0]
click at [355, 168] on input "00:00" at bounding box center [331, 154] width 99 height 27
click at [303, 245] on li "01:30" at bounding box center [317, 245] width 59 height 17
type input "01:30"
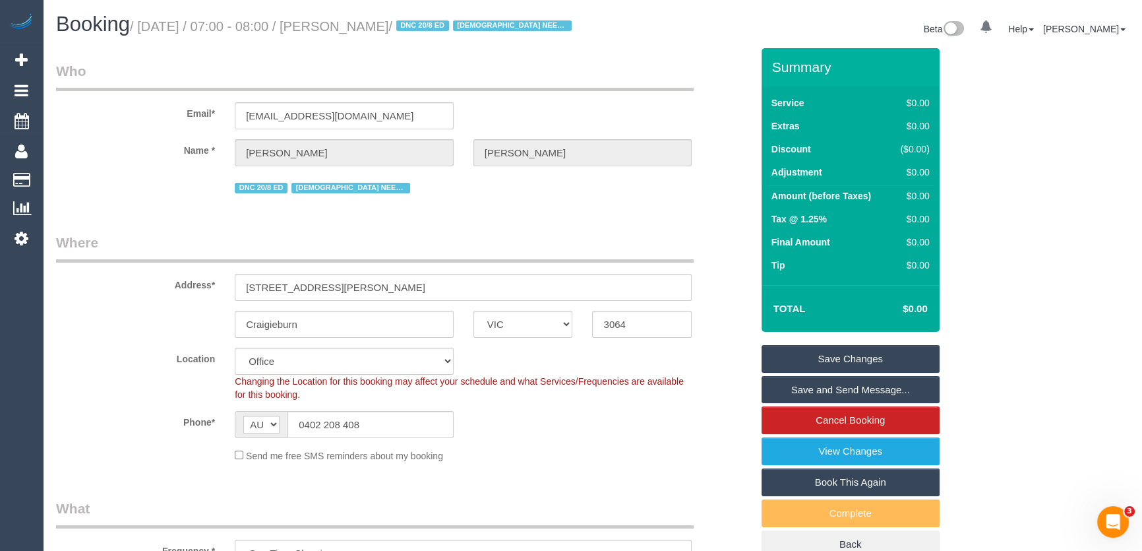
click at [842, 369] on link "Save Changes" at bounding box center [851, 359] width 178 height 28
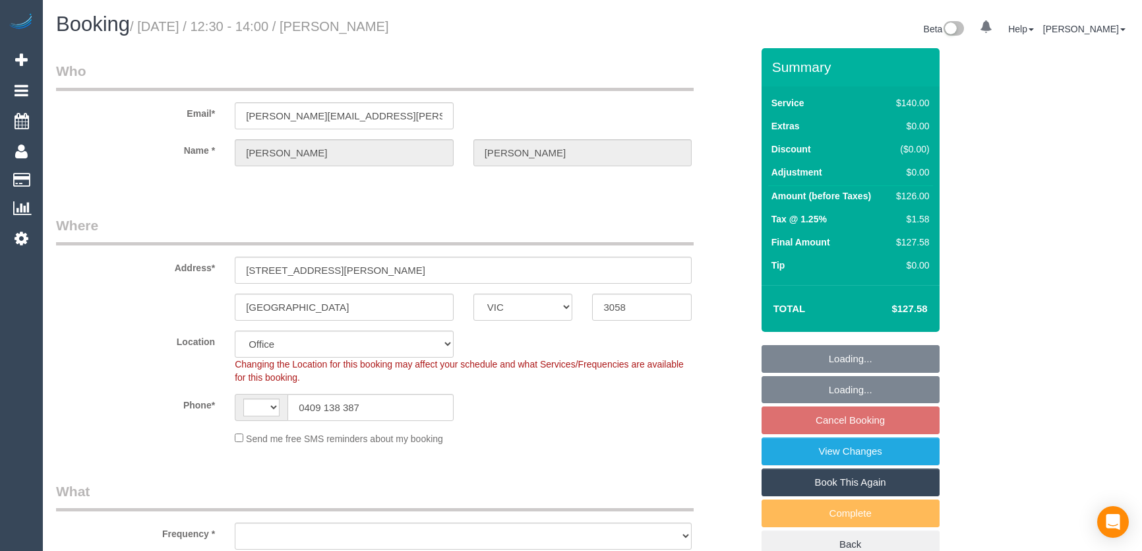
select select "VIC"
select select "number:32"
select select "number:34"
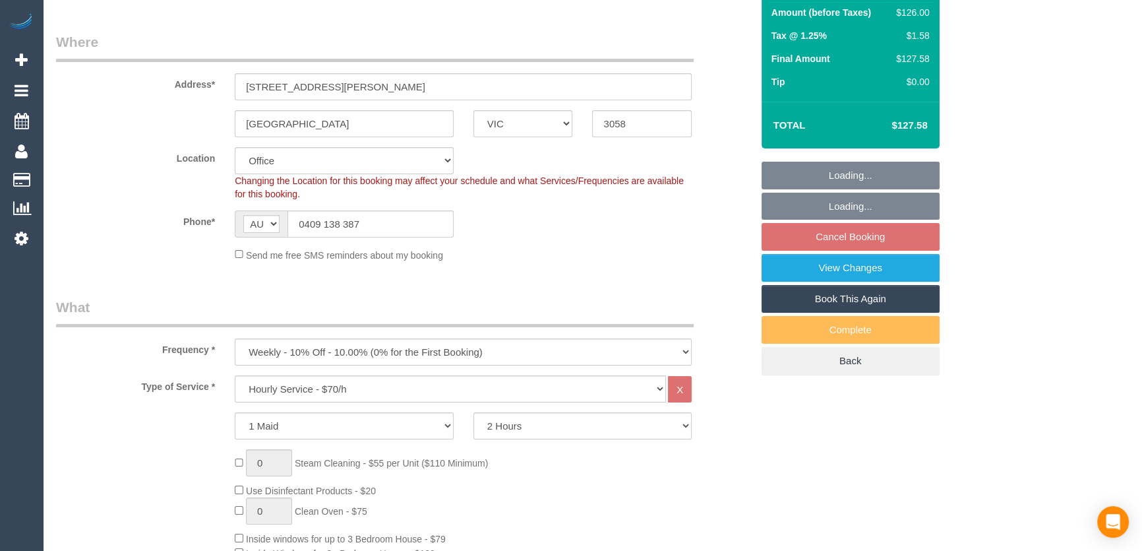
select select "string:AU"
select select "object:2209"
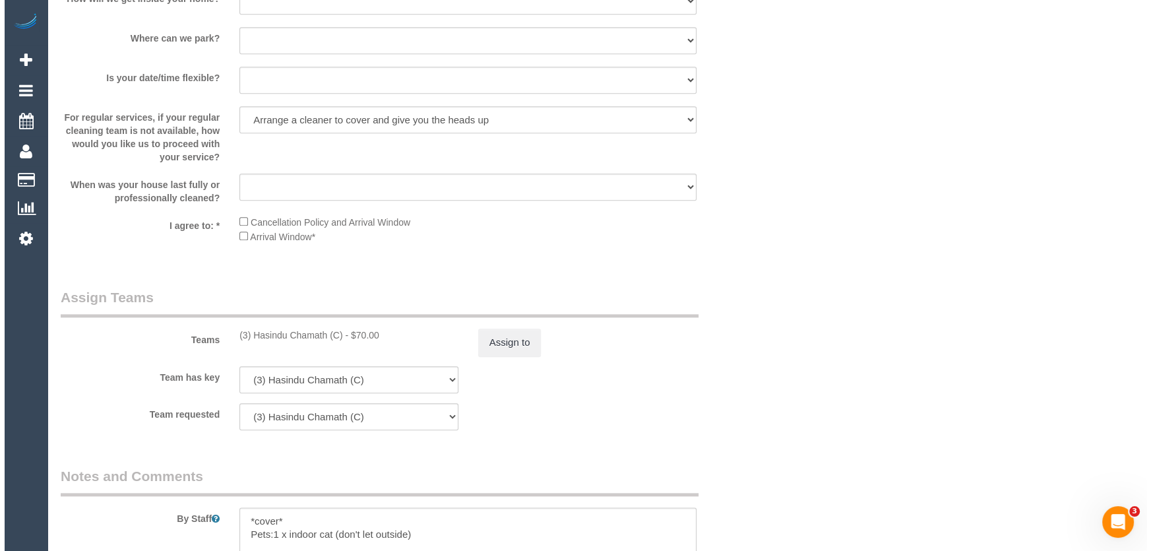
scroll to position [0, 0]
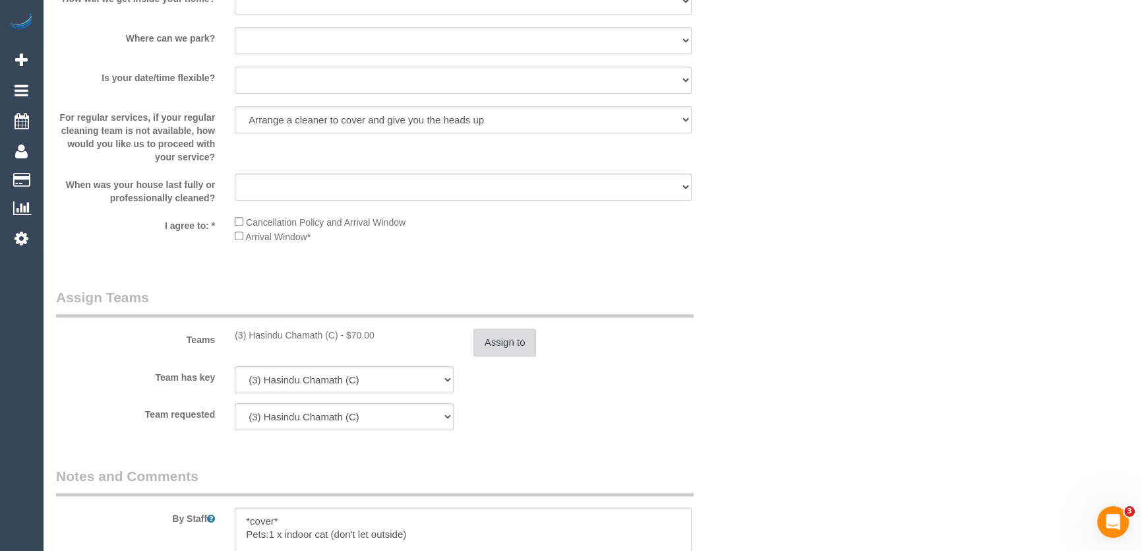
click at [512, 344] on button "Assign to" at bounding box center [505, 342] width 63 height 28
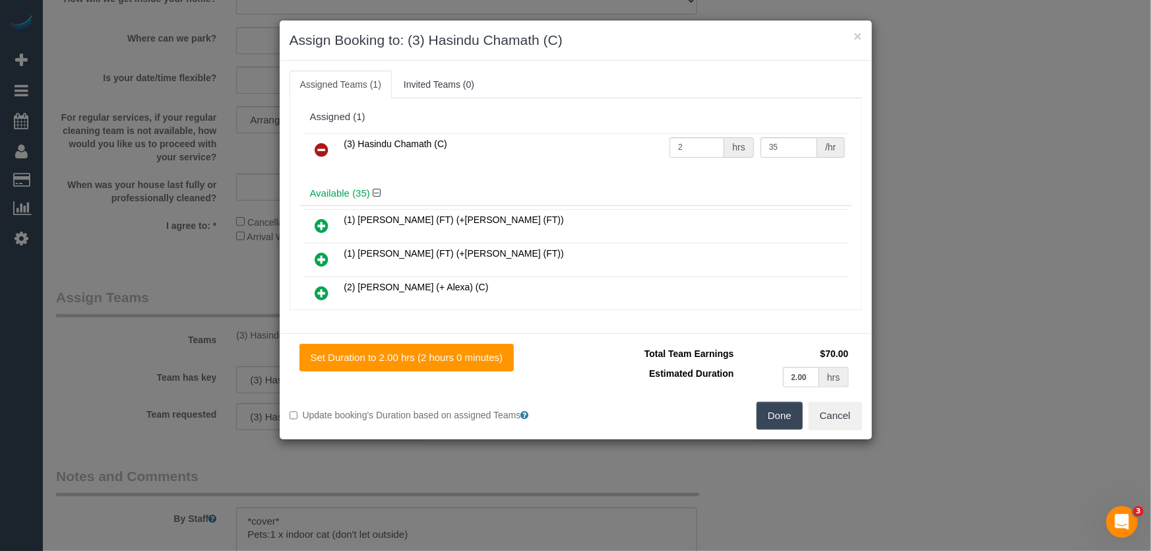
click at [319, 145] on icon at bounding box center [322, 150] width 14 height 16
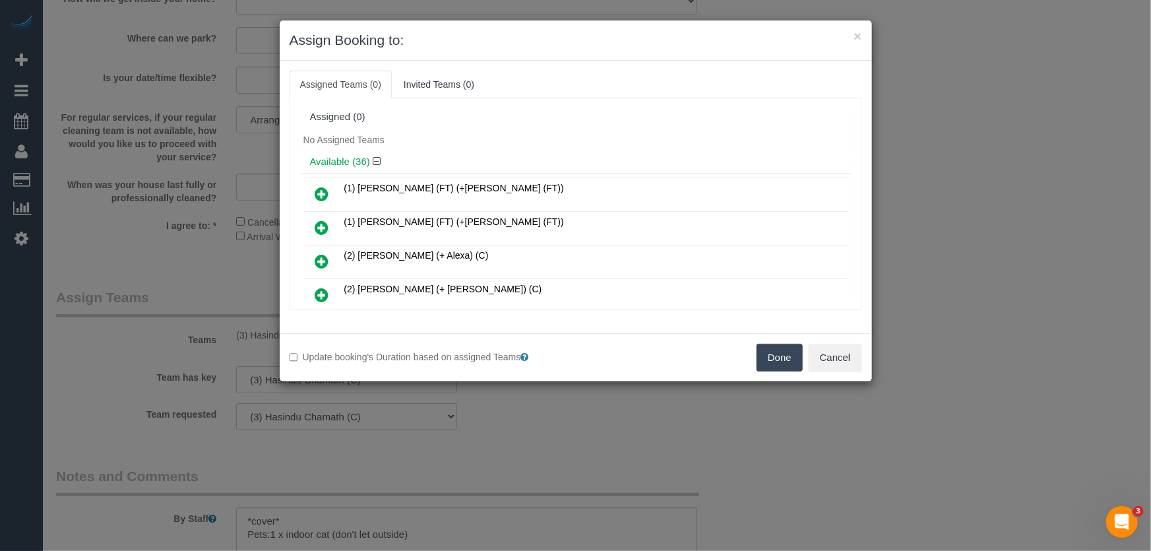
scroll to position [214, 0]
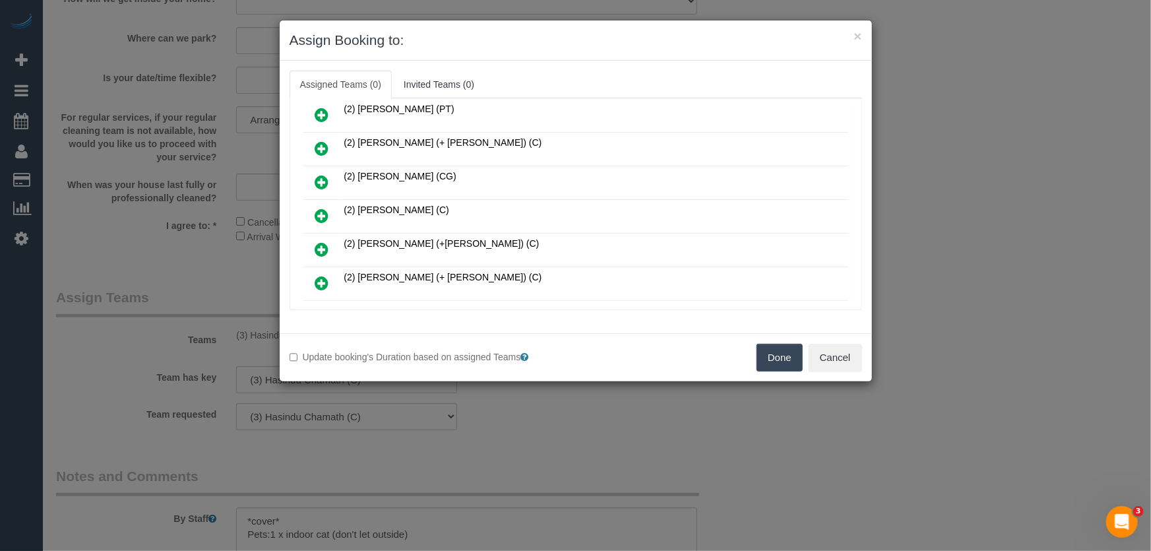
click at [318, 209] on icon at bounding box center [322, 216] width 14 height 16
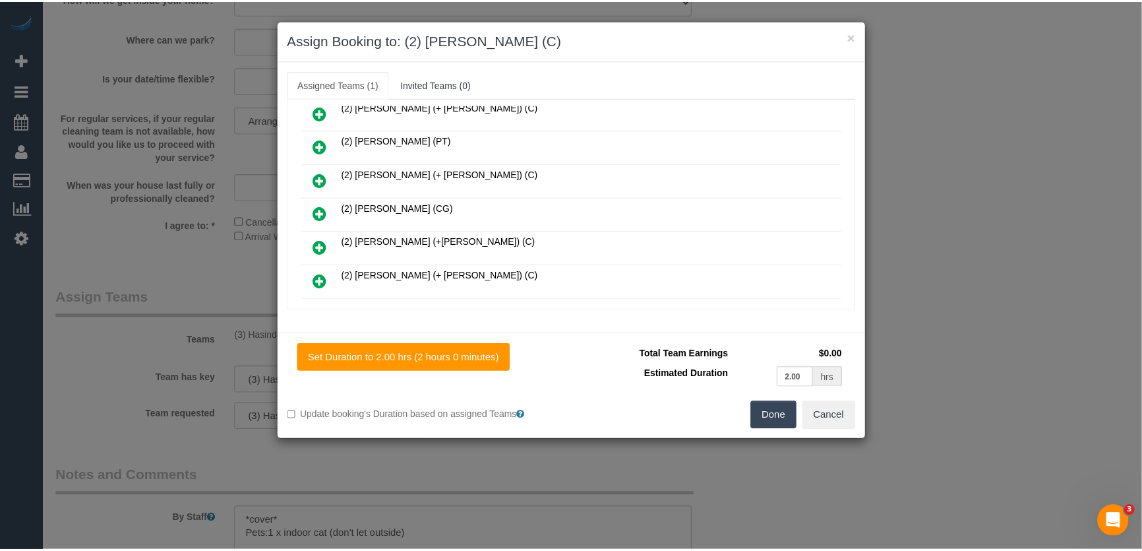
scroll to position [245, 0]
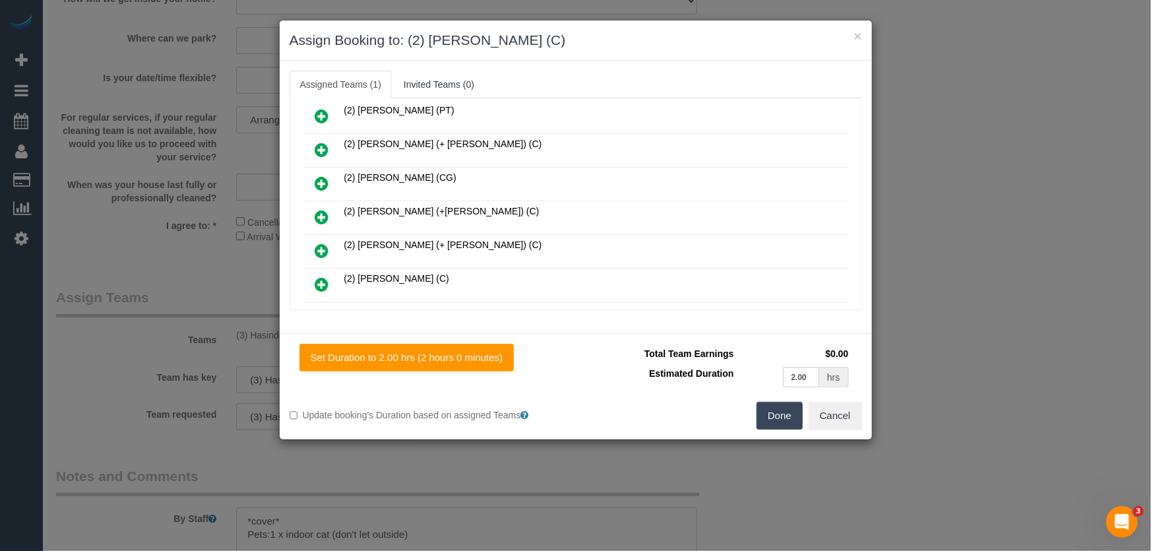
click at [782, 409] on button "Done" at bounding box center [779, 416] width 46 height 28
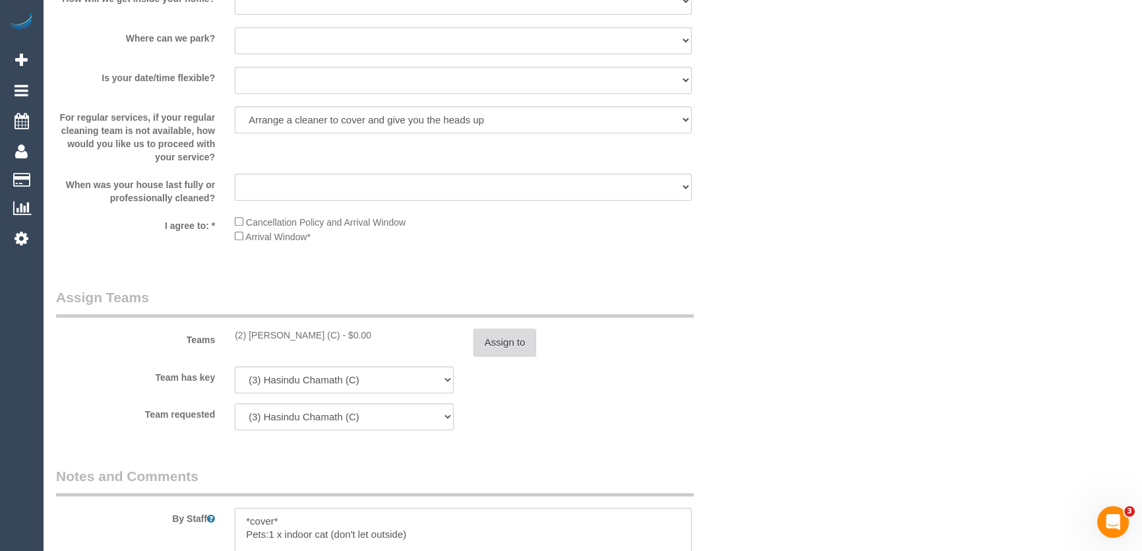
click at [513, 343] on button "Assign to" at bounding box center [505, 342] width 63 height 28
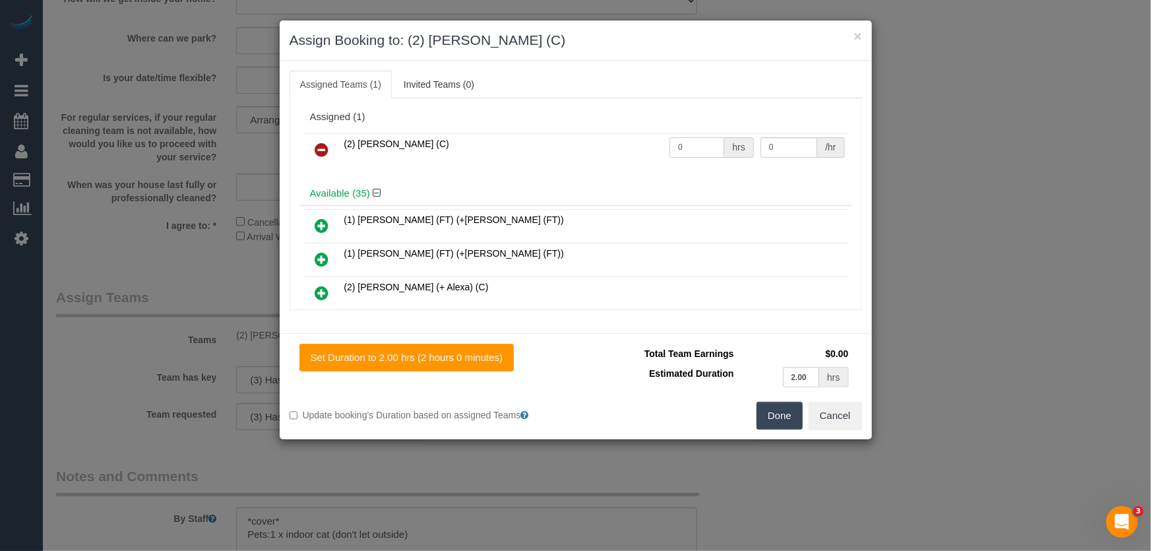
click at [698, 140] on input "0" at bounding box center [696, 147] width 55 height 20
type input "2"
click at [762, 407] on button "Done" at bounding box center [779, 416] width 46 height 28
type input "37.5"
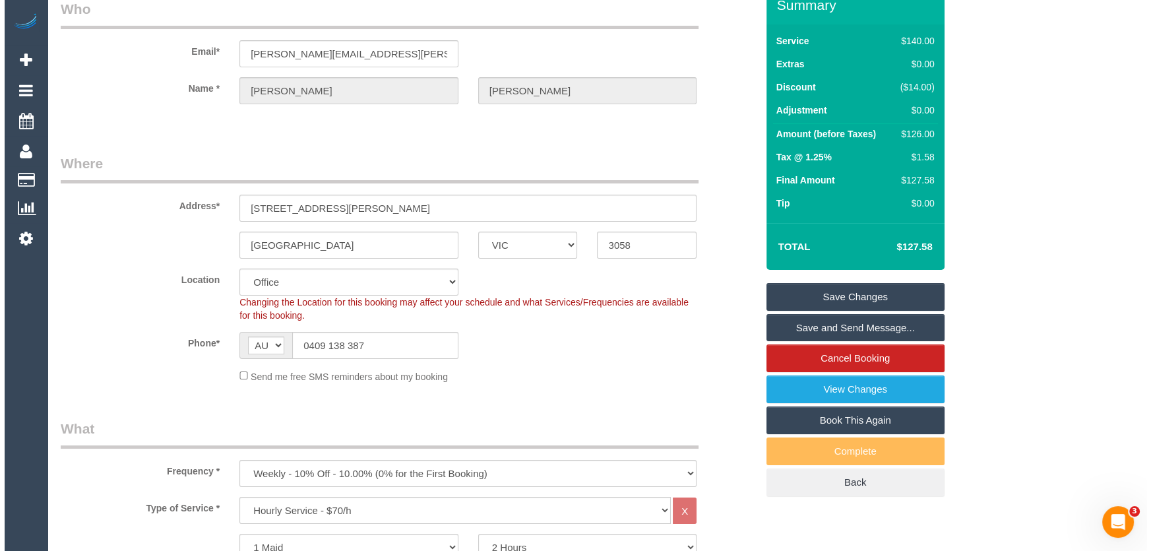
scroll to position [0, 0]
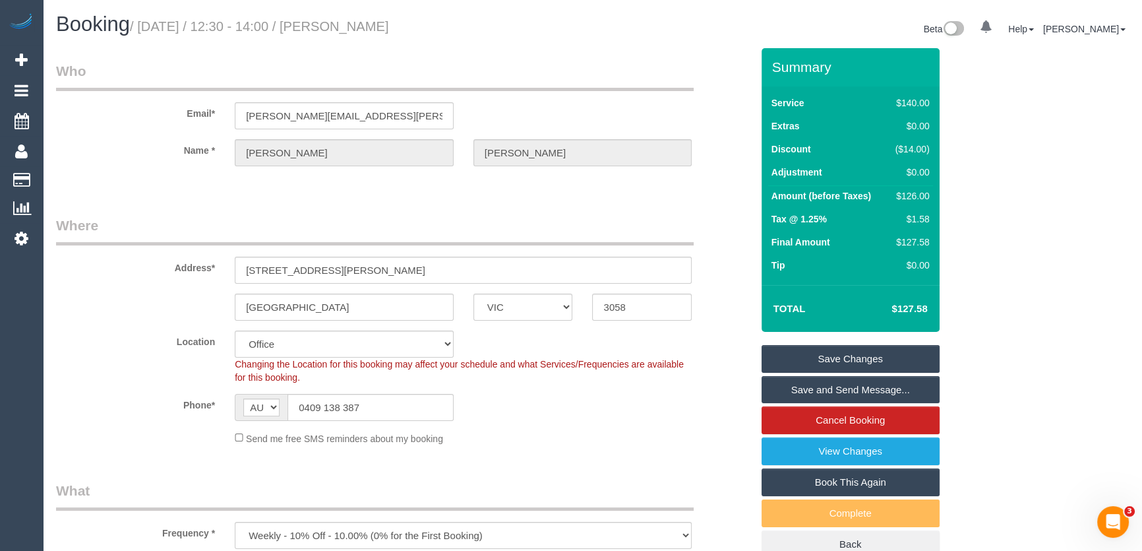
click at [352, 29] on small "/ August 22, 2025 / 12:30 - 14:00 / Shea Godsil" at bounding box center [259, 26] width 259 height 15
copy small "Shea Godsil"
click at [840, 358] on link "Save Changes" at bounding box center [851, 359] width 178 height 28
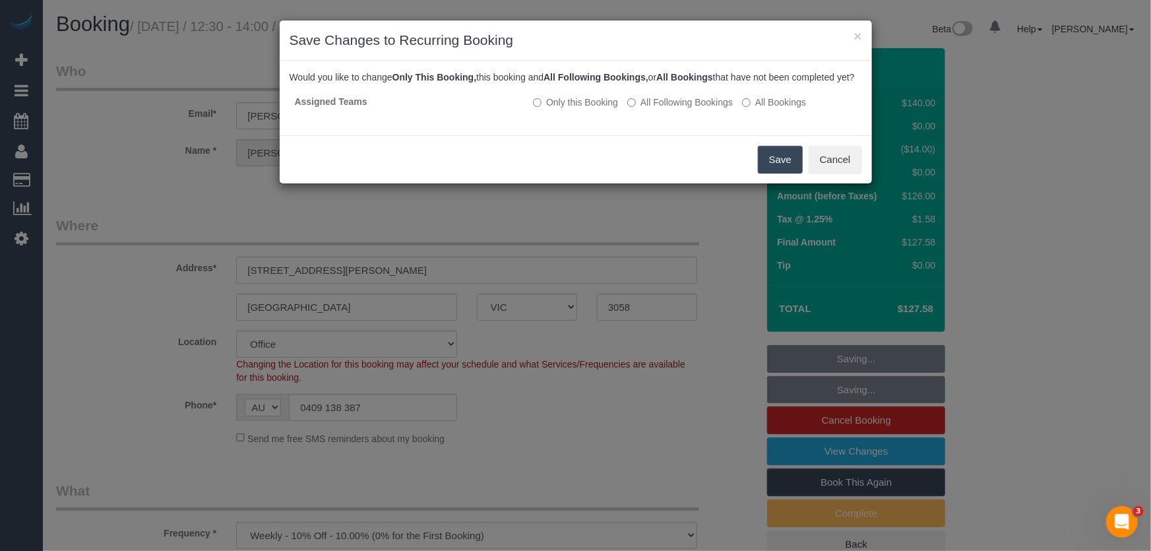
drag, startPoint x: 772, startPoint y: 178, endPoint x: 701, endPoint y: 180, distance: 71.3
click at [773, 173] on button "Save" at bounding box center [780, 160] width 45 height 28
click at [774, 178] on div "Save Cancel" at bounding box center [576, 159] width 592 height 48
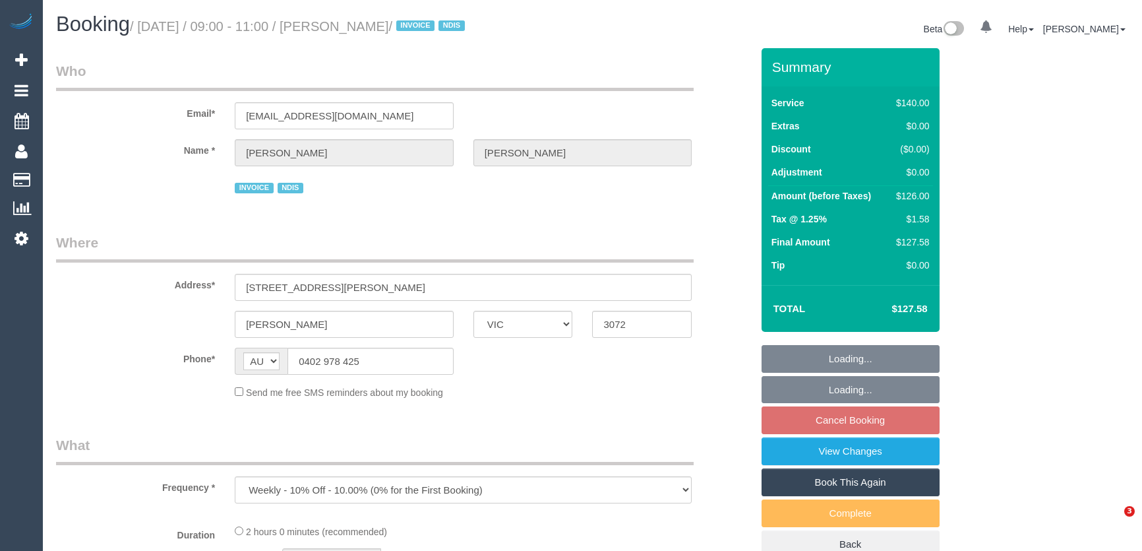
select select "VIC"
select select "number:28"
select select "number:14"
select select "number:18"
select select "number:25"
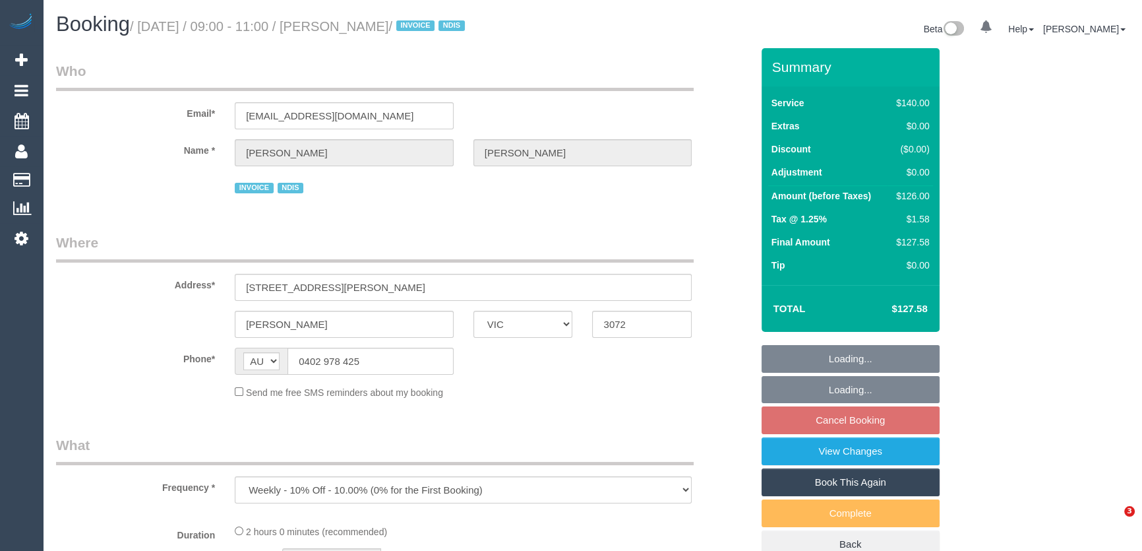
select select "number:34"
select select "number:13"
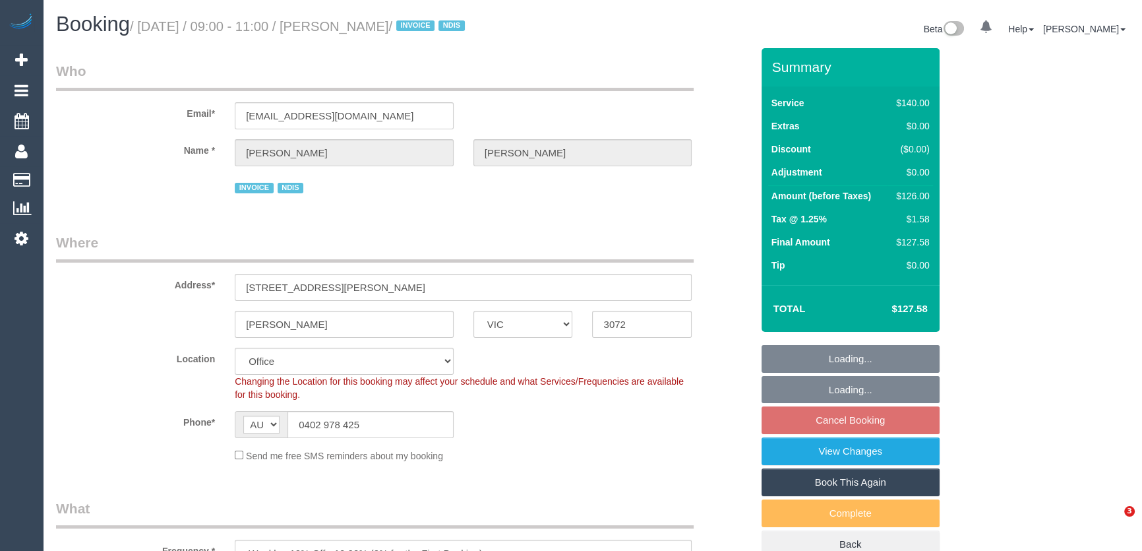
select select "object:953"
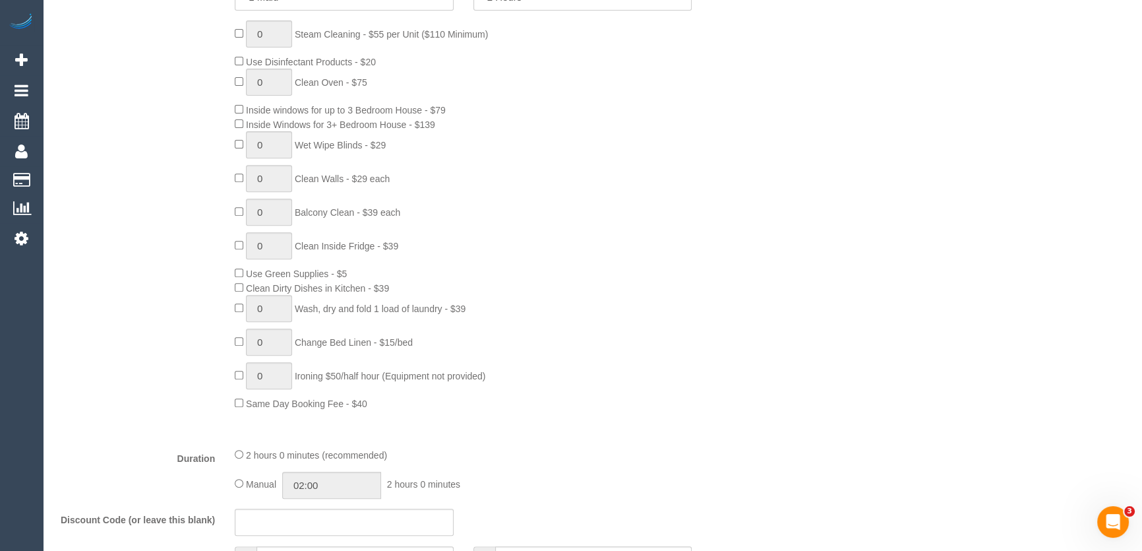
scroll to position [719, 0]
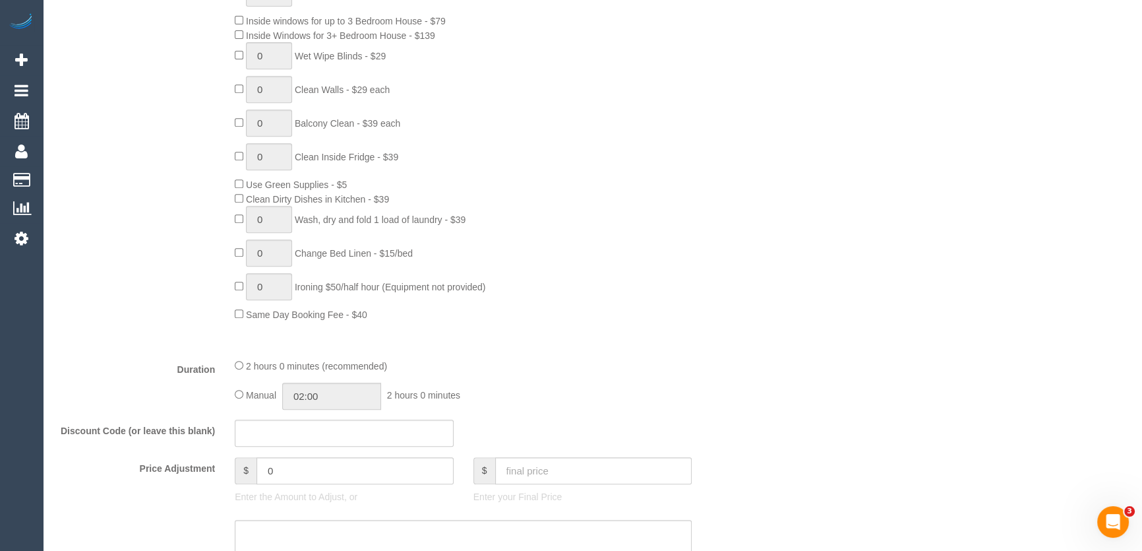
click at [503, 333] on div "Type of Service * Hourly Service - $70/h Hourly Service - $65/h Hourly Service …" at bounding box center [404, 103] width 696 height 490
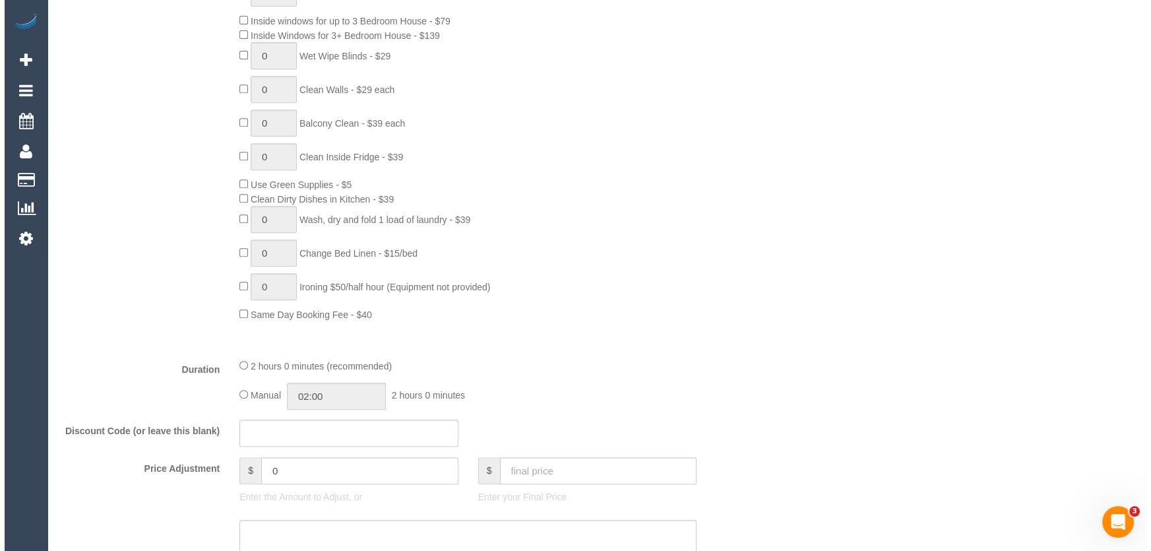
scroll to position [1798, 0]
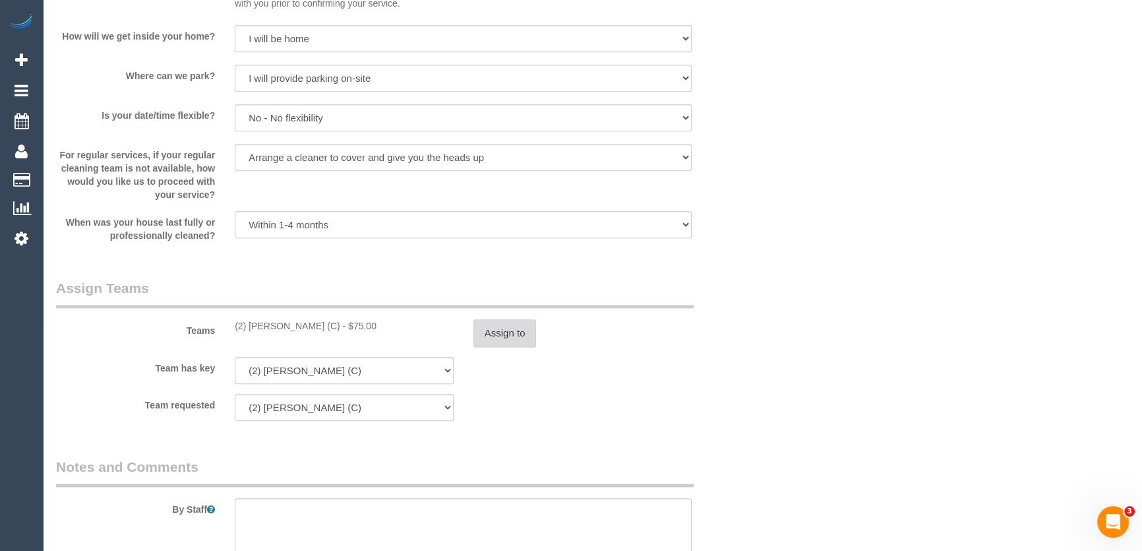
click at [509, 334] on button "Assign to" at bounding box center [505, 333] width 63 height 28
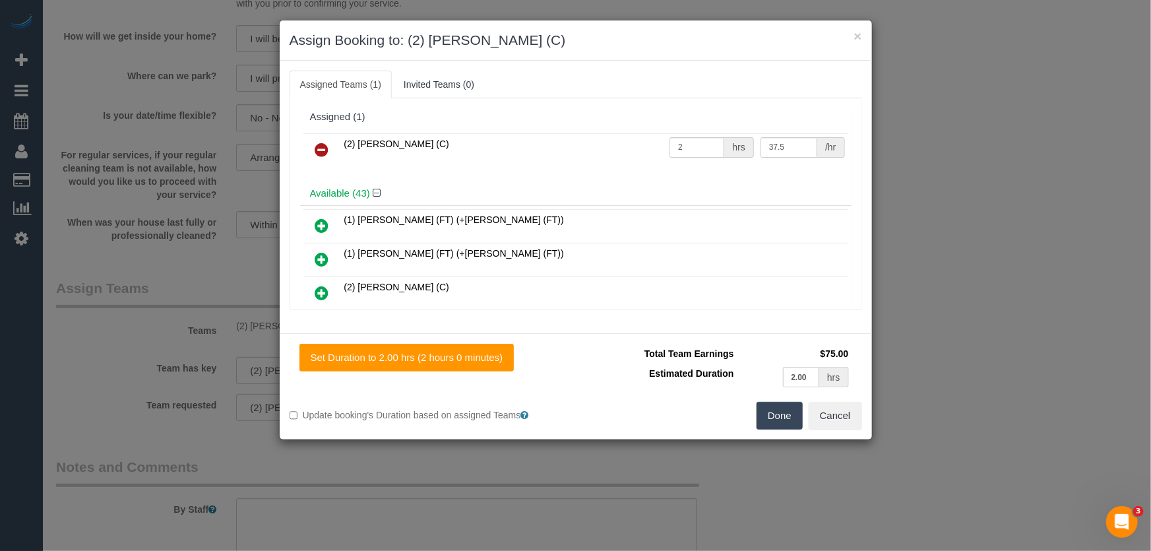
click at [323, 150] on icon at bounding box center [322, 150] width 14 height 16
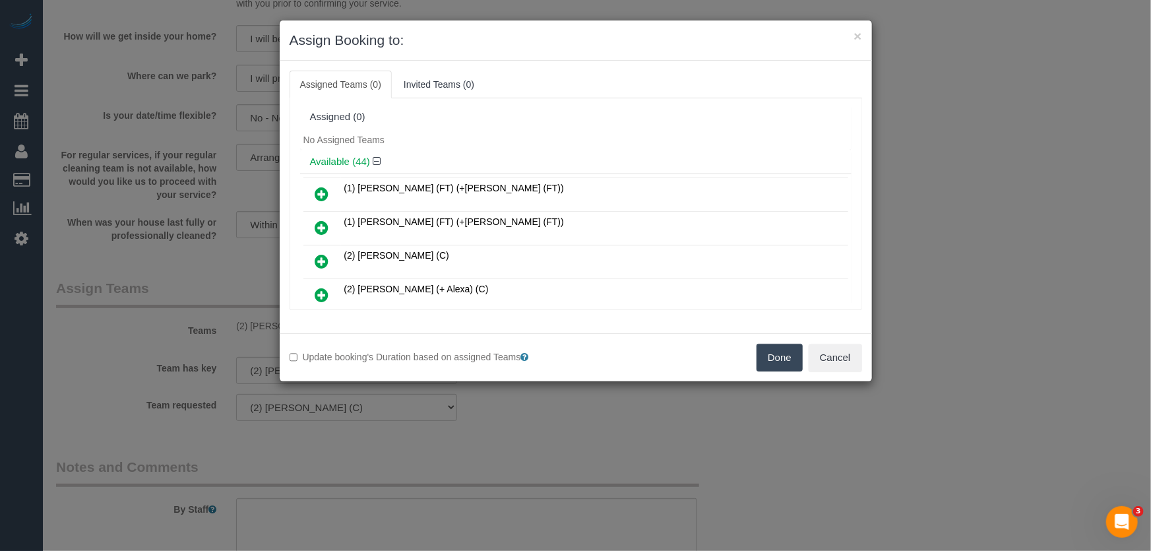
scroll to position [710, 0]
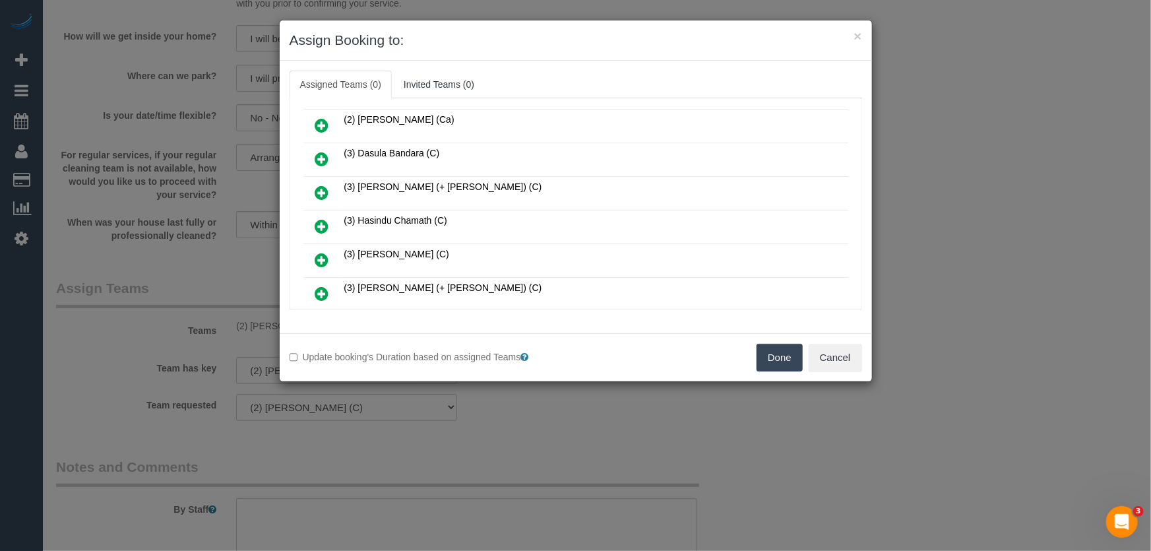
click at [320, 218] on icon at bounding box center [322, 226] width 14 height 16
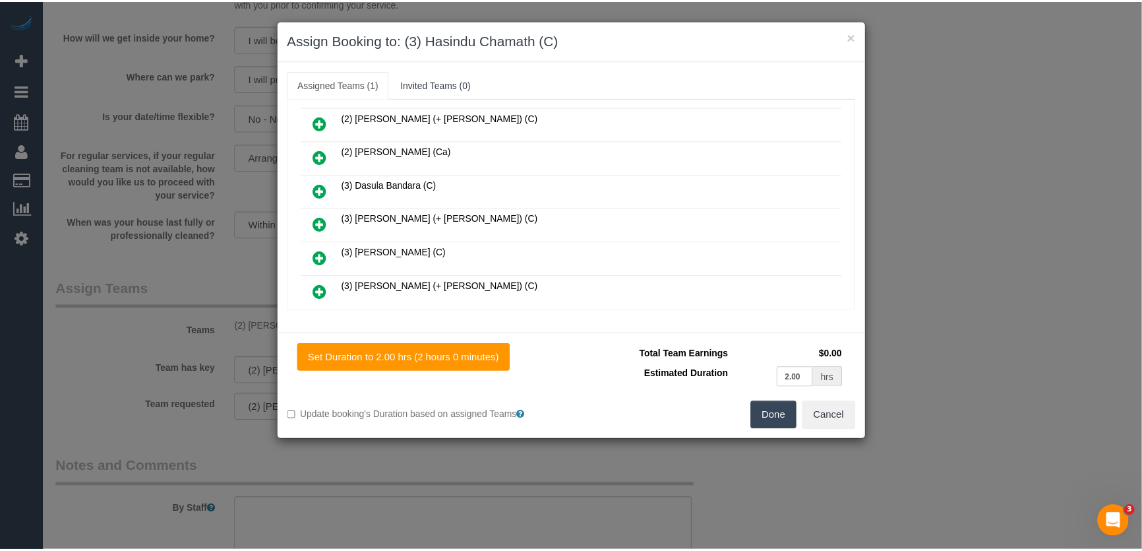
scroll to position [741, 0]
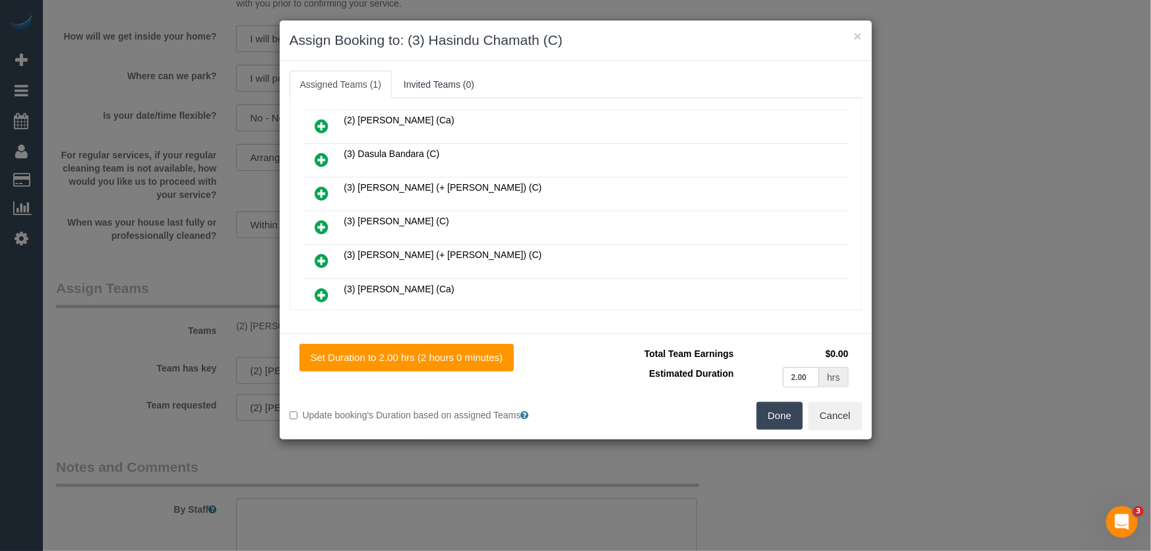
click at [770, 410] on button "Done" at bounding box center [779, 416] width 46 height 28
click at [770, 410] on div "Done Cancel" at bounding box center [724, 416] width 296 height 28
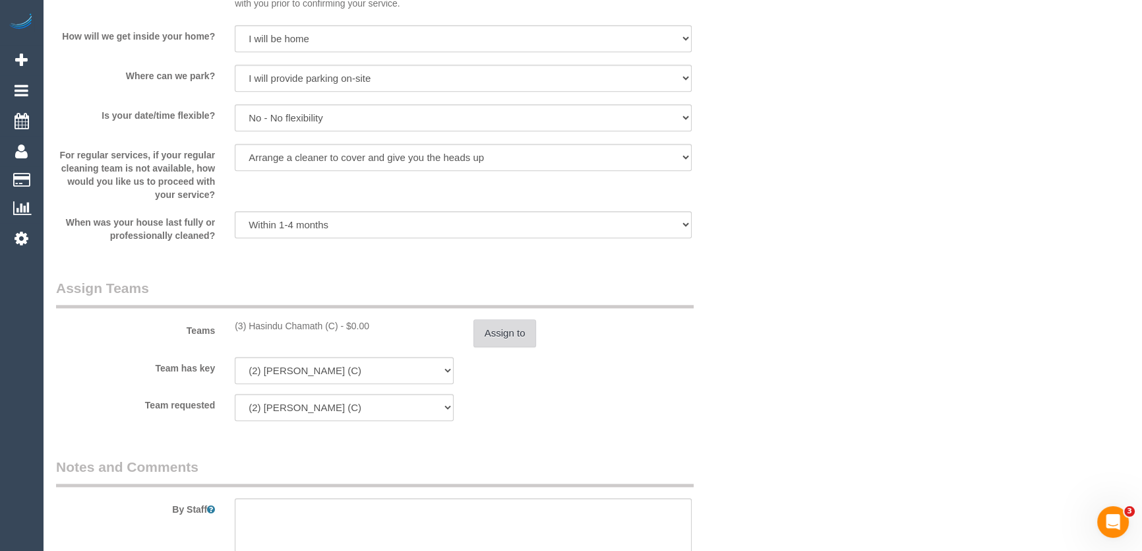
click at [495, 324] on button "Assign to" at bounding box center [505, 333] width 63 height 28
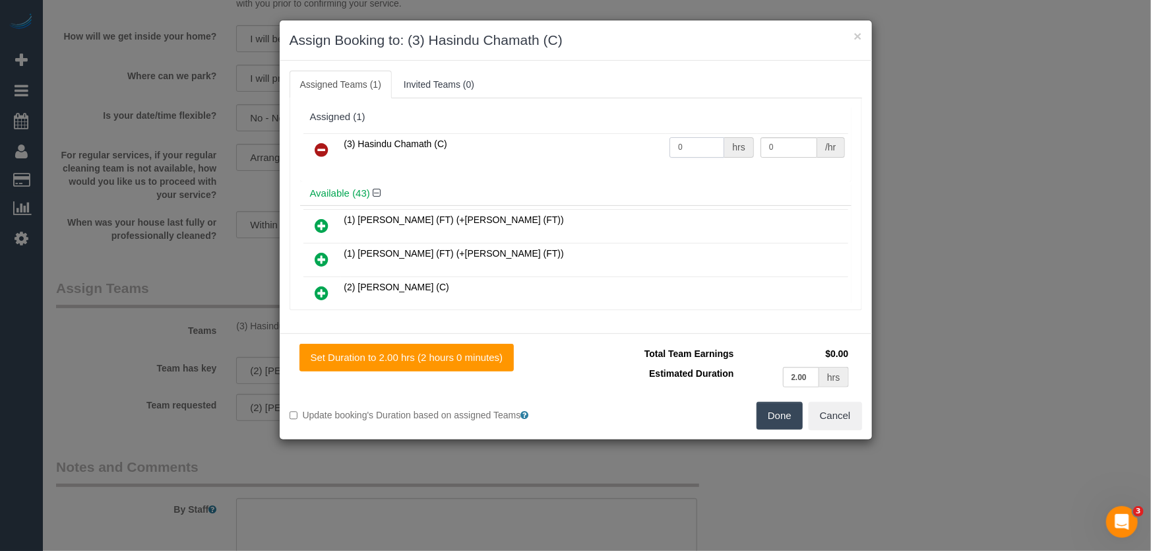
click at [696, 150] on input "0" at bounding box center [696, 147] width 55 height 20
type input "2"
type input "35"
click at [760, 415] on button "Done" at bounding box center [779, 416] width 46 height 28
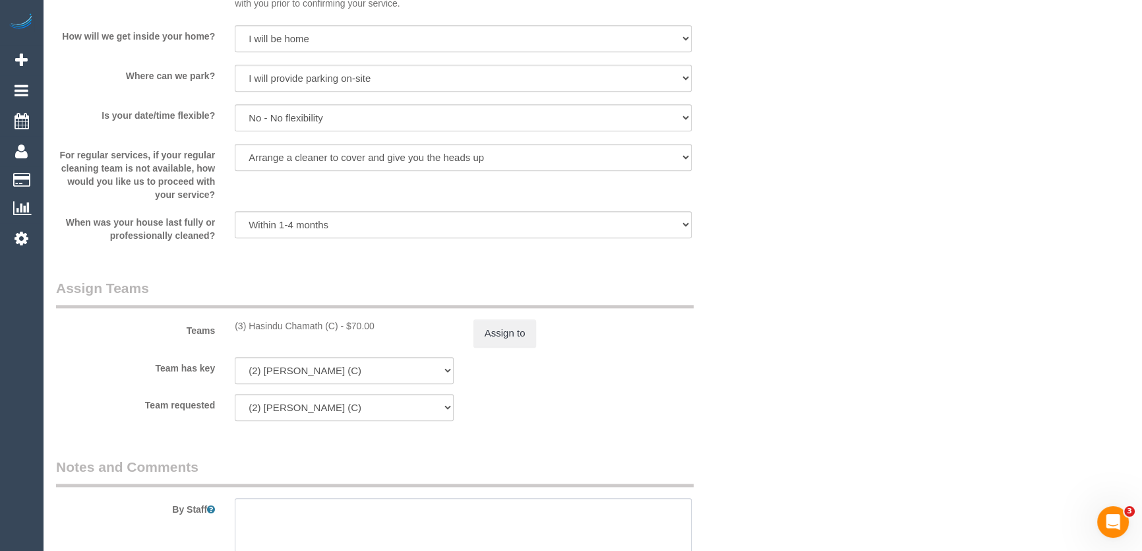
click at [393, 514] on textarea at bounding box center [463, 525] width 457 height 54
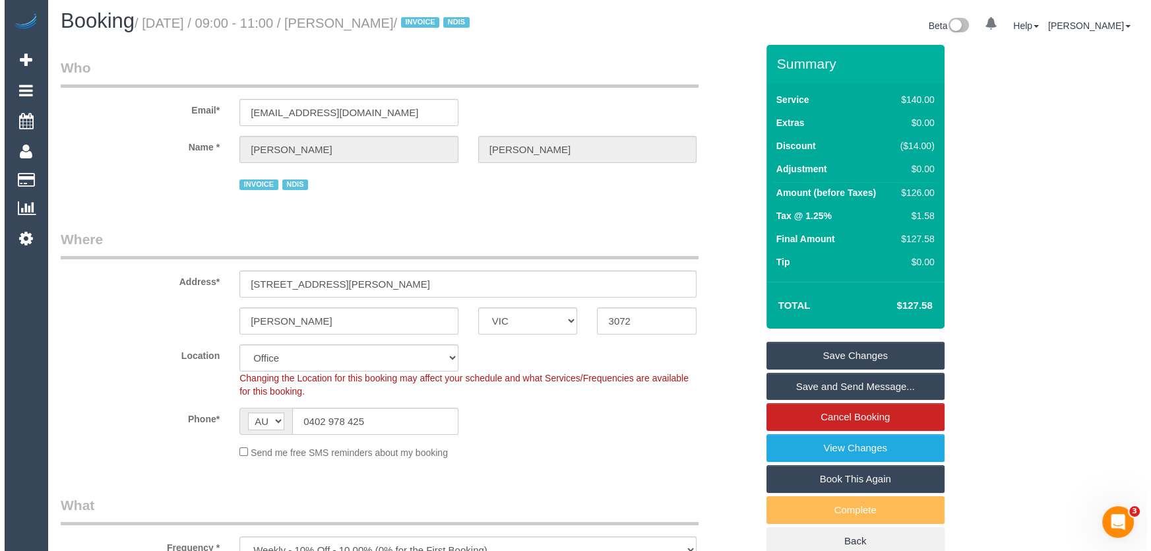
scroll to position [0, 0]
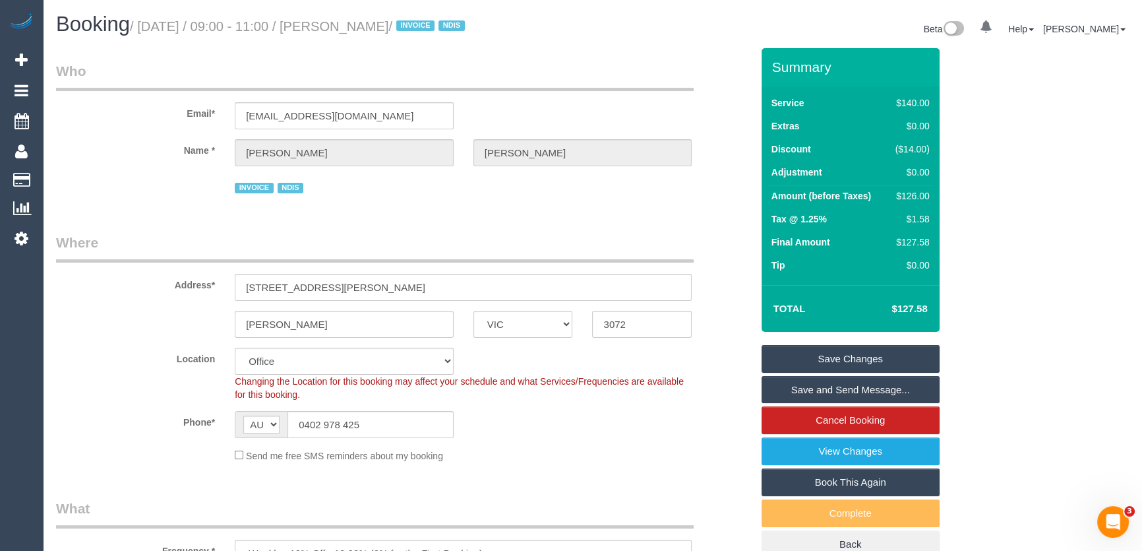
type textarea "*cover*"
click at [346, 21] on small "/ August 22, 2025 / 09:00 - 11:00 / Sam Mancuso / INVOICE NDIS" at bounding box center [299, 26] width 339 height 15
copy small "Sam Mancuso"
click at [840, 357] on link "Save Changes" at bounding box center [851, 359] width 178 height 28
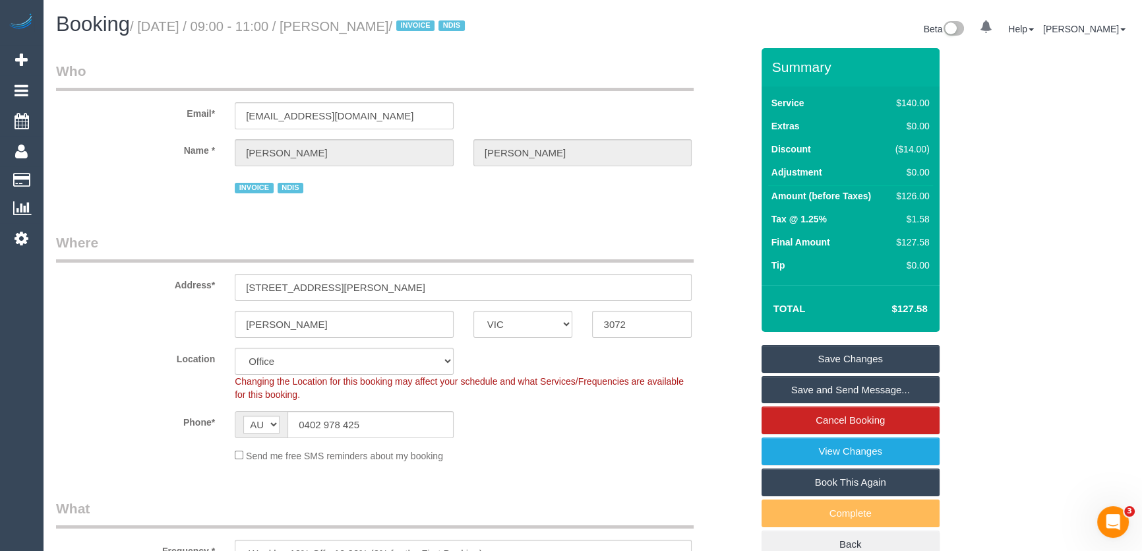
click at [840, 357] on fieldset "Save Changes Save and Send Message... Cancel Booking View Changes Book This Aga…" at bounding box center [851, 452] width 178 height 214
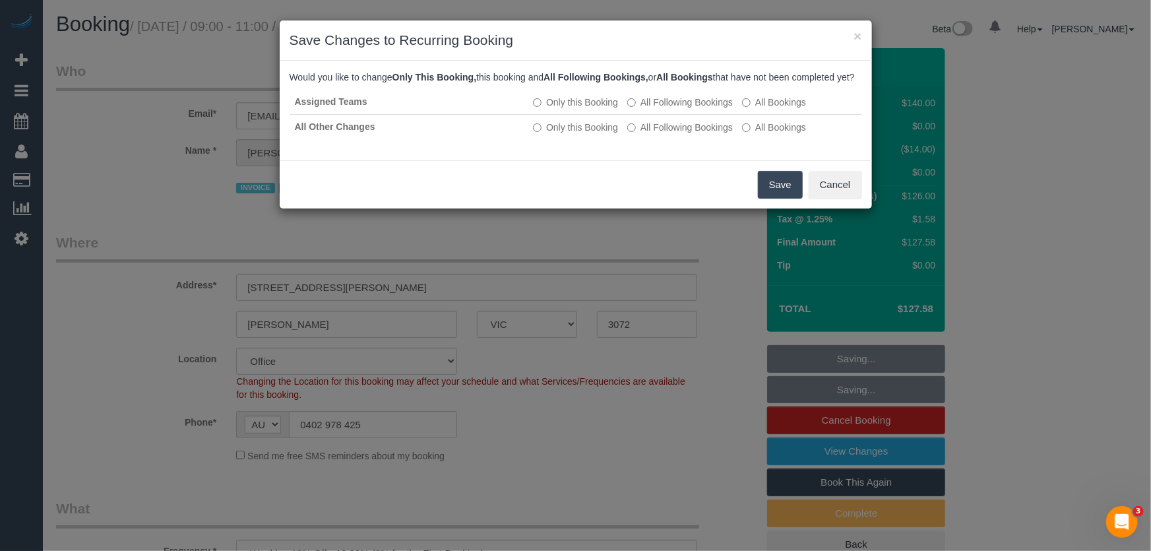
click at [779, 199] on button "Save" at bounding box center [780, 185] width 45 height 28
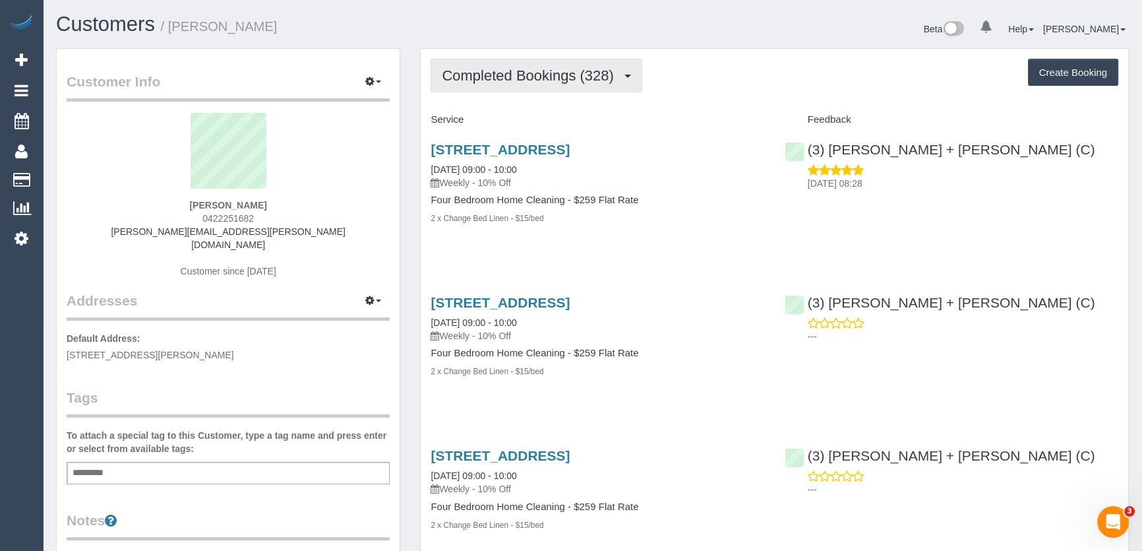
click at [609, 83] on button "Completed Bookings (328)" at bounding box center [537, 76] width 212 height 34
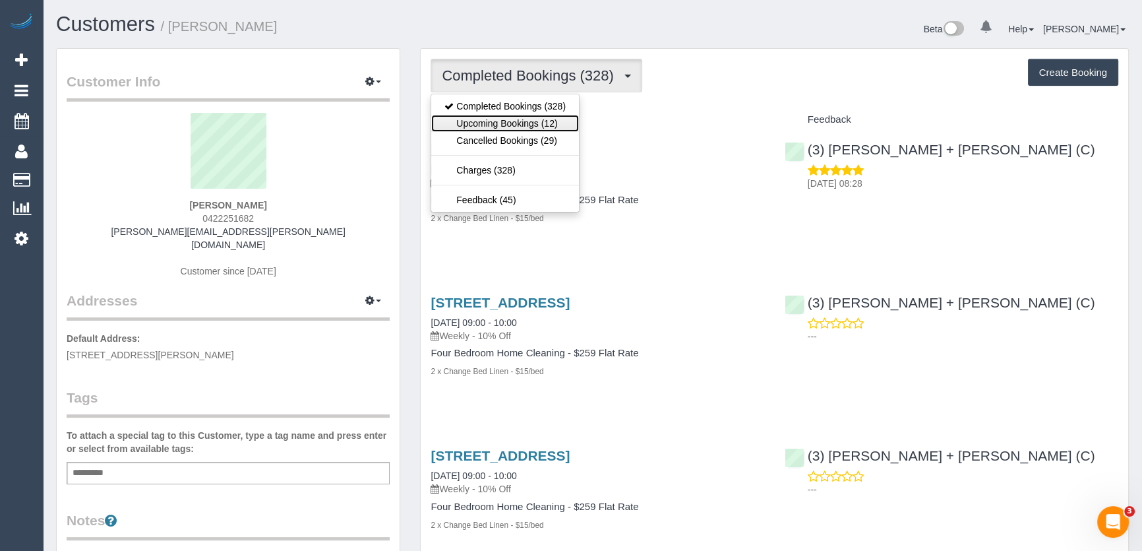
click at [563, 124] on link "Upcoming Bookings (12)" at bounding box center [505, 123] width 148 height 17
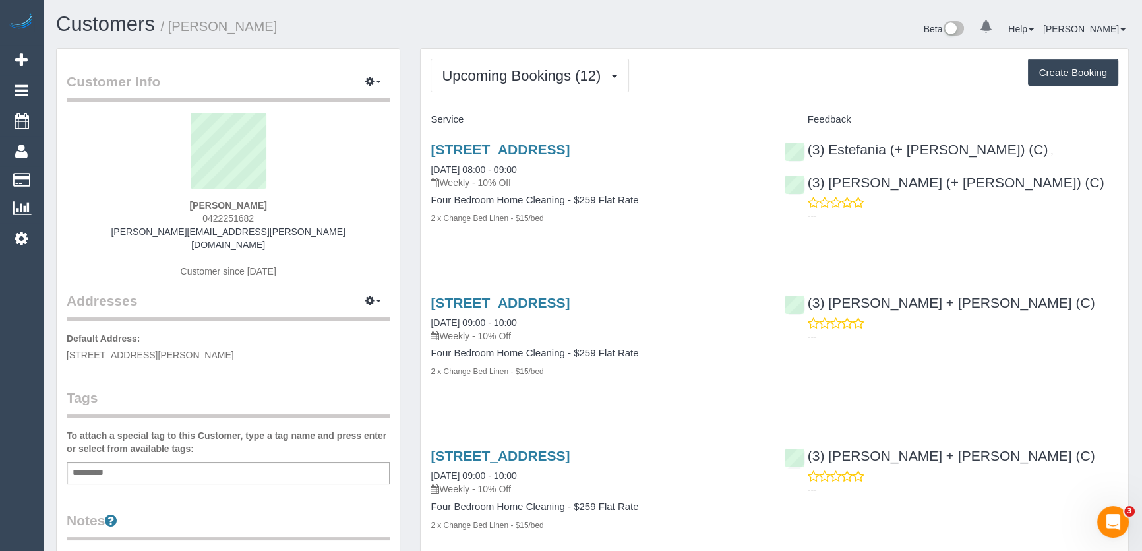
click at [260, 216] on div "[PERSON_NAME] 0422251682 [PERSON_NAME][EMAIL_ADDRESS][PERSON_NAME][DOMAIN_NAME]…" at bounding box center [228, 202] width 323 height 178
copy div "0422251682"
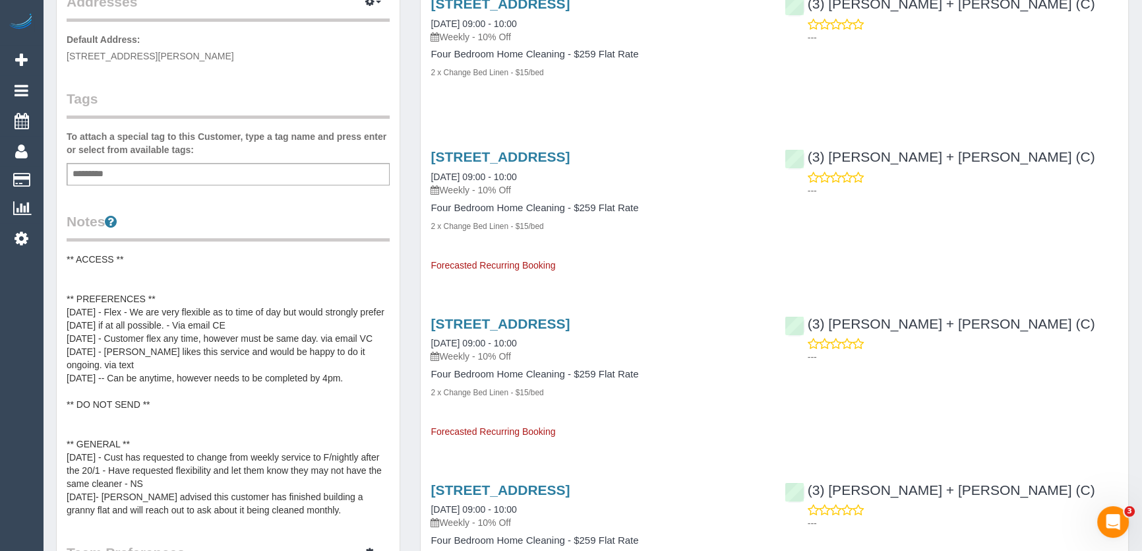
scroll to position [299, 0]
click at [142, 252] on pre "** ACCESS ** ** PREFERENCES ** [DATE] - Flex - We are very flexible as to time …" at bounding box center [228, 384] width 323 height 264
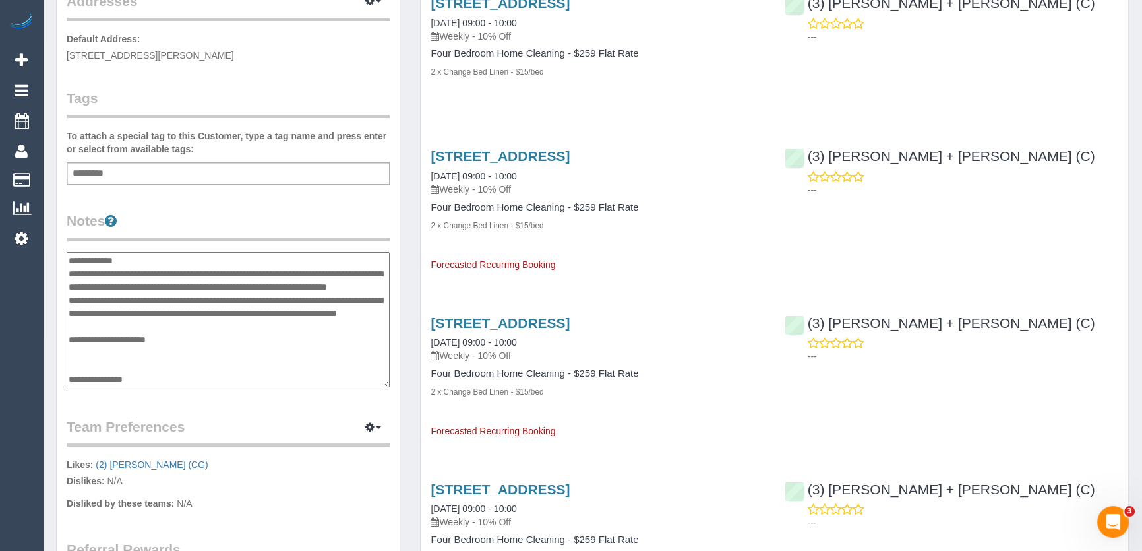
scroll to position [138, 0]
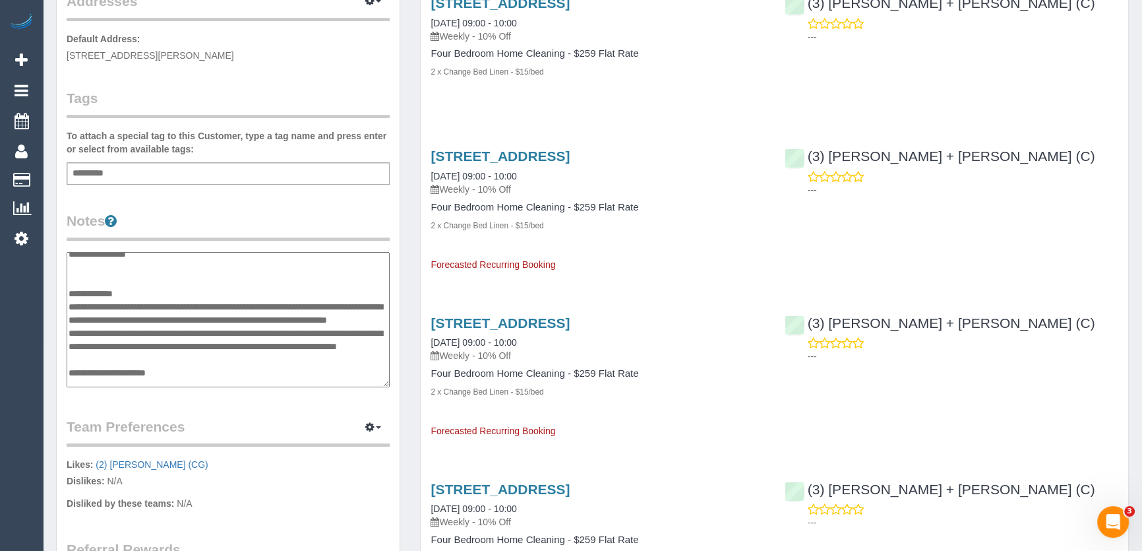
drag, startPoint x: 391, startPoint y: 277, endPoint x: 391, endPoint y: 244, distance: 33.0
click at [391, 260] on div "Customer Info Edit Contact Info Send Message Email Preferences Special Sales Ta…" at bounding box center [228, 250] width 343 height 1002
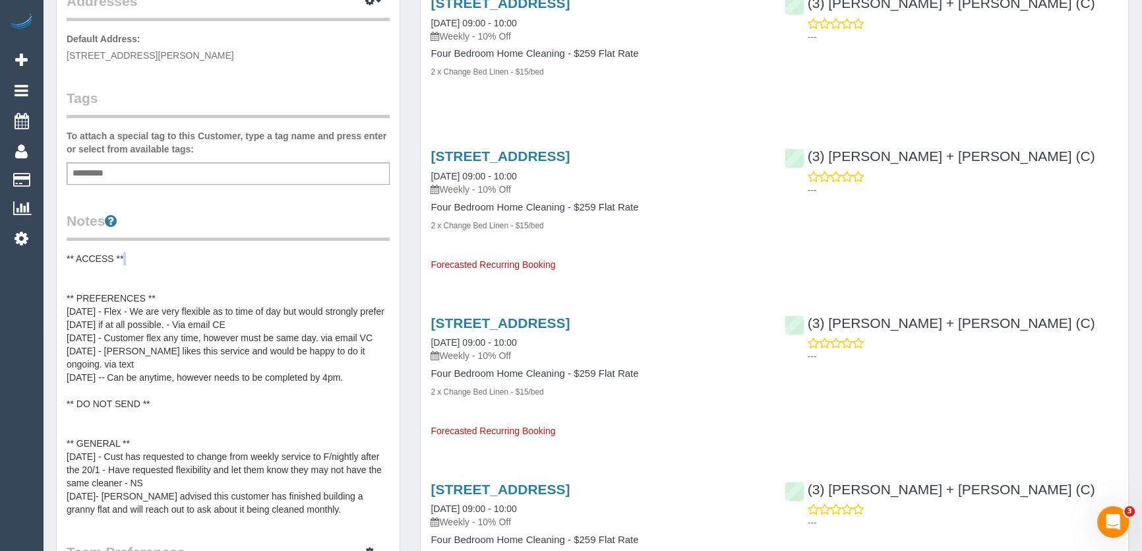
drag, startPoint x: 391, startPoint y: 244, endPoint x: 390, endPoint y: 237, distance: 6.6
click at [390, 237] on div "Customer Info Edit Contact Info Send Message Email Preferences Special Sales Ta…" at bounding box center [228, 312] width 343 height 1126
click at [125, 260] on pre "** ACCESS ** ** PREFERENCES ** [DATE] - Flex - We are very flexible as to time …" at bounding box center [228, 384] width 323 height 264
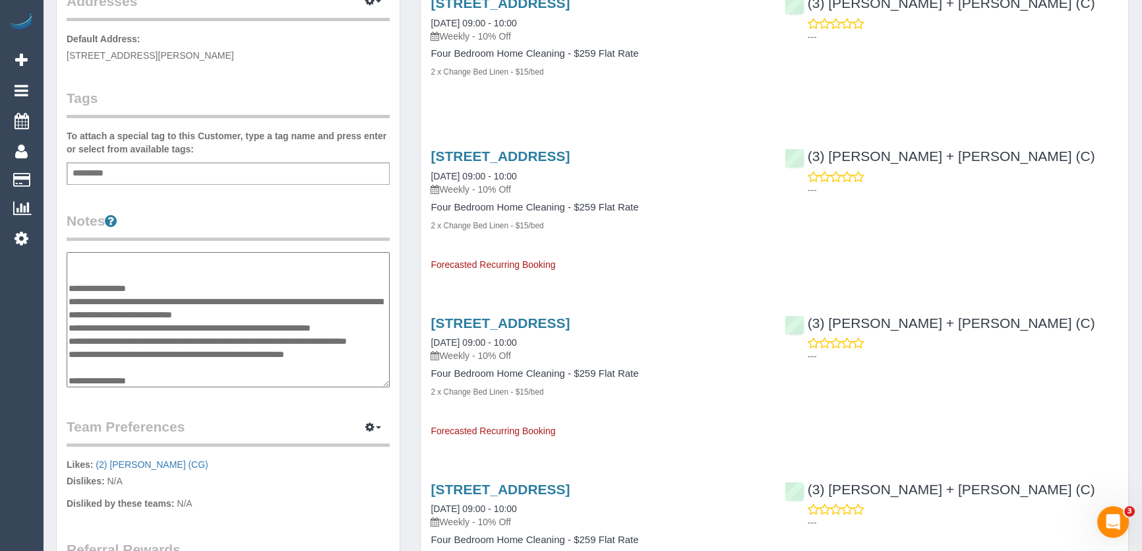
scroll to position [0, 0]
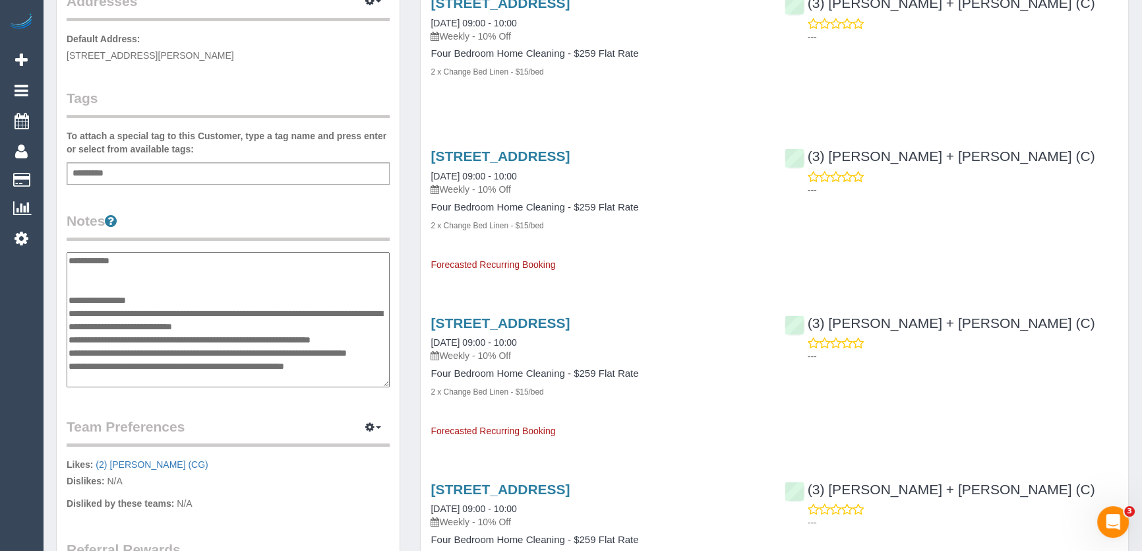
click at [84, 257] on textarea "**********" at bounding box center [228, 320] width 323 height 136
type textarea "**********"
click at [235, 211] on legend "Notes" at bounding box center [228, 226] width 323 height 30
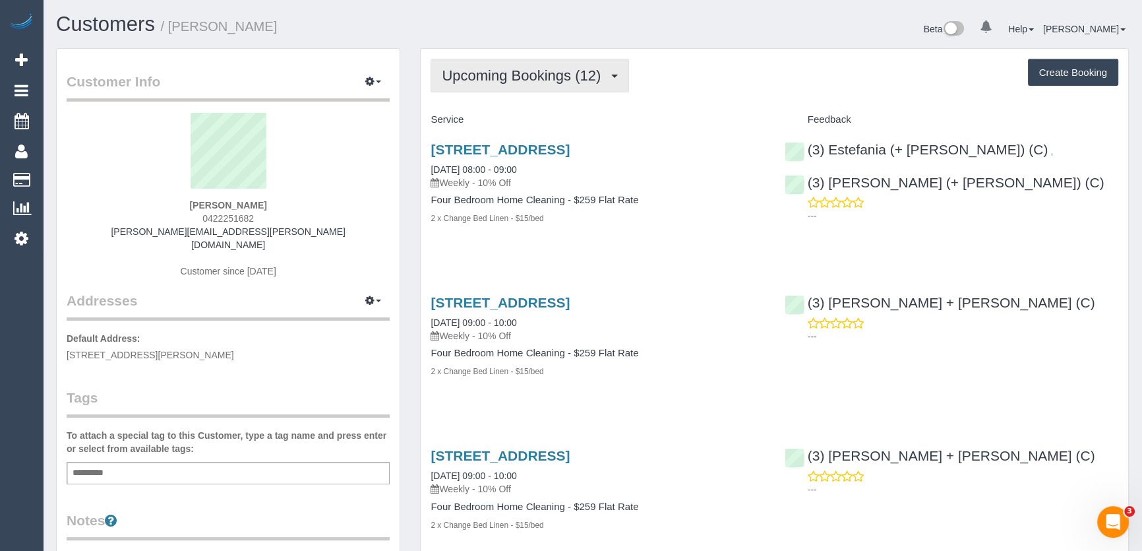
click at [561, 80] on span "Upcoming Bookings (12)" at bounding box center [525, 75] width 166 height 16
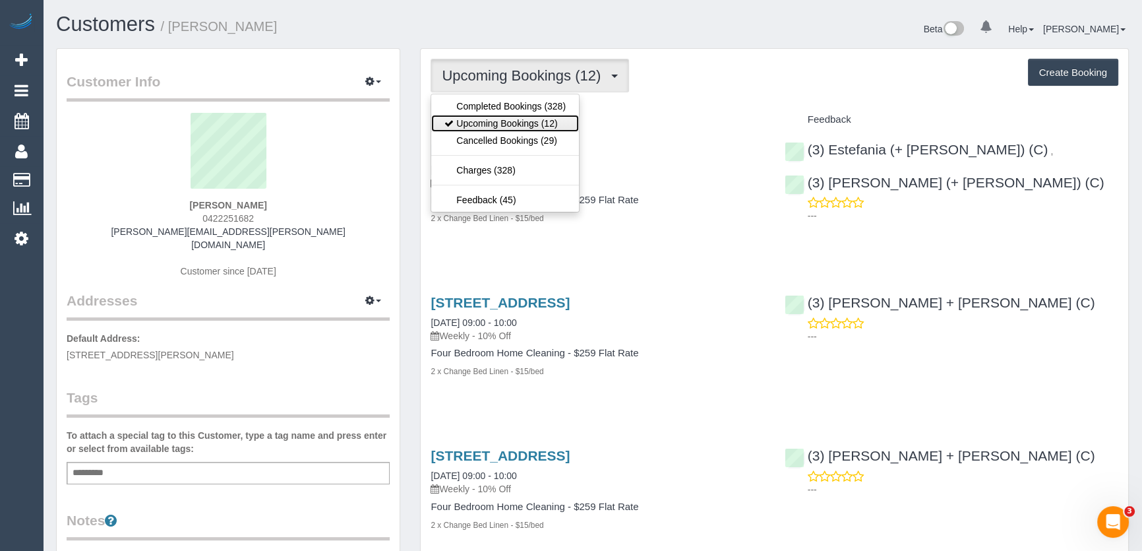
click at [541, 123] on link "Upcoming Bookings (12)" at bounding box center [505, 123] width 148 height 17
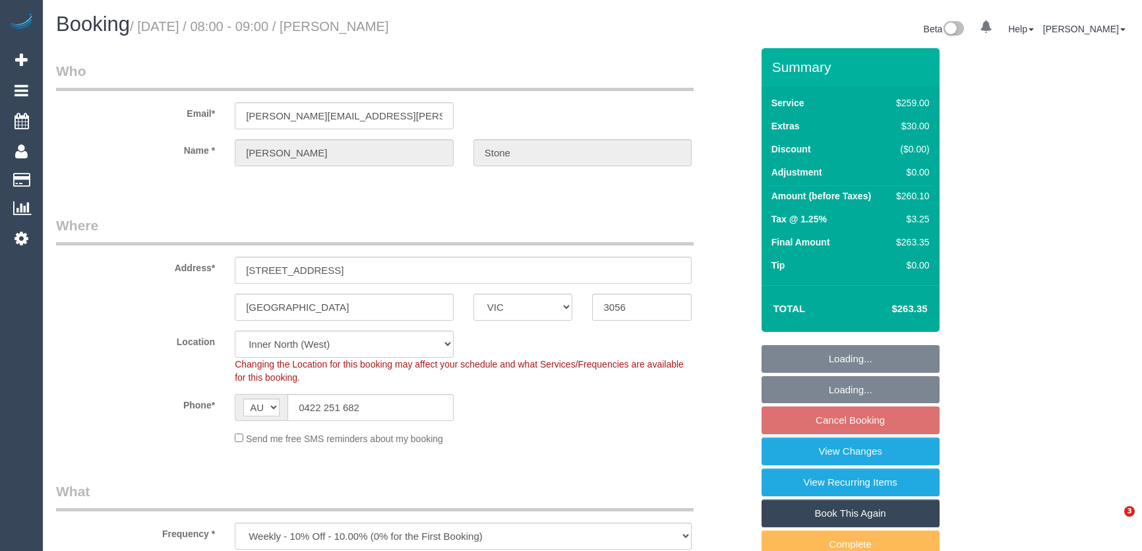
select select "VIC"
select select "number:32"
select select "object:1757"
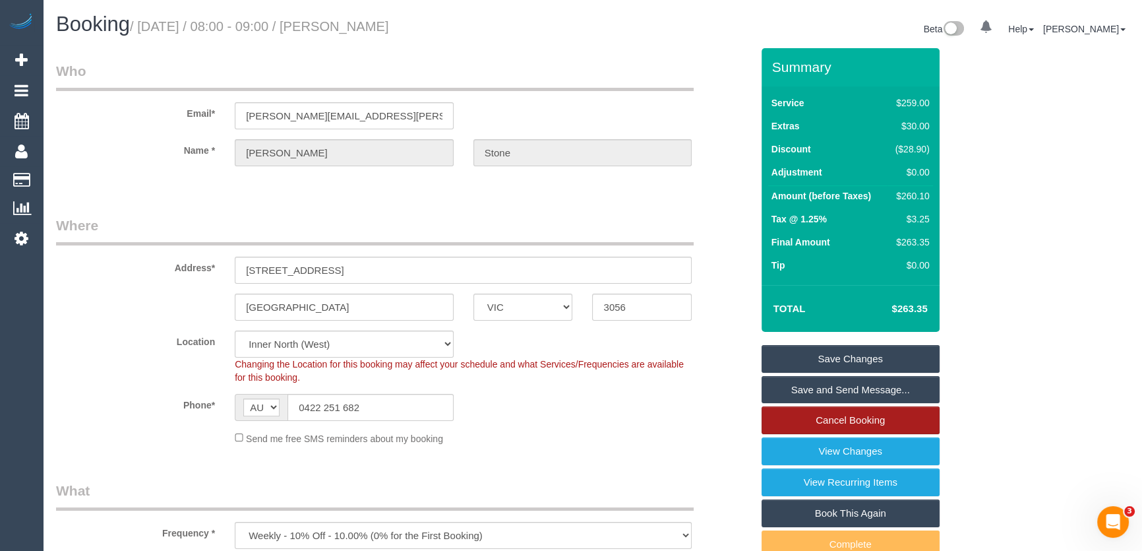
click at [827, 419] on link "Cancel Booking" at bounding box center [851, 420] width 178 height 28
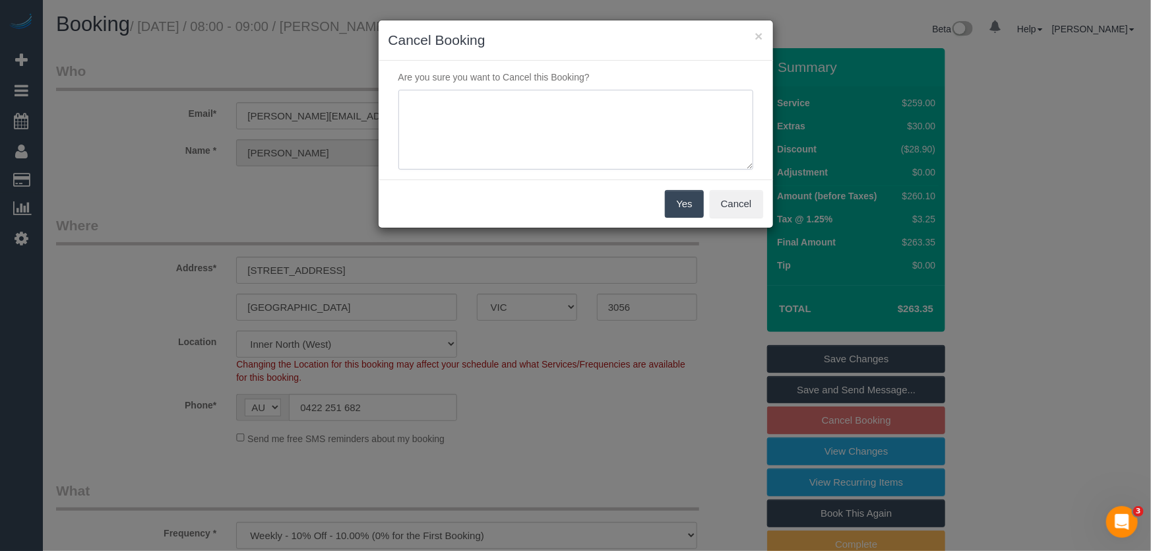
click at [490, 113] on textarea at bounding box center [575, 130] width 355 height 80
type textarea "customer missed deadline - via text - [PERSON_NAME]"
click at [686, 200] on button "Yes" at bounding box center [684, 204] width 38 height 28
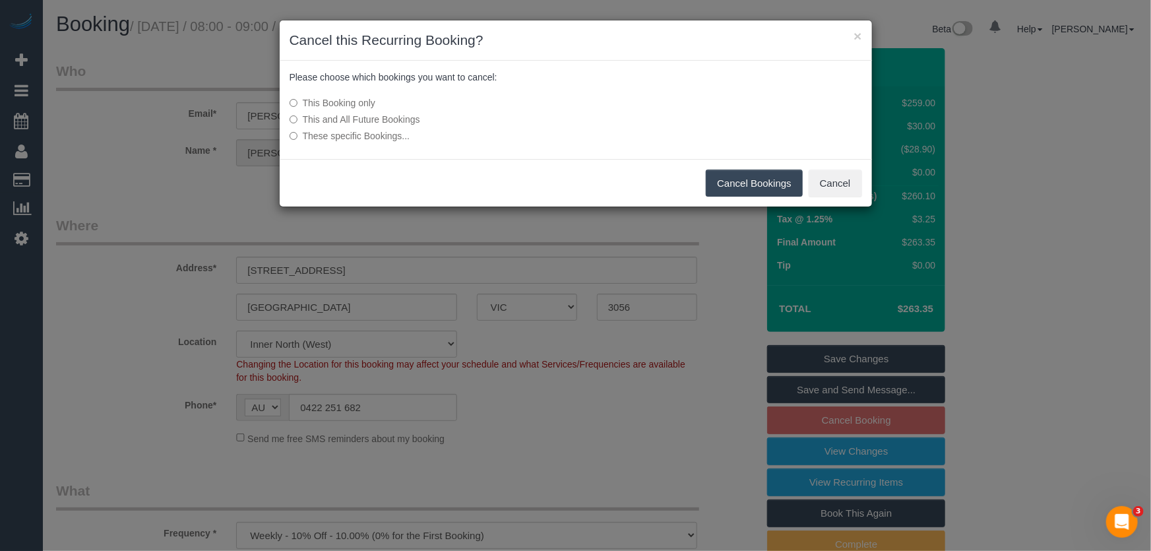
click at [760, 178] on button "Cancel Bookings" at bounding box center [754, 183] width 97 height 28
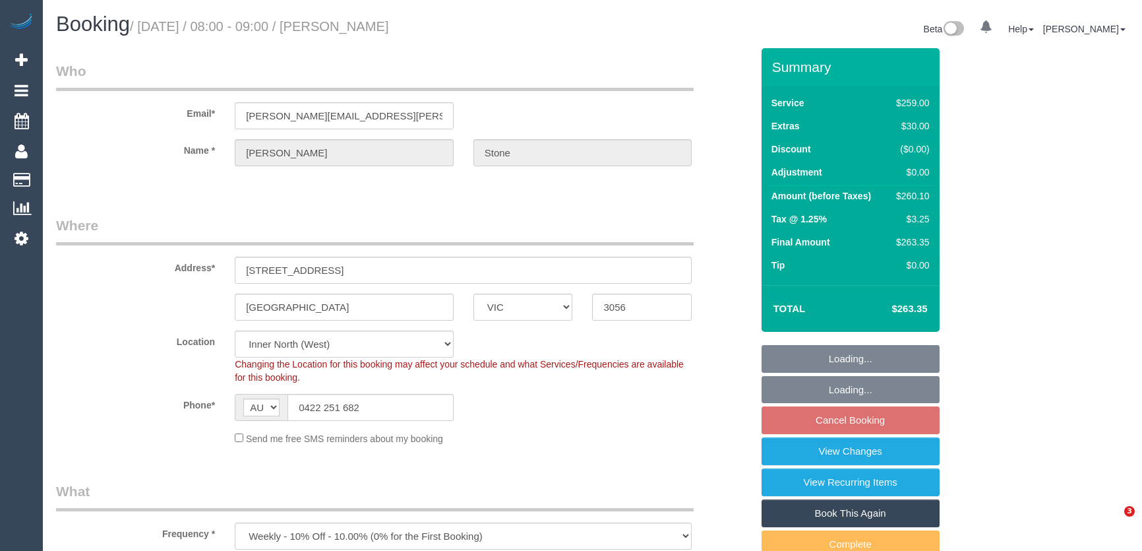
select select "VIC"
select select "number:32"
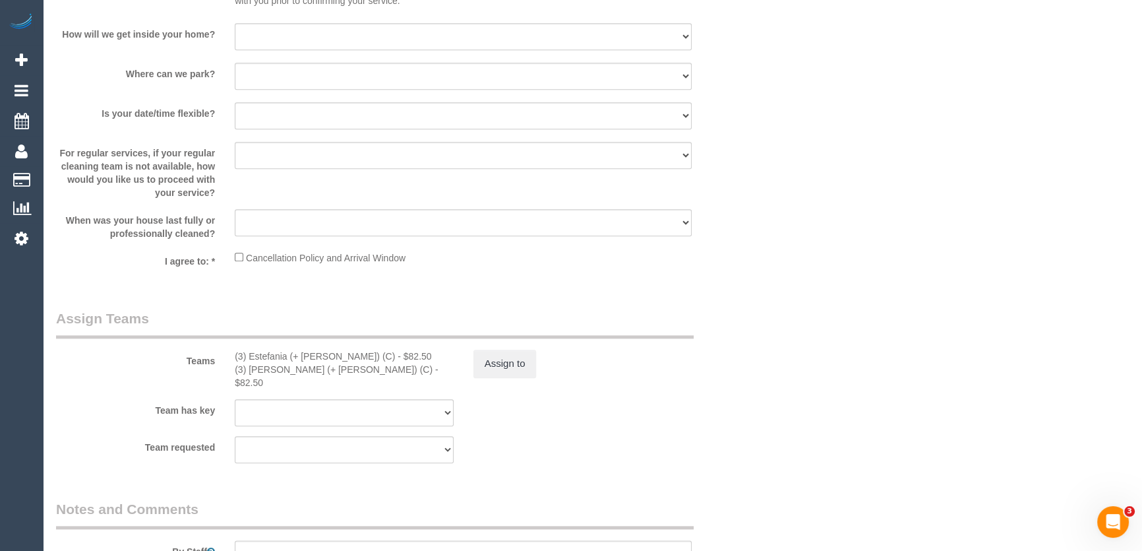
scroll to position [2038, 0]
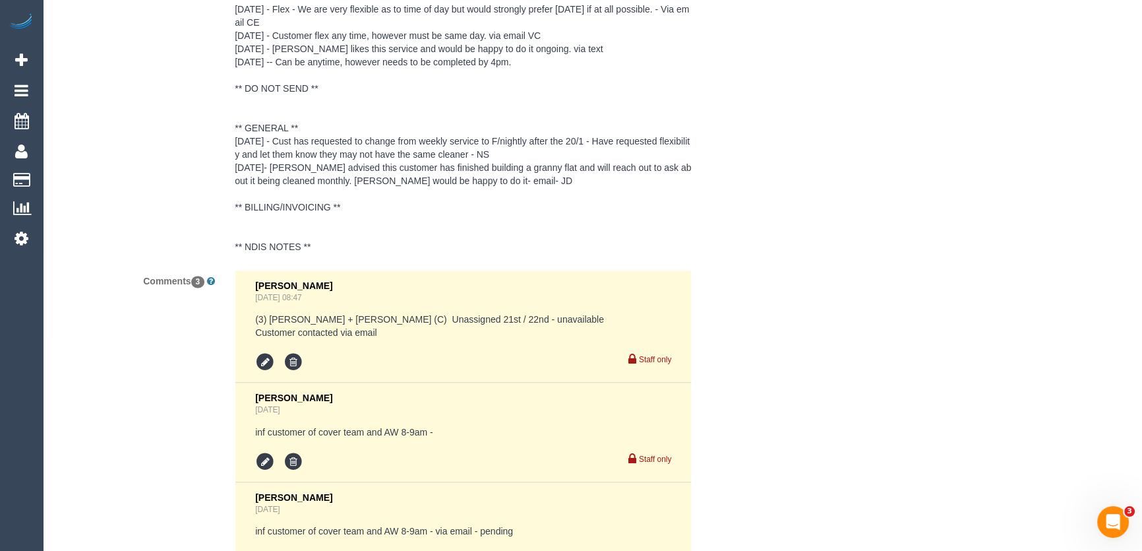
scroll to position [2803, 0]
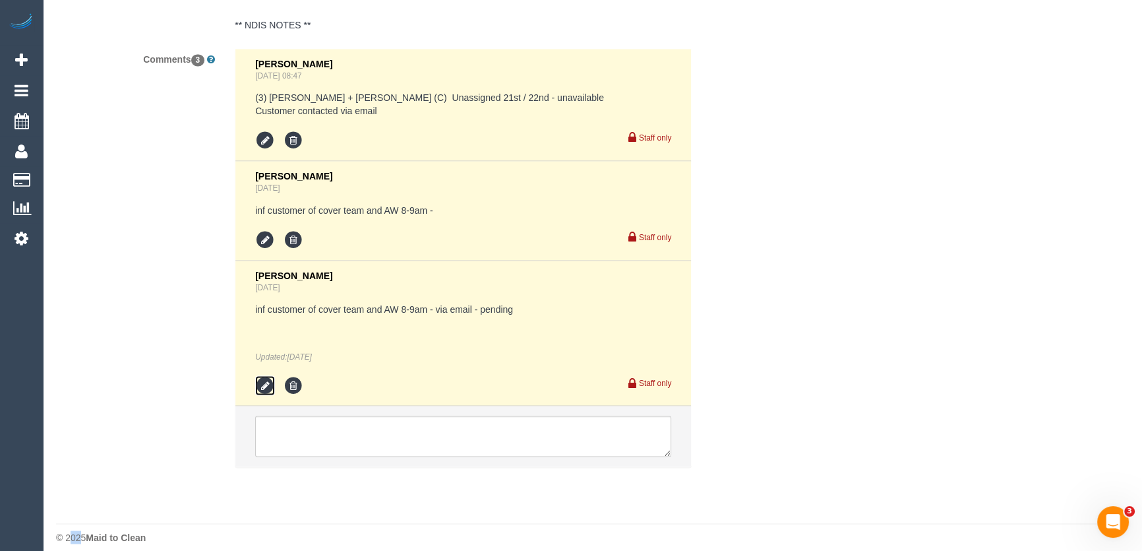
click at [264, 375] on icon at bounding box center [265, 385] width 20 height 20
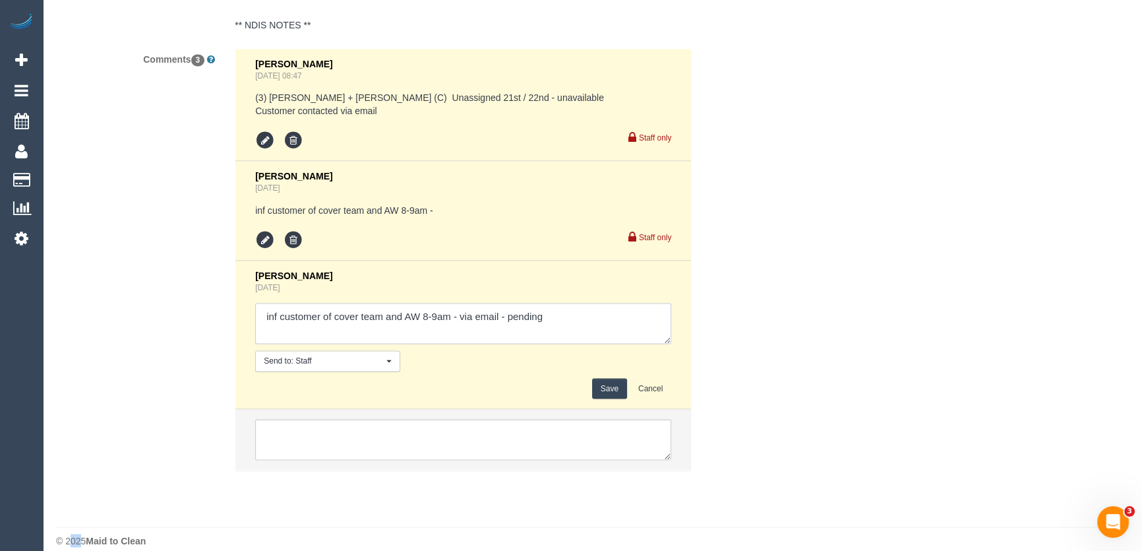
click at [553, 313] on textarea at bounding box center [463, 323] width 416 height 41
type textarea "inf customer of cover team and AW 8-9am - via email/phone - confirmed"
click at [614, 378] on button "Save" at bounding box center [609, 388] width 35 height 20
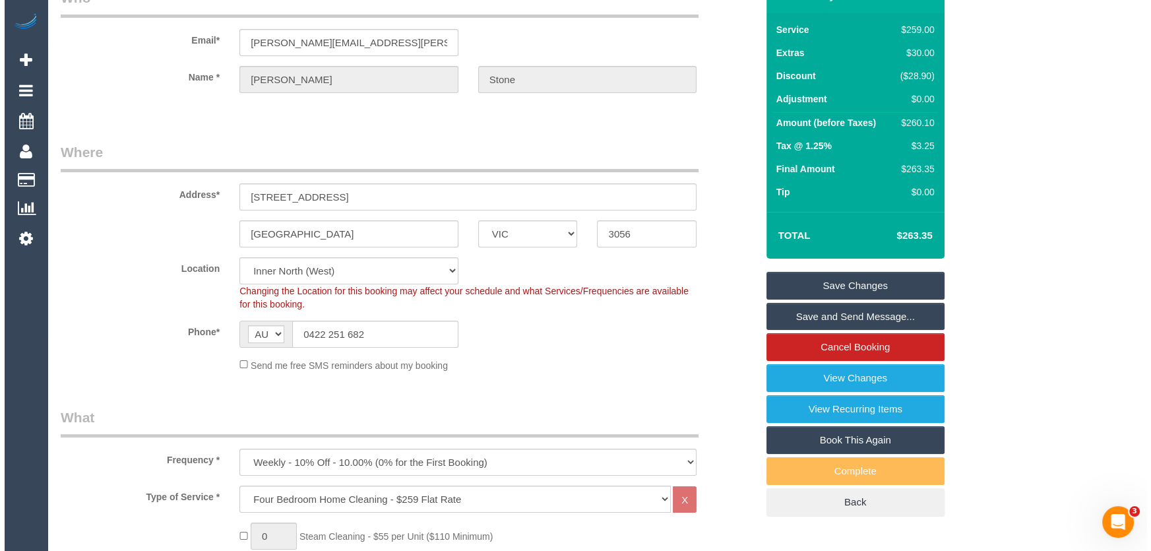
scroll to position [0, 0]
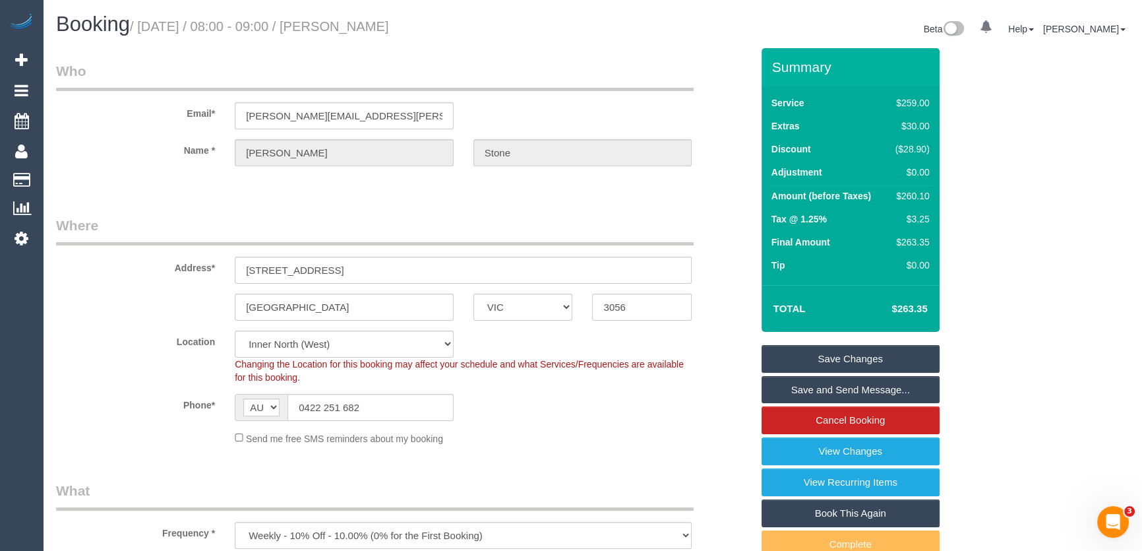
click at [840, 388] on link "Save and Send Message..." at bounding box center [851, 390] width 178 height 28
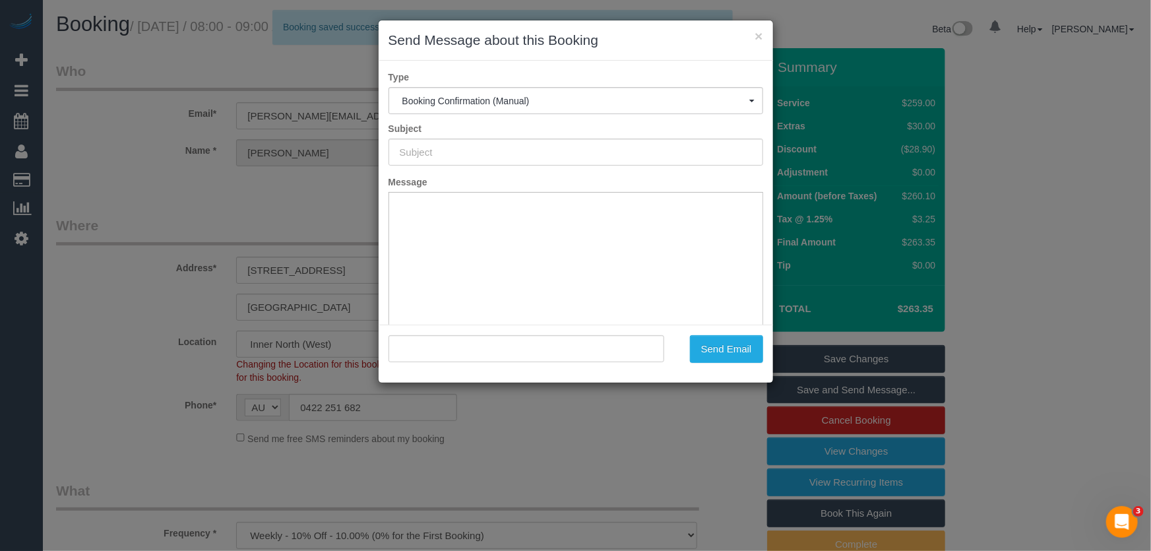
type input "Booking Confirmed"
type input ""[PERSON_NAME]" <[PERSON_NAME][EMAIL_ADDRESS][PERSON_NAME][DOMAIN_NAME]>"
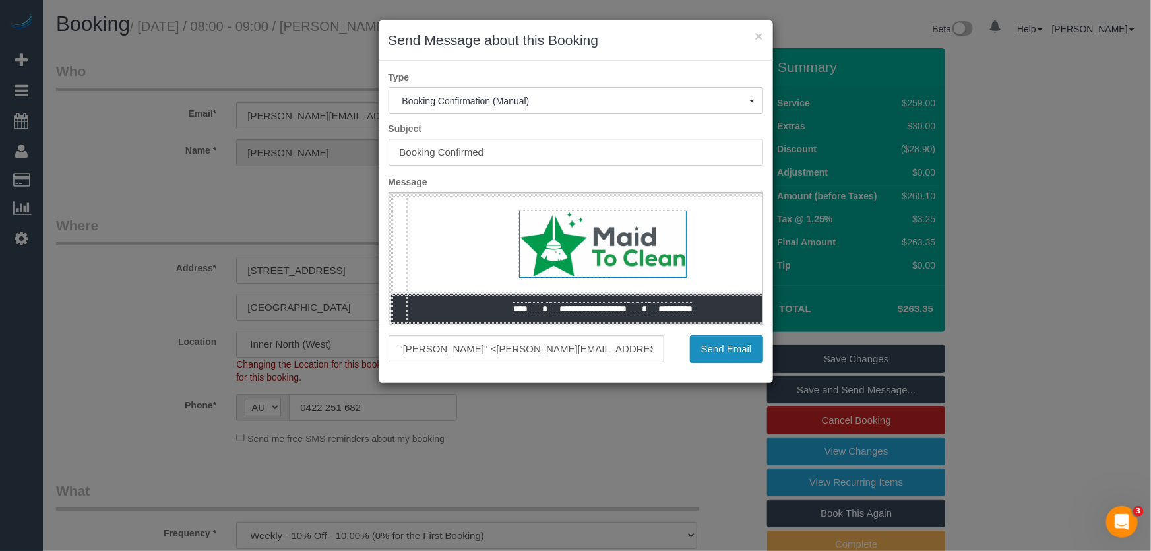
click at [732, 353] on button "Send Email" at bounding box center [726, 349] width 73 height 28
